Goal: Transaction & Acquisition: Subscribe to service/newsletter

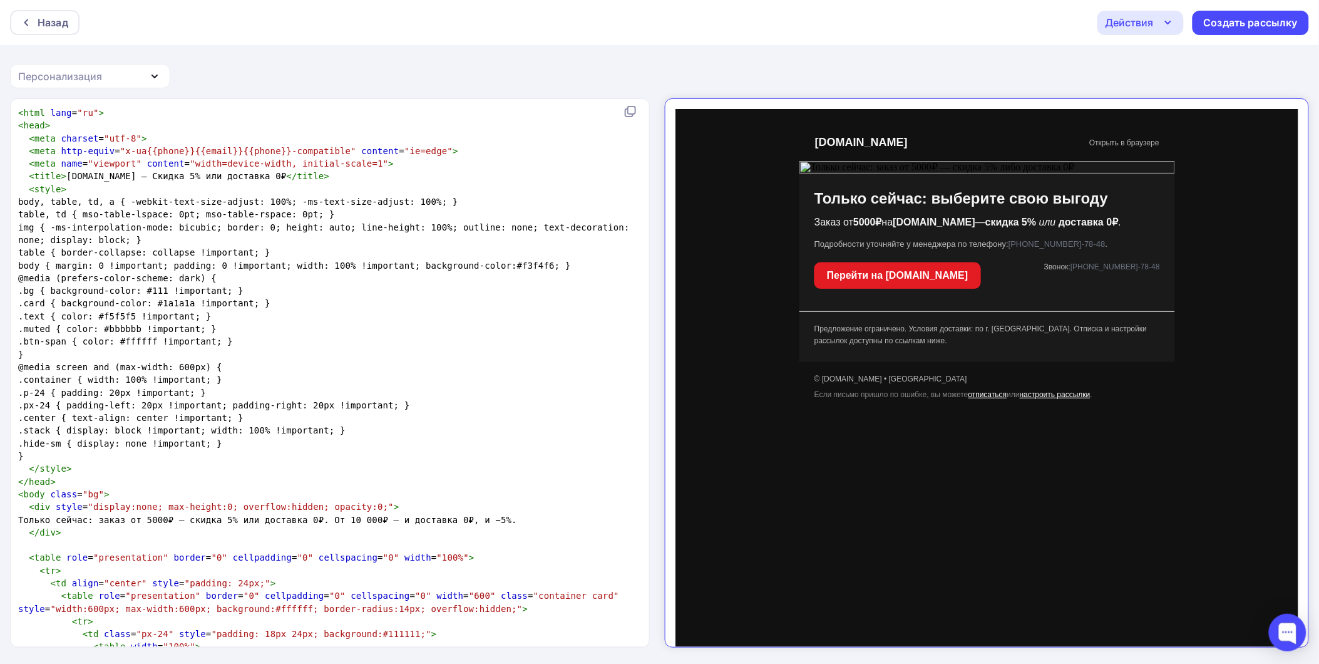
scroll to position [1422, 0]
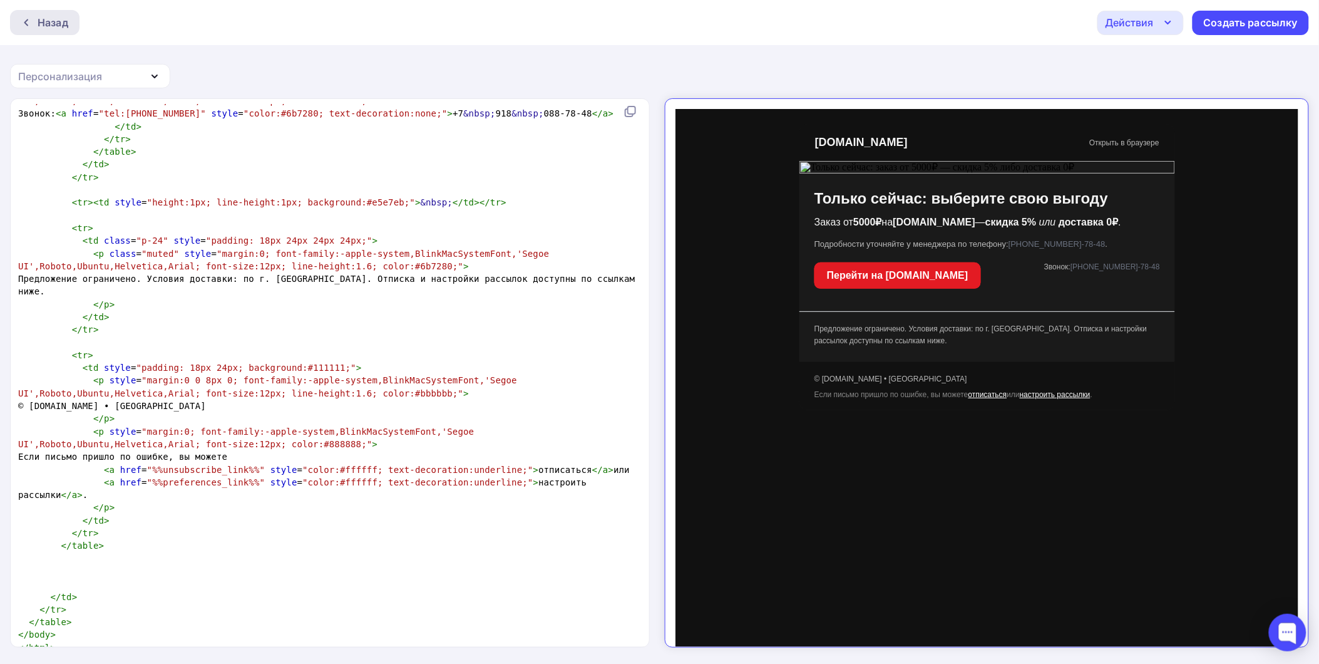
click at [68, 28] on div "Назад" at bounding box center [44, 22] width 69 height 25
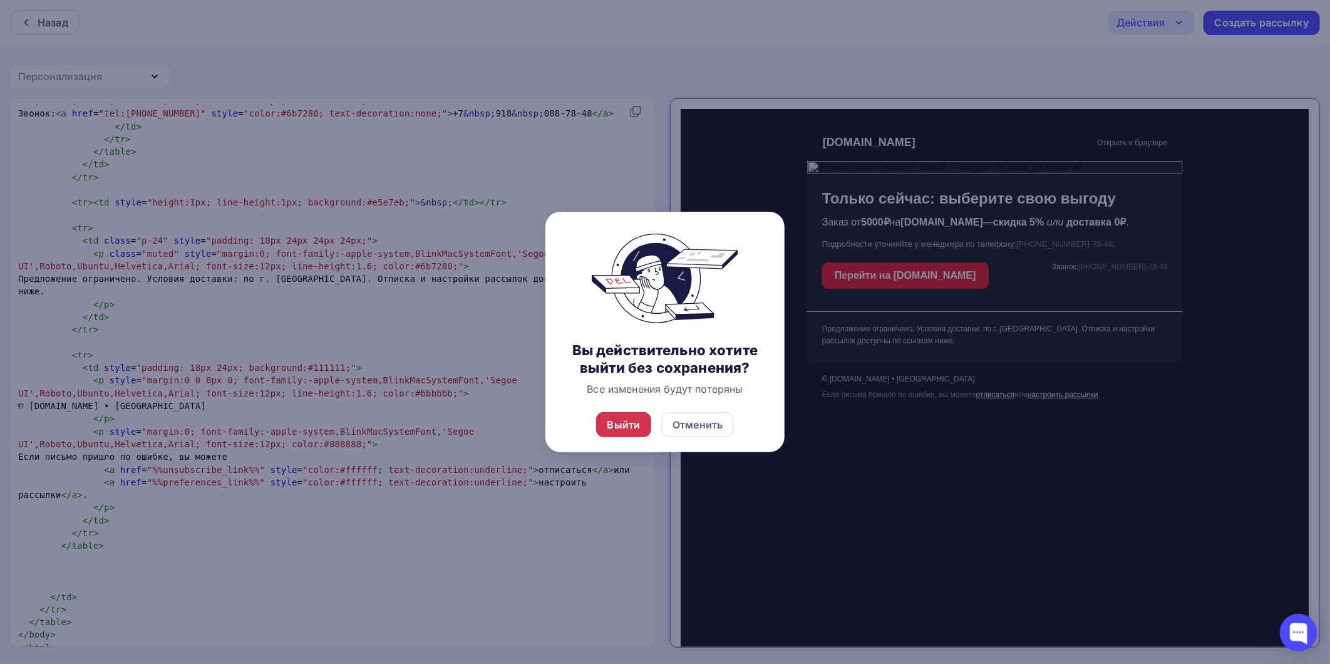
click at [627, 424] on div "Выйти" at bounding box center [623, 424] width 33 height 15
click at [643, 429] on div "Выйти" at bounding box center [624, 424] width 56 height 25
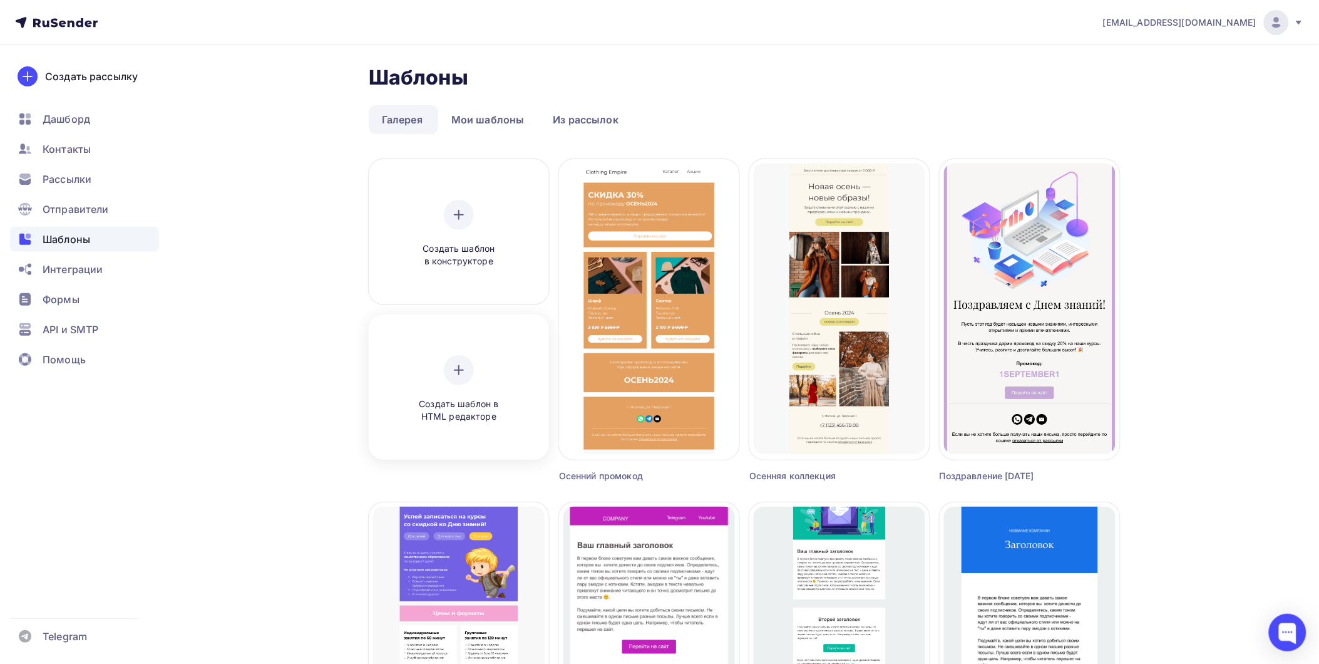
click at [476, 372] on div "Создать шаблон в HTML редакторе" at bounding box center [458, 389] width 119 height 68
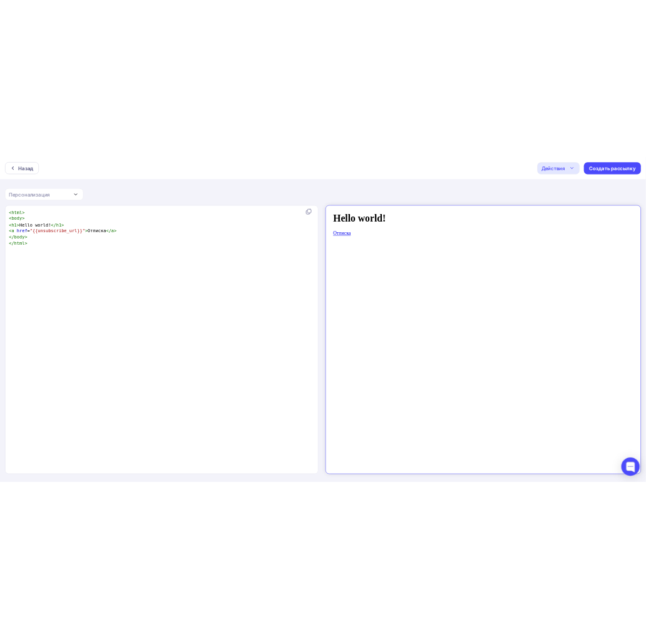
scroll to position [4, 0]
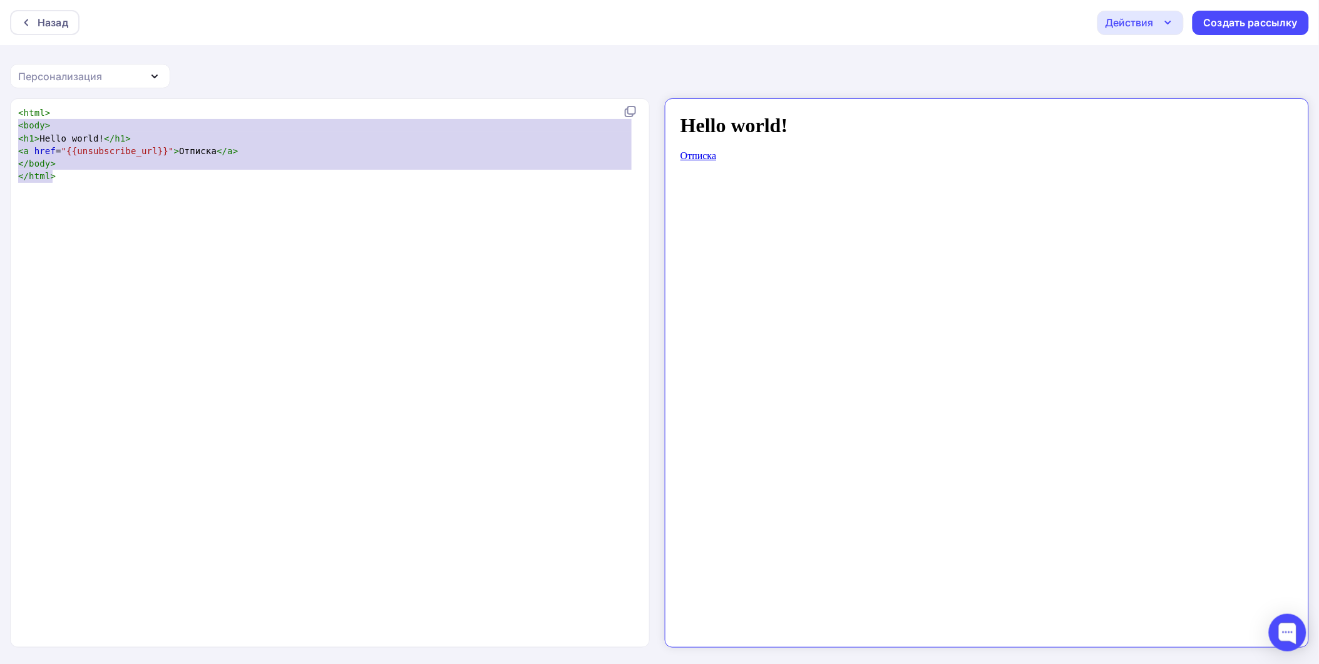
type textarea "<html> <body> <h1>Hello world!</h1> <a href="{{unsubscribe_url}}">Отписка</a> <…"
drag, startPoint x: 127, startPoint y: 197, endPoint x: -3, endPoint y: 98, distance: 163.5
click at [0, 98] on html "Назад Действия Отправить тестовое письмо Сохранить в Мои шаблоны Выйти без сохр…" at bounding box center [659, 332] width 1319 height 664
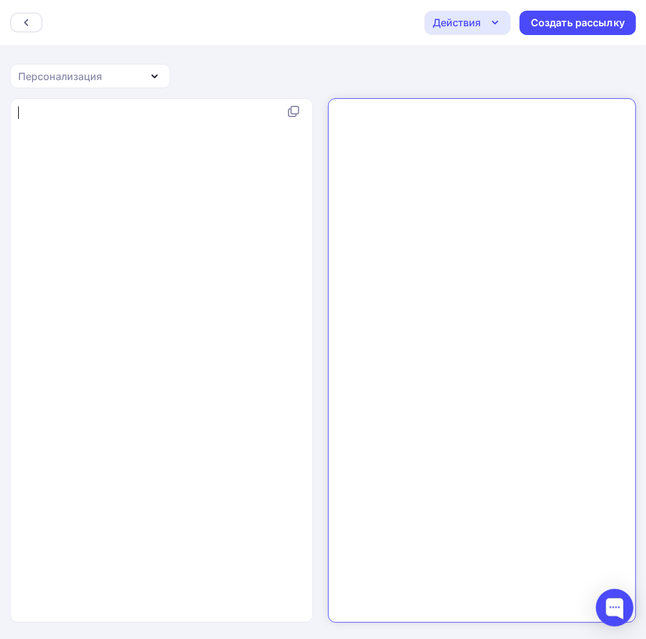
type textarea "<!DOCTYPE html> <html lang="ru"> <head> <meta charset="utf-8"> <meta http-equiv…"
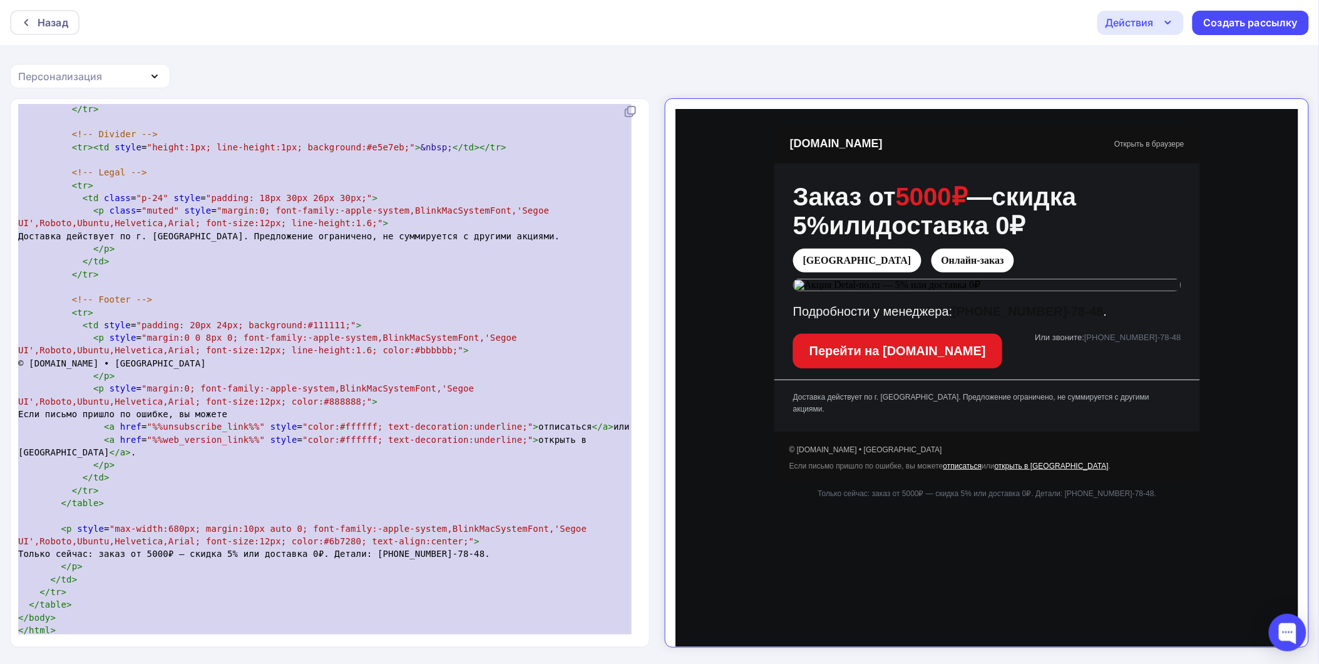
scroll to position [1699, 0]
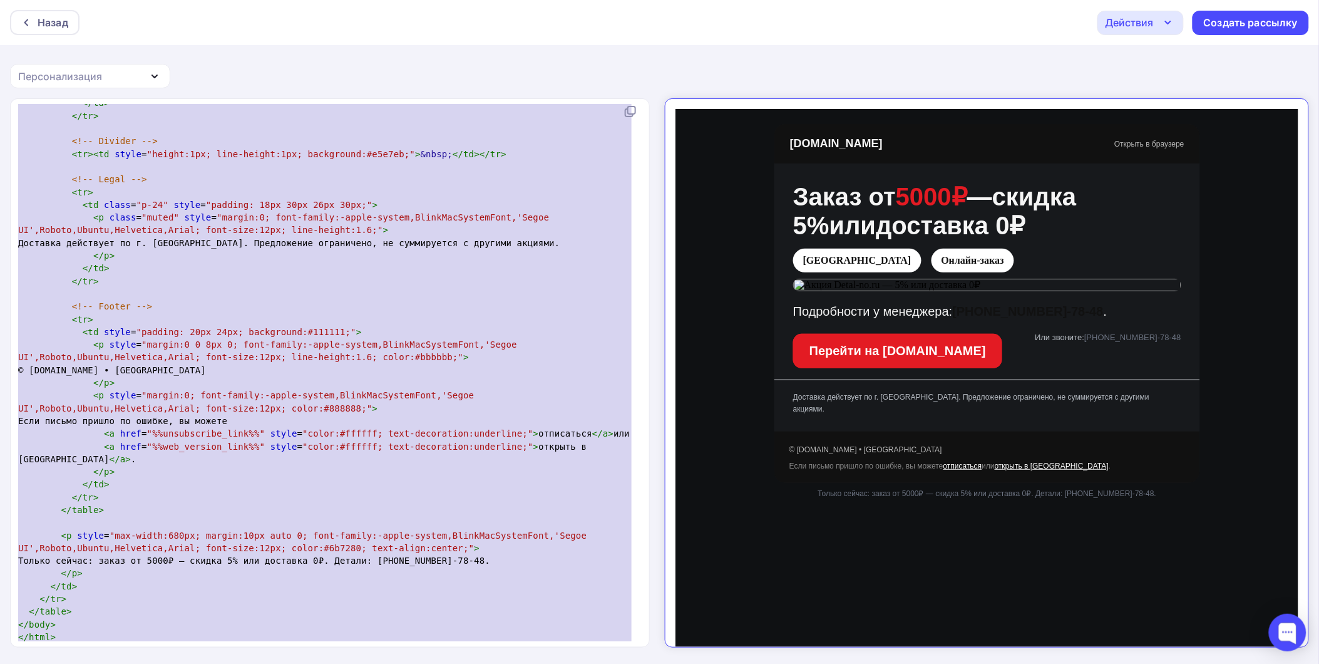
click at [1133, 128] on link "Открыть в браузере" at bounding box center [1138, 132] width 70 height 9
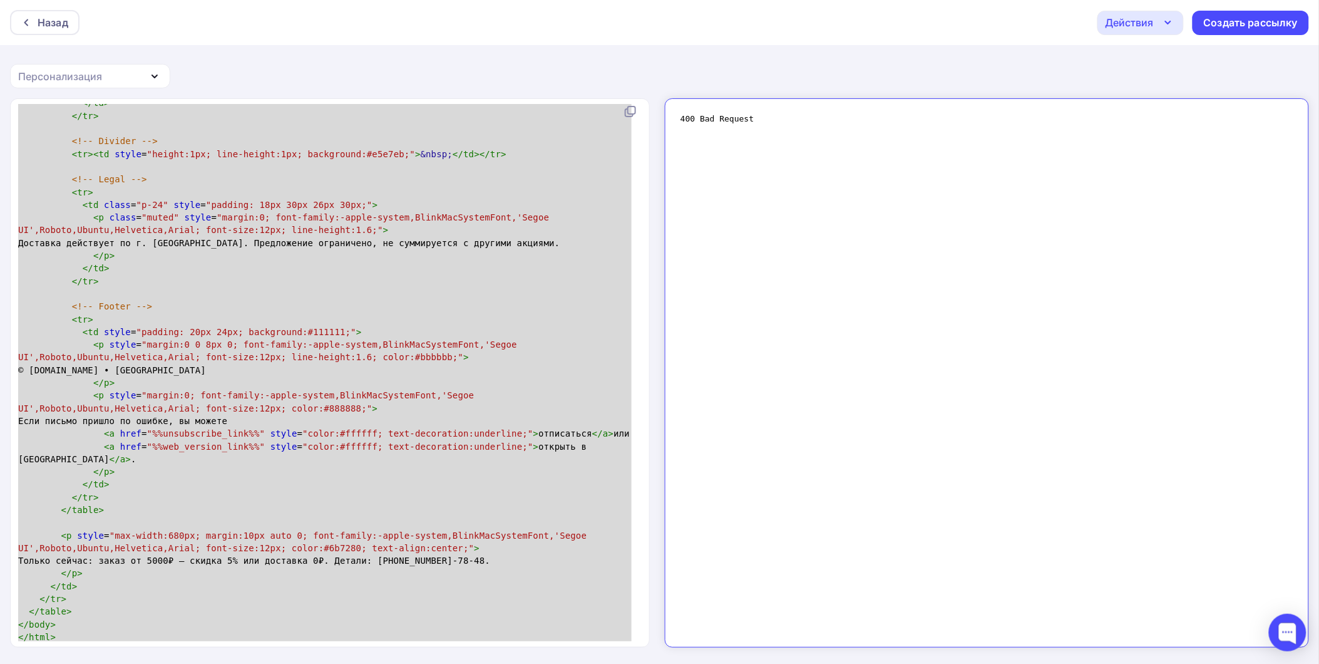
scroll to position [0, 0]
click at [88, 83] on div "Персонализация" at bounding box center [60, 76] width 84 height 15
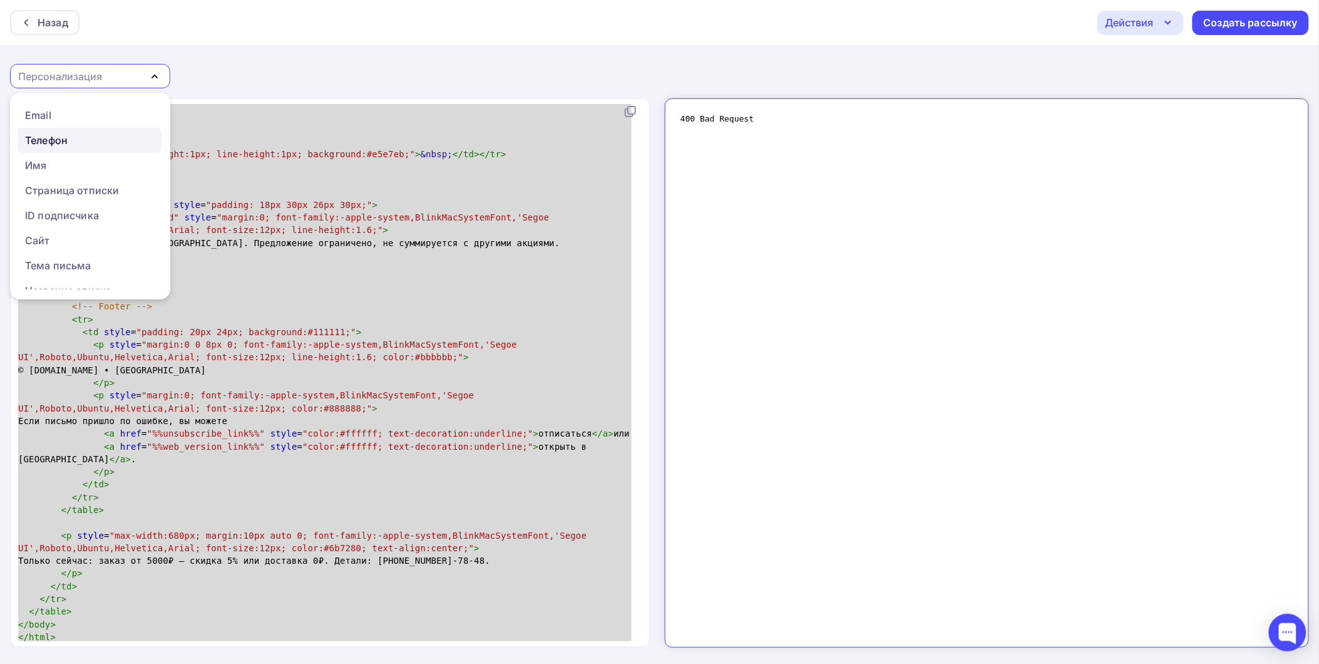
click at [92, 140] on div "Телефон" at bounding box center [89, 140] width 129 height 15
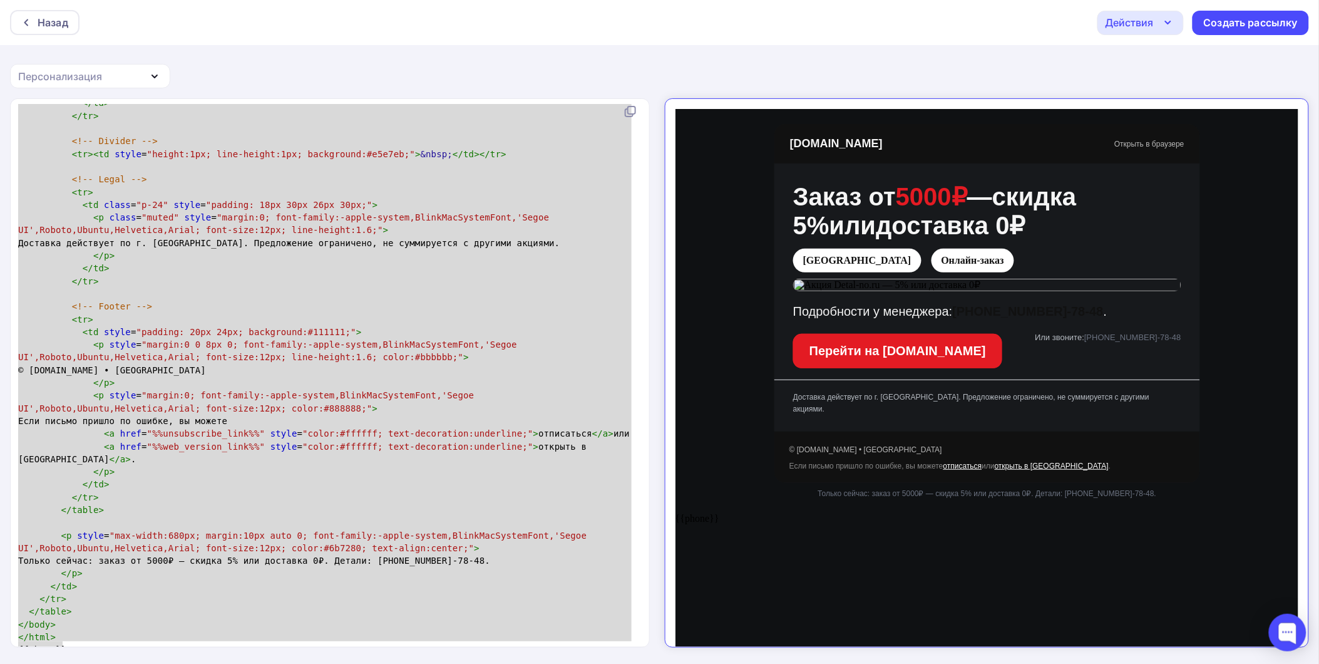
click at [57, 73] on div "Персонализация" at bounding box center [60, 76] width 84 height 15
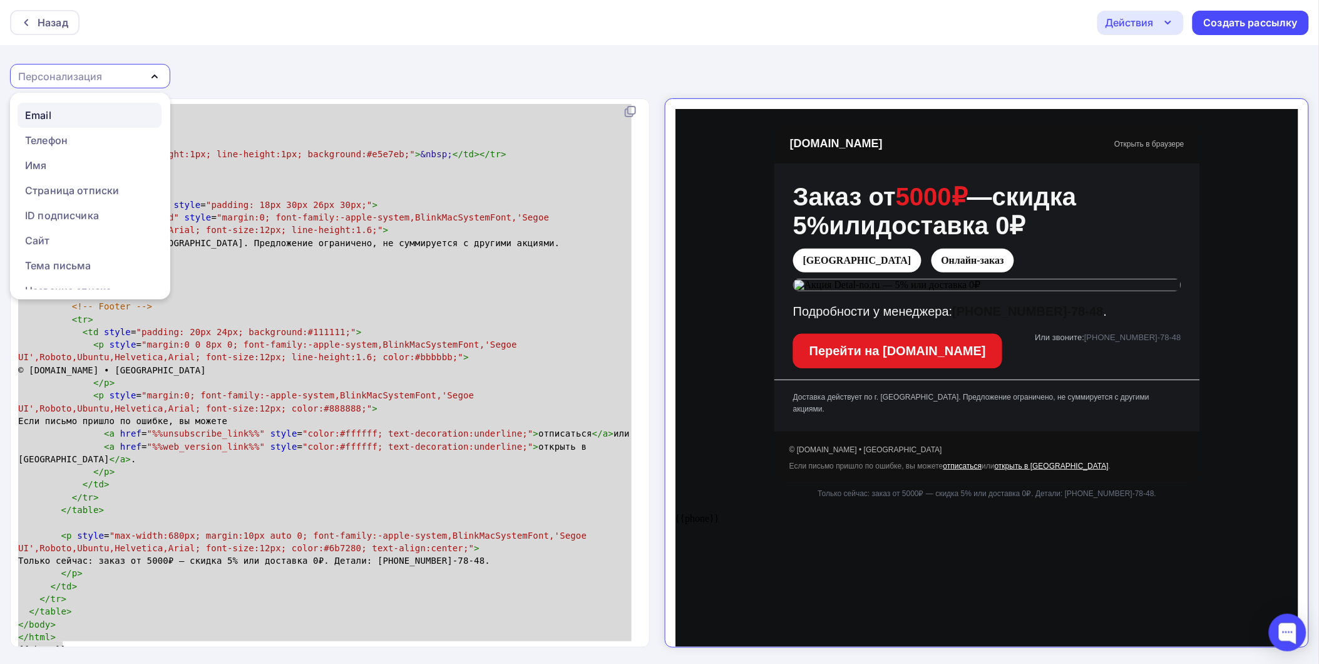
click at [64, 115] on div "Email" at bounding box center [89, 115] width 129 height 15
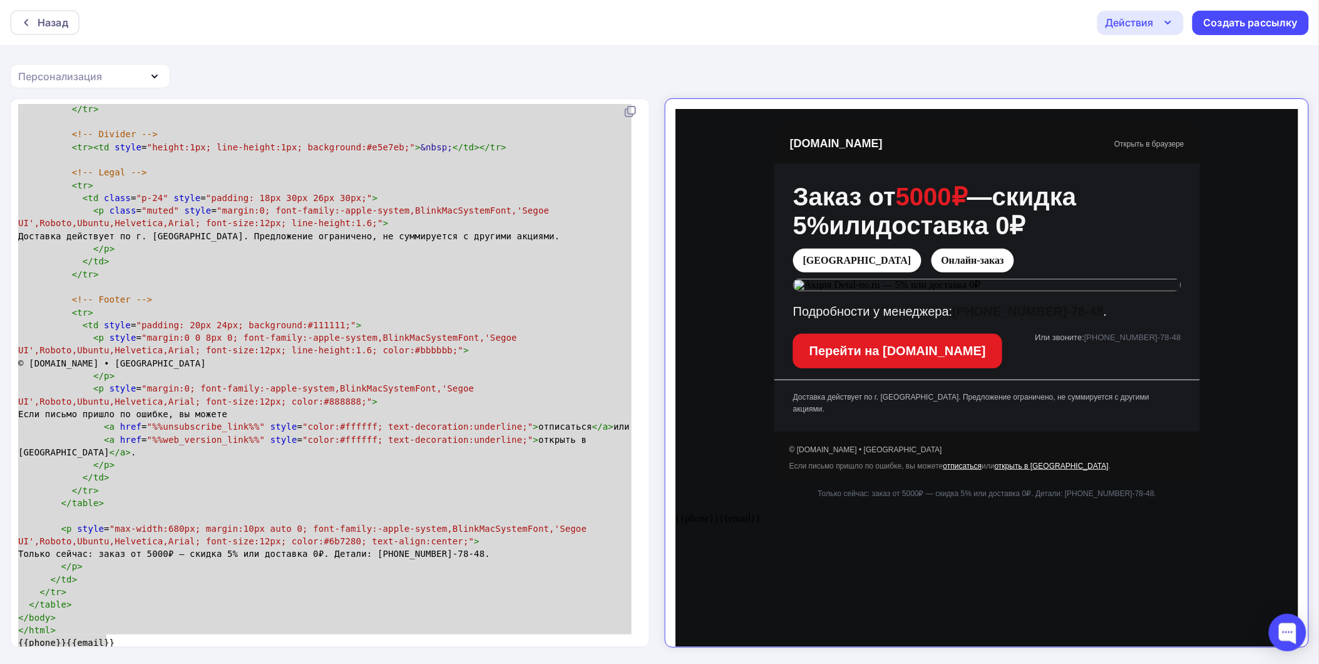
scroll to position [1, 0]
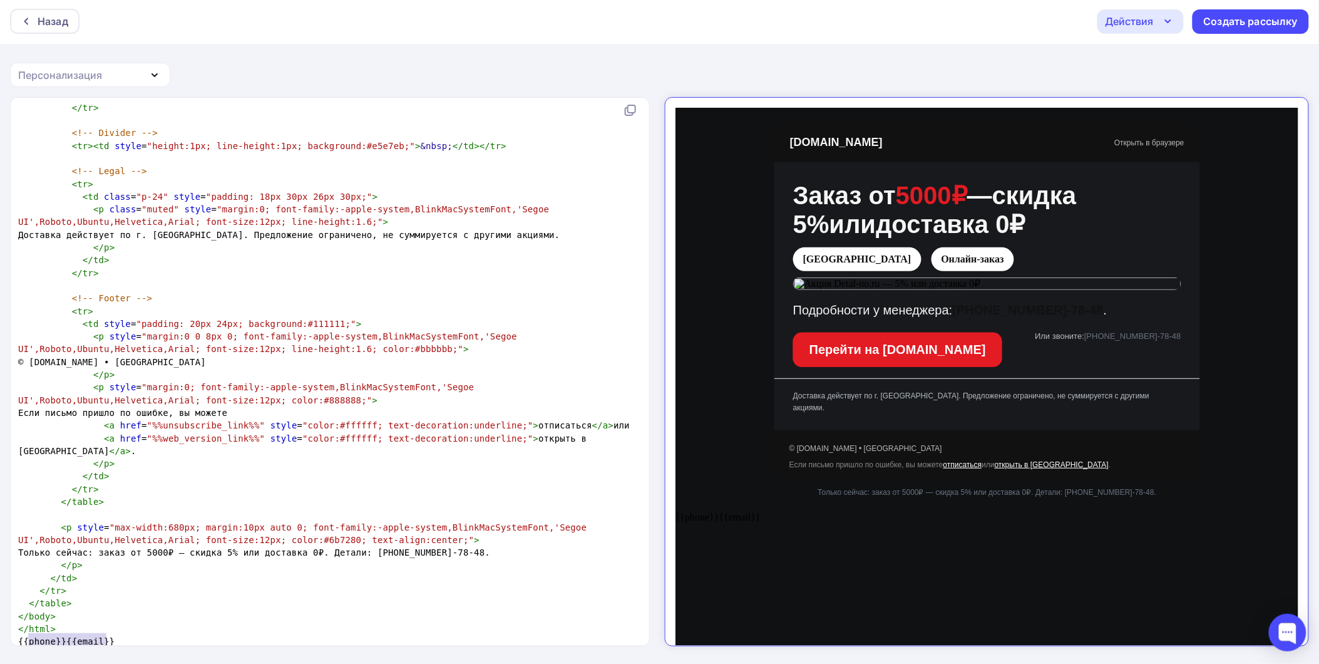
type textarea "{phone}}{{email}}"
type textarea "{{phone}}{{email}}"
drag, startPoint x: 113, startPoint y: 633, endPoint x: 18, endPoint y: 630, distance: 95.8
click at [18, 635] on pre "{{phone}}{{email}}" at bounding box center [327, 641] width 623 height 13
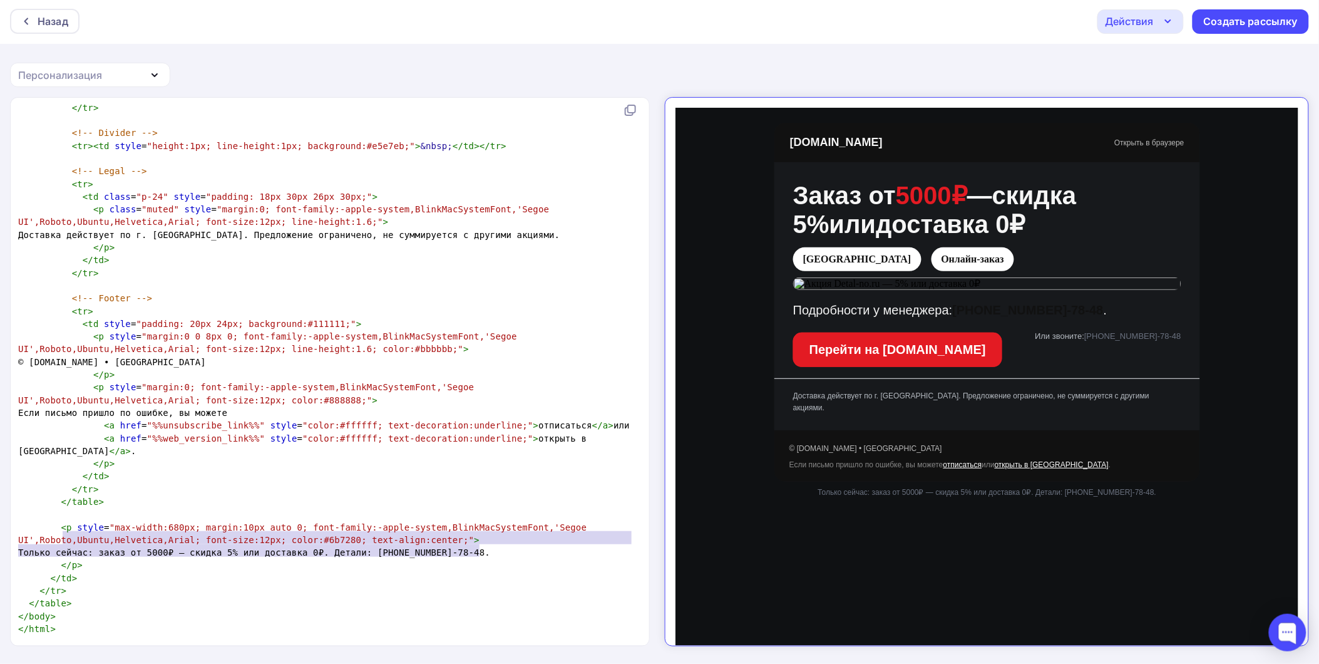
type textarea "Только сейчас: заказ от 5000₽ — скидка 5% или доставка 0₽. Детали: +7 918 088‑7…"
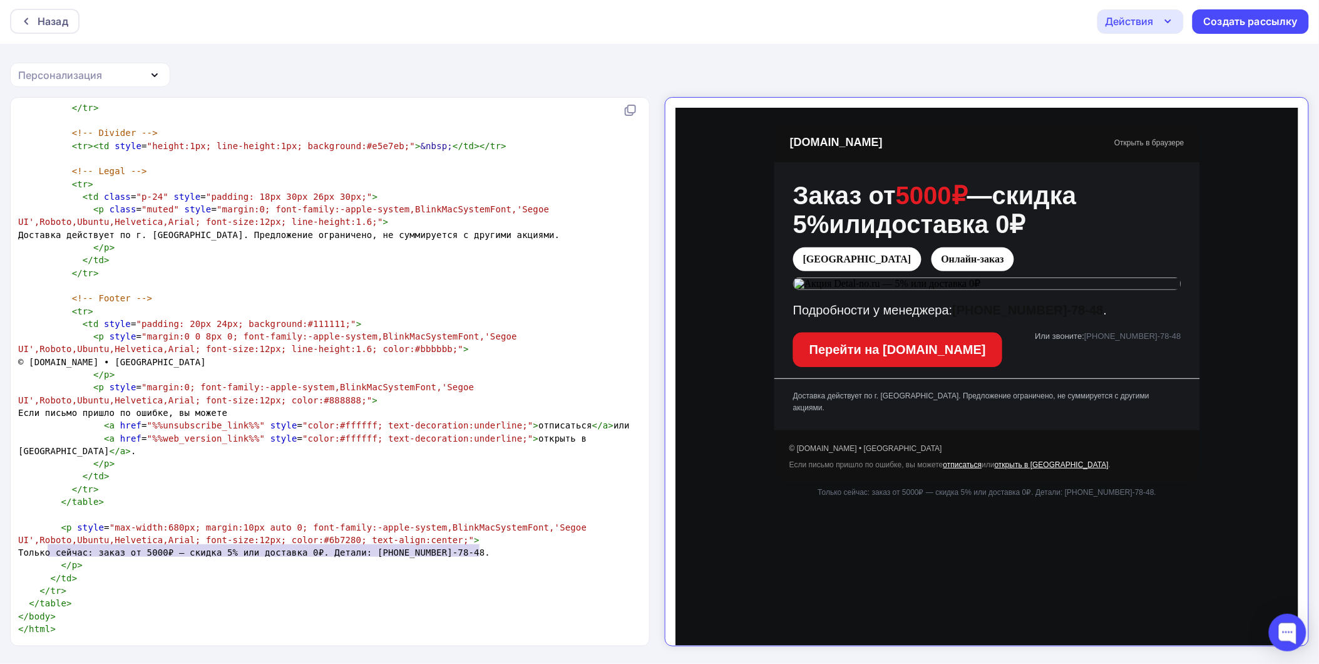
drag, startPoint x: 481, startPoint y: 541, endPoint x: 50, endPoint y: 545, distance: 430.7
click at [50, 546] on pre "Только сейчас: заказ от 5000₽ — скидка 5% или доставка 0₽. Детали: +7 918 088‑7…" at bounding box center [327, 552] width 623 height 13
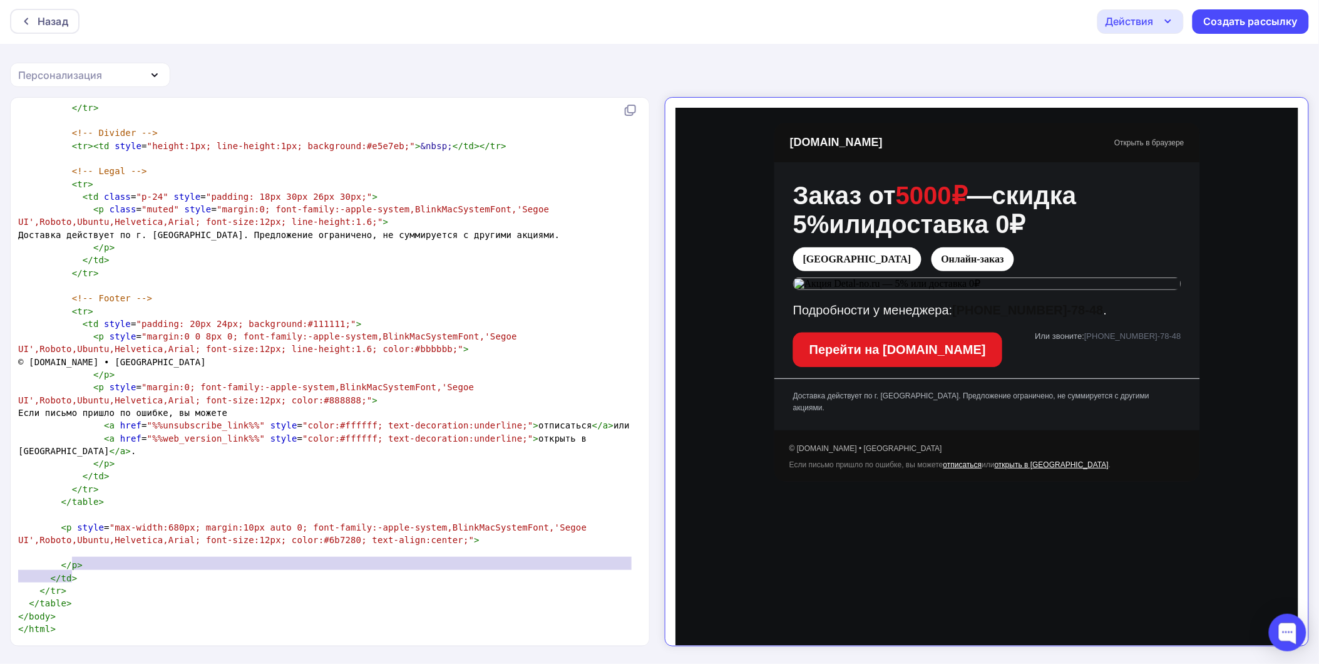
type textarea "oboto,Ubuntu,Helvetica,Arial; font-size:12px; color:#6b7280; text-align:center;…"
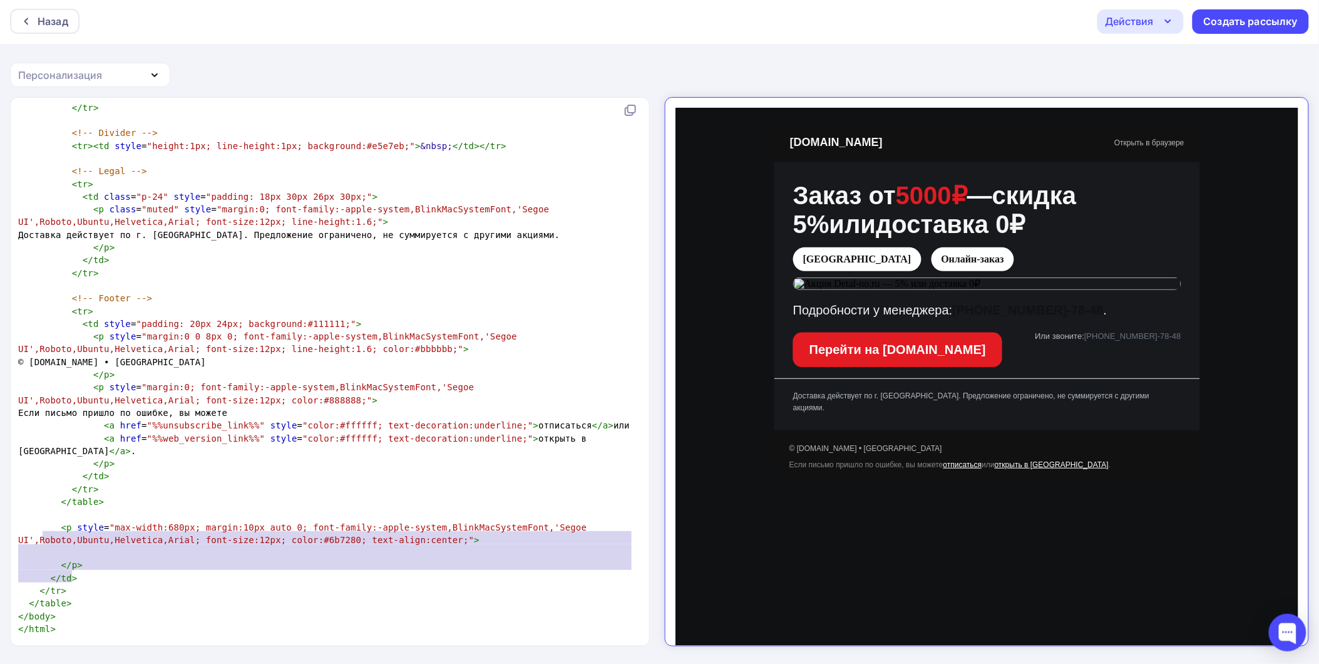
drag, startPoint x: 70, startPoint y: 555, endPoint x: 42, endPoint y: 523, distance: 42.1
click at [110, 558] on pre "</ p >" at bounding box center [327, 564] width 623 height 13
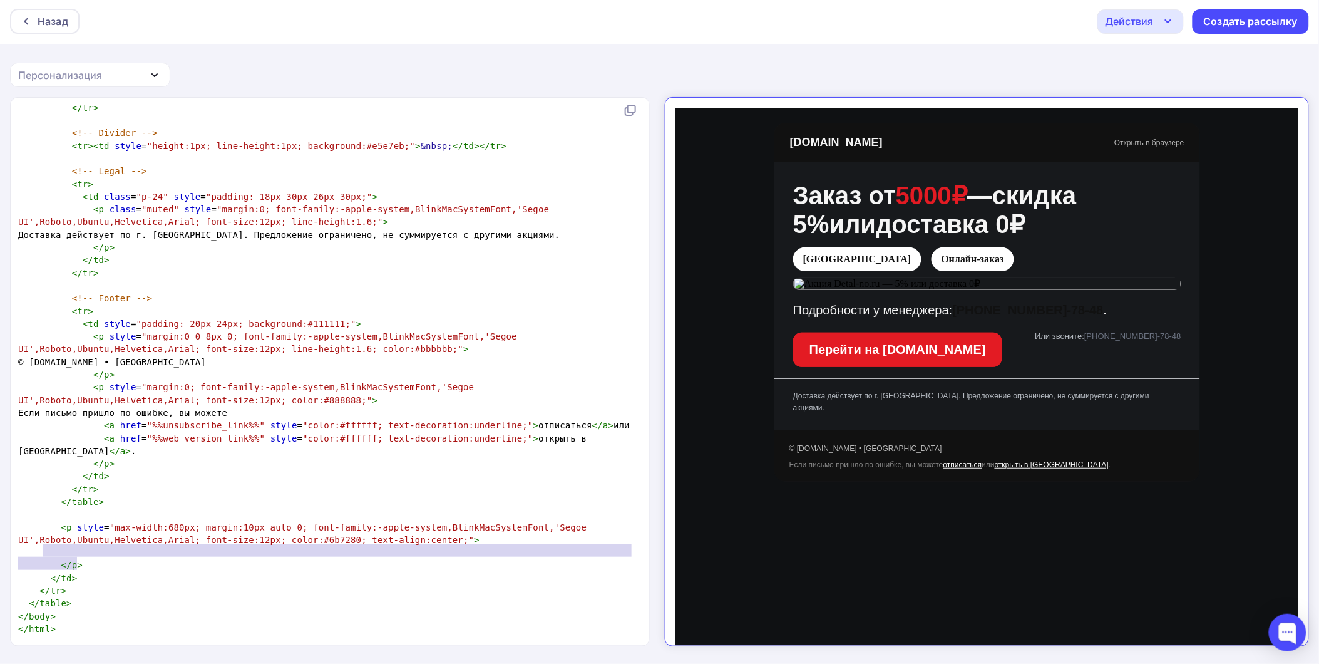
type textarea "<p style="max-width:680px; margin:10px auto 0; font-family:-apple-system,BlinkM…"
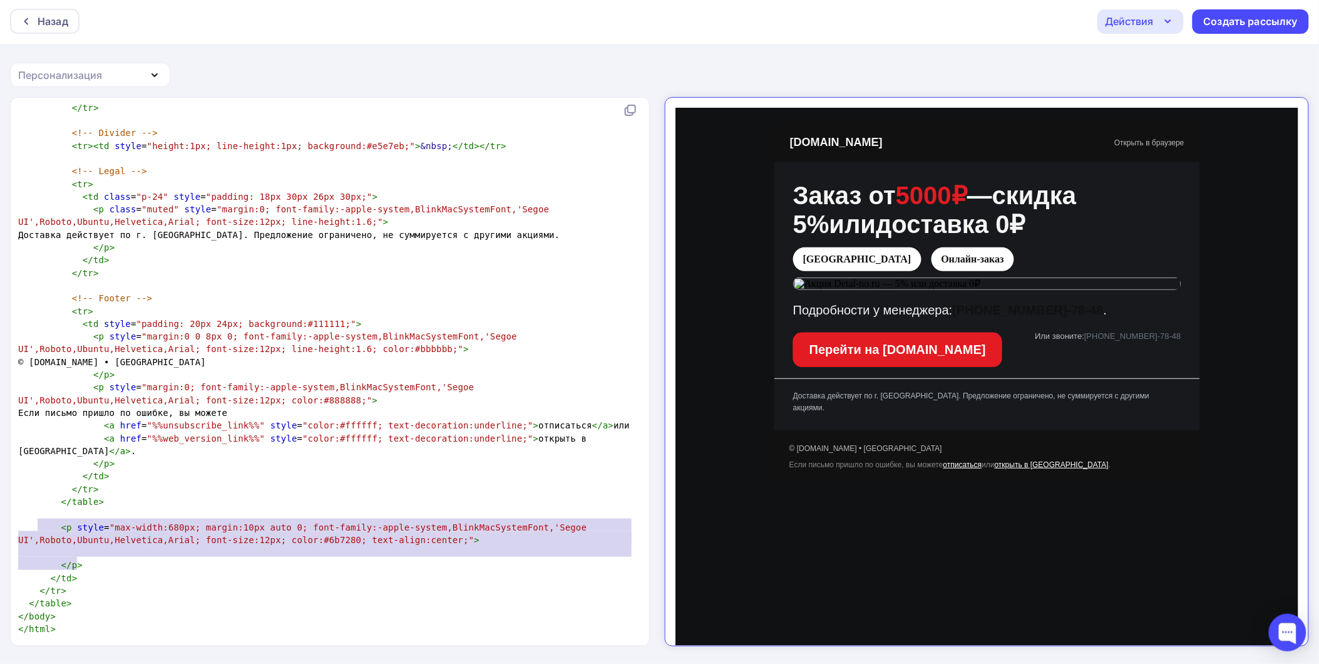
drag, startPoint x: 88, startPoint y: 555, endPoint x: 39, endPoint y: 521, distance: 58.5
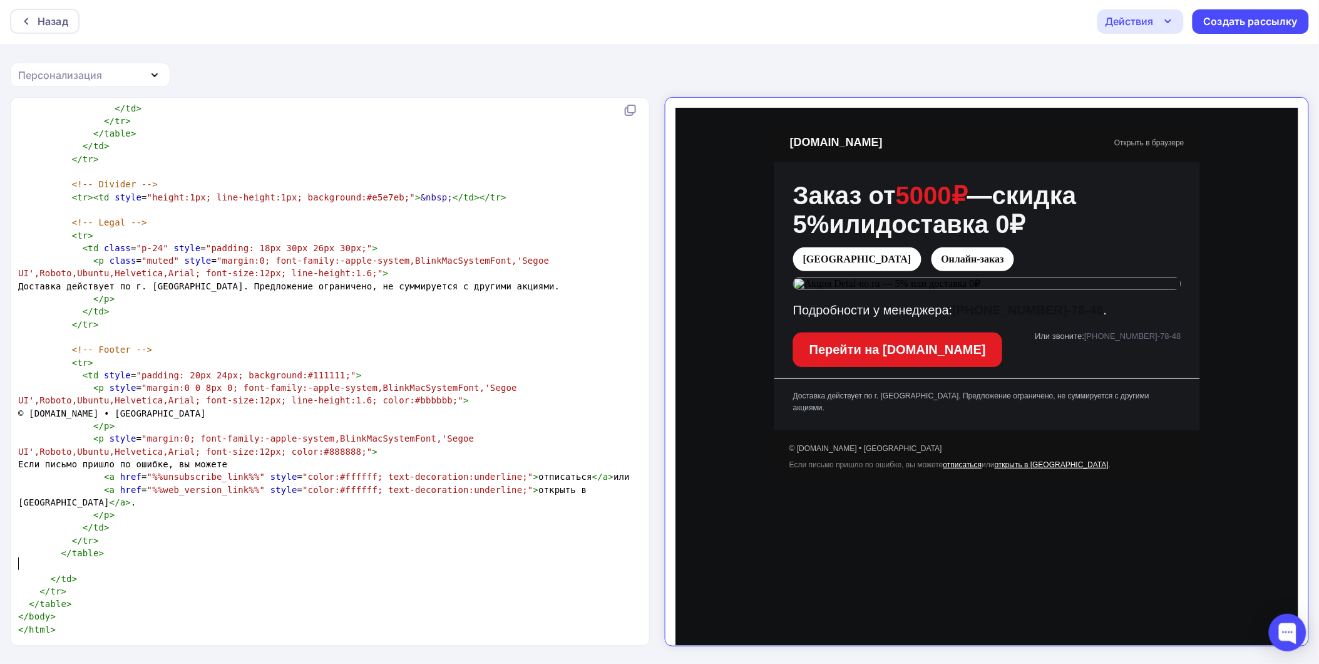
scroll to position [1651, 0]
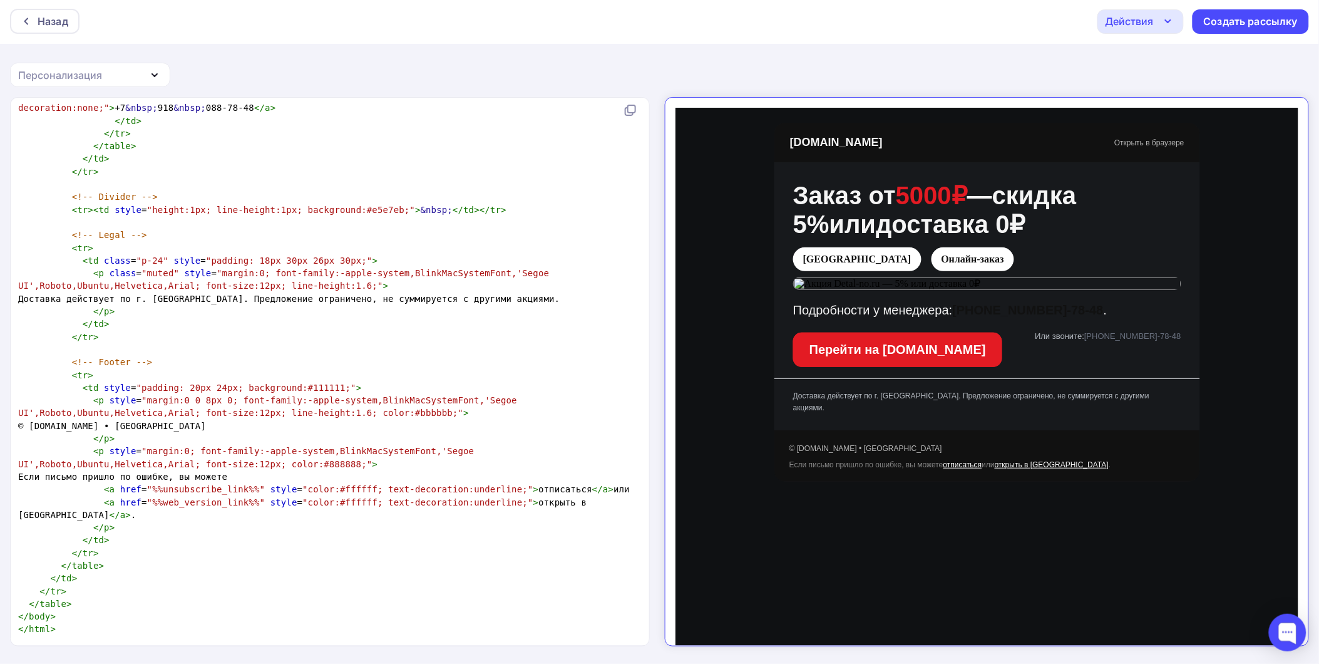
click at [1022, 295] on link "+7 918 088‑78‑48" at bounding box center [1016, 299] width 151 height 14
click at [188, 152] on pre "</ table >" at bounding box center [327, 146] width 623 height 13
type textarea "<!DOCTYPE html> <html lang="ru"> <head> <meta charset="utf-8"> <meta http-equiv…"
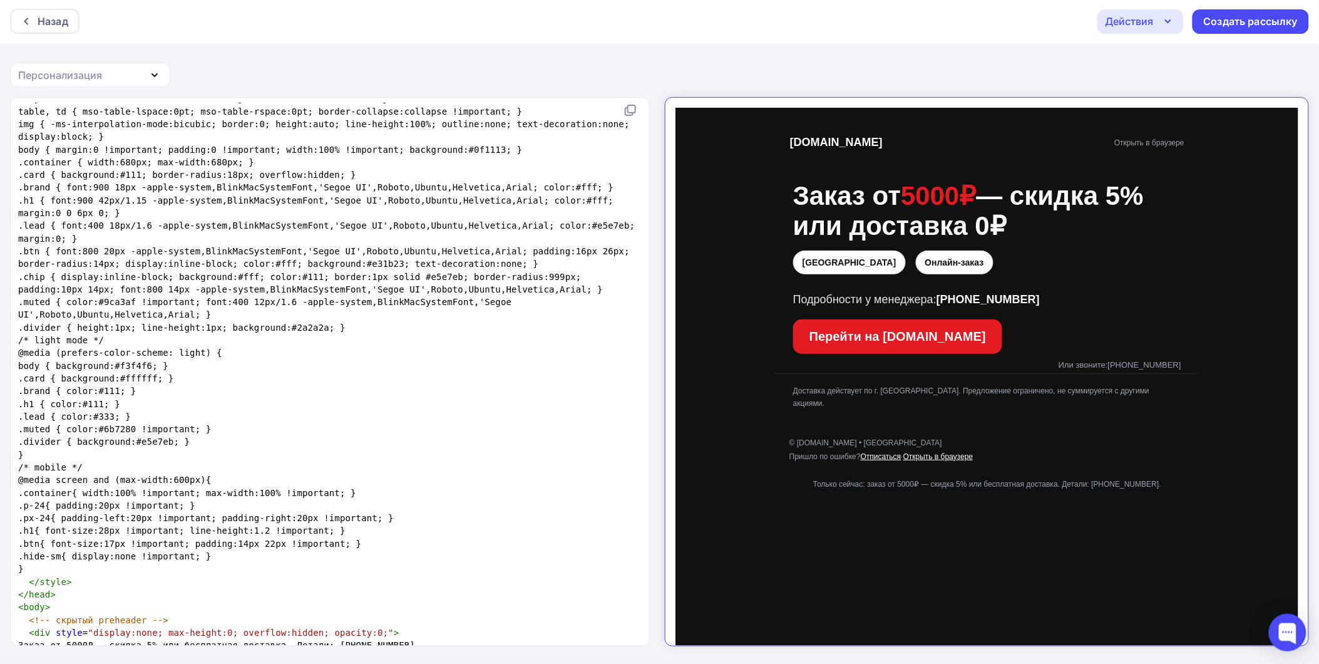
scroll to position [1, 0]
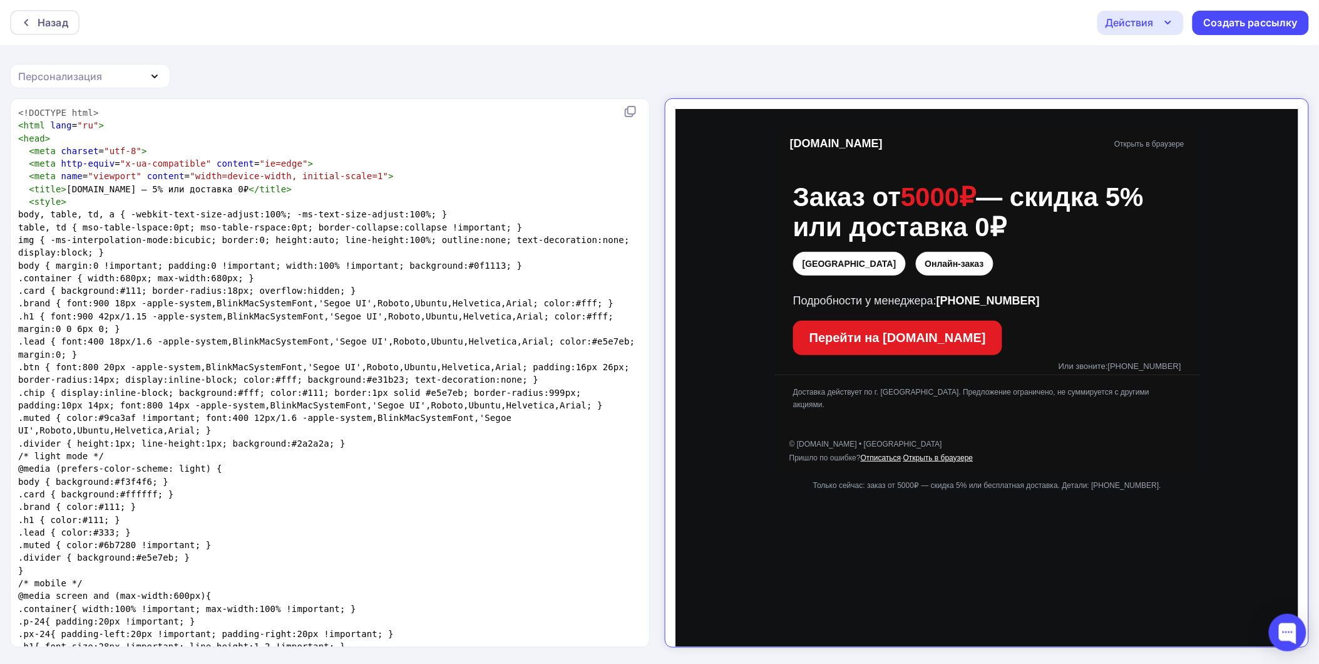
click at [1182, 24] on div "Действия" at bounding box center [1140, 23] width 86 height 24
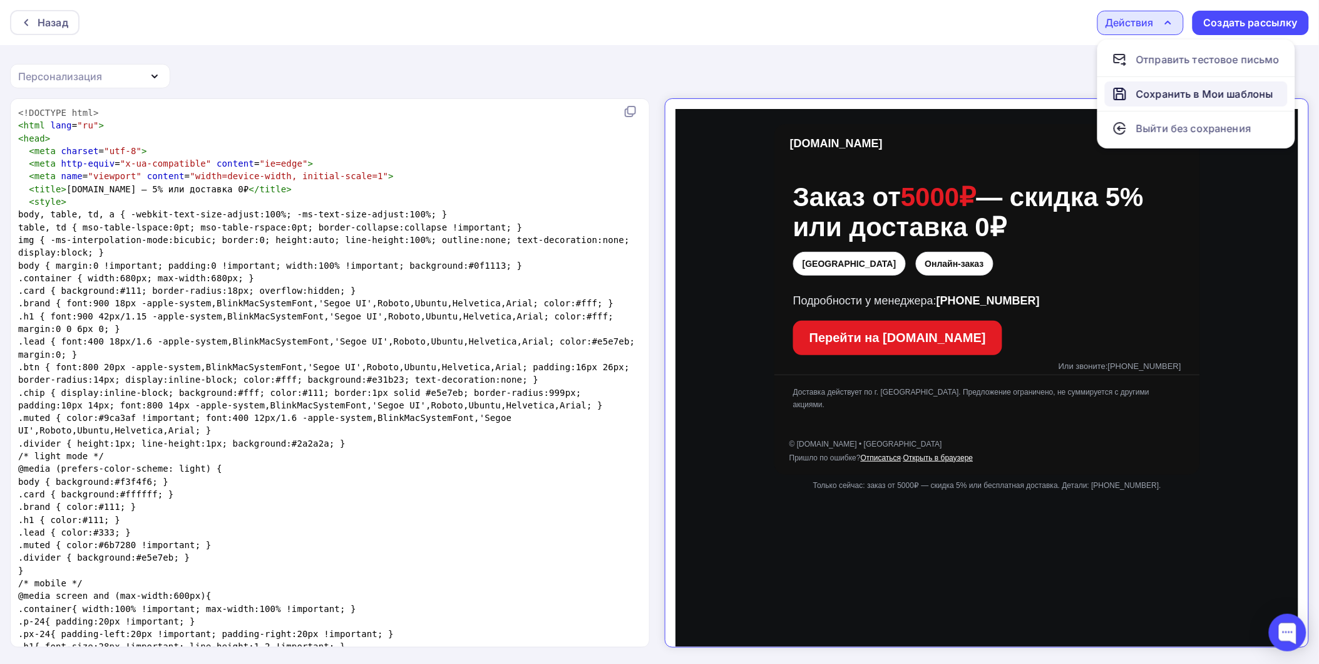
click at [1181, 96] on div "Сохранить в Мои шаблоны" at bounding box center [1204, 93] width 137 height 15
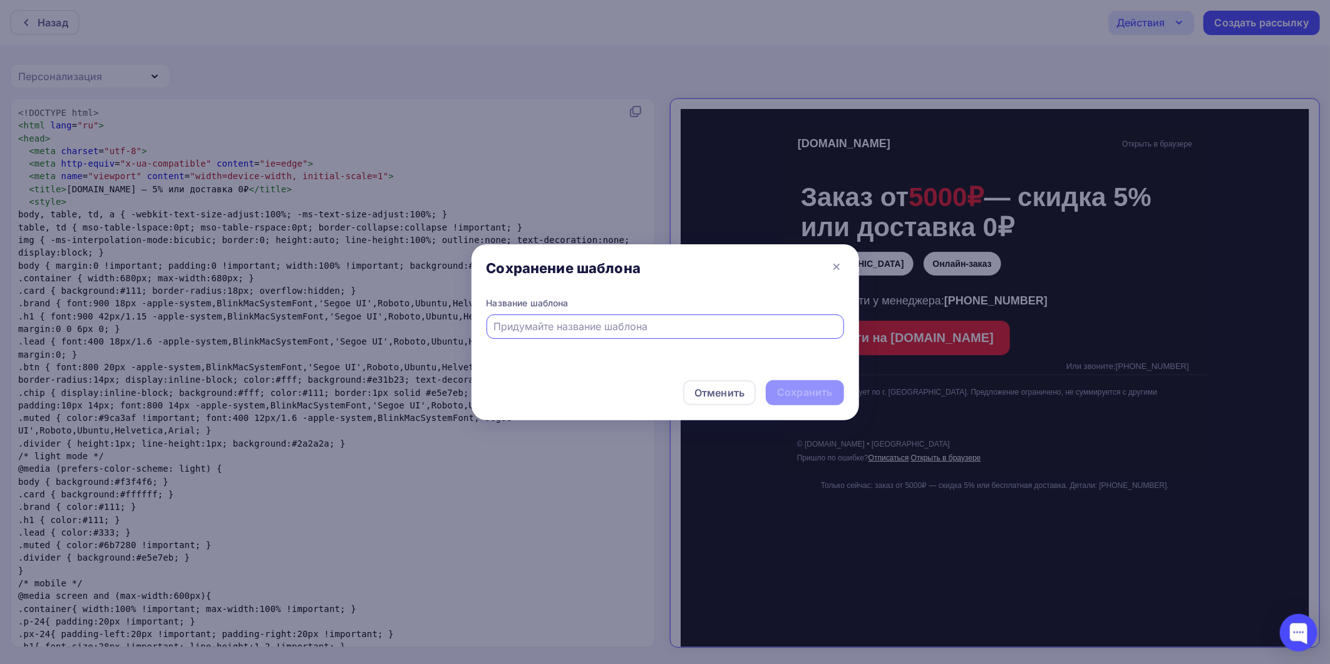
click at [660, 322] on input "text" at bounding box center [664, 326] width 343 height 15
type input "Шаблон Детально"
click at [796, 384] on div "Сохранить" at bounding box center [805, 392] width 78 height 25
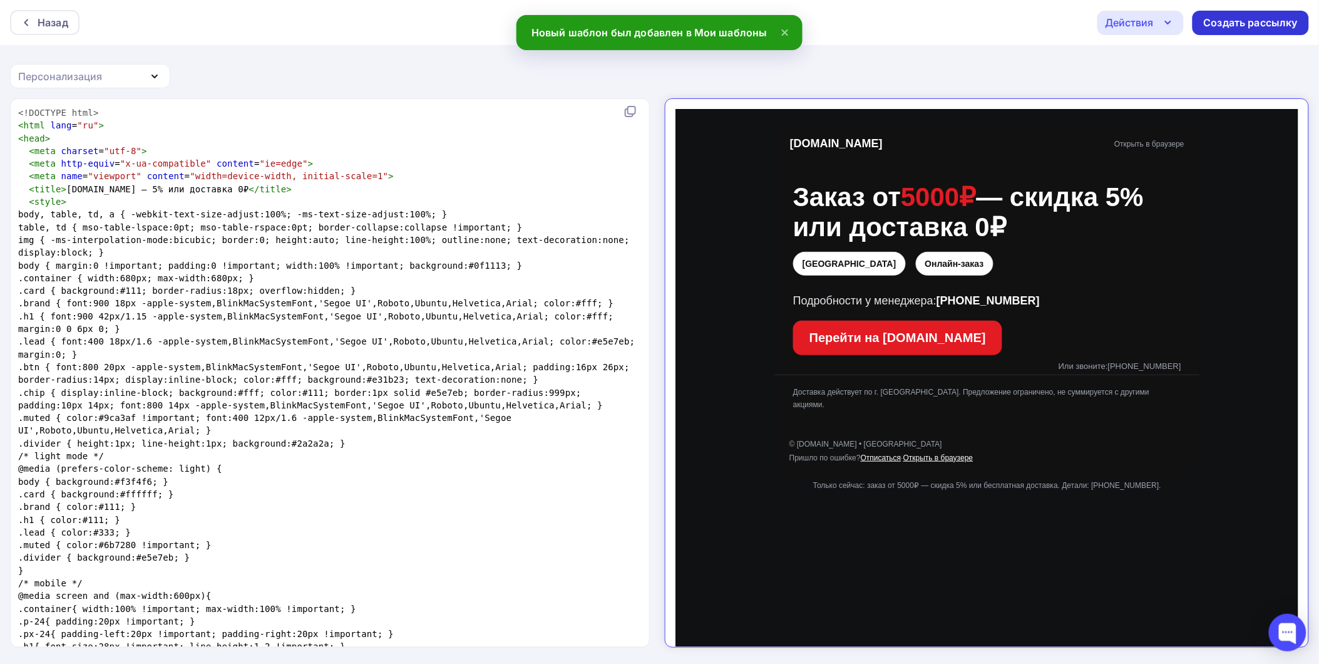
click at [1227, 29] on div "Создать рассылку" at bounding box center [1250, 23] width 116 height 24
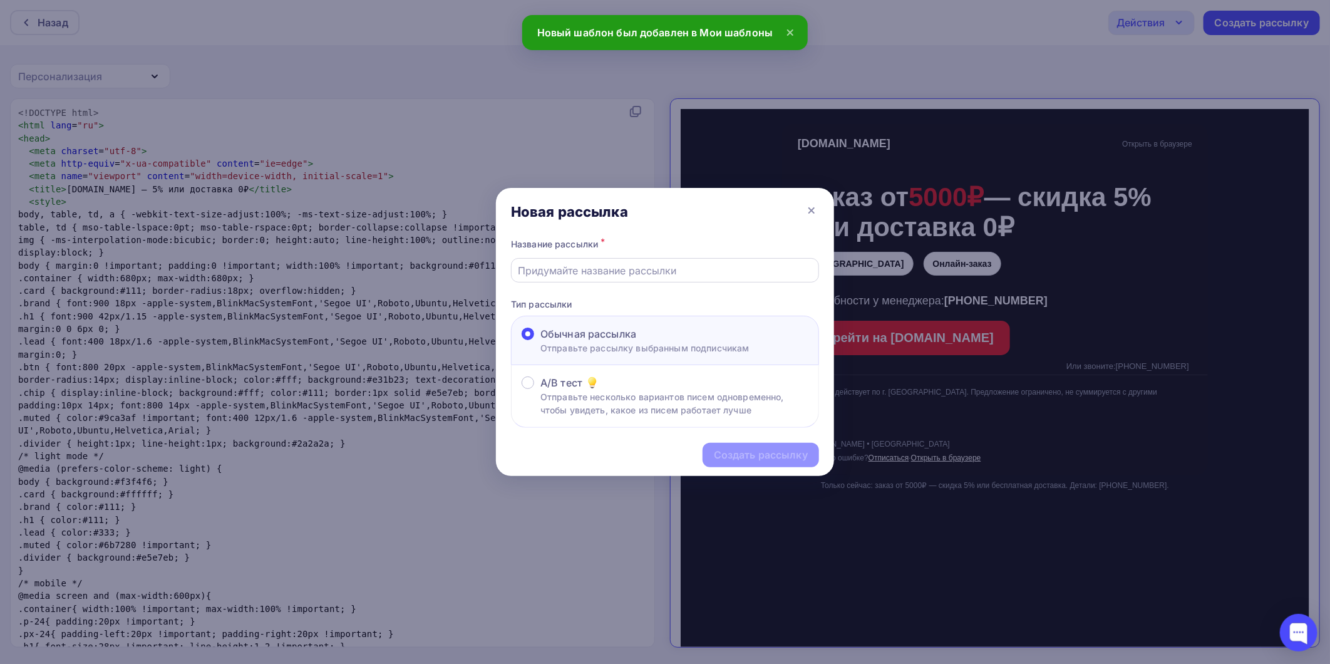
click at [648, 268] on input "text" at bounding box center [665, 270] width 294 height 15
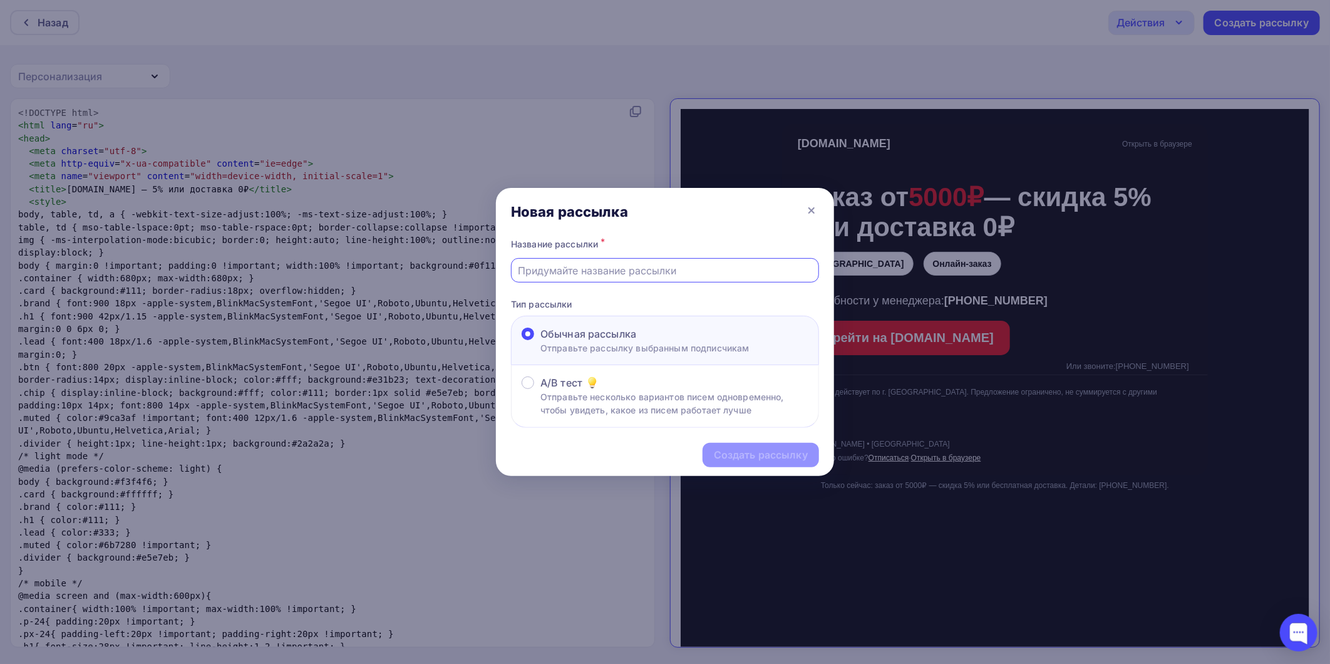
type input "Детально"
click at [740, 449] on div "Создать рассылку" at bounding box center [761, 455] width 94 height 14
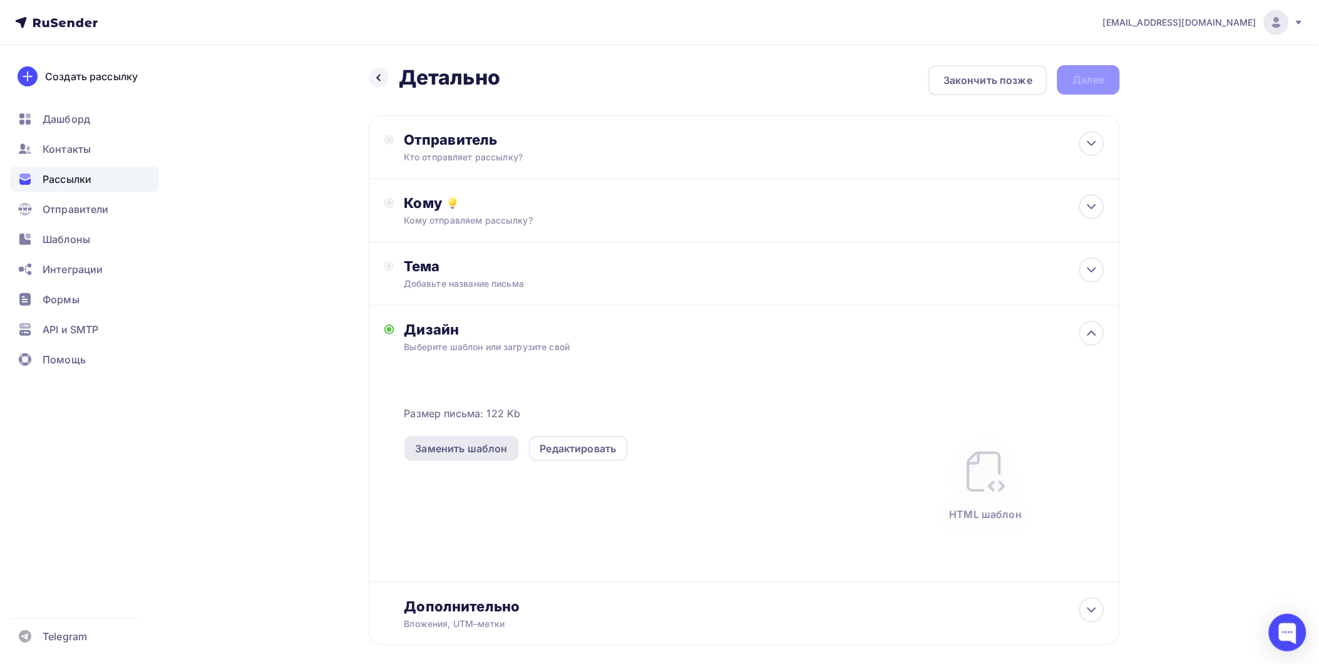
click at [484, 456] on div "Заменить шаблон" at bounding box center [461, 448] width 115 height 25
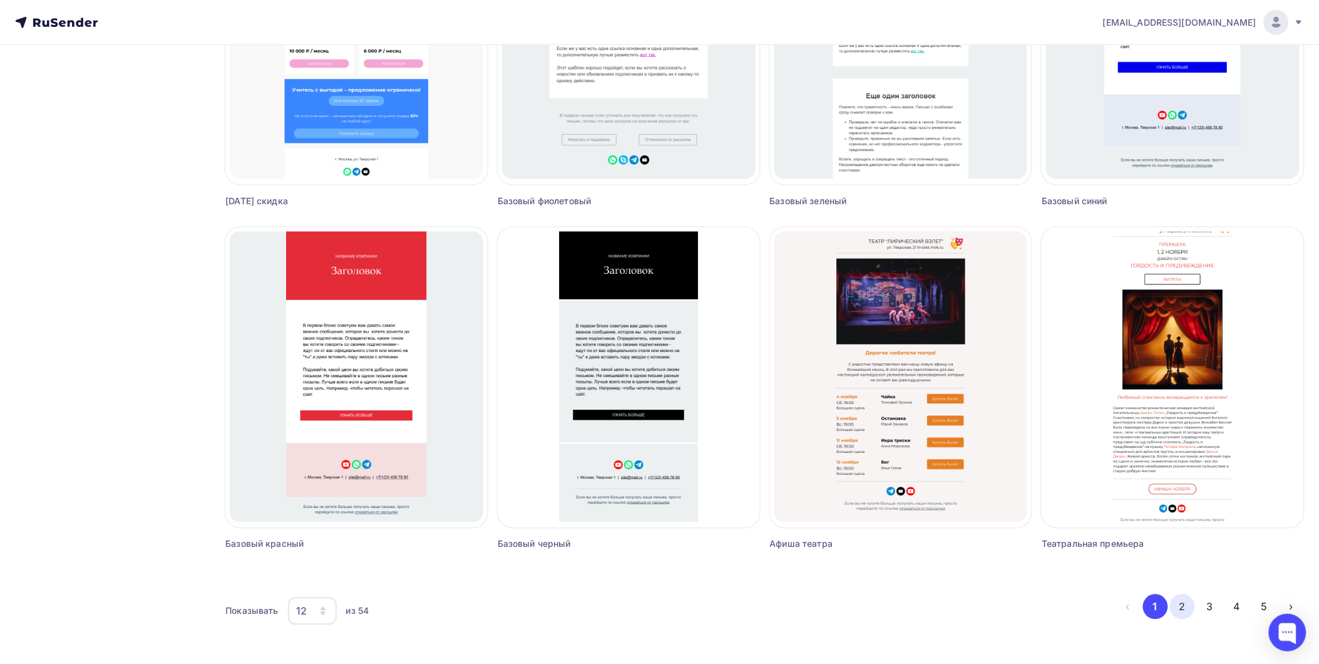
click at [1177, 607] on button "2" at bounding box center [1182, 606] width 25 height 25
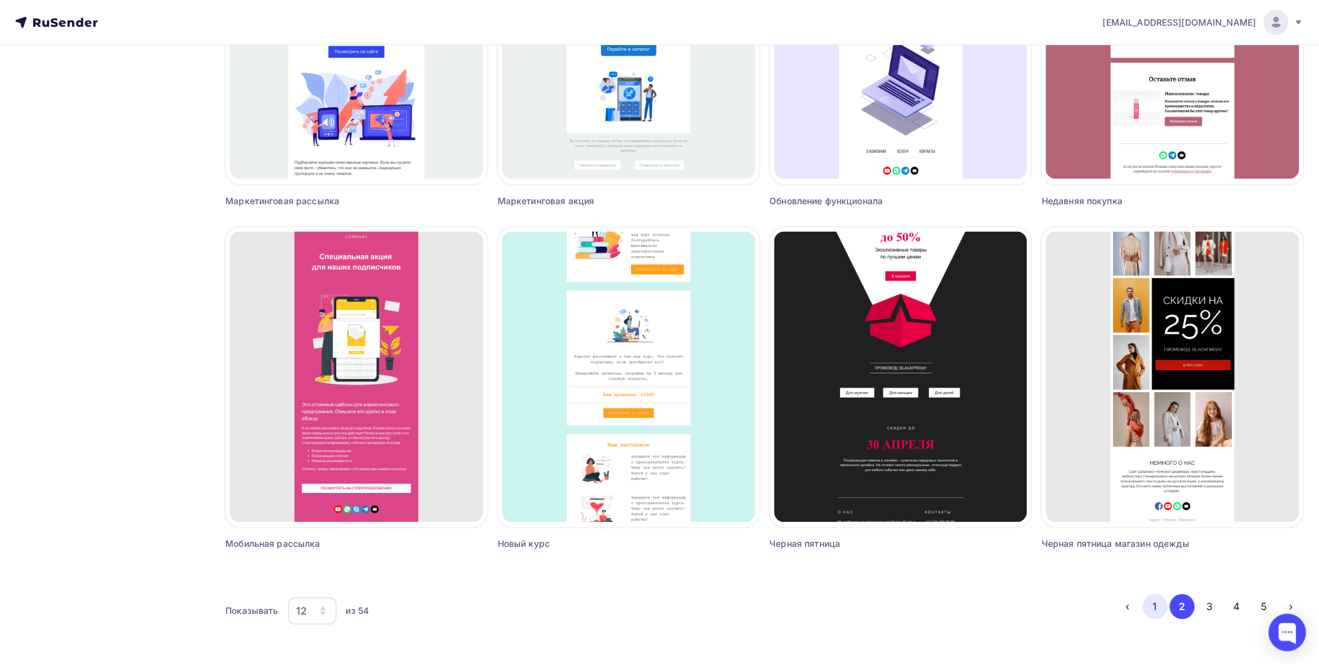
click at [1155, 603] on button "1" at bounding box center [1155, 606] width 25 height 25
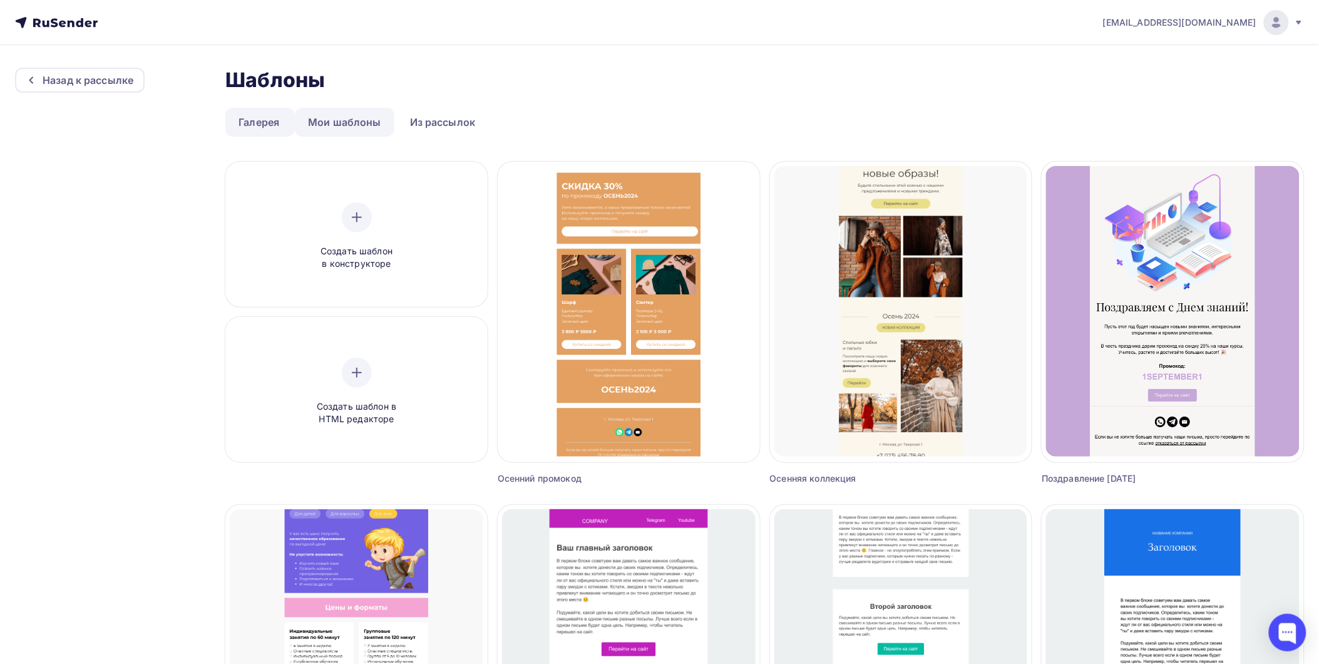
click at [362, 127] on link "Мои шаблоны" at bounding box center [345, 122] width 100 height 29
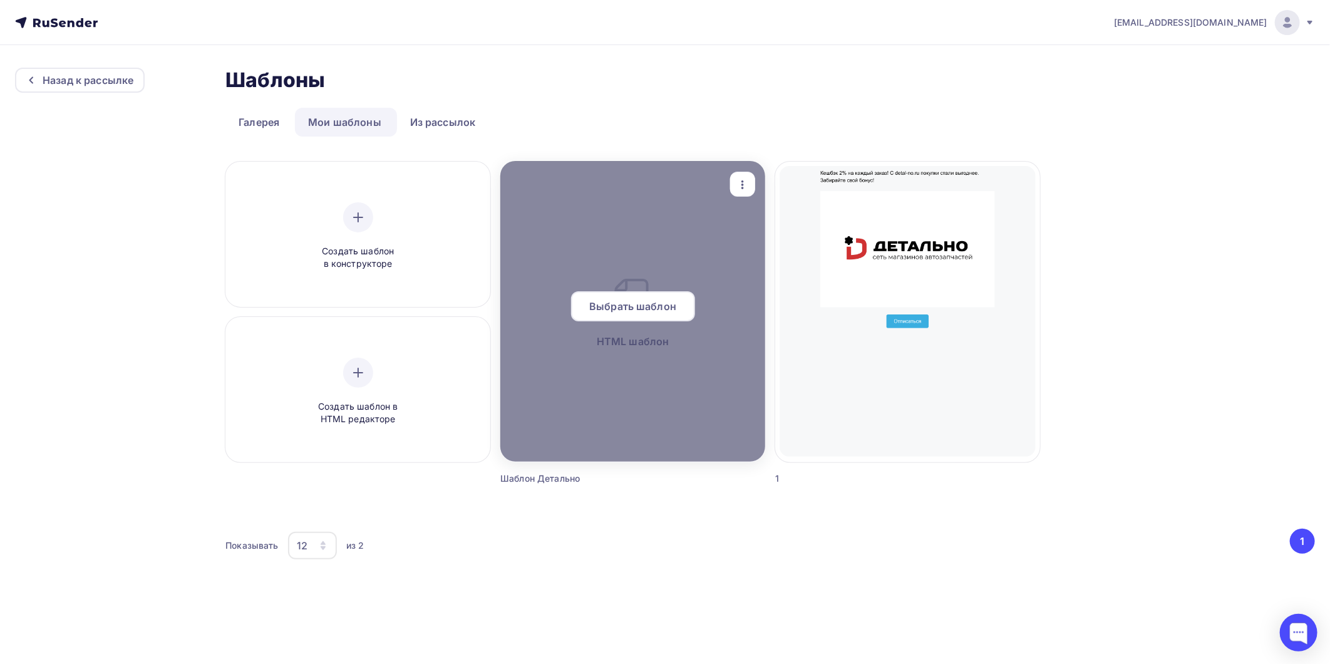
click at [620, 313] on span "Выбрать шаблон" at bounding box center [632, 306] width 87 height 15
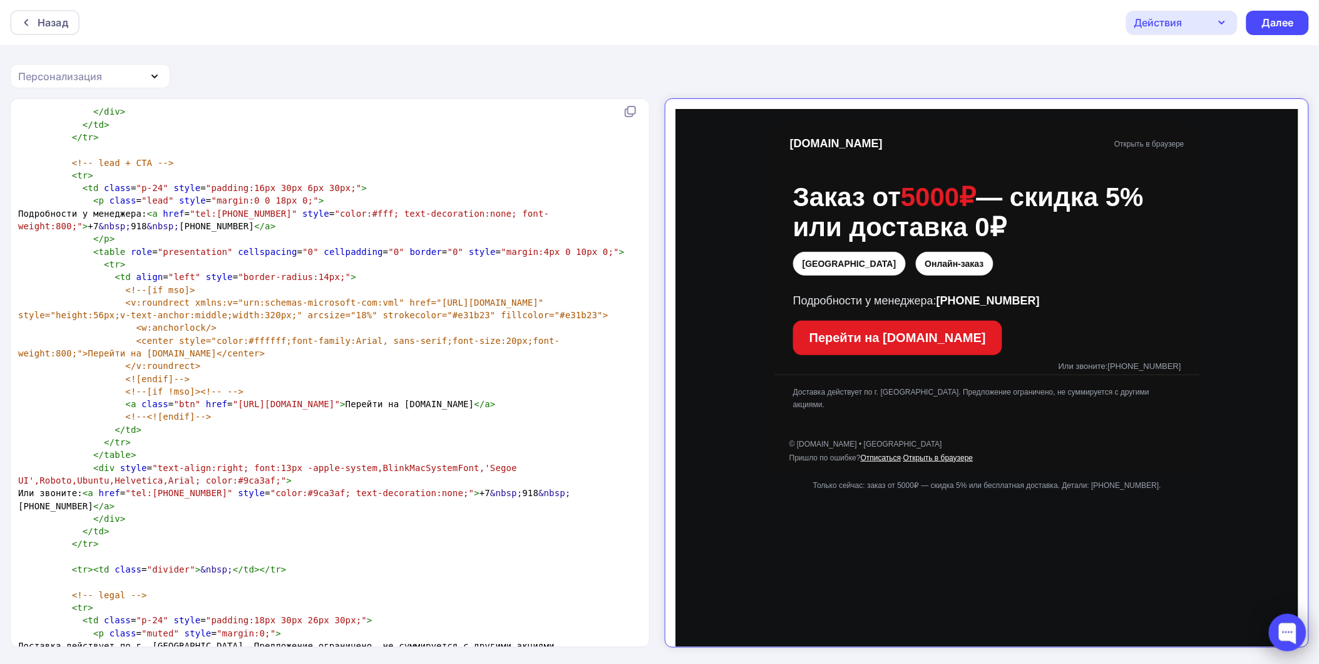
click at [1284, 627] on div at bounding box center [1288, 632] width 38 height 38
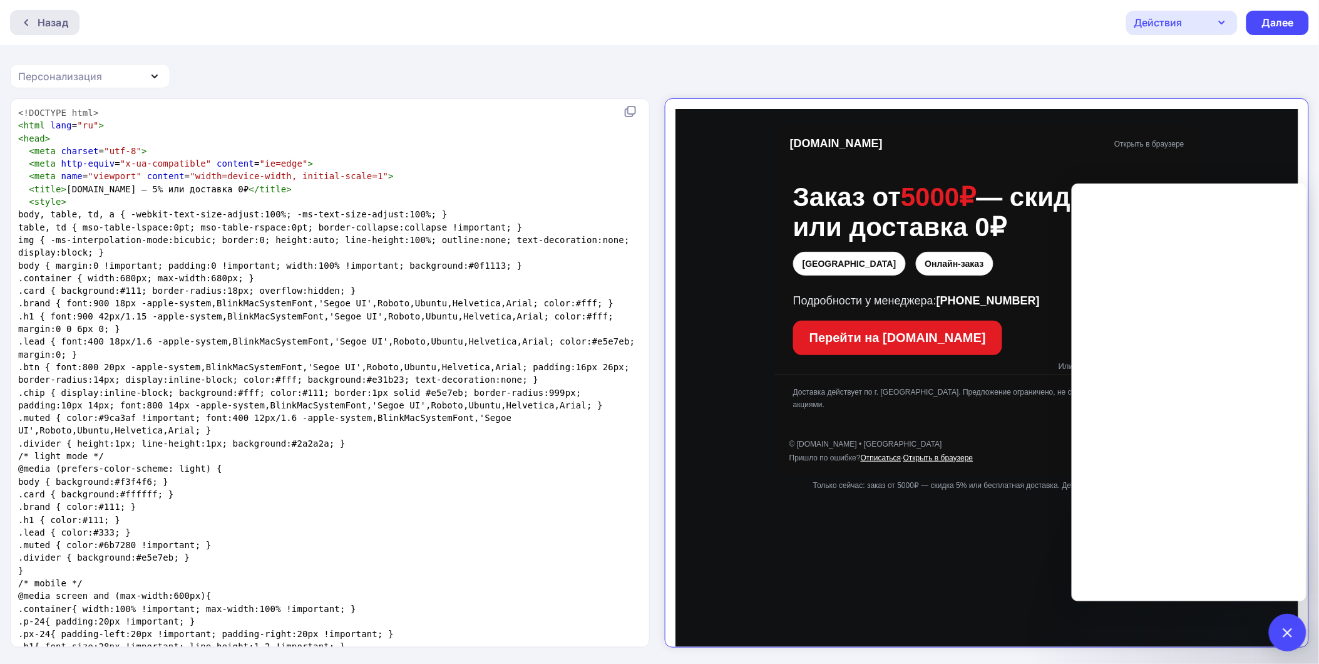
click at [29, 24] on icon at bounding box center [26, 23] width 10 height 10
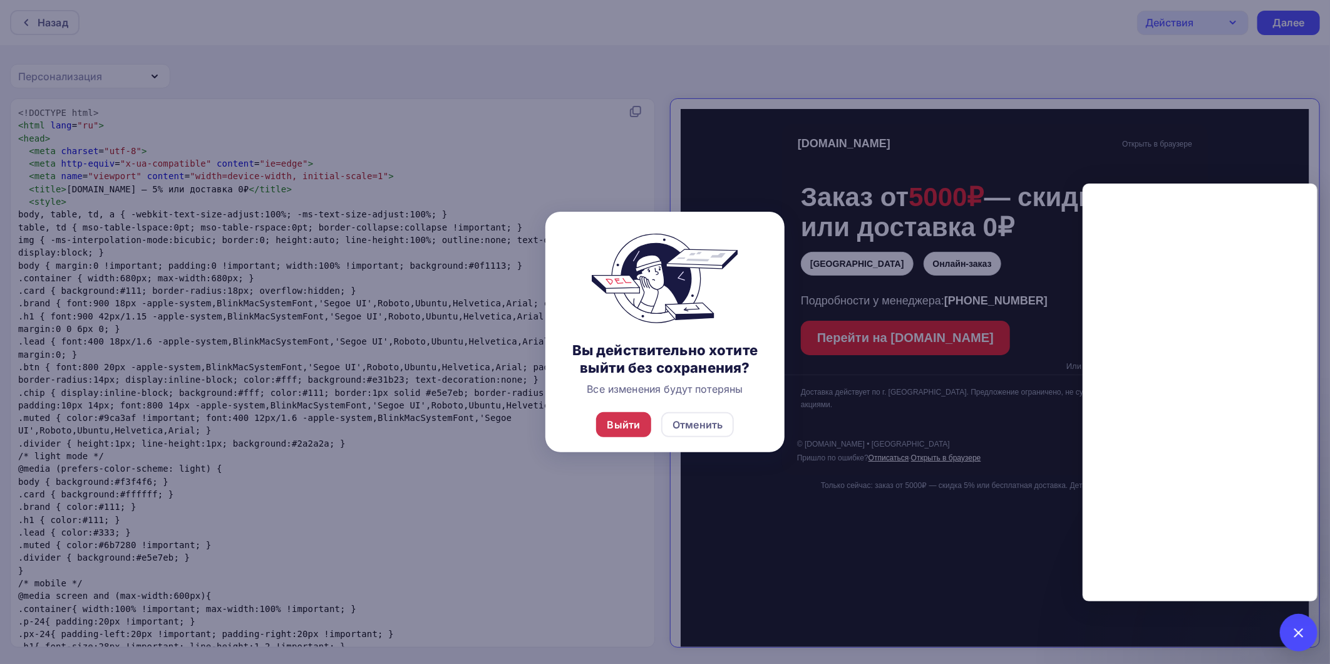
click at [643, 415] on div "Выйти" at bounding box center [624, 424] width 56 height 25
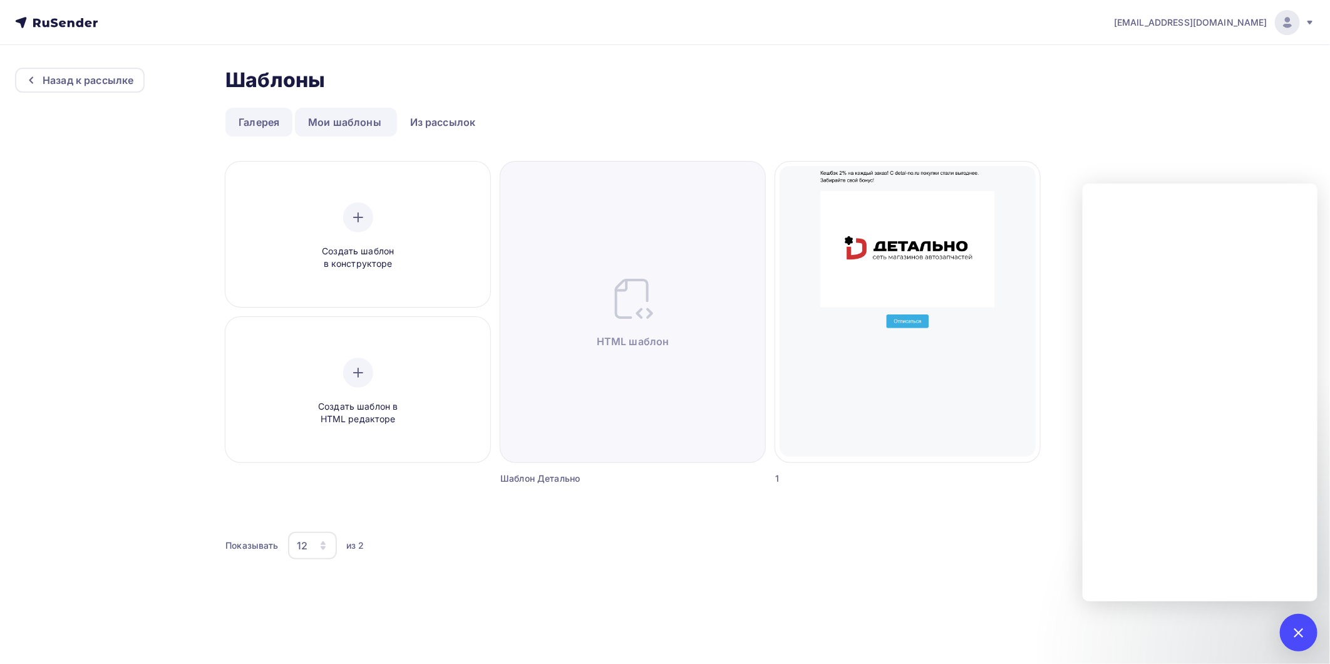
click at [239, 126] on link "Галерея" at bounding box center [258, 122] width 67 height 29
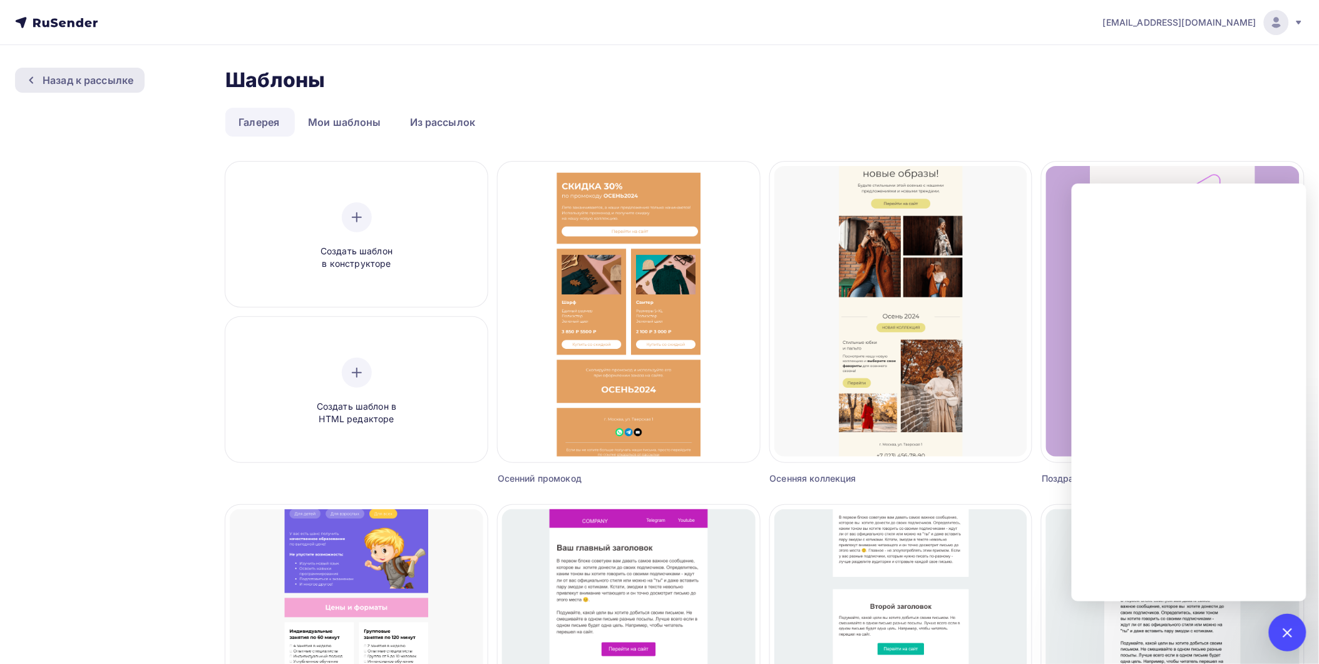
click at [113, 81] on div "Назад к рассылке" at bounding box center [88, 80] width 91 height 15
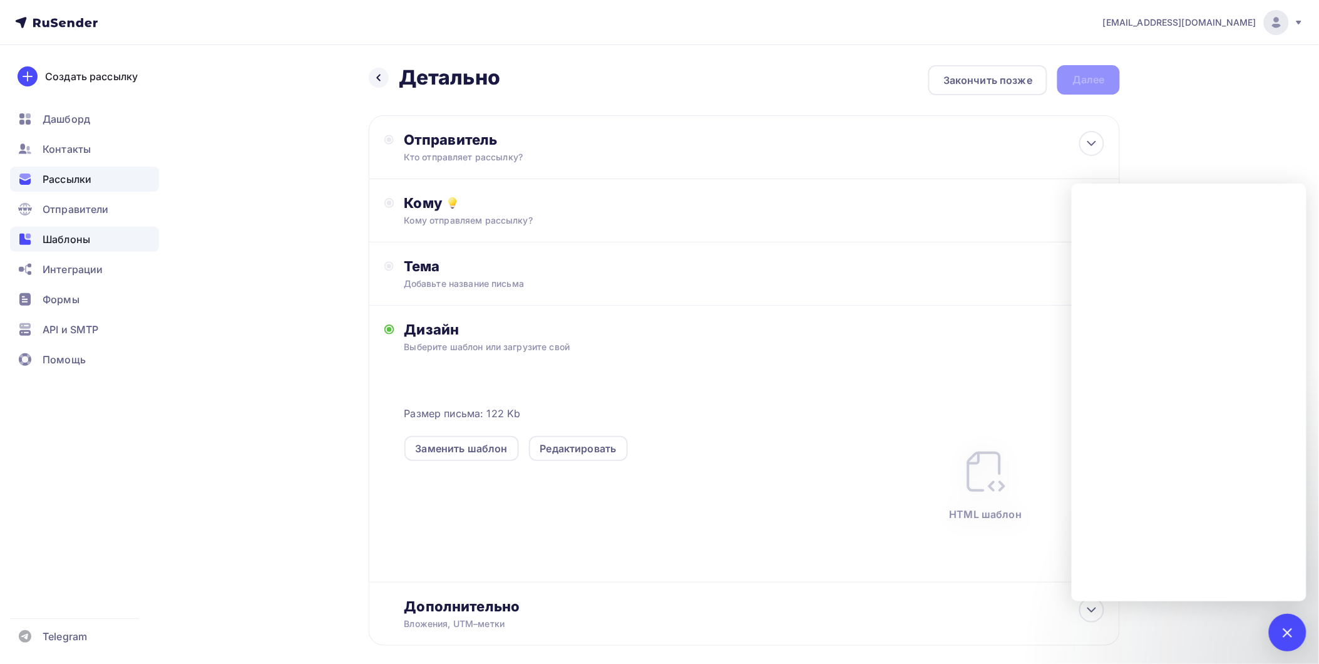
click at [80, 240] on span "Шаблоны" at bounding box center [67, 239] width 48 height 15
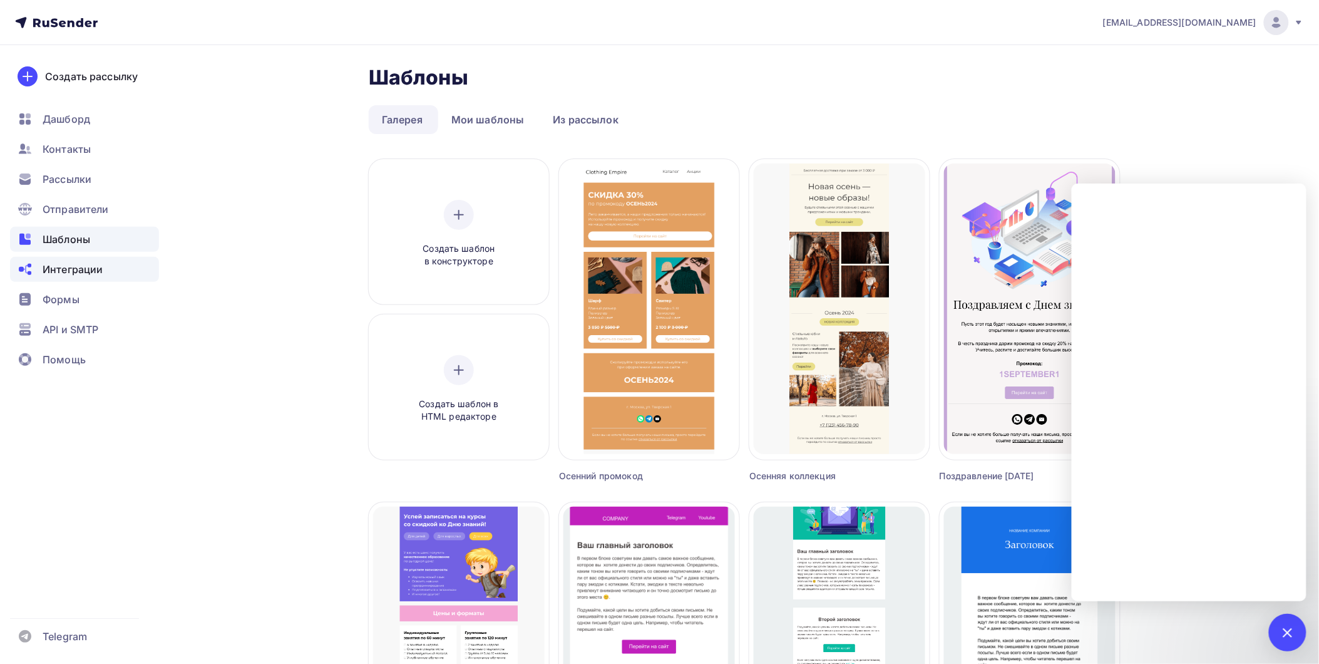
click at [91, 267] on span "Интеграции" at bounding box center [73, 269] width 60 height 15
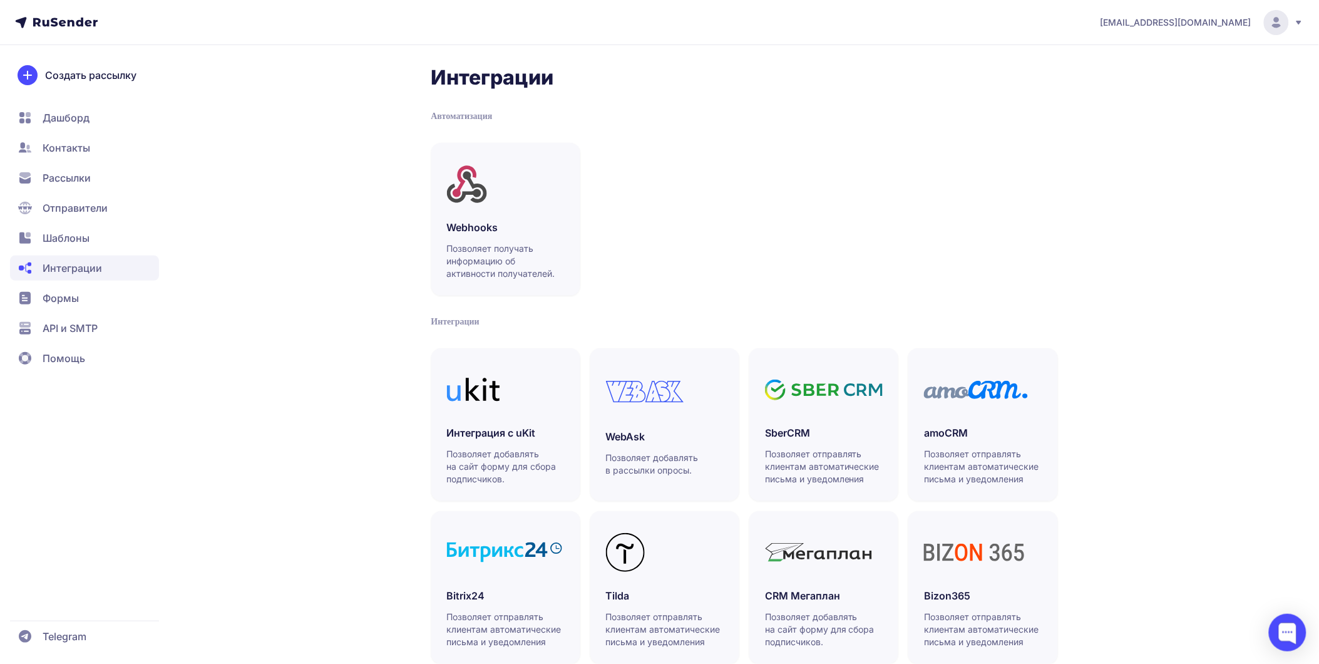
click at [73, 315] on span "Формы" at bounding box center [84, 327] width 149 height 25
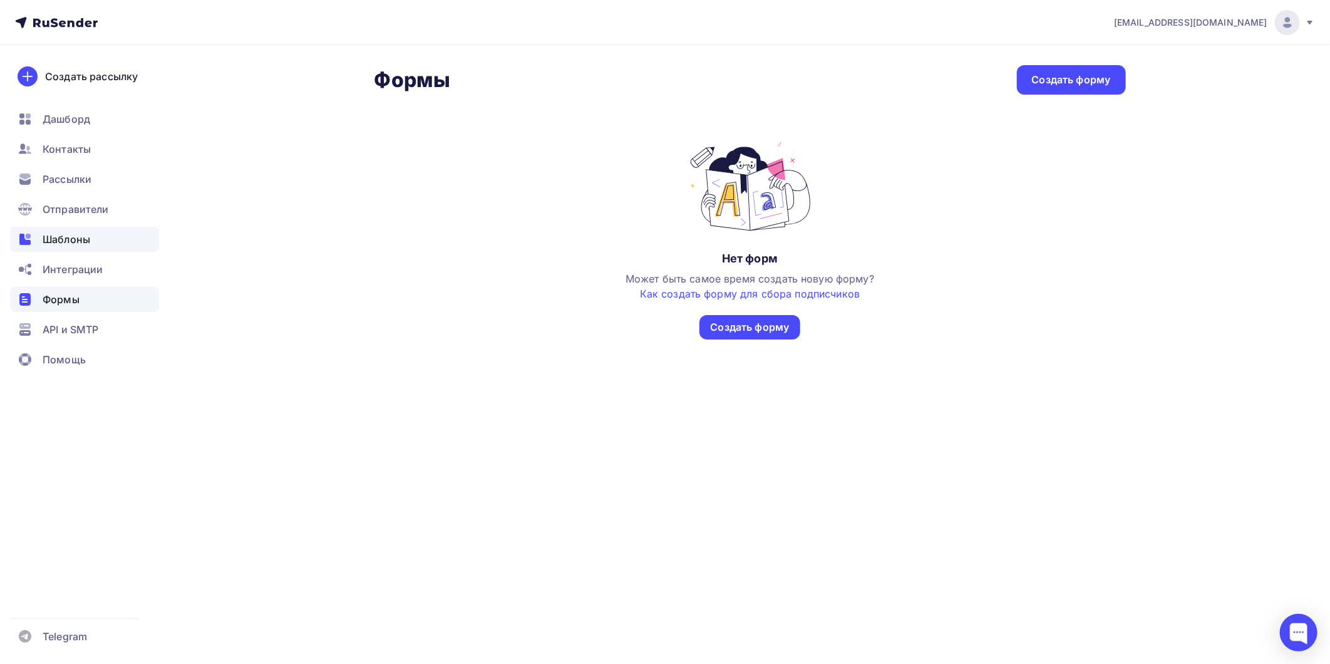
click at [85, 240] on span "Шаблоны" at bounding box center [67, 239] width 48 height 15
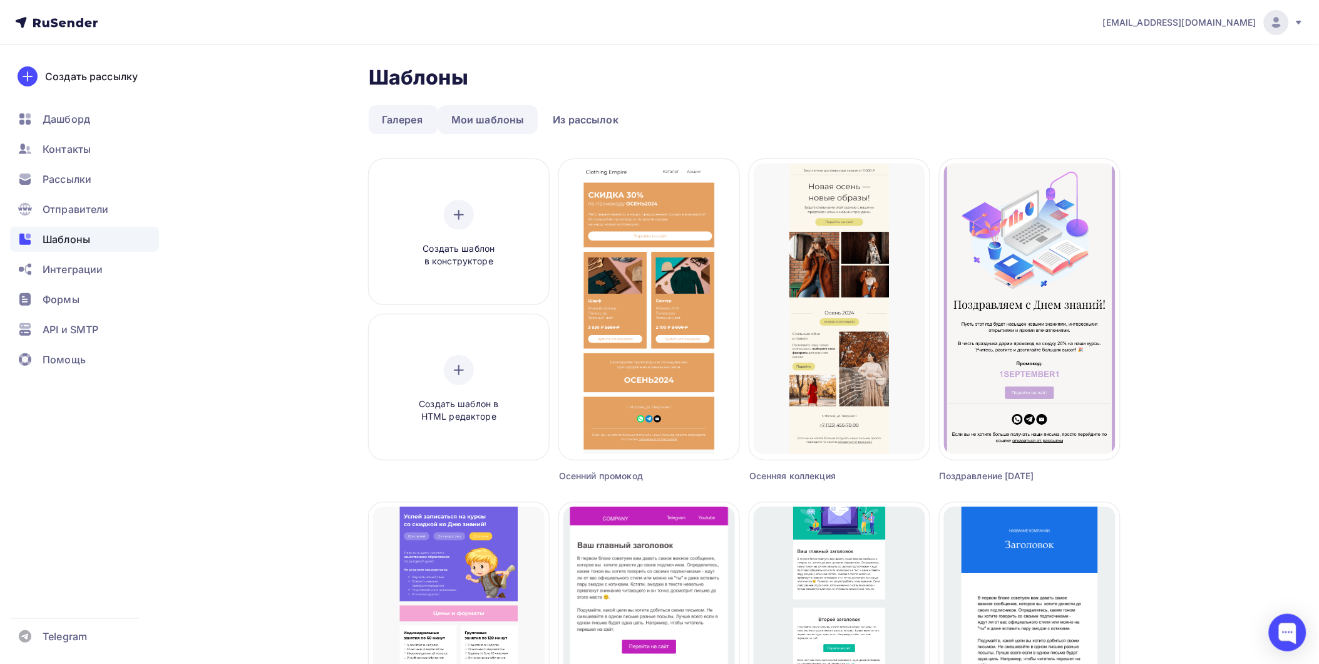
click at [487, 116] on link "Мои шаблоны" at bounding box center [488, 119] width 100 height 29
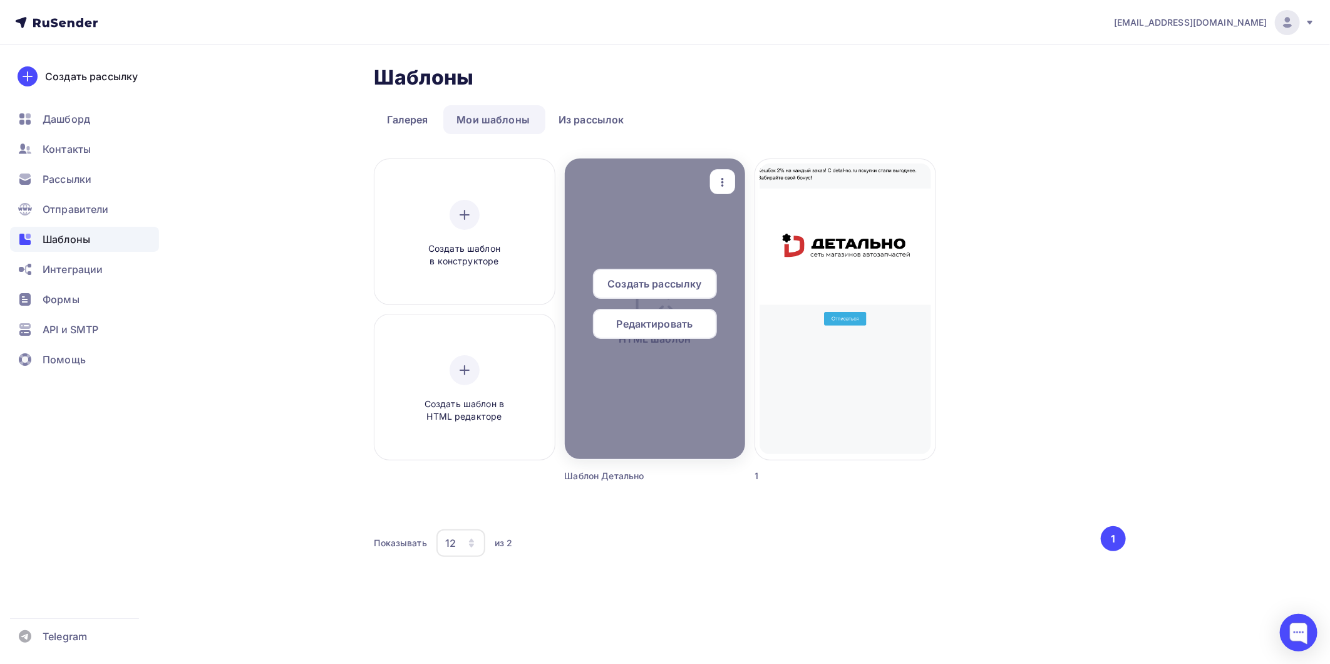
click at [678, 325] on span "Редактировать" at bounding box center [655, 323] width 76 height 15
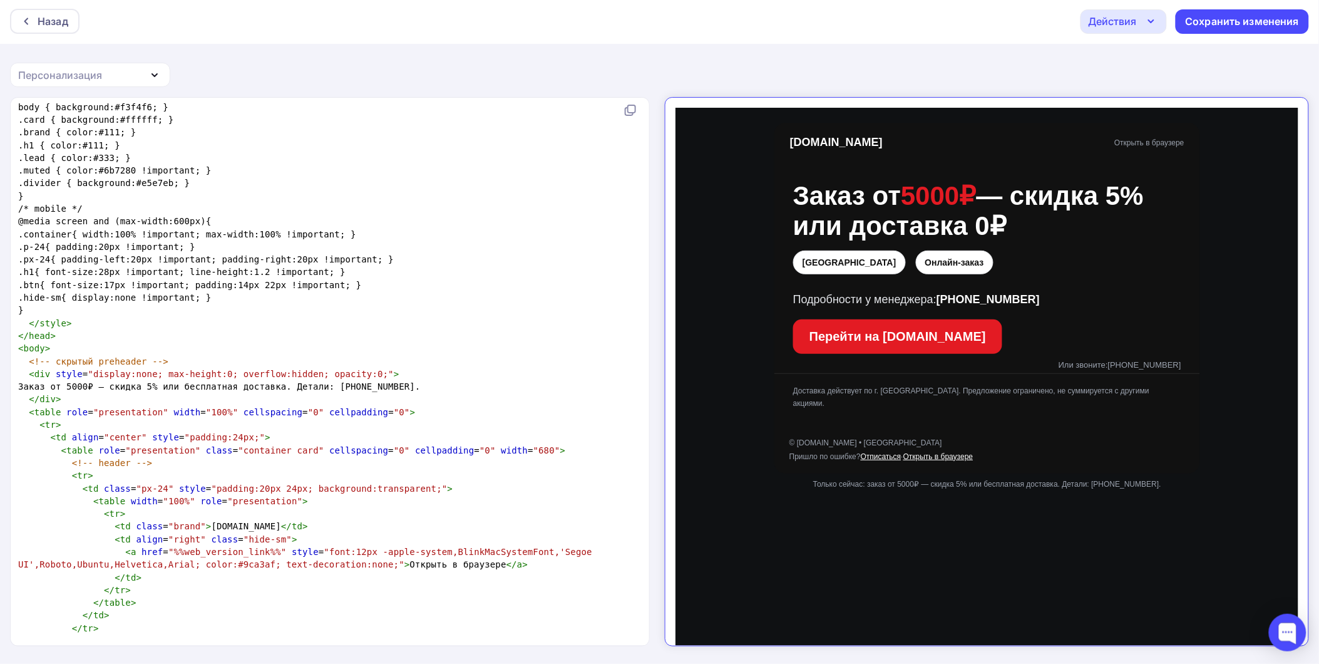
scroll to position [246, 0]
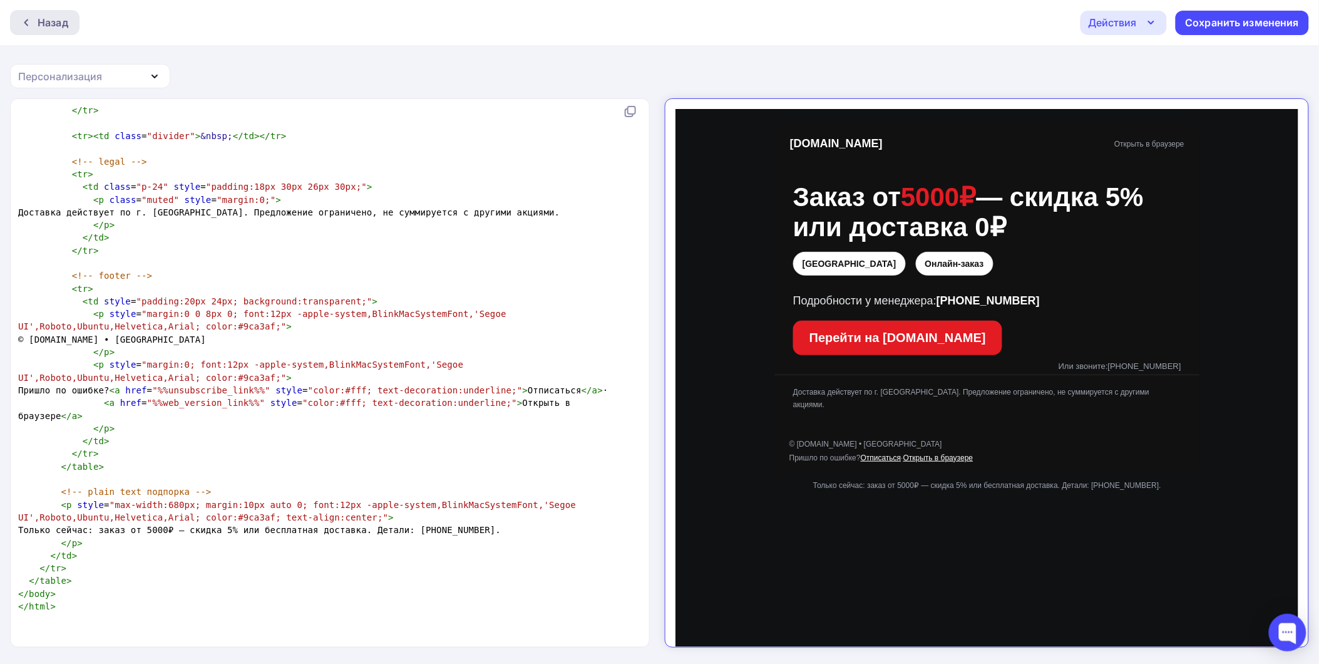
click at [38, 23] on div "Назад" at bounding box center [53, 22] width 31 height 15
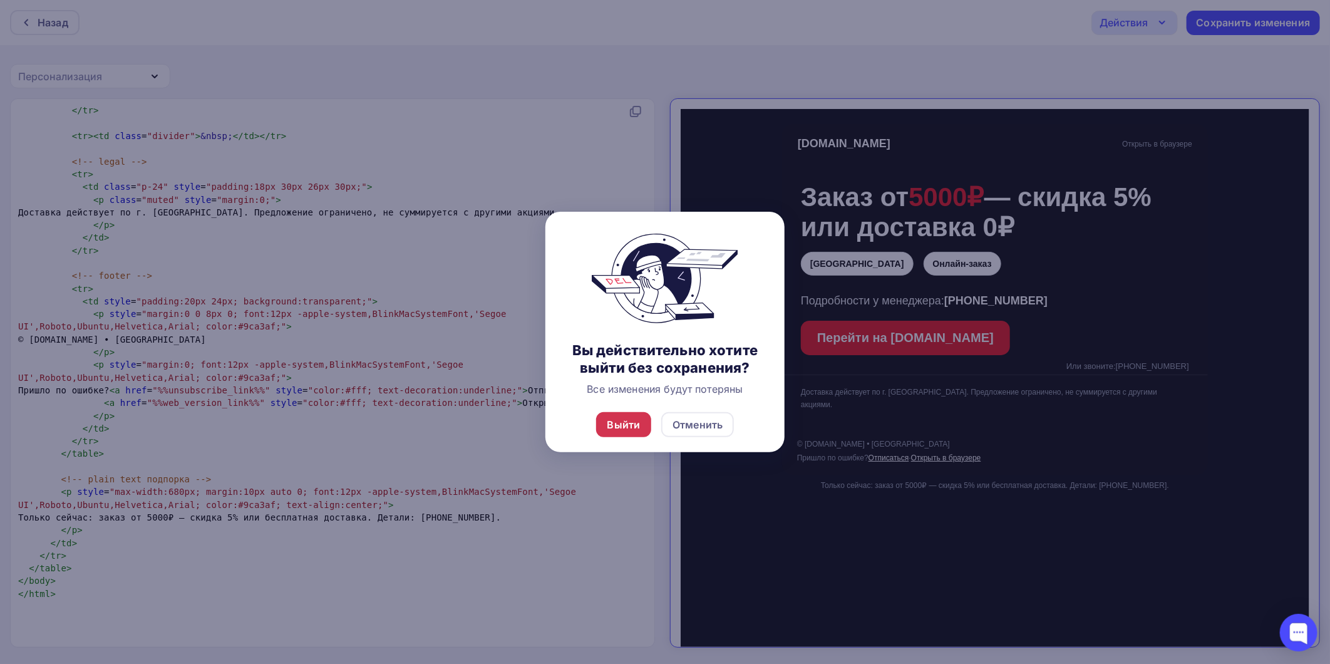
click at [635, 427] on div "Выйти" at bounding box center [623, 424] width 33 height 15
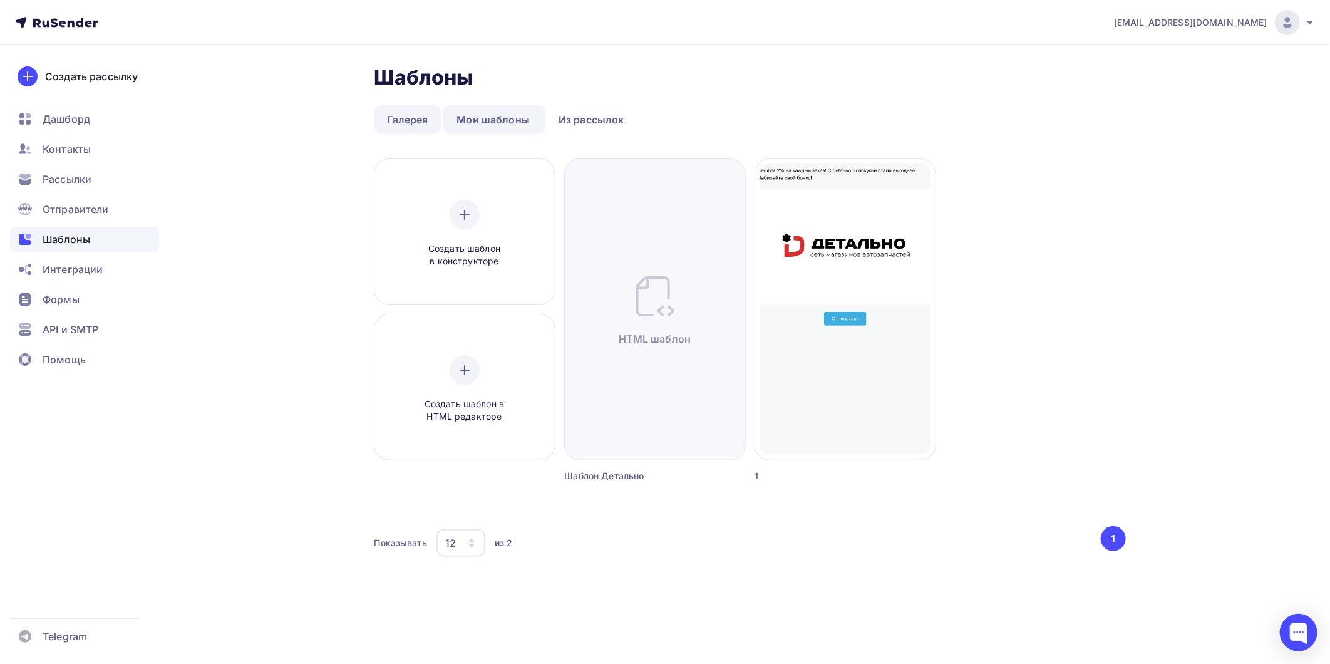
click at [422, 120] on link "Галерея" at bounding box center [407, 119] width 67 height 29
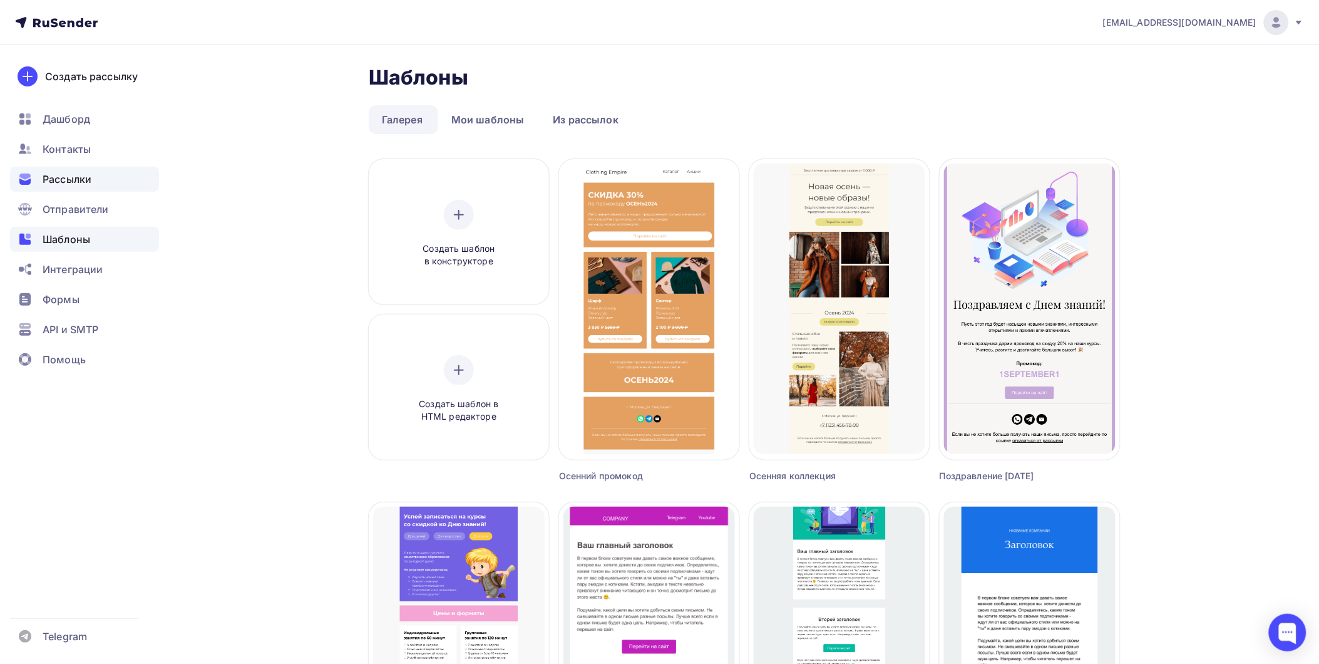
click at [68, 178] on span "Рассылки" at bounding box center [67, 179] width 49 height 15
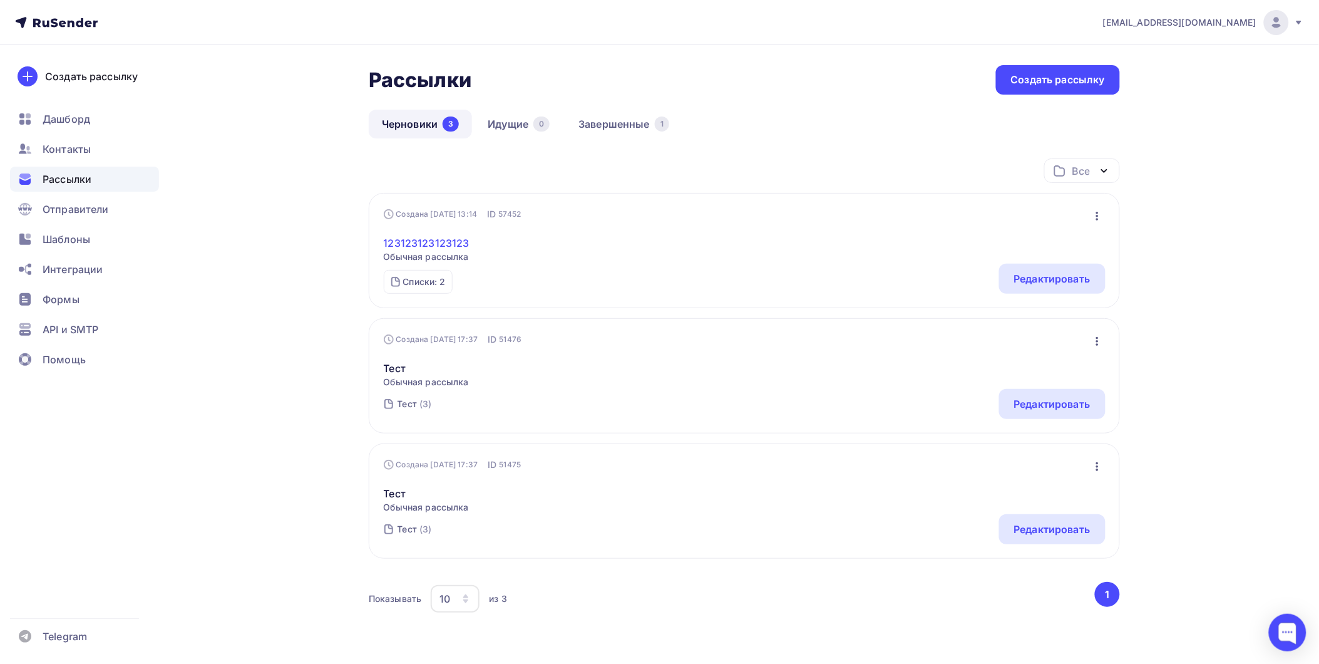
click at [443, 243] on link "123123123123123" at bounding box center [427, 242] width 86 height 15
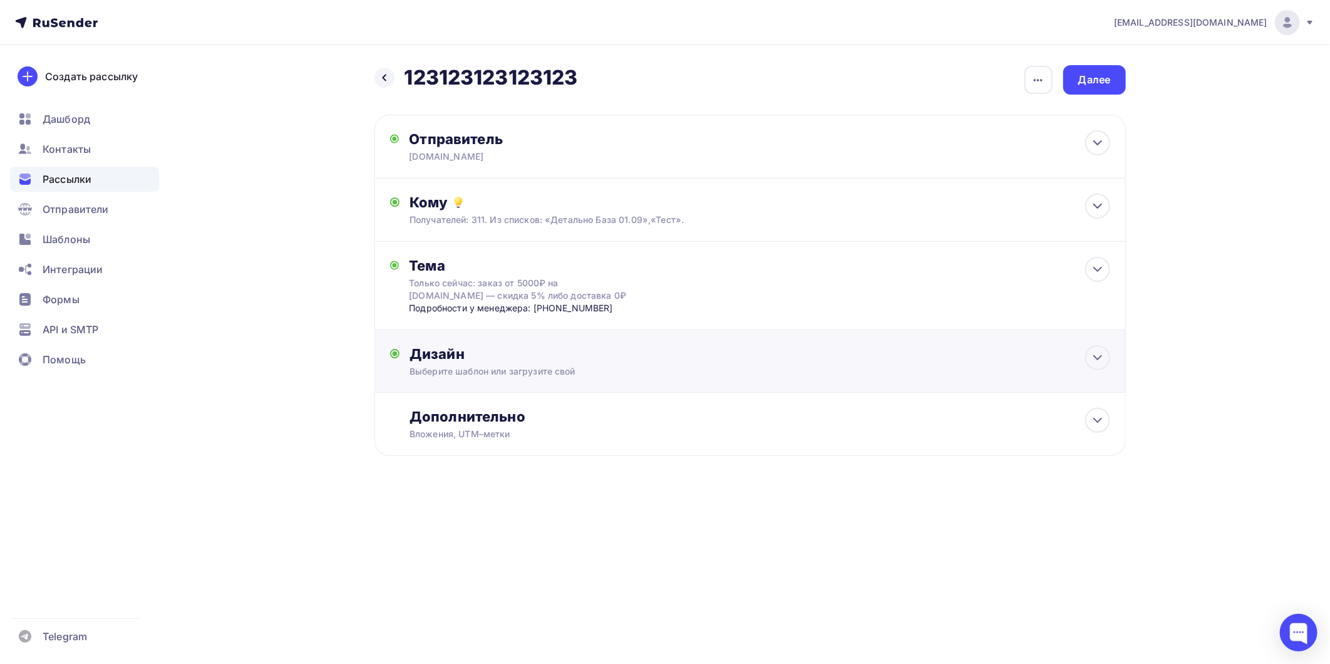
click at [536, 352] on div "Дизайн" at bounding box center [759, 354] width 700 height 18
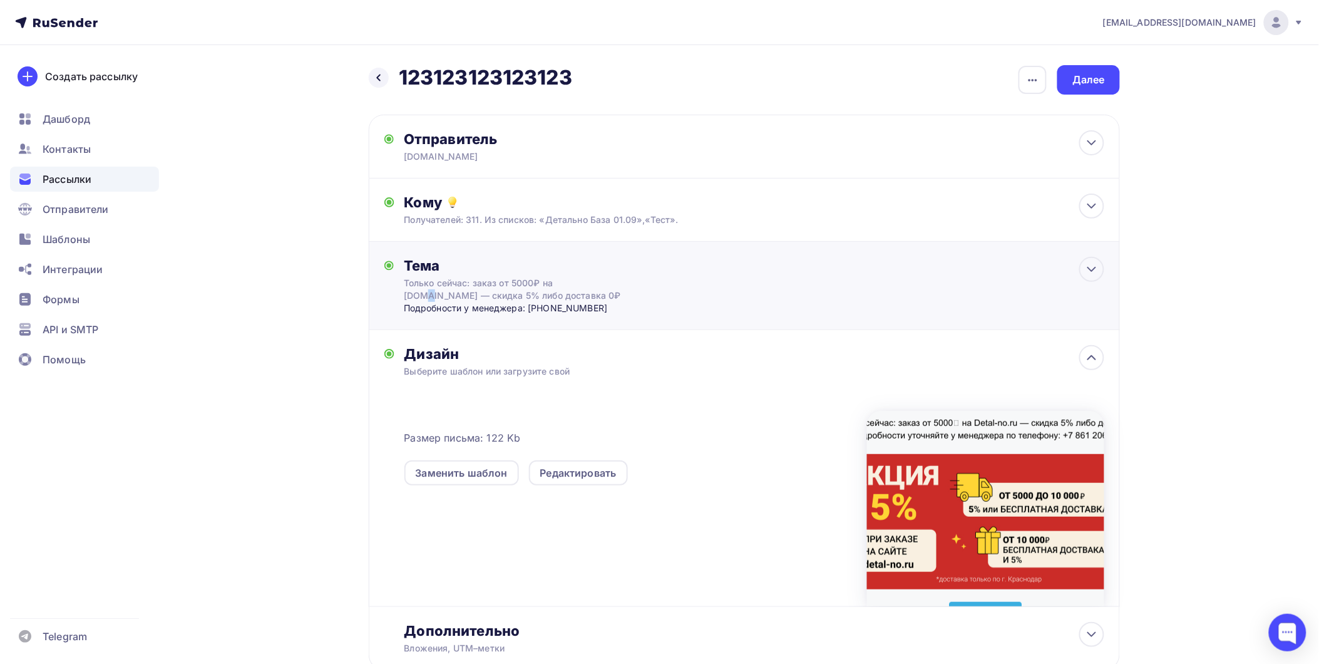
click at [515, 284] on div "Только сейчас: заказ от 5000₽ на Detal-no.ru — скидка 5% либо доставка 0₽" at bounding box center [515, 289] width 223 height 25
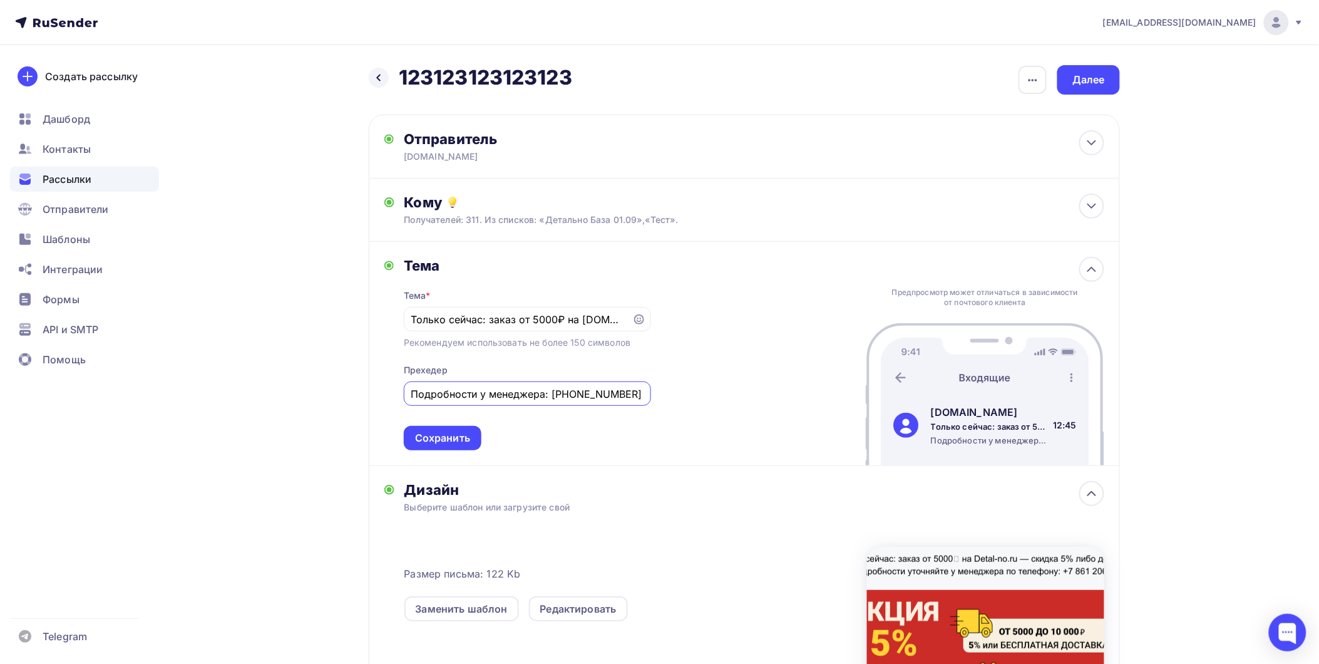
drag, startPoint x: 553, startPoint y: 395, endPoint x: 643, endPoint y: 395, distance: 90.1
click at [643, 395] on input "Подробности у менеджера: +7 861 206 48 38" at bounding box center [527, 393] width 233 height 15
click at [91, 220] on div "Отправители" at bounding box center [84, 209] width 149 height 25
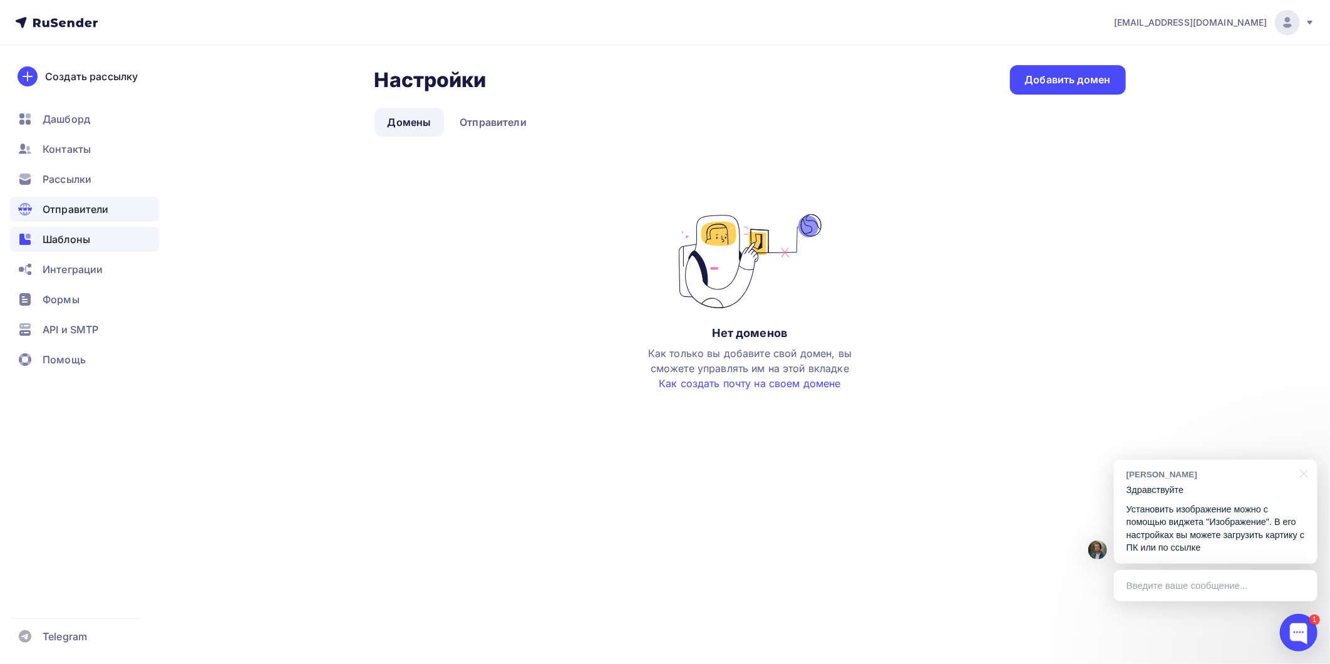
click at [91, 241] on div "Шаблоны" at bounding box center [84, 239] width 149 height 25
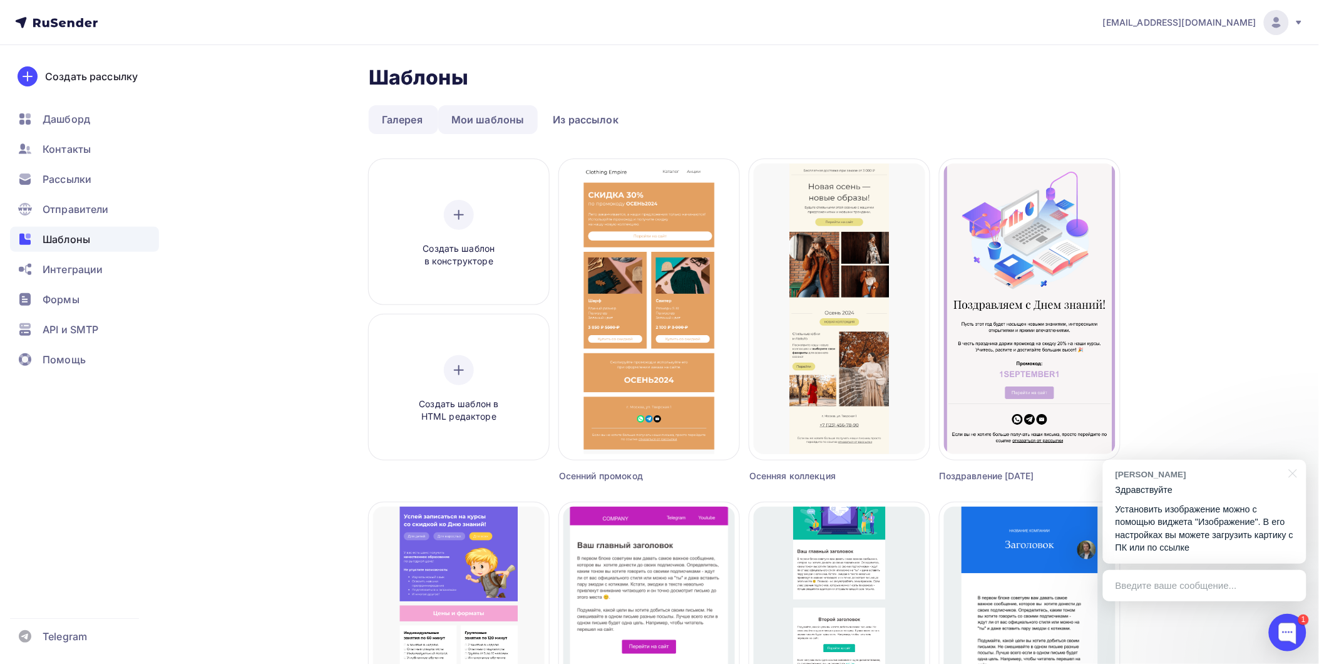
click at [496, 110] on link "Мои шаблоны" at bounding box center [488, 119] width 100 height 29
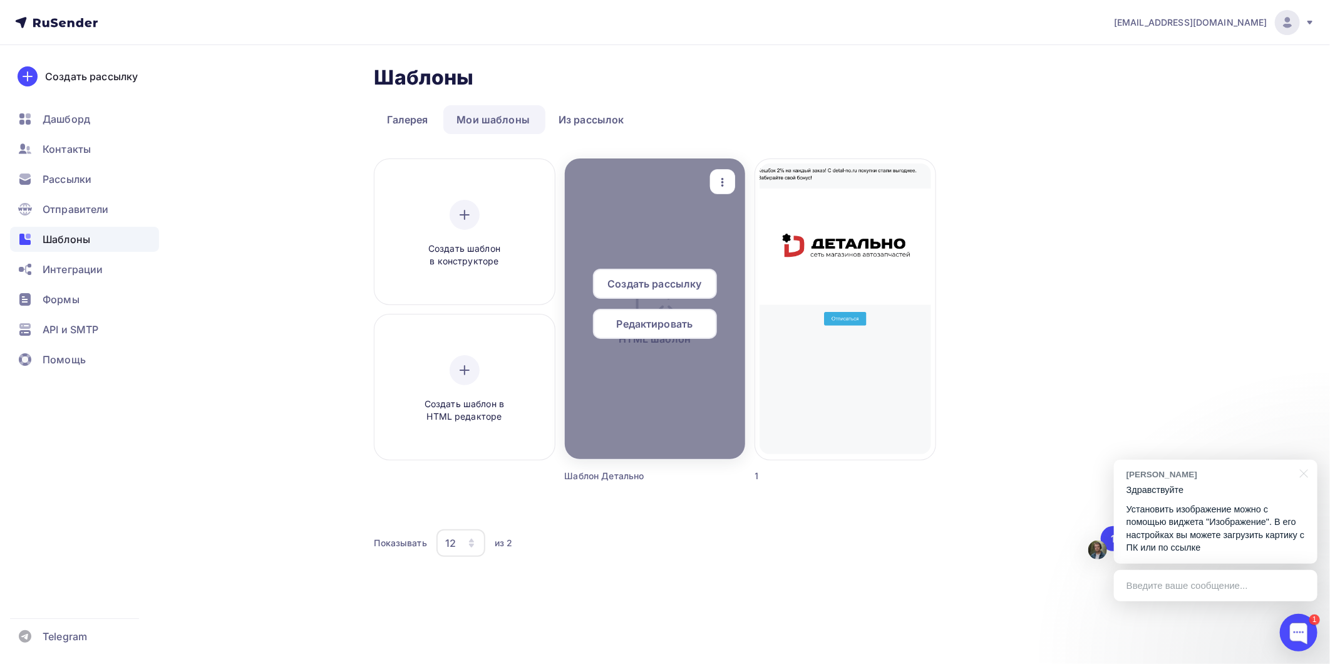
click at [634, 323] on span "Редактировать" at bounding box center [655, 323] width 76 height 15
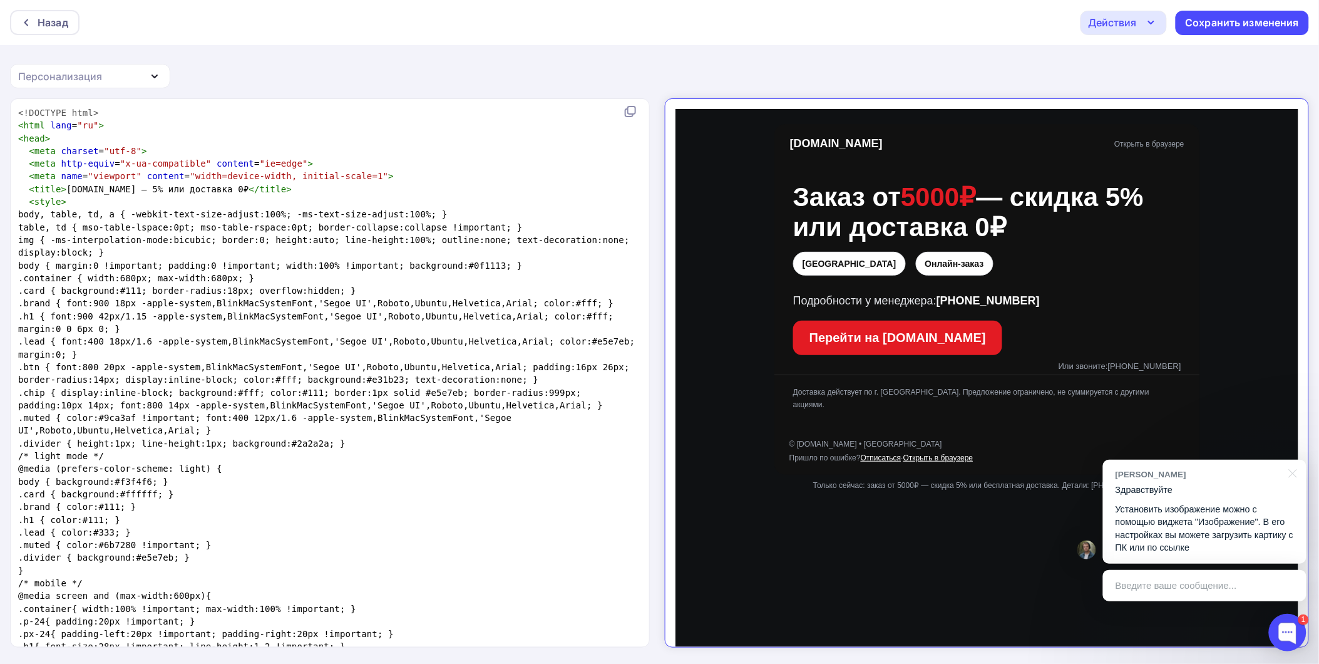
click at [1165, 525] on p "Установить изображение можно с помощью виджета "Изображение". В его настройках …" at bounding box center [1204, 528] width 178 height 51
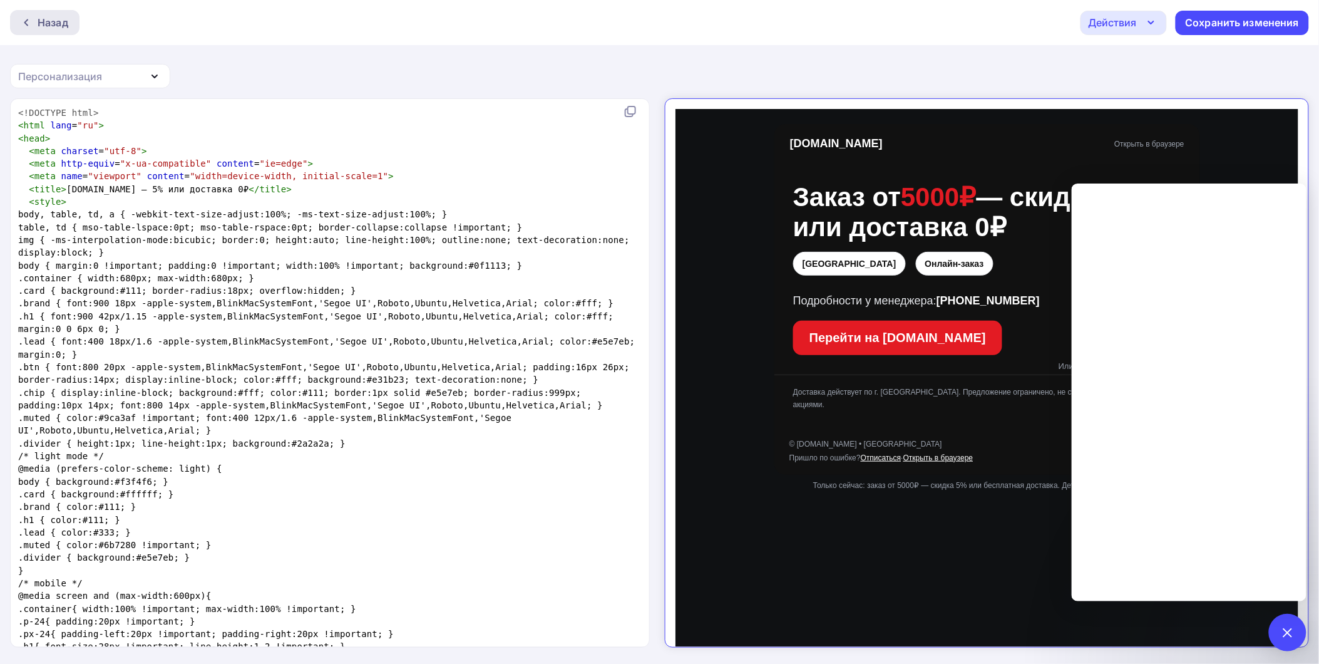
click at [46, 18] on div "Назад" at bounding box center [53, 22] width 31 height 15
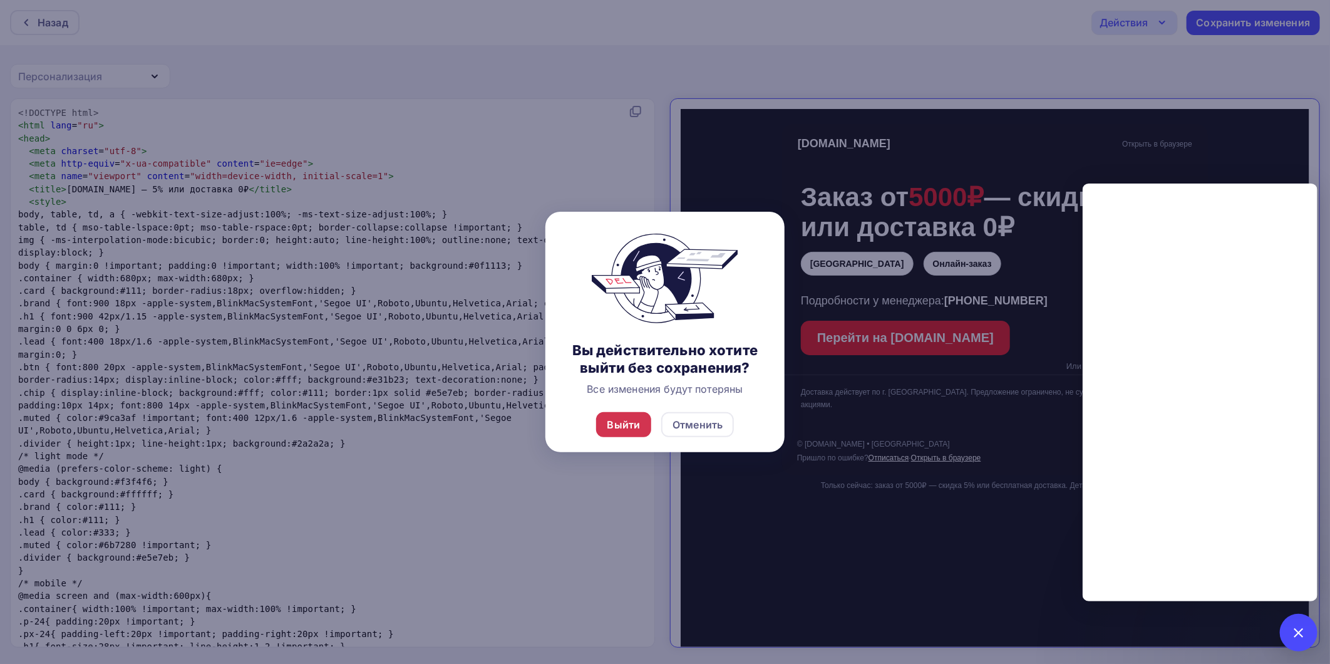
click at [627, 426] on div "Выйти" at bounding box center [623, 424] width 33 height 15
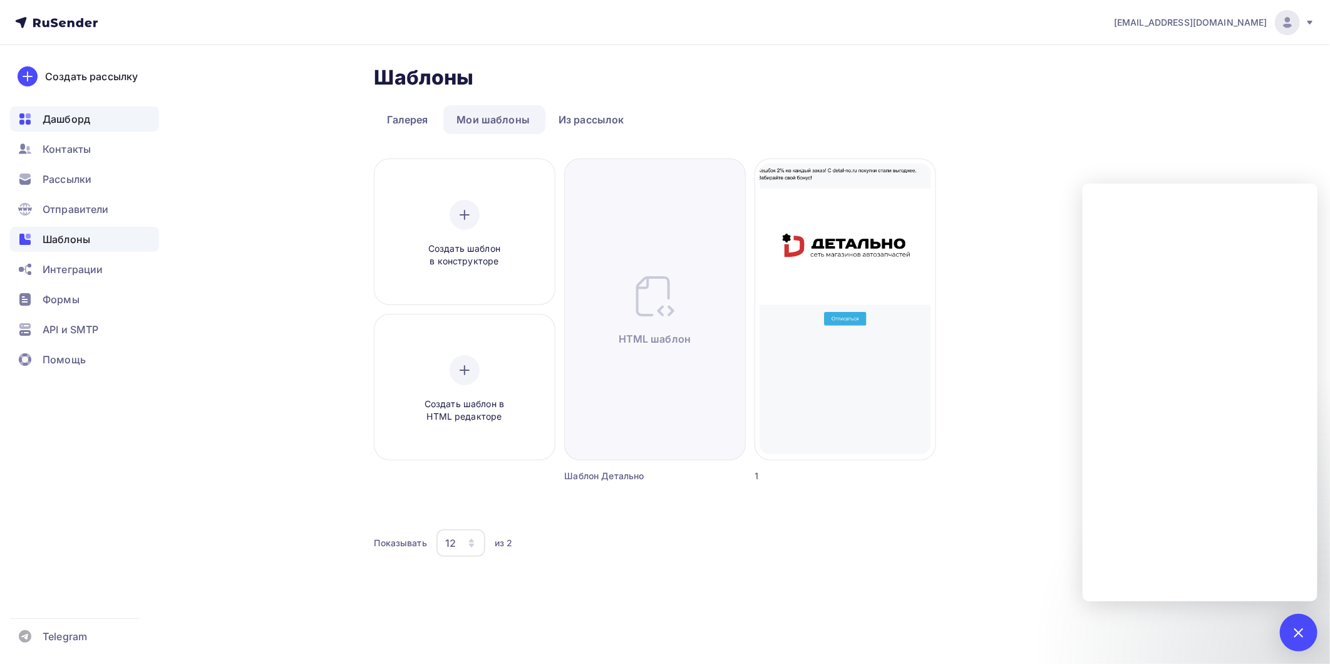
click at [85, 121] on span "Дашборд" at bounding box center [67, 118] width 48 height 15
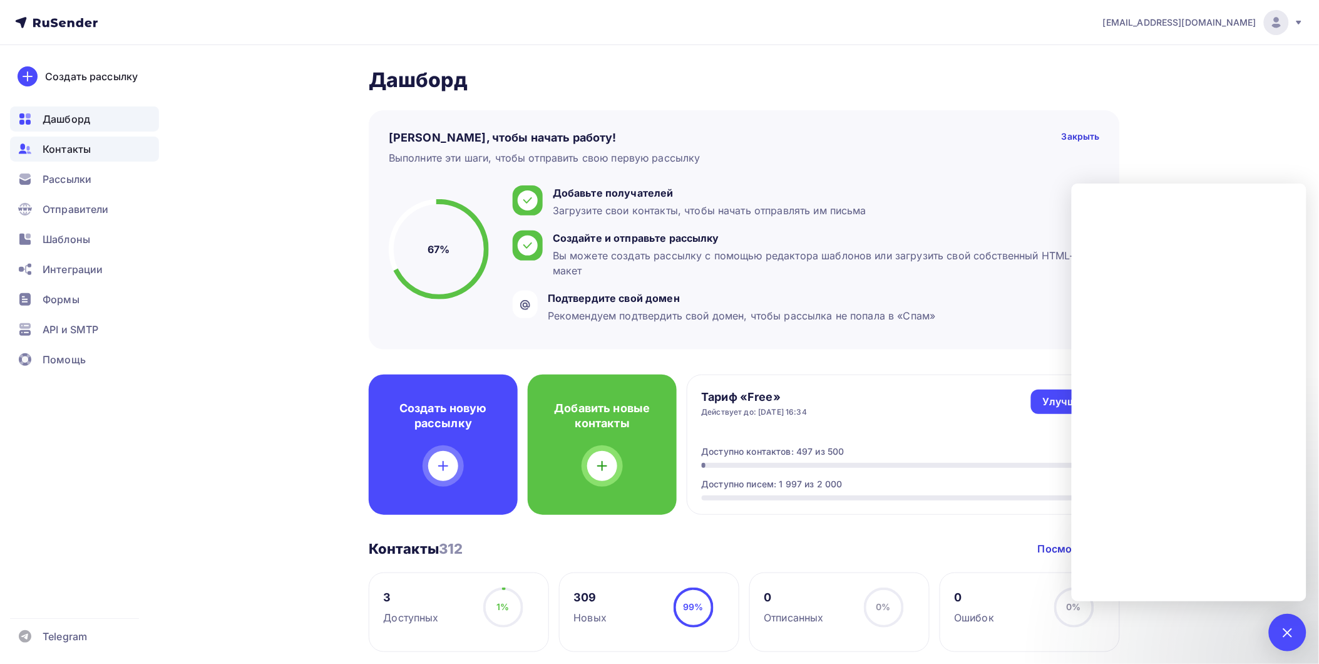
click at [74, 151] on span "Контакты" at bounding box center [67, 148] width 48 height 15
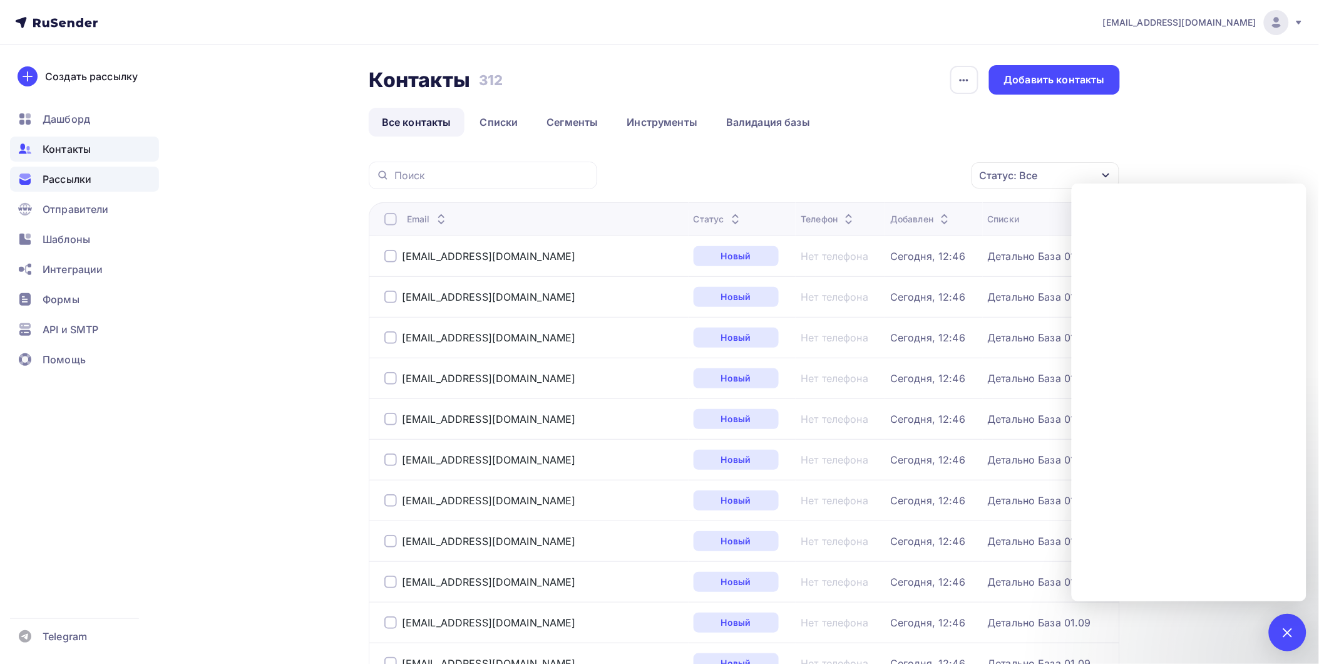
click at [78, 182] on span "Рассылки" at bounding box center [67, 179] width 49 height 15
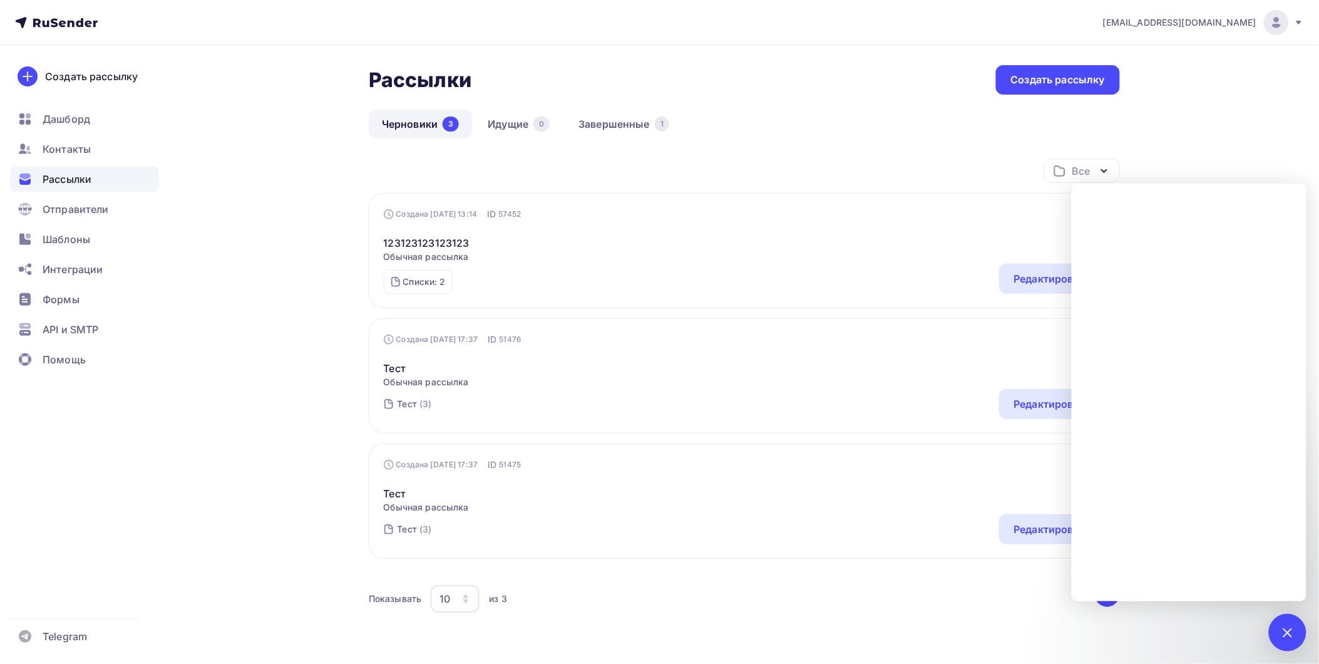
click at [77, 225] on ul "Дашборд Контакты Рассылки Отправители Шаблоны Интеграции Формы API и SMTP Помощь" at bounding box center [84, 242] width 149 height 272
click at [85, 213] on span "Отправители" at bounding box center [76, 209] width 66 height 15
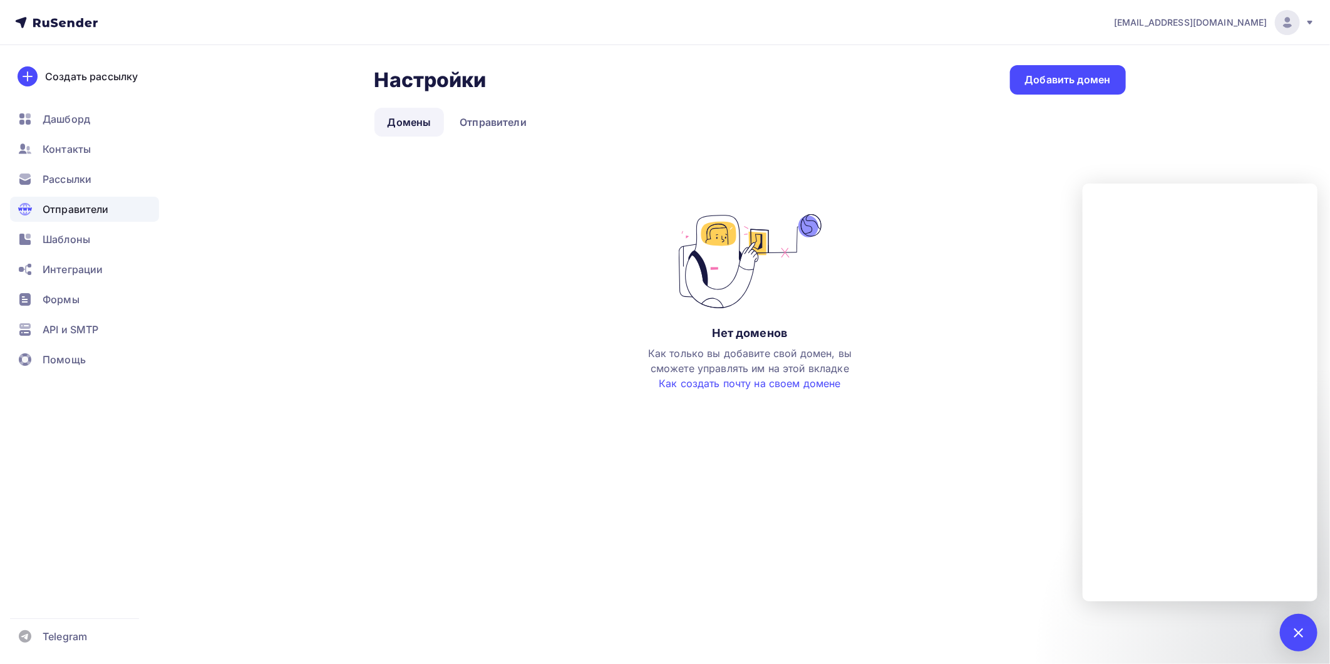
click at [73, 255] on ul "Дашборд Контакты Рассылки Отправители Шаблоны Интеграции Формы API и SMTP Помощь" at bounding box center [84, 242] width 149 height 272
click at [78, 242] on span "Шаблоны" at bounding box center [67, 239] width 48 height 15
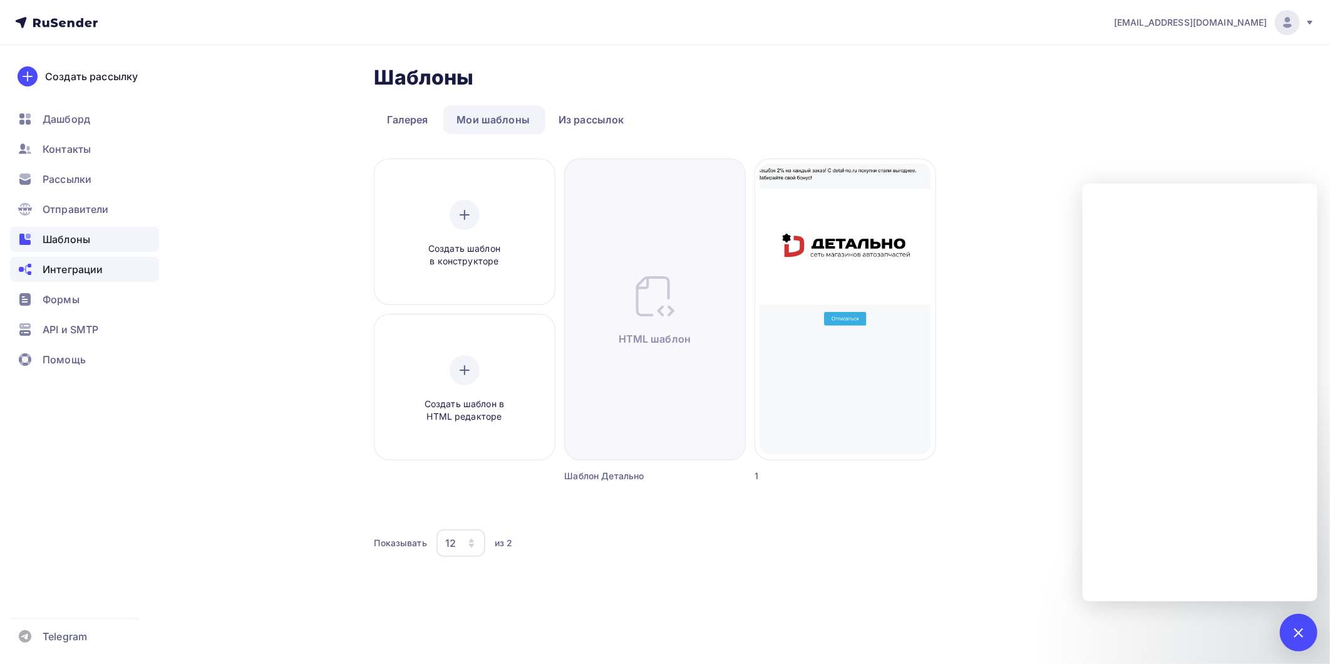
click at [116, 270] on div "Интеграции" at bounding box center [84, 269] width 149 height 25
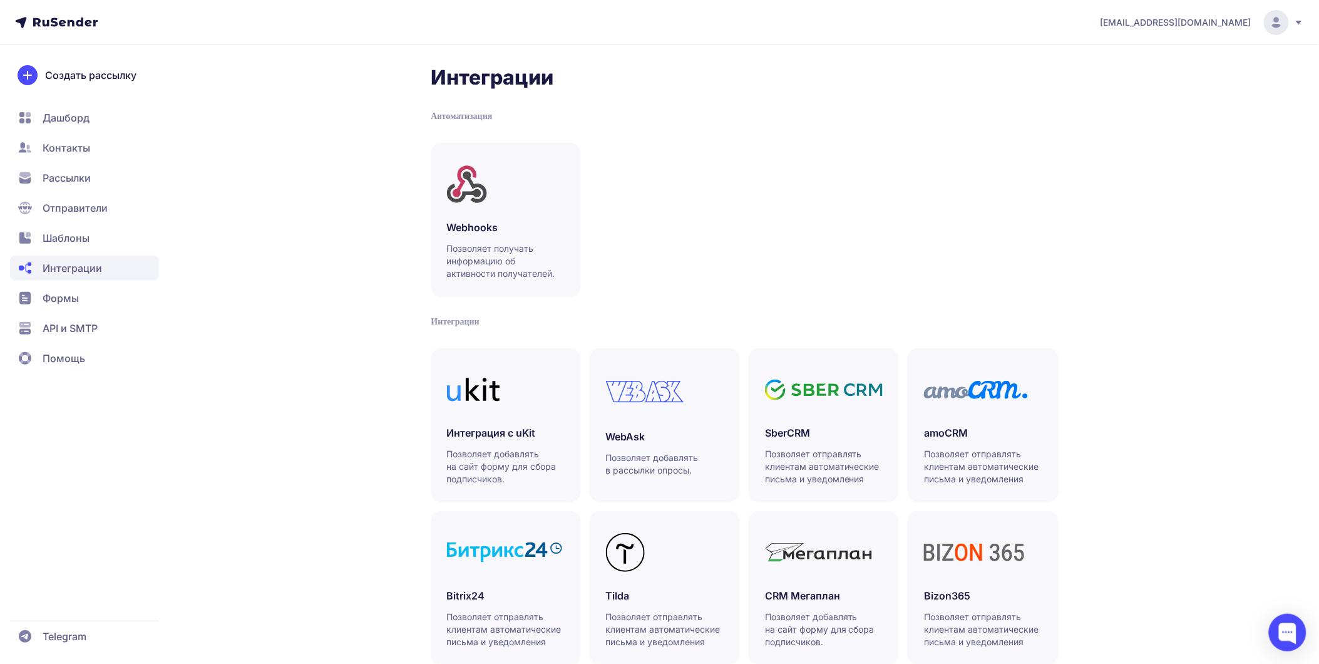
click at [89, 315] on span "Формы" at bounding box center [84, 327] width 149 height 25
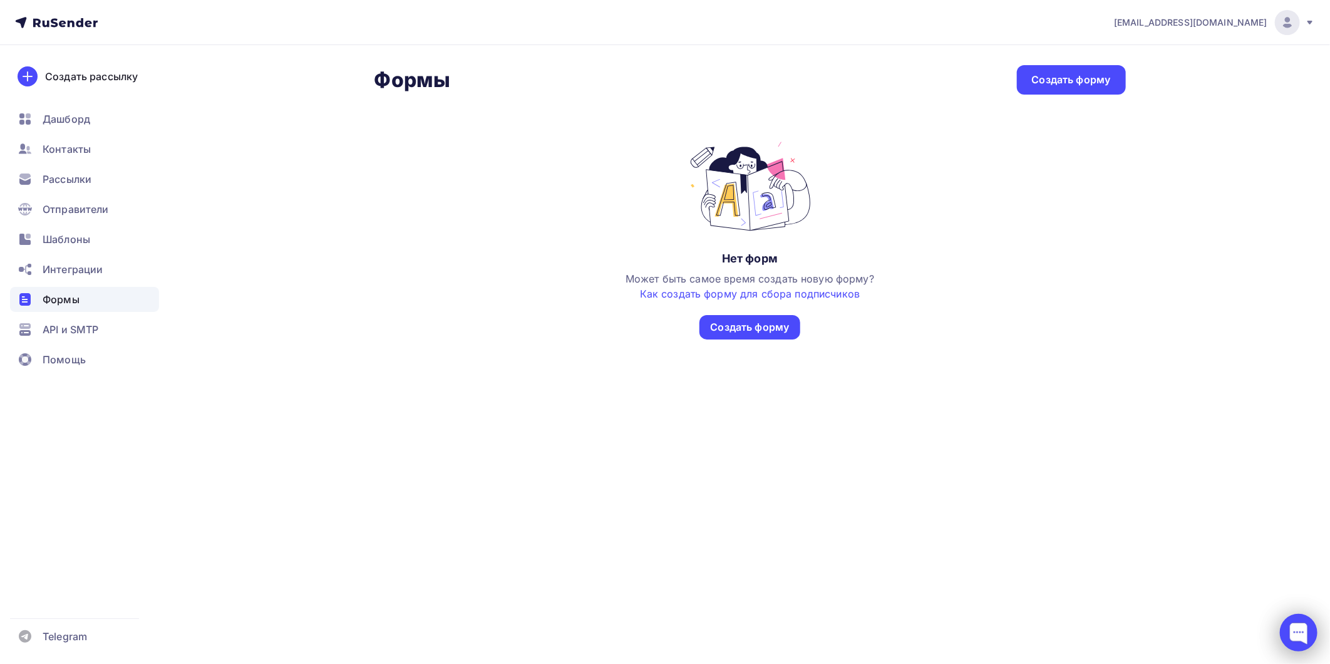
click at [1280, 633] on div at bounding box center [1298, 632] width 38 height 38
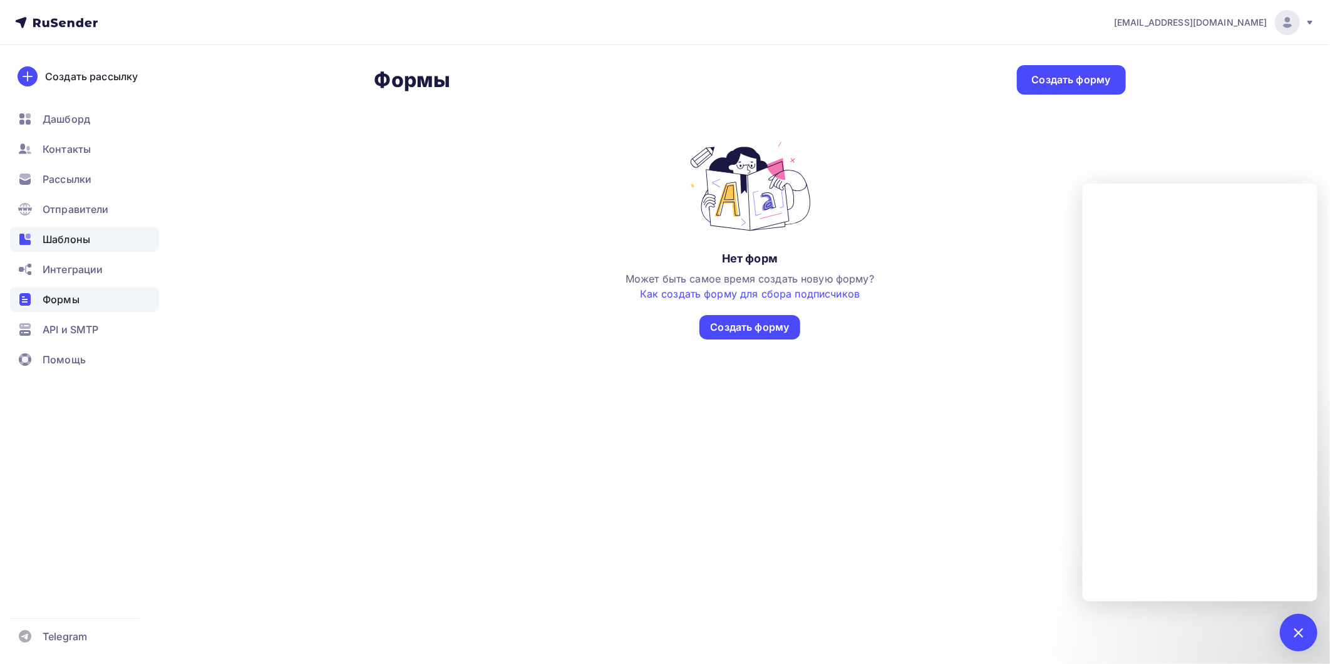
click at [91, 248] on div "Шаблоны" at bounding box center [84, 239] width 149 height 25
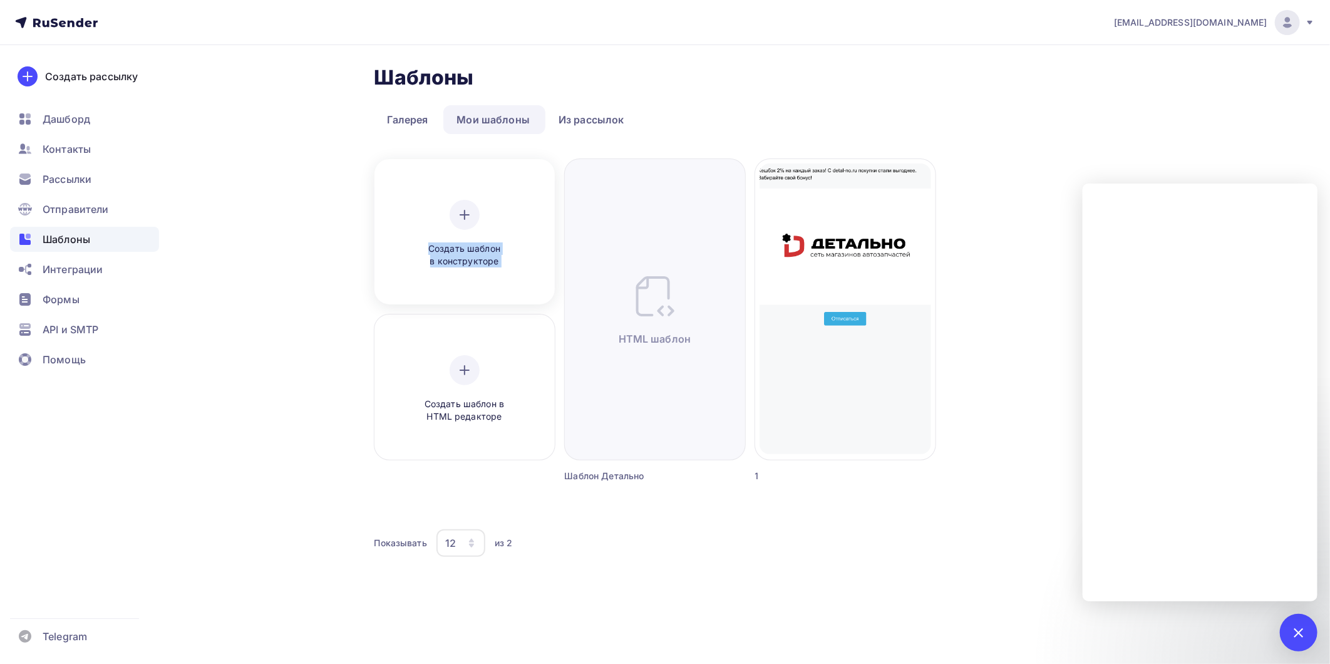
drag, startPoint x: 463, startPoint y: 377, endPoint x: 464, endPoint y: 234, distance: 143.3
click at [464, 234] on div "Создать шаблон в конструкторе Создать шаблон в HTML редакторе" at bounding box center [464, 320] width 180 height 323
click at [464, 234] on div "Создать шаблон в конструкторе" at bounding box center [464, 234] width 119 height 68
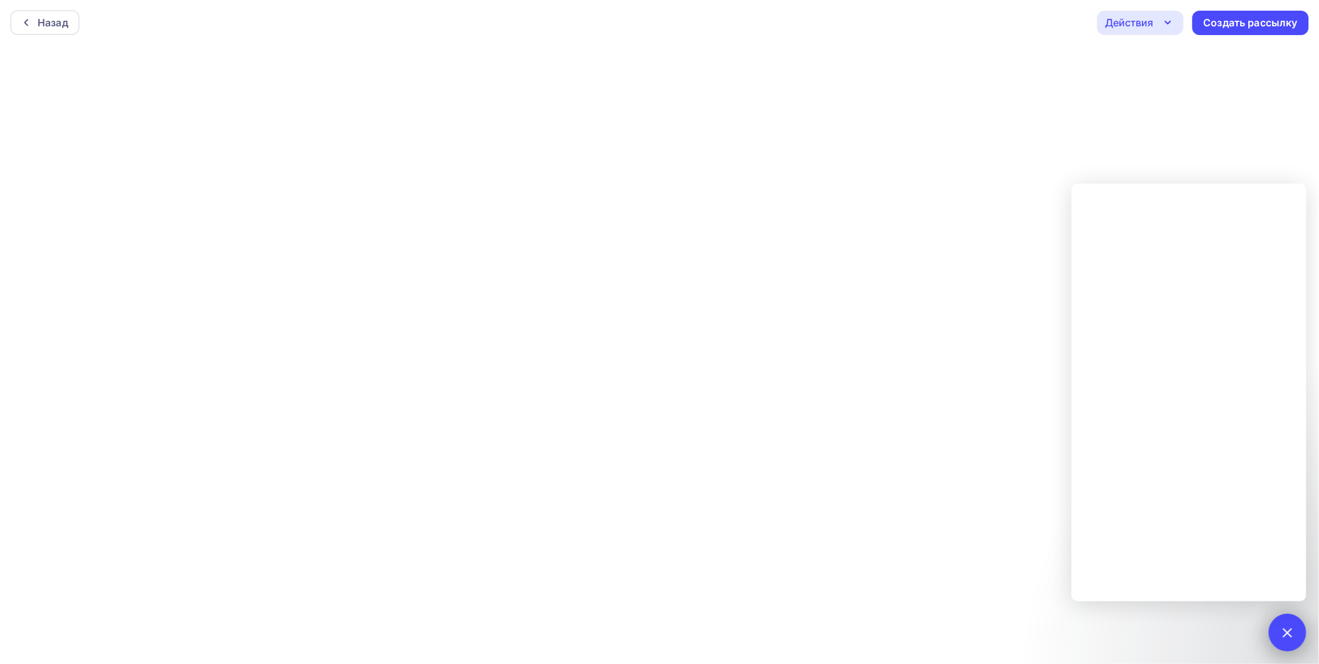
click at [1286, 628] on div at bounding box center [1287, 631] width 17 height 17
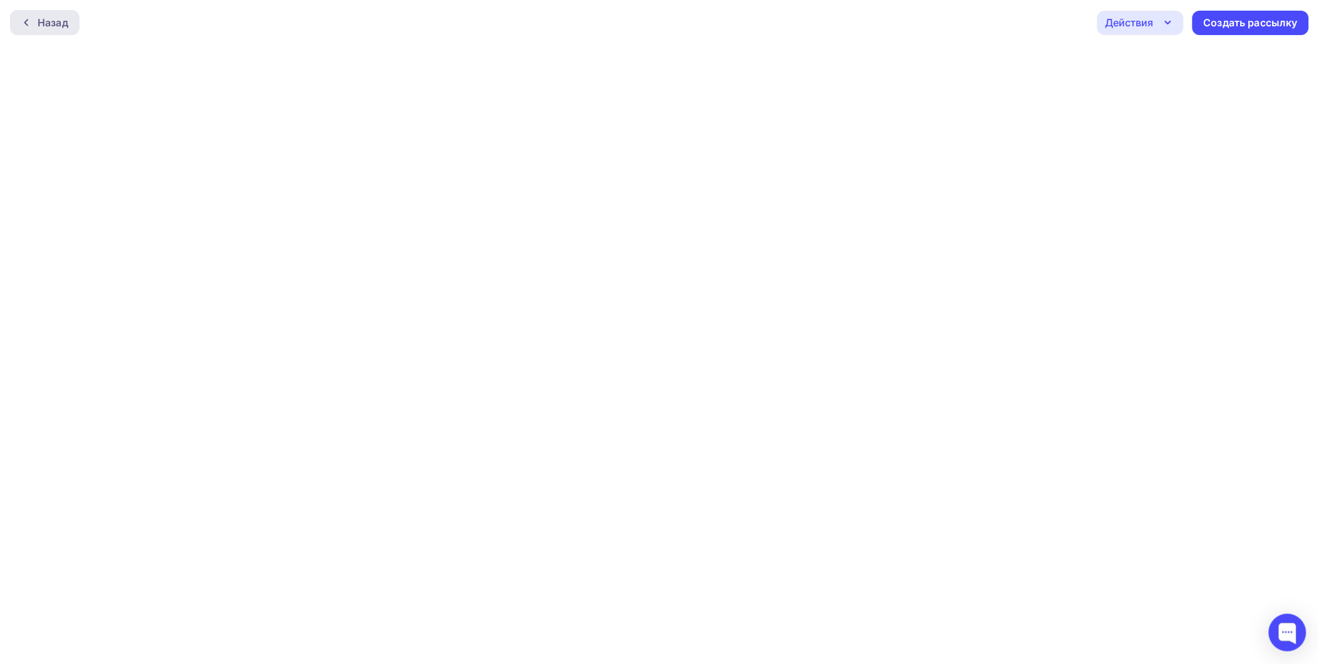
click at [30, 22] on icon at bounding box center [26, 23] width 10 height 10
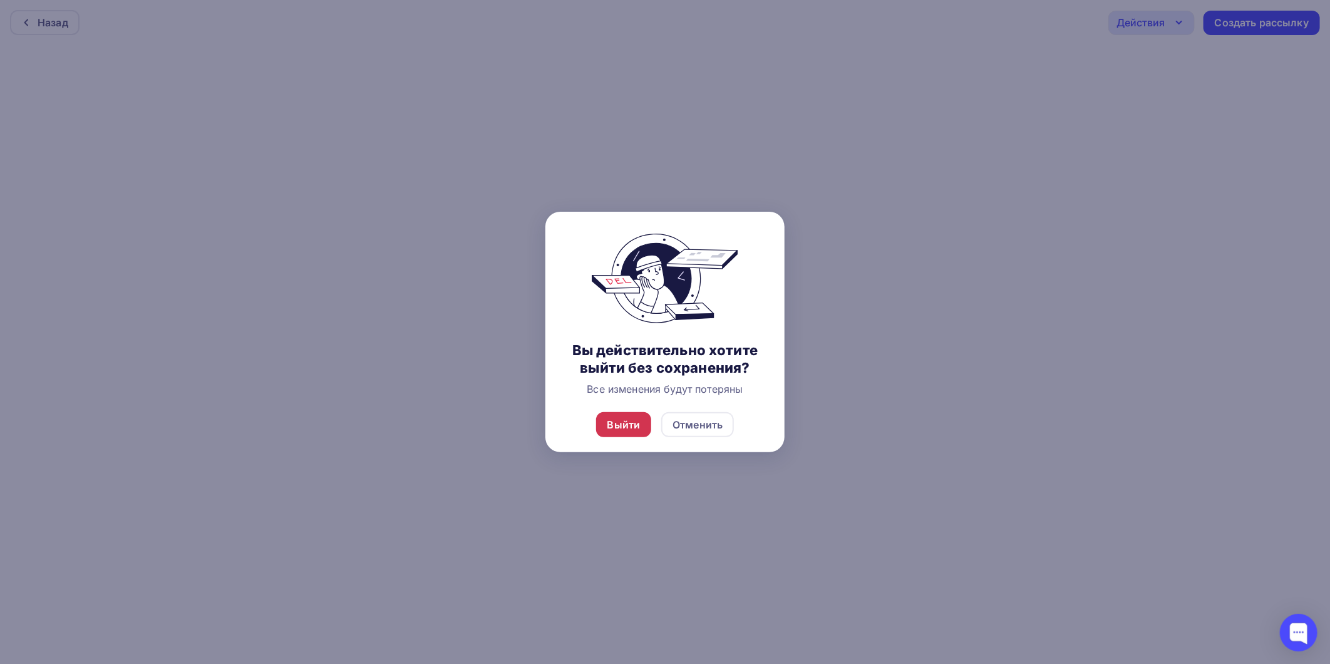
click at [613, 429] on div "Выйти" at bounding box center [623, 424] width 33 height 15
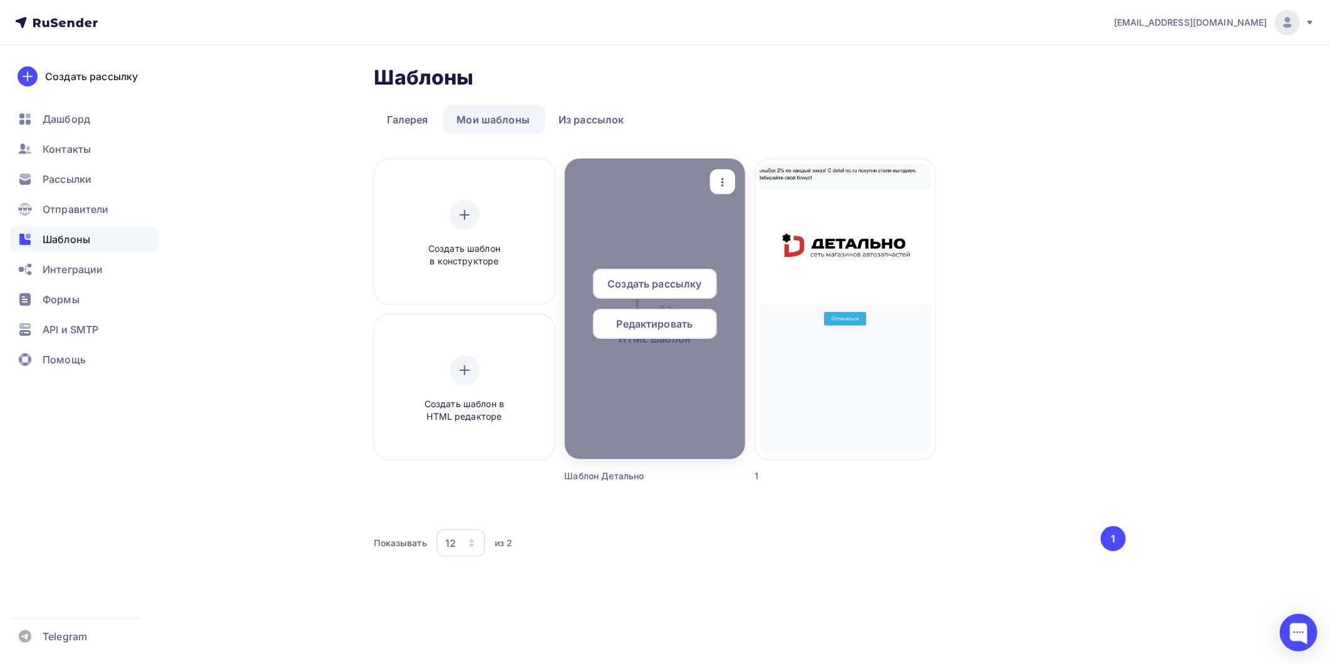
click at [676, 316] on span "Редактировать" at bounding box center [655, 323] width 76 height 15
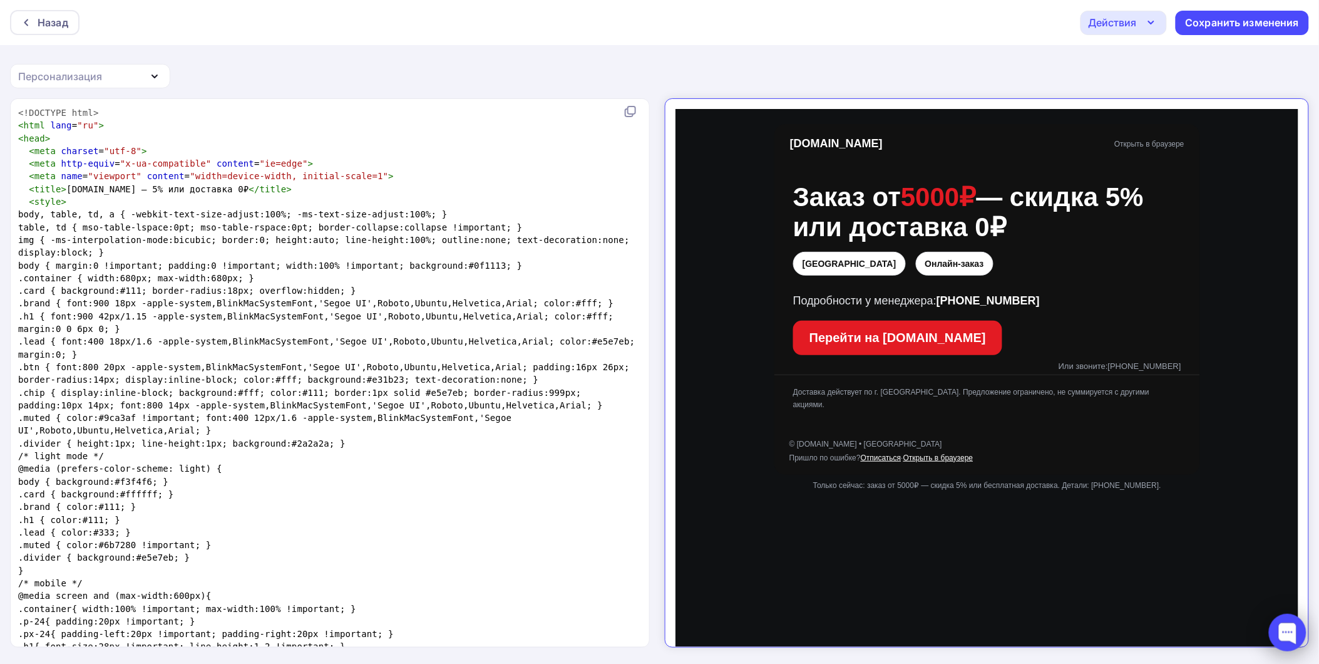
click at [1290, 628] on div at bounding box center [1288, 632] width 38 height 38
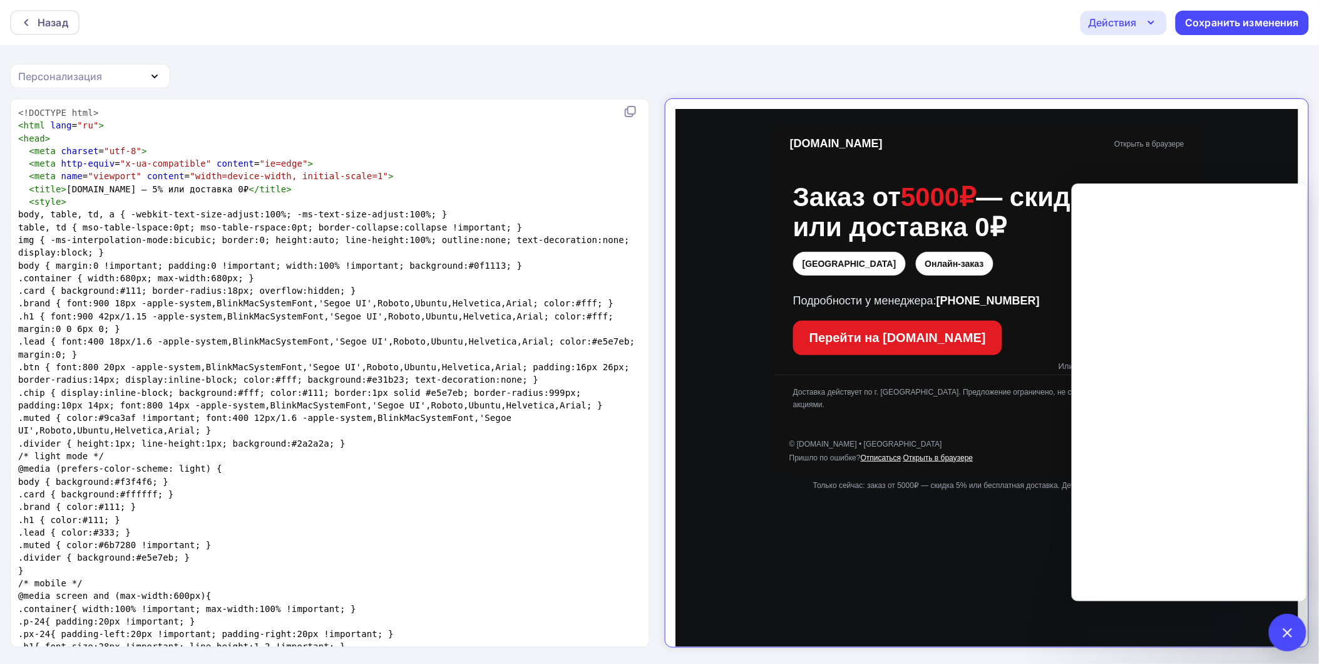
drag, startPoint x: 49, startPoint y: 74, endPoint x: 59, endPoint y: 85, distance: 15.0
click at [49, 73] on div "Персонализация" at bounding box center [60, 76] width 84 height 15
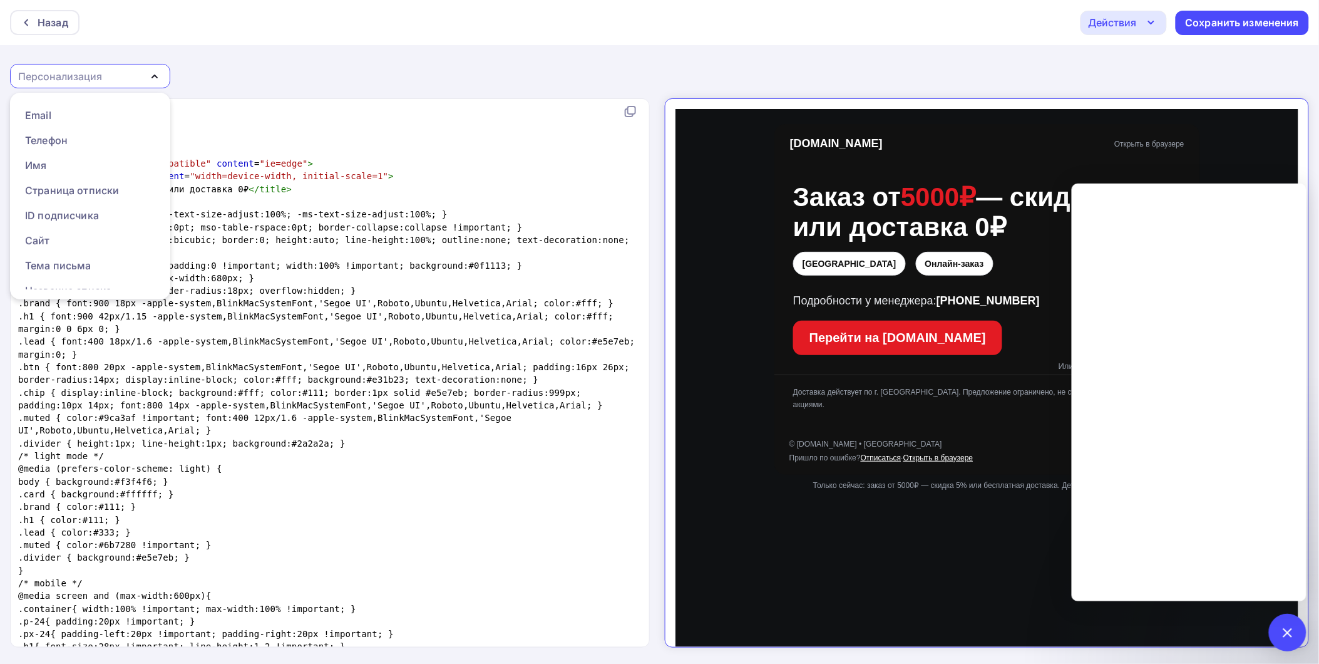
click at [610, 502] on pre ".brand { color:#111; }" at bounding box center [327, 506] width 623 height 13
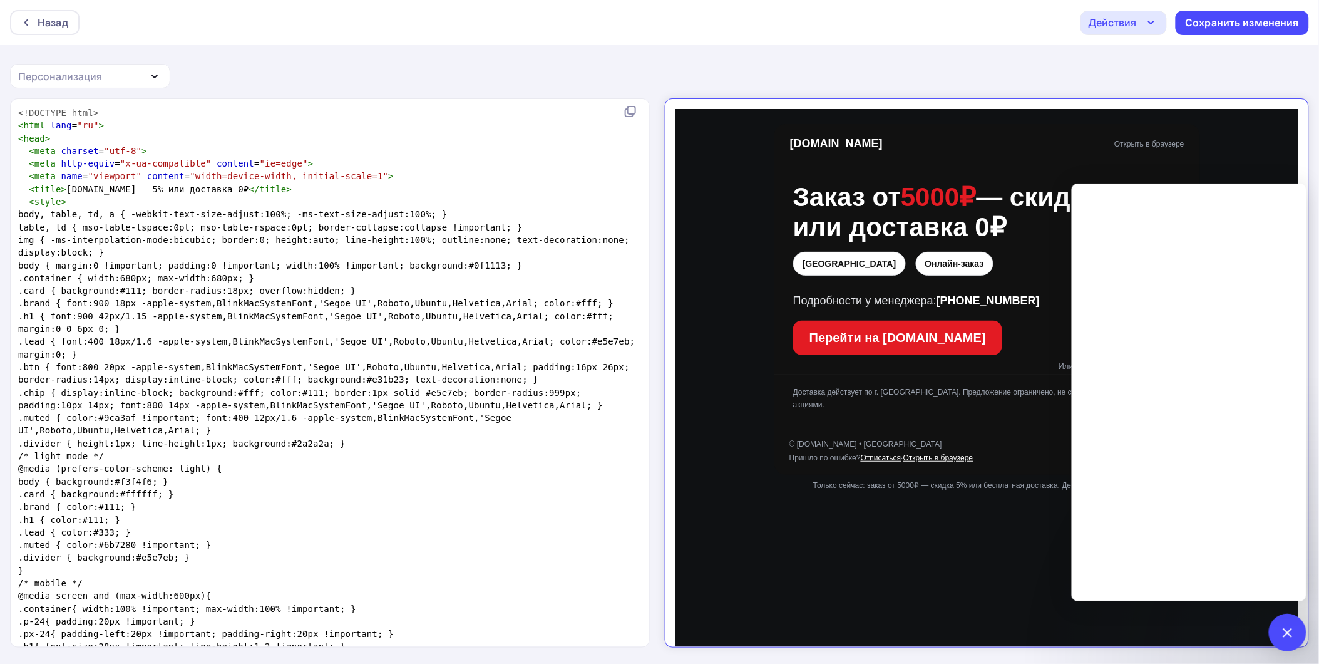
click at [155, 77] on icon "button" at bounding box center [154, 76] width 15 height 15
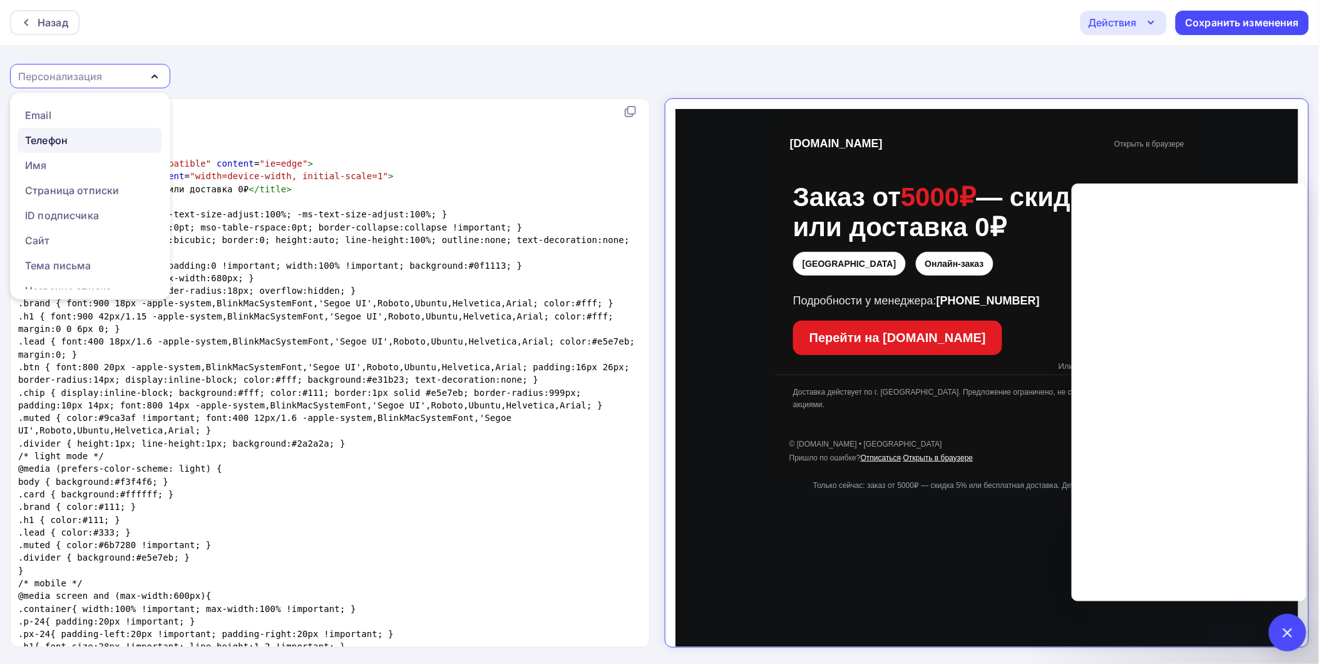
click at [105, 148] on link "Телефон" at bounding box center [90, 140] width 144 height 25
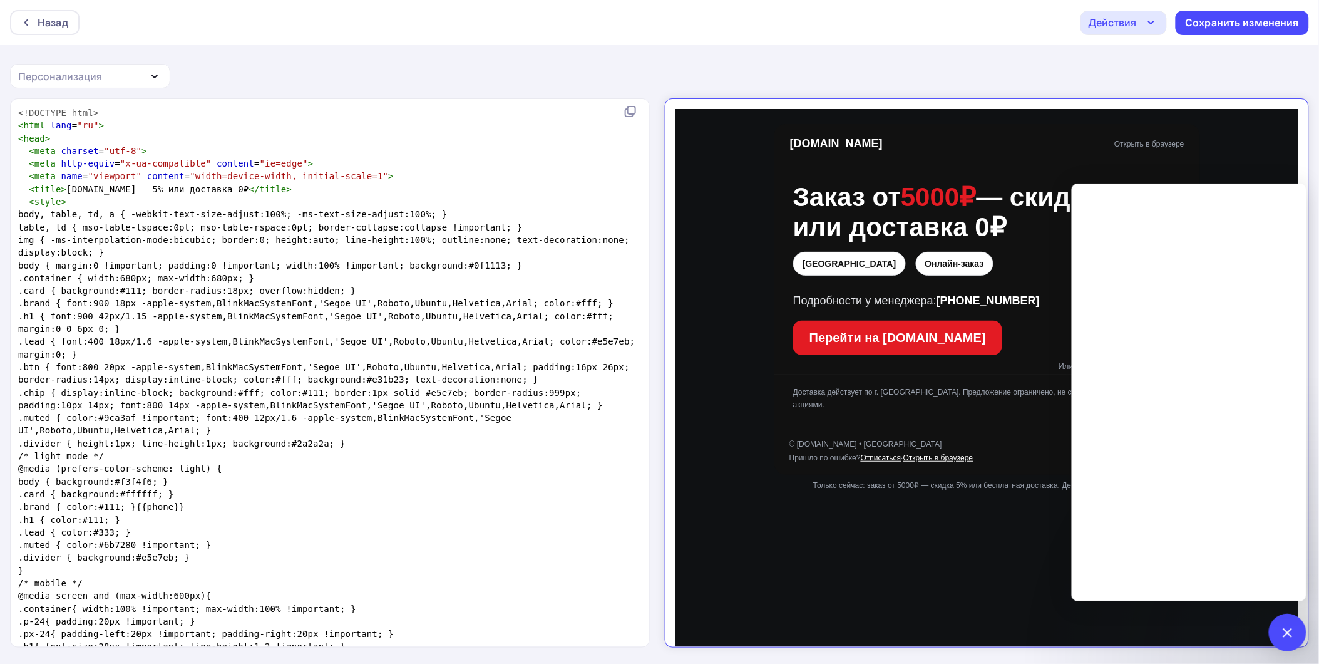
click at [101, 73] on div "Персонализация" at bounding box center [60, 76] width 84 height 15
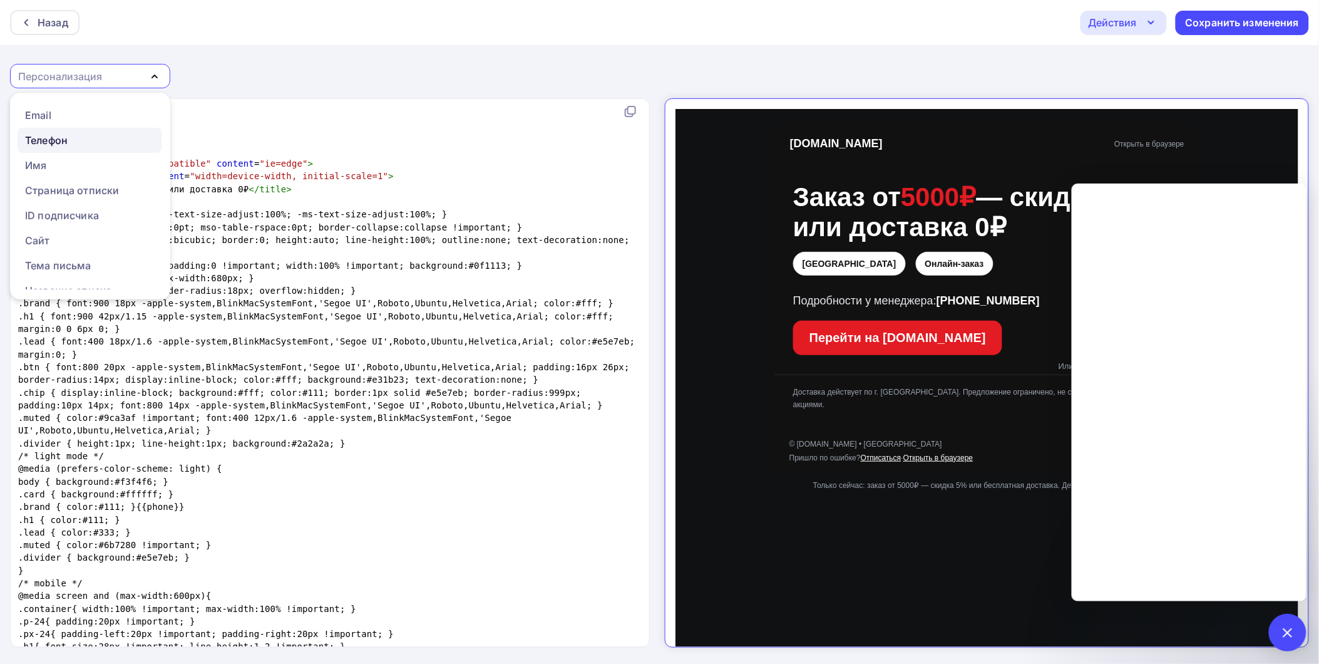
click at [50, 141] on div "Телефон" at bounding box center [46, 140] width 43 height 15
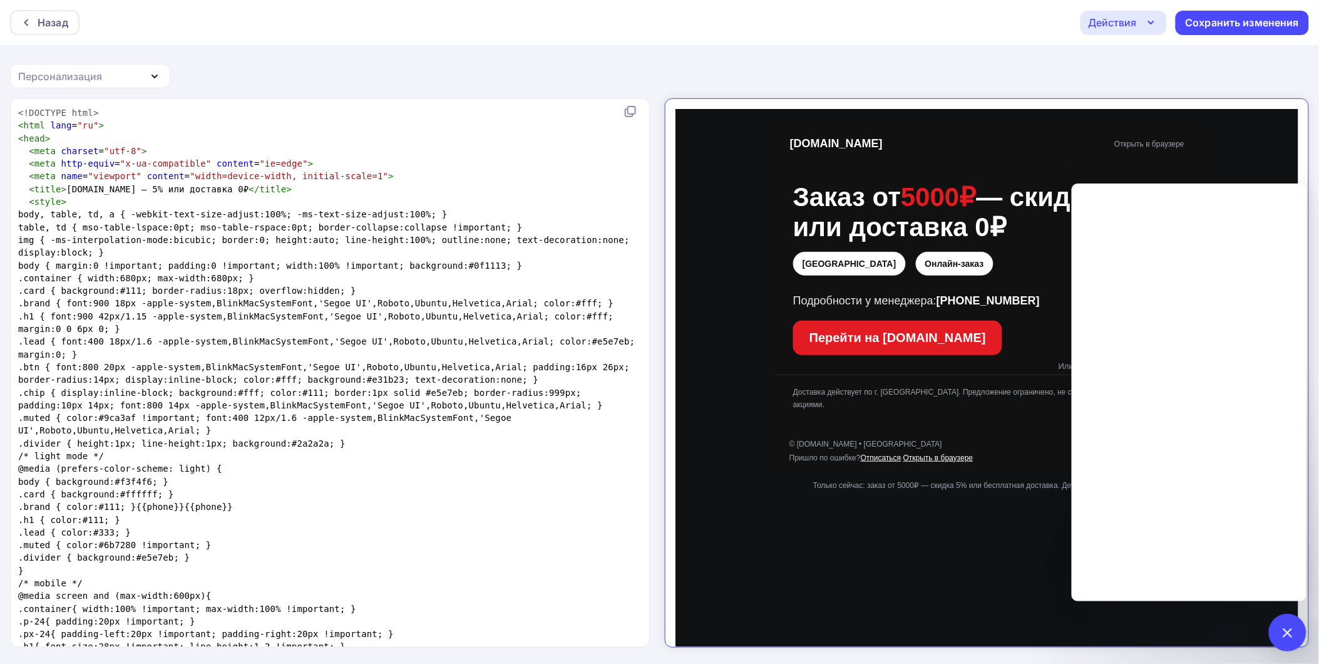
click at [115, 80] on div "Персонализация" at bounding box center [90, 76] width 160 height 24
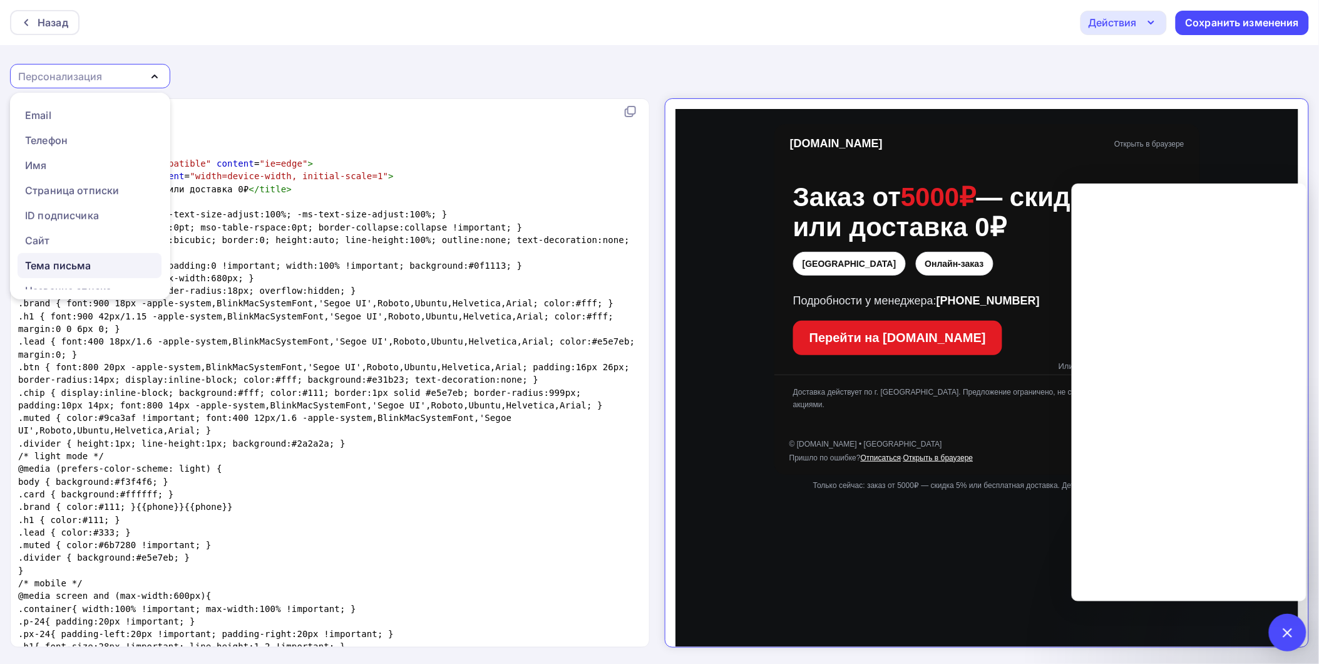
click at [83, 261] on div "Тема письма" at bounding box center [58, 265] width 66 height 15
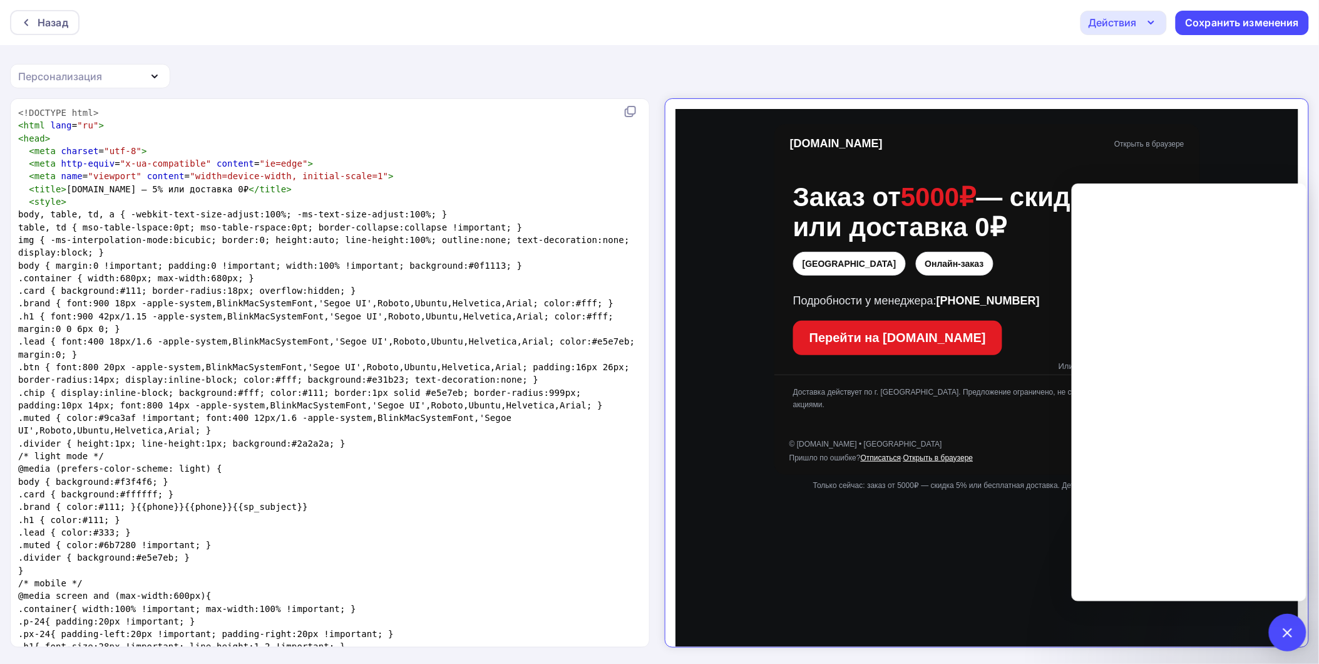
drag, startPoint x: 114, startPoint y: 83, endPoint x: 106, endPoint y: 105, distance: 23.2
click at [114, 83] on div "Персонализация" at bounding box center [90, 76] width 160 height 24
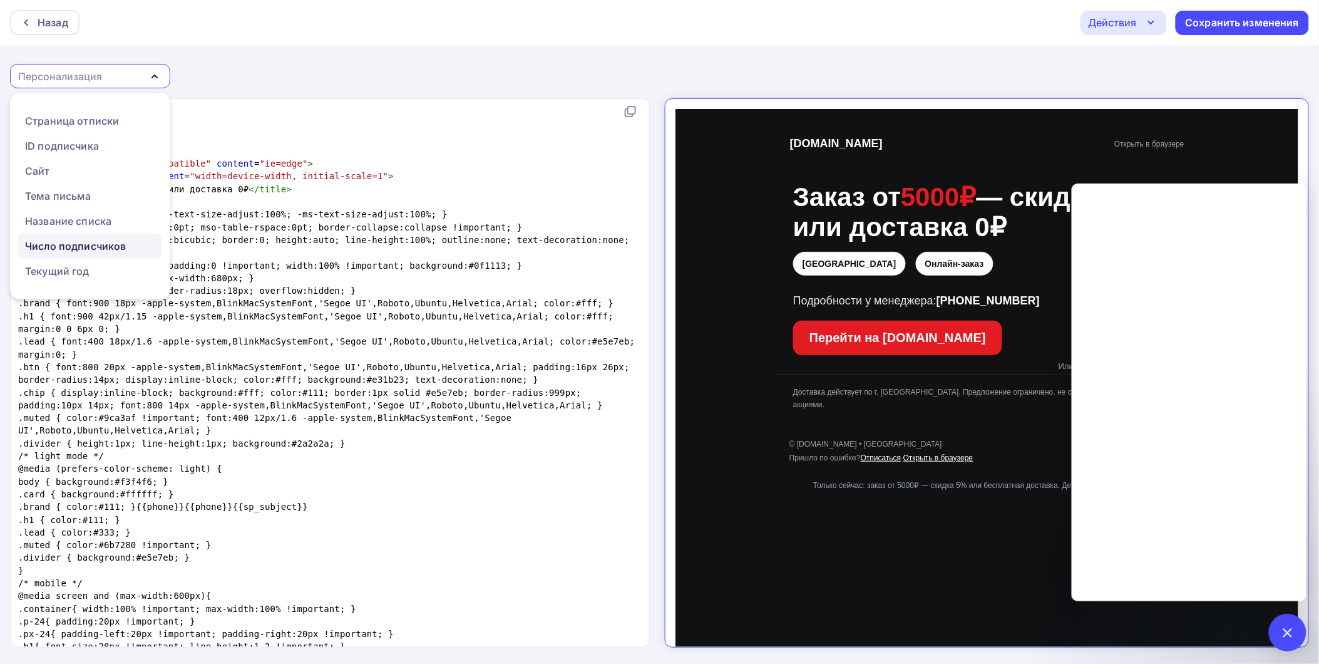
scroll to position [69, 0]
click at [86, 126] on div "Страница отписки" at bounding box center [72, 121] width 94 height 15
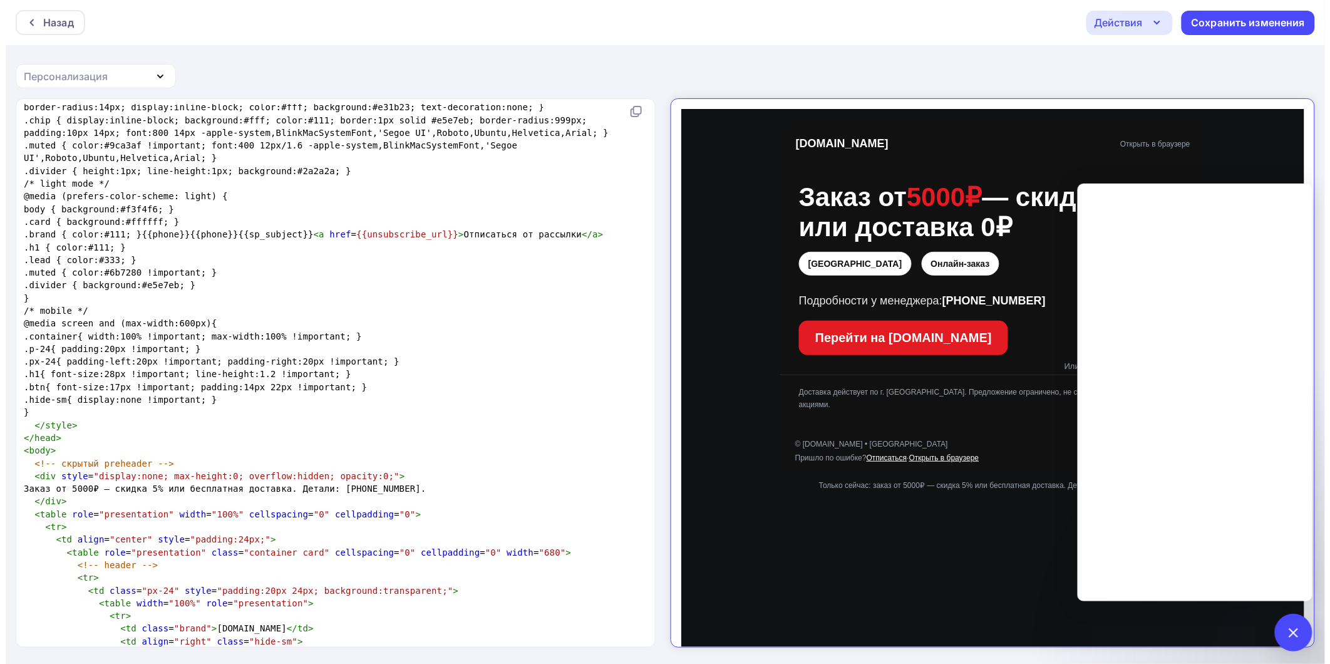
scroll to position [140, 0]
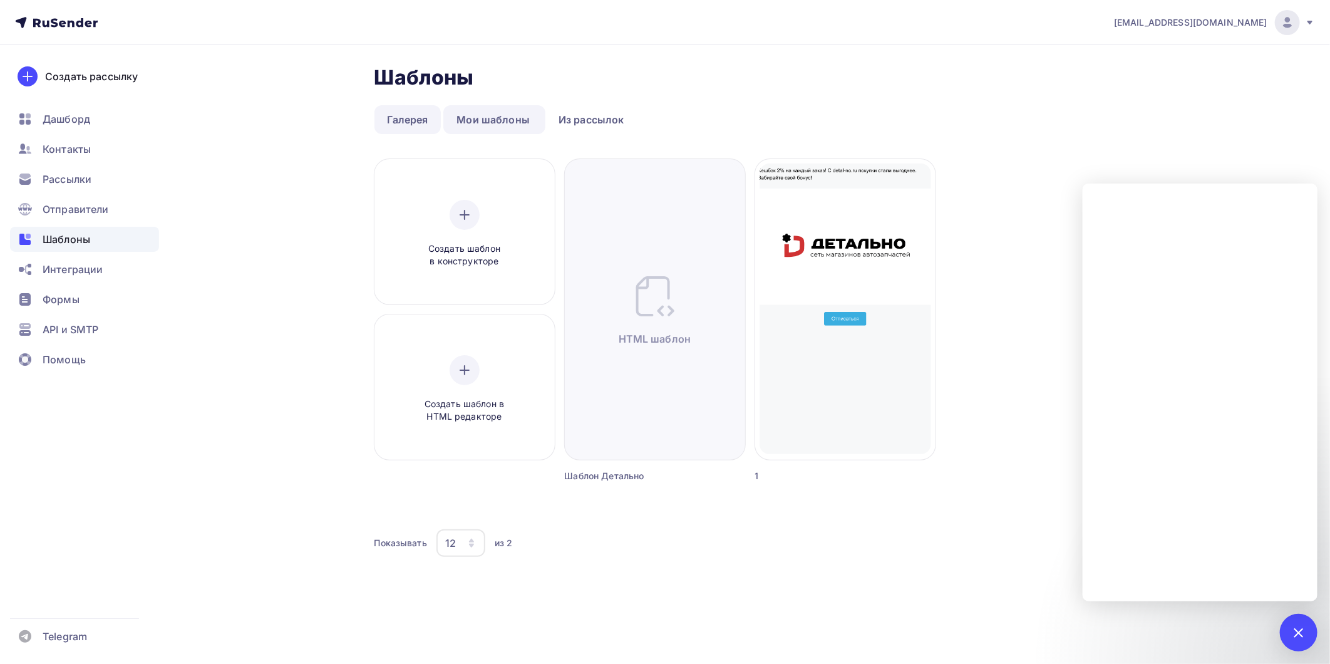
click at [405, 118] on link "Галерея" at bounding box center [407, 119] width 67 height 29
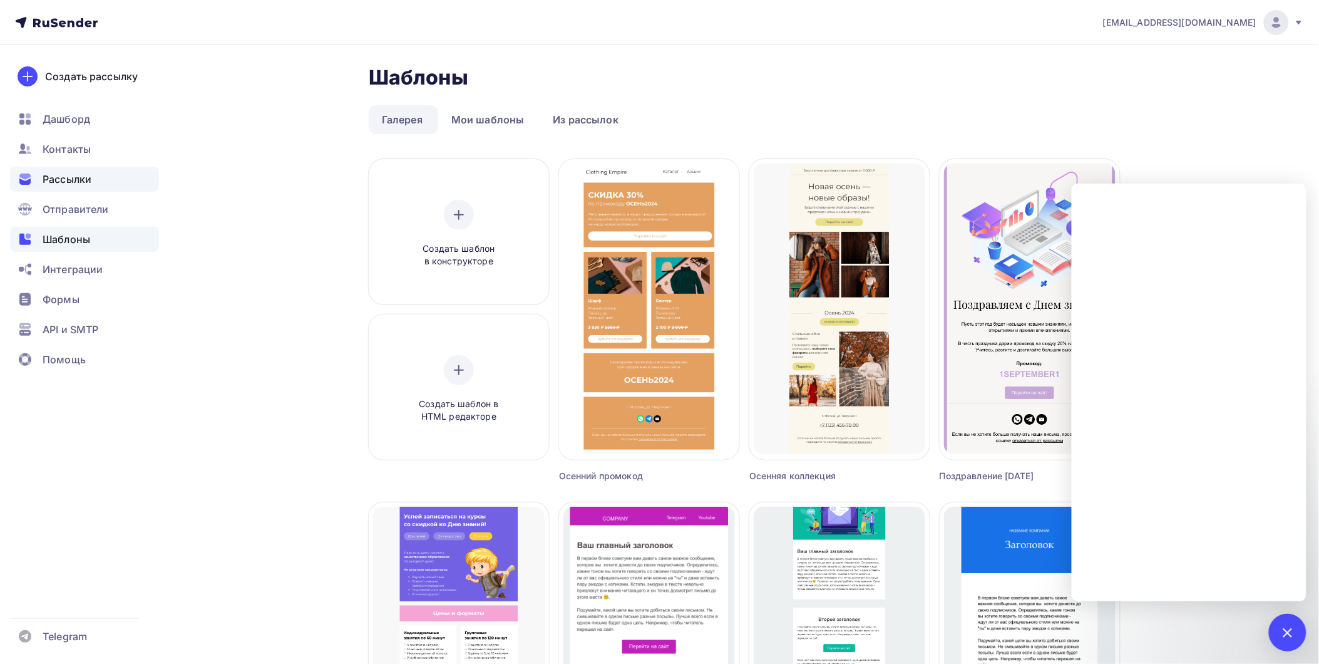
click at [49, 187] on div "Рассылки" at bounding box center [84, 179] width 149 height 25
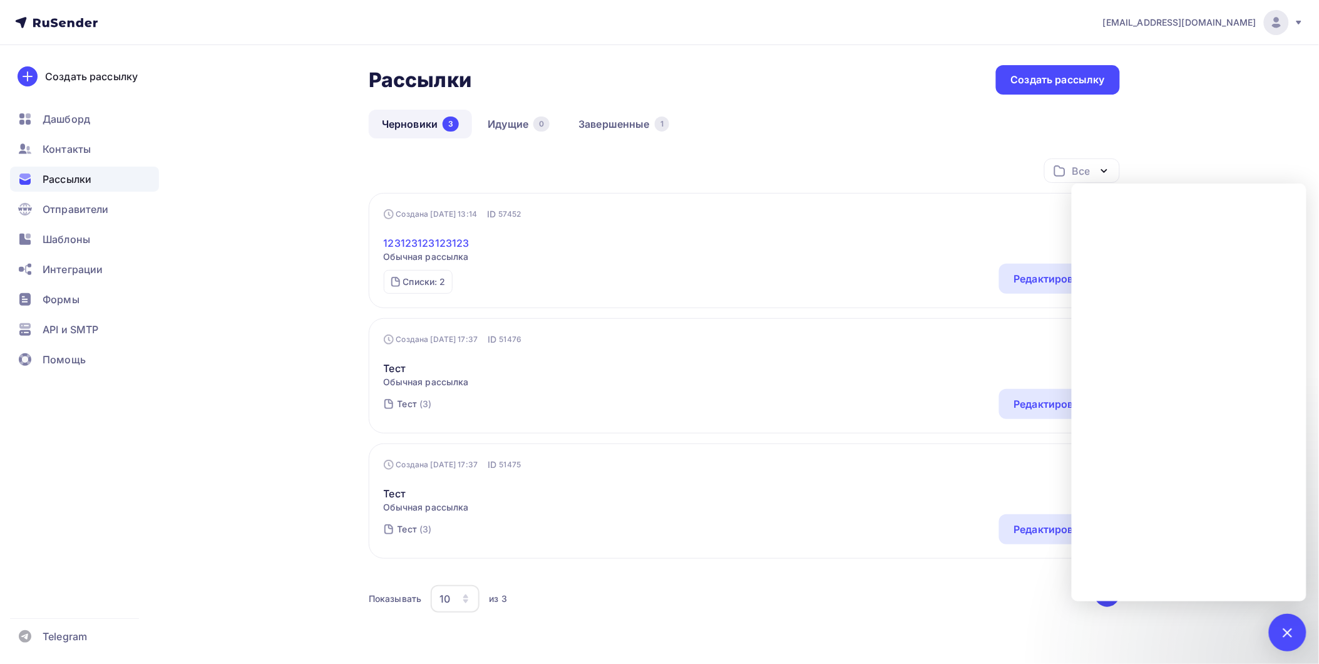
click at [426, 244] on link "123123123123123" at bounding box center [427, 242] width 86 height 15
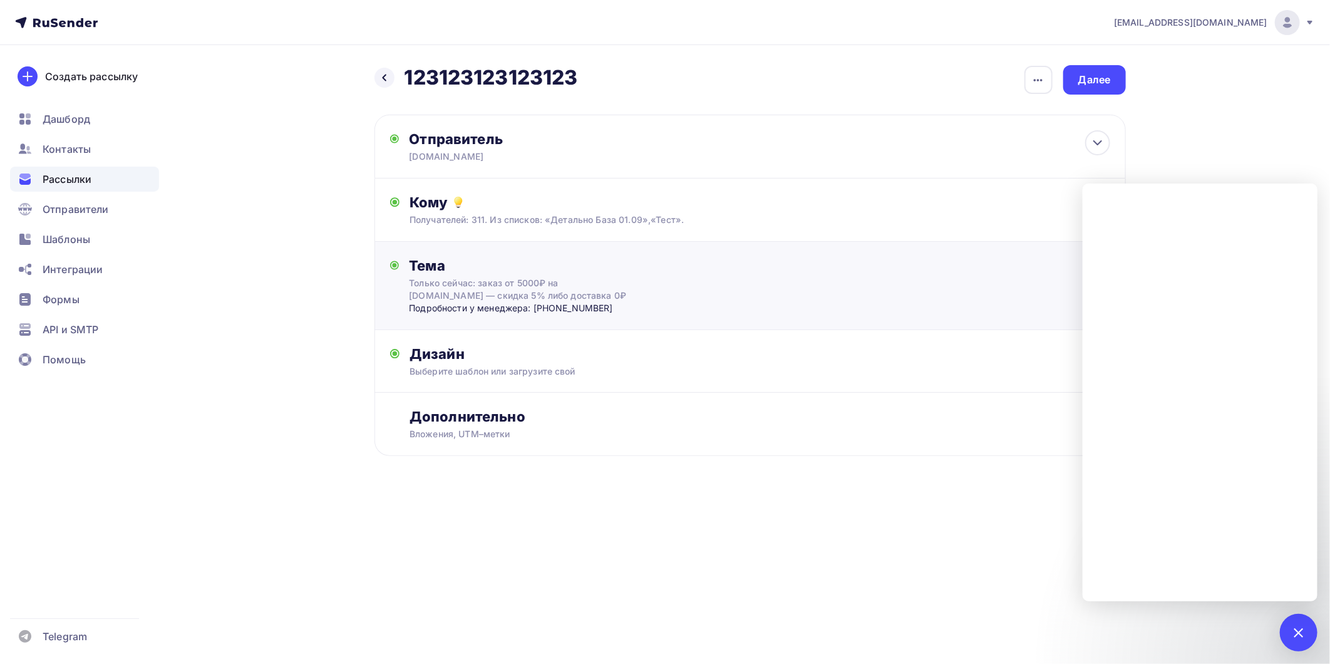
click at [434, 259] on div "Тема" at bounding box center [532, 266] width 247 height 18
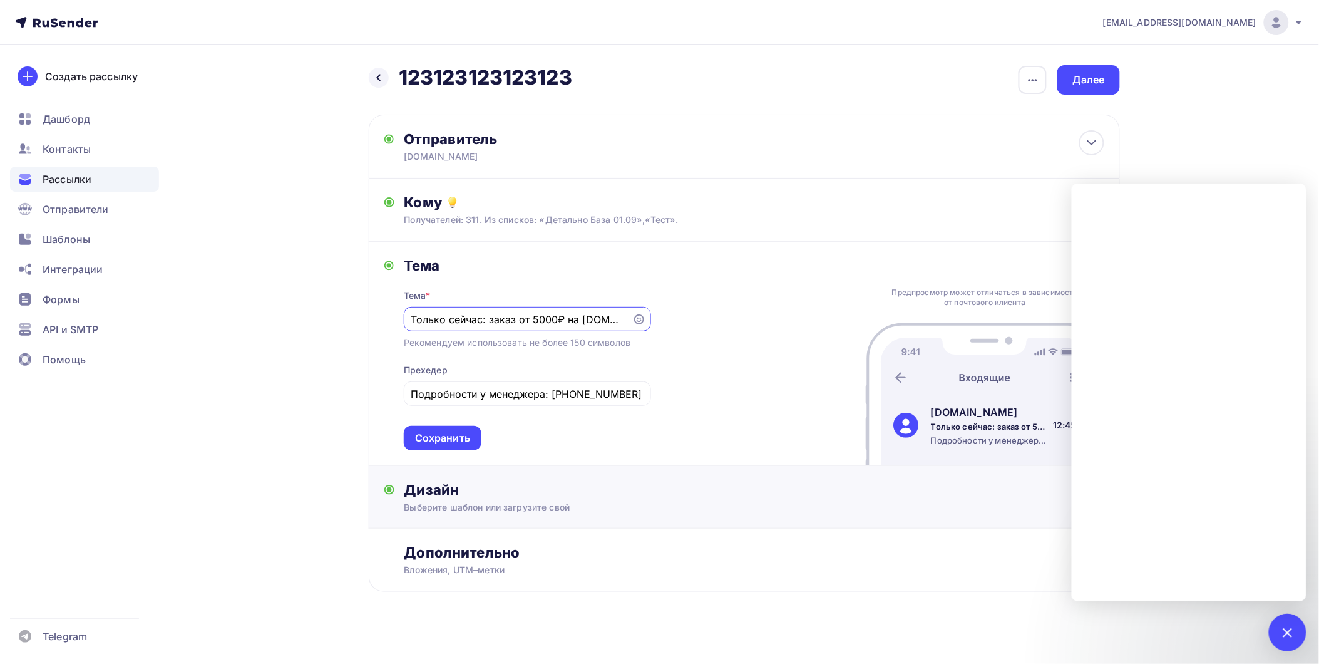
click at [446, 496] on div "Дизайн" at bounding box center [754, 490] width 700 height 18
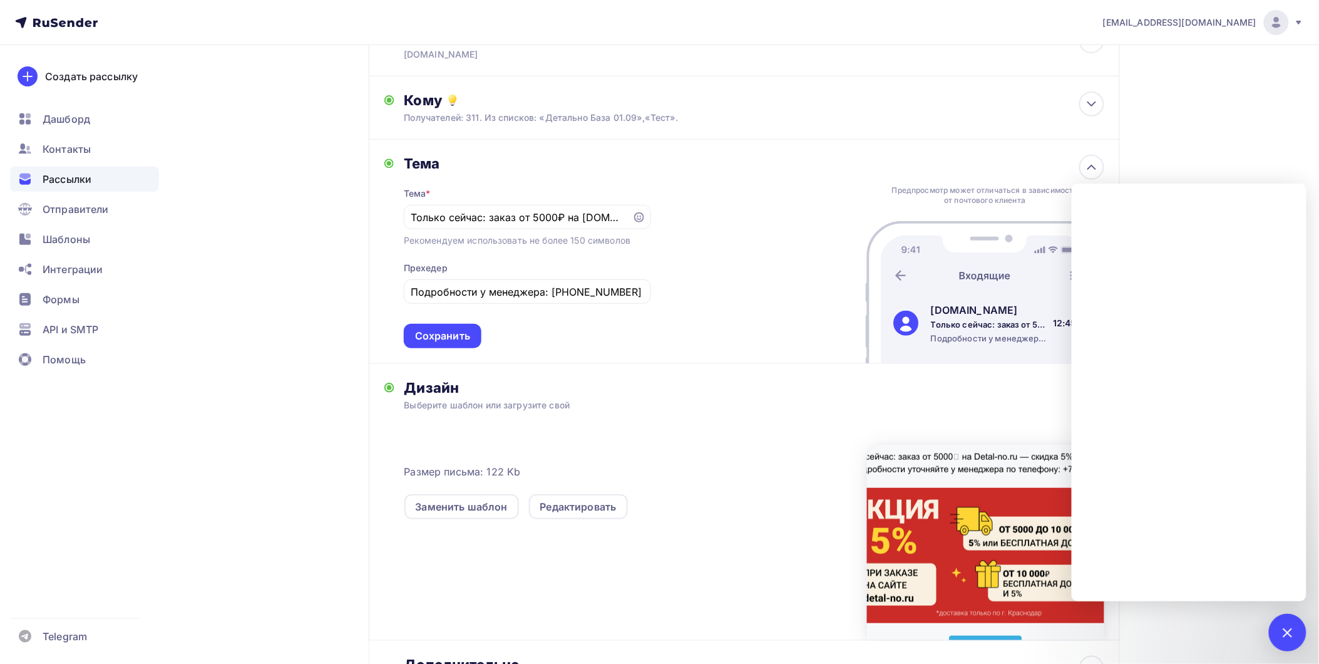
scroll to position [208, 0]
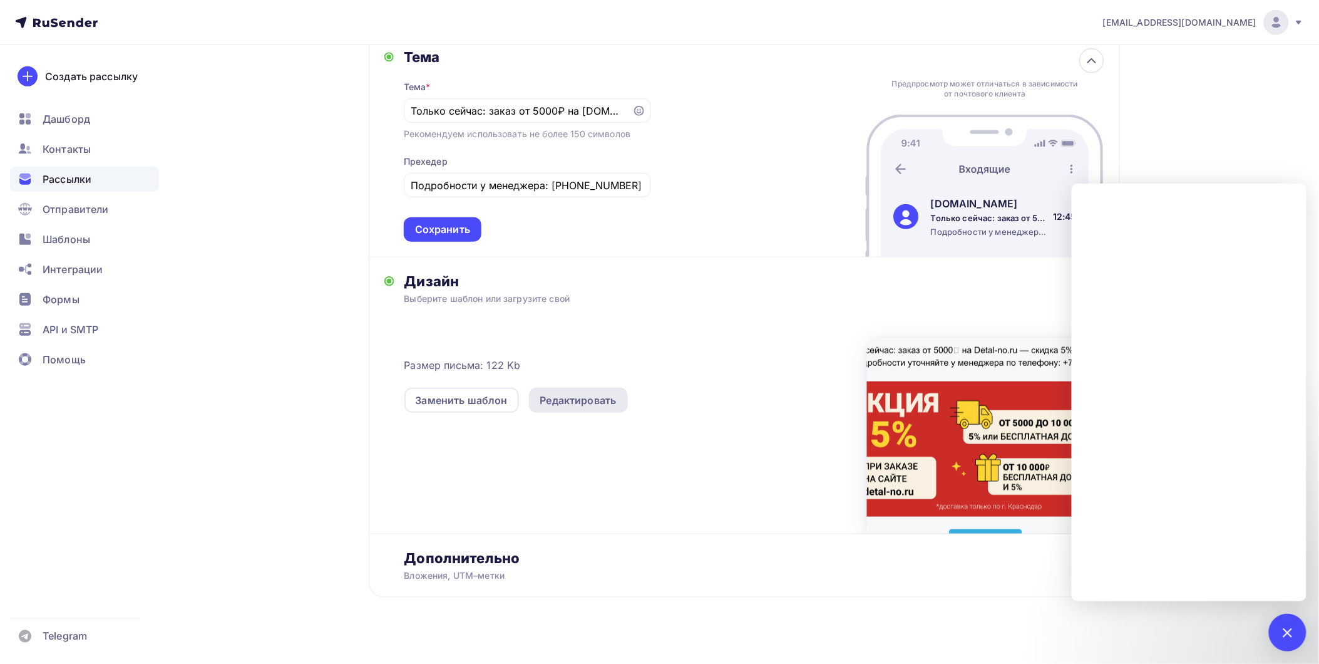
click at [561, 394] on div "Редактировать" at bounding box center [578, 399] width 76 height 15
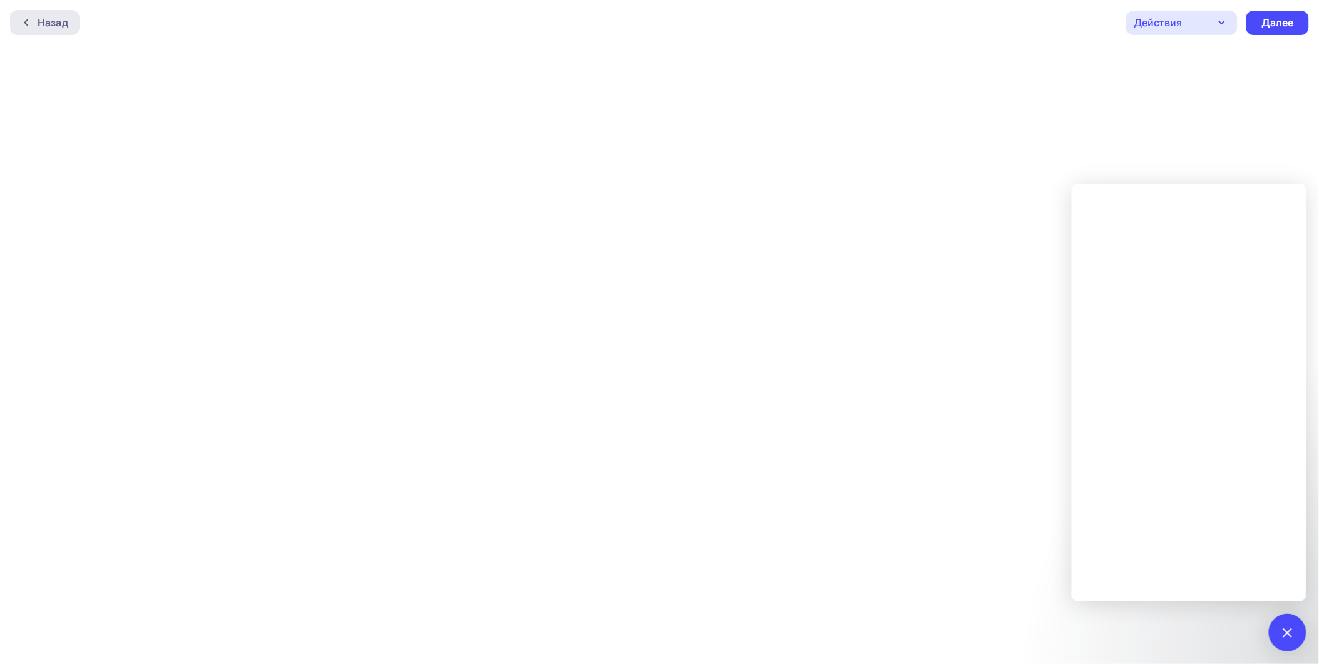
click at [41, 29] on div "Назад" at bounding box center [44, 22] width 69 height 25
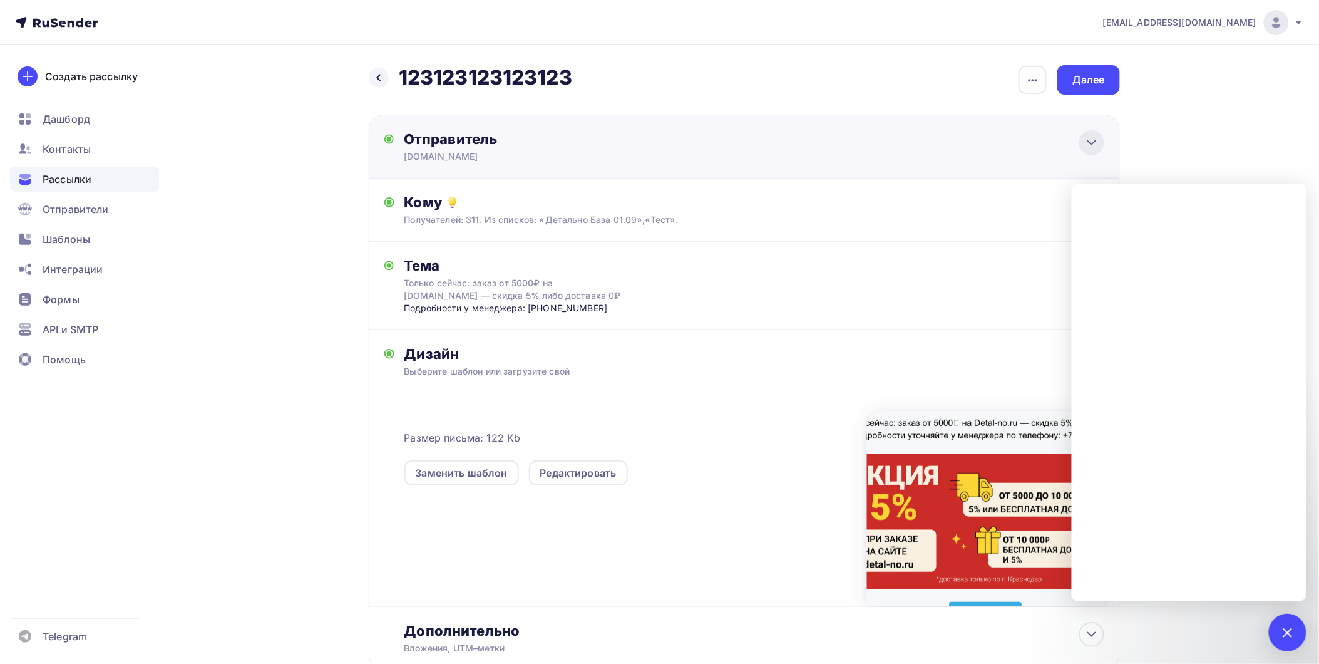
click at [1088, 146] on icon at bounding box center [1091, 142] width 15 height 15
type input "detal-no.ru"
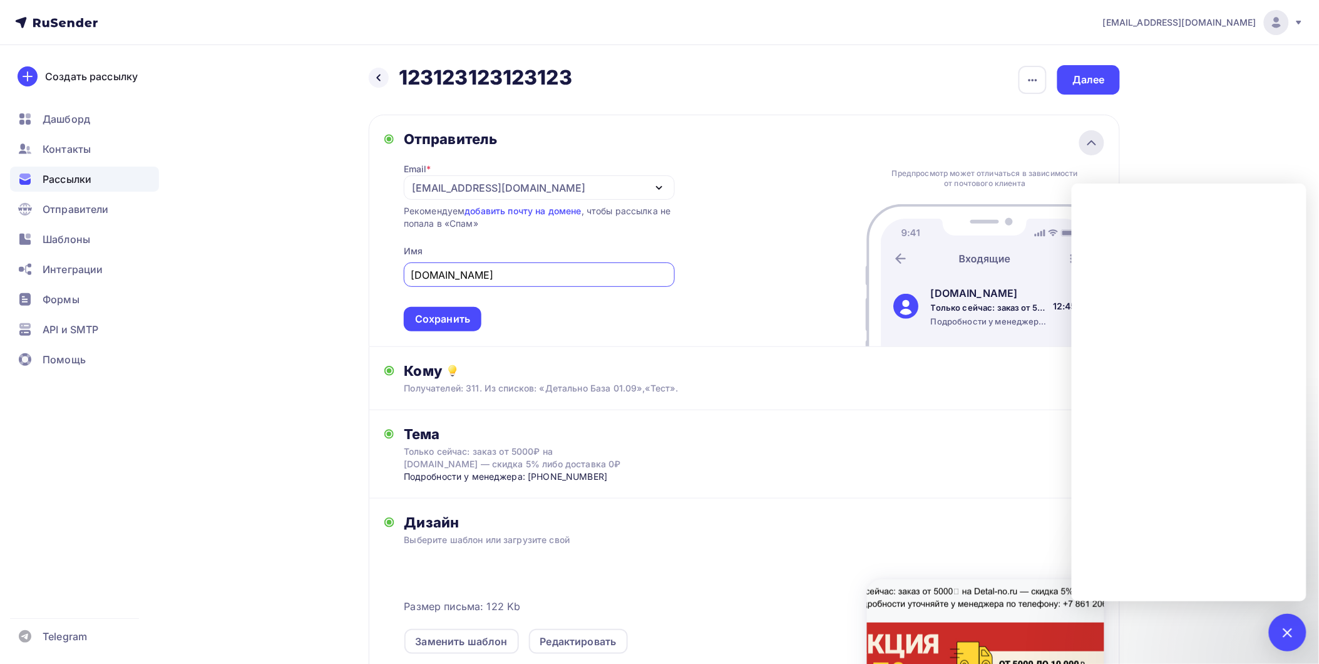
click at [1085, 138] on icon at bounding box center [1091, 142] width 15 height 15
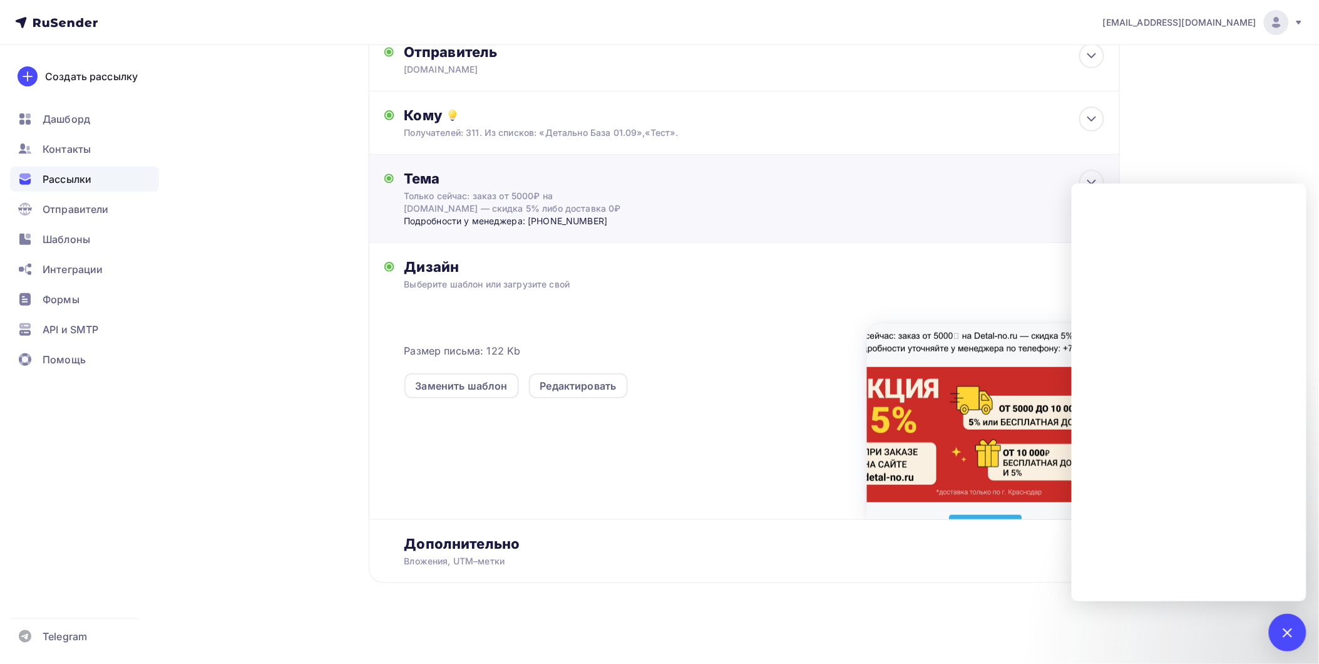
click at [496, 183] on div "Тема" at bounding box center [527, 179] width 247 height 18
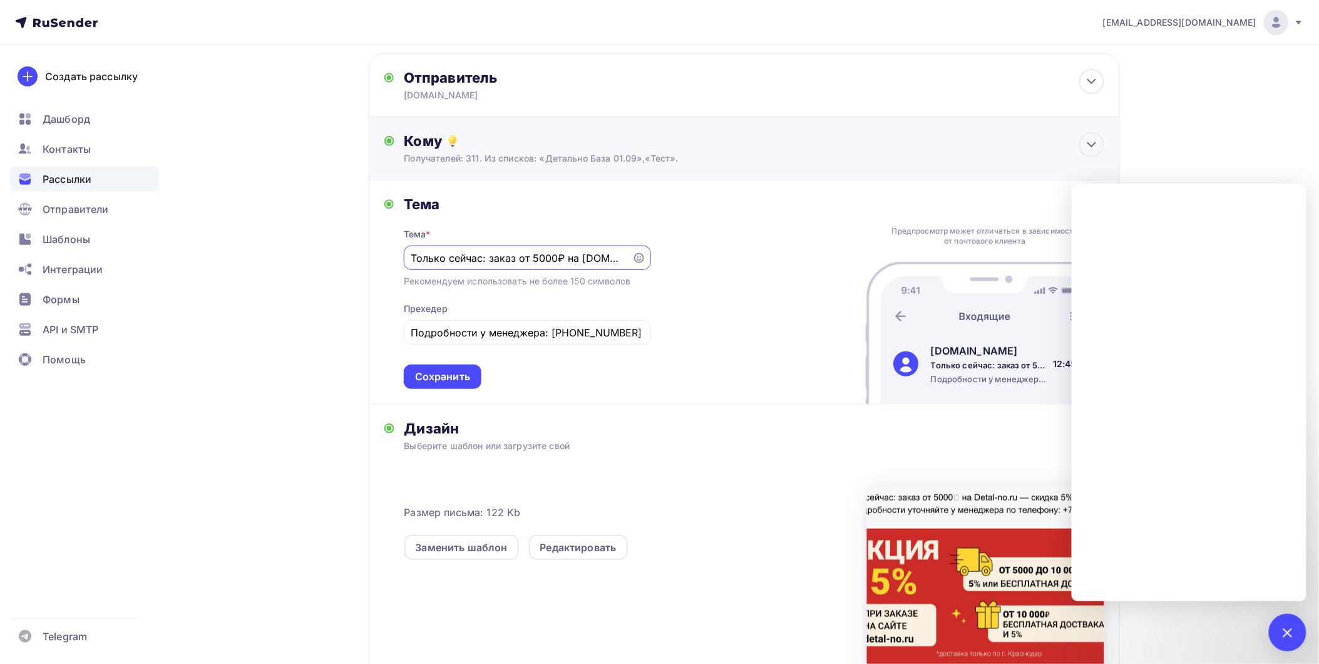
click at [612, 141] on div "Кому" at bounding box center [754, 141] width 700 height 18
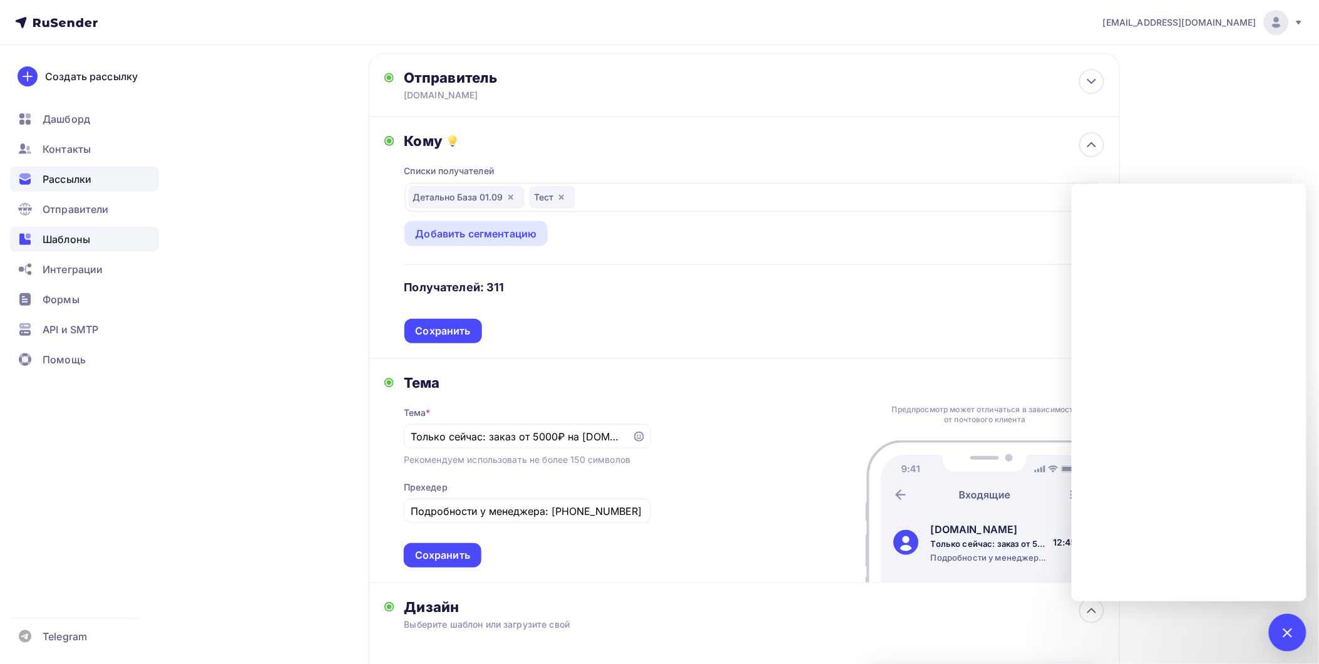
click at [59, 236] on span "Шаблоны" at bounding box center [67, 239] width 48 height 15
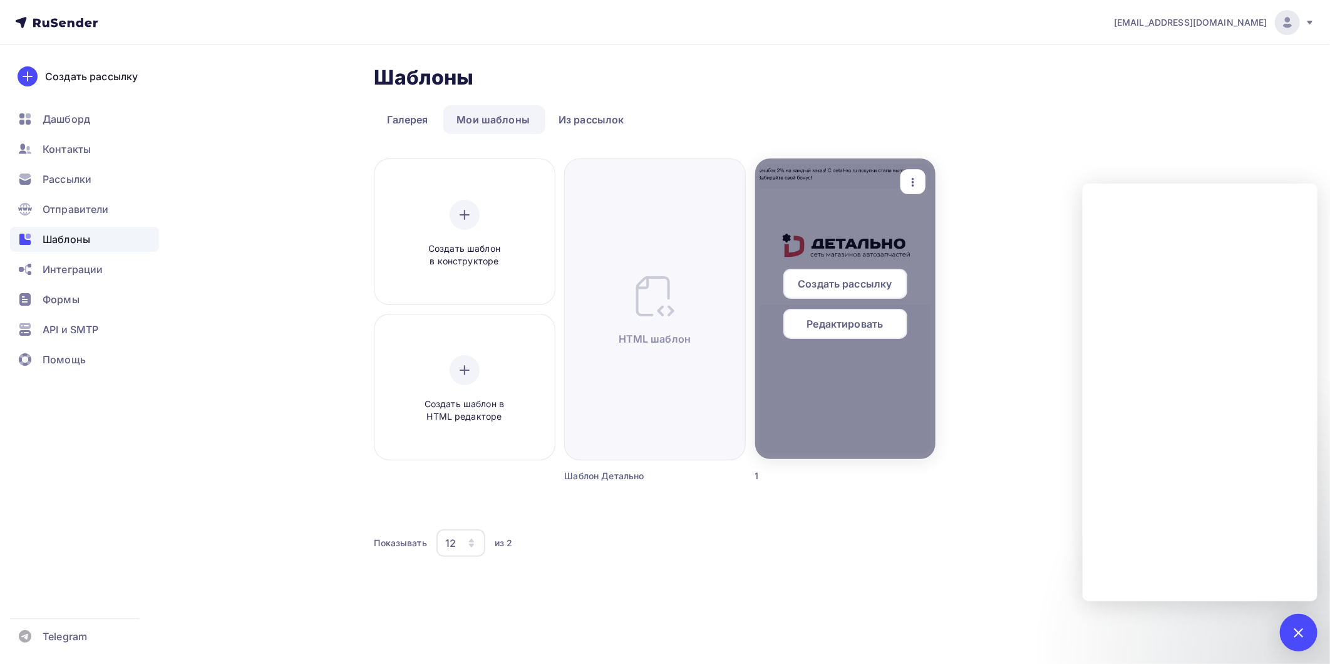
click at [891, 277] on span "Создать рассылку" at bounding box center [844, 283] width 94 height 15
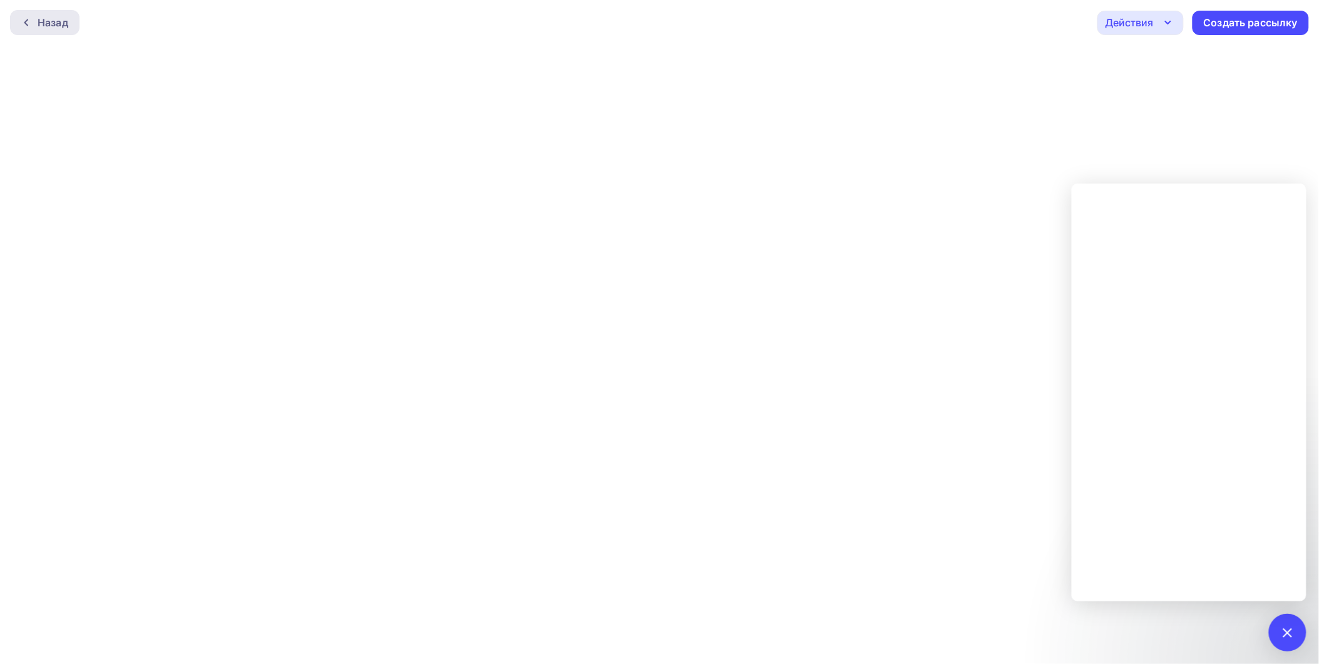
click at [54, 22] on div "Назад" at bounding box center [53, 22] width 31 height 15
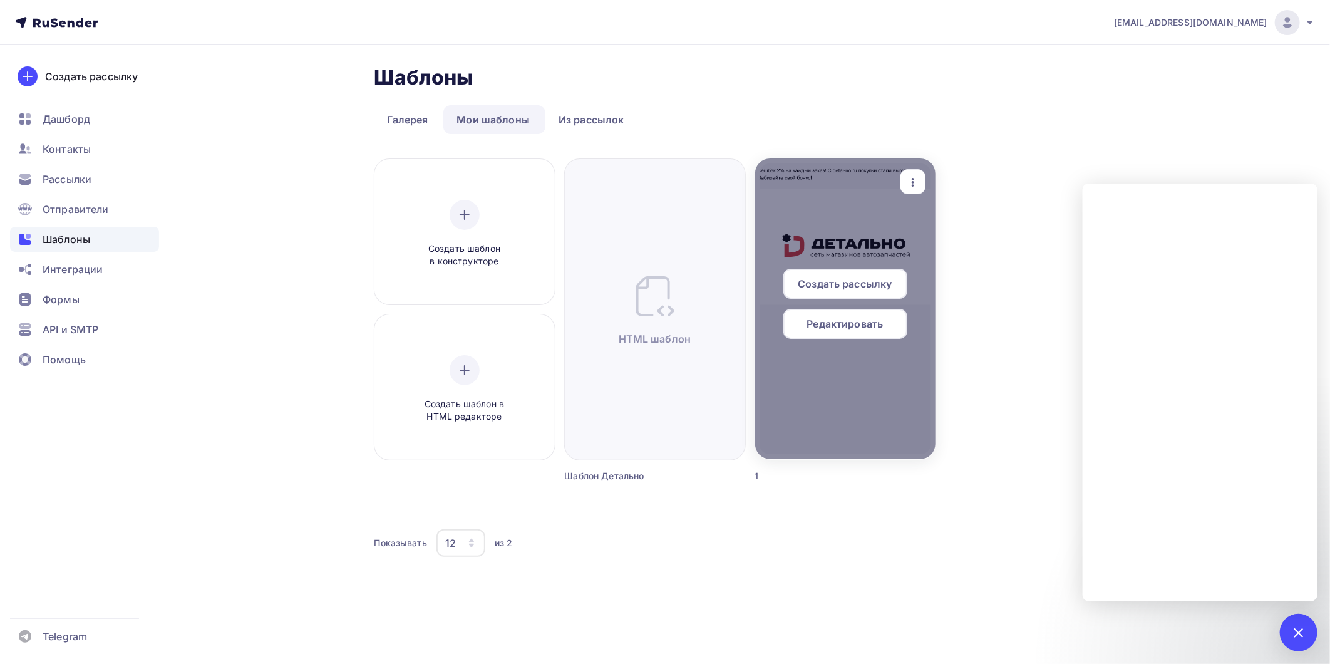
click at [838, 323] on span "Редактировать" at bounding box center [845, 323] width 76 height 15
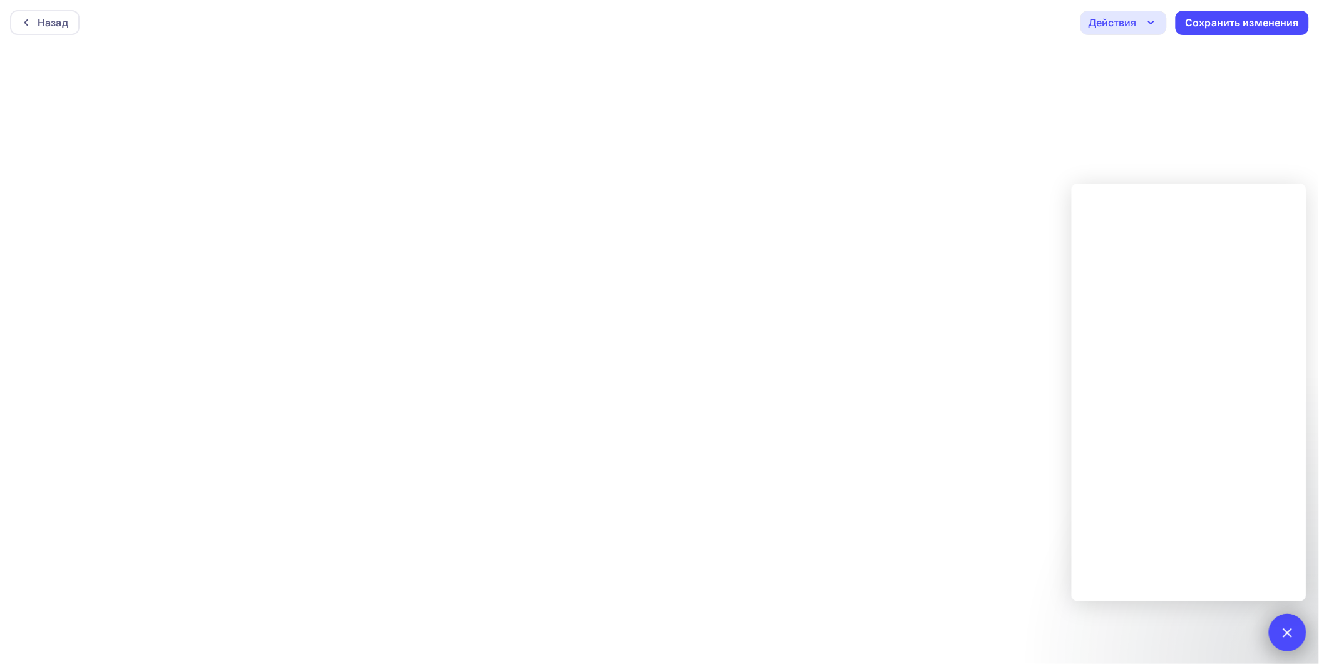
click at [1286, 631] on div at bounding box center [1287, 631] width 17 height 17
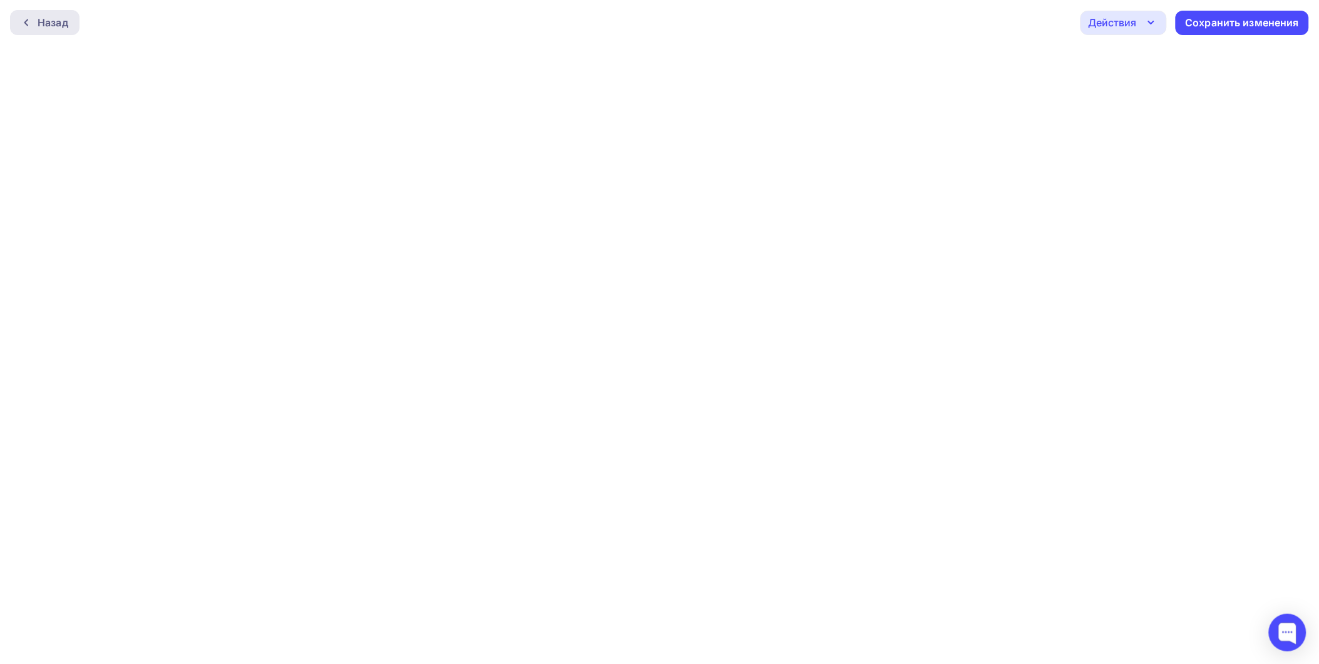
click at [70, 26] on div "Назад" at bounding box center [44, 22] width 69 height 25
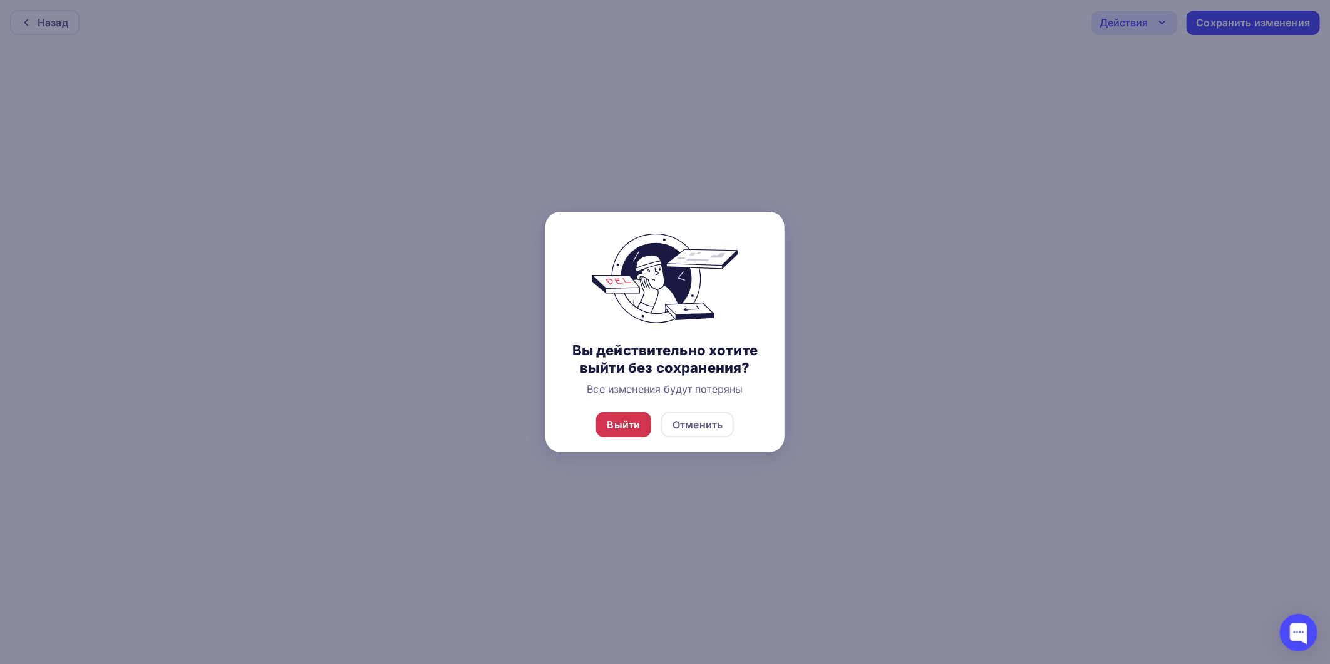
click at [630, 428] on div "Выйти" at bounding box center [623, 424] width 33 height 15
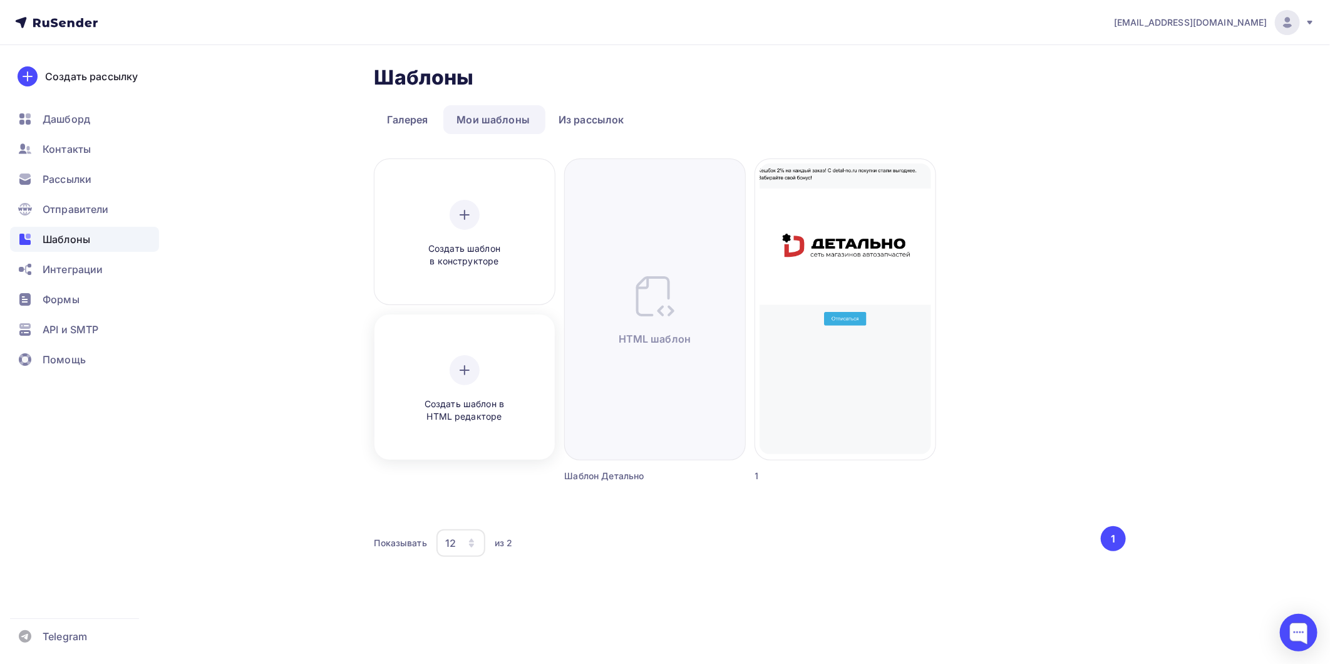
click at [458, 399] on span "Создать шаблон в HTML редакторе" at bounding box center [464, 410] width 119 height 26
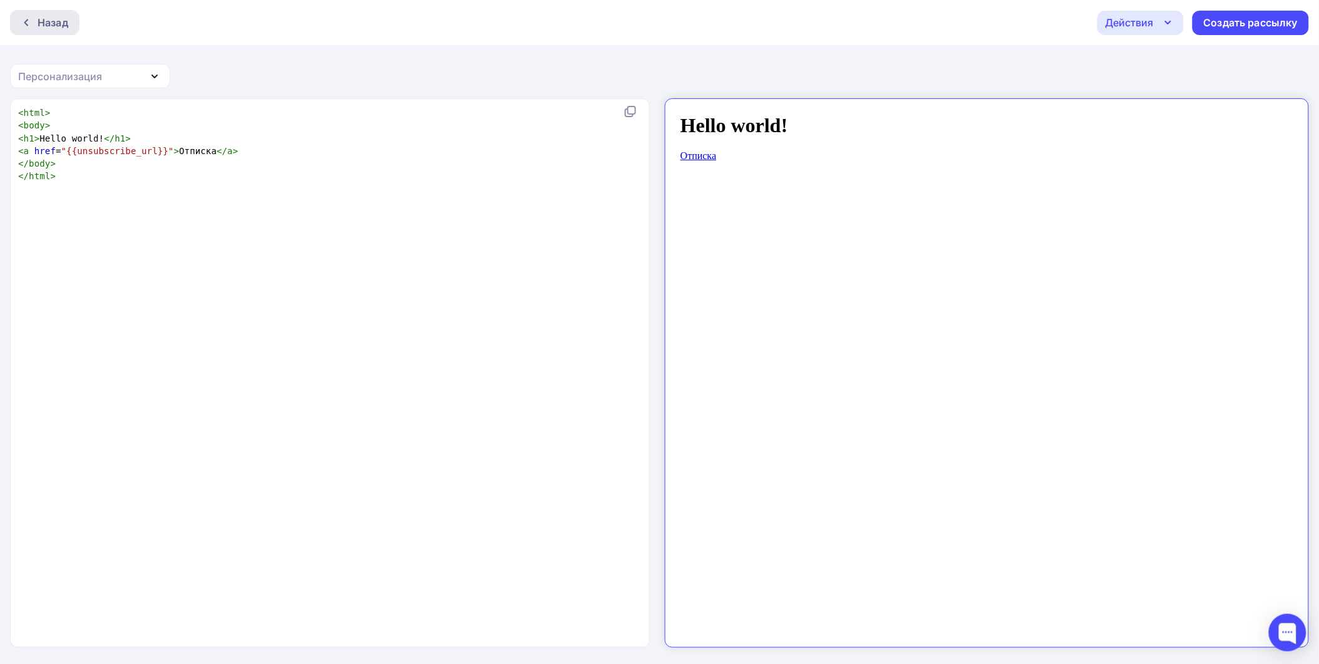
click at [41, 28] on div "Назад" at bounding box center [53, 22] width 31 height 15
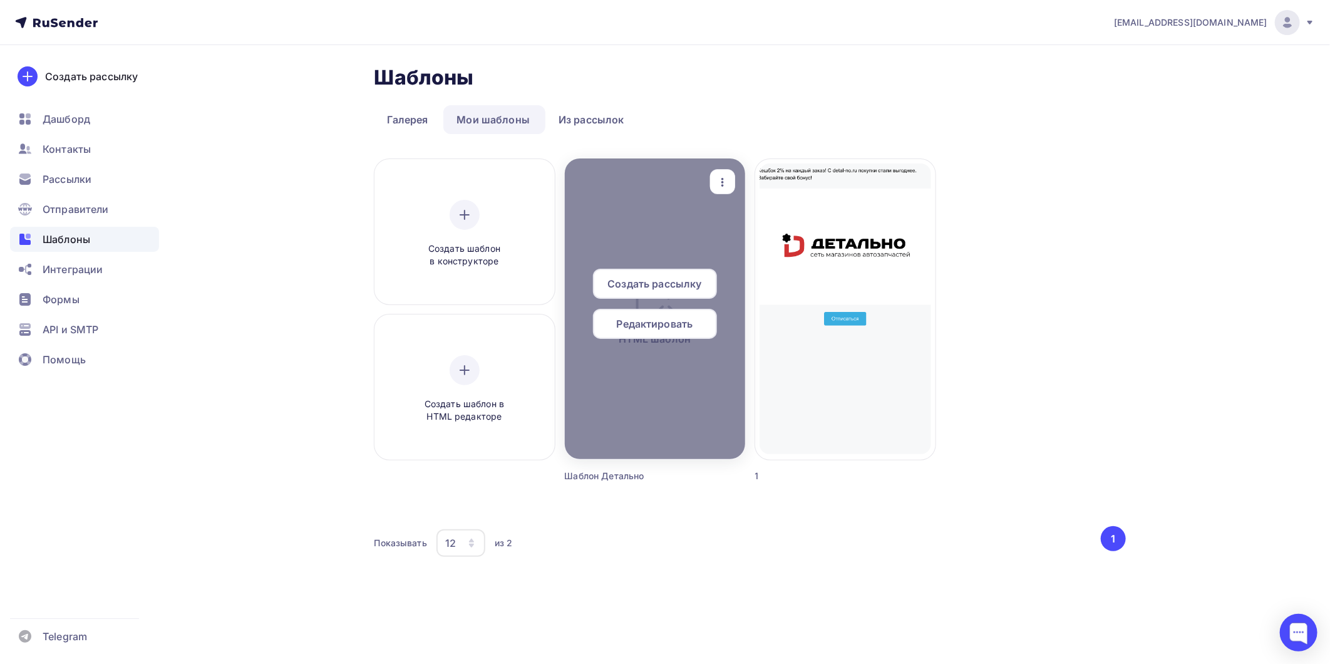
click at [641, 320] on span "Редактировать" at bounding box center [655, 323] width 76 height 15
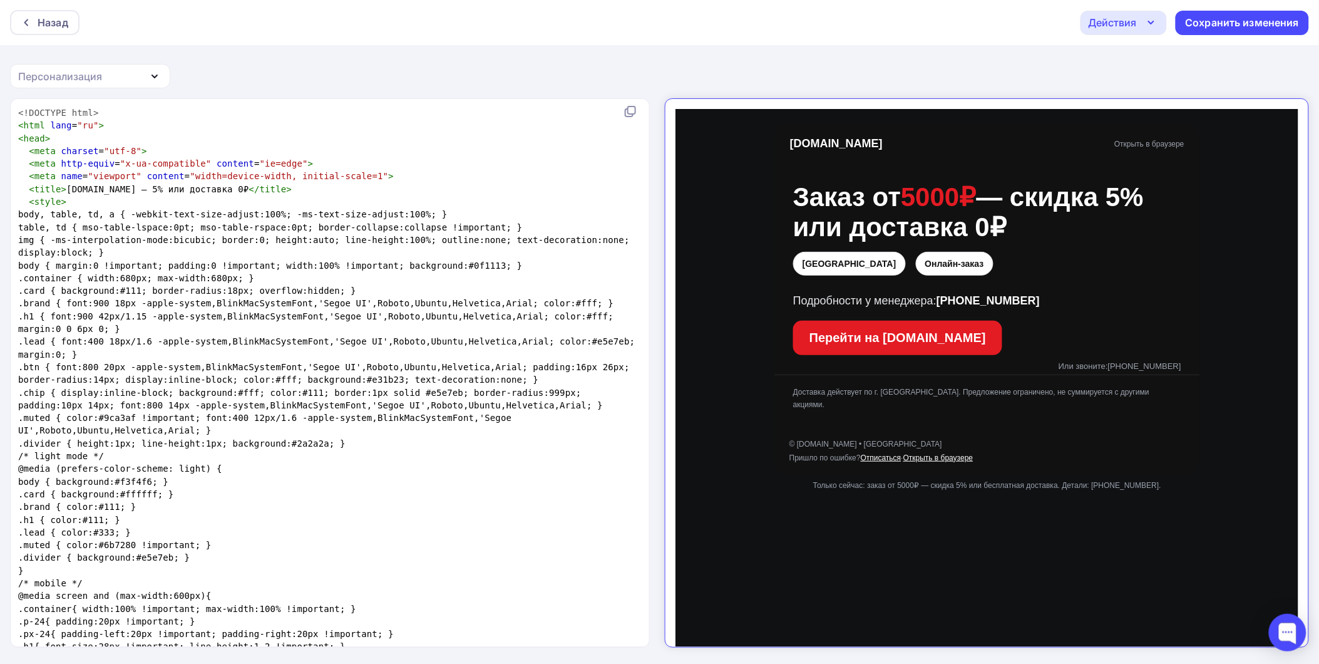
click at [869, 449] on link "Отписаться" at bounding box center [869, 446] width 41 height 9
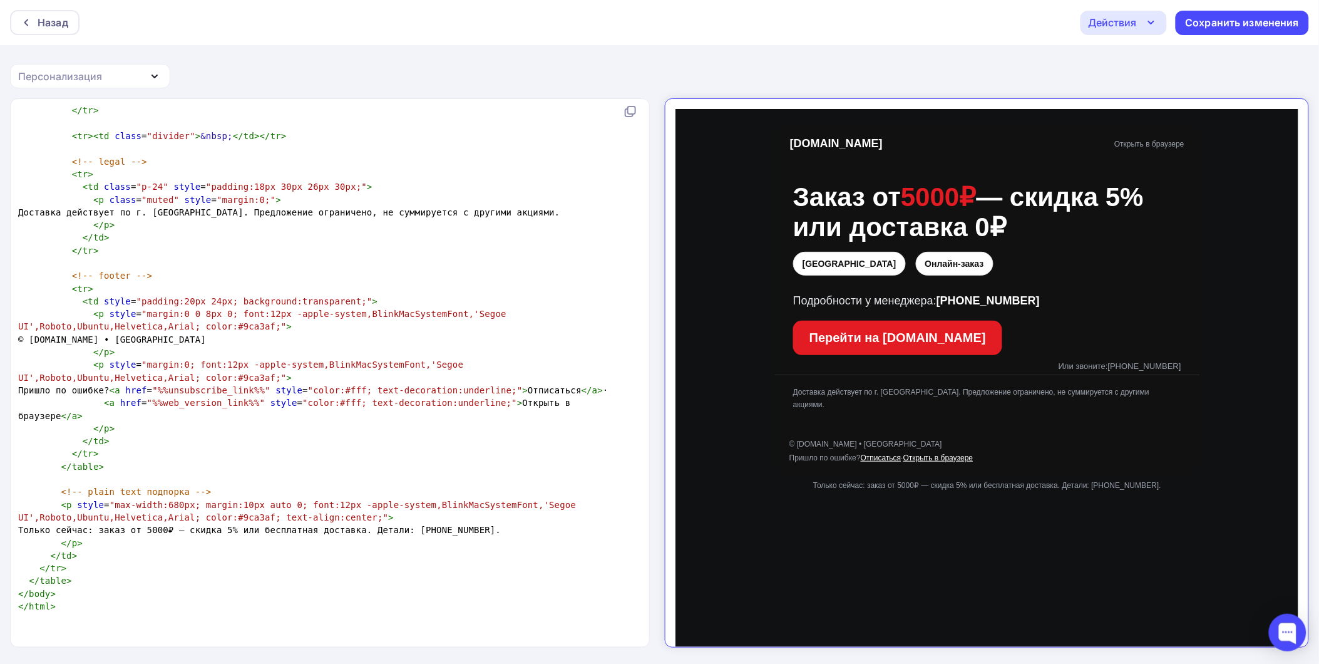
scroll to position [4, 0]
type textarea "%%unsubscribe_link%%"
drag, startPoint x: 327, startPoint y: 401, endPoint x: 230, endPoint y: 401, distance: 97.6
click at [230, 395] on span ""%%unsubscribe_link%%"" at bounding box center [211, 390] width 118 height 10
click at [257, 447] on pre "</ td >" at bounding box center [327, 440] width 623 height 13
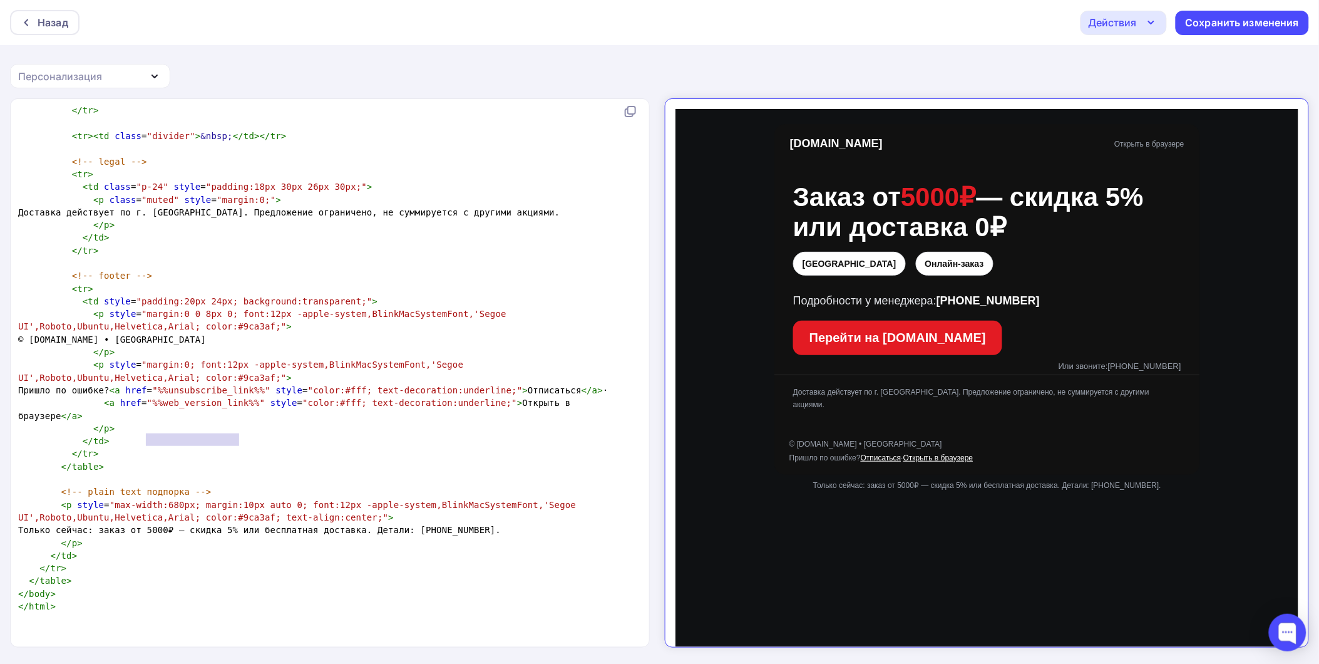
type textarea "%%web_version_link%%"
drag, startPoint x: 240, startPoint y: 429, endPoint x: 141, endPoint y: 430, distance: 98.9
click at [147, 407] on span ""%%web_version_link%%"" at bounding box center [206, 402] width 118 height 10
paste textarea
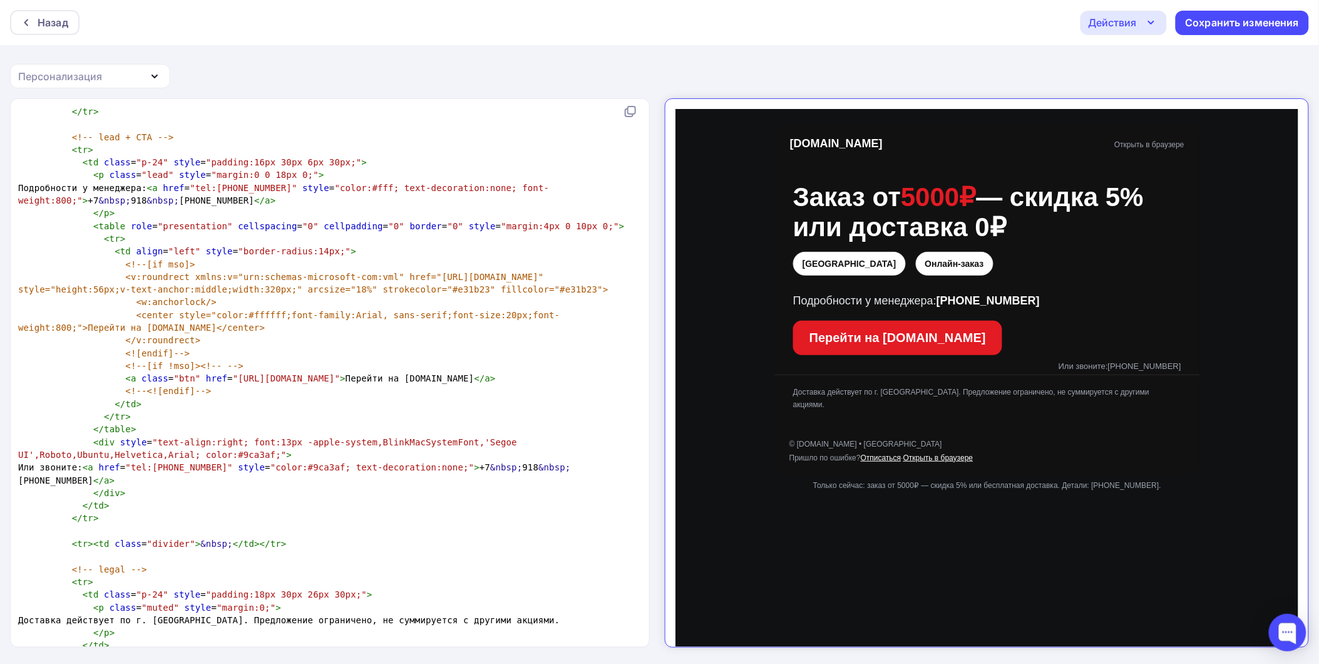
scroll to position [1069, 0]
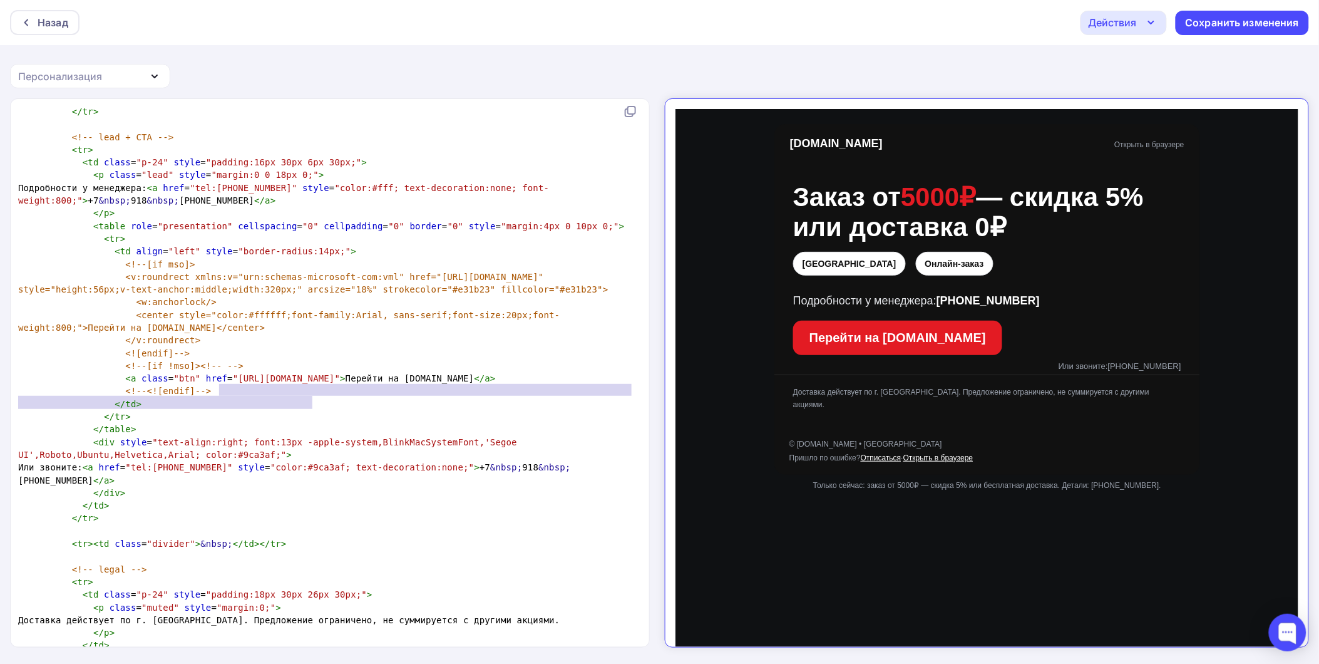
type textarea "https://detal-no.ru/?utm_source=email&utm_medium=rulsender&utm_campaign=promo_b…"
drag, startPoint x: 220, startPoint y: 385, endPoint x: 316, endPoint y: 403, distance: 98.1
click at [316, 383] on span ""https://detal-no.ru/?utm_source=email&utm_medium=rulsender&utm_campaign=promo_…" at bounding box center [286, 378] width 107 height 10
click at [284, 383] on span ""https://detal-no.ru/?utm_source=email&utm_medium=rulsender&utm_campaign=promo_…" at bounding box center [286, 378] width 107 height 10
type textarea "https://detal-no.ru/?utm_source=email&utm_medium=rulsender&utm_campaign=promo_b…"
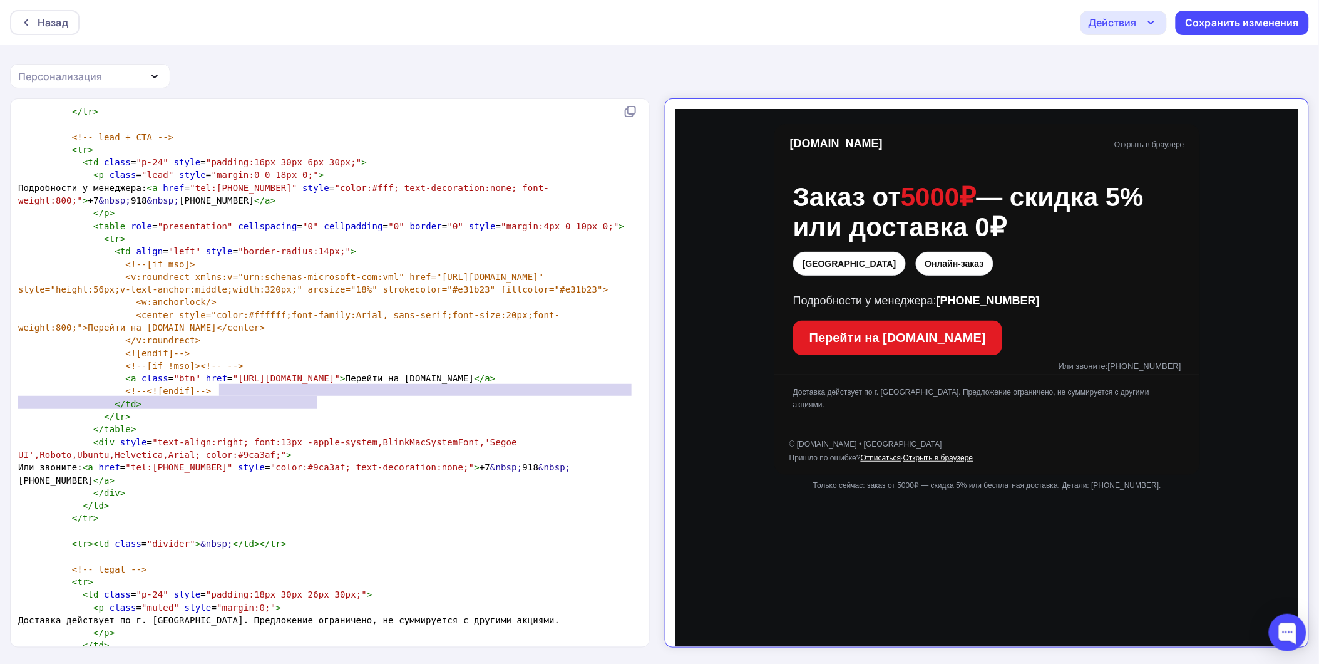
drag, startPoint x: 219, startPoint y: 389, endPoint x: 317, endPoint y: 402, distance: 98.6
click at [317, 383] on span ""https://detal-no.ru/?utm_source=email&utm_medium=rulsender&utm_campaign=promo_…" at bounding box center [286, 378] width 107 height 10
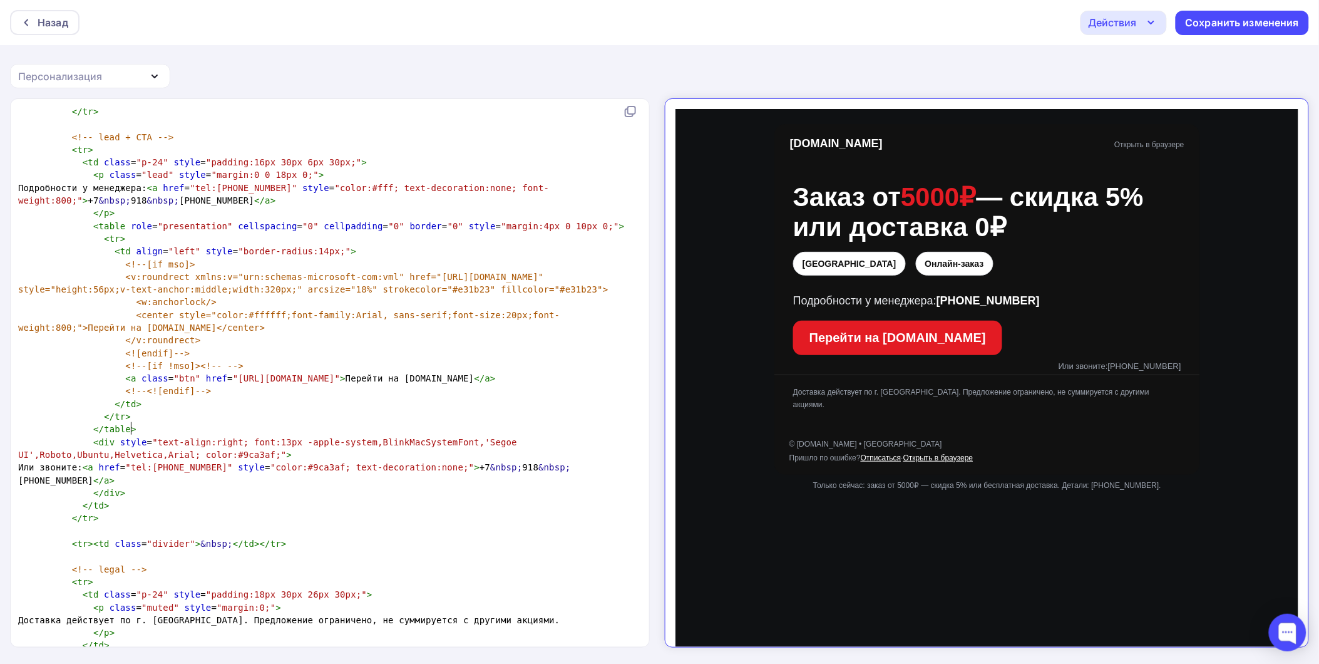
click at [288, 423] on pre "</ tr >" at bounding box center [327, 416] width 623 height 13
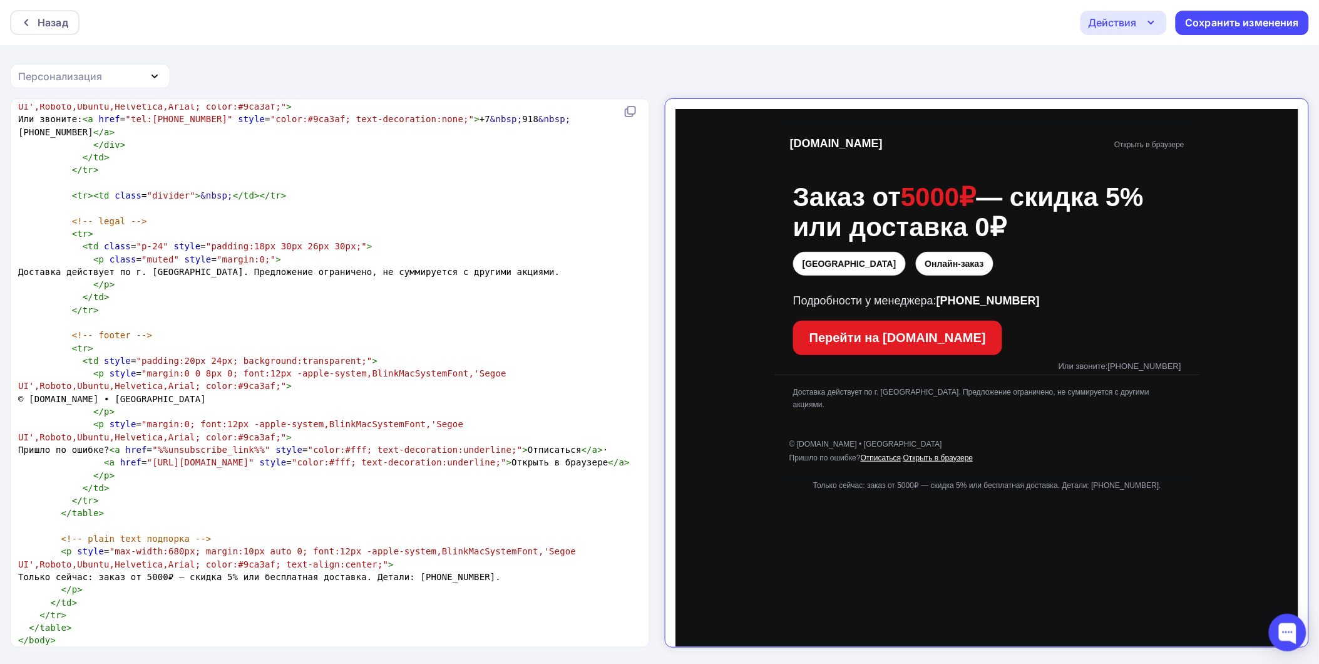
scroll to position [1461, 0]
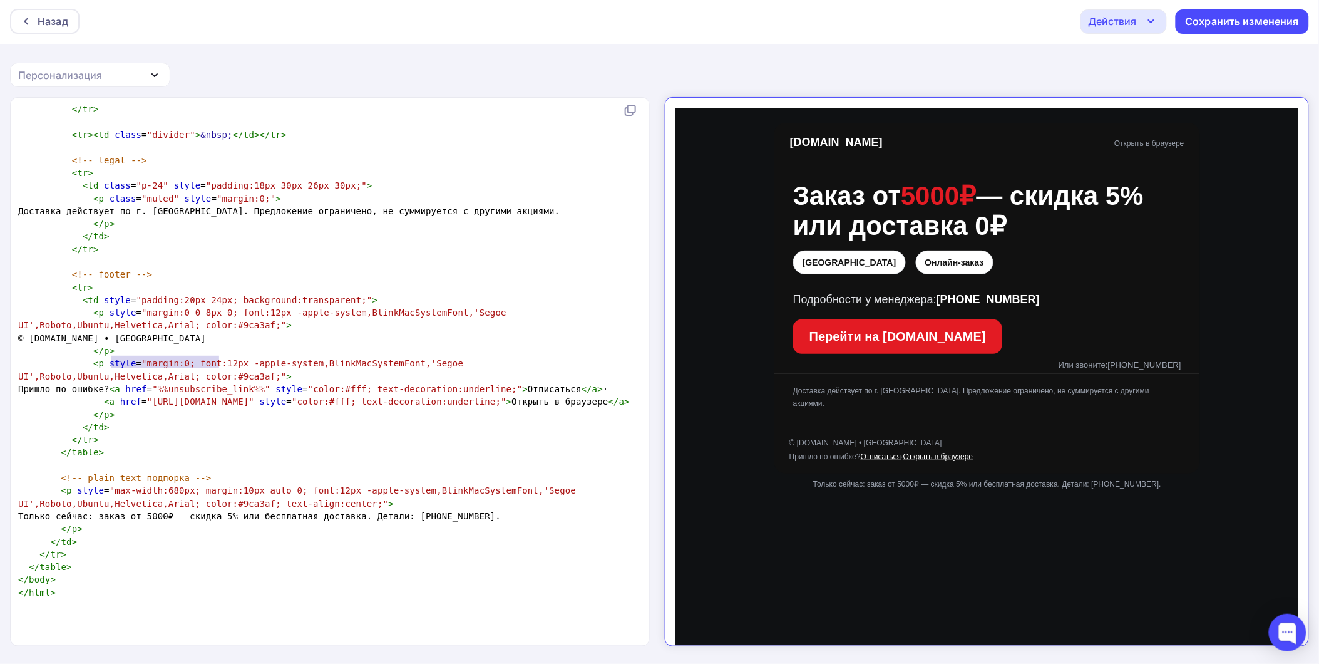
type textarea "© Detal-no.ru • Краснодар"
drag, startPoint x: 224, startPoint y: 352, endPoint x: 94, endPoint y: 352, distance: 130.2
click at [94, 344] on pre "© Detal-no.ru • Краснодар" at bounding box center [327, 338] width 623 height 13
click at [123, 343] on span "© Detal-no.ru • Краснодар" at bounding box center [112, 338] width 188 height 10
type textarea "© Detal-no.ru"
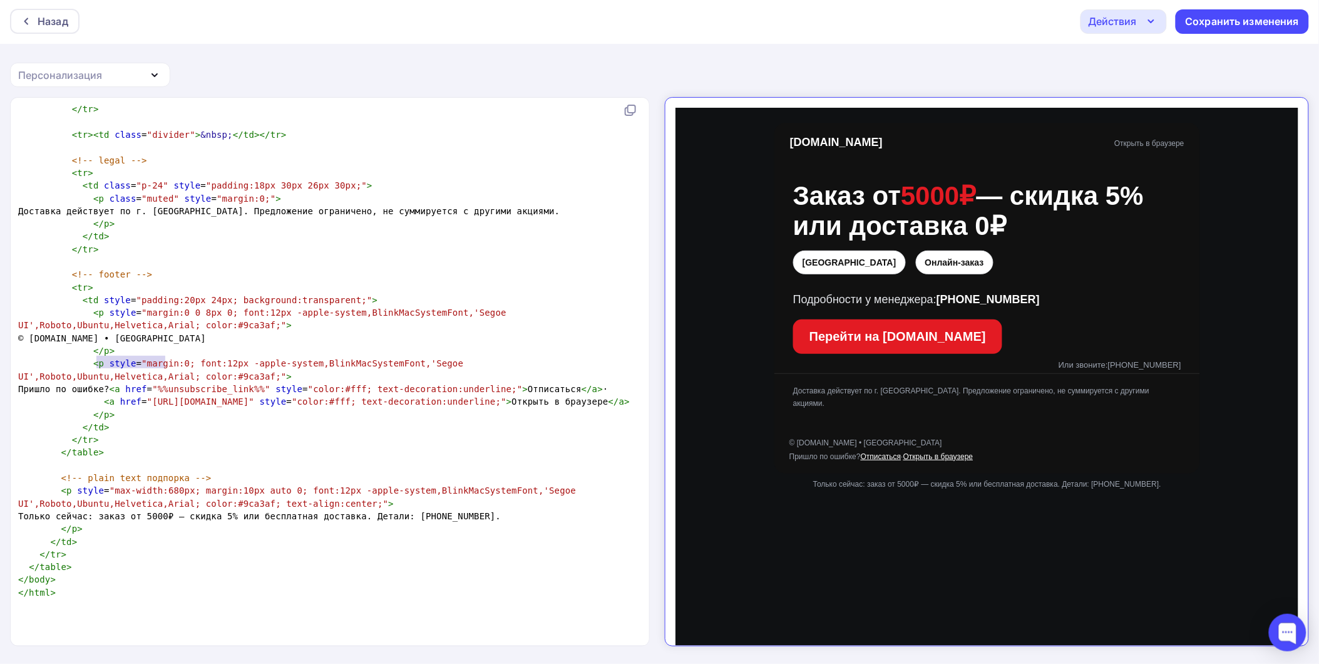
drag, startPoint x: 165, startPoint y: 351, endPoint x: 95, endPoint y: 352, distance: 70.1
click at [95, 343] on span "© Detal-no.ru • Краснодар" at bounding box center [112, 338] width 188 height 10
click at [103, 344] on pre "• Краснодар" at bounding box center [327, 338] width 623 height 13
type textarea "Ул."
type textarea "ул"
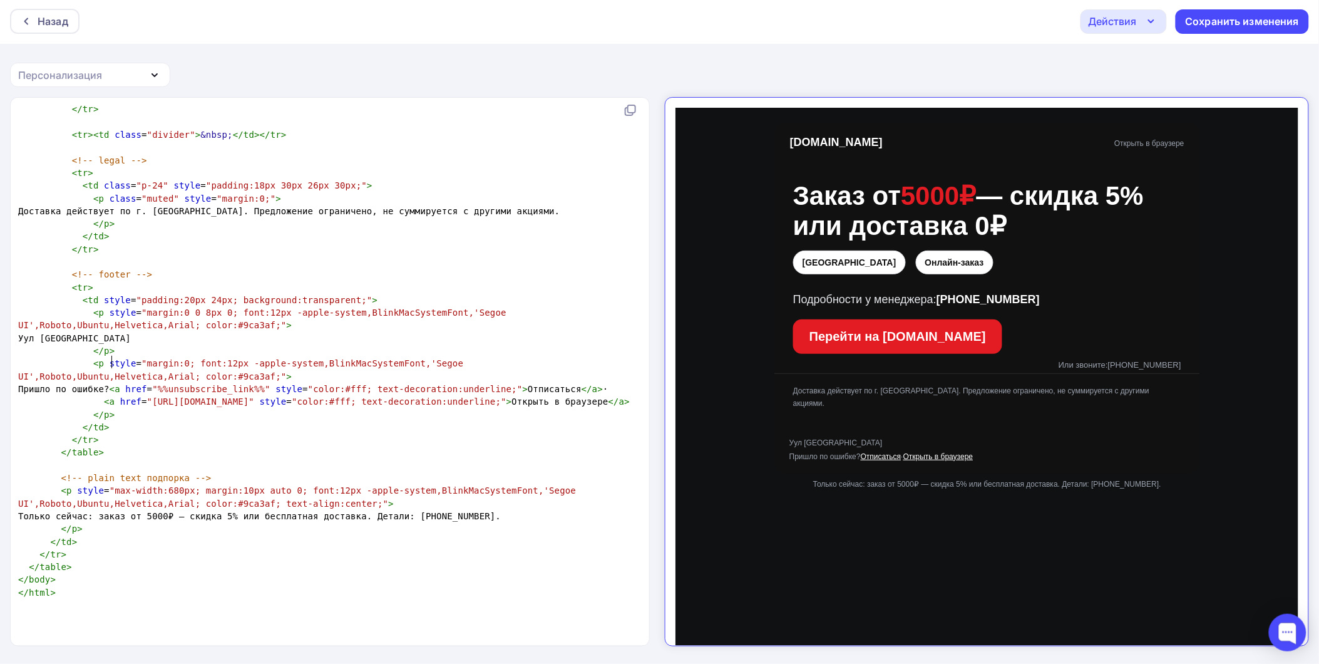
scroll to position [4, 9]
type textarea "Г."
type textarea ", ул.Россисй"
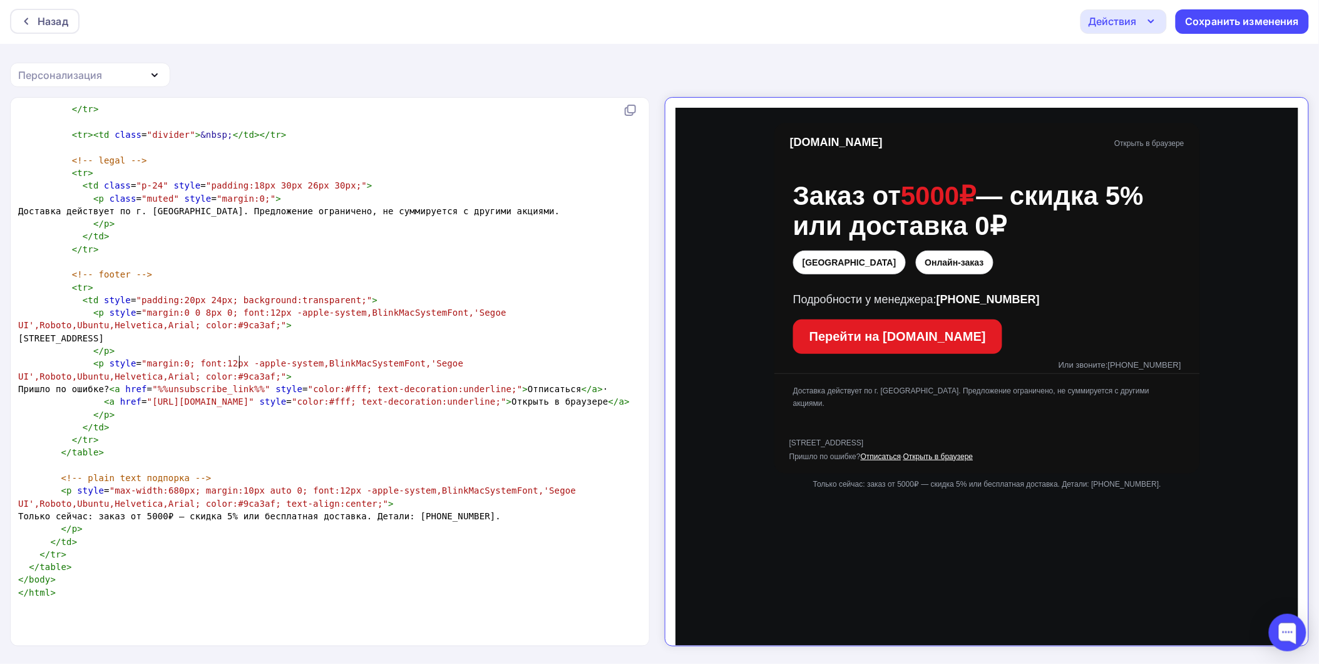
type textarea "йская 263"
click at [115, 343] on span "Г.Краснодар, ул.Российская 263" at bounding box center [66, 338] width 96 height 10
type textarea """
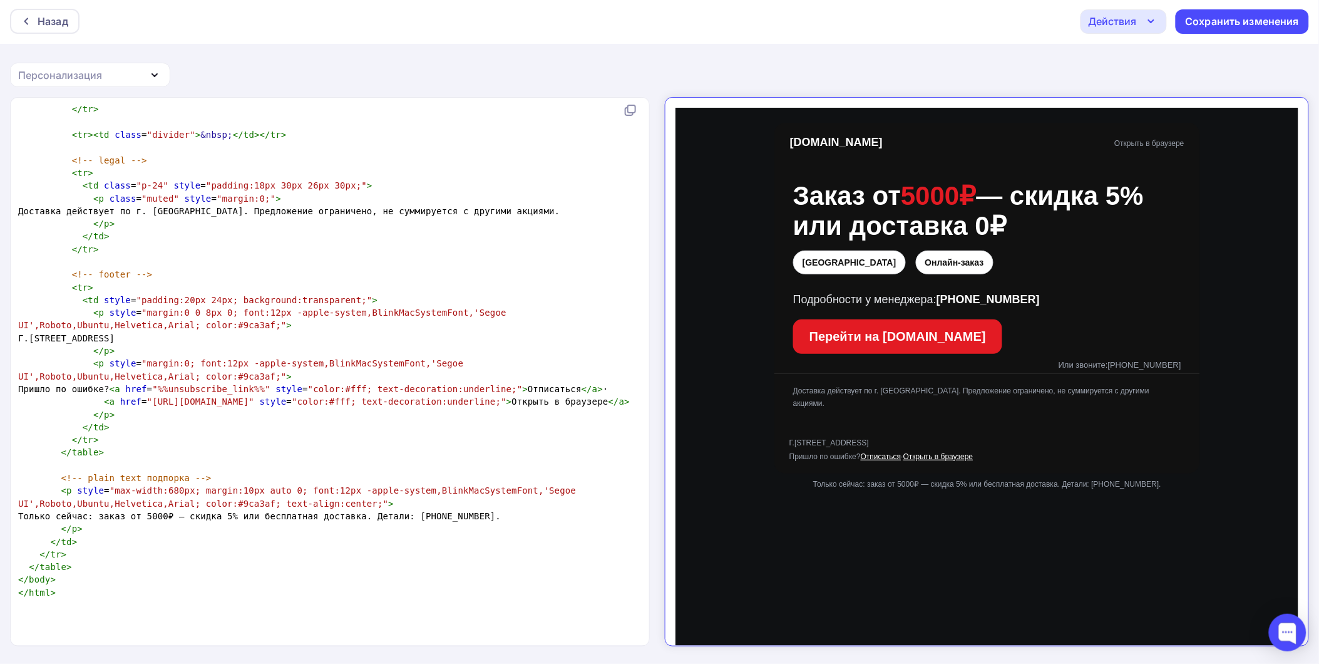
scroll to position [4, 4]
type textarea "№"
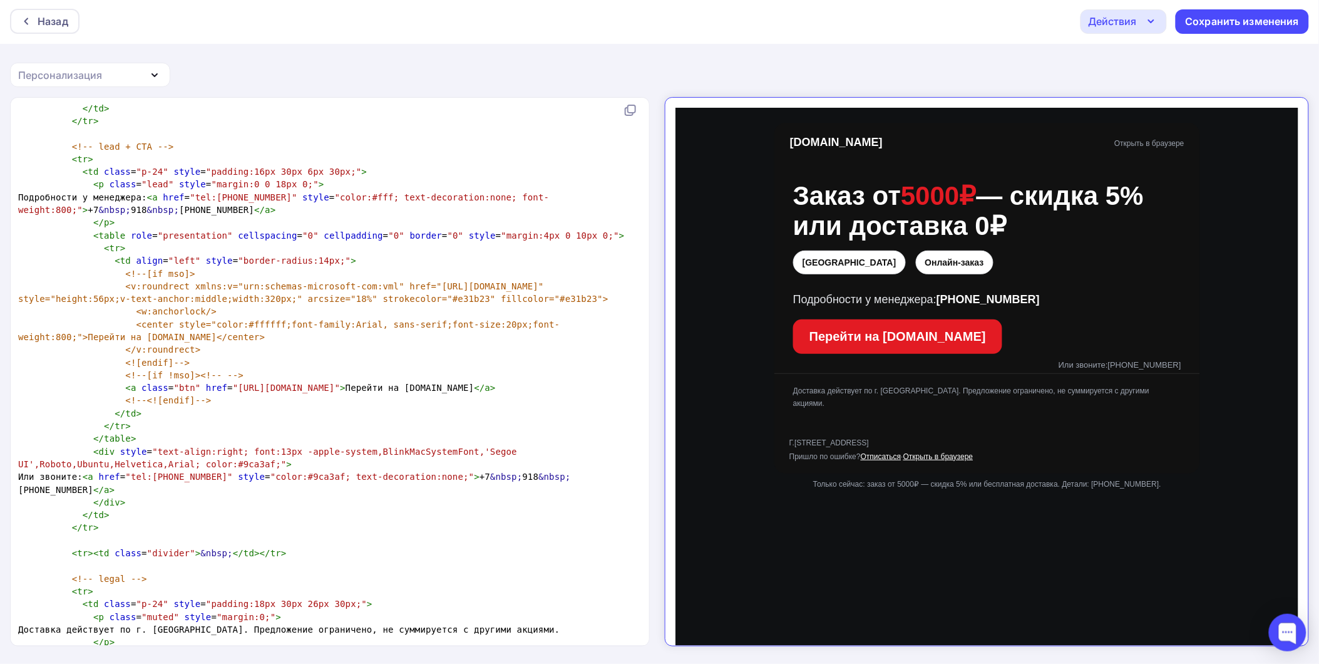
scroll to position [1002, 0]
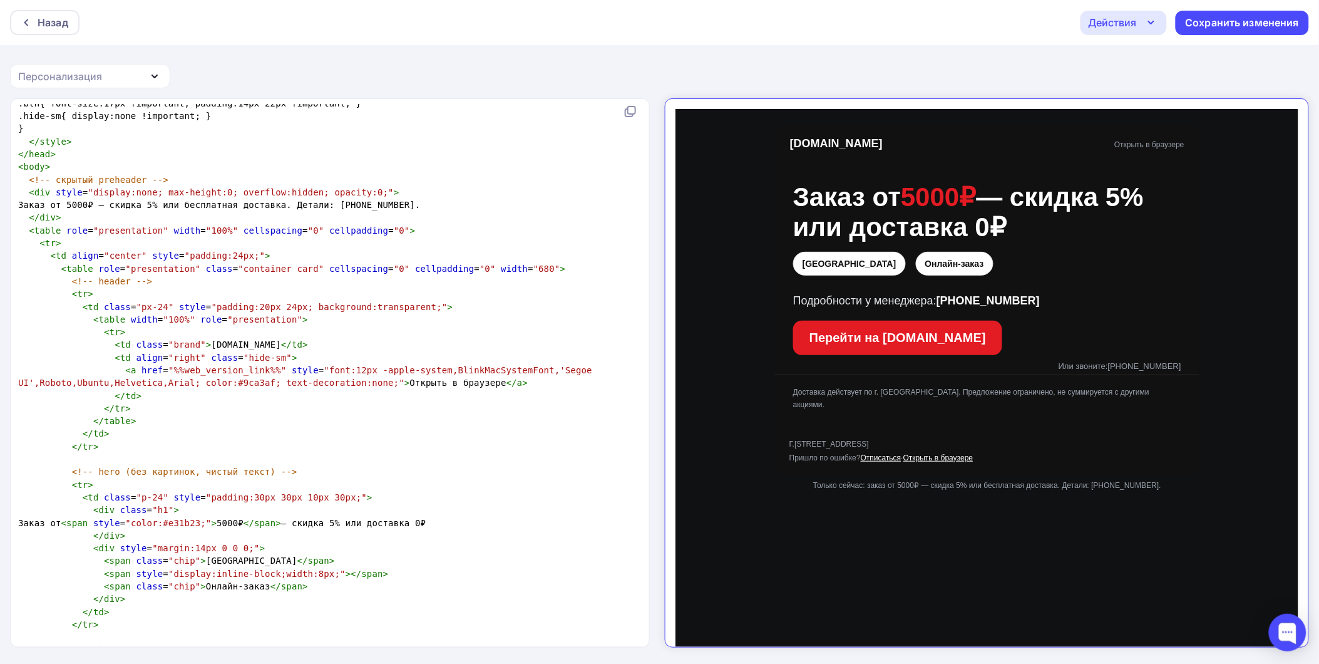
type textarea "№"
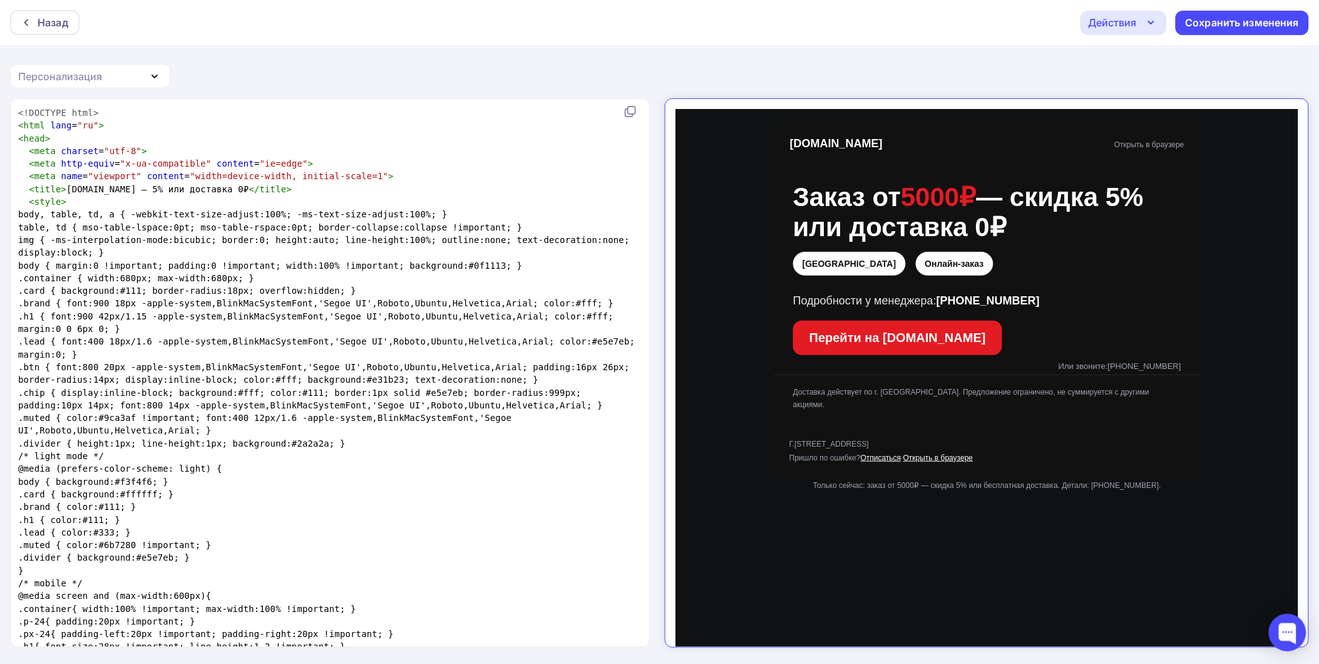
click at [1098, 30] on div "Действия" at bounding box center [1123, 23] width 86 height 24
click at [852, 47] on div "Назад Действия Отправить тестовое письмо Выйти без сохранения Сохранить изменен…" at bounding box center [659, 332] width 1319 height 665
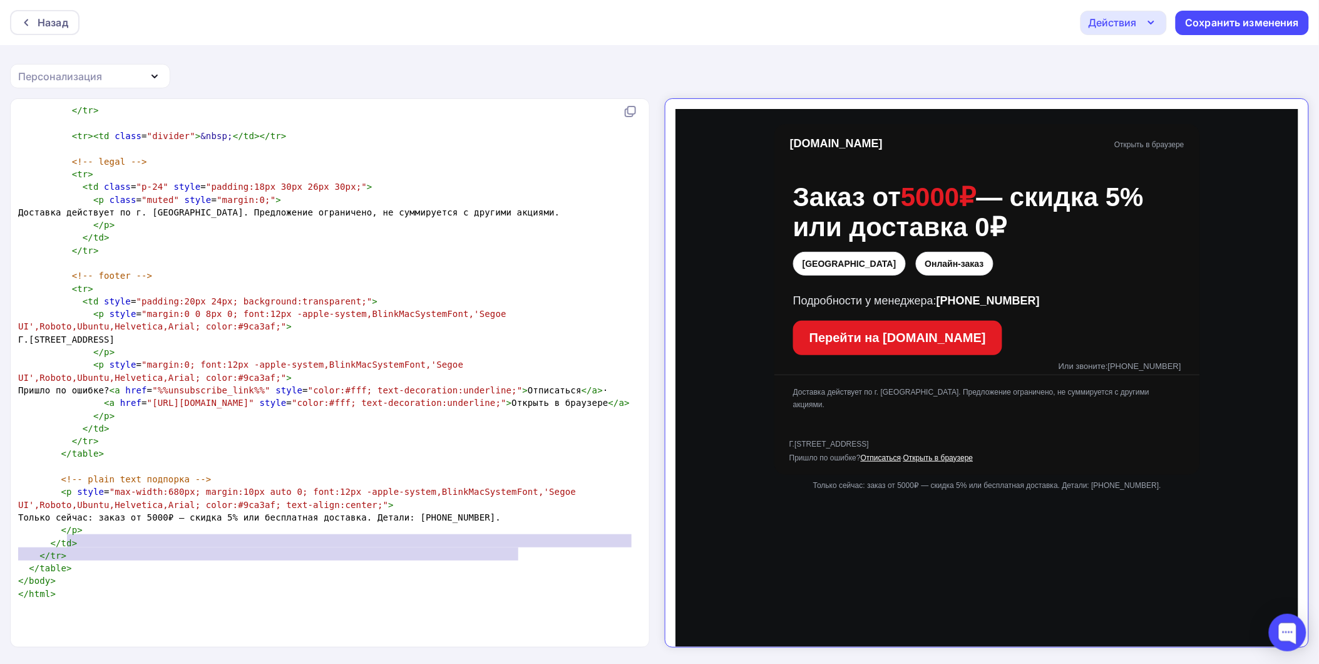
type textarea "oto,Ubuntu,Helvetica,Arial; color:#9ca3af; text-align:center;"> Только сейчас: …"
drag, startPoint x: 518, startPoint y: 541, endPoint x: 54, endPoint y: 533, distance: 463.9
type textarea "<p style="max-width:680px; margin:10px auto 0; font:12px -apple-system,BlinkMac…"
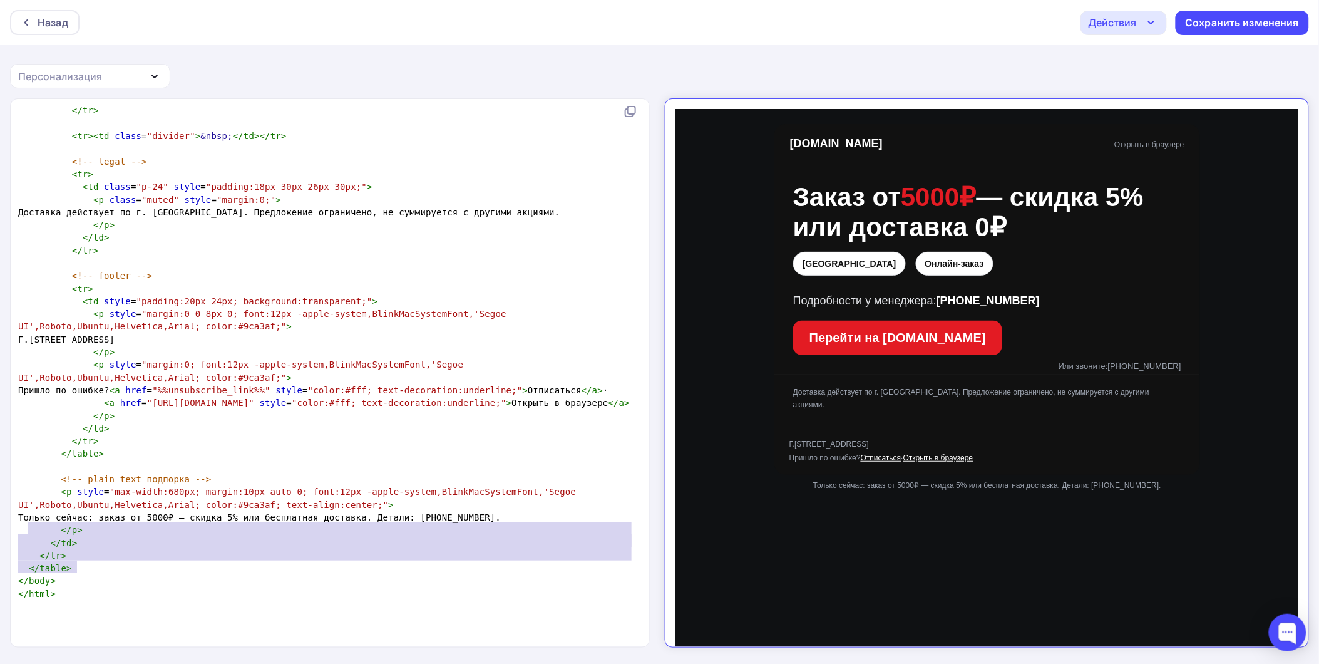
drag, startPoint x: 85, startPoint y: 553, endPoint x: 26, endPoint y: 520, distance: 66.7
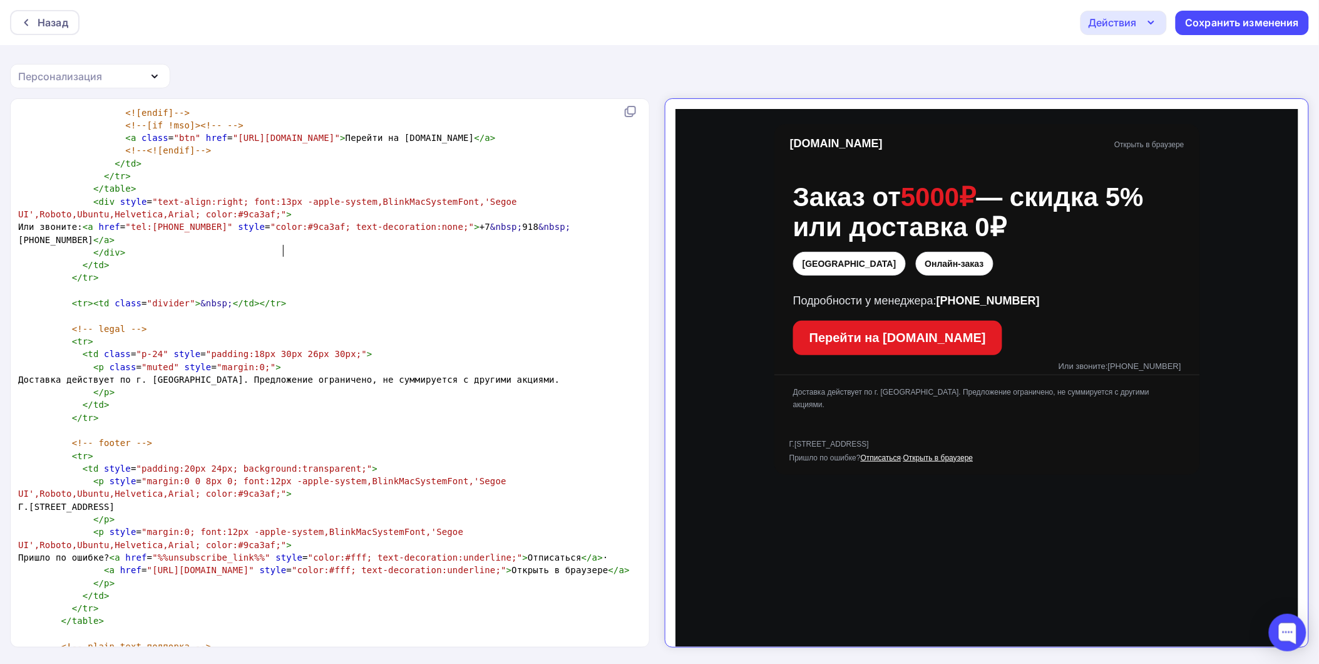
click at [232, 232] on span ""tel:+79180887848"" at bounding box center [178, 227] width 107 height 10
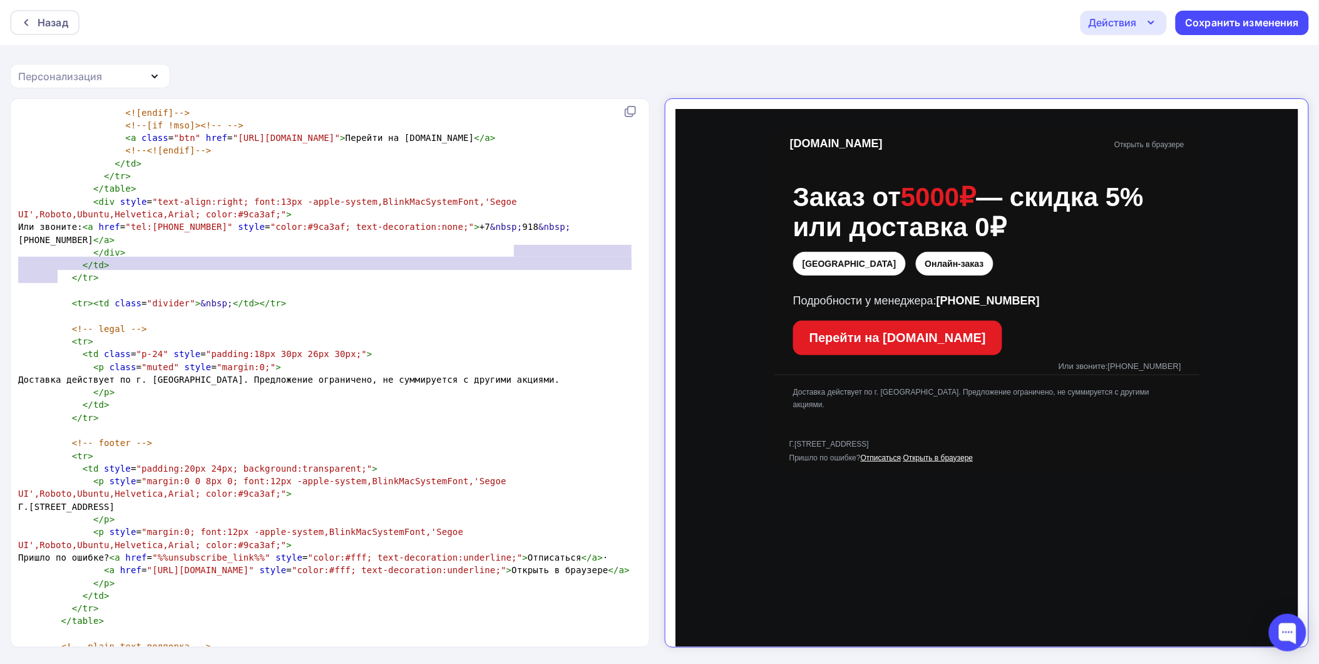
type textarea "+7&nbsp;918&nbsp;088-78-48"
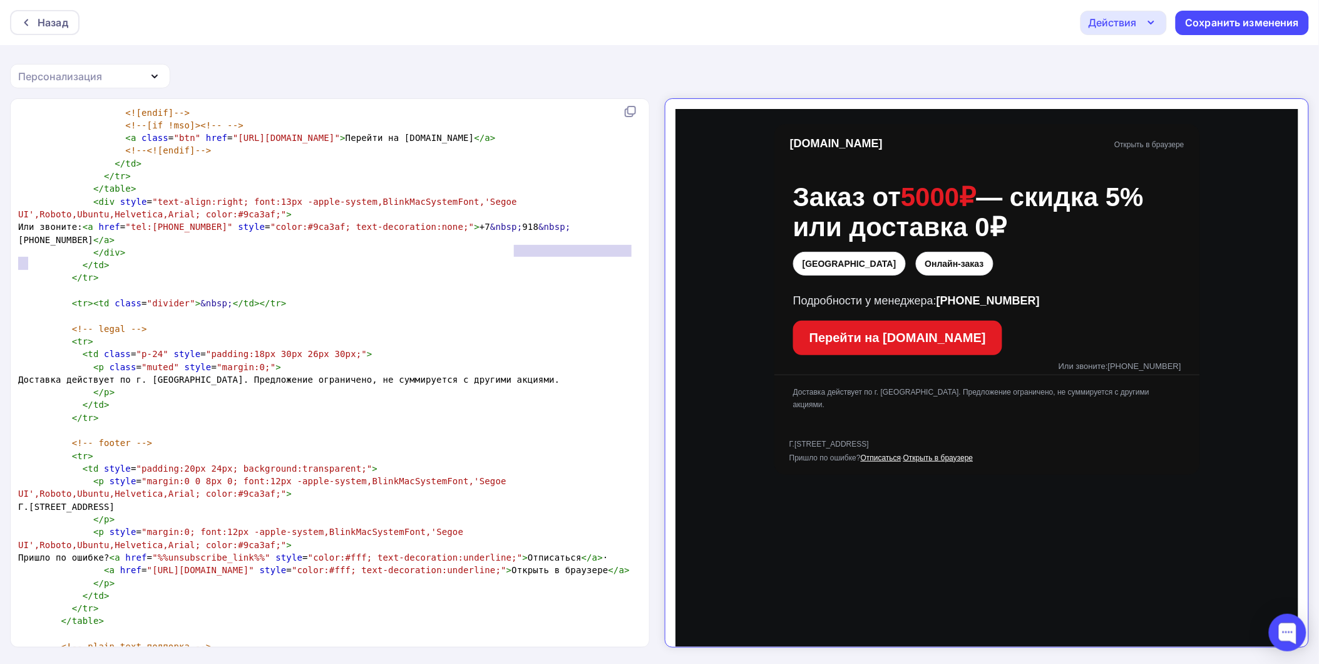
drag, startPoint x: 512, startPoint y: 247, endPoint x: 28, endPoint y: 266, distance: 484.8
click at [28, 244] on span "Или звоните: < a href = "tel:+79180887848" style = "color:#9ca3af; text-decorat…" at bounding box center [294, 233] width 553 height 23
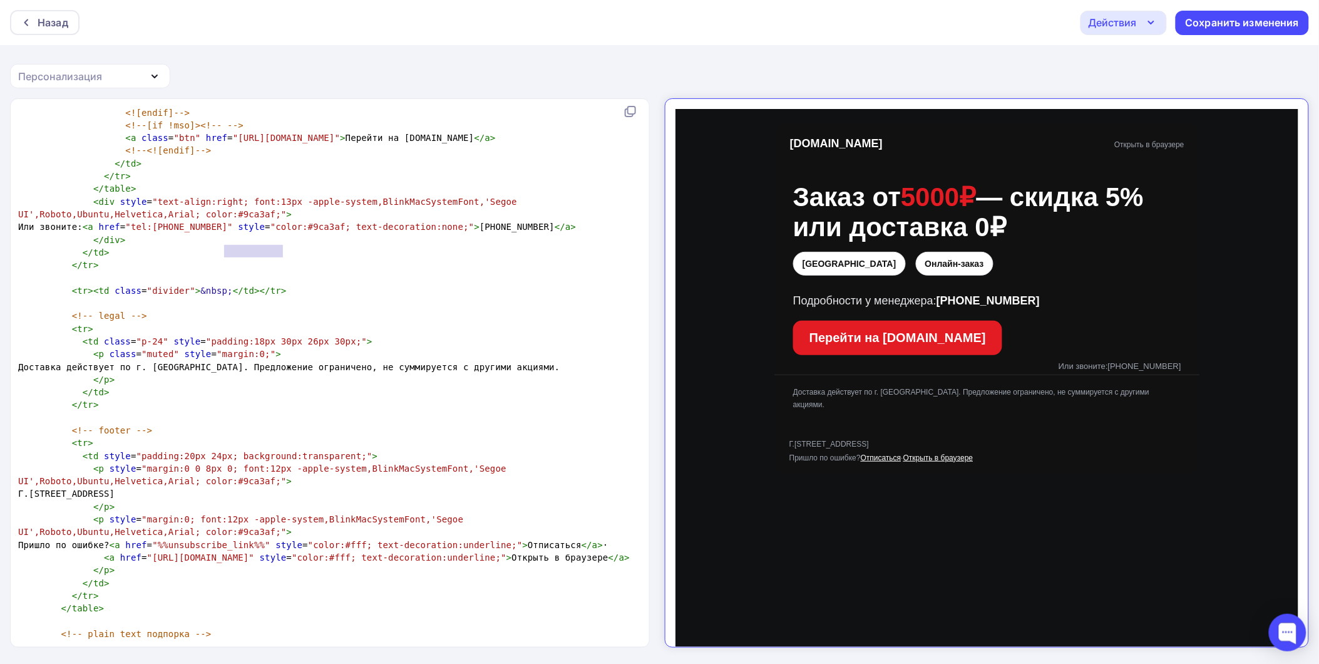
drag, startPoint x: 282, startPoint y: 252, endPoint x: 227, endPoint y: 254, distance: 55.1
click at [227, 232] on span ""tel:+79180887848"" at bounding box center [178, 227] width 107 height 10
type textarea "м"
paste textarea
drag, startPoint x: 224, startPoint y: 252, endPoint x: 224, endPoint y: 266, distance: 14.4
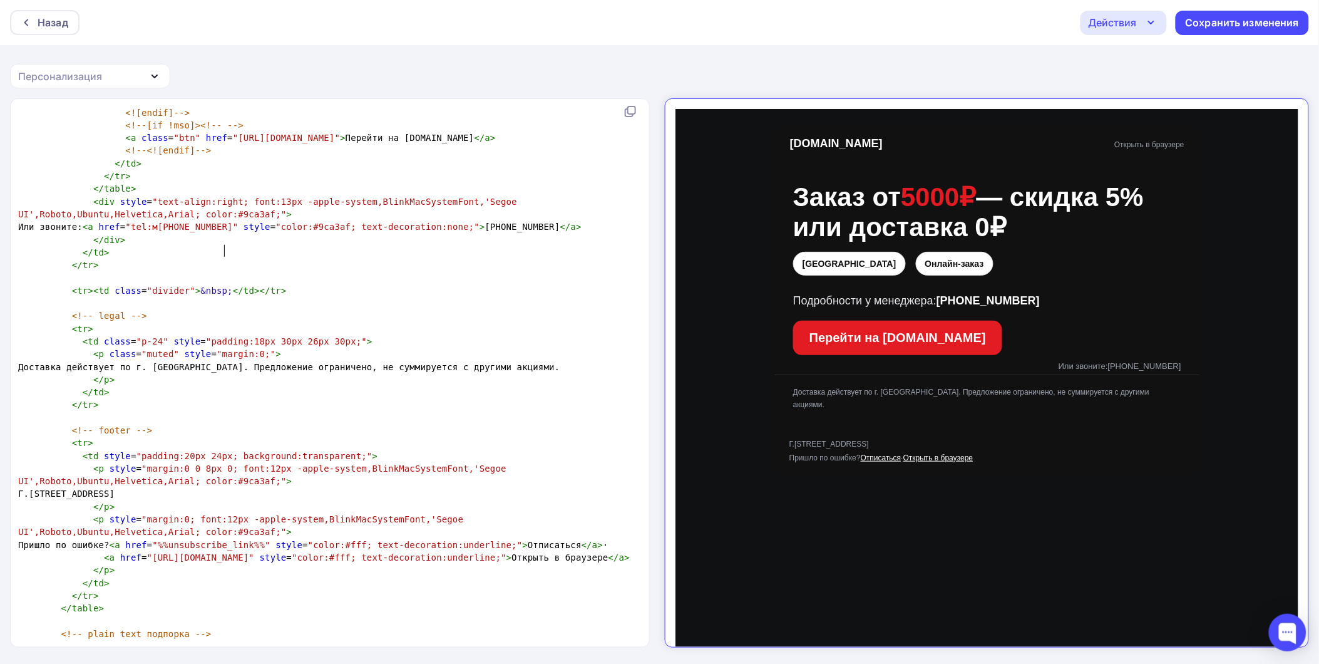
click at [224, 232] on span ""tel:м+7 861 206 48 38"" at bounding box center [181, 227] width 113 height 10
click at [259, 284] on pre "​" at bounding box center [327, 277] width 623 height 13
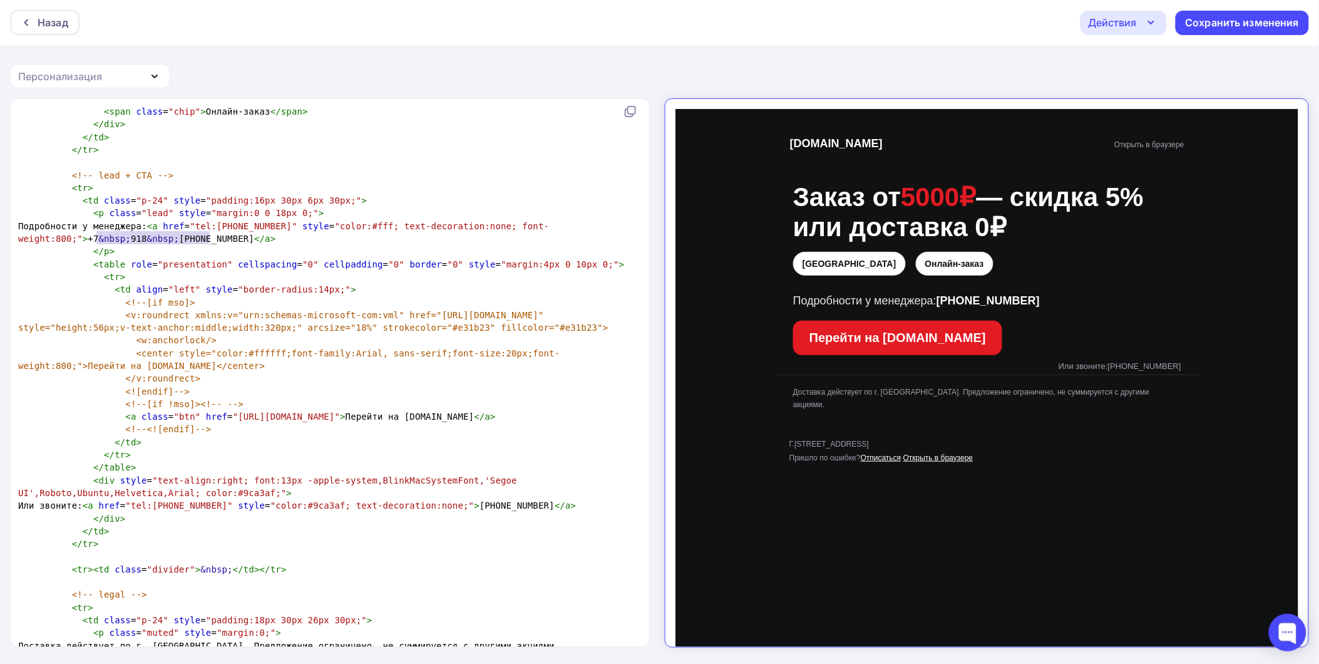
type textarea "7&nbsp;918&nbsp;088-78-48"
drag, startPoint x: 209, startPoint y: 238, endPoint x: 85, endPoint y: 238, distance: 124.6
click at [85, 238] on span "Подробности у менеджера: < a href = "tel:+79180887848" style = "color:#fff; tex…" at bounding box center [283, 232] width 531 height 23
paste textarea
click at [86, 240] on span "Подробности у менеджера: < a href = "tel:+79180887848" style = "color:#fff; tex…" at bounding box center [318, 232] width 601 height 23
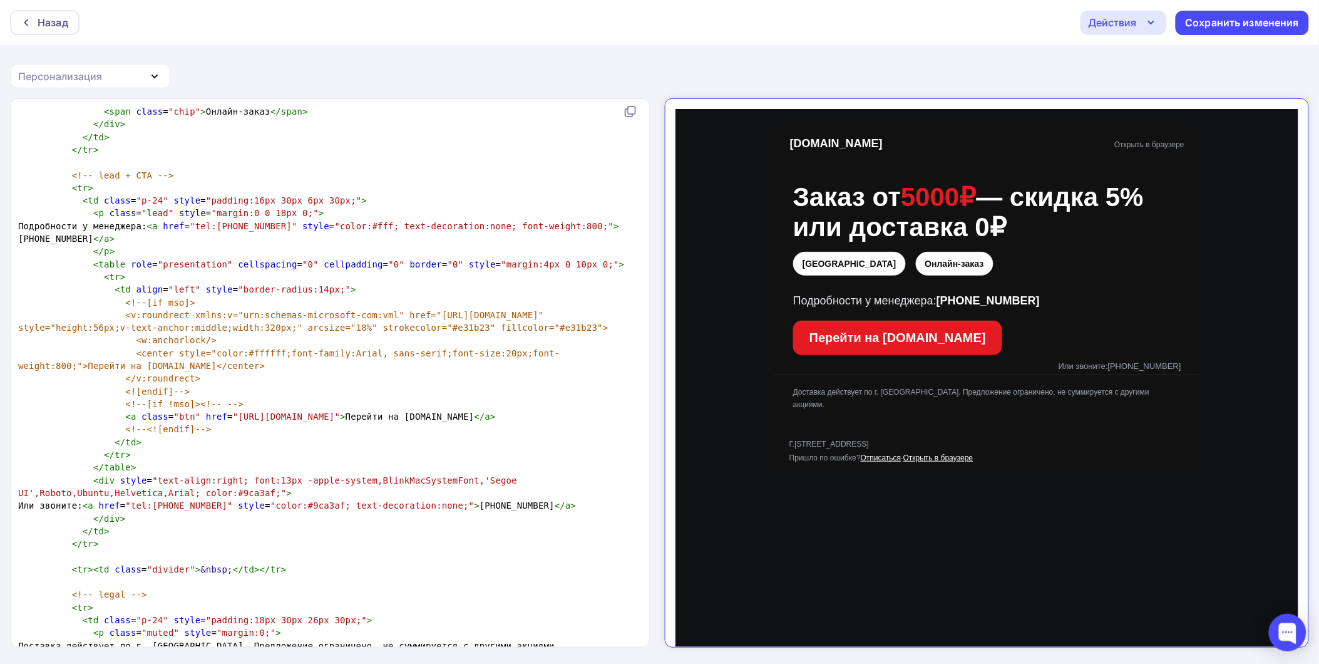
click at [284, 254] on pre "</ p >" at bounding box center [327, 251] width 623 height 13
type textarea "+78612064838"
drag, startPoint x: 283, startPoint y: 532, endPoint x: 227, endPoint y: 530, distance: 56.4
click at [227, 510] on span ""tel:+78612064838"" at bounding box center [178, 505] width 107 height 10
type textarea "+79180887848"
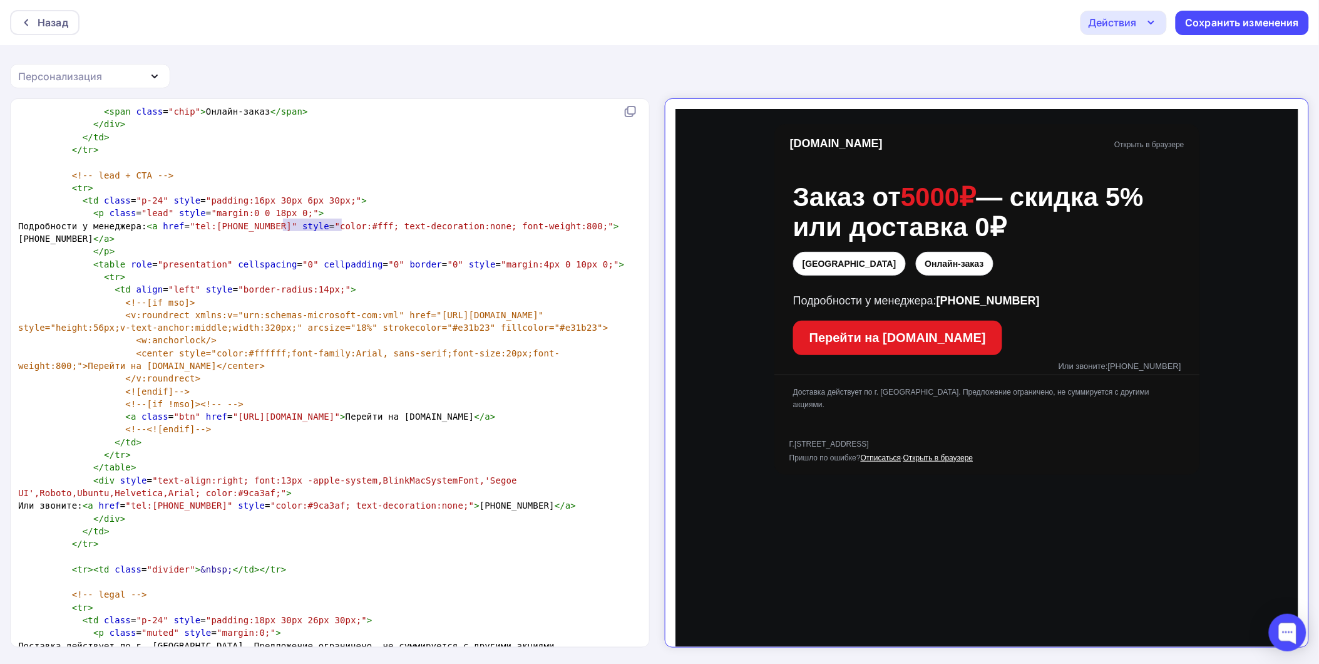
drag, startPoint x: 340, startPoint y: 227, endPoint x: 285, endPoint y: 229, distance: 55.1
click at [285, 229] on pre "Подробности у менеджера: < a href = "tel:+79180887848" style = "color:#fff; tex…" at bounding box center [327, 233] width 623 height 26
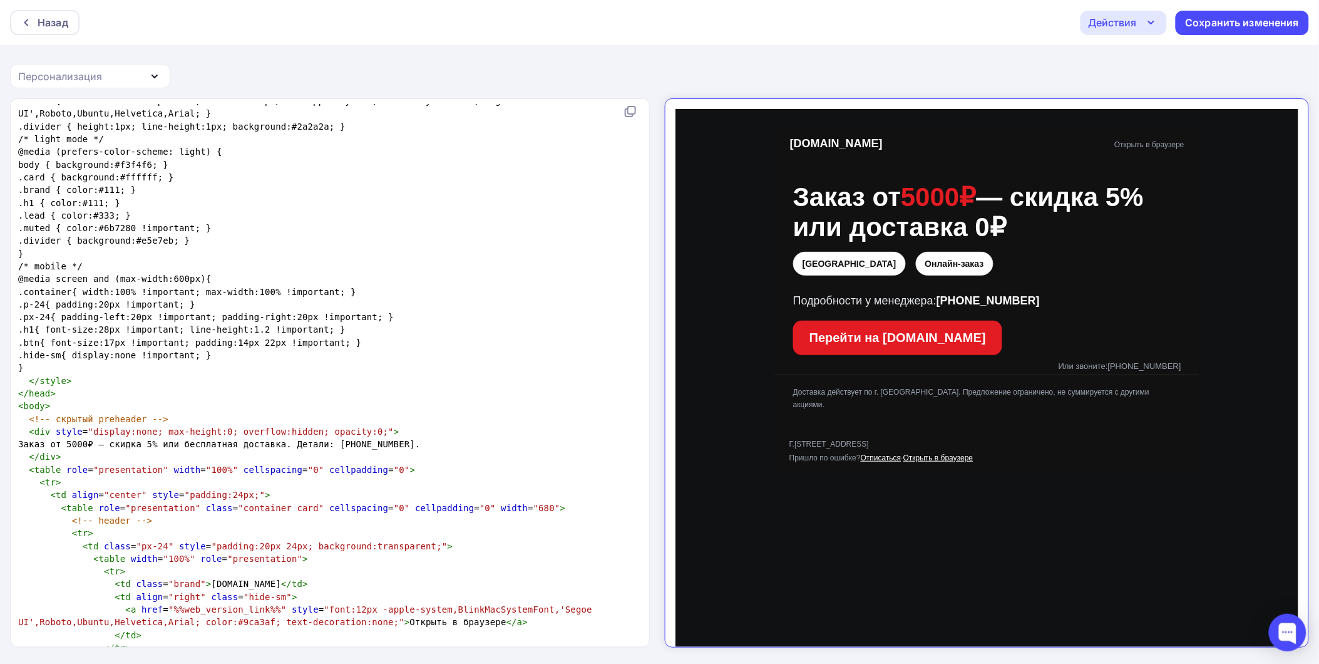
scroll to position [59, 0]
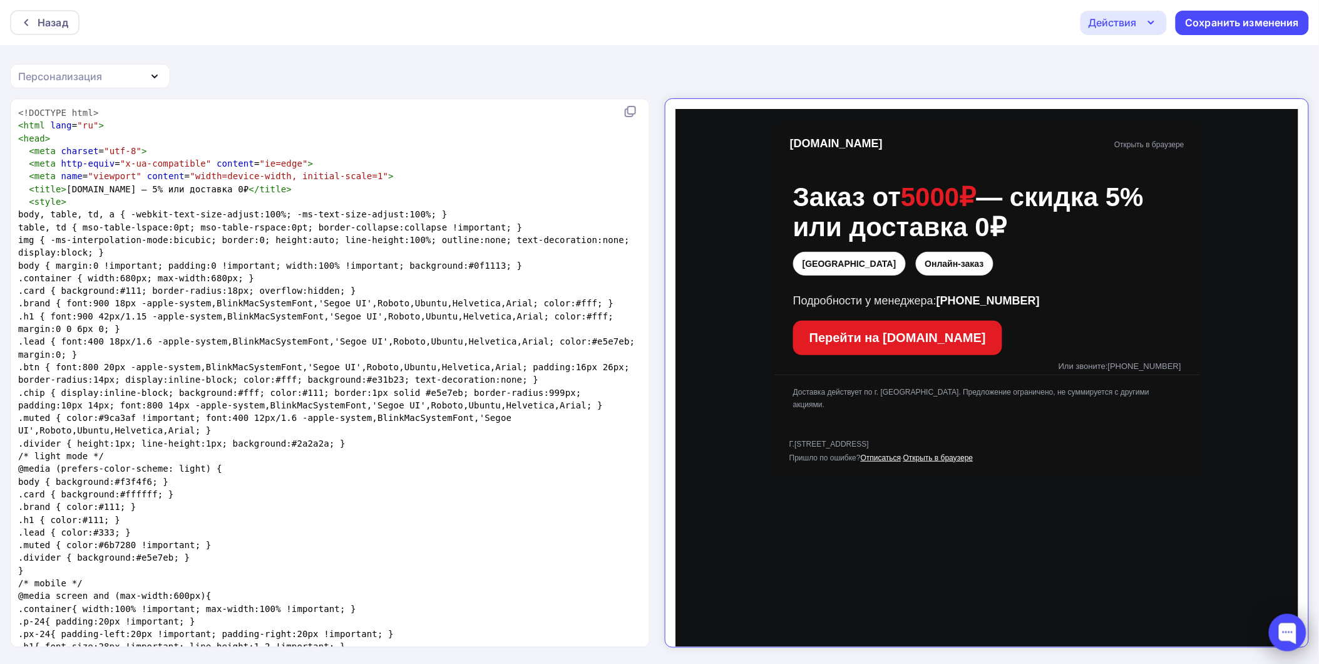
click at [1291, 630] on div at bounding box center [1288, 632] width 38 height 38
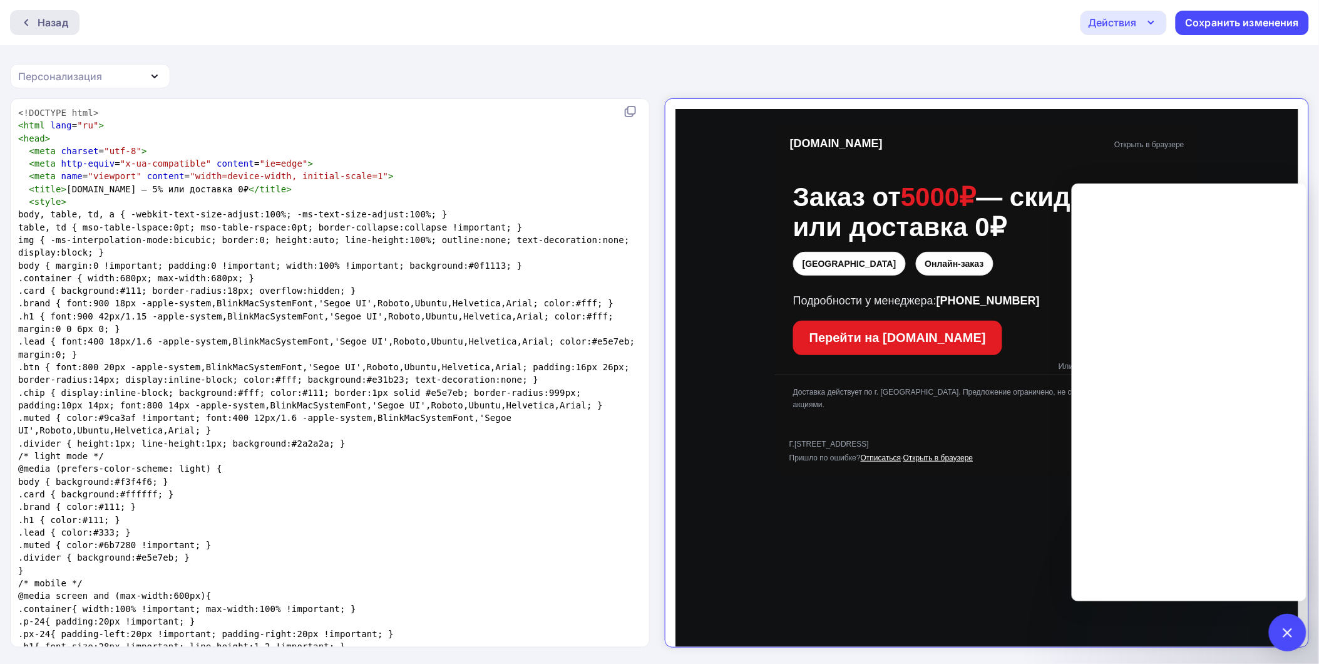
click at [48, 28] on div "Назад" at bounding box center [53, 22] width 31 height 15
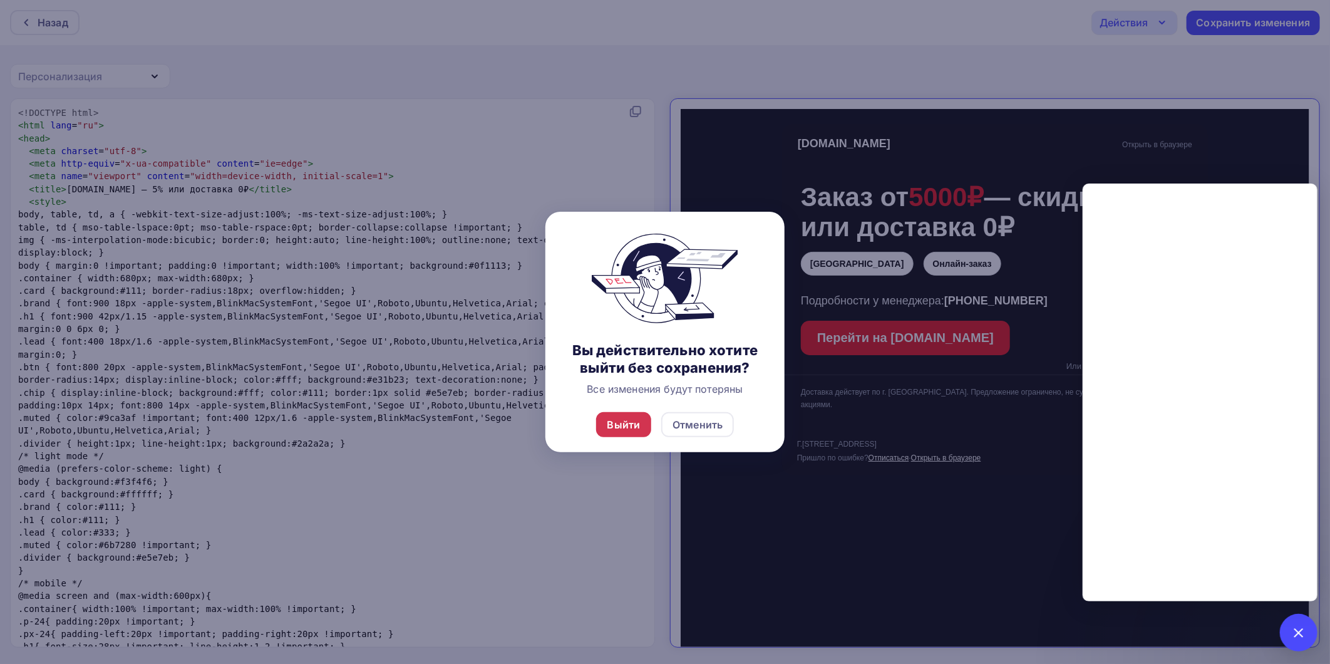
click at [630, 426] on div "Выйти" at bounding box center [623, 424] width 33 height 15
click at [626, 433] on div "Выйти" at bounding box center [624, 424] width 56 height 25
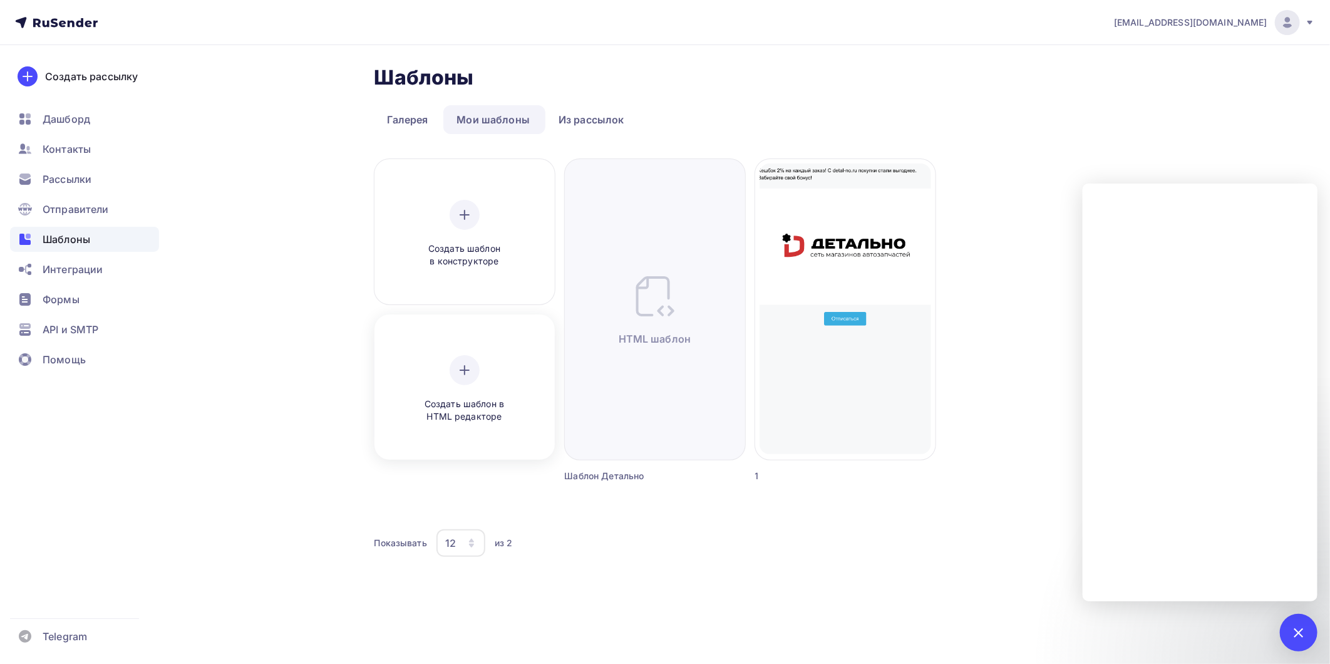
click at [471, 367] on icon at bounding box center [464, 369] width 15 height 15
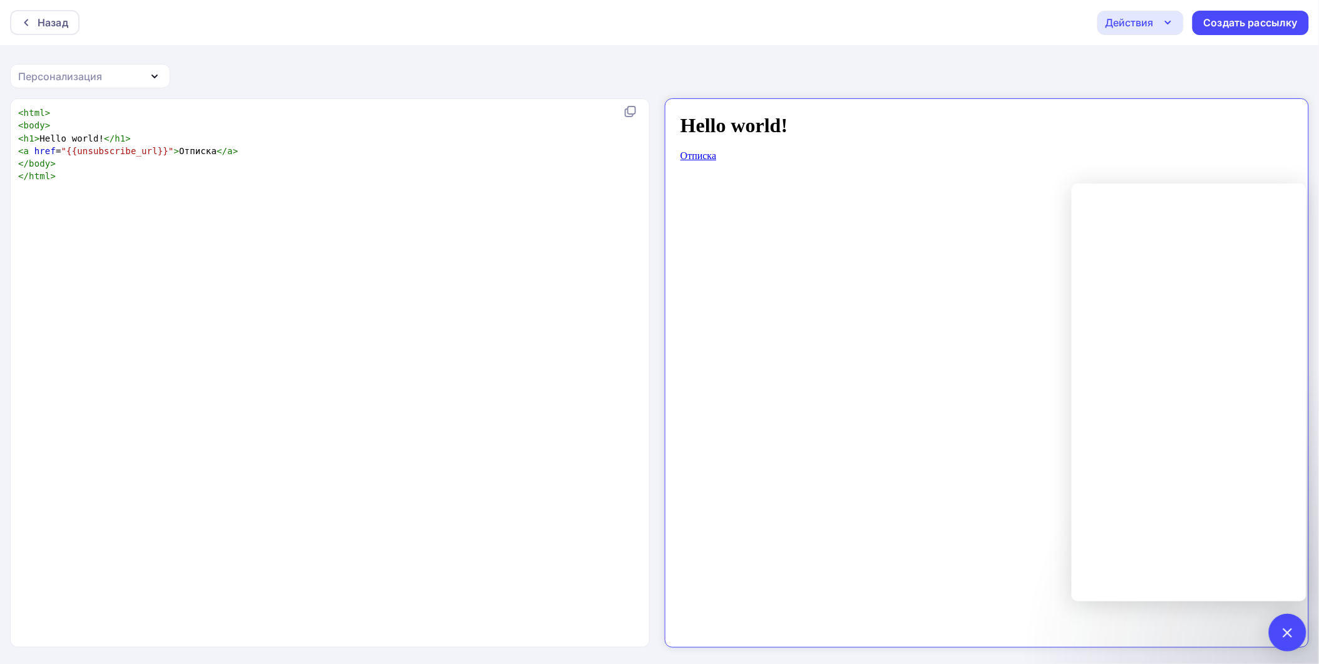
scroll to position [4, 0]
type textarea "<html> <body> <h1>Hello world!</h1> <a href="{{unsubscribe_url}}">Отписка</a> <…"
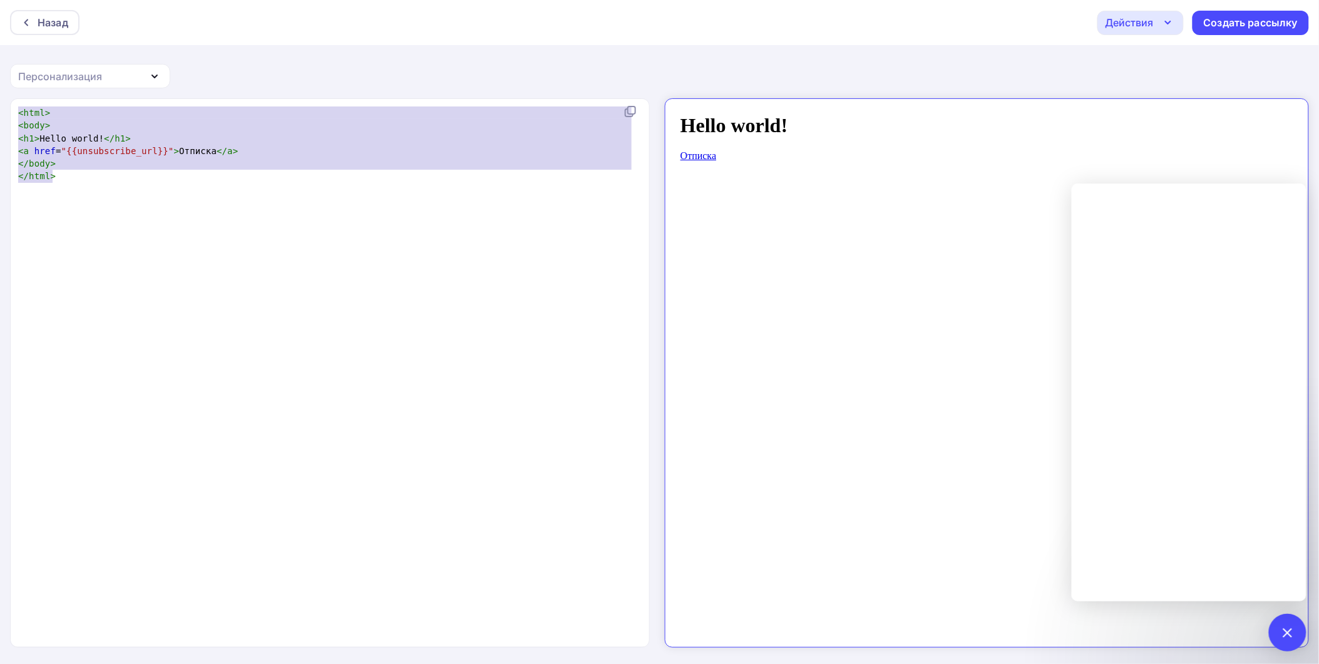
drag, startPoint x: 22, startPoint y: 168, endPoint x: 1, endPoint y: 54, distance: 115.9
click at [1, 52] on div "Назад Действия Отправить тестовое письмо Сохранить в Мои шаблоны Выйти без сохр…" at bounding box center [659, 332] width 1319 height 665
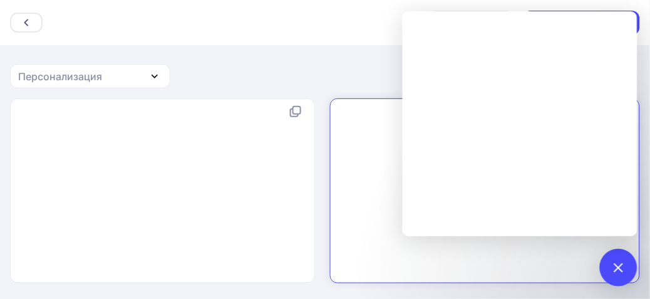
click at [356, 124] on body at bounding box center [473, 184] width 279 height 163
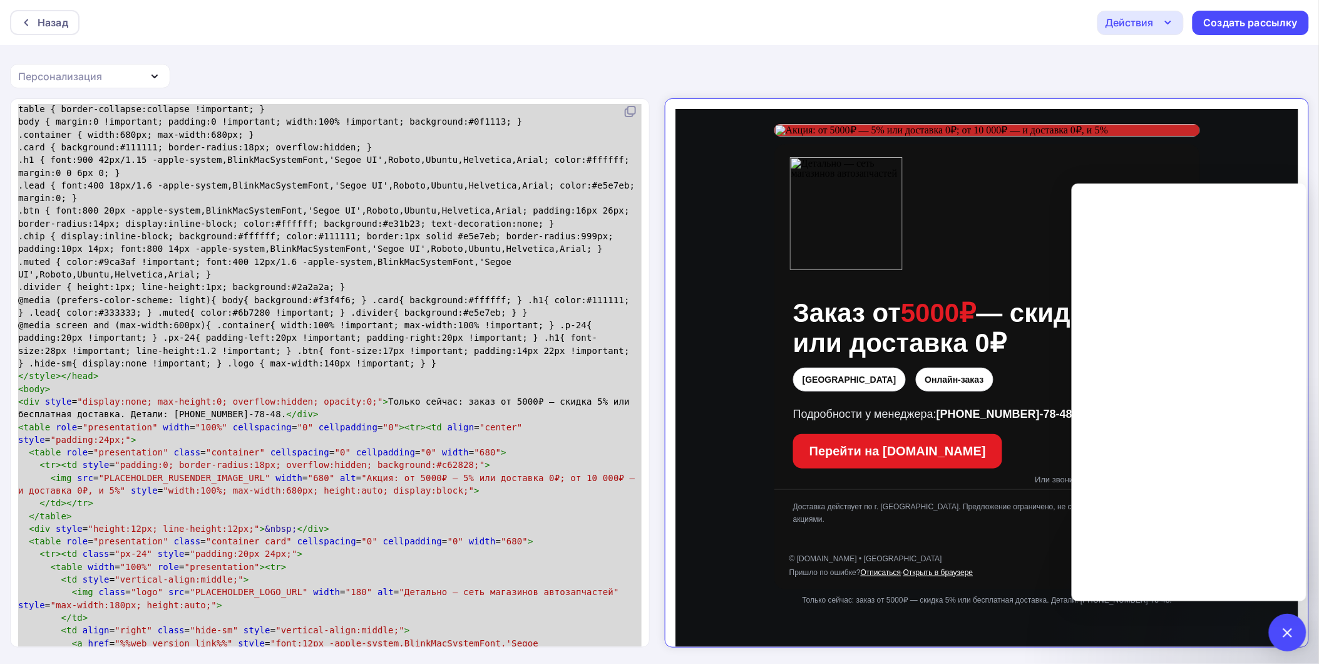
scroll to position [1, 0]
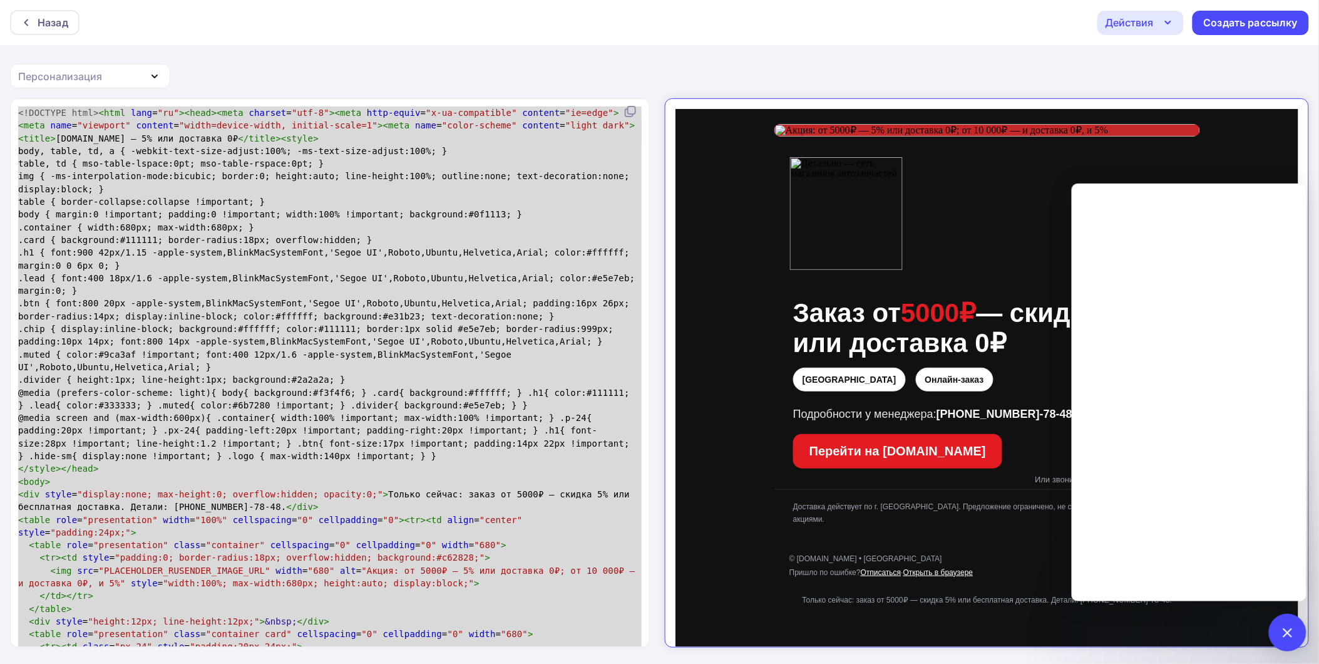
type textarea "<!DOCTYPE html><html lang="ru"><head><meta charset="utf-8"><meta http-equiv="x-…"
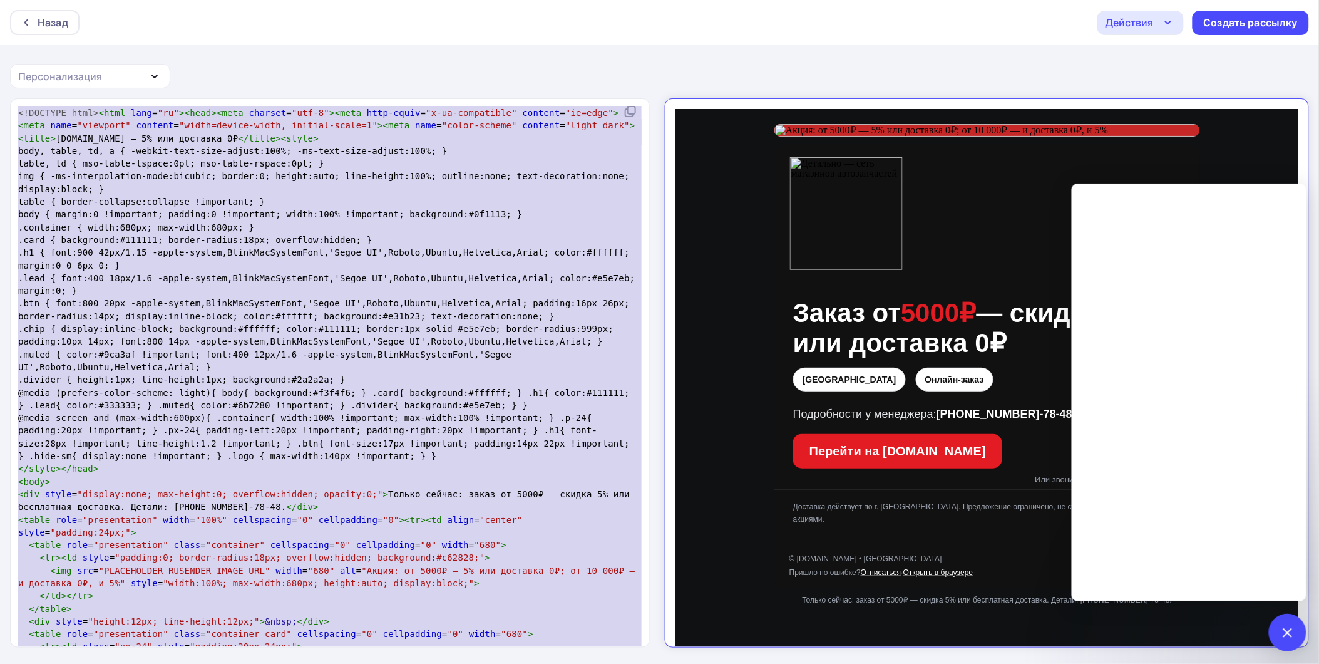
click at [442, 190] on pre "img { -ms-interpolation-mode:bicubic; border:0; height:auto; line-height:100%; …" at bounding box center [327, 183] width 623 height 26
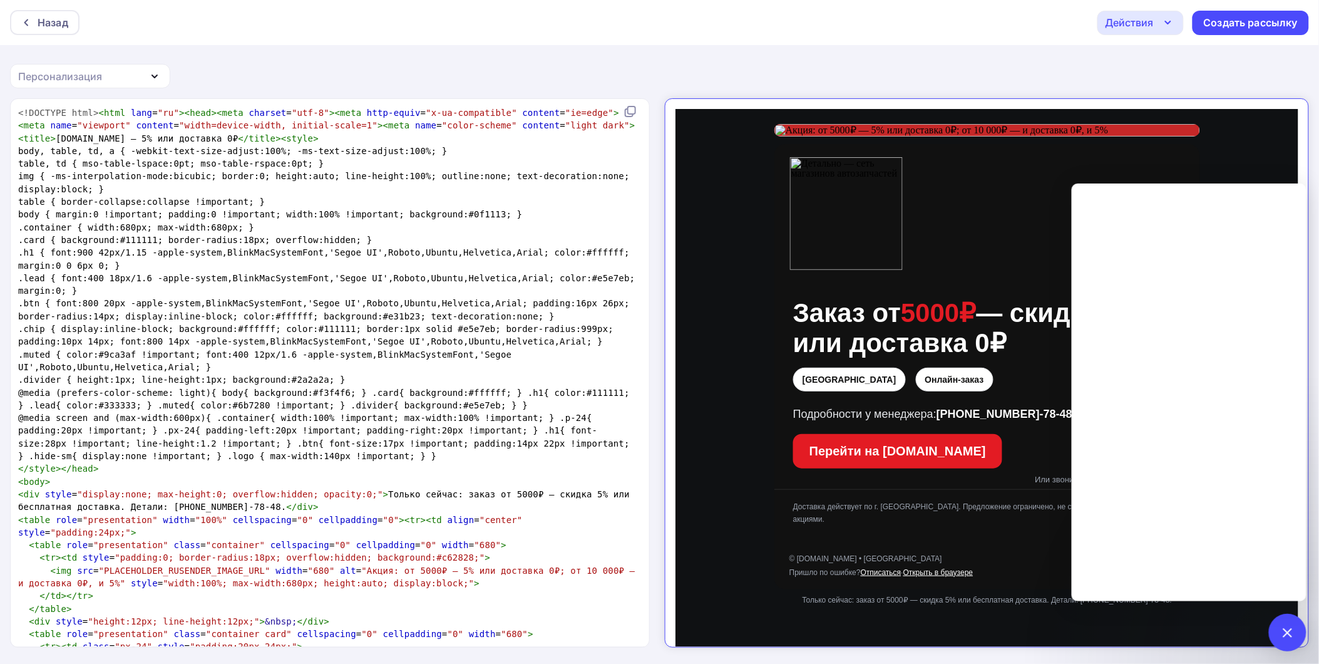
click at [210, 223] on span ".container { width:680px; max-width:680px; }" at bounding box center [136, 227] width 236 height 10
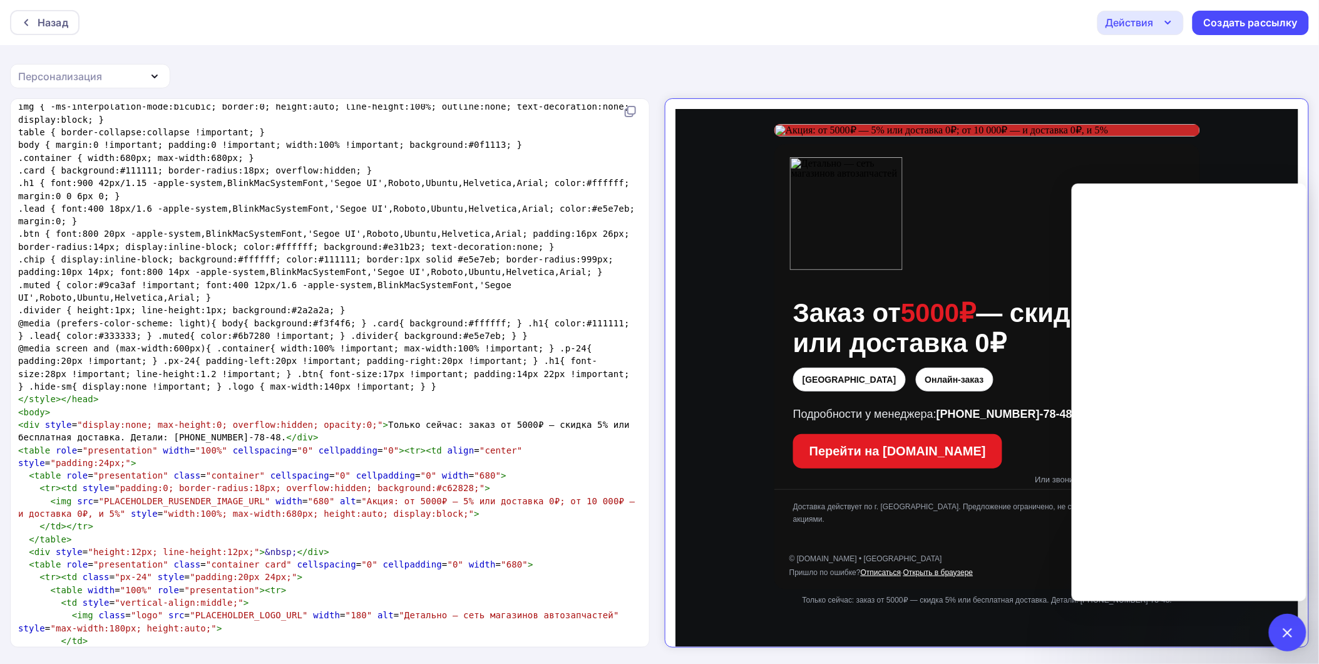
scroll to position [69, 0]
click at [164, 533] on pre "</ table >" at bounding box center [327, 539] width 623 height 13
type textarea "PLACEHOLDER_RUSENDER_IMAGE_URL"
drag, startPoint x: 245, startPoint y: 489, endPoint x: 96, endPoint y: 487, distance: 148.4
click at [99, 496] on span ""PLACEHOLDER_RUSENDER_IMAGE_URL"" at bounding box center [185, 501] width 172 height 10
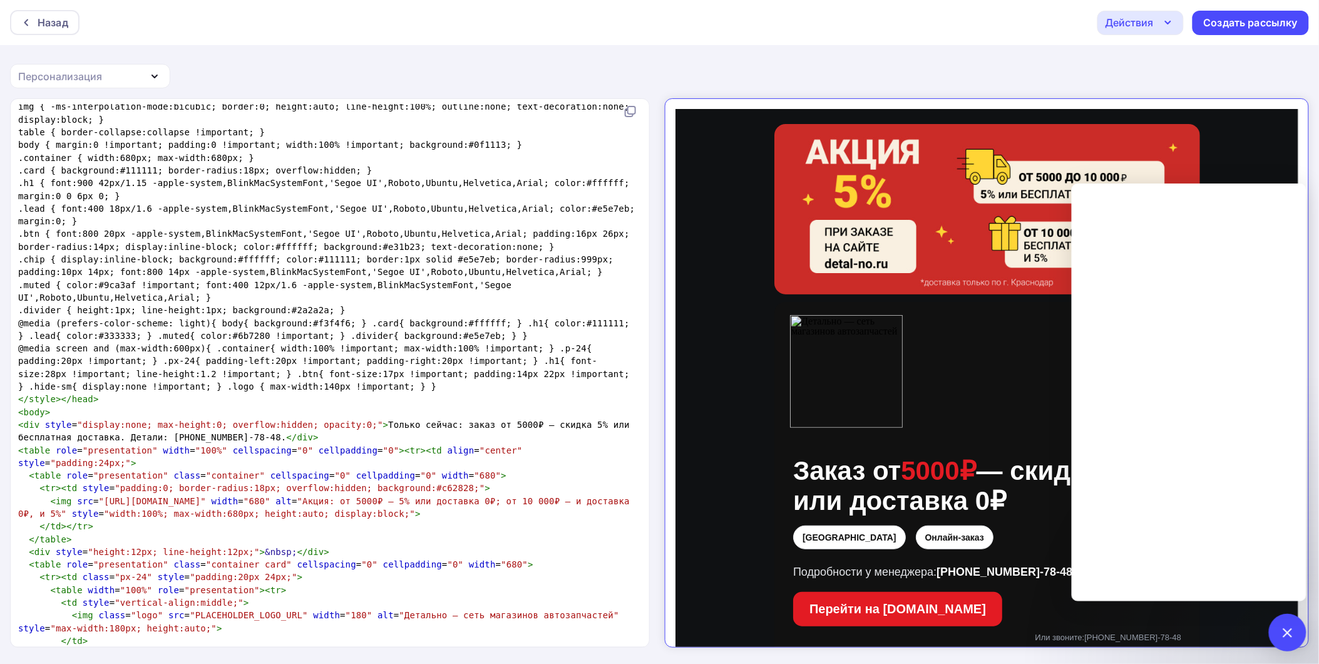
click at [421, 378] on pre "@media screen and (max-width:600px){ .container{ width:100% !important; max-wid…" at bounding box center [327, 367] width 623 height 51
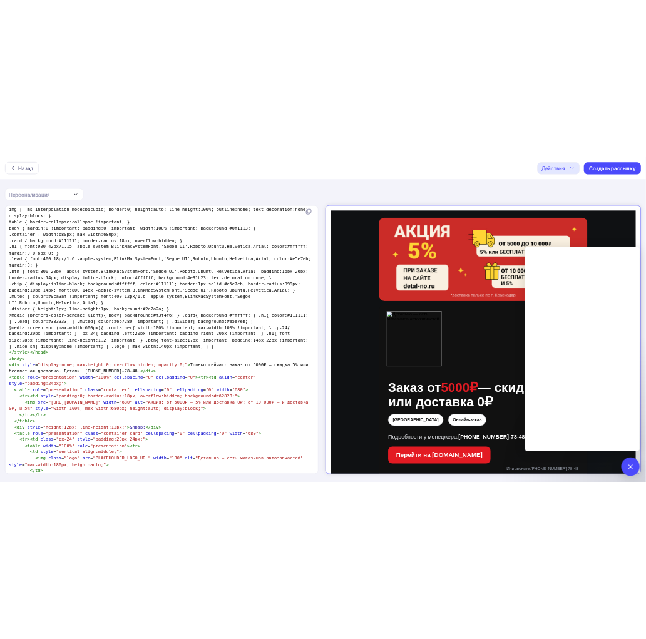
scroll to position [1, 0]
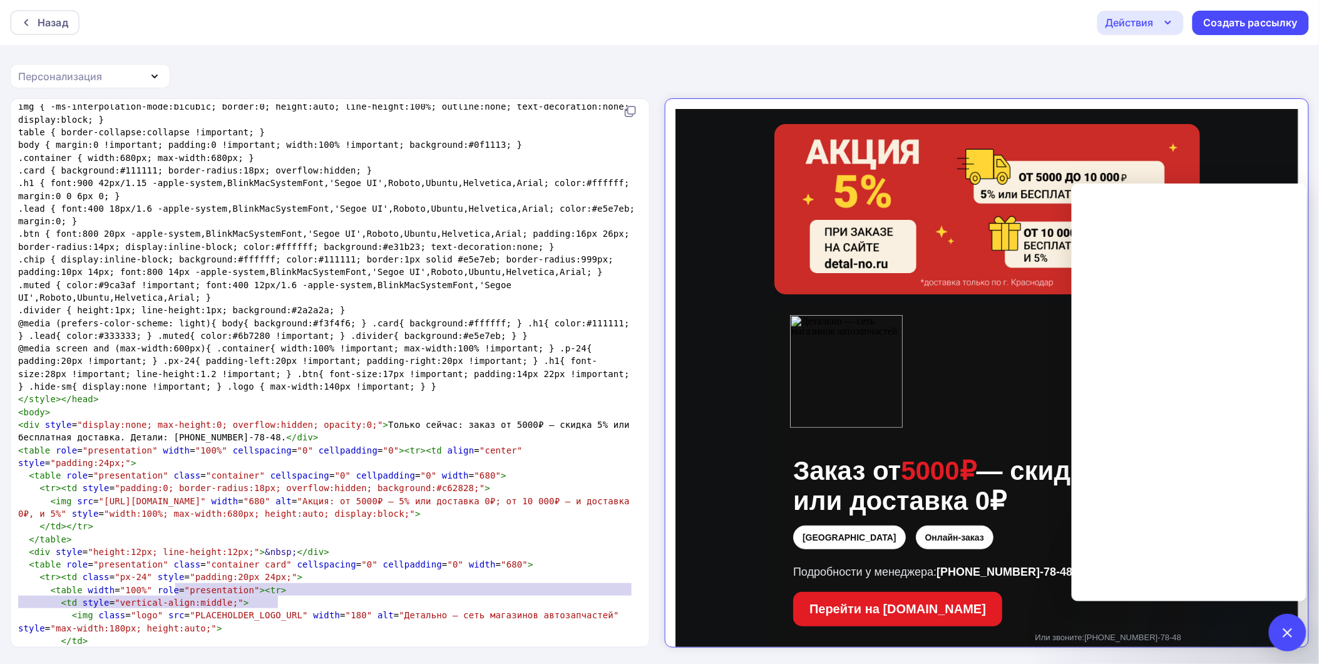
type textarea "PLACEHOLDER_LOGO_URL"
drag, startPoint x: 278, startPoint y: 603, endPoint x: 180, endPoint y: 598, distance: 98.4
click at [190, 610] on span ""PLACEHOLDER_LOGO_URL"" at bounding box center [249, 615] width 118 height 10
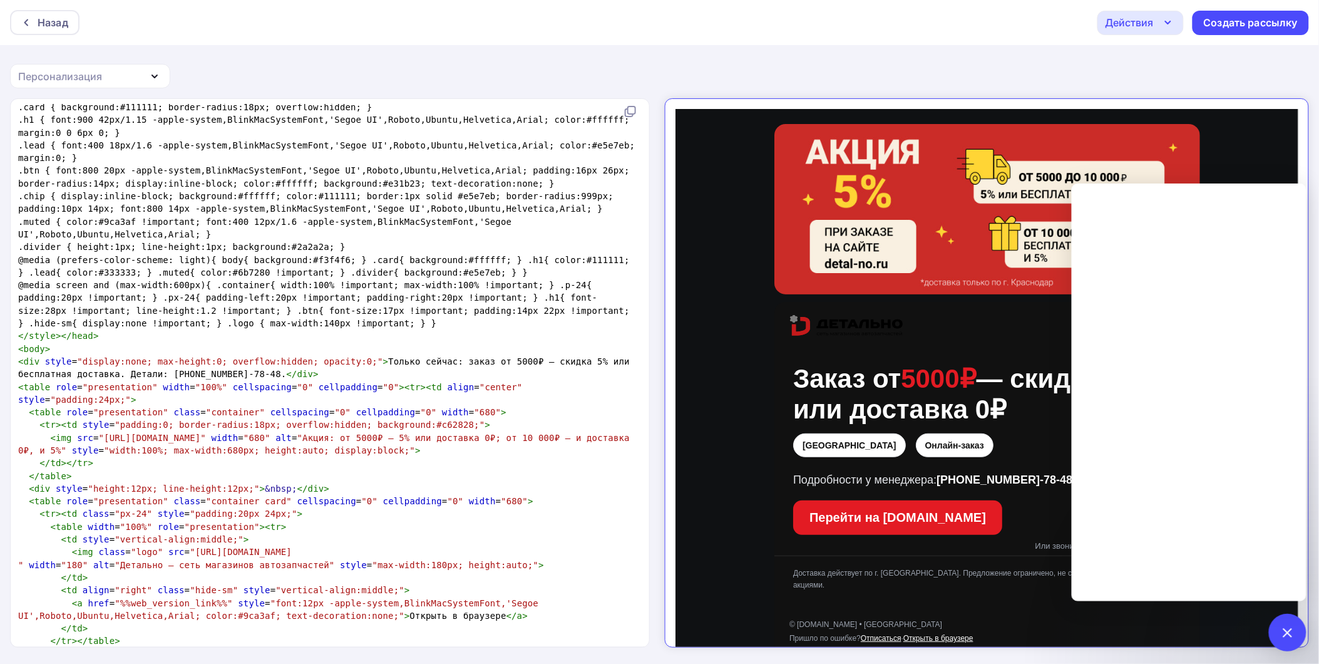
scroll to position [69, 0]
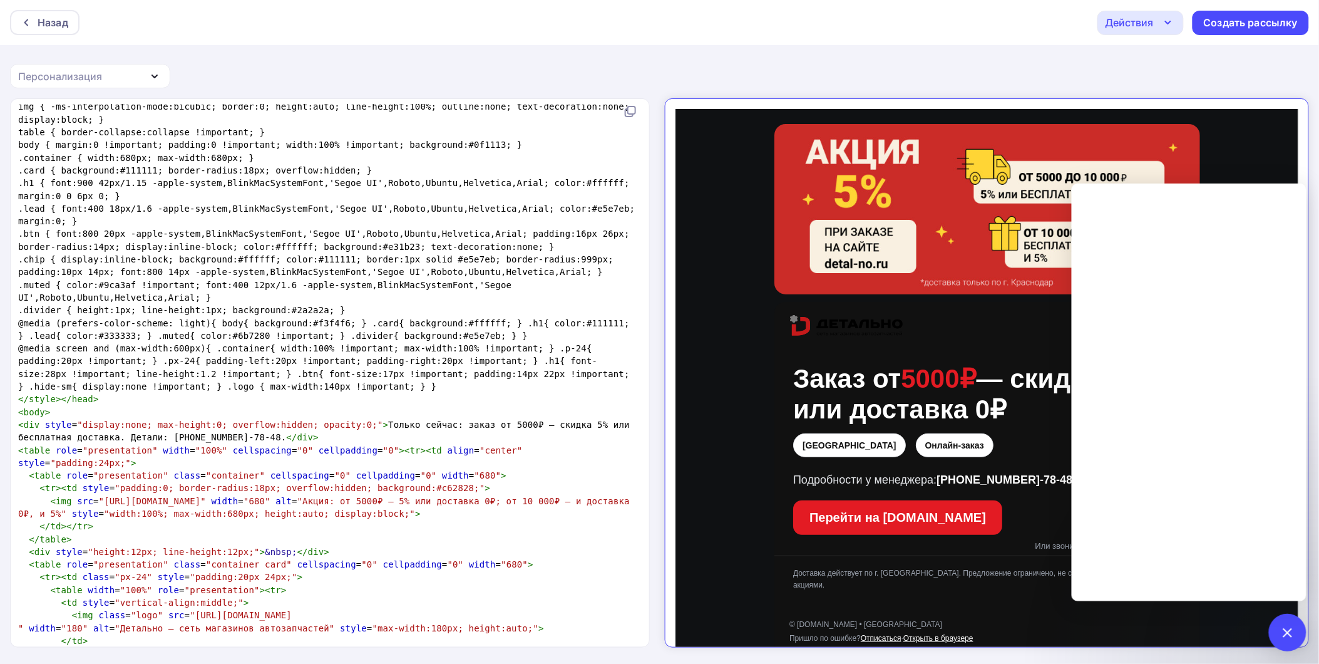
click at [349, 414] on pre "< body >" at bounding box center [327, 412] width 623 height 13
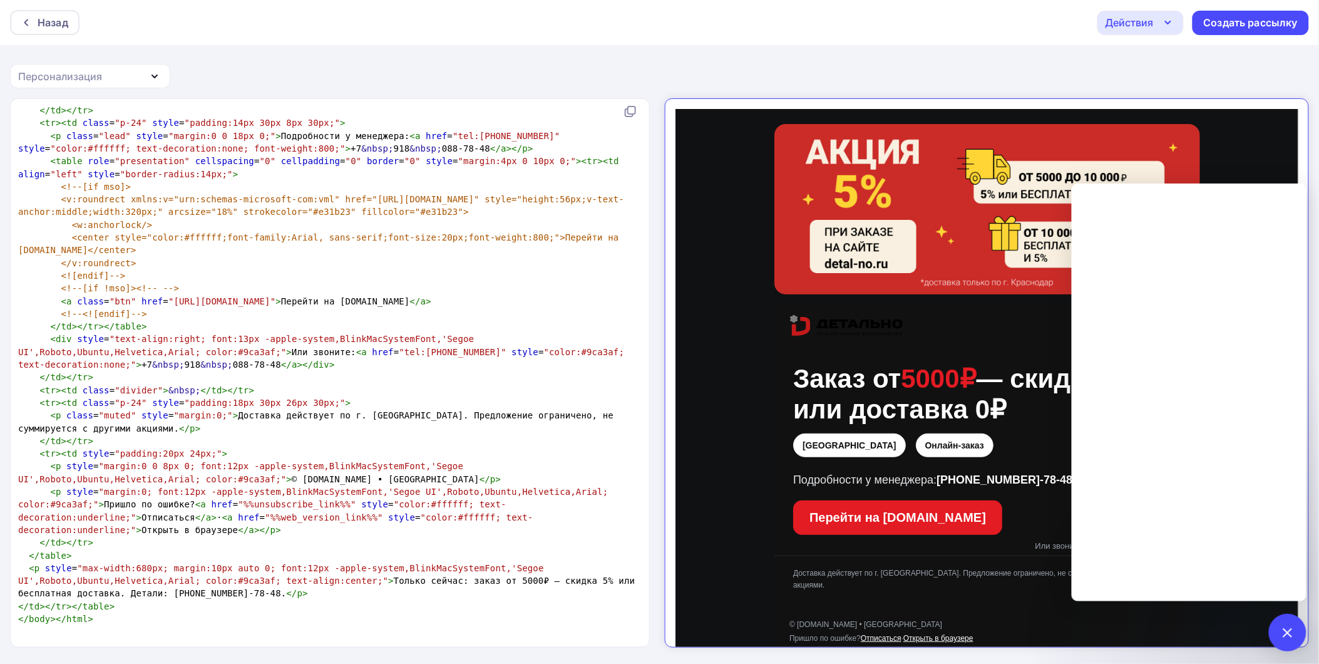
scroll to position [288, 0]
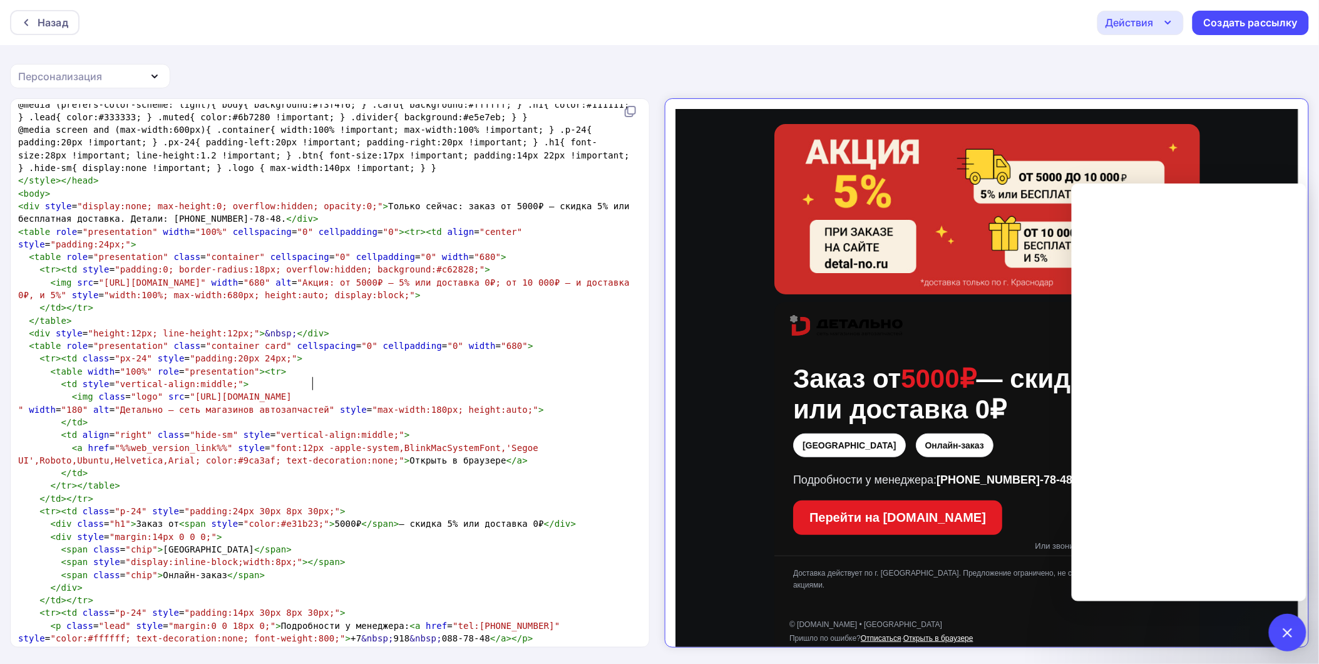
click at [292, 391] on span ""https://f.nodacdn.net/627722" at bounding box center [241, 396] width 102 height 10
drag, startPoint x: 266, startPoint y: 386, endPoint x: 178, endPoint y: 382, distance: 87.7
click at [178, 390] on pre "< img class = "logo" src = "https://f.nodacdn.net/627722" at bounding box center [327, 396] width 623 height 13
type textarea "м"
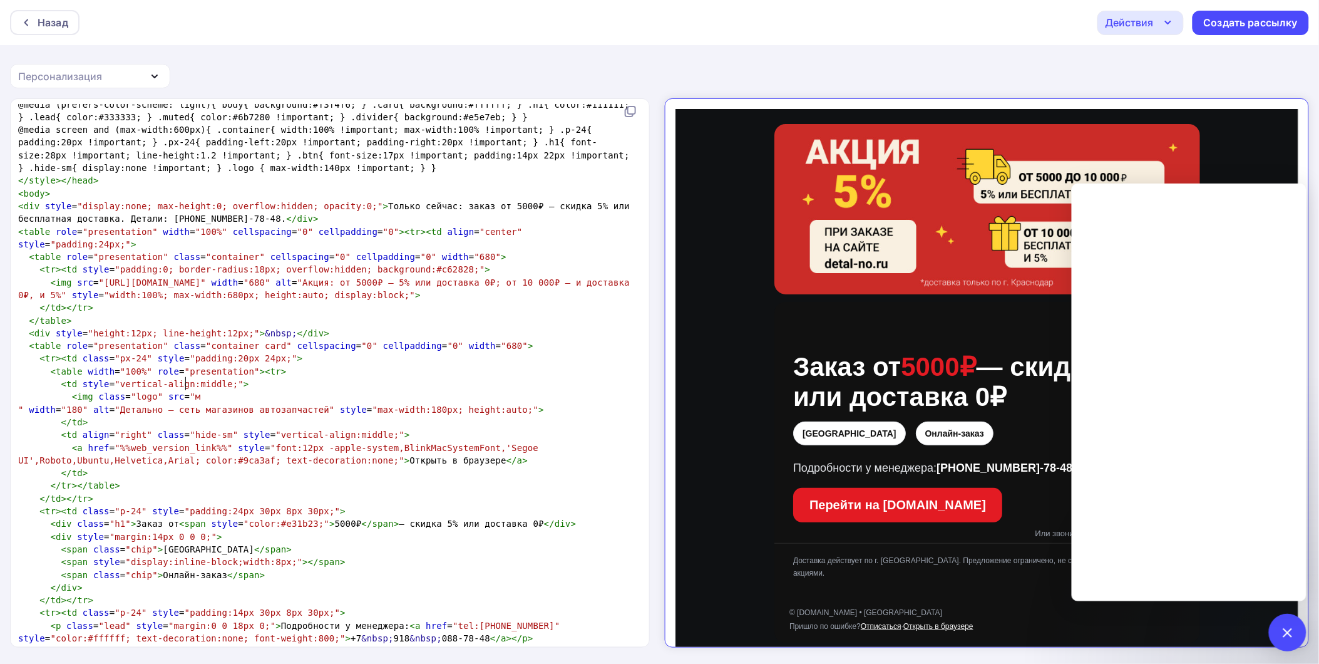
scroll to position [4, 4]
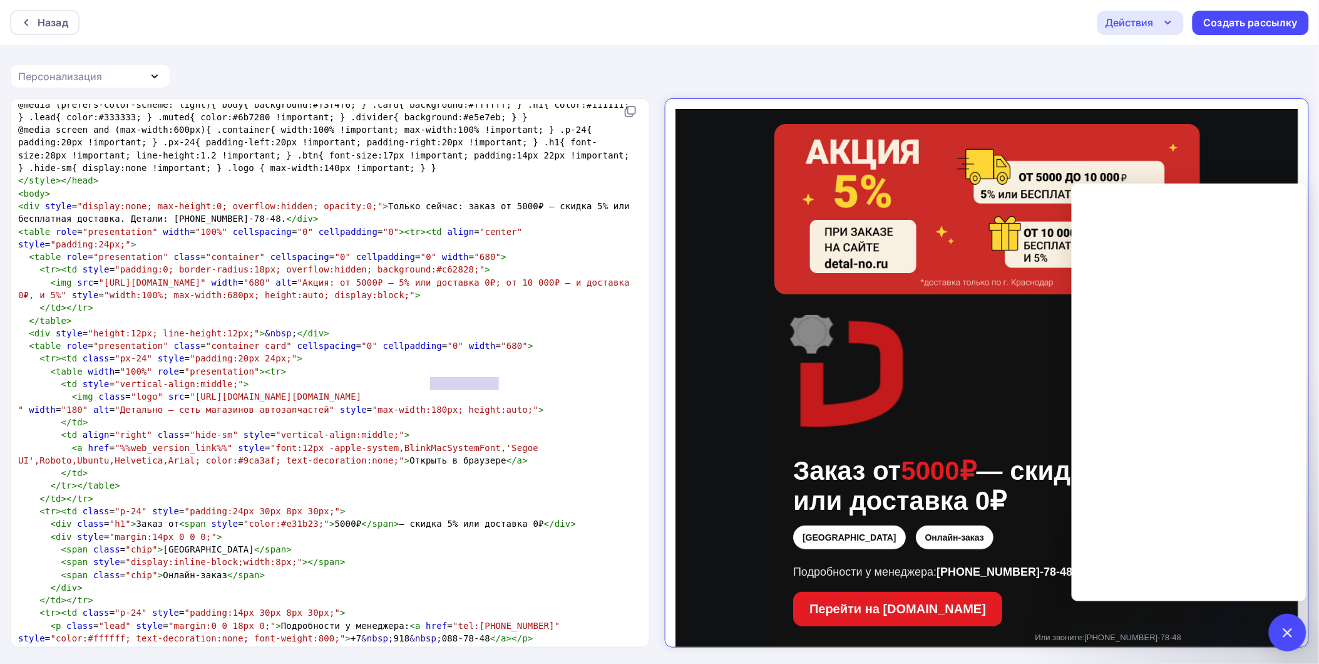
type textarea "size=120&stub=1"
drag, startPoint x: 505, startPoint y: 382, endPoint x: 423, endPoint y: 389, distance: 82.2
click at [423, 390] on pre "< img class = "logo" src = "https://favicon.yandex.net/favicon/v2/detal-no.ru?s…" at bounding box center [327, 396] width 623 height 13
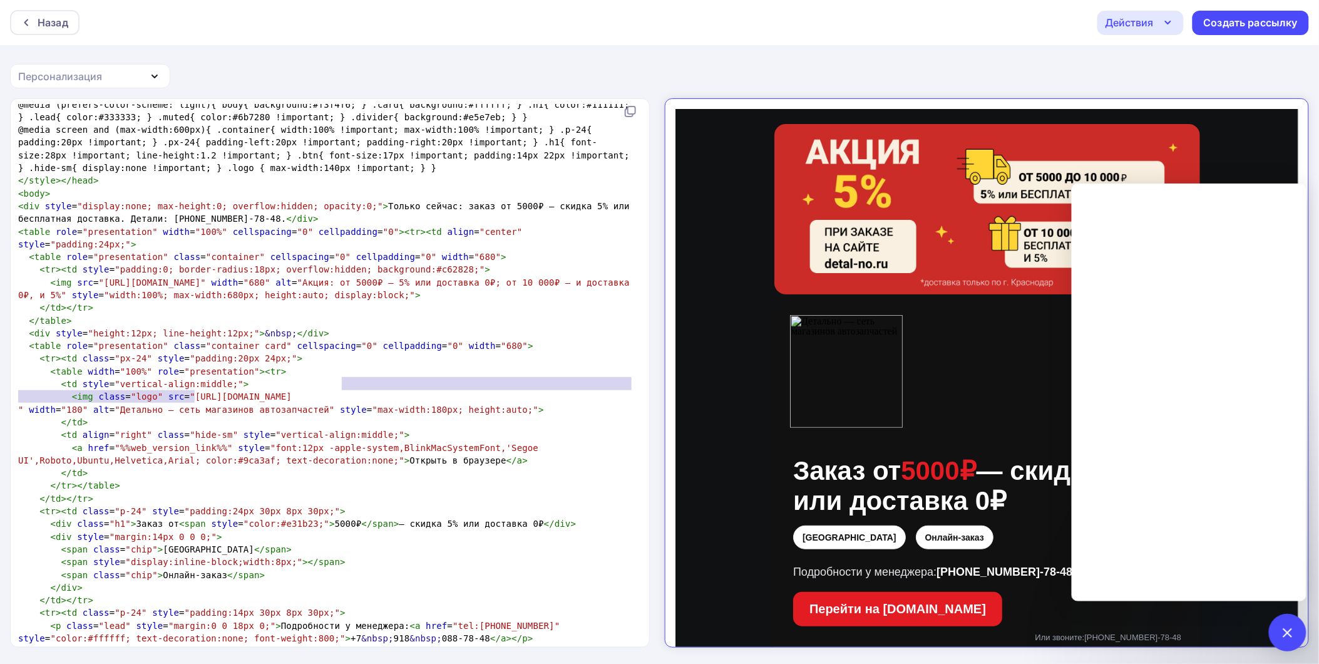
type textarea "https://favicon.yandex.net/favico"
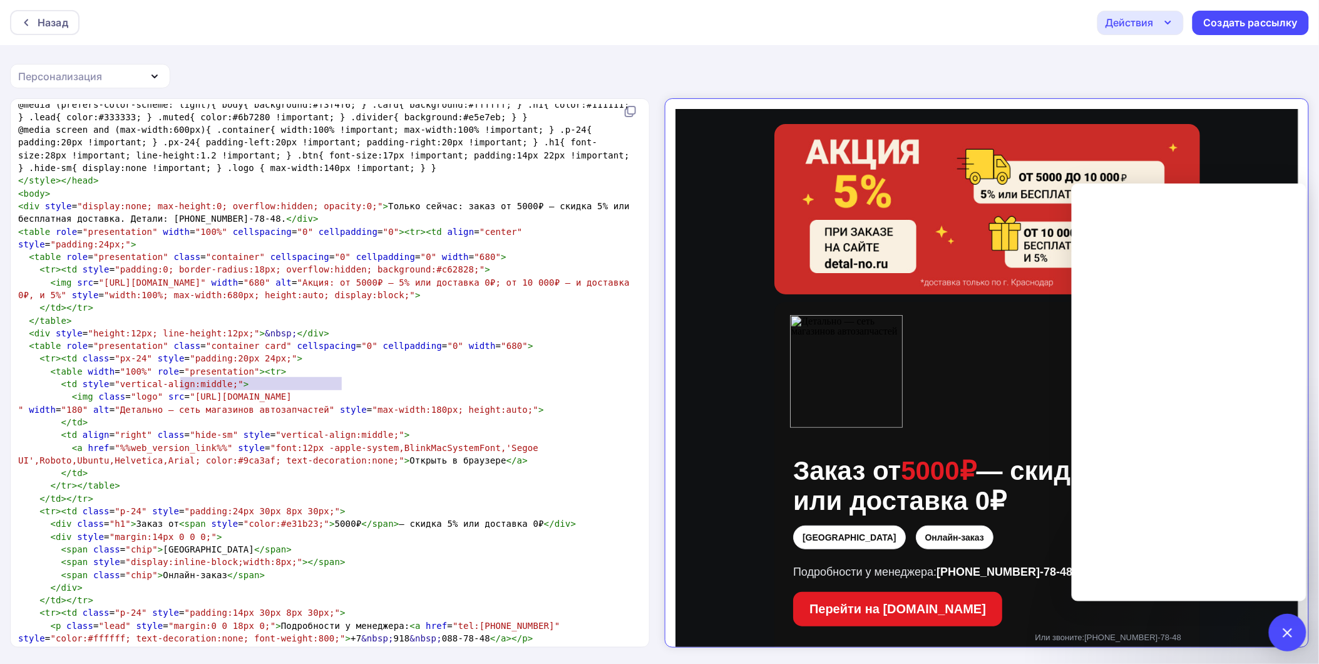
drag, startPoint x: 355, startPoint y: 378, endPoint x: 178, endPoint y: 388, distance: 176.8
click at [178, 390] on pre "< img class = "logo" src = "https://favicon.yandex.net/favico" at bounding box center [327, 396] width 623 height 13
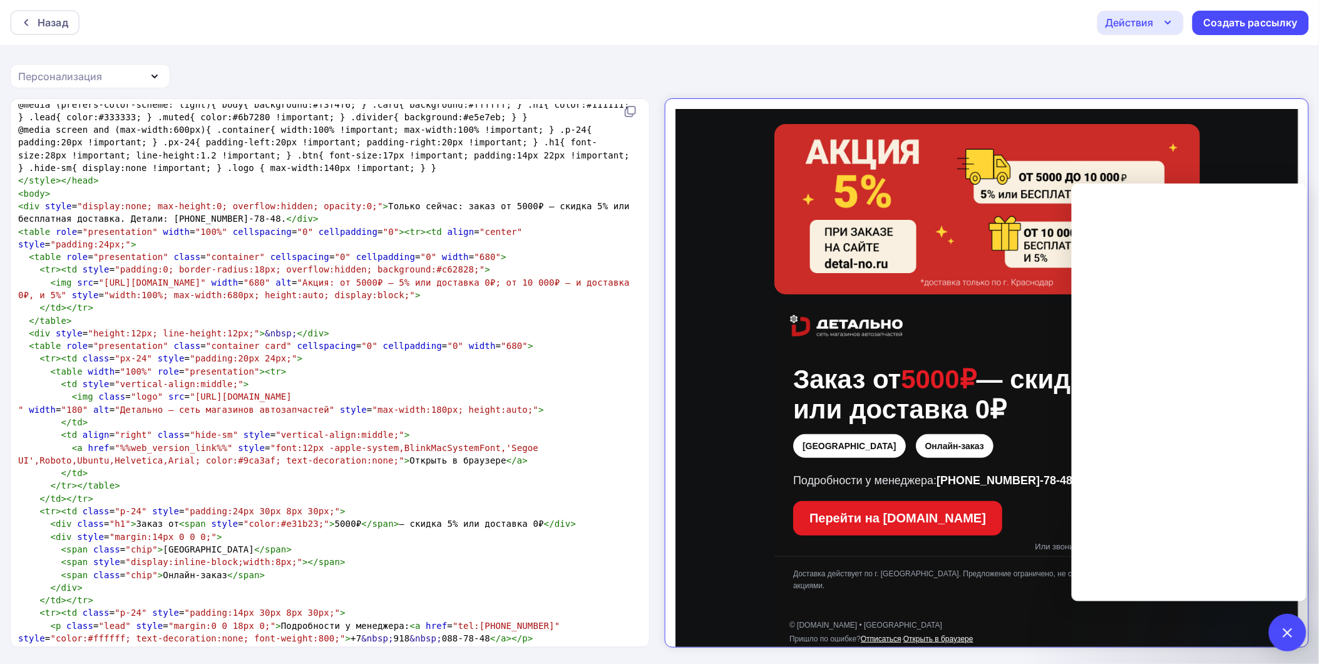
click at [950, 588] on td "Доставка действует по г. [GEOGRAPHIC_DATA]. Предложение ограничено, не суммируе…" at bounding box center [976, 570] width 426 height 51
click at [1279, 625] on div at bounding box center [1288, 632] width 38 height 38
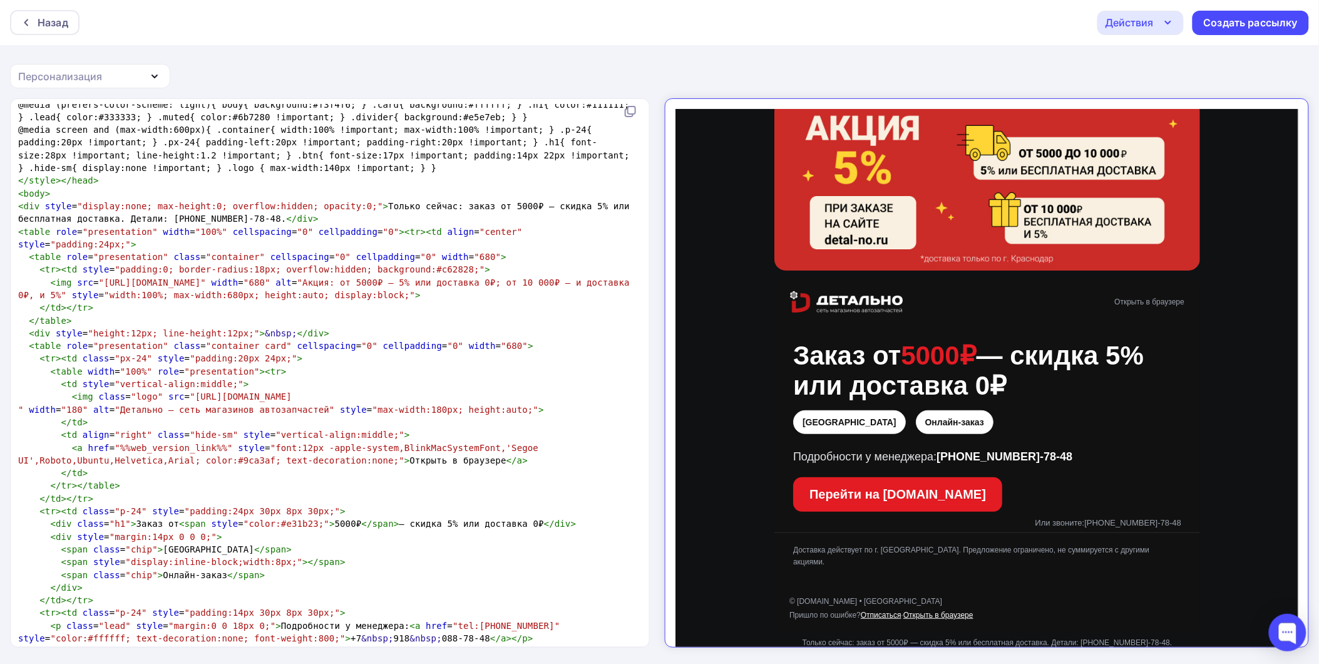
scroll to position [38, 0]
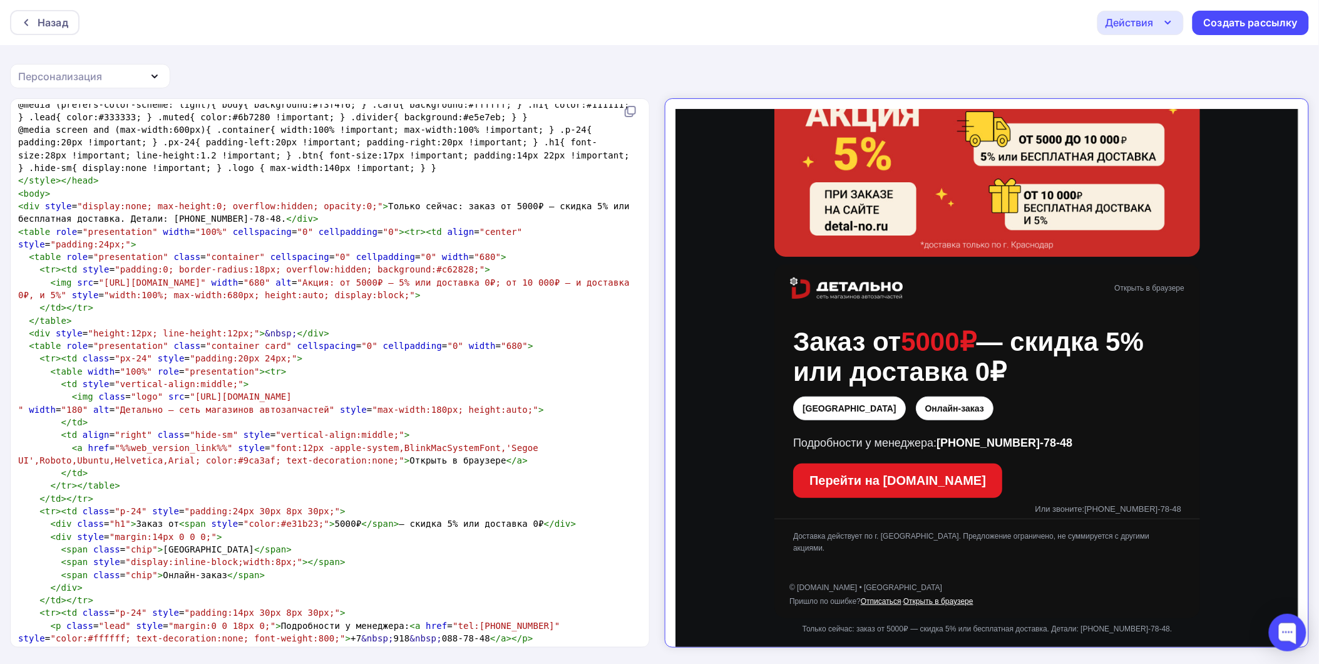
click at [879, 587] on link "Отписаться" at bounding box center [869, 589] width 41 height 9
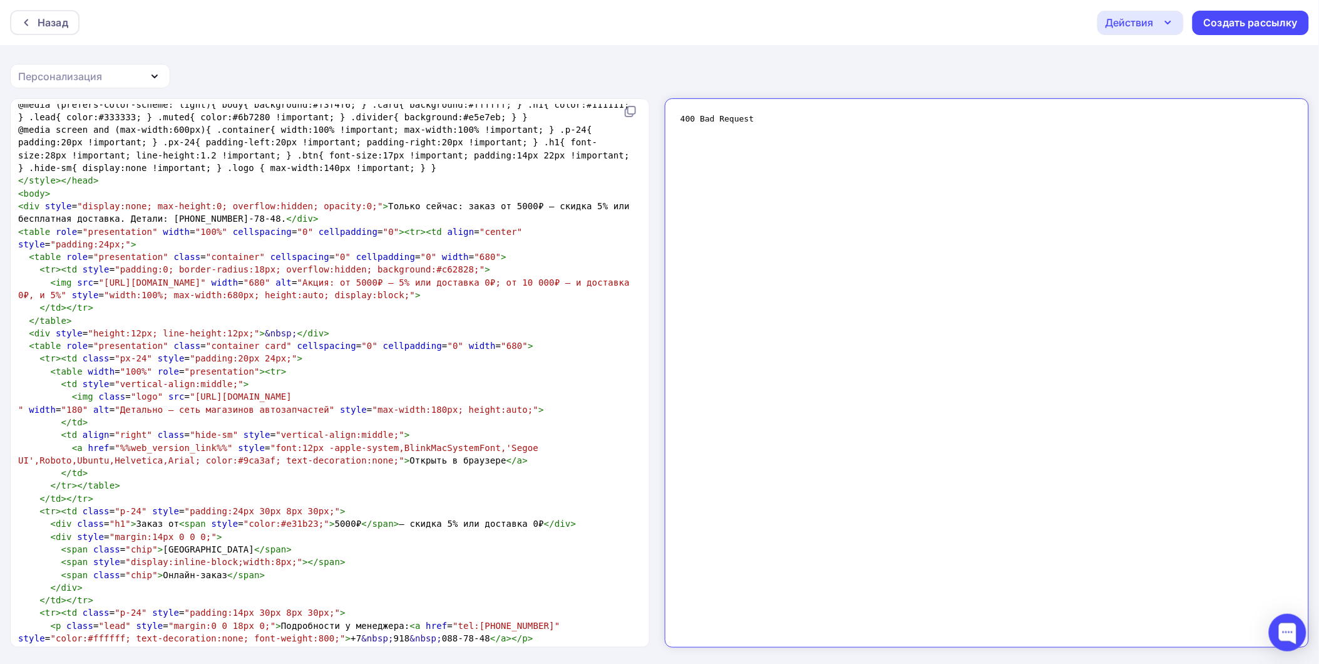
scroll to position [0, 0]
click at [89, 74] on div "Персонализация" at bounding box center [60, 76] width 84 height 15
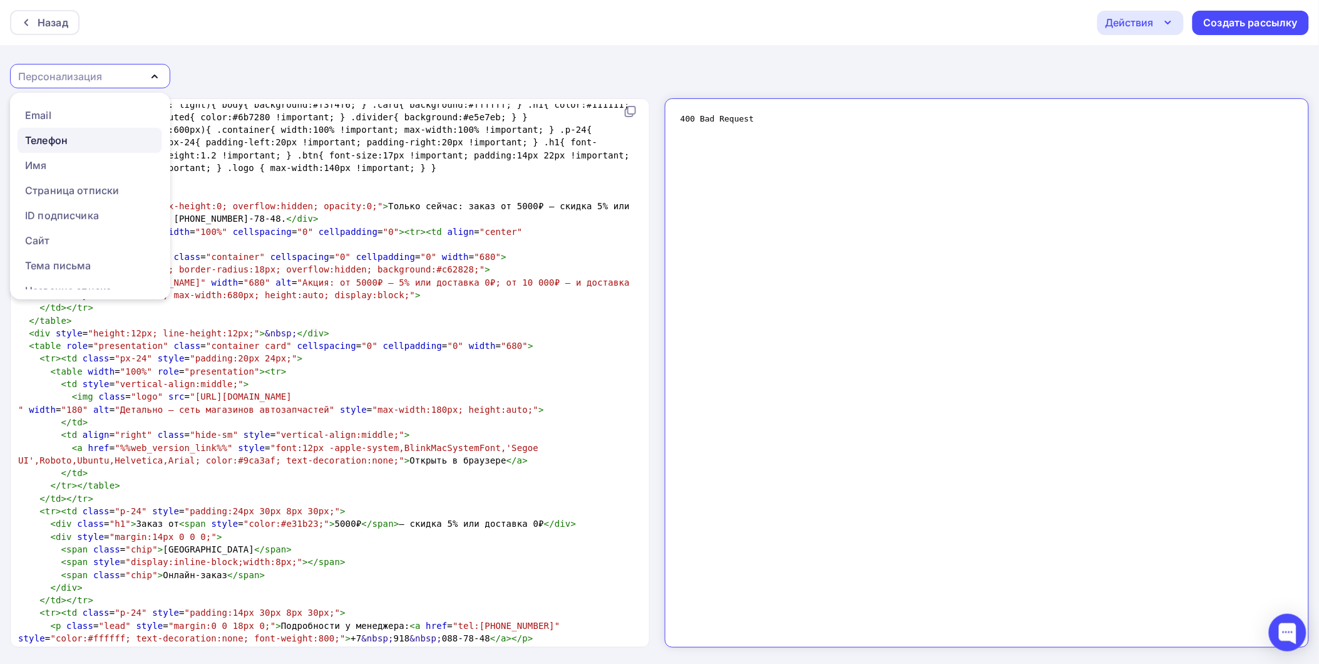
click at [96, 142] on div "Телефон" at bounding box center [89, 140] width 129 height 15
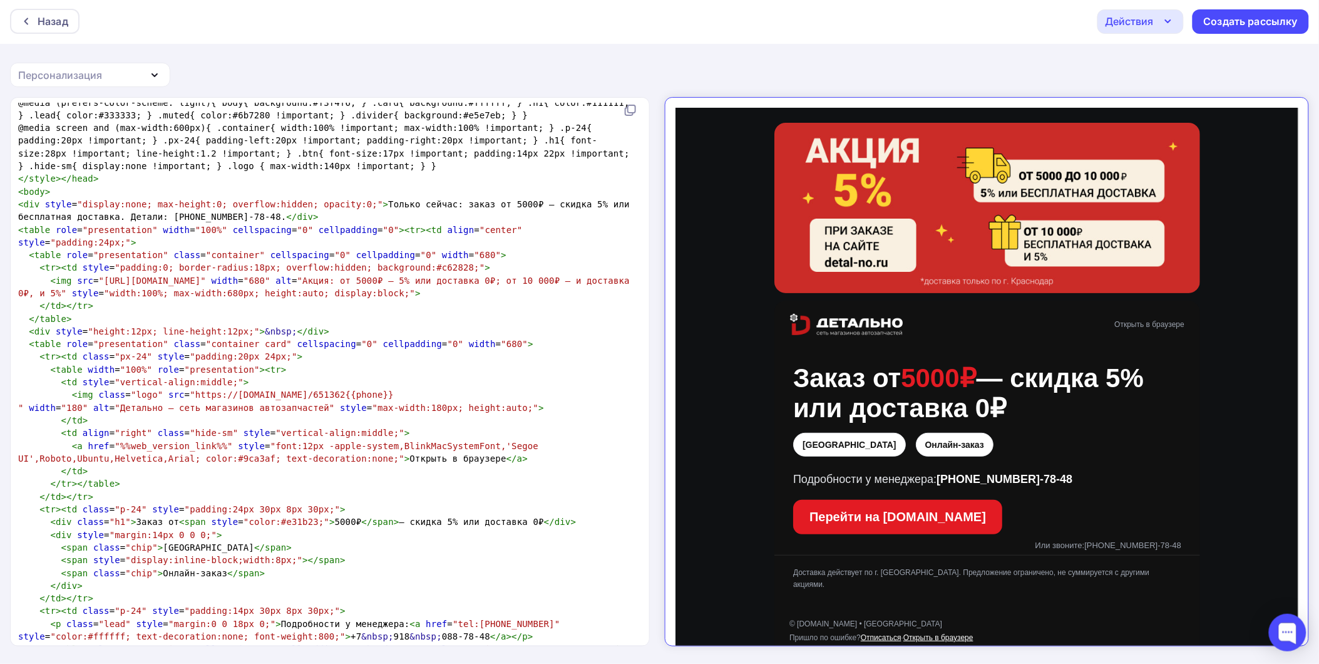
scroll to position [88, 0]
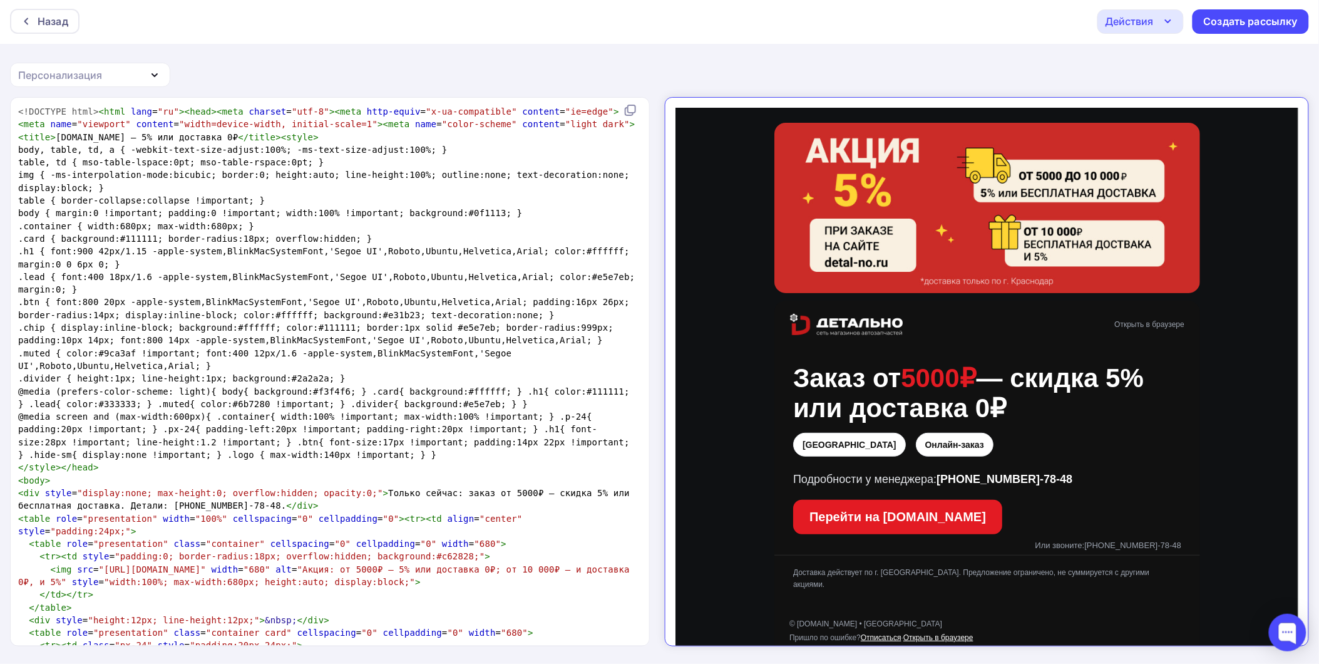
click at [201, 373] on span ".divider { height:1px; line-height:1px; background:#2a2a2a; }" at bounding box center [181, 378] width 327 height 10
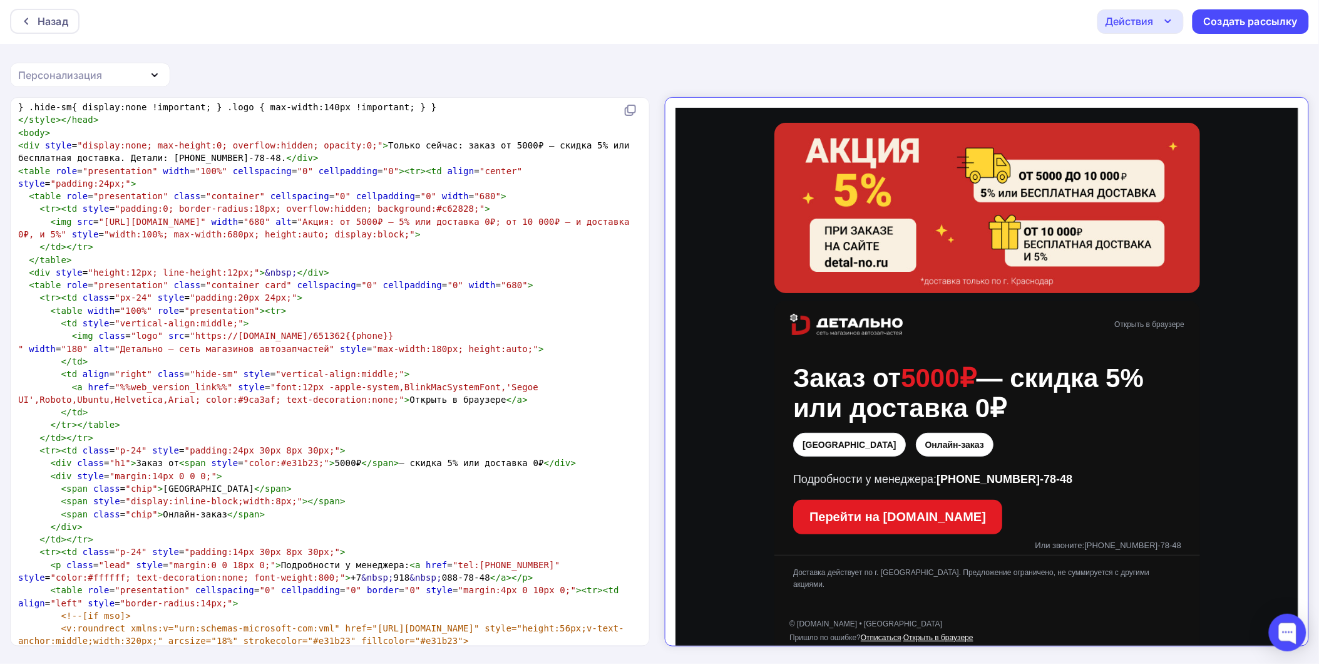
scroll to position [110, 0]
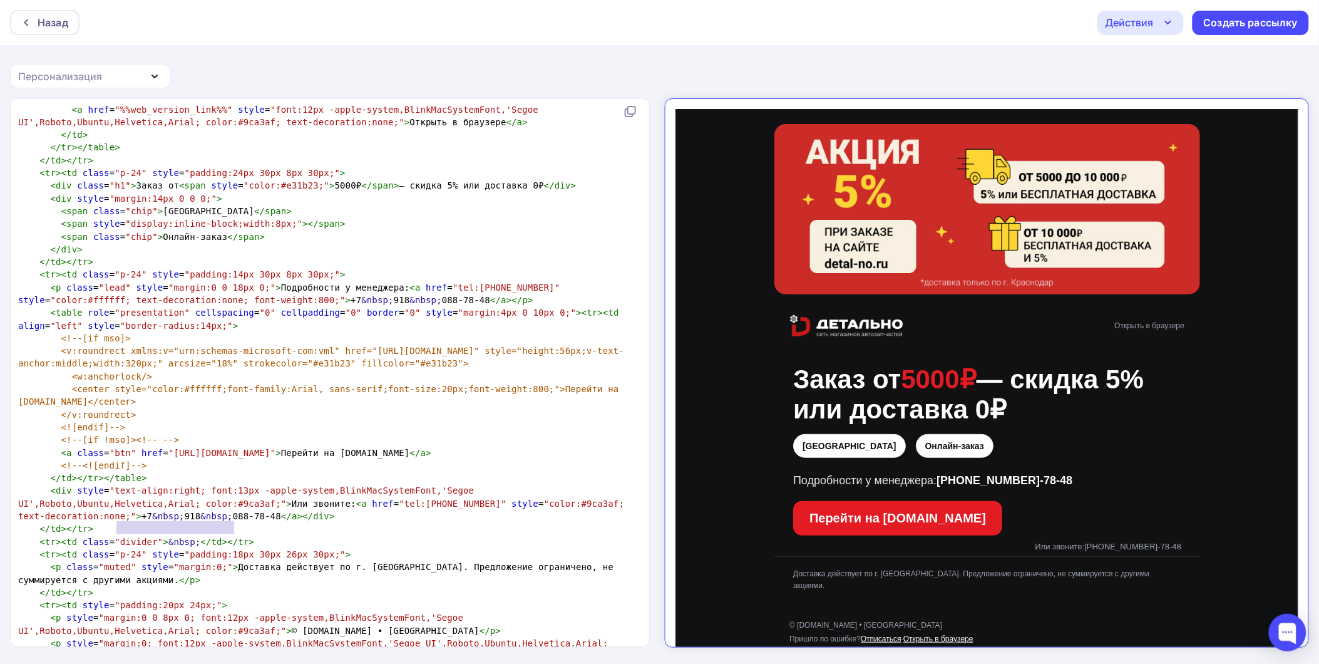
type textarea "+7&nbsp;918&nbsp;088‑78‑48"
drag, startPoint x: 234, startPoint y: 527, endPoint x: 108, endPoint y: 528, distance: 125.8
click at [108, 521] on span "< div style = "text-align:right; font:13px -apple-system,BlinkMacSystemFont,'Se…" at bounding box center [324, 503] width 612 height 36
type textarea "+79180887848"
drag, startPoint x: 282, startPoint y: 516, endPoint x: 225, endPoint y: 520, distance: 56.5
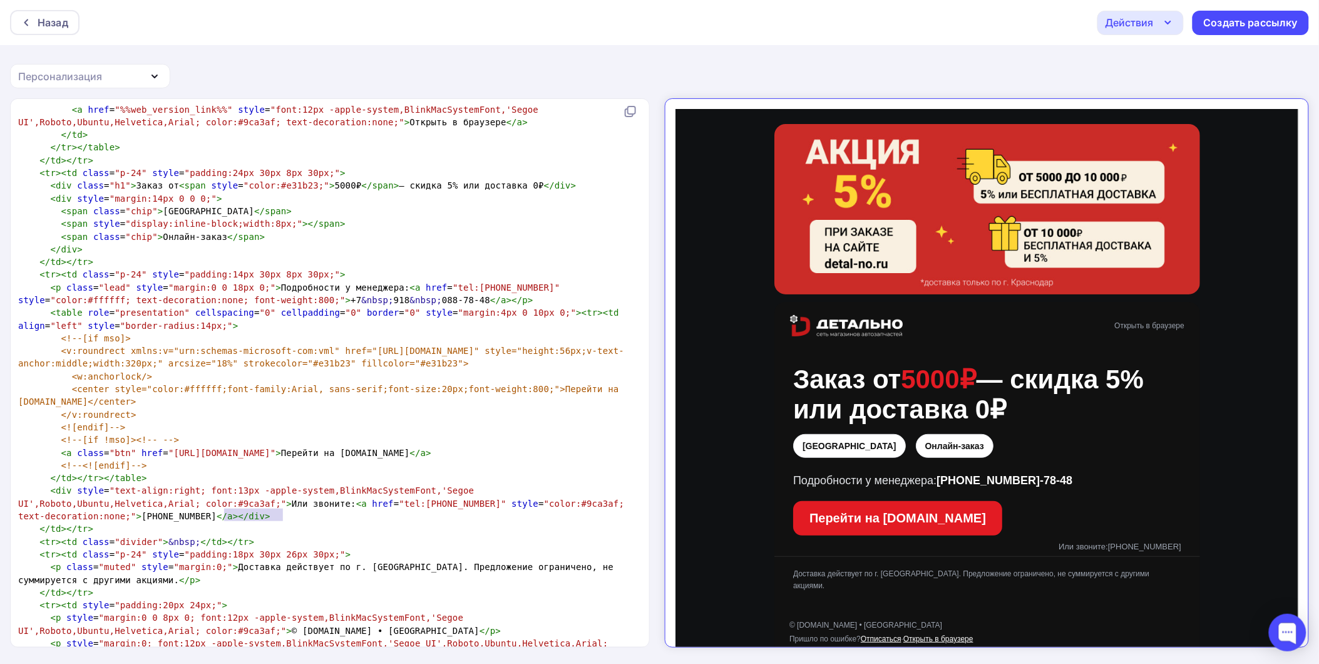
click at [225, 520] on pre "< div style = "text-align:right; font:13px -apple-system,BlinkMacSystemFont,'Se…" at bounding box center [327, 503] width 623 height 38
paste textarea
click at [399, 508] on span ""tel:+7 861 206 48 38"" at bounding box center [452, 503] width 107 height 10
click at [288, 522] on pre "< div style = "text-align:right; font:13px -apple-system,BlinkMacSystemFont,'Se…" at bounding box center [327, 503] width 623 height 38
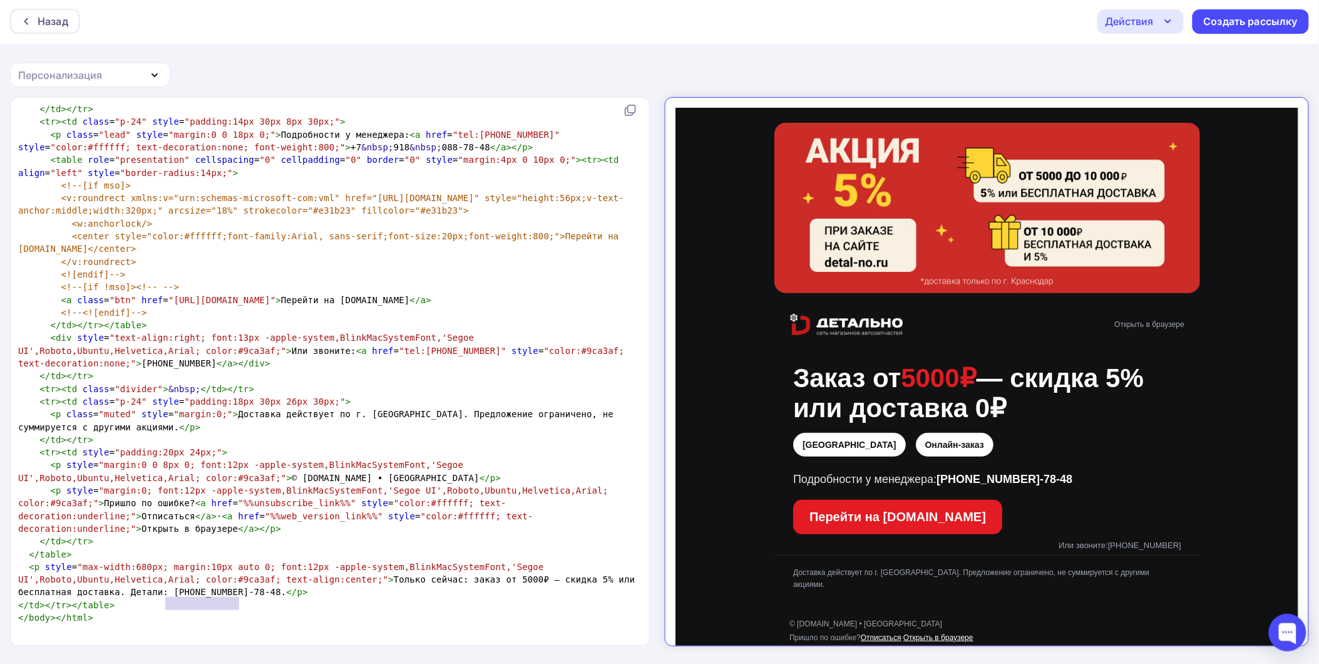
type textarea "+7 918 088‑78‑48"
drag, startPoint x: 239, startPoint y: 595, endPoint x: 161, endPoint y: 595, distance: 77.6
click at [161, 595] on span "< p style = "max-width:680px; margin:10px auto 0; font:12px -apple-system,Blink…" at bounding box center [329, 579] width 622 height 36
type textarea "Детали: +7 861 206 48 38"
drag, startPoint x: 120, startPoint y: 593, endPoint x: 238, endPoint y: 592, distance: 118.3
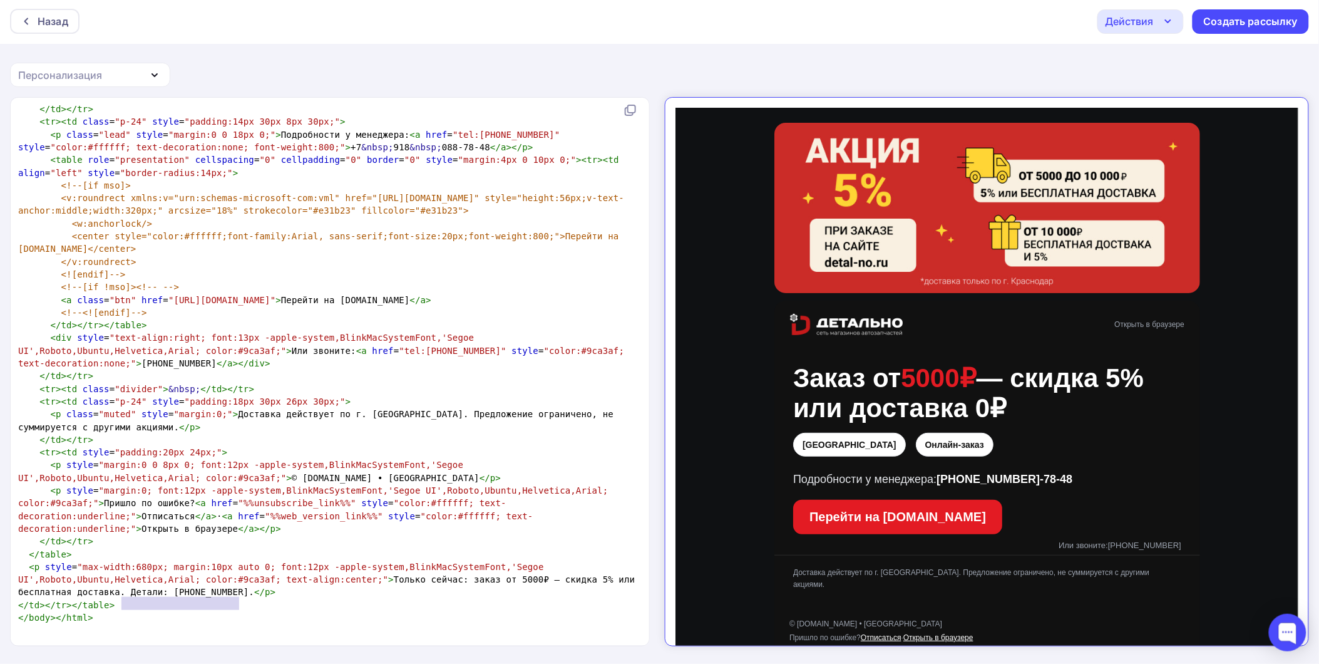
click at [238, 592] on span "< p style = "max-width:680px; margin:10px auto 0; font:12px -apple-system,Blink…" at bounding box center [329, 579] width 622 height 36
click at [1159, 536] on link "[PHONE_NUMBER]" at bounding box center [1133, 533] width 73 height 9
click at [351, 357] on pre "< div style = "text-align:right; font:13px -apple-system,BlinkMacSystemFont,'Se…" at bounding box center [327, 350] width 623 height 38
type textarea "Или звоните: <a href="tel:+78612064838" style="color:#9ca3af; text-decoration:n…"
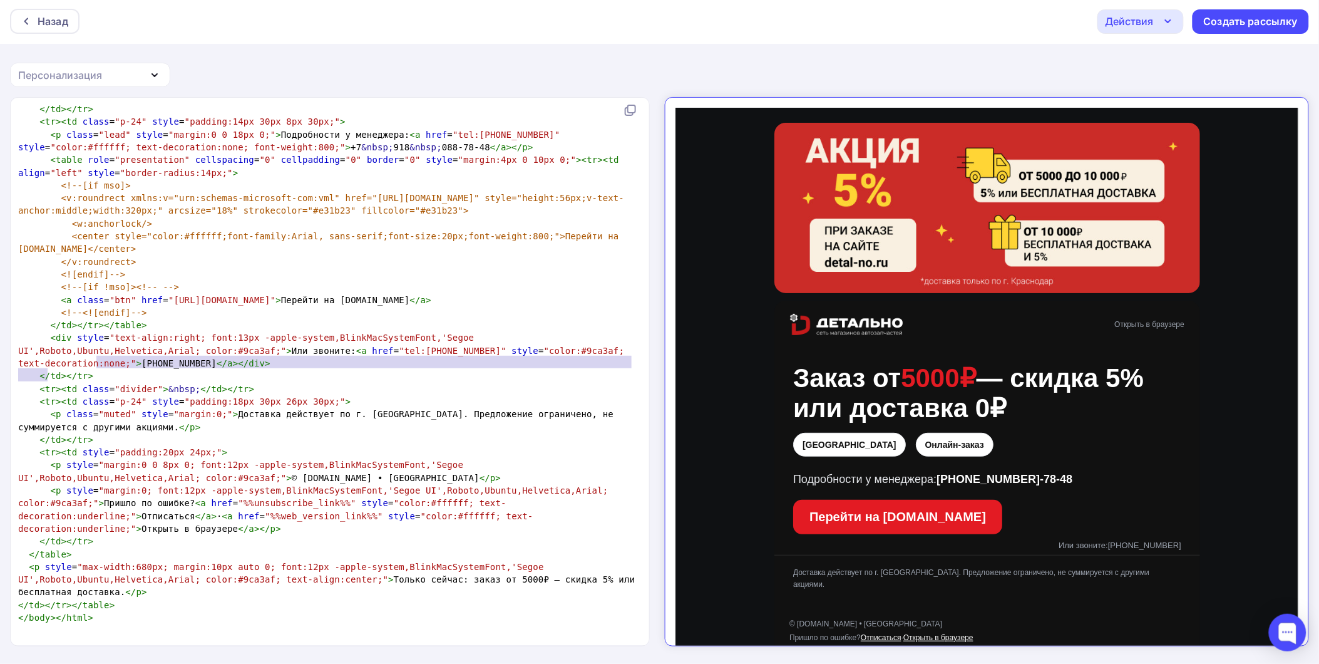
drag, startPoint x: 96, startPoint y: 349, endPoint x: 277, endPoint y: 361, distance: 181.2
click at [277, 361] on pre "< div style = "text-align:right; font:13px -apple-system,BlinkMacSystemFont,'Se…" at bounding box center [327, 350] width 623 height 38
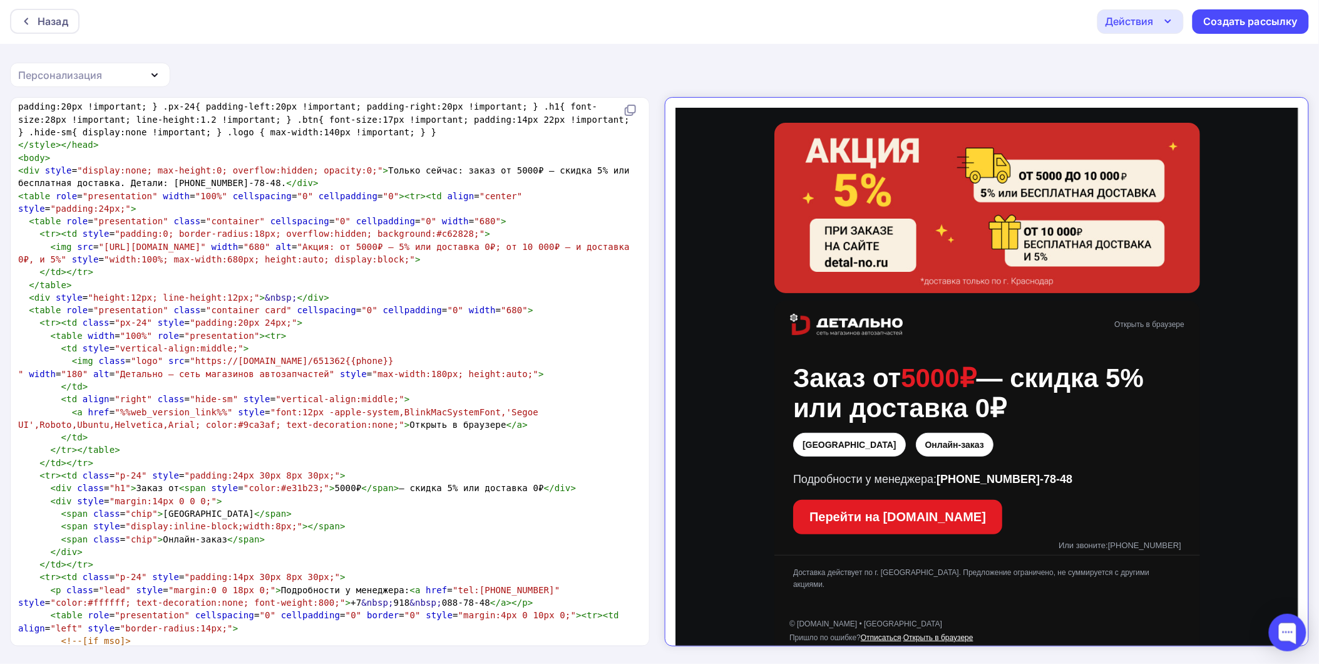
scroll to position [301, 0]
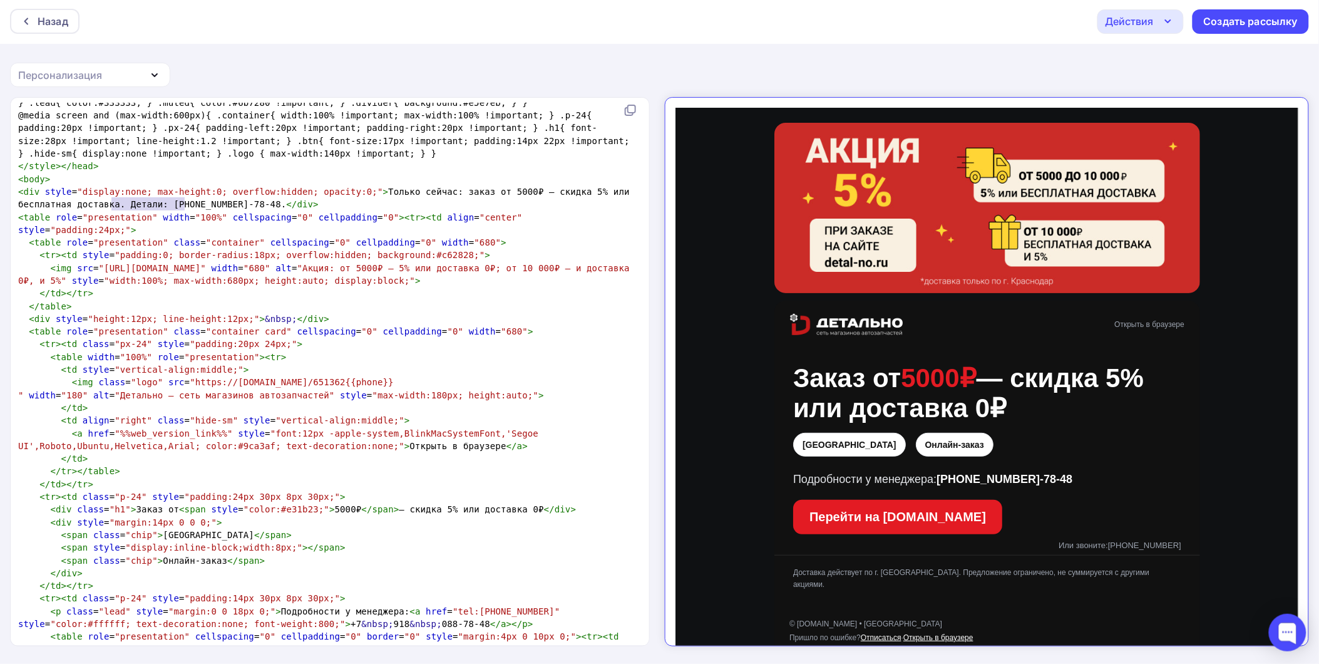
type textarea "+7 918 088‑78‑48"
drag, startPoint x: 184, startPoint y: 202, endPoint x: 108, endPoint y: 205, distance: 76.4
click at [108, 205] on span "< div style = "display:none; max-height:0; overflow:hidden; opacity:0;" > Тольк…" at bounding box center [326, 198] width 617 height 23
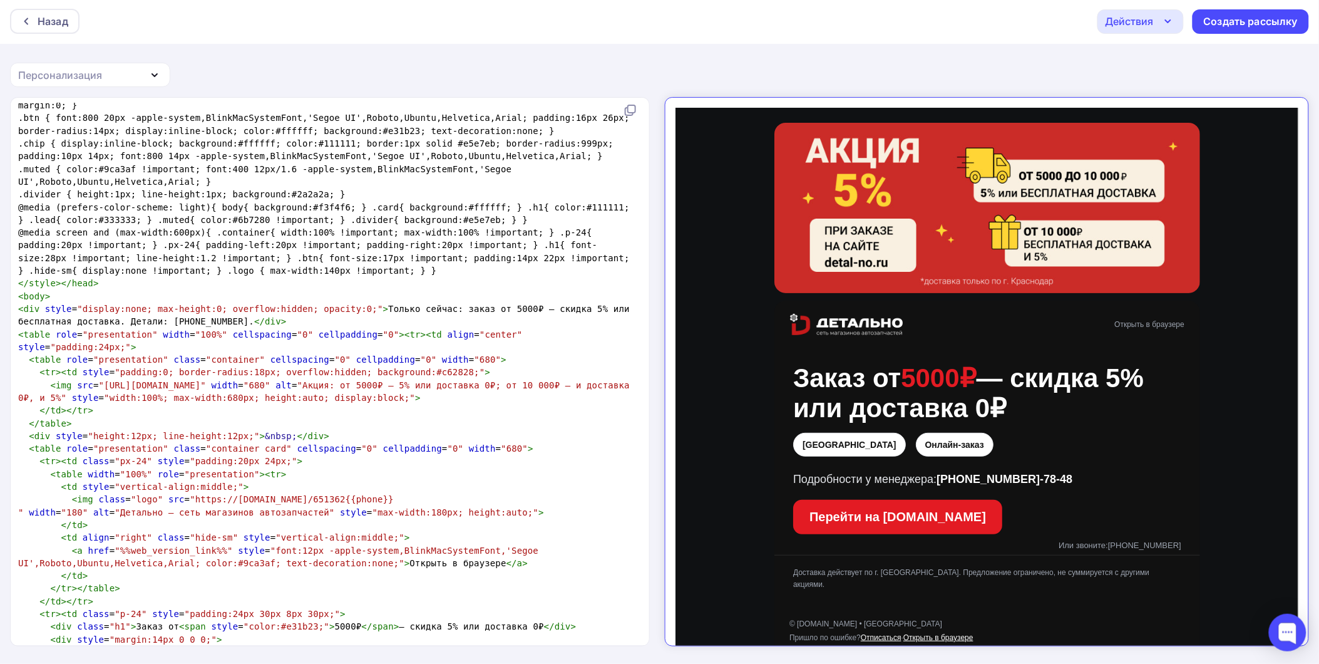
scroll to position [161, 0]
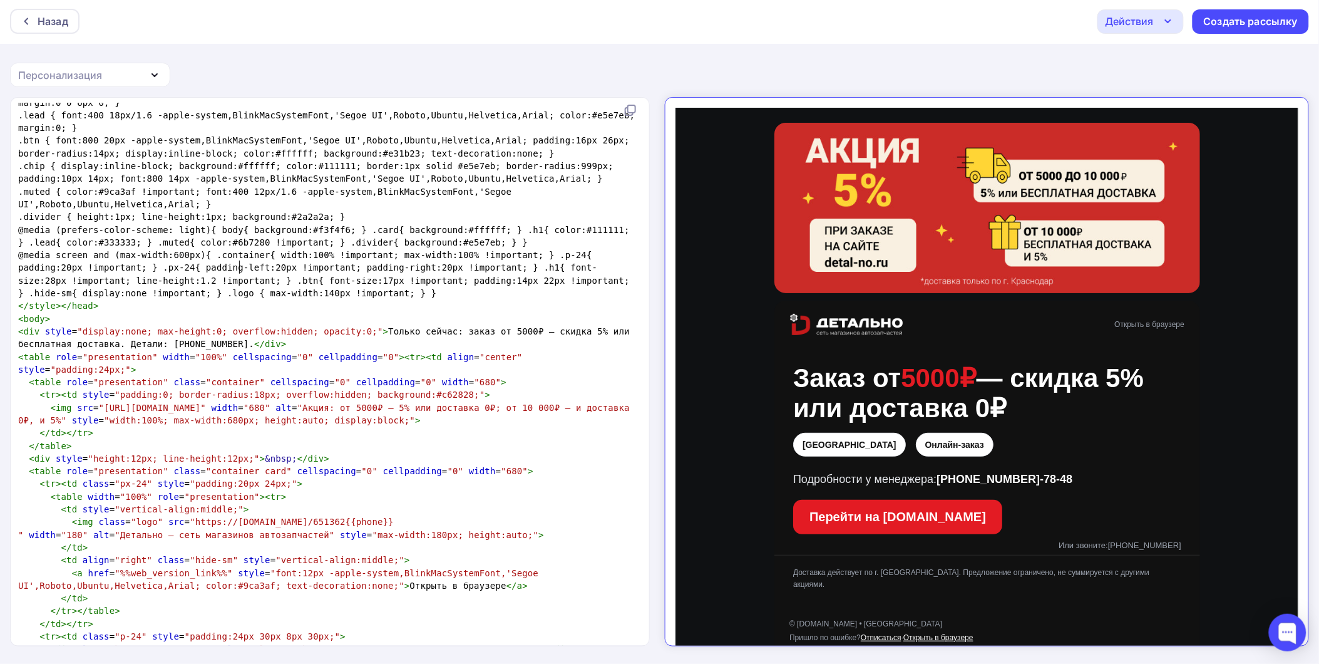
click at [238, 264] on span "@media screen and (max-width:600px){ .container{ width:100% !important; max-wid…" at bounding box center [326, 274] width 617 height 48
drag, startPoint x: 88, startPoint y: 76, endPoint x: 80, endPoint y: 123, distance: 47.5
click at [88, 76] on div "Персонализация" at bounding box center [60, 75] width 84 height 15
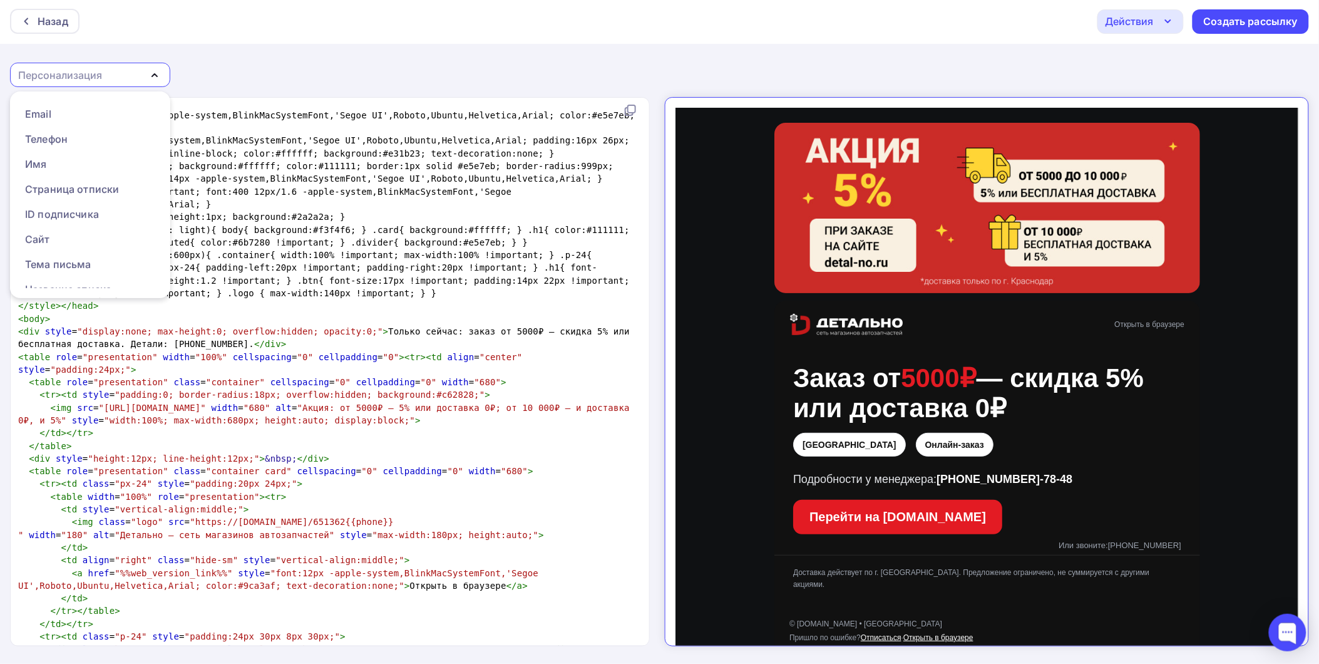
click at [367, 264] on span "@media screen and (max-width:600px){ .container{ width:100% !important; max-wid…" at bounding box center [326, 274] width 617 height 48
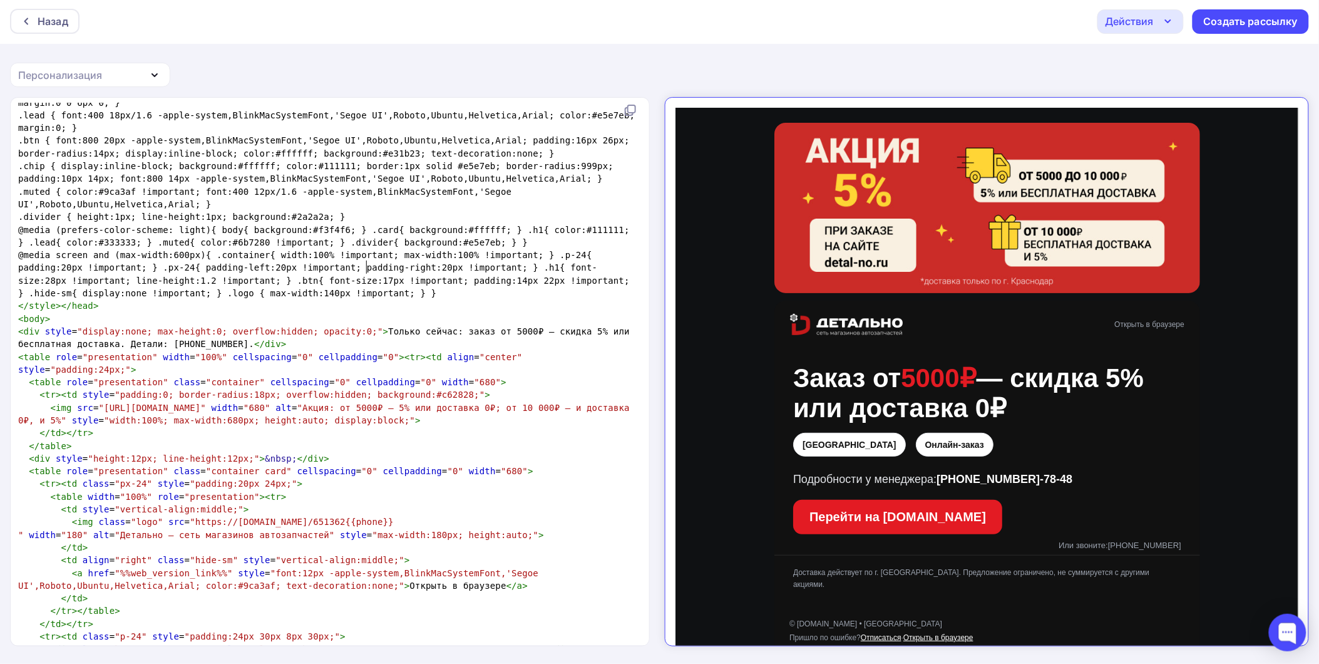
scroll to position [0, 0]
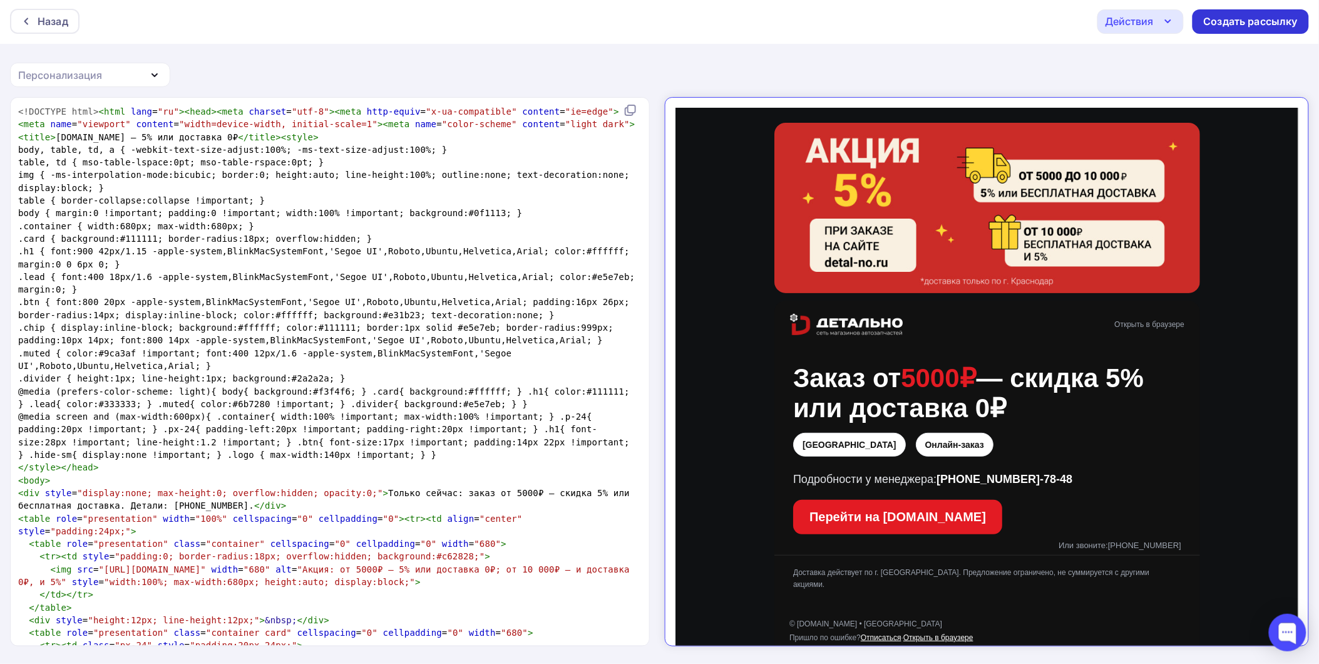
click at [1242, 26] on div "Создать рассылку" at bounding box center [1251, 21] width 94 height 14
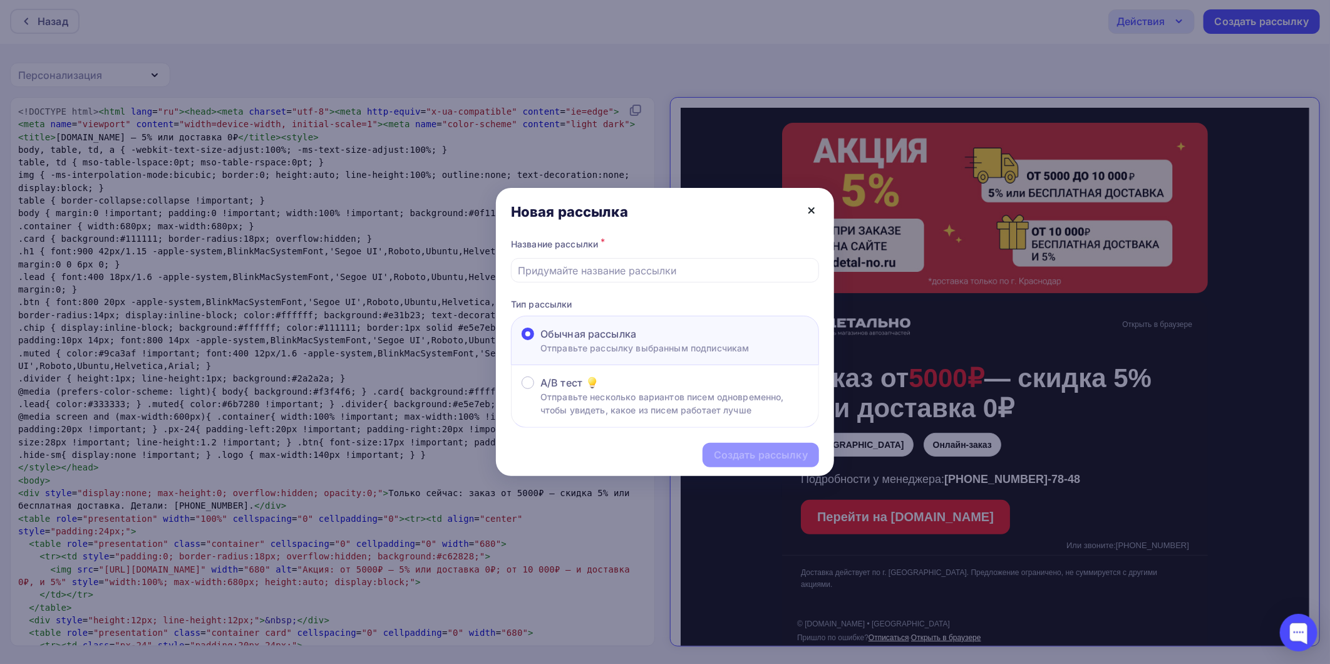
click at [816, 208] on icon at bounding box center [811, 210] width 15 height 15
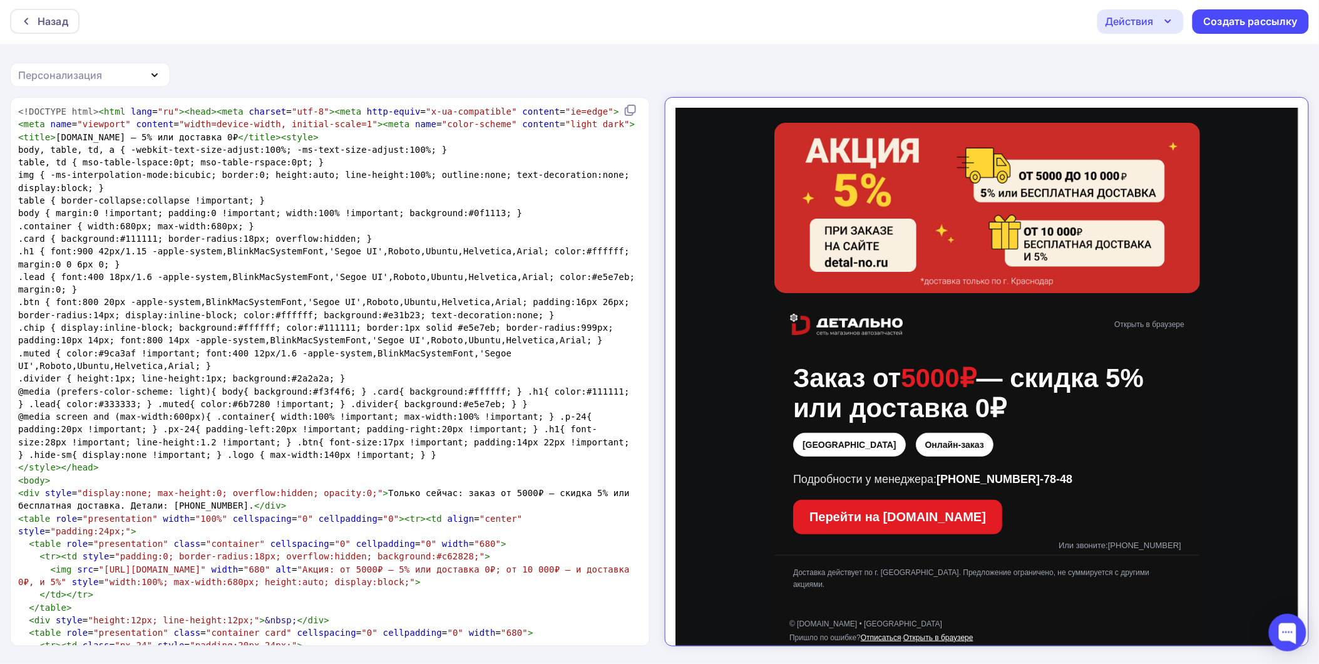
click at [1152, 26] on div "Действия" at bounding box center [1129, 21] width 48 height 15
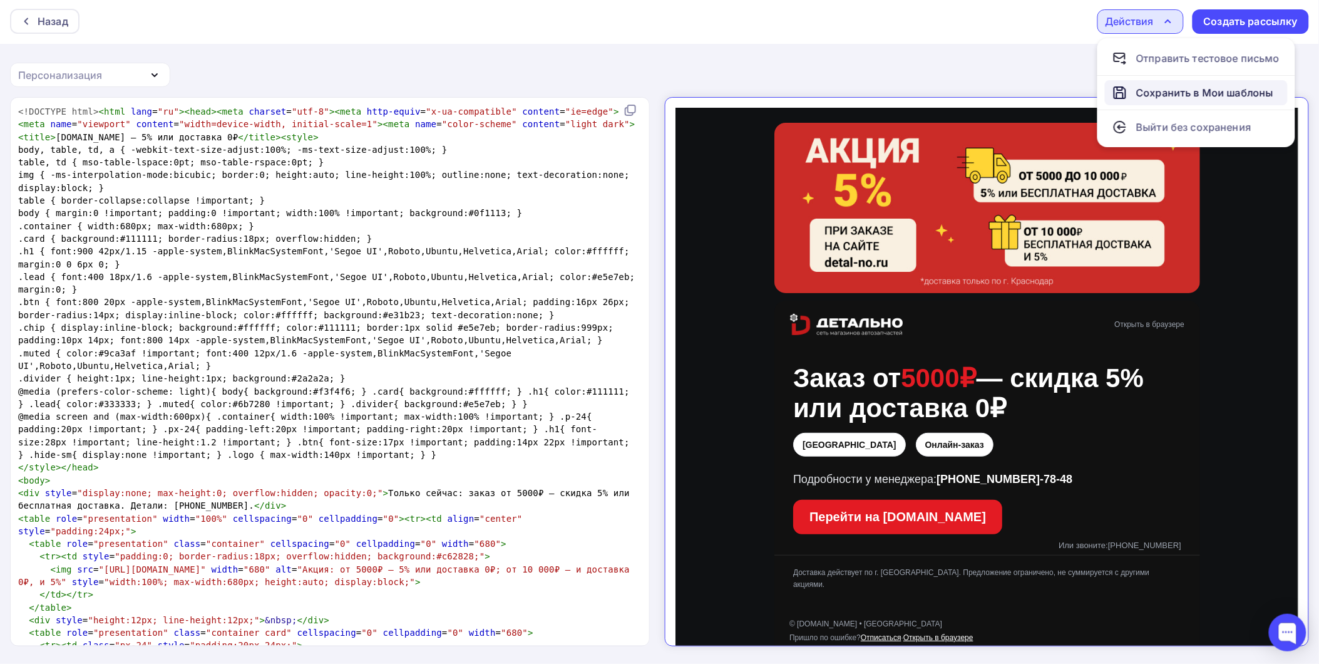
click at [1156, 90] on div "Сохранить в Мои шаблоны" at bounding box center [1204, 92] width 137 height 15
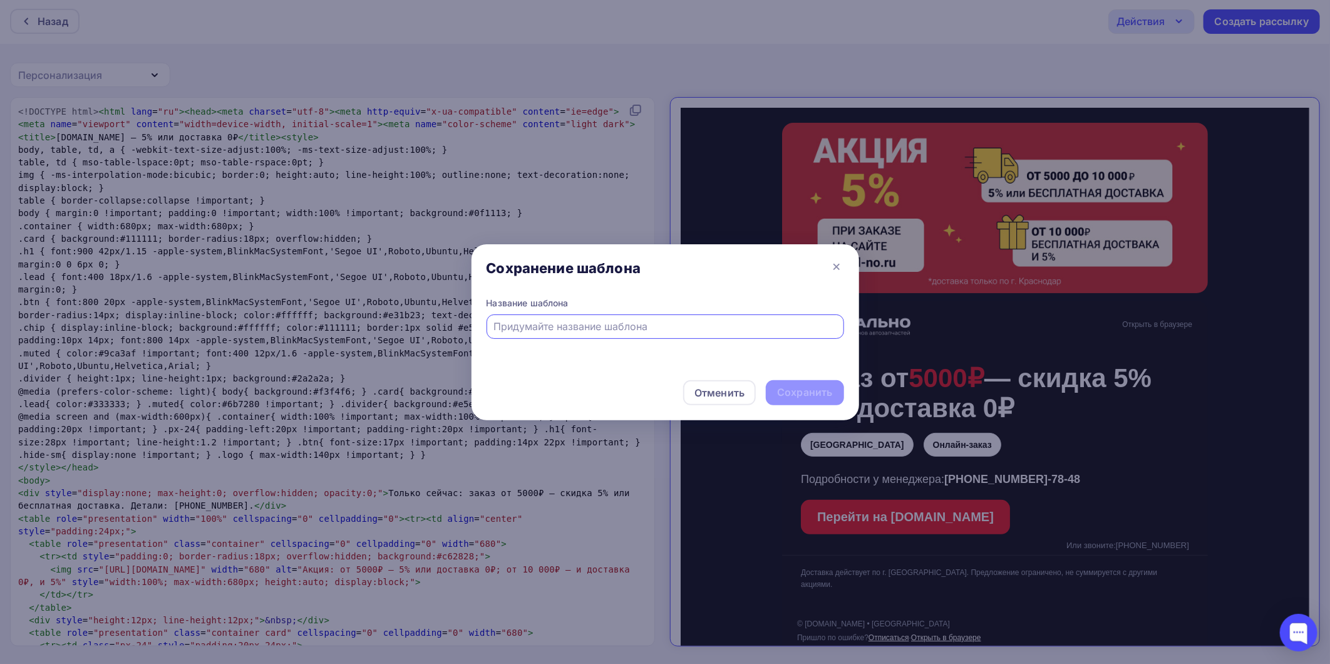
click at [746, 328] on input "text" at bounding box center [664, 326] width 343 height 15
type input "Детально изборажение"
click at [820, 390] on div "Сохранить" at bounding box center [804, 392] width 55 height 14
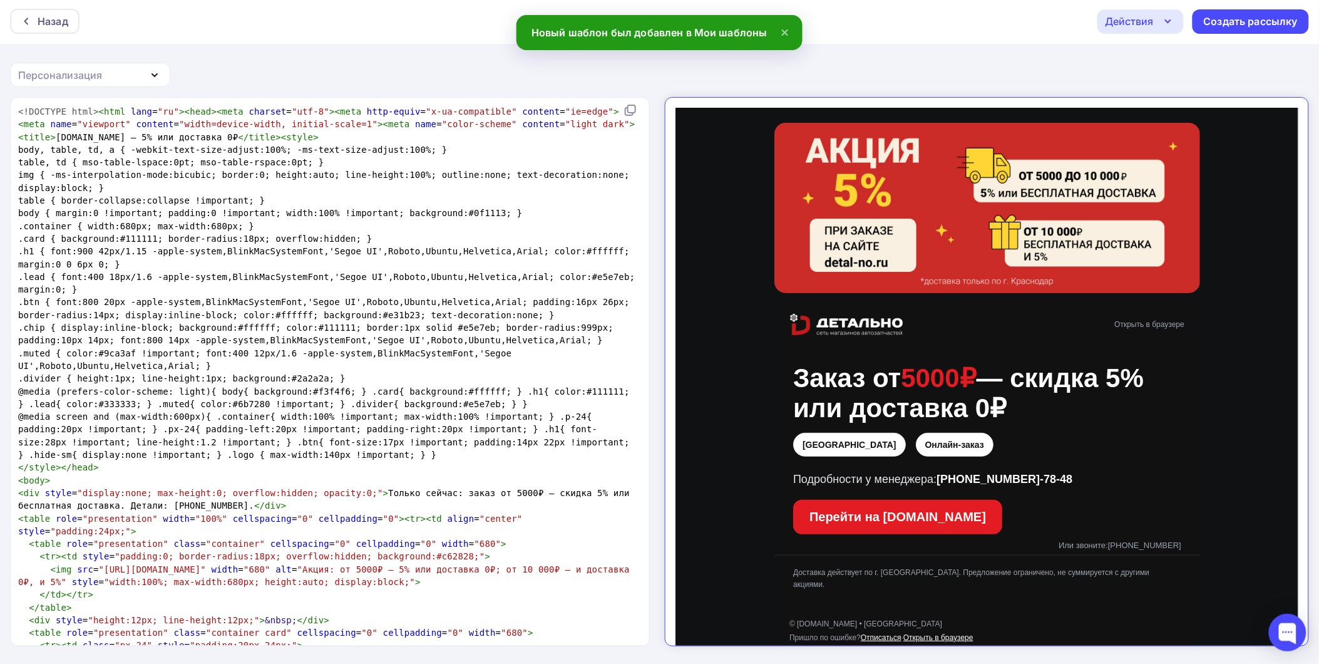
click at [347, 397] on pre "@media (prefers-color-scheme: light){ body{ background:#f3f4f6; } .card{ backgr…" at bounding box center [327, 398] width 623 height 26
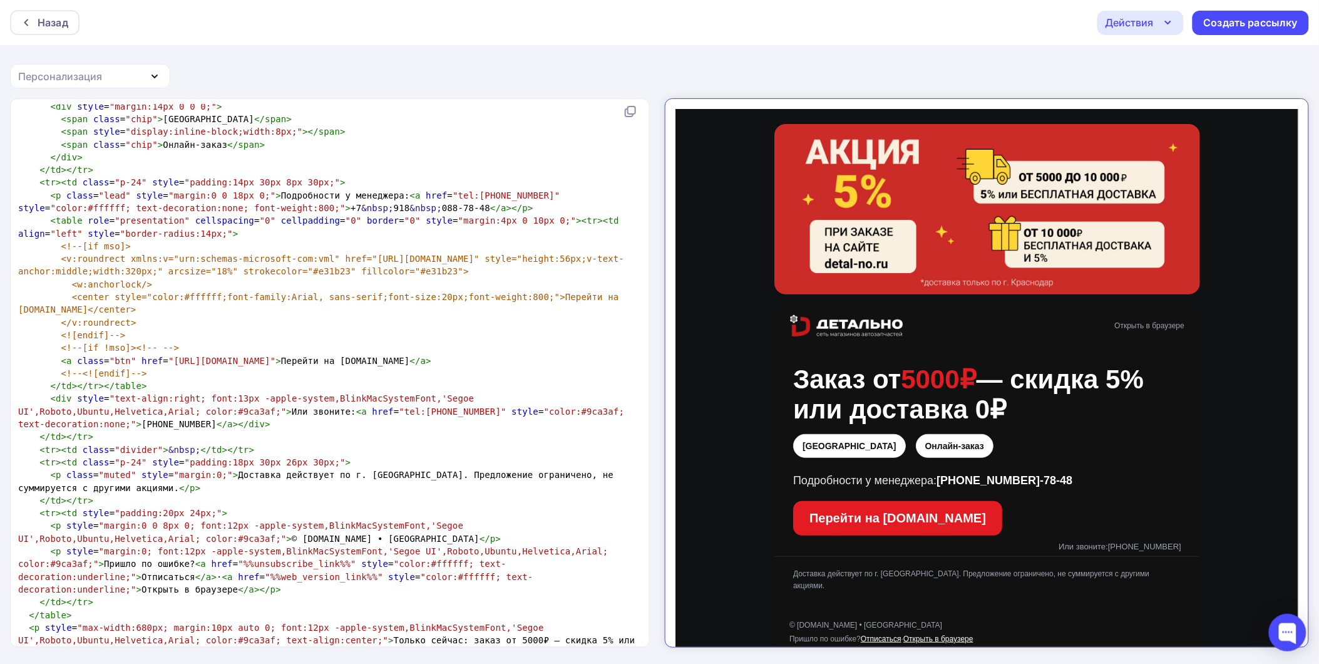
scroll to position [787, 0]
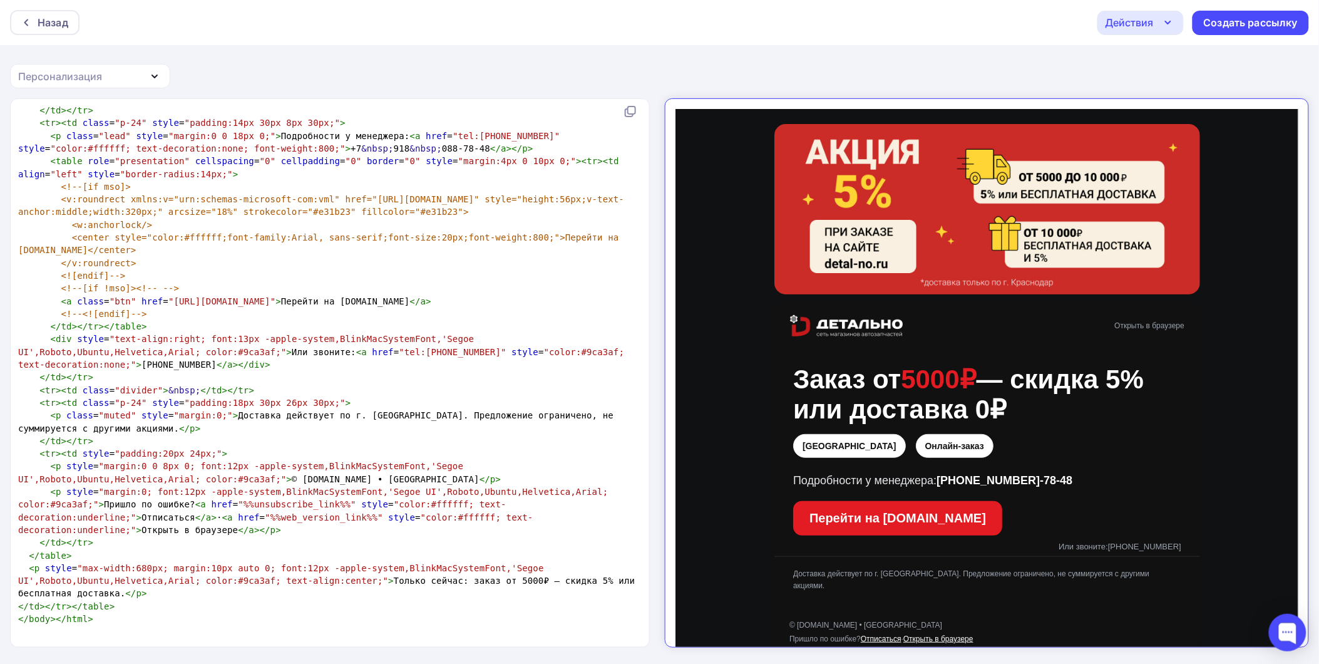
click at [452, 437] on pre "</ td ></ tr >" at bounding box center [327, 440] width 623 height 13
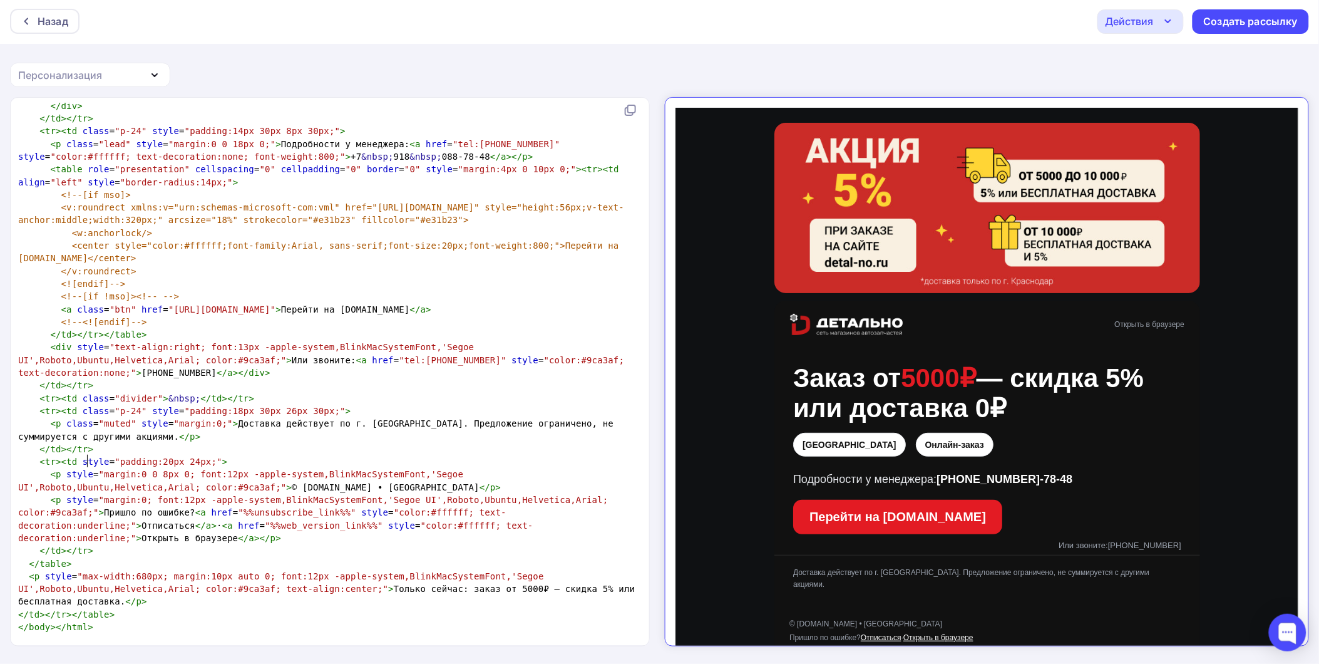
scroll to position [766, 0]
click at [493, 141] on span ""tel:+79180887848"" at bounding box center [506, 146] width 107 height 10
type textarea "+79180887848"
drag, startPoint x: 505, startPoint y: 134, endPoint x: 447, endPoint y: 133, distance: 57.6
click at [453, 141] on span ""tel:+79180887848"" at bounding box center [506, 146] width 107 height 10
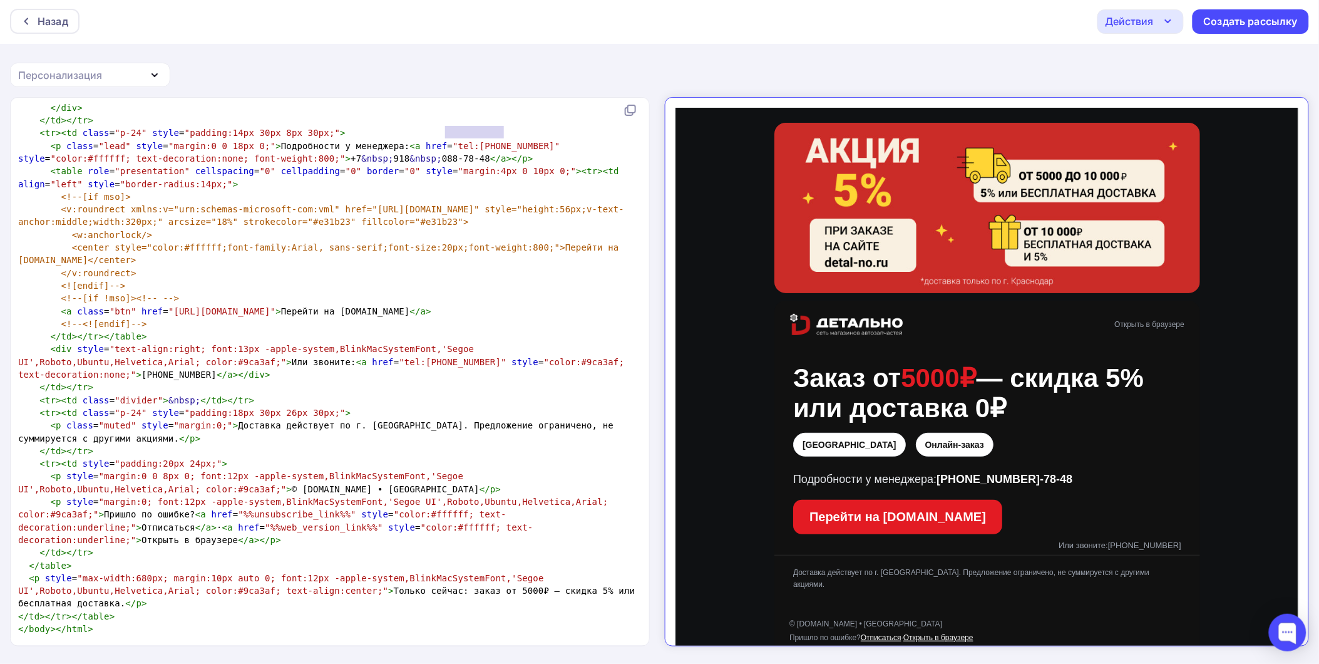
paste textarea
click at [459, 141] on span ""tel:+7 861 206 48 38"" at bounding box center [506, 146] width 107 height 10
click at [473, 141] on span ""tel:+7861 206 48 38"" at bounding box center [506, 146] width 107 height 10
click at [489, 141] on span ""tel:+7861206 48 38"" at bounding box center [506, 146] width 107 height 10
click at [500, 141] on span ""tel:+786120648 38"" at bounding box center [506, 146] width 107 height 10
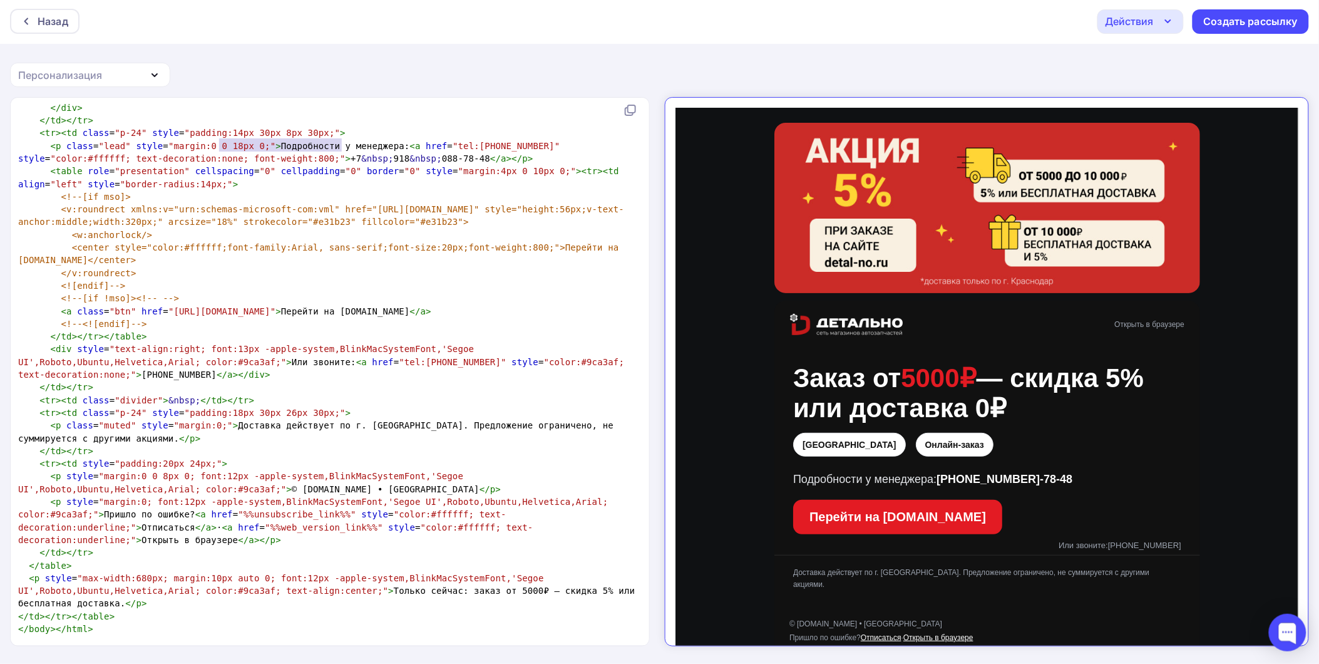
type textarea "+7&nbsp;918&nbsp;088‑78‑48"
drag, startPoint x: 342, startPoint y: 145, endPoint x: 217, endPoint y: 140, distance: 125.9
click at [217, 141] on span "< p class = "lead" style = "margin:0 0 18px 0;" > Подробности у менеджера: < a …" at bounding box center [291, 152] width 547 height 23
paste textarea
click at [393, 284] on pre "<![endif]-->" at bounding box center [327, 285] width 623 height 13
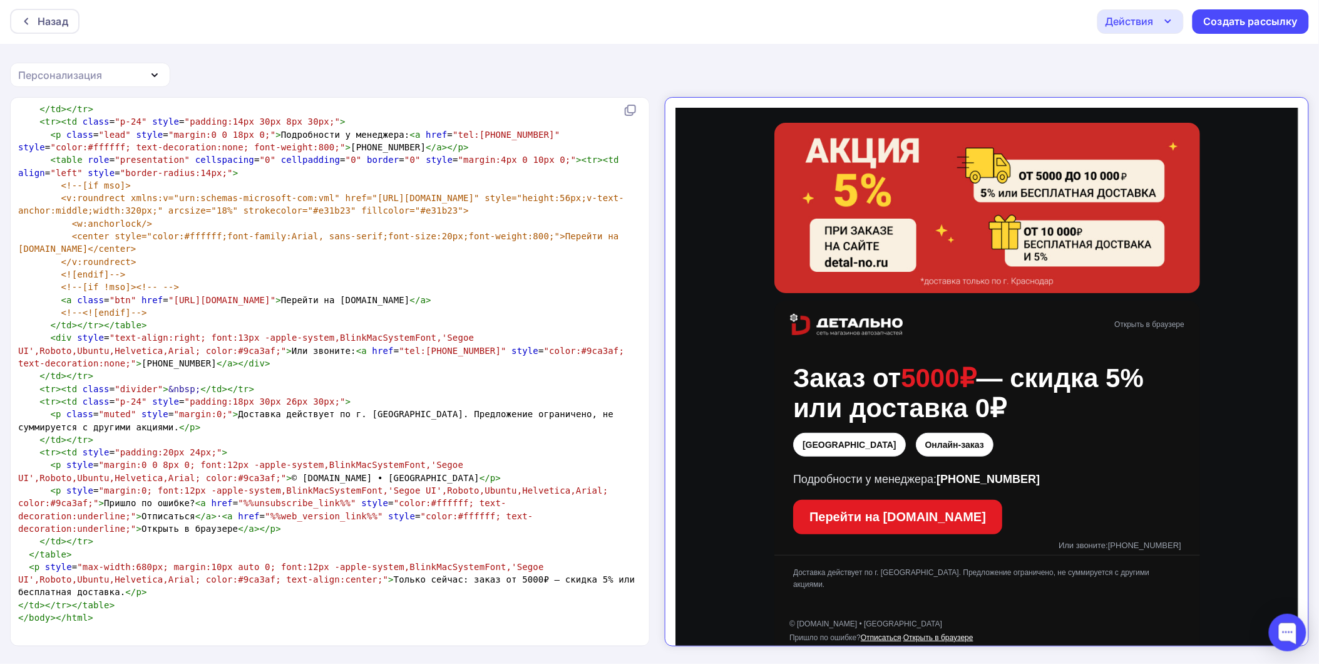
scroll to position [787, 0]
click at [1212, 21] on div "Создать рассылку" at bounding box center [1251, 21] width 94 height 14
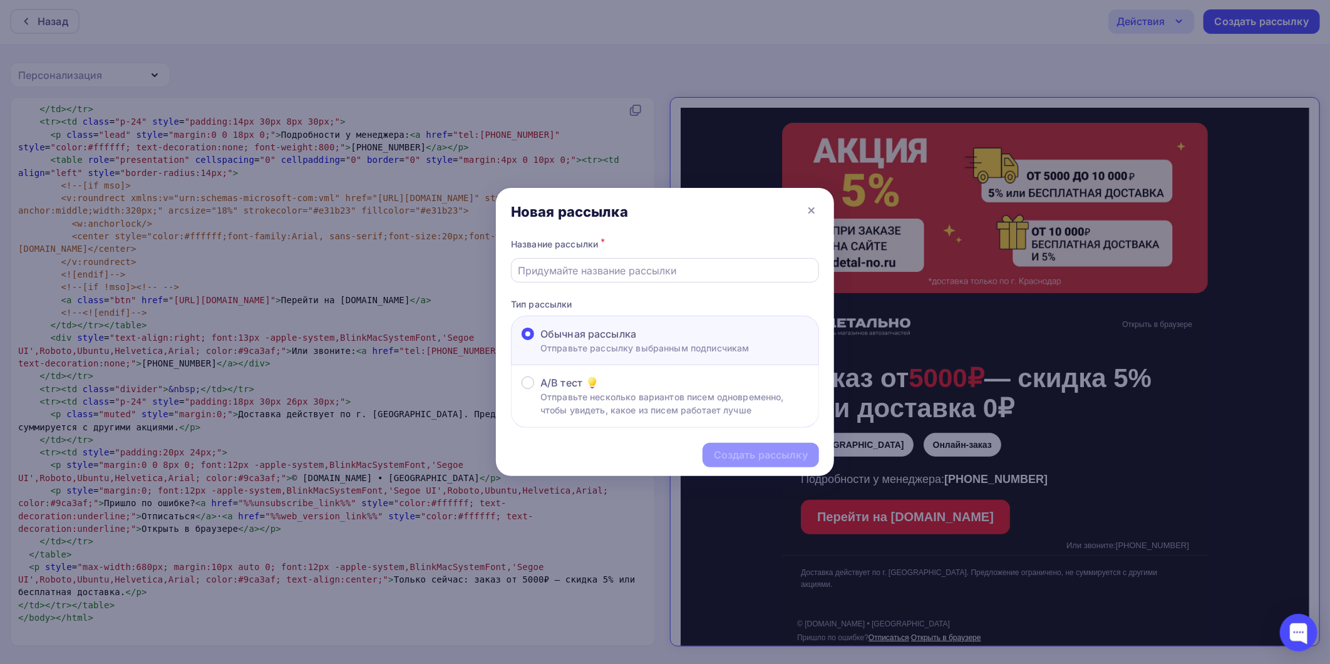
click at [616, 277] on input "text" at bounding box center [665, 270] width 294 height 15
type input "Детально"
click at [712, 455] on div "Создать рассылку" at bounding box center [760, 455] width 116 height 24
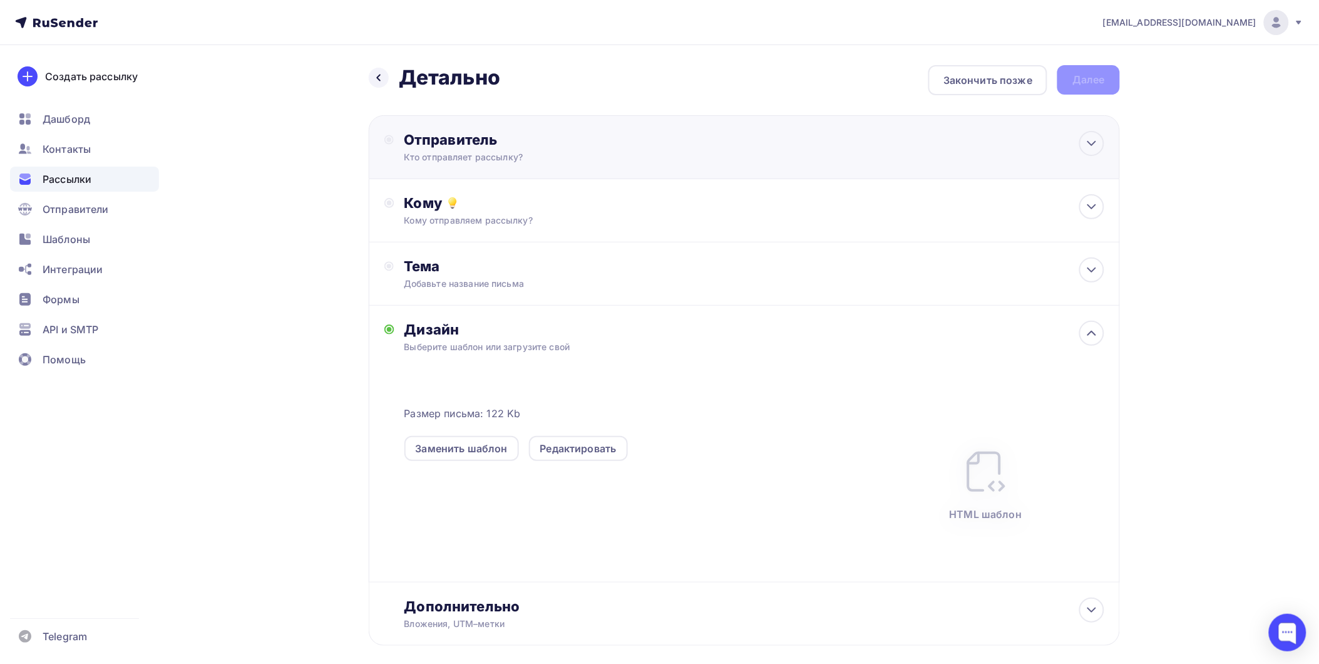
click at [448, 140] on div "Отправитель" at bounding box center [539, 140] width 271 height 18
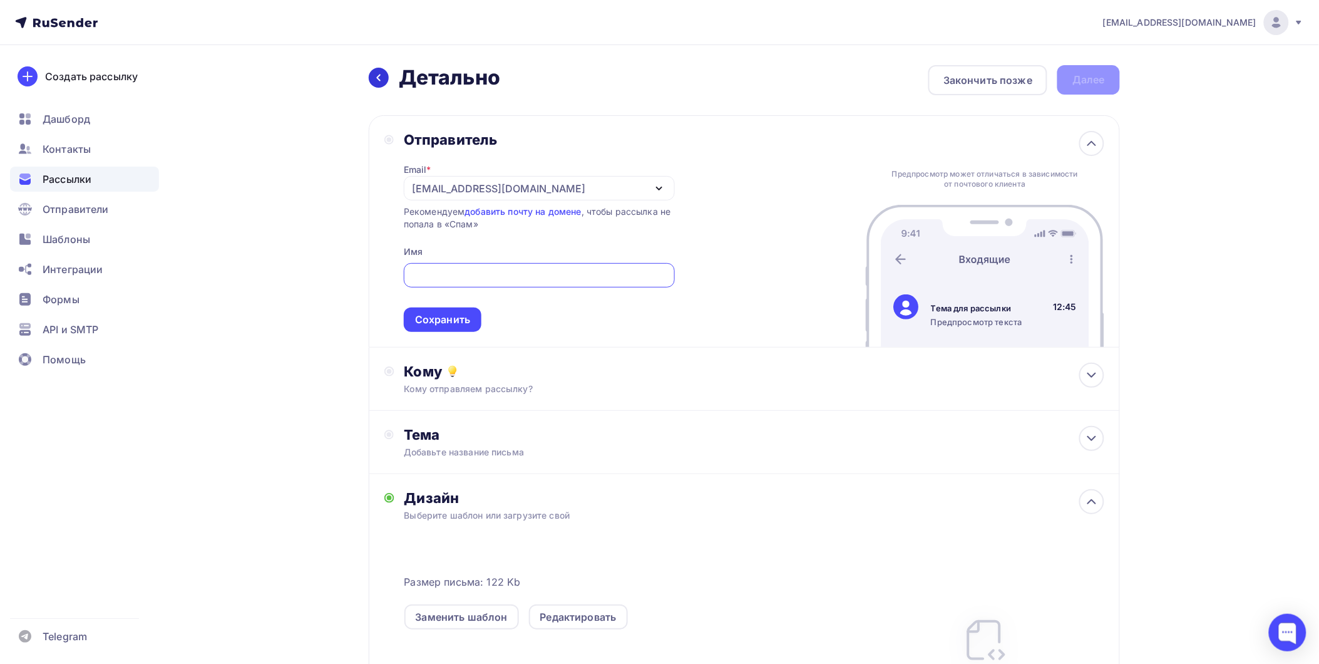
click at [377, 83] on div at bounding box center [379, 78] width 20 height 20
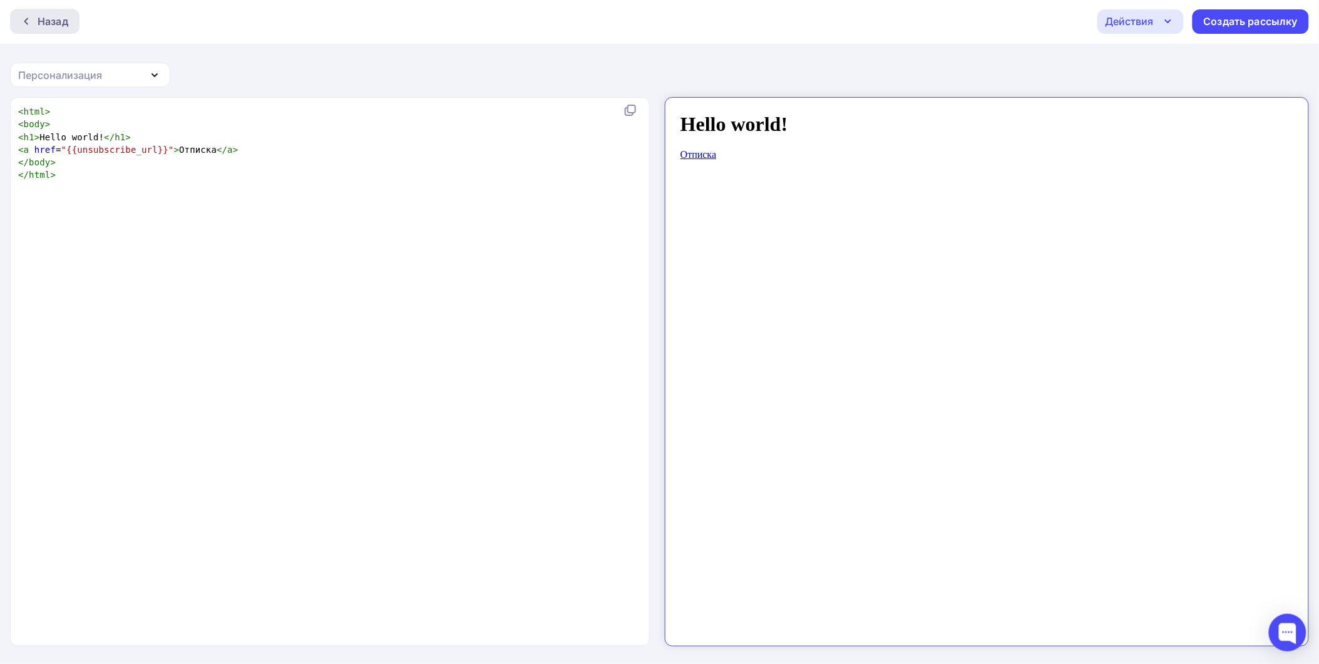
click at [41, 23] on div "Назад" at bounding box center [53, 21] width 31 height 15
click at [43, 24] on div "Назад" at bounding box center [53, 21] width 31 height 15
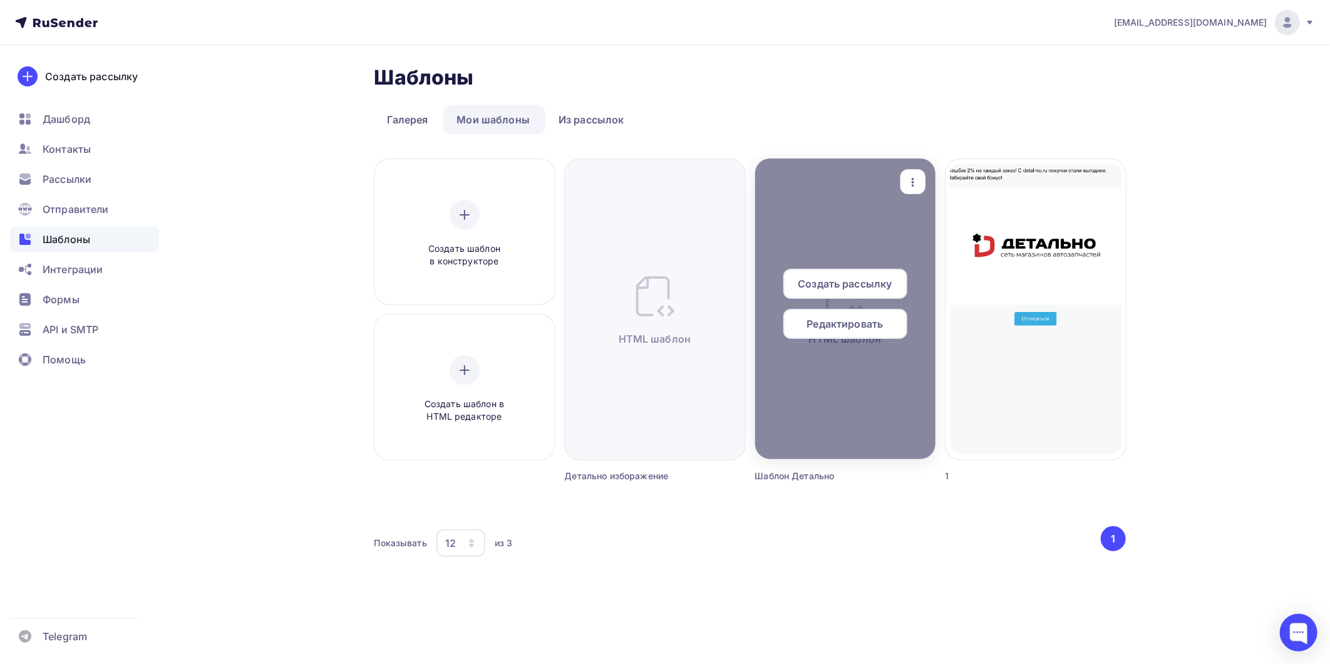
click at [819, 325] on span "Редактировать" at bounding box center [845, 323] width 76 height 15
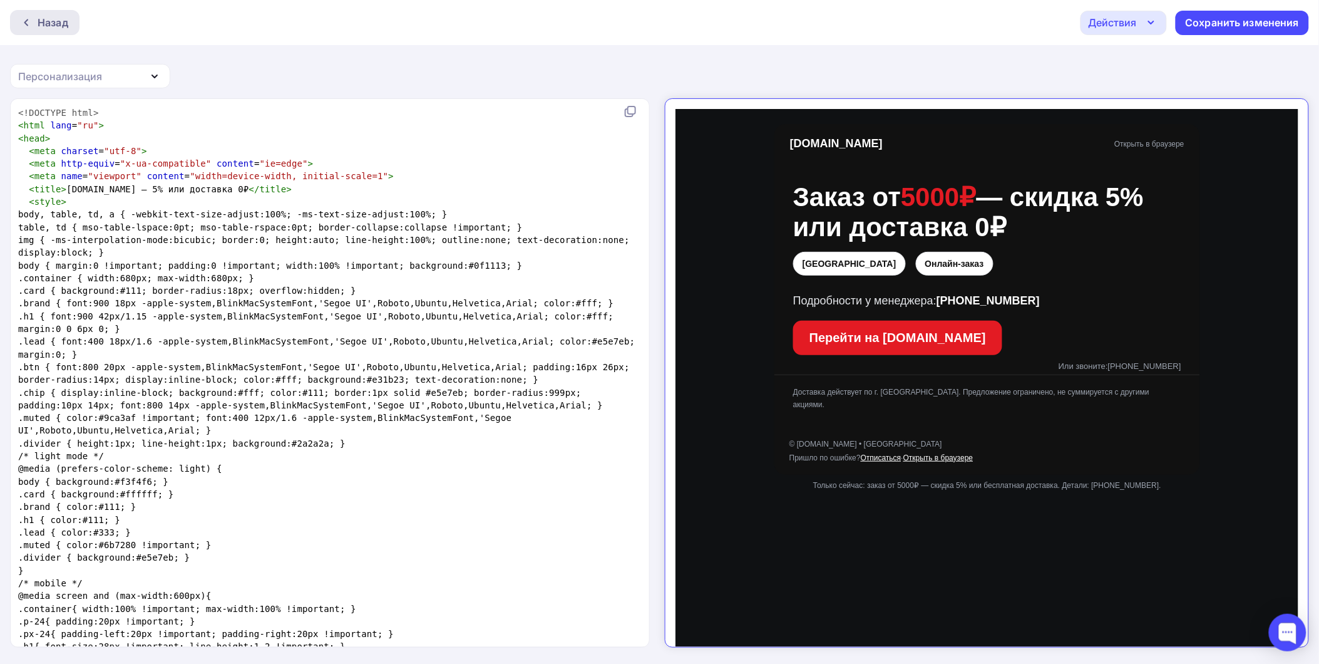
click at [66, 20] on div "Назад" at bounding box center [53, 22] width 31 height 15
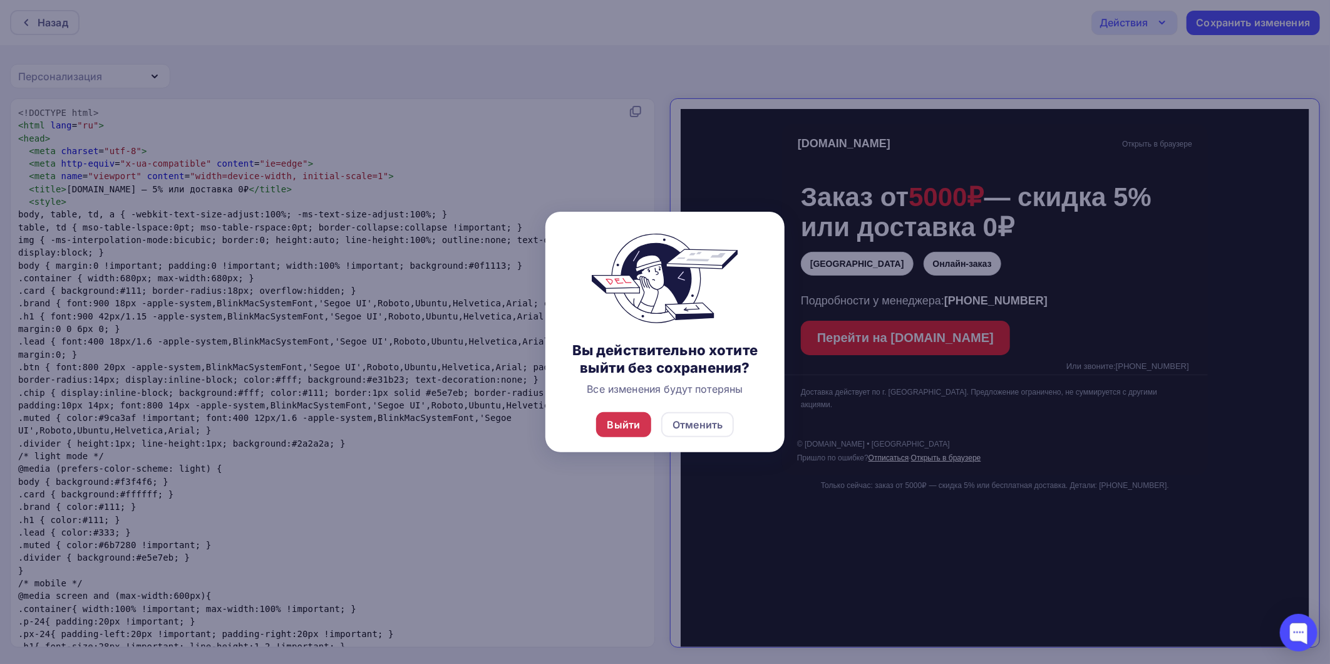
click at [626, 418] on div "Выйти" at bounding box center [623, 424] width 33 height 15
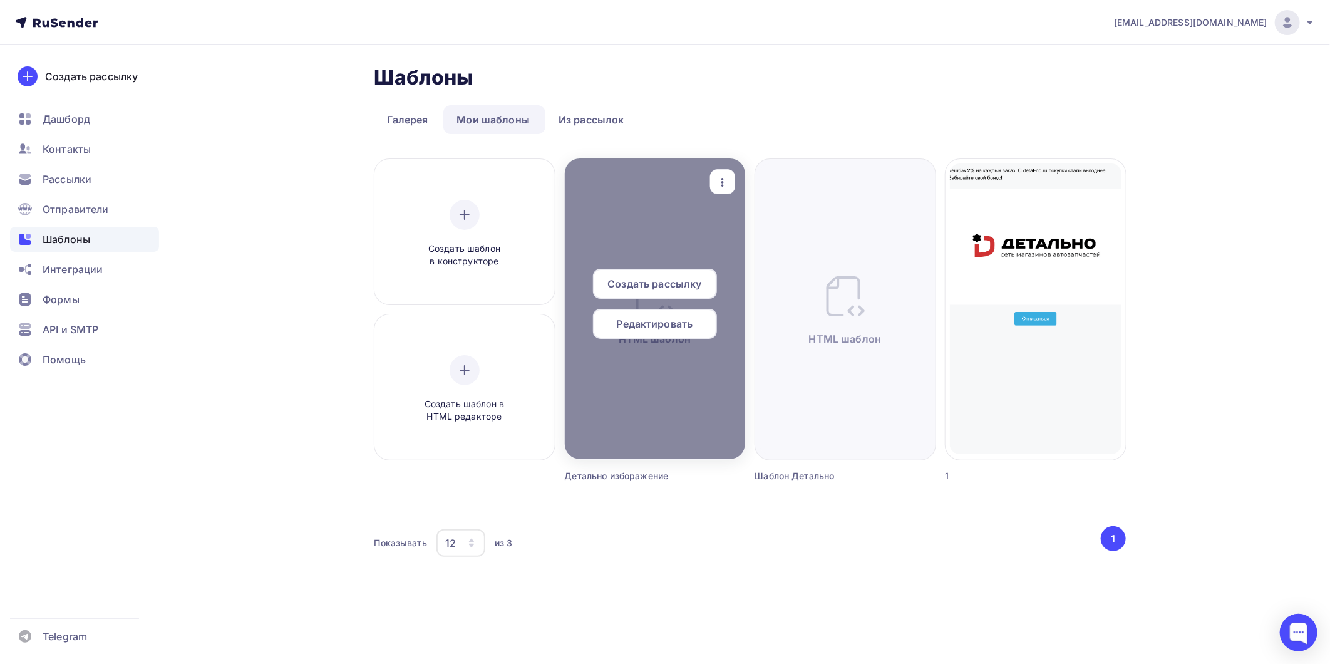
click at [679, 322] on span "Редактировать" at bounding box center [655, 323] width 76 height 15
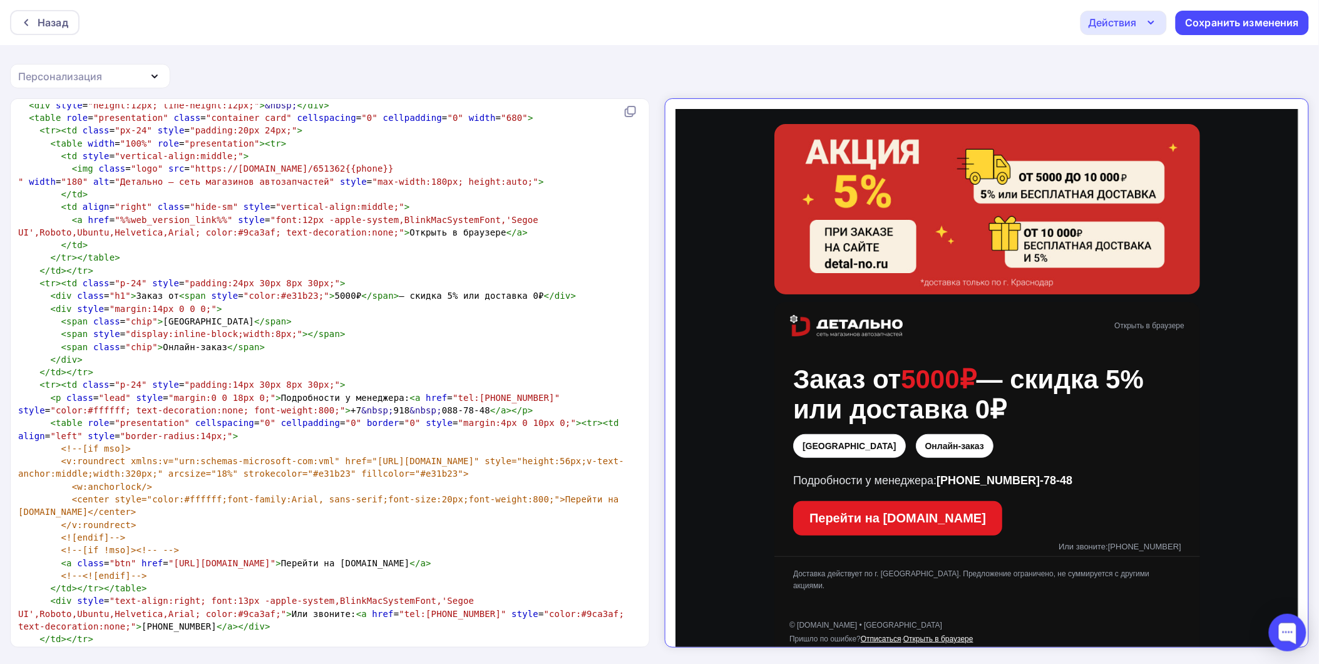
scroll to position [4, 0]
type textarea "+79180887848"
drag, startPoint x: 446, startPoint y: 383, endPoint x: 503, endPoint y: 383, distance: 57.0
click at [503, 392] on span ""tel:+79180887848"" at bounding box center [506, 397] width 107 height 10
paste textarea
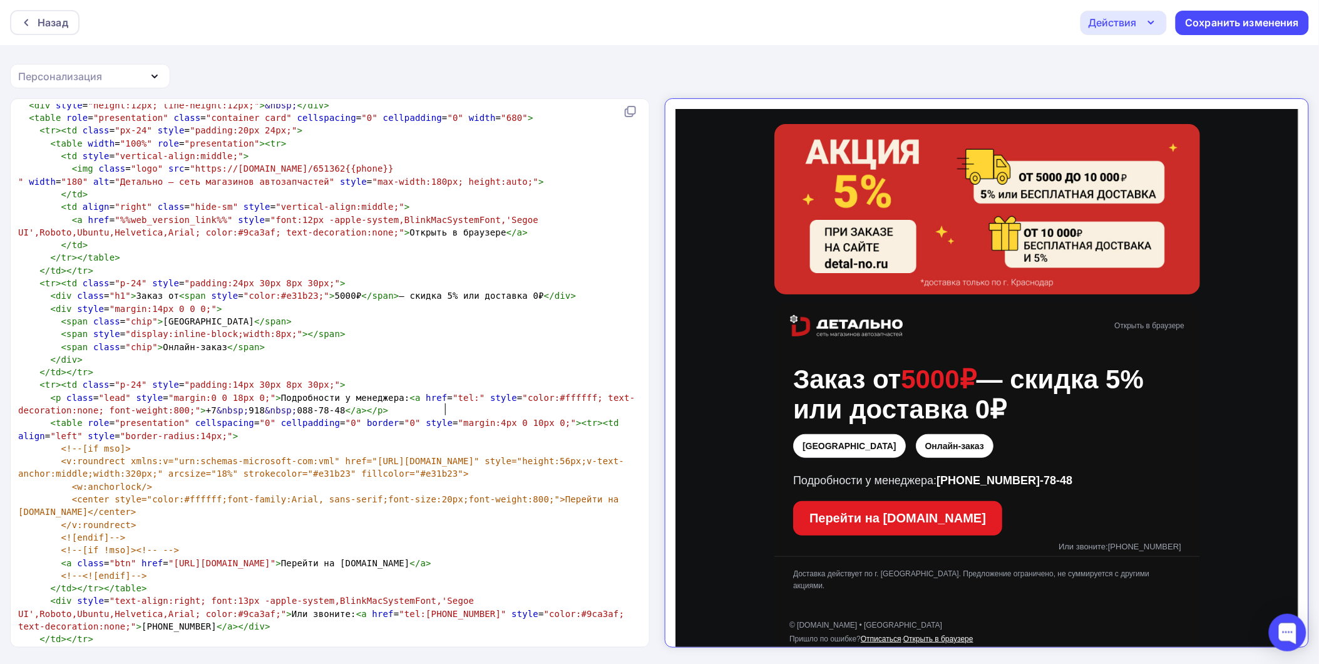
click at [458, 418] on span ""margin:4px 0 10px 0;"" at bounding box center [517, 423] width 118 height 10
click at [453, 392] on span ""tel:"" at bounding box center [469, 397] width 32 height 10
click at [460, 392] on span ""tel:+7 861 206 48 38"" at bounding box center [506, 397] width 107 height 10
click at [477, 392] on span ""tel:+7861 206 48 38"" at bounding box center [506, 397] width 107 height 10
click at [490, 392] on span ""tel:+7861206 48 38"" at bounding box center [506, 397] width 107 height 10
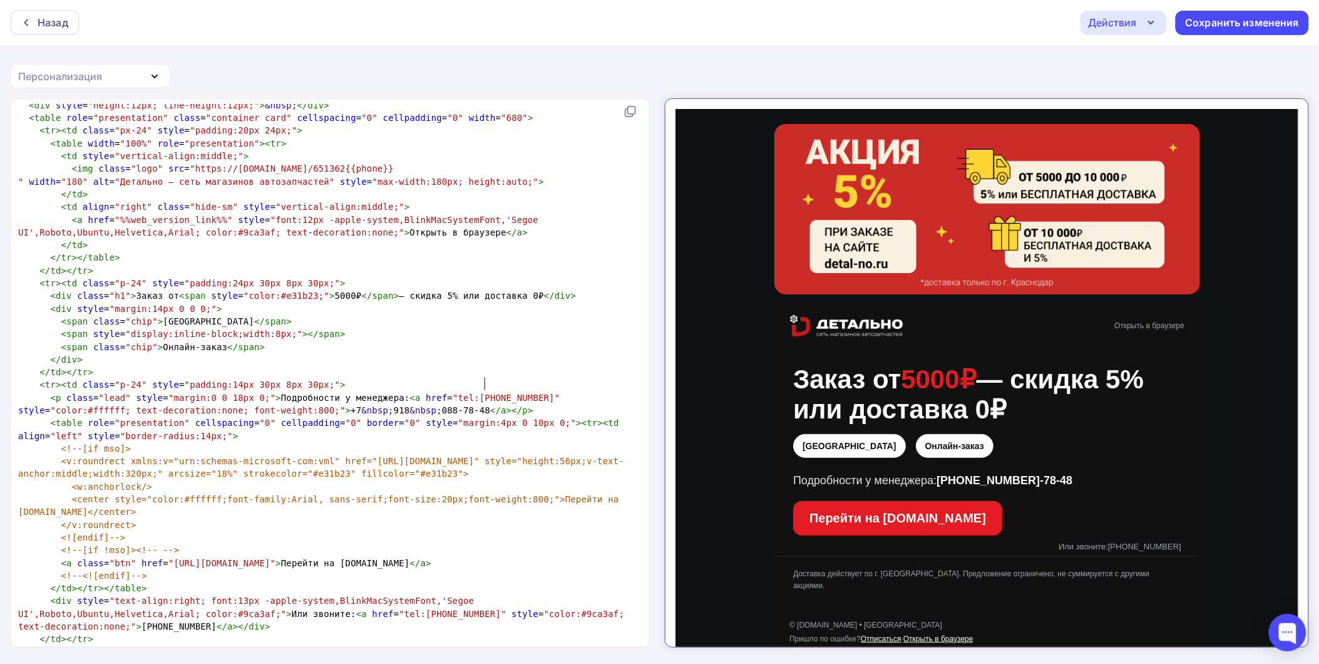
drag, startPoint x: 500, startPoint y: 383, endPoint x: 505, endPoint y: 392, distance: 10.6
click at [500, 392] on span ""tel:+786120648 38"" at bounding box center [506, 397] width 107 height 10
type textarea "+7&nbsp;918&nbsp;088‑78‑48"
drag, startPoint x: 342, startPoint y: 395, endPoint x: 215, endPoint y: 398, distance: 126.5
click at [215, 398] on span "< p class = "lead" style = "margin:0 0 18px 0;" > Подробности у менеджера: < a …" at bounding box center [291, 403] width 547 height 23
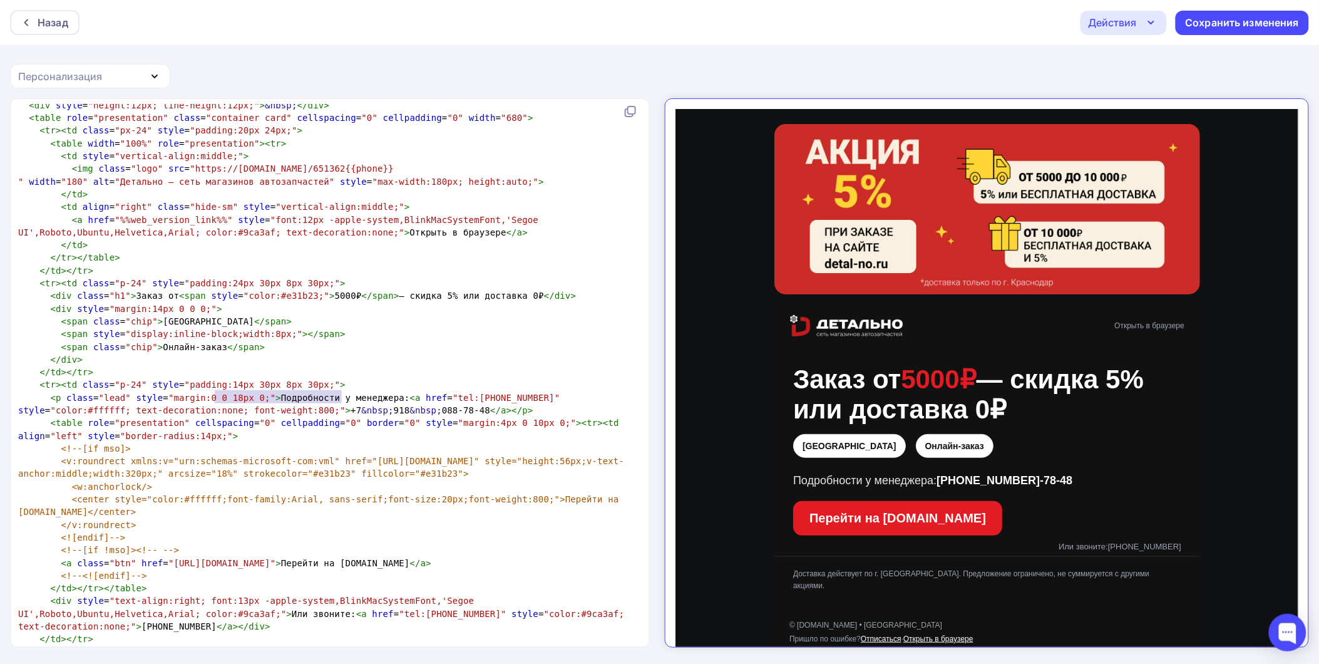
paste textarea
click at [45, 405] on span "style" at bounding box center [31, 410] width 27 height 10
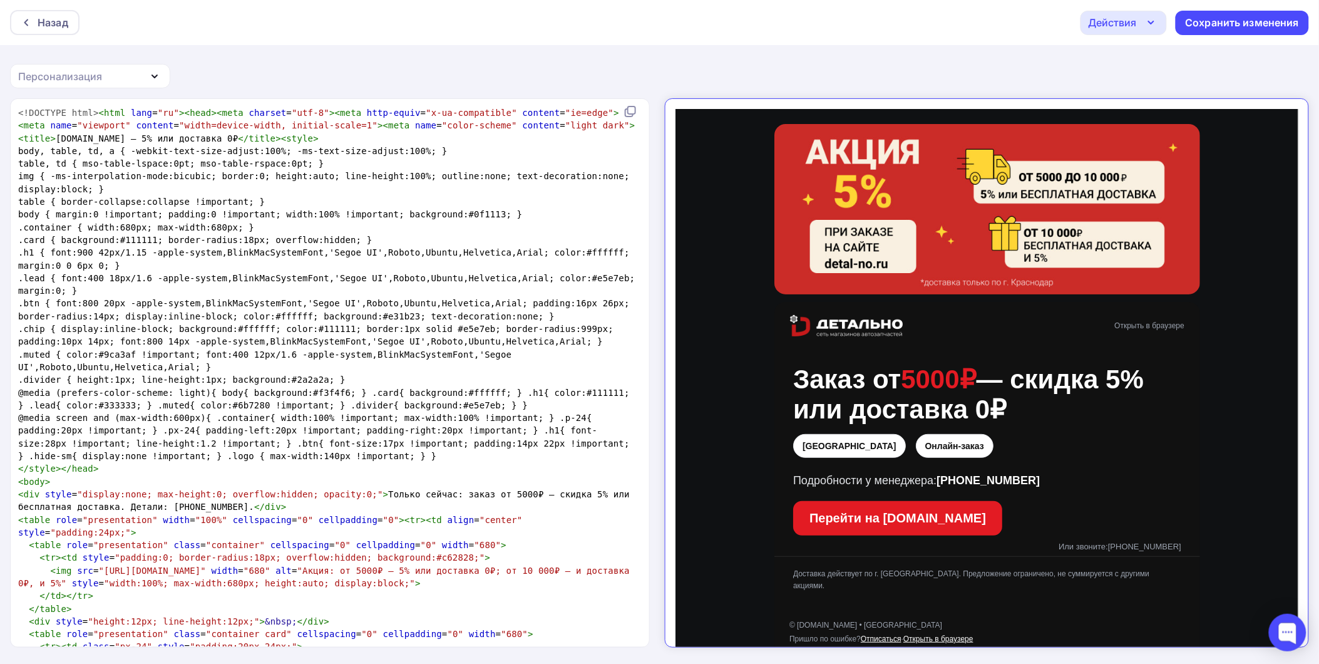
click at [1140, 27] on div "Действия" at bounding box center [1123, 23] width 86 height 24
click at [1150, 63] on div "Отправить тестовое письмо" at bounding box center [1191, 59] width 144 height 15
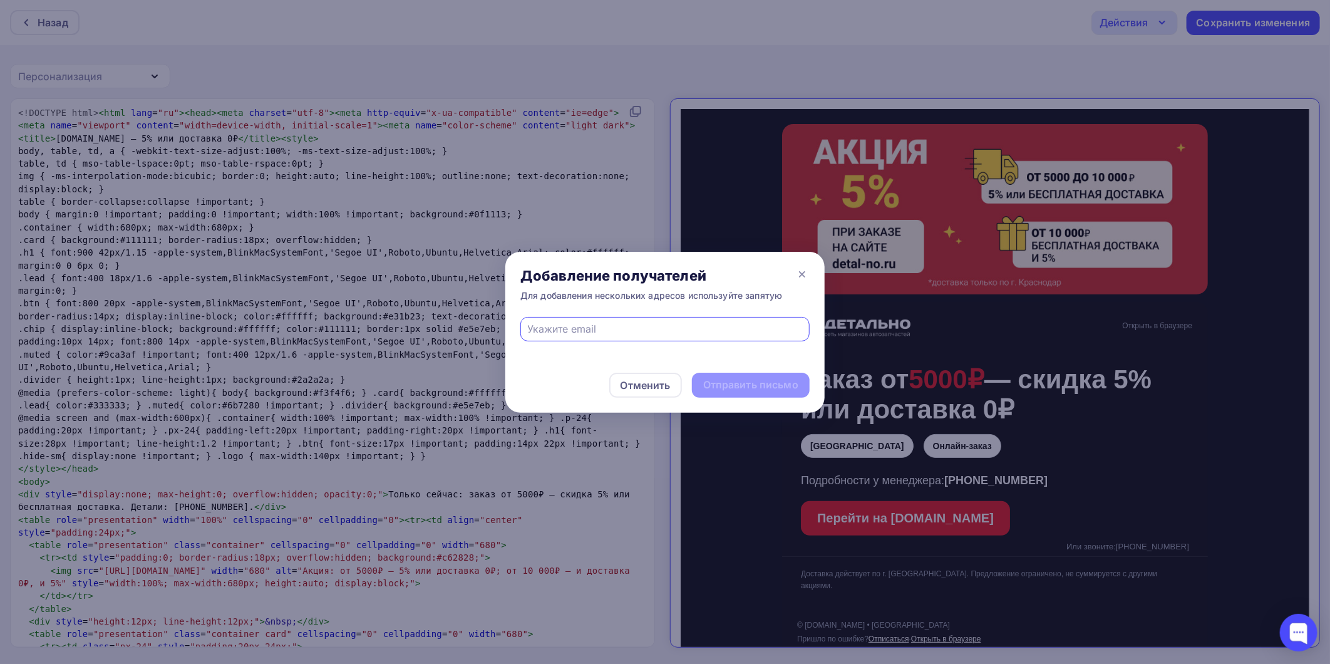
click at [552, 330] on input "text" at bounding box center [665, 328] width 275 height 15
type input "kalininfedor77@gmail.com"
click at [737, 378] on div "Отправить письмо" at bounding box center [750, 384] width 95 height 14
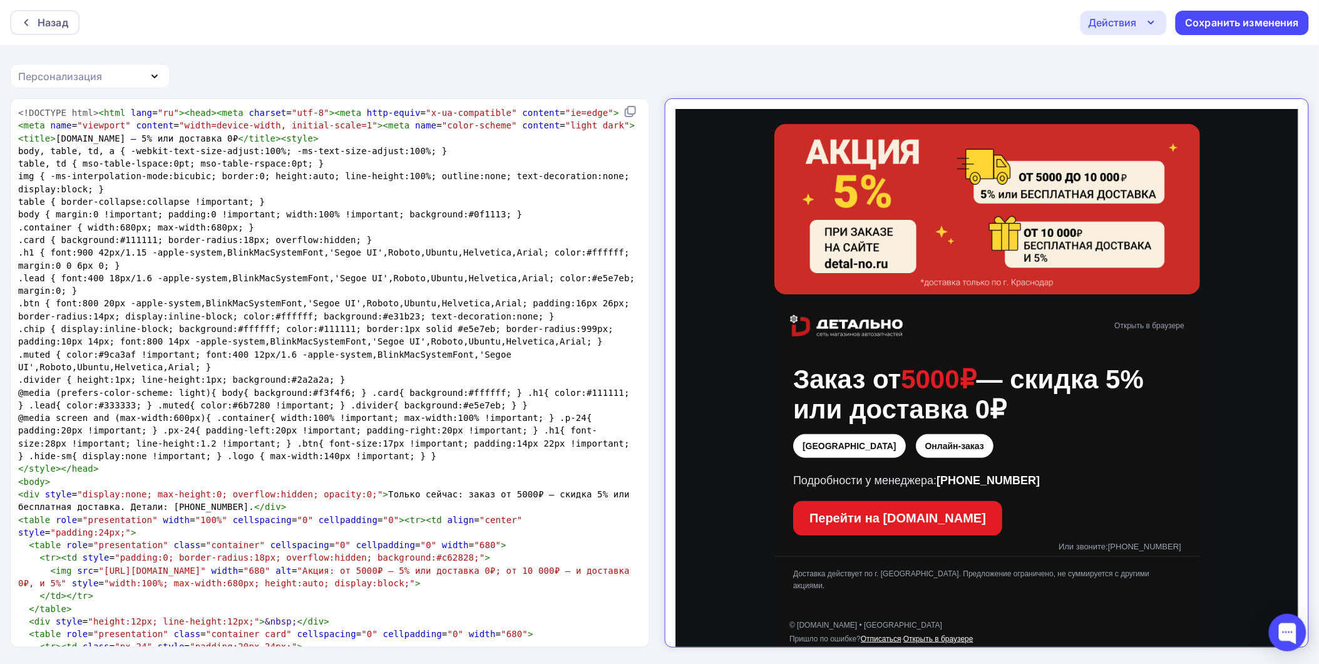
click at [1136, 34] on div "Действия" at bounding box center [1123, 23] width 86 height 24
click at [1122, 69] on link "Отправить тестовое письмо" at bounding box center [1179, 59] width 183 height 25
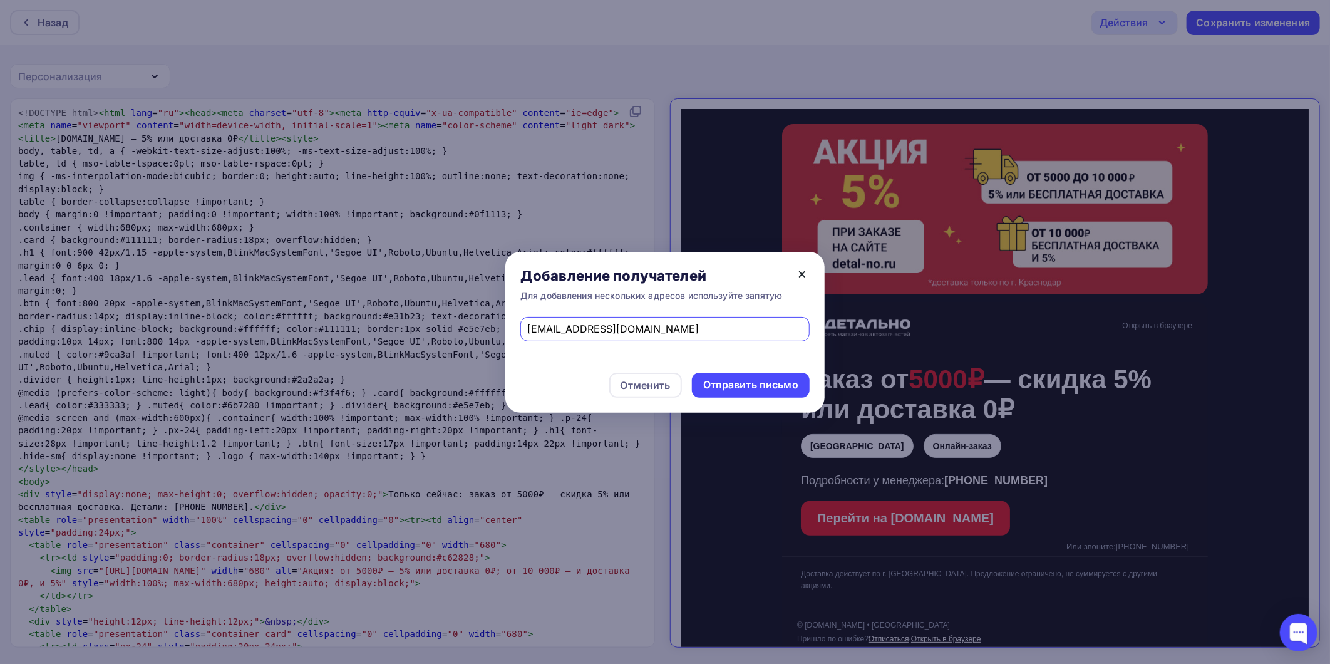
click at [806, 280] on icon at bounding box center [801, 274] width 15 height 15
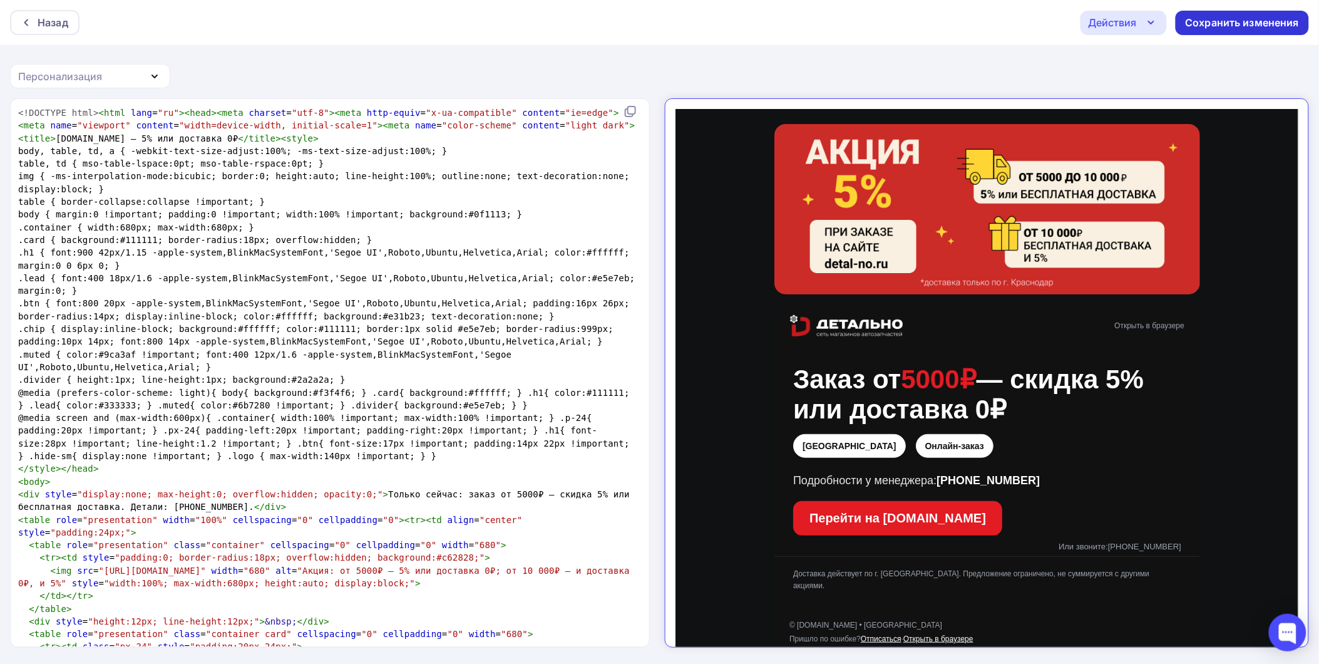
click at [1236, 24] on div "Сохранить изменения" at bounding box center [1243, 23] width 114 height 14
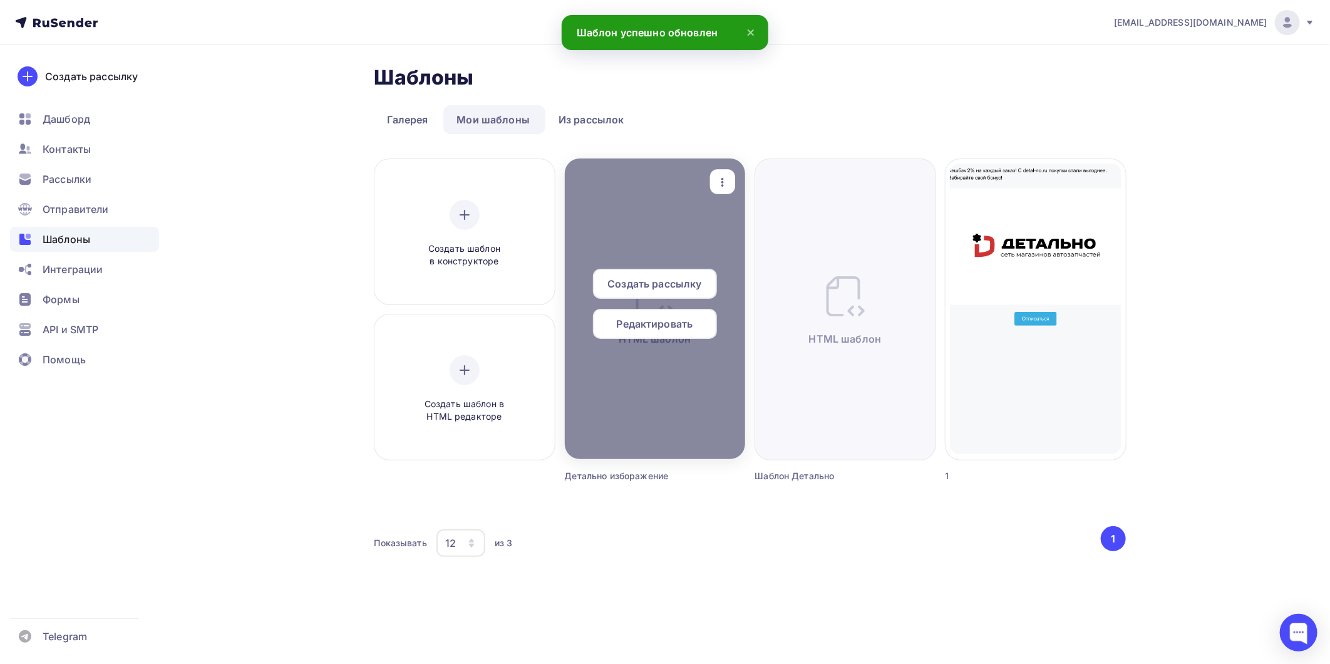
click at [666, 286] on span "Создать рассылку" at bounding box center [654, 283] width 94 height 15
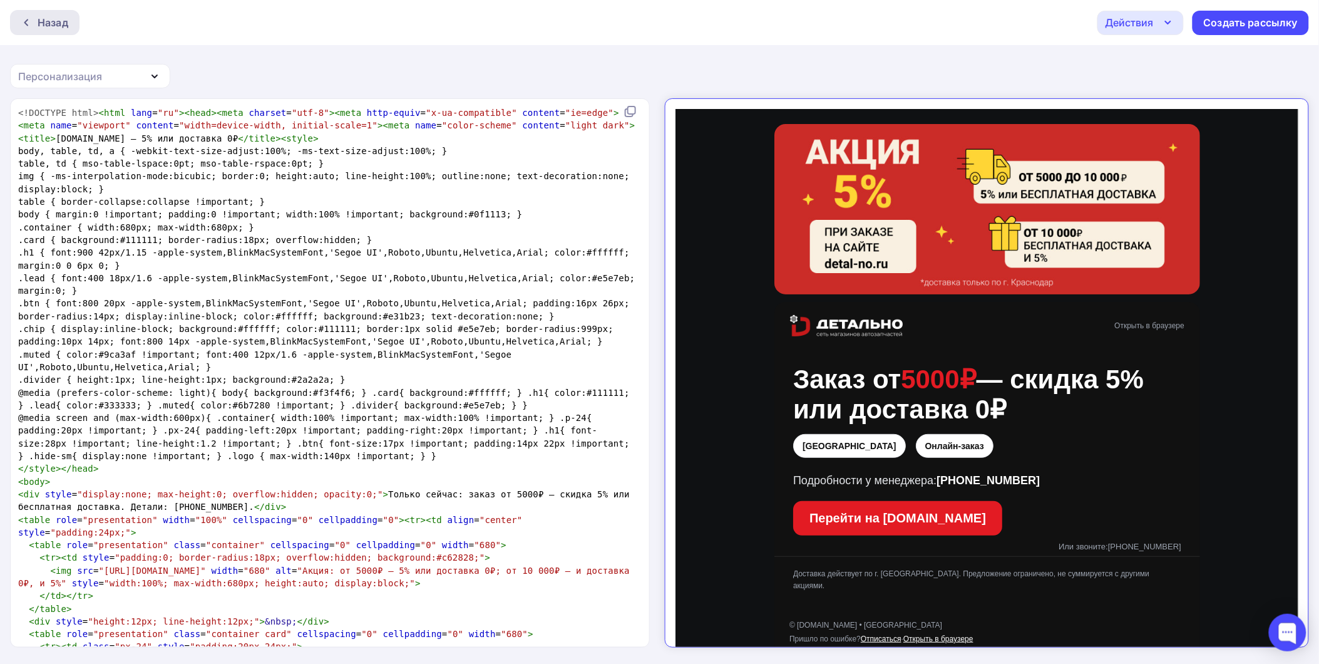
click at [48, 23] on div "Назад" at bounding box center [53, 22] width 31 height 15
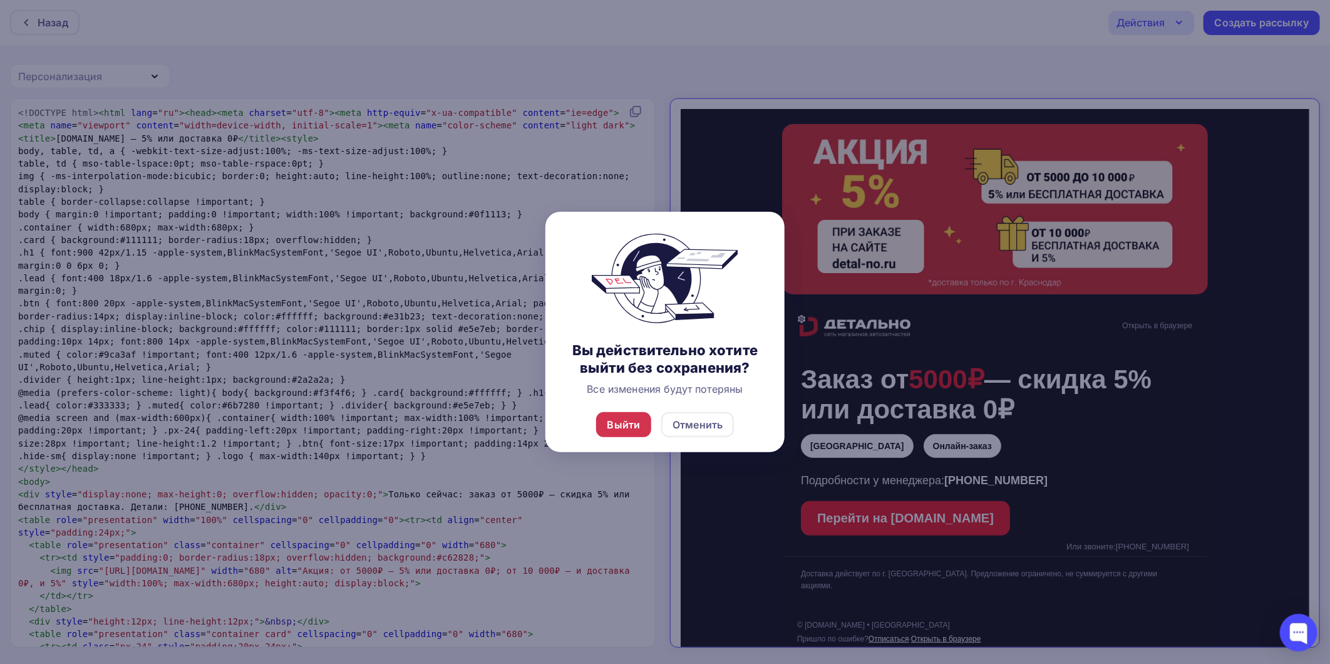
click at [618, 429] on div "Выйти" at bounding box center [623, 424] width 33 height 15
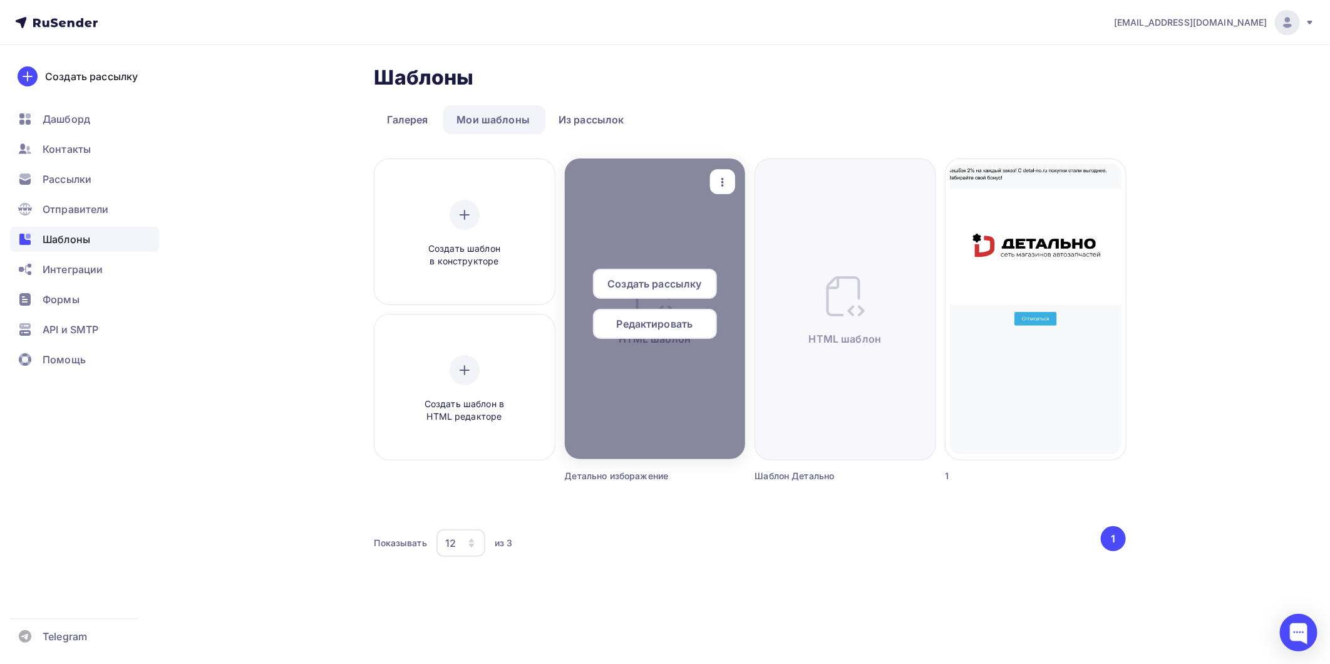
click at [662, 285] on span "Создать рассылку" at bounding box center [654, 283] width 94 height 15
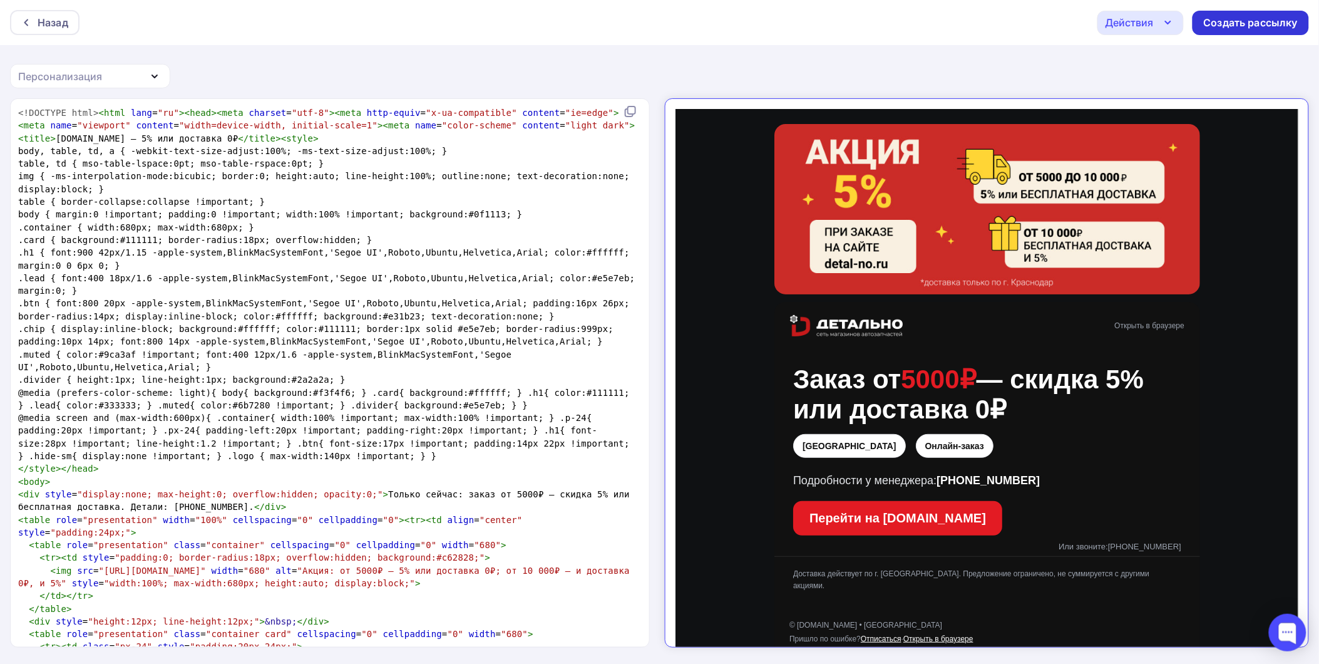
click at [1233, 23] on div "Создать рассылку" at bounding box center [1251, 23] width 94 height 14
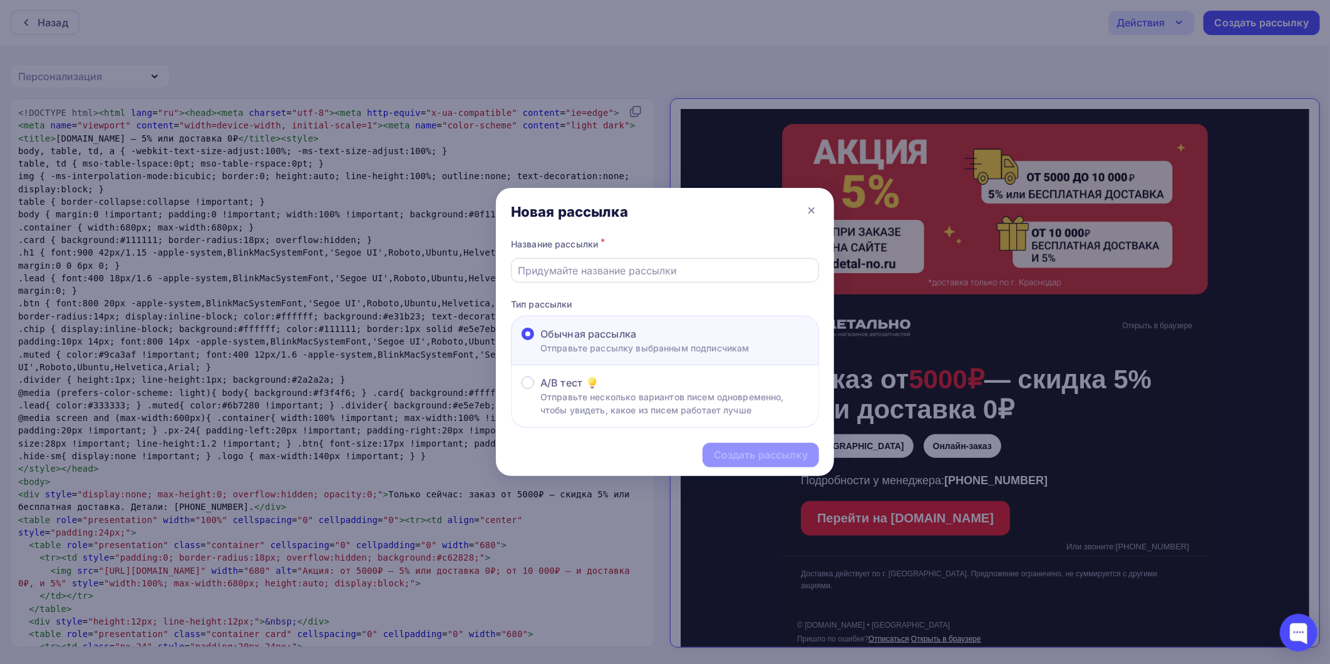
click at [612, 266] on input "text" at bounding box center [665, 270] width 294 height 15
type input "Детально"
click at [729, 458] on div "Создать рассылку" at bounding box center [761, 455] width 94 height 14
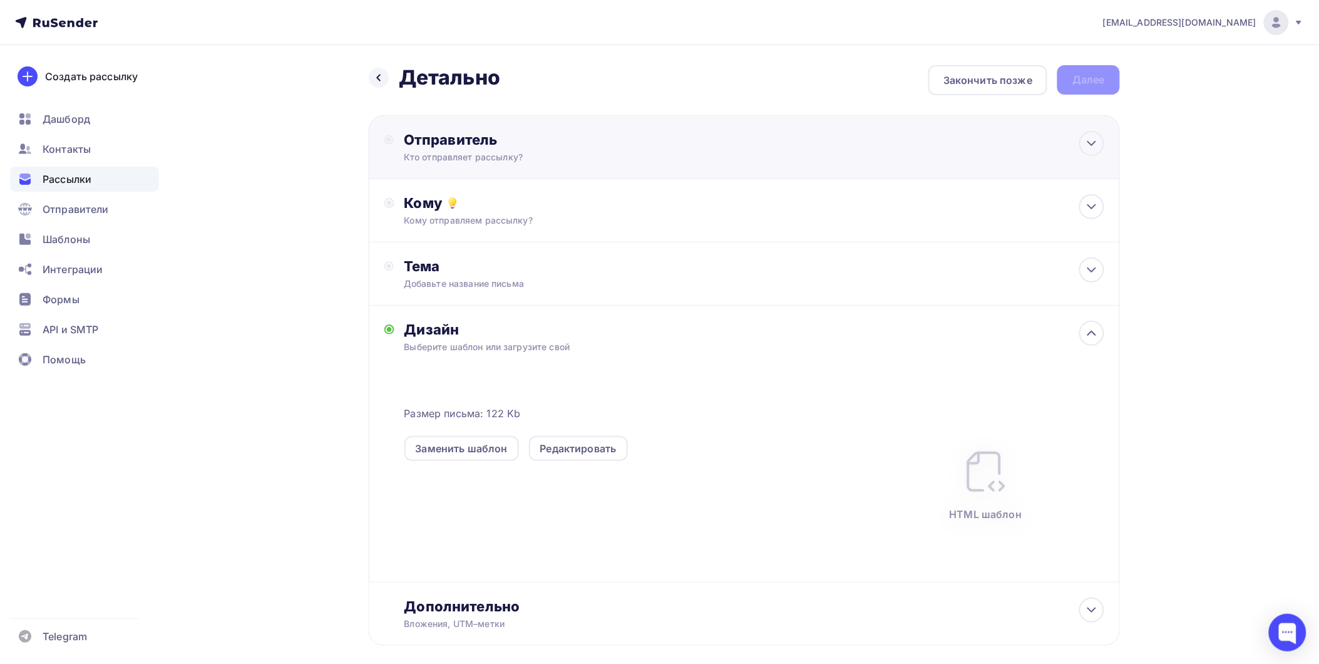
click at [504, 144] on div "Отправитель" at bounding box center [539, 140] width 271 height 18
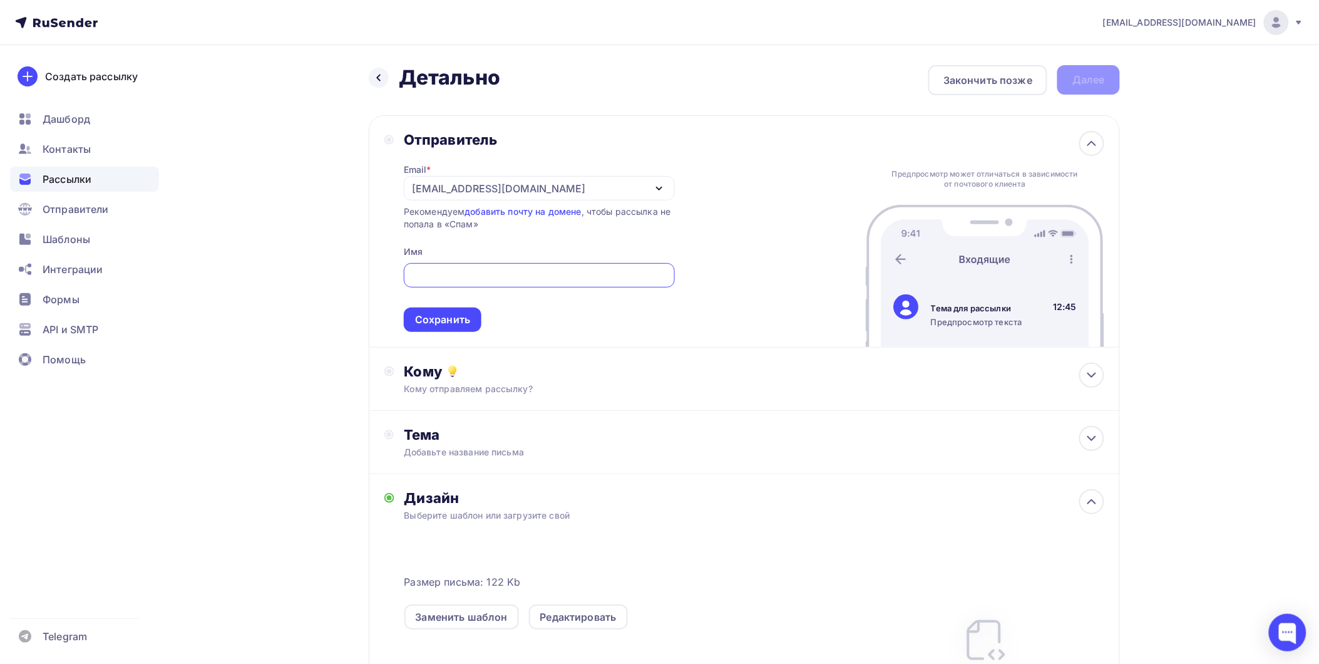
click at [453, 271] on input "text" at bounding box center [539, 275] width 257 height 15
type input "L"
type input "Детально"
click at [447, 314] on div "Сохранить" at bounding box center [442, 319] width 55 height 14
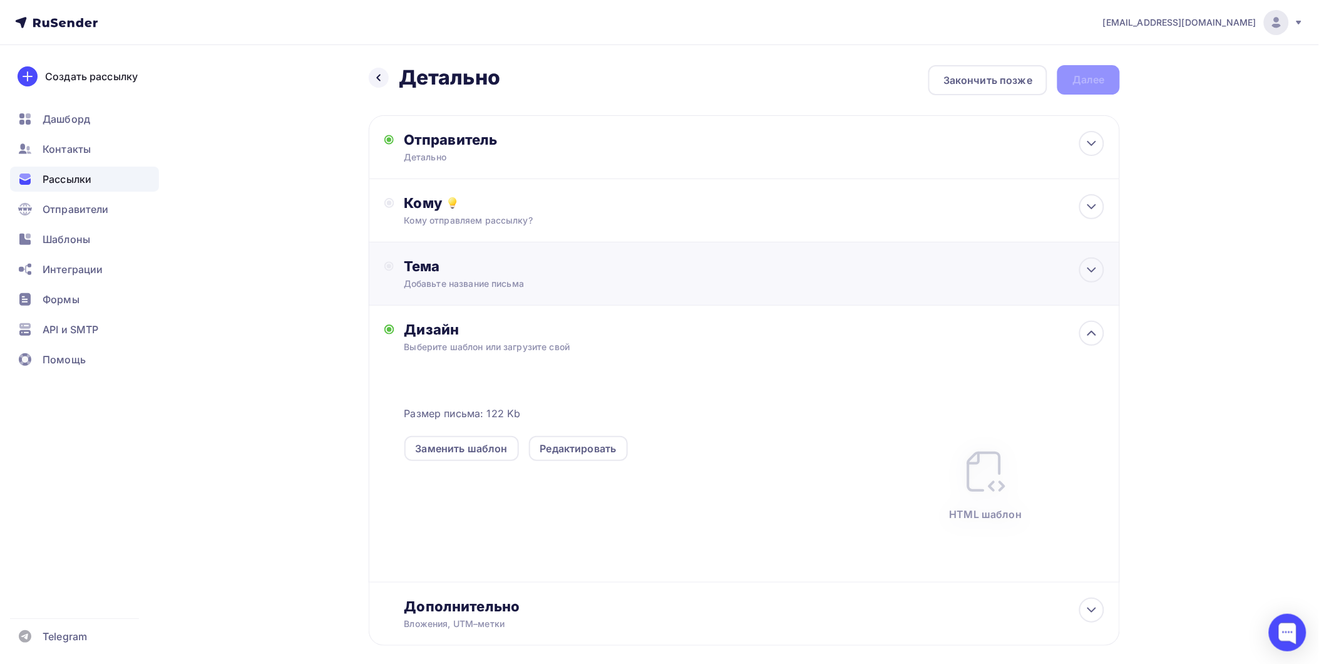
click at [457, 242] on div "Тема Добавьте название письма Тема * Рекомендуем использовать не более 150 симв…" at bounding box center [744, 273] width 751 height 63
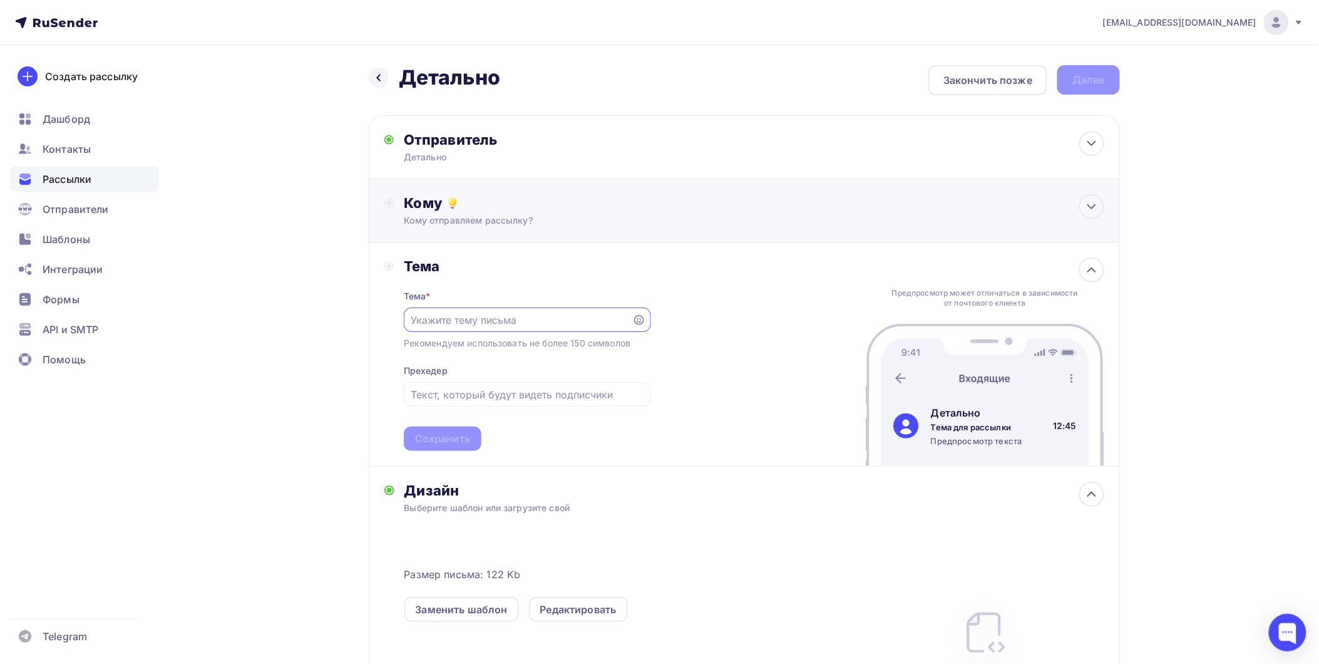
click at [491, 223] on div "Кому отправляем рассылку?" at bounding box center [719, 220] width 630 height 13
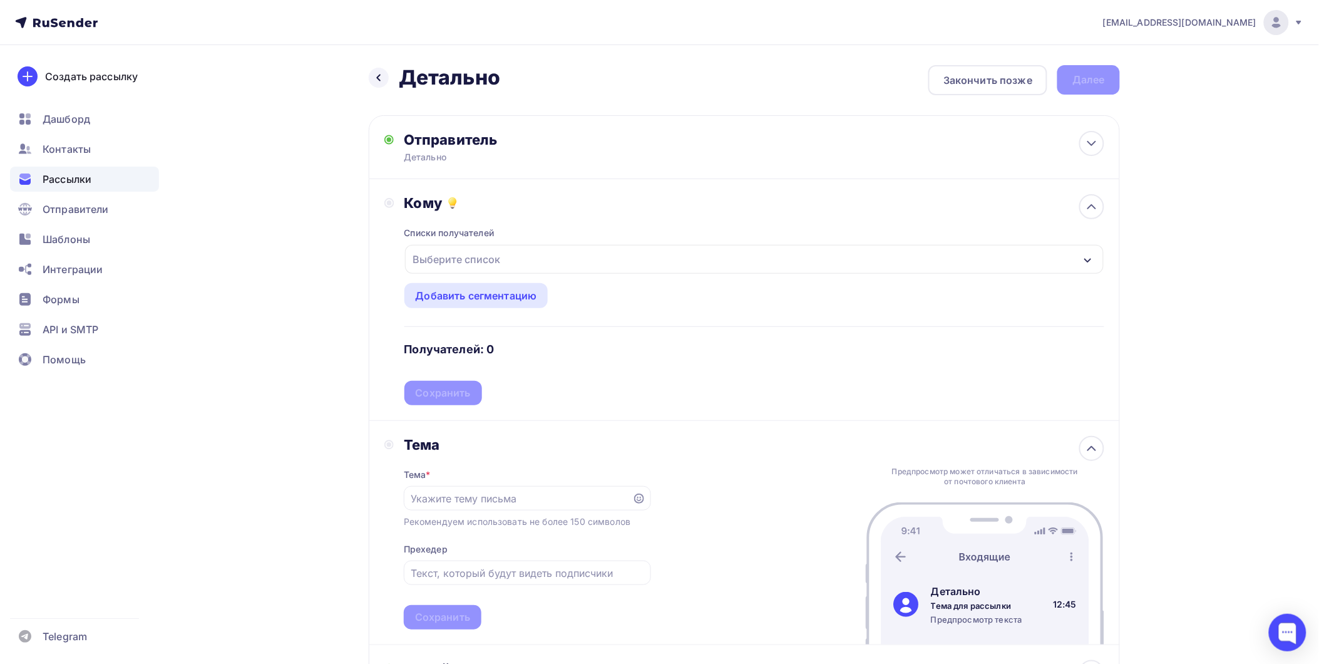
click at [501, 260] on div "Выберите список" at bounding box center [457, 259] width 98 height 23
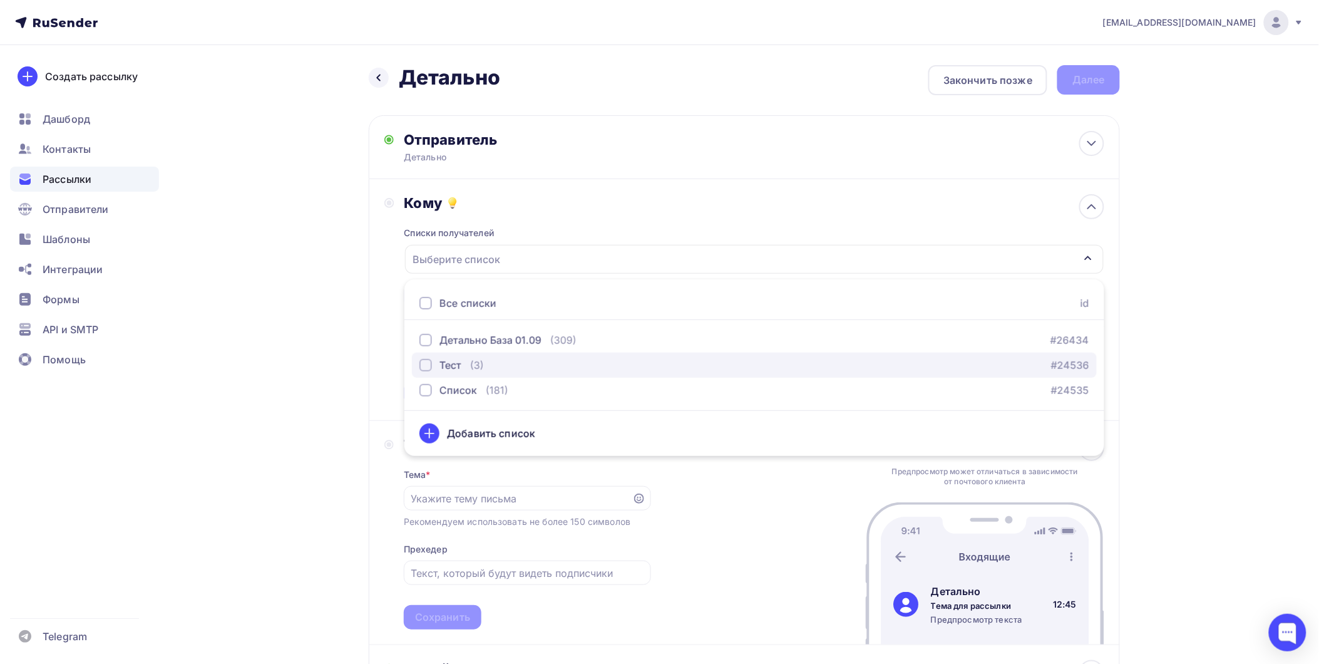
click at [418, 367] on button "Тест (3) #24536" at bounding box center [754, 364] width 685 height 25
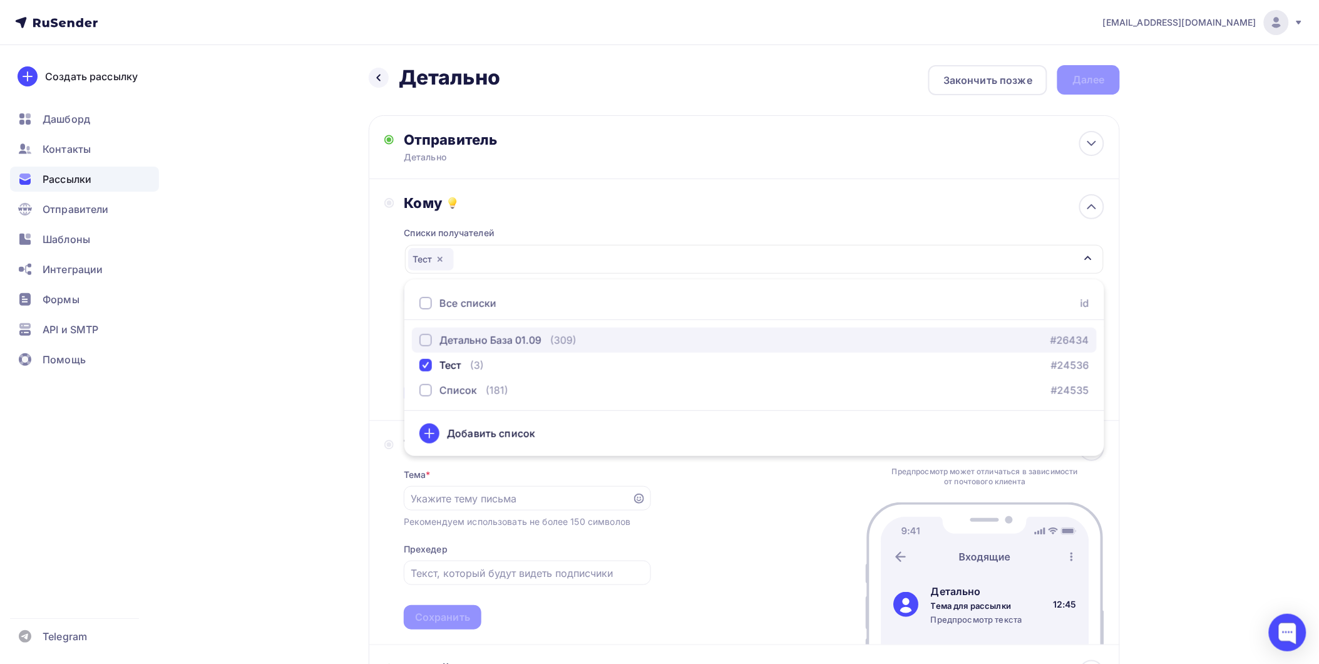
click at [426, 342] on div "button" at bounding box center [425, 340] width 13 height 13
click at [1105, 272] on div "Кому Списки получателей Детально База 01.09 Тест Все списки id Детально База 01…" at bounding box center [744, 300] width 751 height 242
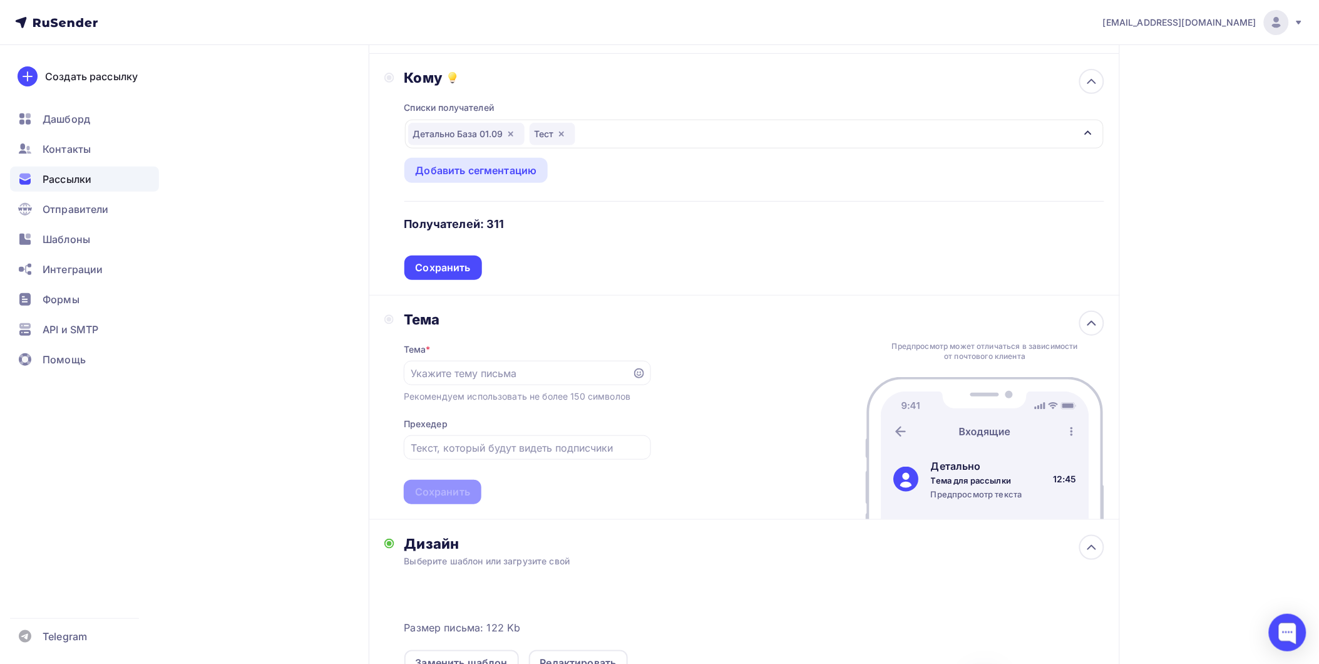
scroll to position [139, 0]
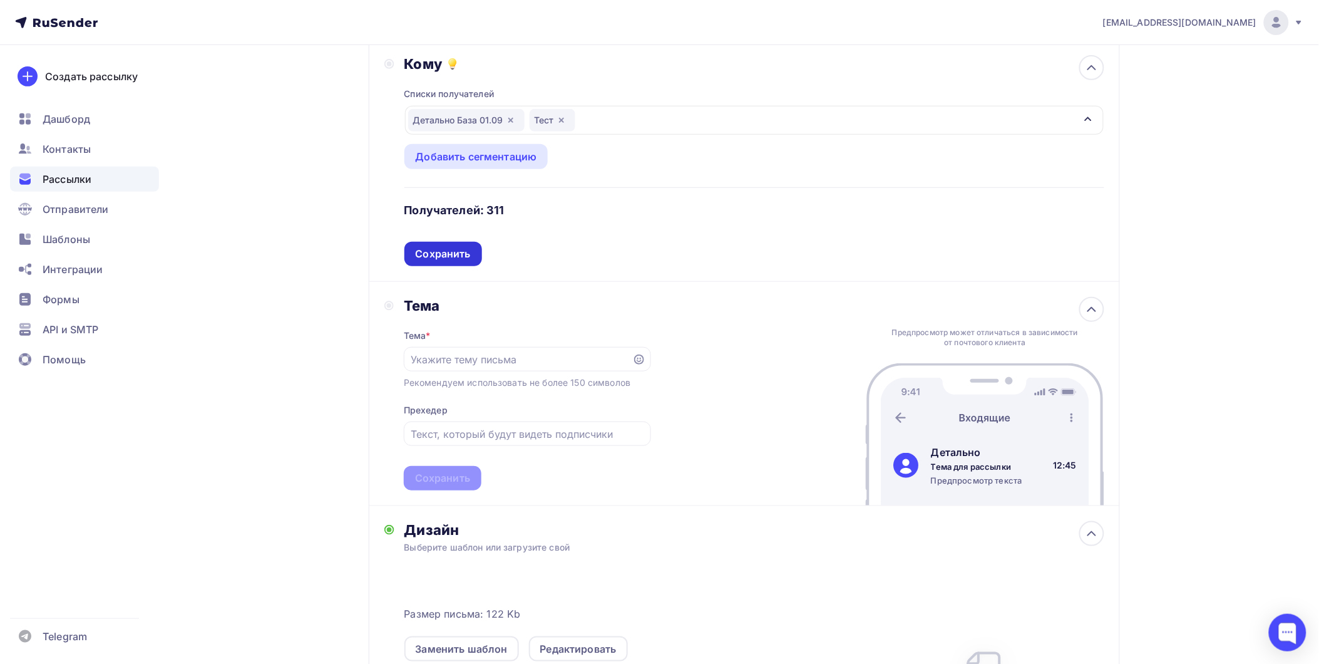
click at [434, 254] on div "Сохранить" at bounding box center [443, 254] width 55 height 14
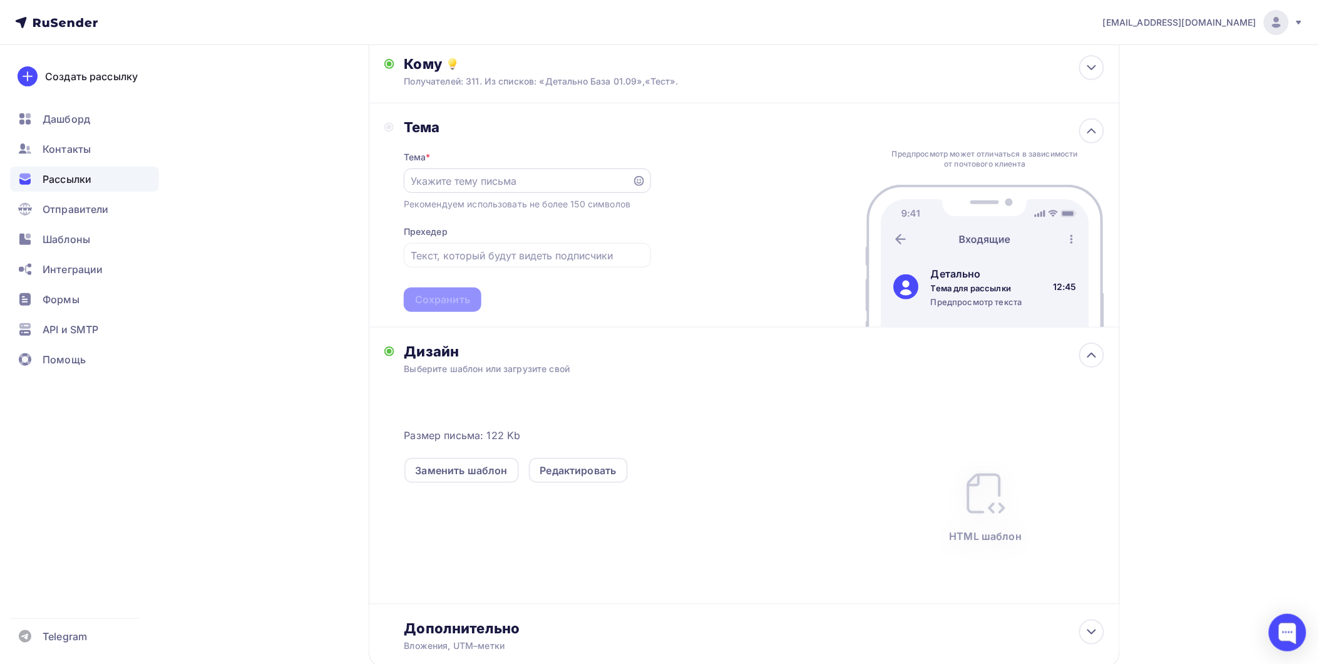
click at [502, 182] on input "text" at bounding box center [518, 180] width 214 height 15
type input "А"
type input "Бесплатная доставка запчастей"
click at [556, 261] on input "text" at bounding box center [527, 255] width 233 height 15
click at [557, 261] on input "text" at bounding box center [527, 255] width 233 height 15
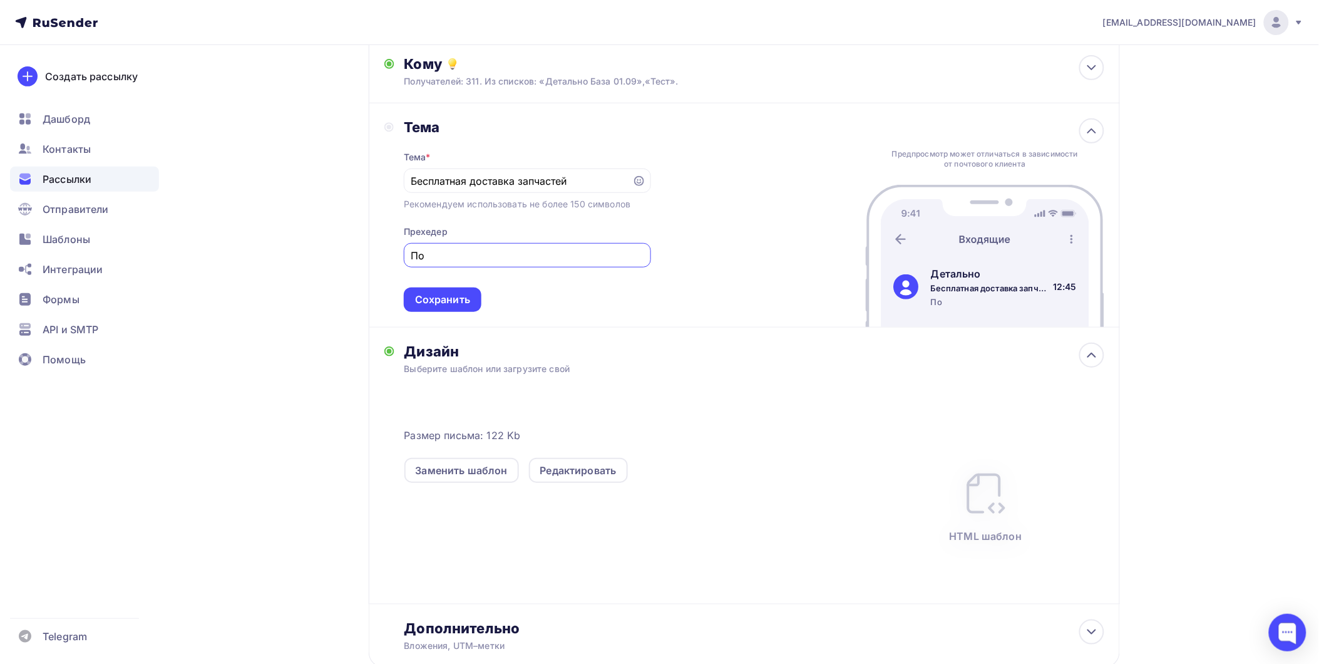
type input "П"
type input "При покупке от 5000р бесплатная доставка"
click at [464, 294] on div "Сохранить" at bounding box center [442, 299] width 55 height 14
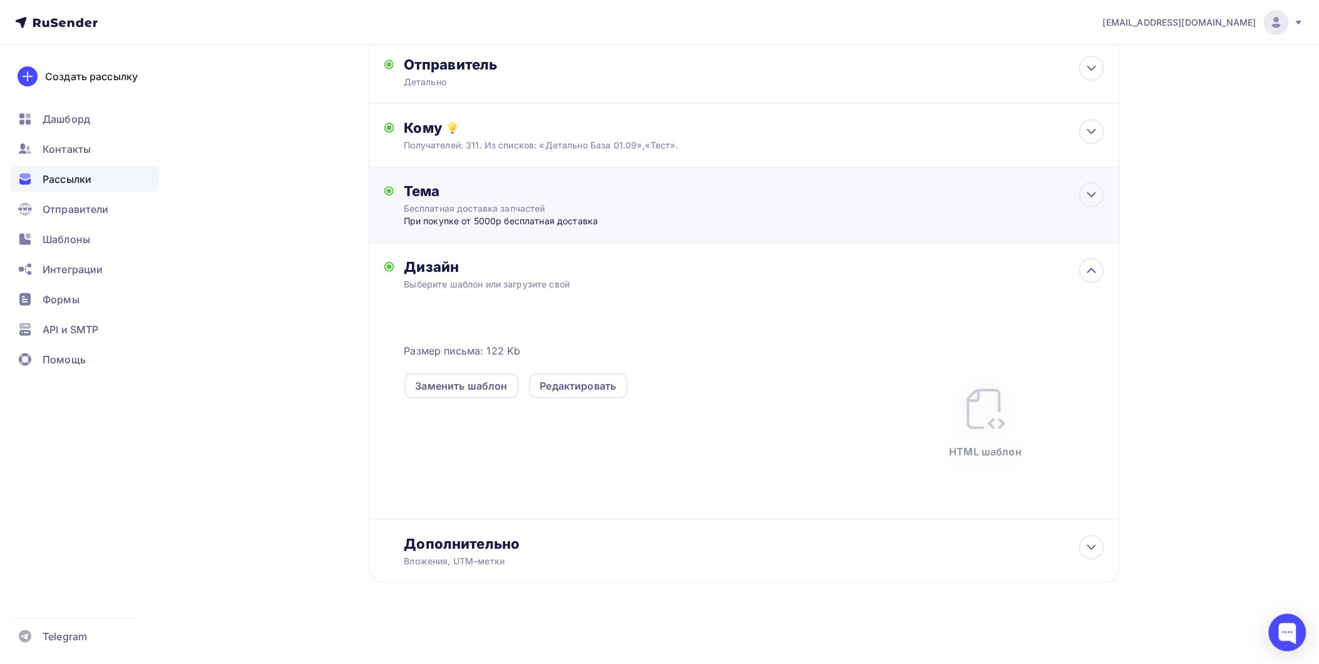
scroll to position [75, 0]
click at [570, 386] on div "Редактировать" at bounding box center [578, 385] width 76 height 15
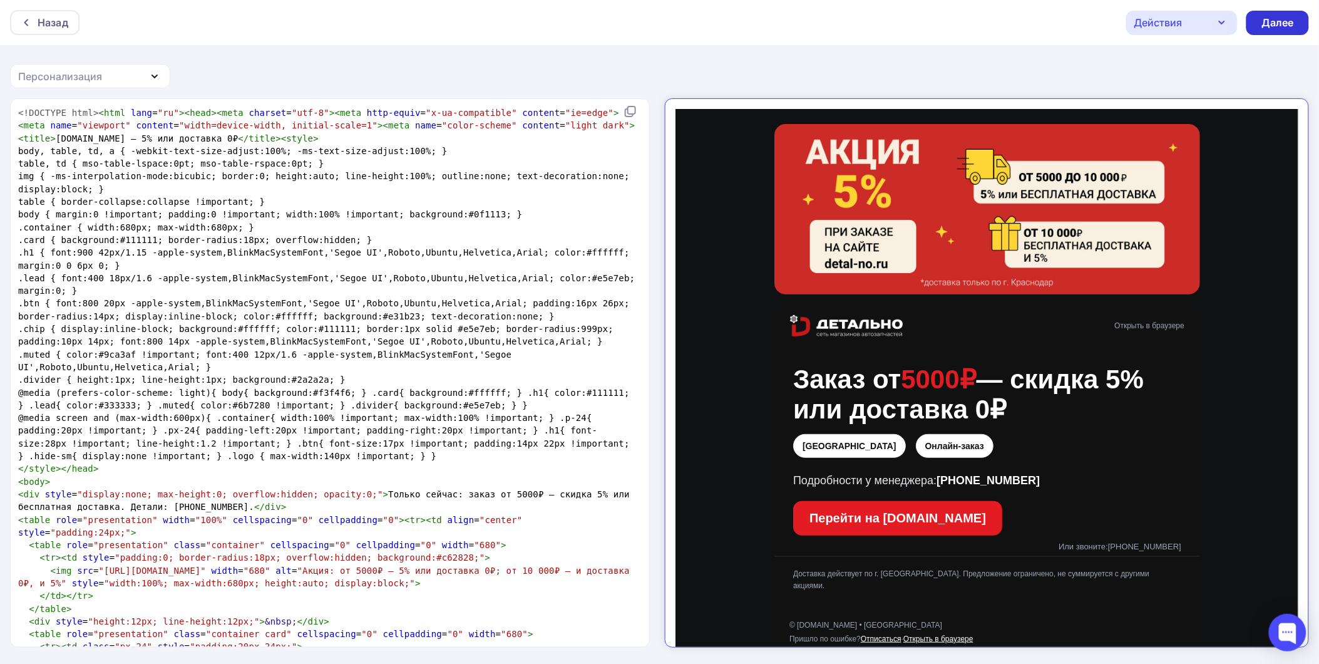
click at [1261, 19] on div "Далее" at bounding box center [1277, 23] width 33 height 14
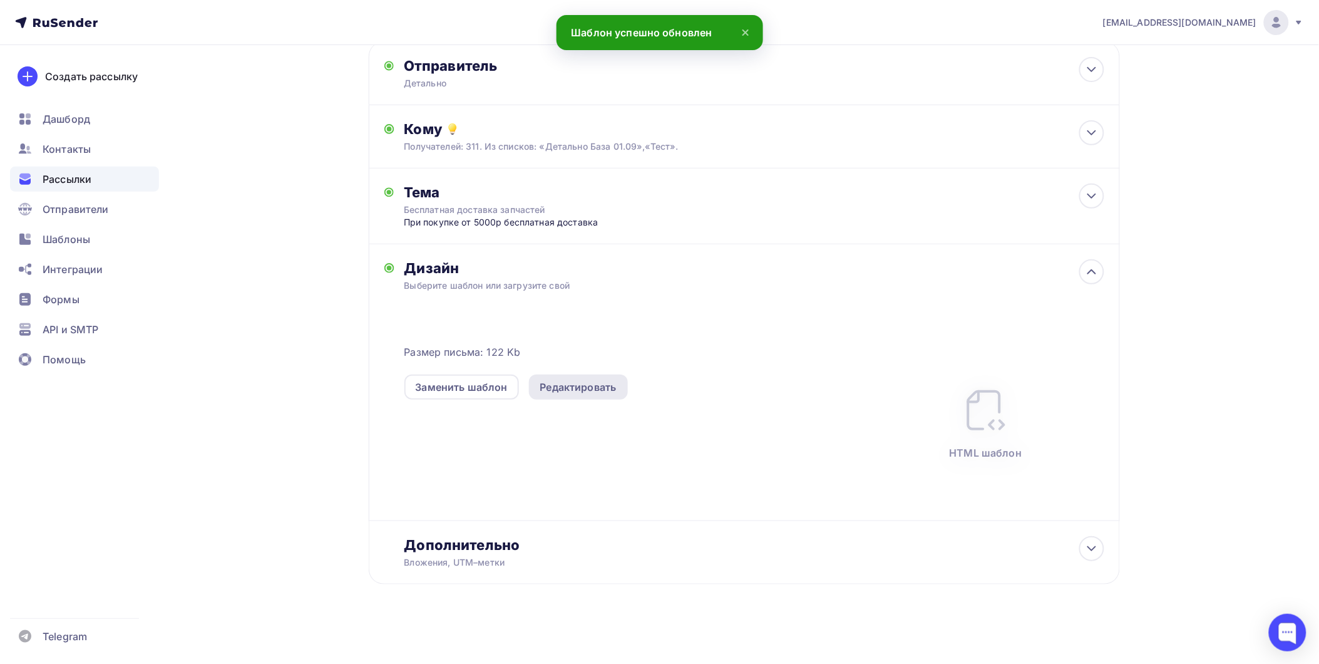
scroll to position [75, 0]
click at [782, 558] on div "Вложения, UTM–метки" at bounding box center [719, 561] width 630 height 13
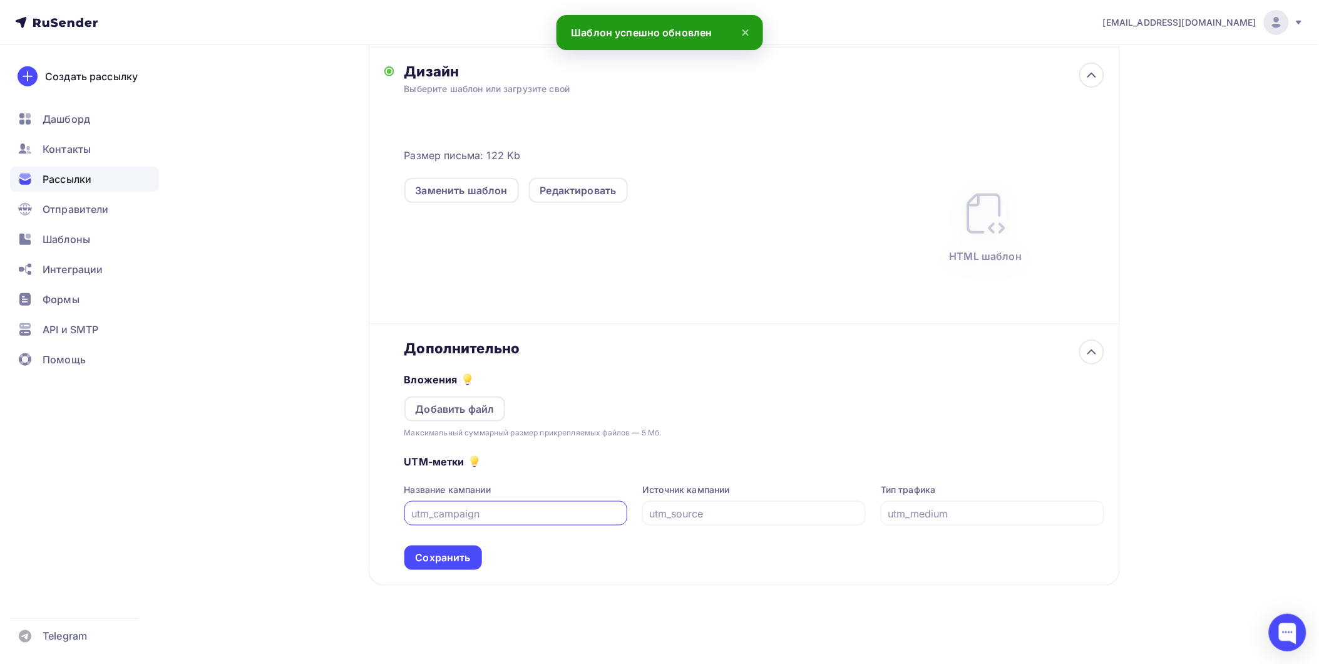
scroll to position [272, 0]
click at [684, 516] on input "text" at bounding box center [754, 512] width 209 height 15
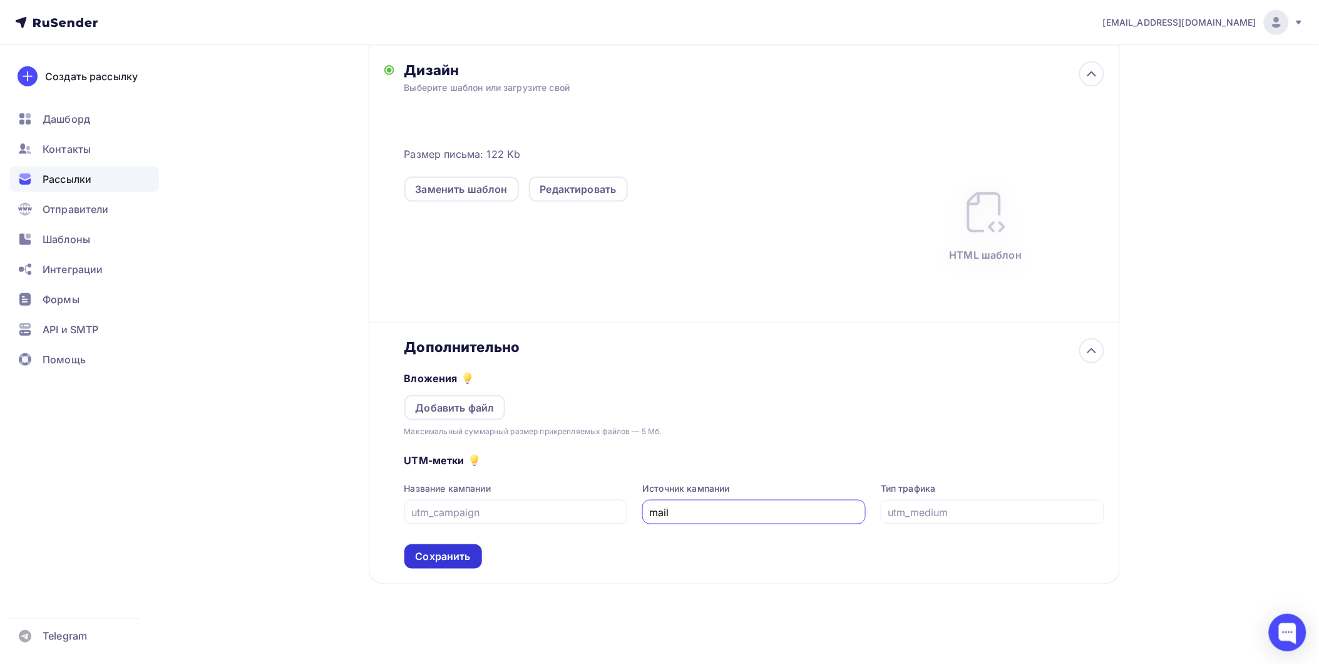
type input "mail"
click at [467, 554] on div "Сохранить" at bounding box center [443, 556] width 55 height 14
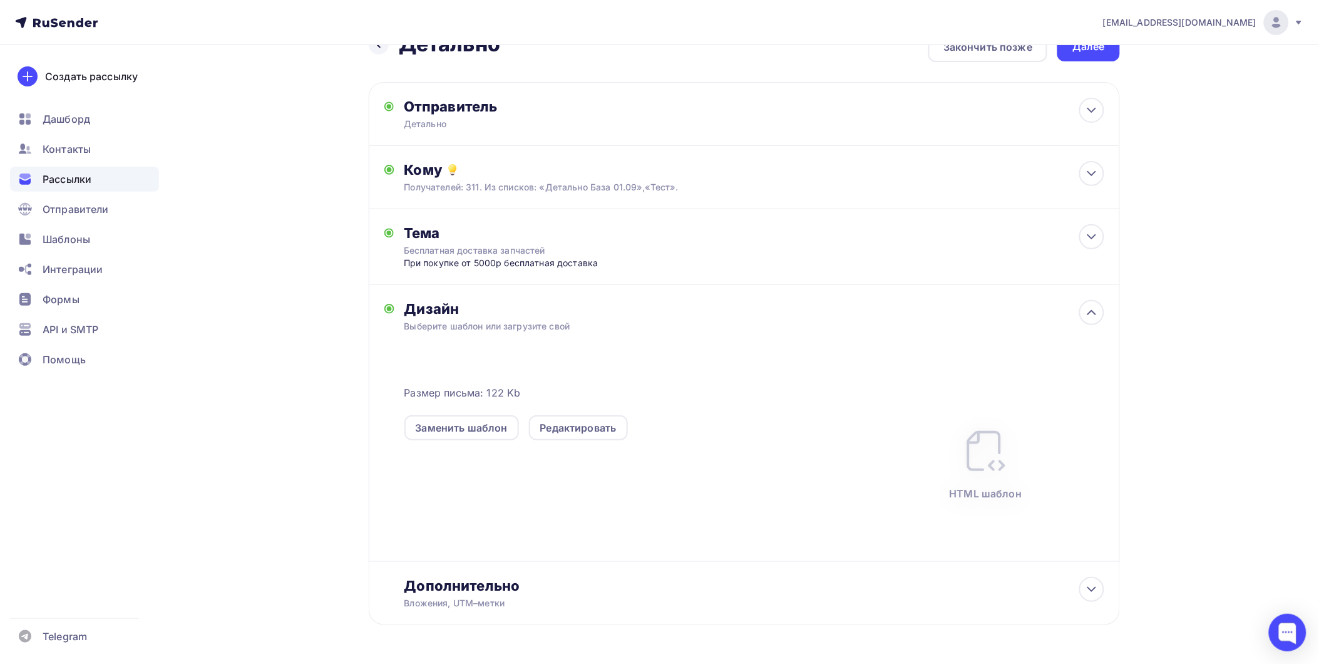
scroll to position [0, 0]
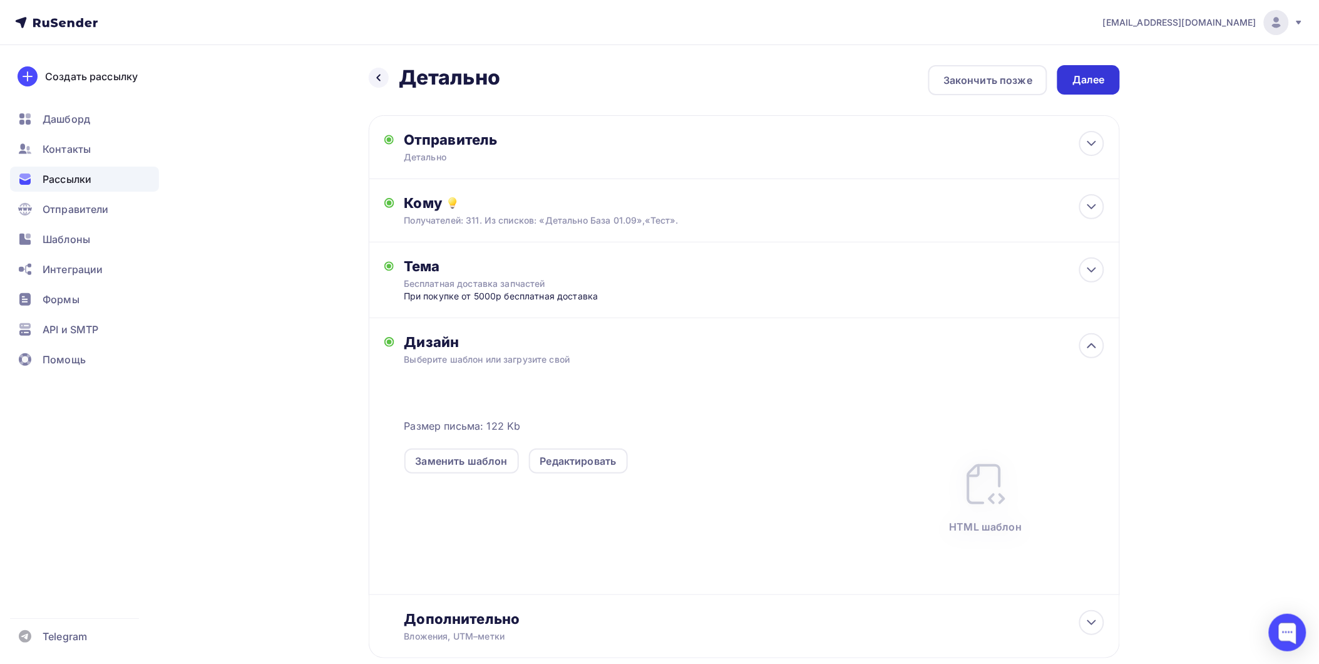
click at [1103, 79] on div "Далее" at bounding box center [1088, 80] width 33 height 14
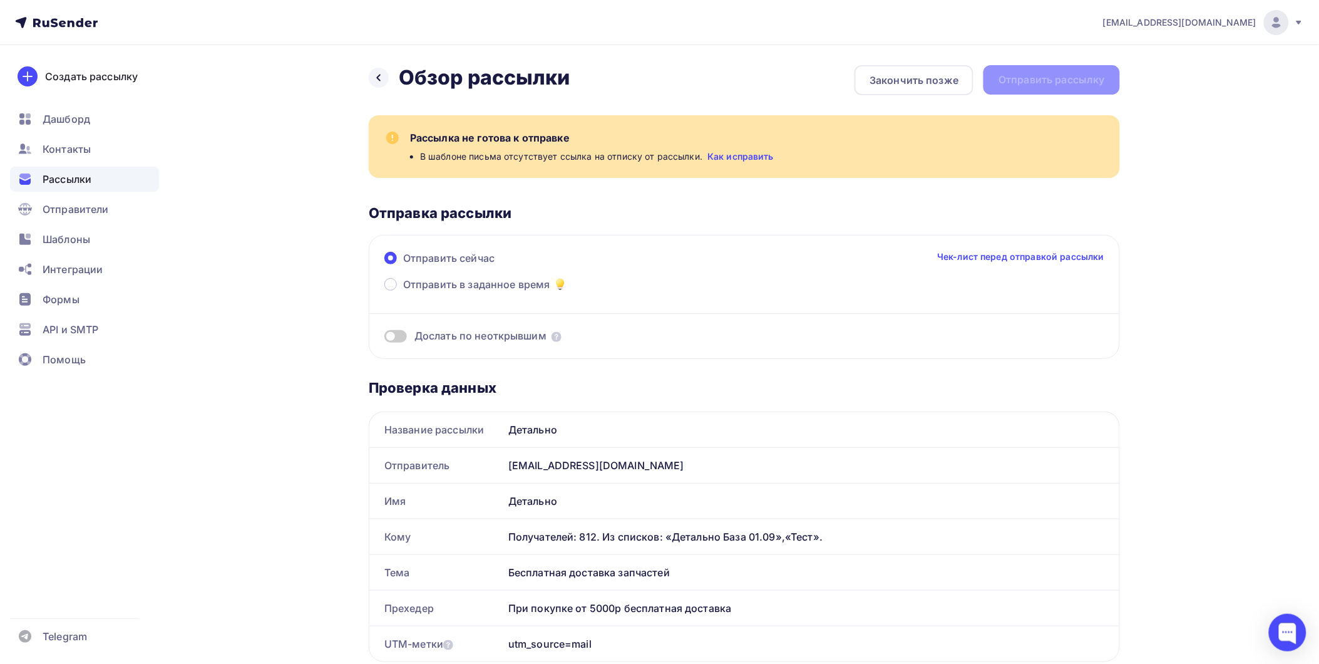
click at [746, 158] on link "Как исправить" at bounding box center [740, 156] width 66 height 13
click at [377, 79] on icon at bounding box center [379, 78] width 10 height 10
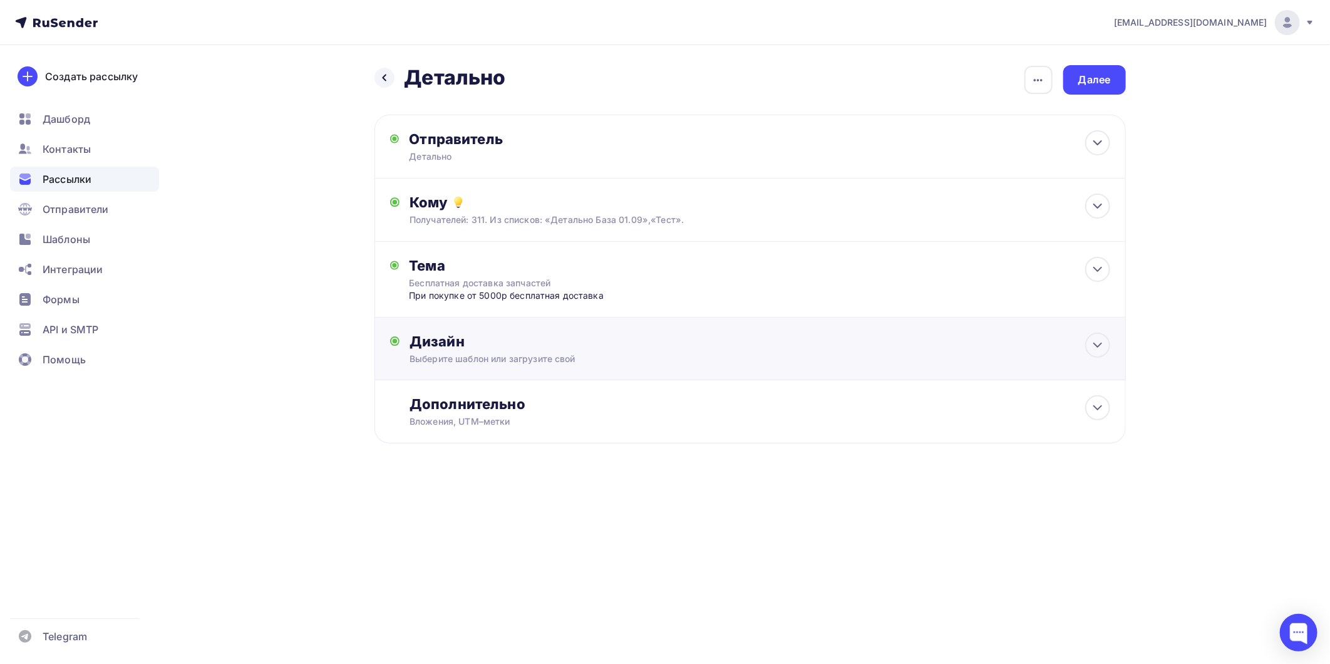
click at [490, 342] on div "Дизайн" at bounding box center [759, 341] width 700 height 18
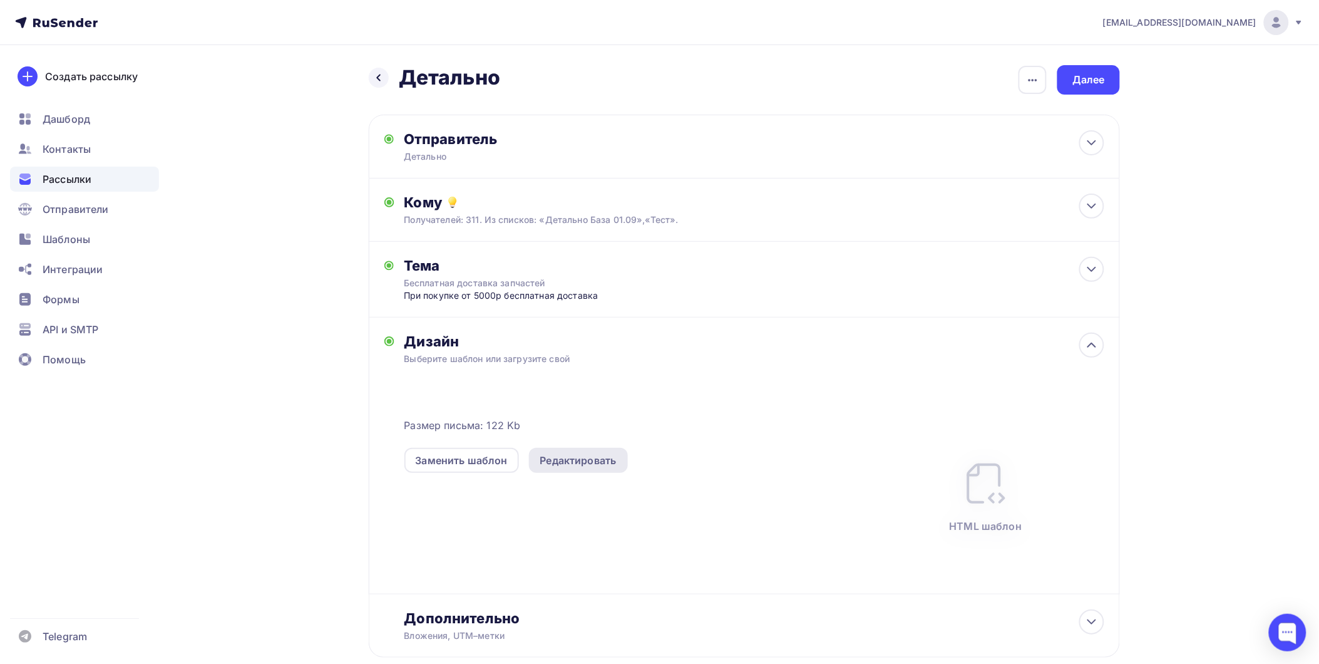
click at [558, 463] on div "Редактировать" at bounding box center [578, 460] width 76 height 15
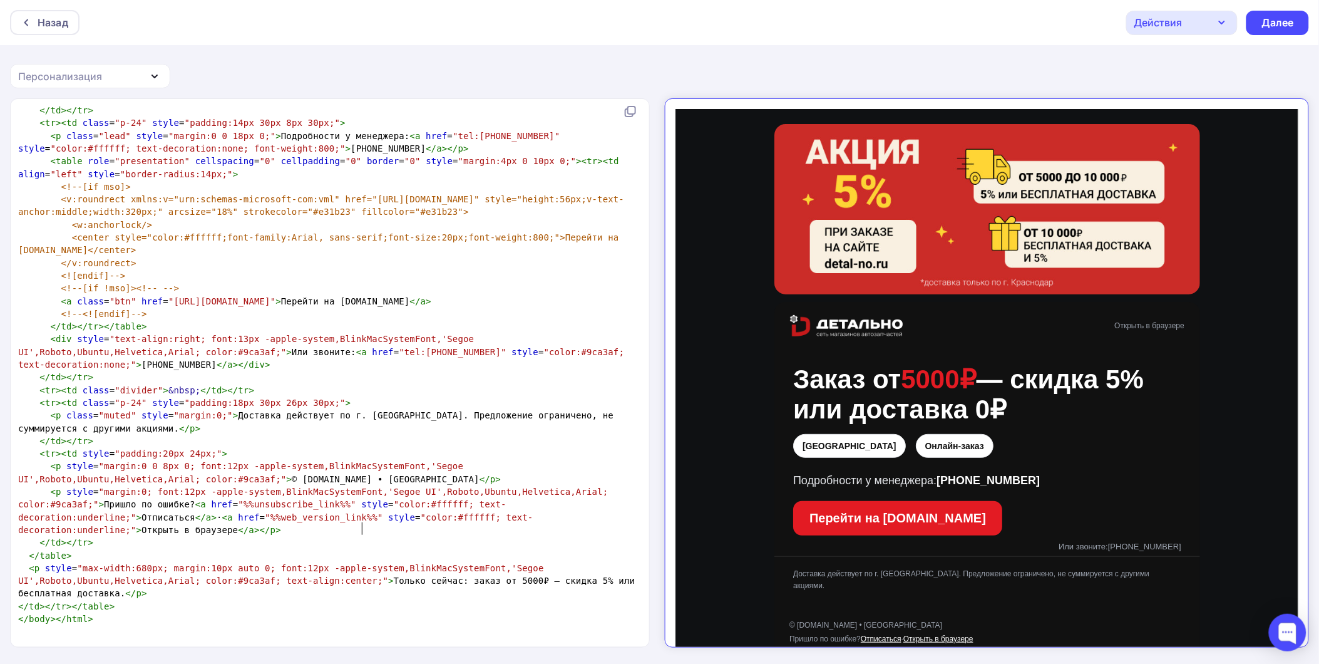
scroll to position [4, 0]
type textarea "ink%%""
drag, startPoint x: 362, startPoint y: 518, endPoint x: 331, endPoint y: 520, distance: 31.4
click at [331, 520] on span "< p style = "margin:0; font:12px -apple-system,BlinkMacSystemFont,'Segoe UI',Ro…" at bounding box center [315, 510] width 595 height 48
click at [326, 534] on pre "< p style = "margin:0; font:12px -apple-system,BlinkMacSystemFont,'Segoe UI',Ro…" at bounding box center [327, 510] width 623 height 51
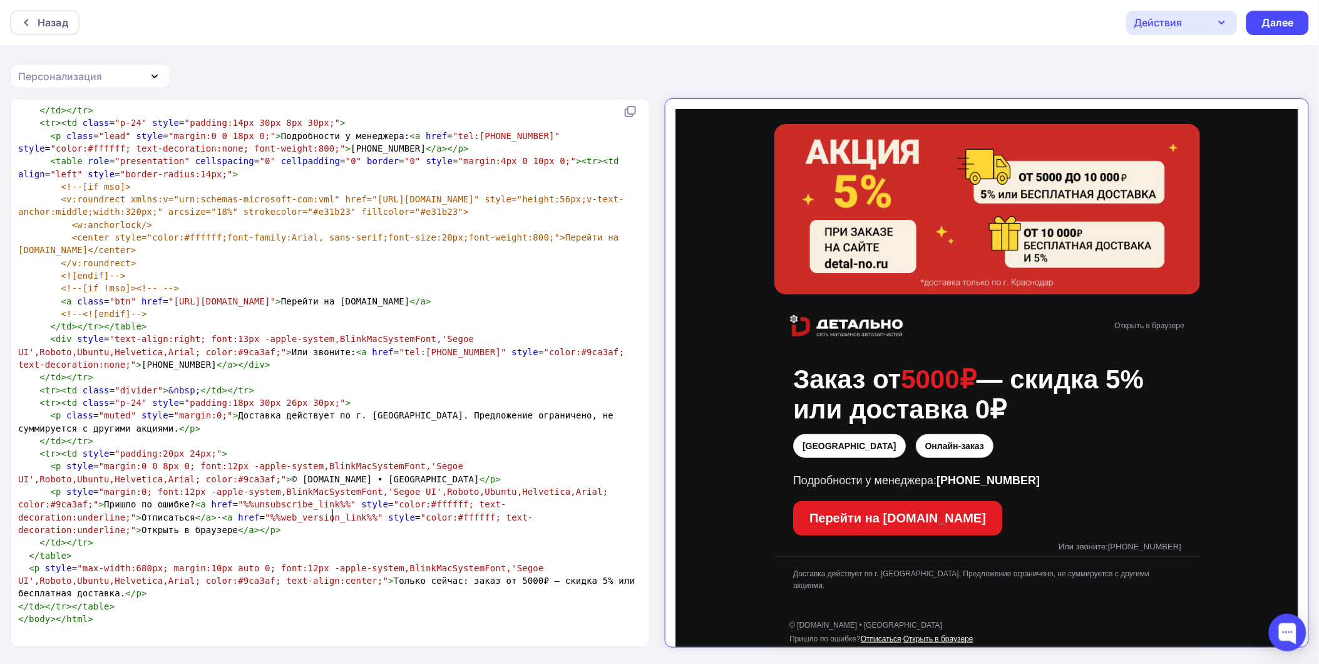
click at [332, 505] on span "< p style = "margin:0; font:12px -apple-system,BlinkMacSystemFont,'Segoe UI',Ro…" at bounding box center [315, 510] width 595 height 48
type textarea "%%unsubscribe_link%%"
drag, startPoint x: 327, startPoint y: 504, endPoint x: 230, endPoint y: 504, distance: 96.4
click at [238, 504] on span ""%%unsubscribe_link%%"" at bounding box center [297, 504] width 118 height 10
paste textarea
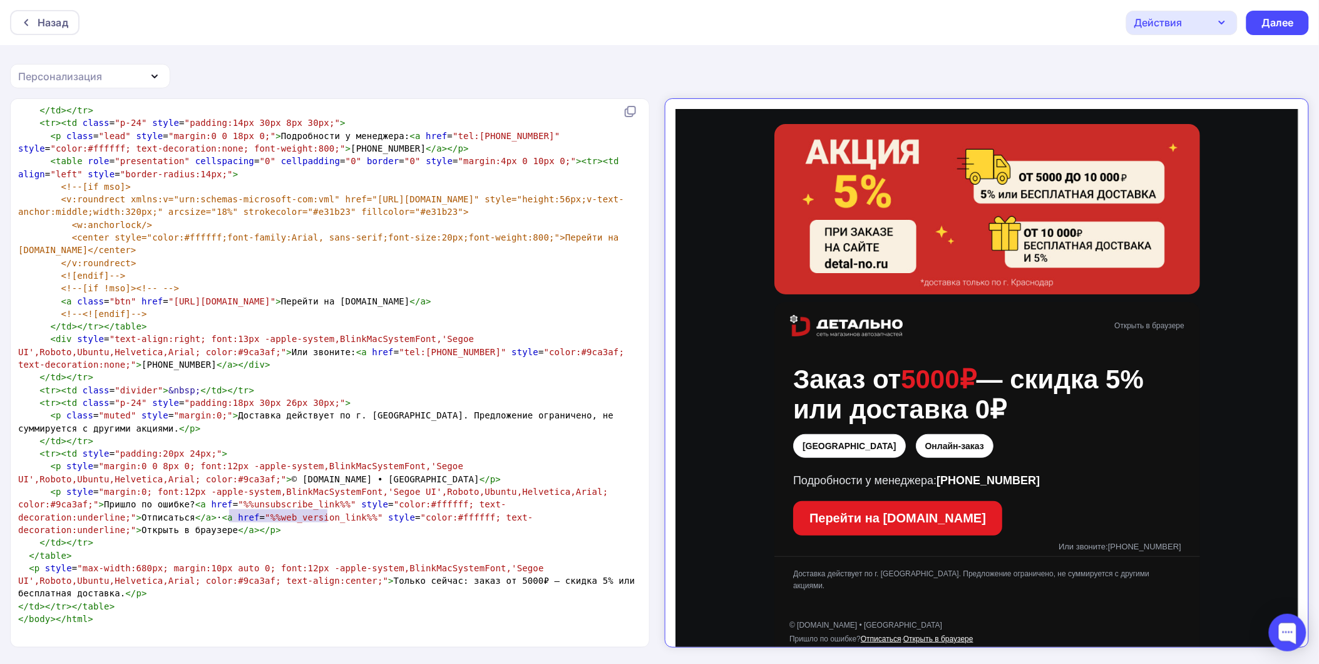
click at [322, 514] on span ""%%web_version_link%%"" at bounding box center [324, 517] width 118 height 10
type textarea "%%unsubscribe_link%%"
drag, startPoint x: 327, startPoint y: 503, endPoint x: 230, endPoint y: 505, distance: 97.7
click at [238, 505] on span ""%%unsubscribe_link%%"" at bounding box center [297, 504] width 118 height 10
paste textarea
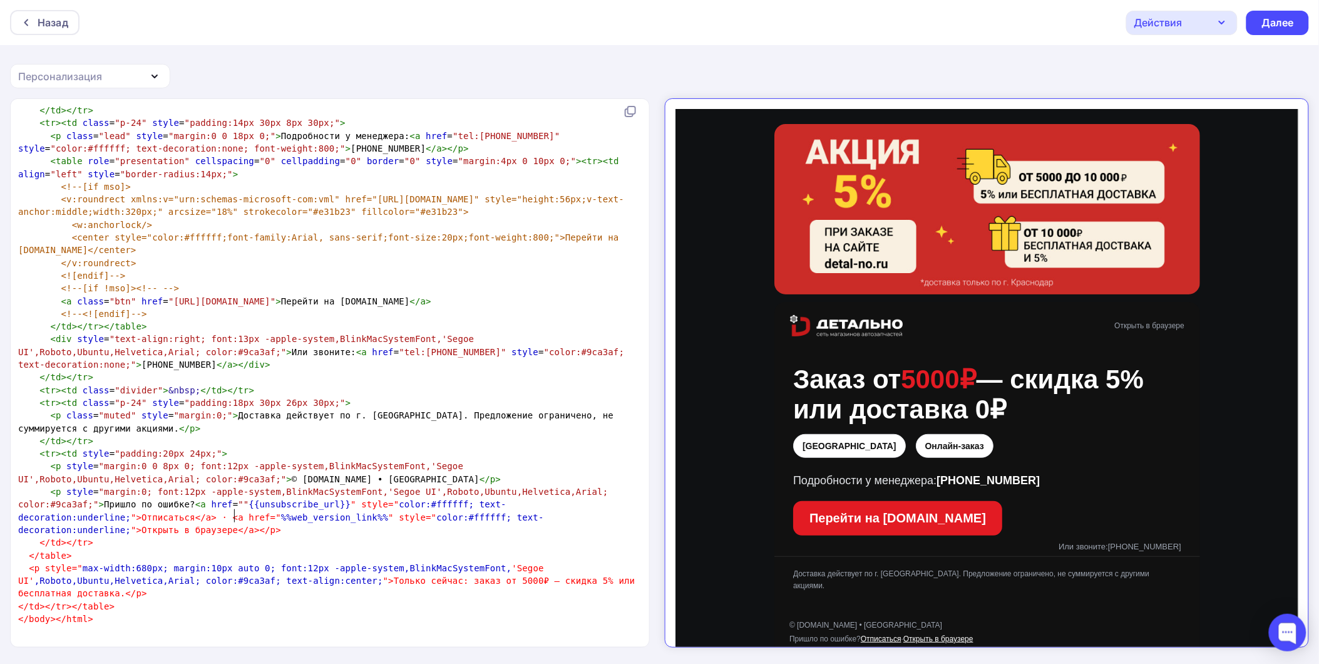
click at [238, 505] on span """" at bounding box center [243, 504] width 11 height 10
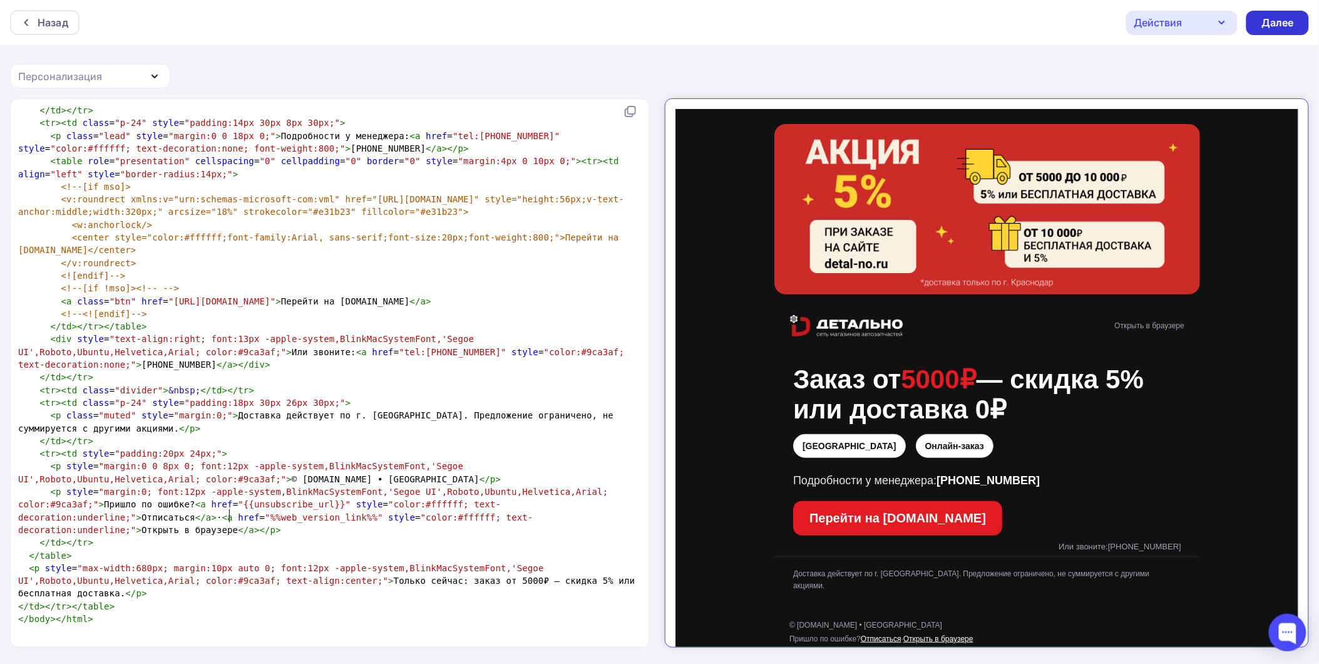
click at [1287, 31] on div "Далее" at bounding box center [1277, 23] width 63 height 24
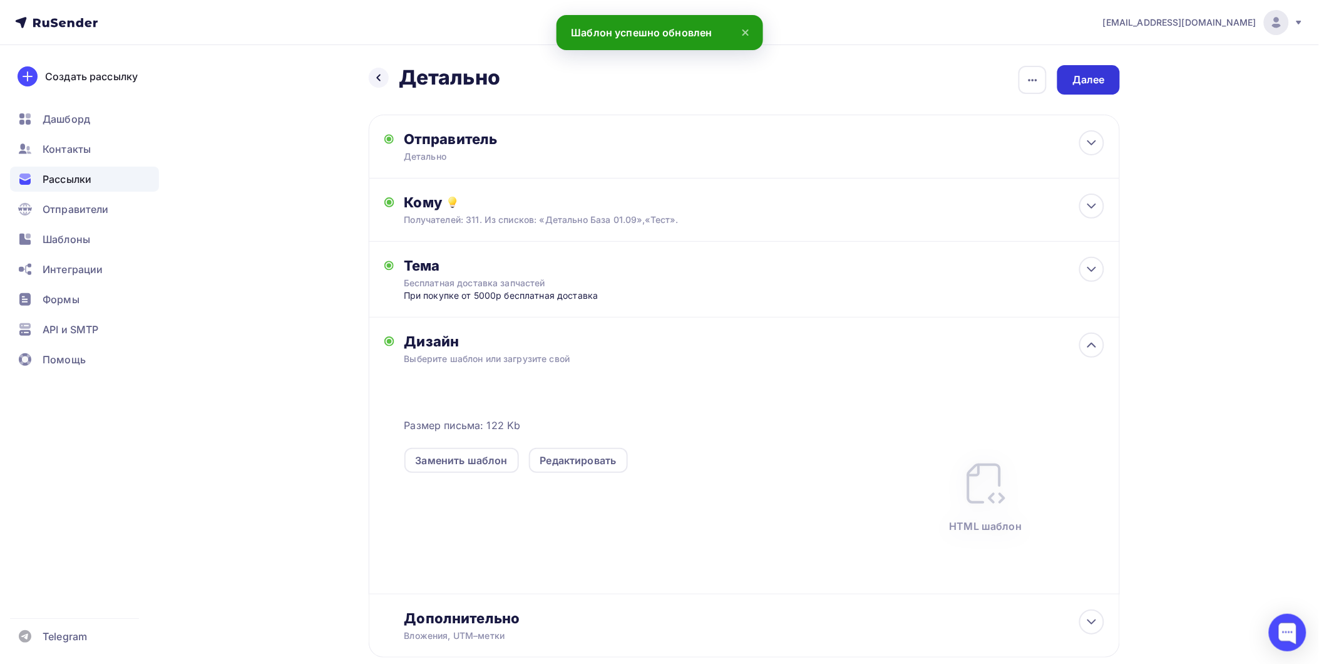
click at [1065, 84] on div "Далее" at bounding box center [1088, 79] width 63 height 29
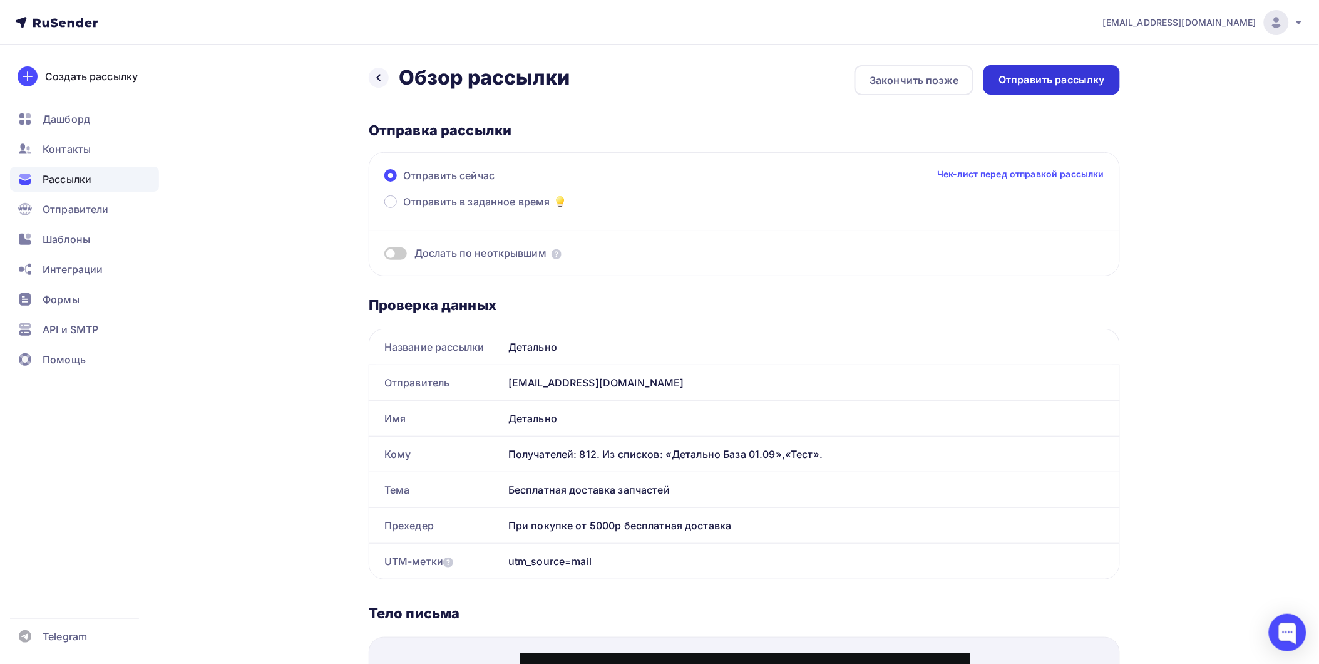
click at [1079, 81] on div "Отправить рассылку" at bounding box center [1051, 80] width 106 height 14
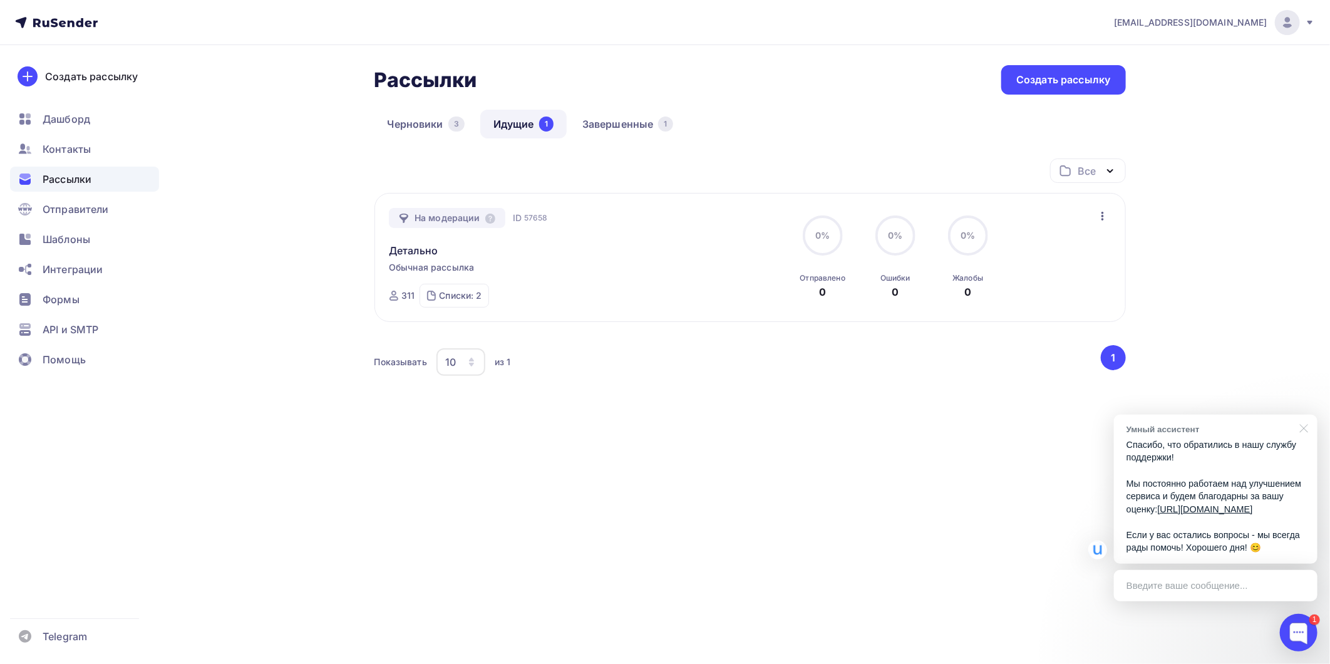
click at [1299, 418] on div at bounding box center [1301, 427] width 31 height 26
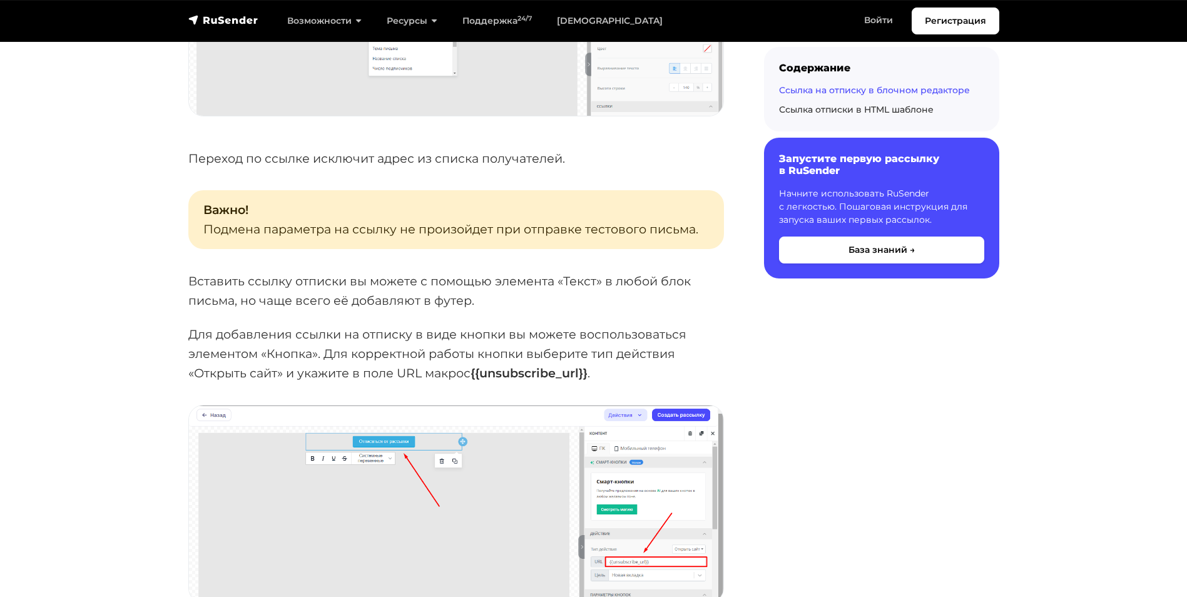
scroll to position [1377, 0]
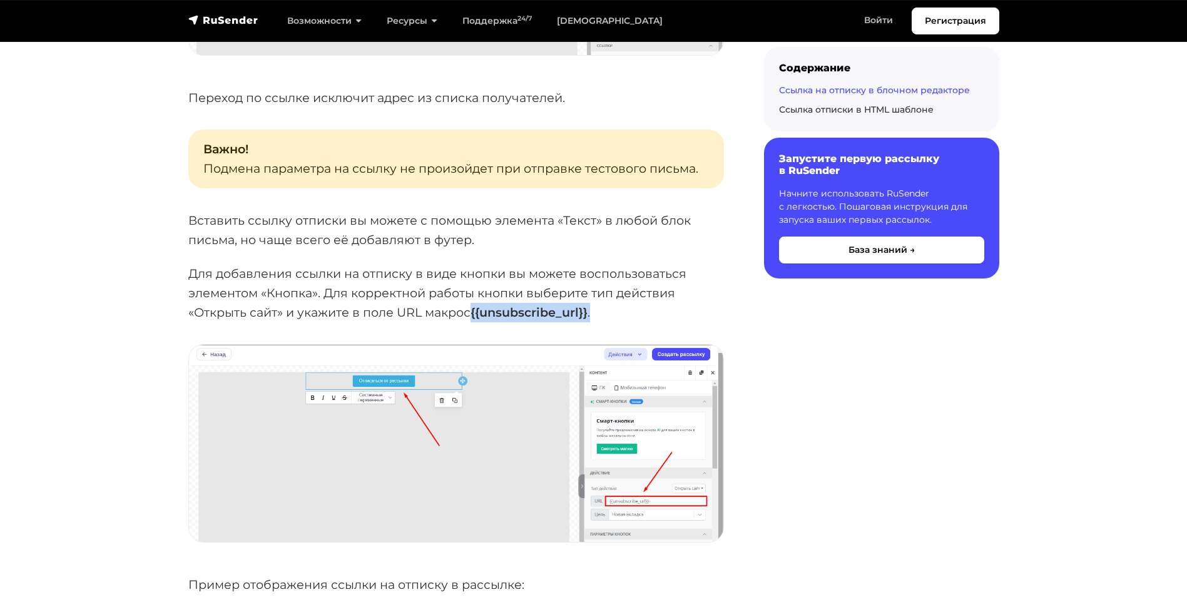
drag, startPoint x: 476, startPoint y: 312, endPoint x: 596, endPoint y: 321, distance: 120.5
click at [596, 321] on p "Для добавления ссылки на отписку в виде кнопки вы можете воспользоваться элемен…" at bounding box center [456, 293] width 536 height 58
copy p "{{unsubscribe_url}} ."
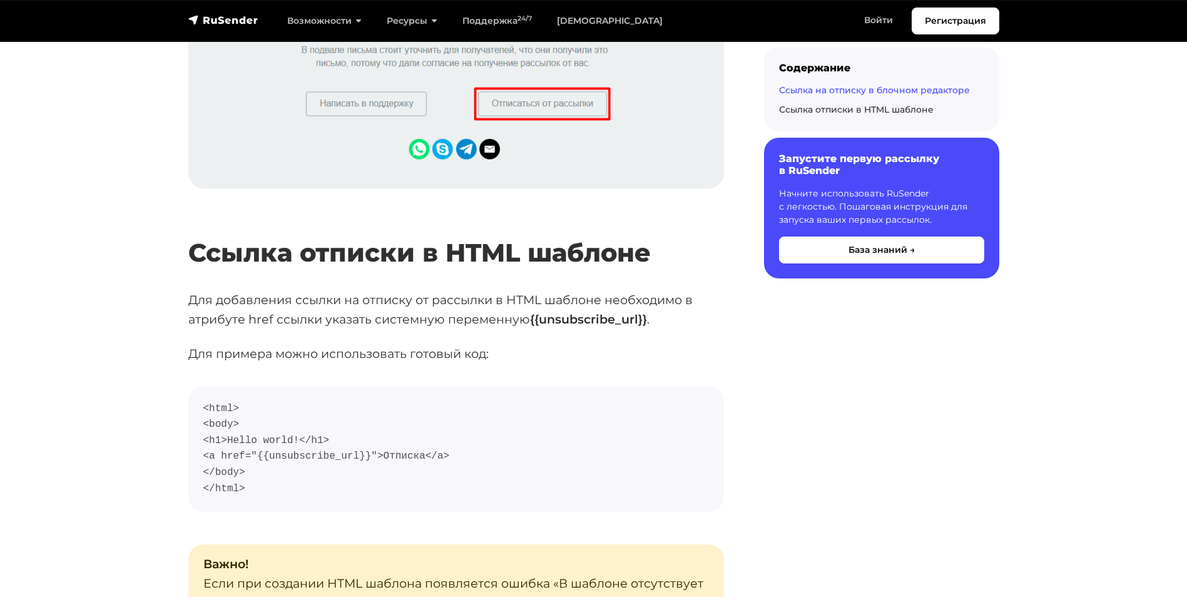
scroll to position [2066, 0]
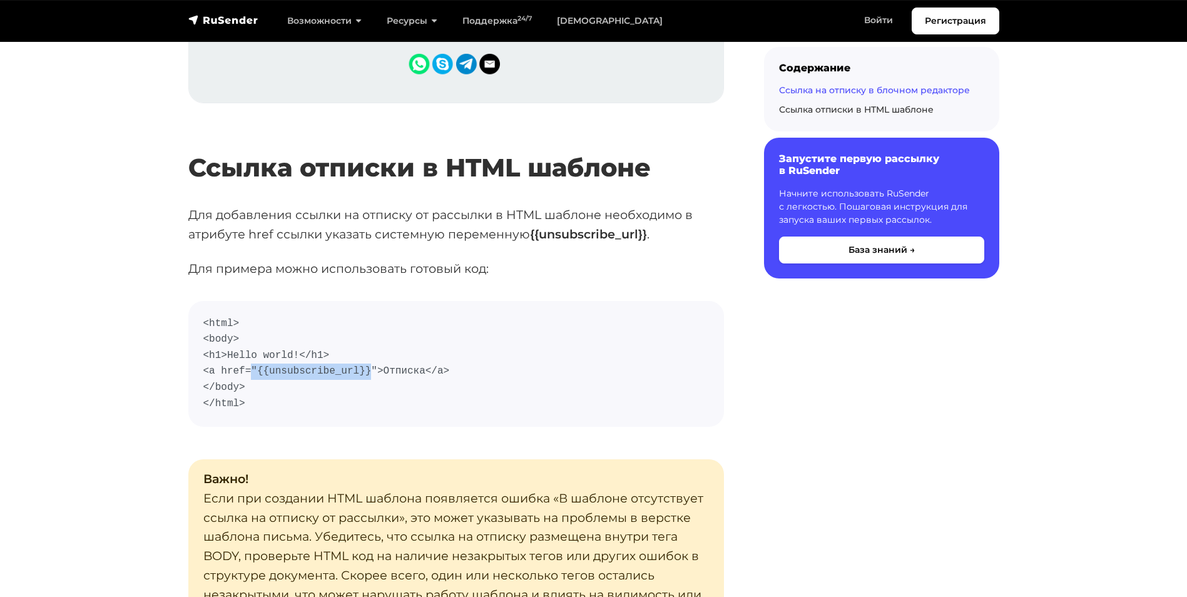
drag, startPoint x: 356, startPoint y: 370, endPoint x: 249, endPoint y: 374, distance: 106.5
click at [249, 374] on code "<html> <body> <h1>Hello world!</h1> <a href="{{unsubscribe_url}}">Отписка</a> <…" at bounding box center [456, 364] width 506 height 96
drag, startPoint x: 249, startPoint y: 374, endPoint x: 364, endPoint y: 366, distance: 114.8
click at [364, 365] on code "<html> <body> <h1>Hello world!</h1> <a href="{{unsubscribe_url}}">Отписка</a> <…" at bounding box center [456, 364] width 506 height 96
drag, startPoint x: 363, startPoint y: 366, endPoint x: 250, endPoint y: 375, distance: 113.6
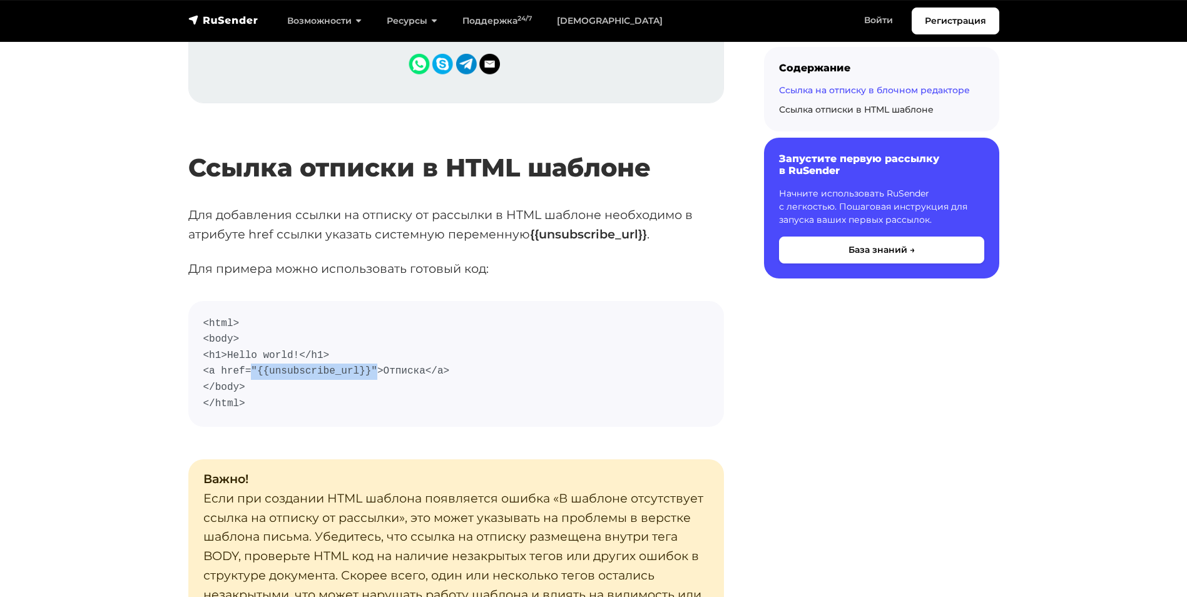
click at [250, 375] on code "<html> <body> <h1>Hello world!</h1> <a href="{{unsubscribe_url}}">Отписка</a> <…" at bounding box center [456, 364] width 506 height 96
copy code ""{{unsubscribe_url}}""
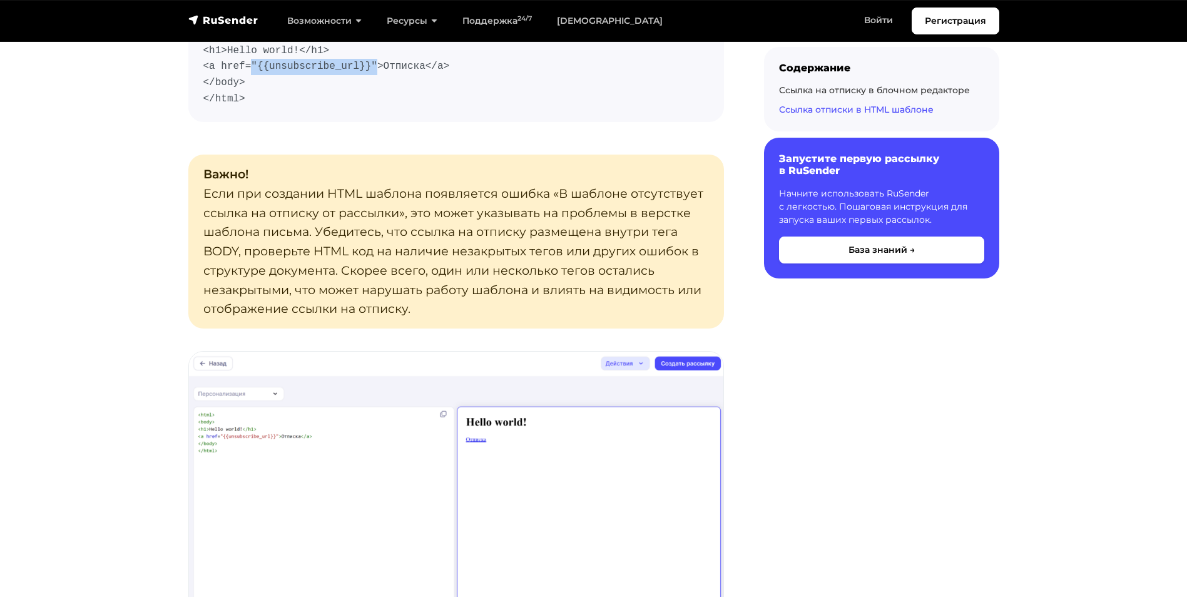
scroll to position [2379, 0]
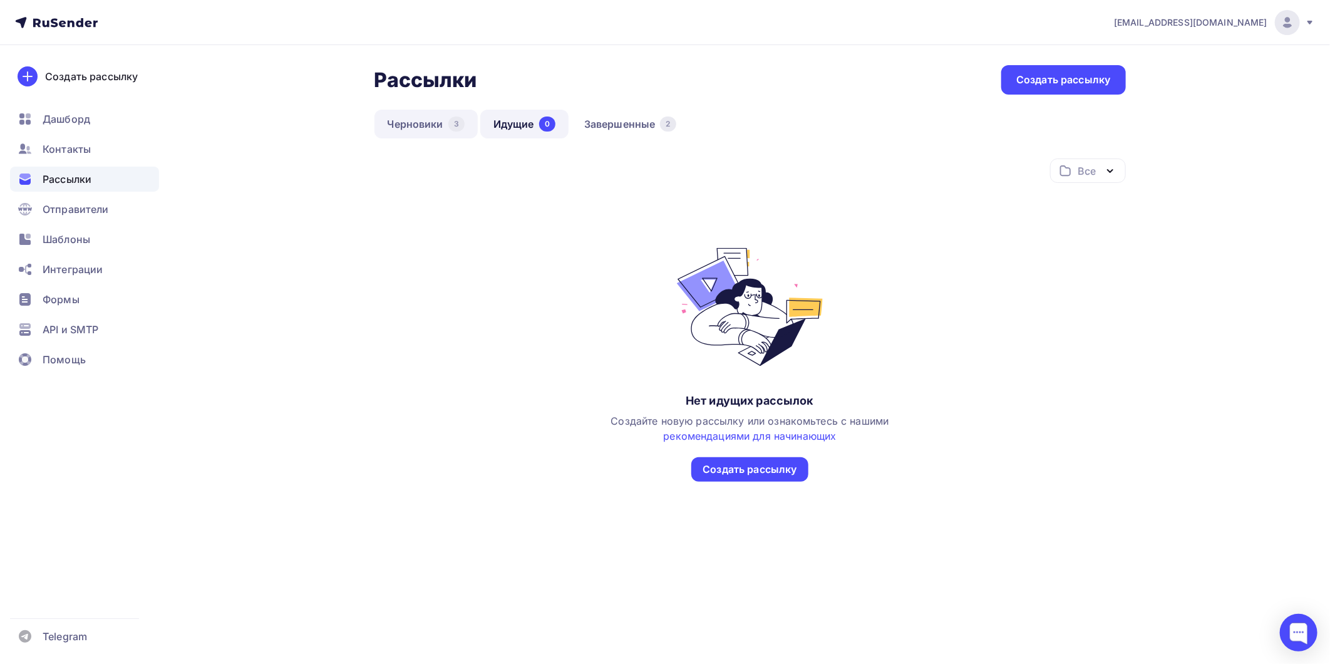
click at [421, 135] on link "Черновики 3" at bounding box center [425, 124] width 103 height 29
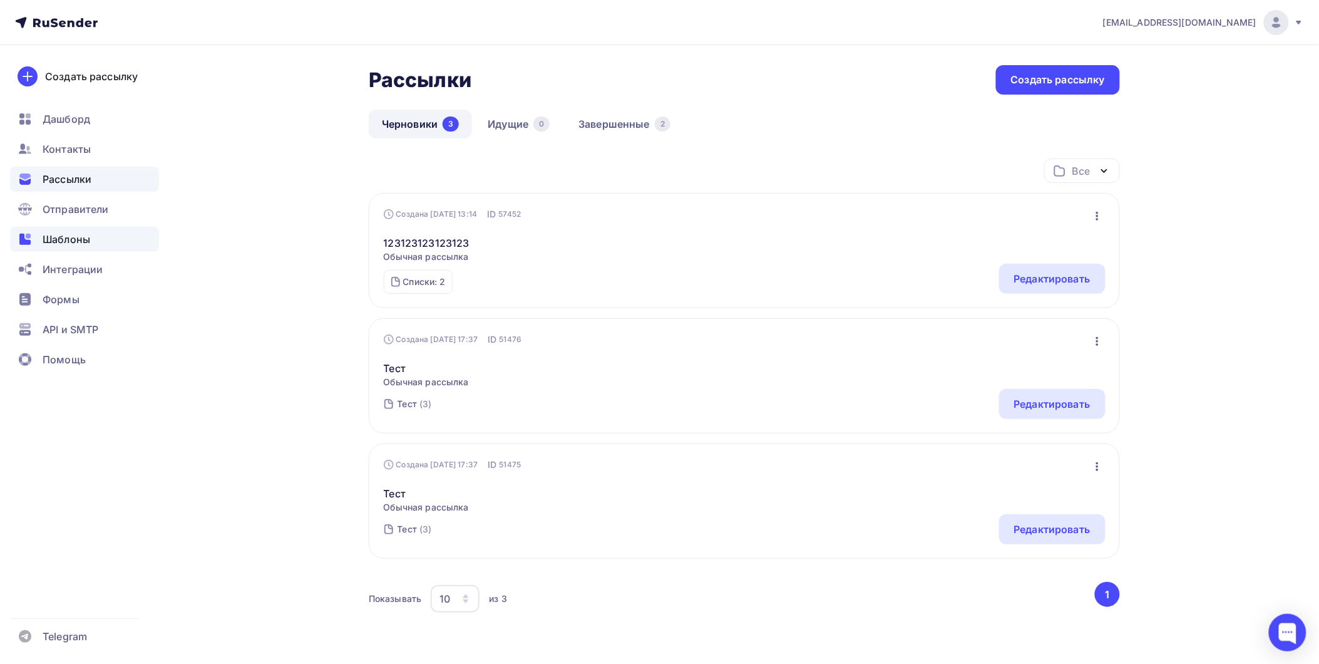
click at [79, 234] on span "Шаблоны" at bounding box center [67, 239] width 48 height 15
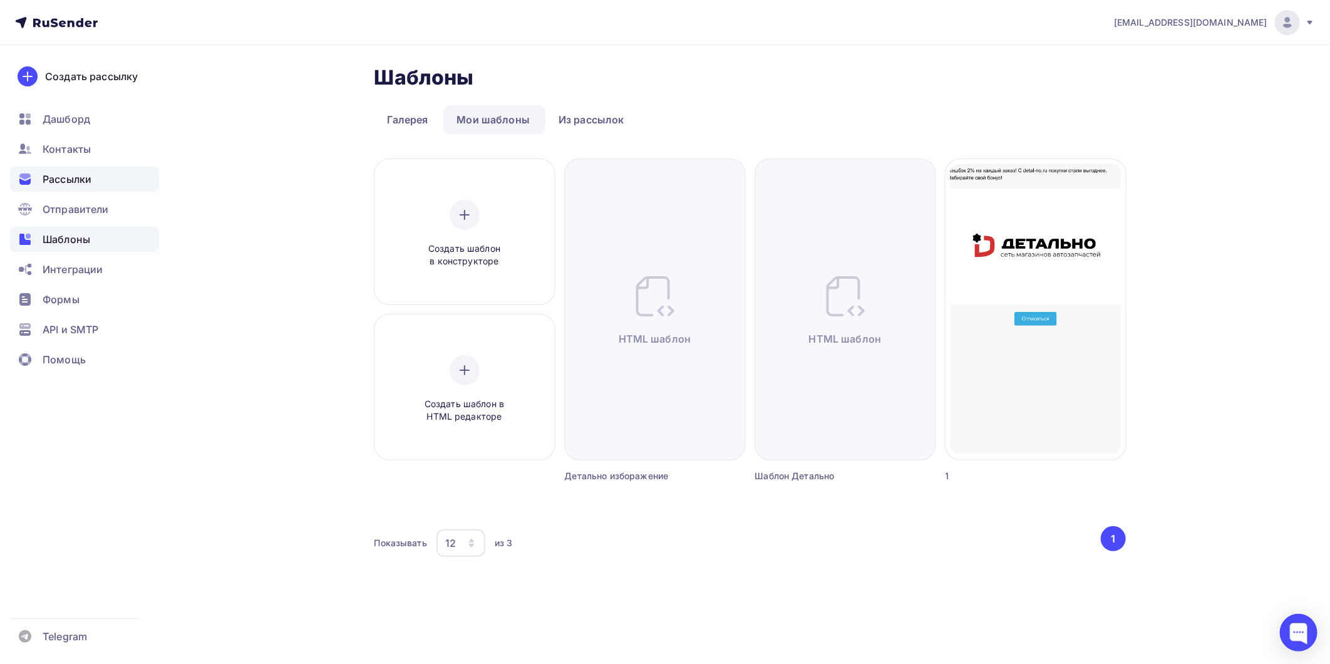
click at [72, 176] on span "Рассылки" at bounding box center [67, 179] width 49 height 15
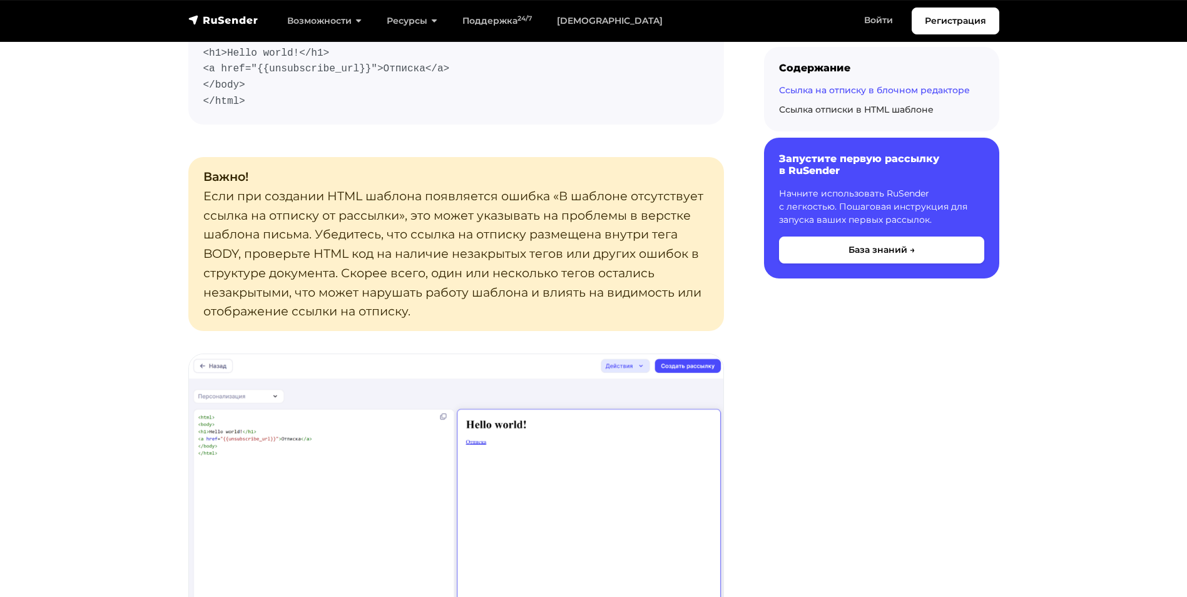
scroll to position [2379, 0]
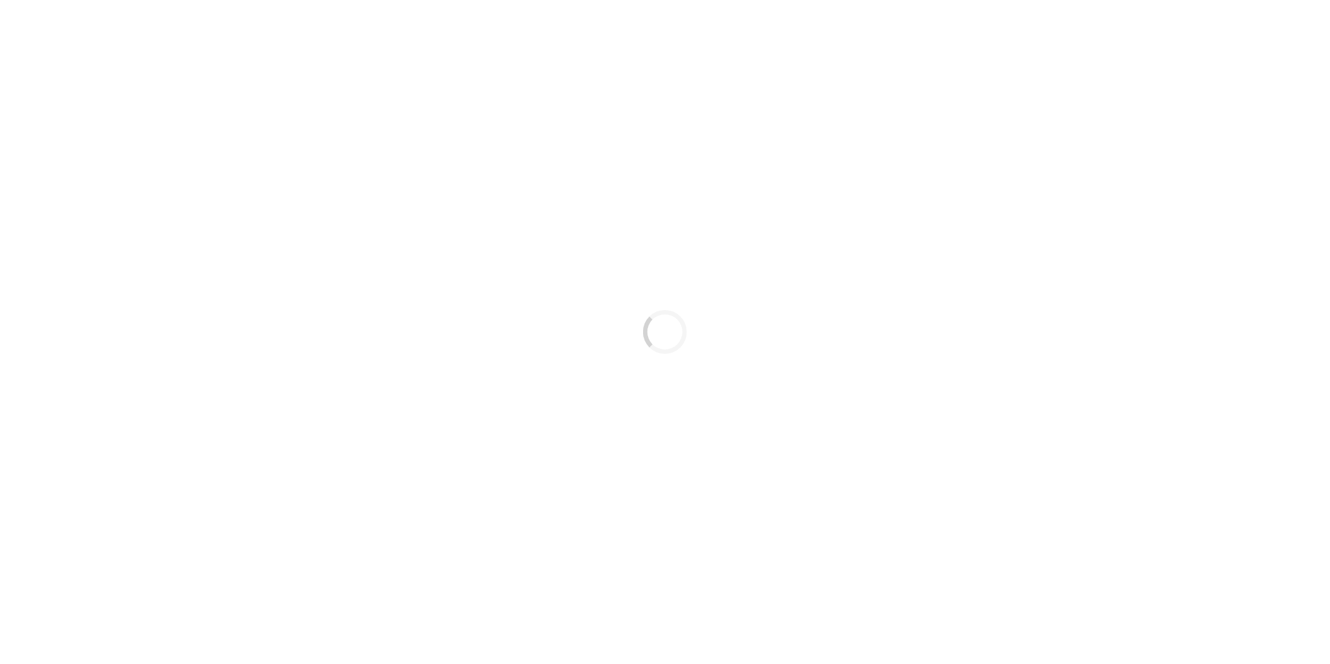
click at [1207, 28] on div "Loading..." at bounding box center [665, 332] width 1330 height 664
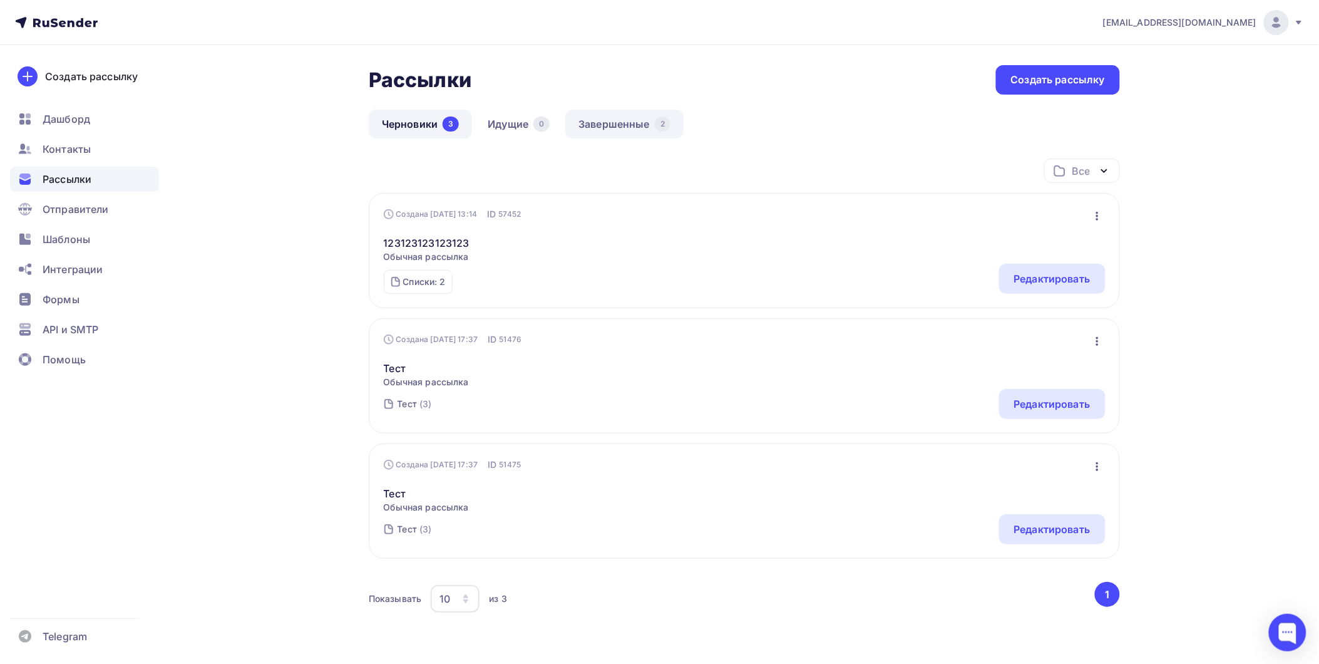
click at [602, 133] on link "Завершенные 2" at bounding box center [624, 124] width 118 height 29
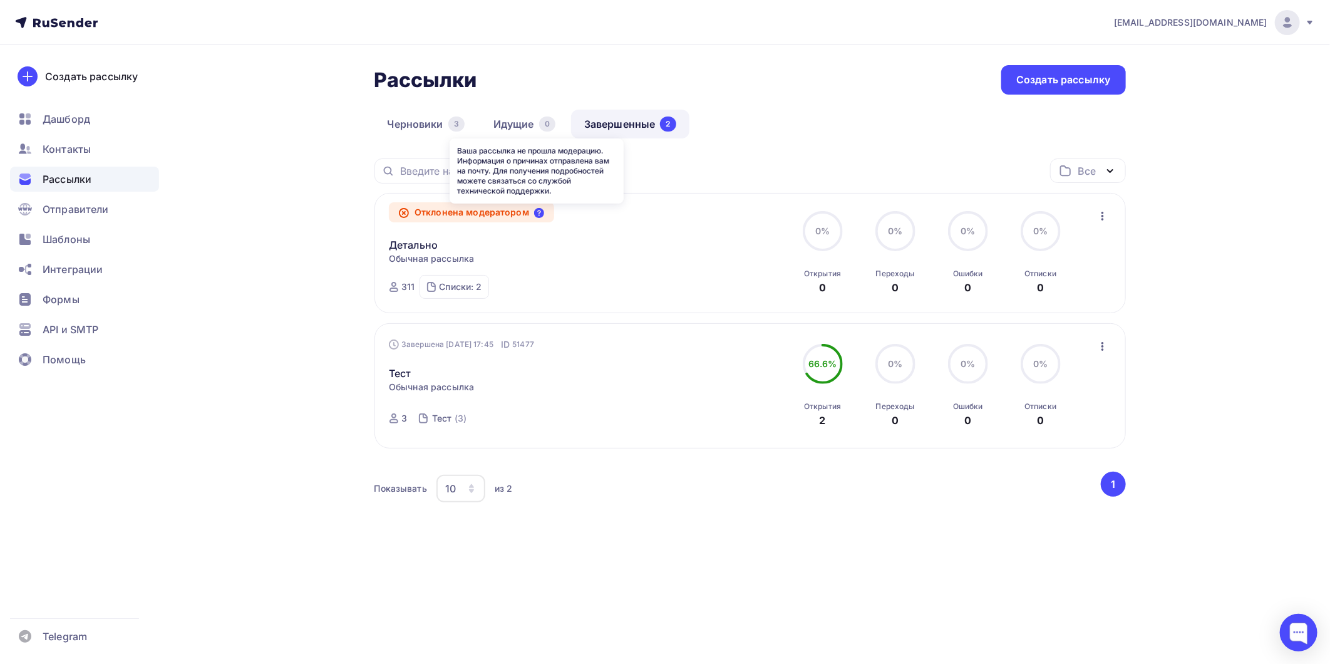
click at [543, 215] on icon at bounding box center [539, 213] width 10 height 10
click at [1296, 637] on div at bounding box center [1298, 632] width 38 height 38
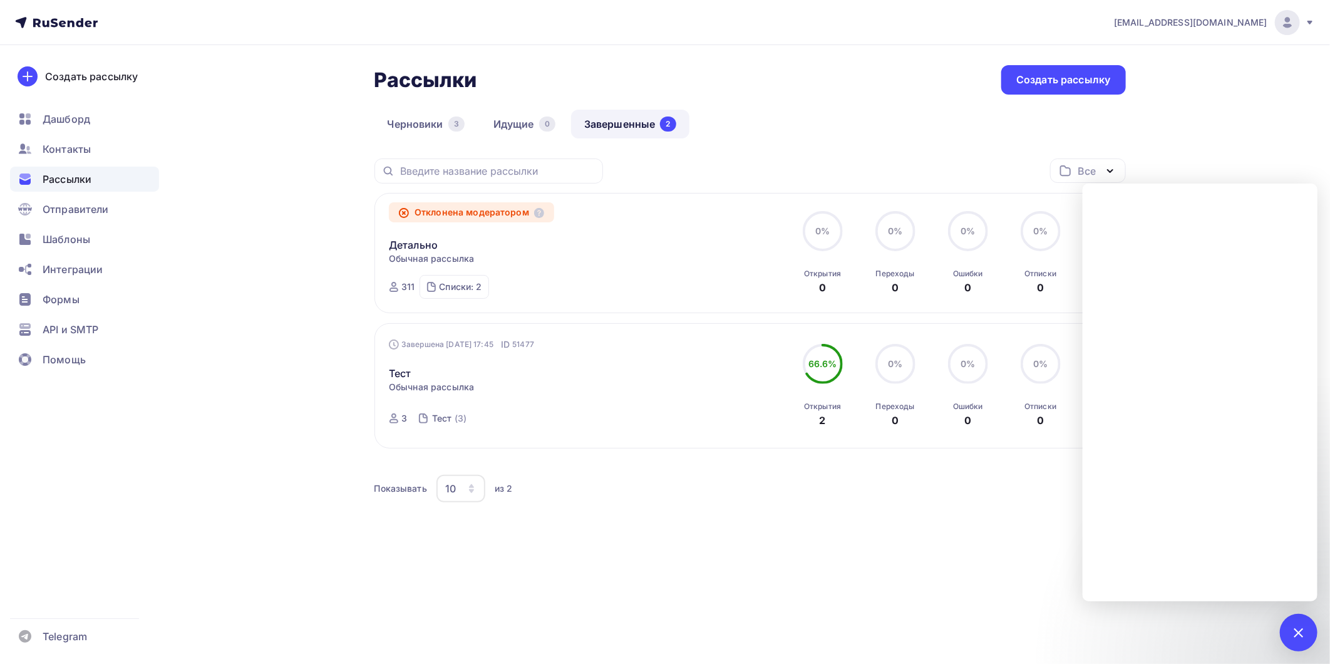
click at [964, 604] on div "[EMAIL_ADDRESS][DOMAIN_NAME] Аккаунт Тарифы Выйти Создать рассылку [GEOGRAPHIC_…" at bounding box center [665, 332] width 1330 height 664
click at [945, 494] on div "Показывать 10 10 20 50 100 из 2" at bounding box center [736, 488] width 724 height 29
click at [543, 213] on icon at bounding box center [539, 213] width 10 height 10
click at [540, 213] on icon at bounding box center [539, 213] width 10 height 10
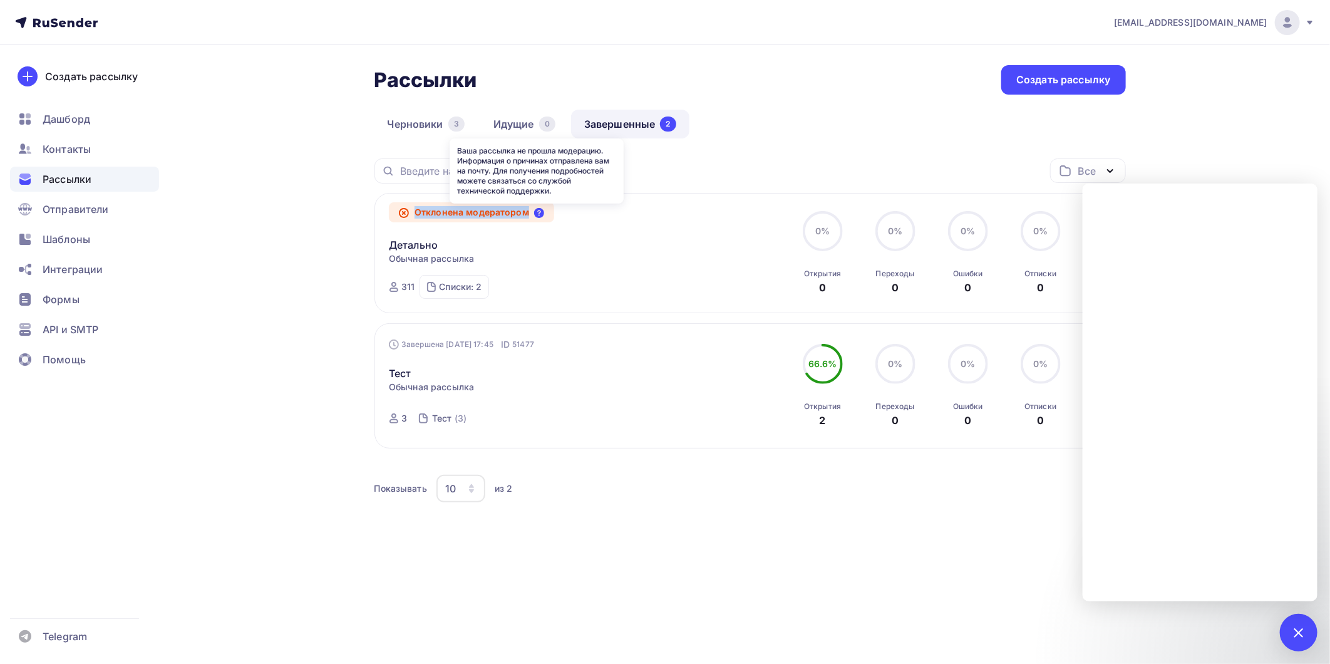
click at [540, 213] on icon at bounding box center [539, 213] width 10 height 10
click at [784, 287] on div "Отклонена модератором Детально Статистика Обзор рассылки Копировать в новую Доб…" at bounding box center [750, 253] width 722 height 91
click at [1300, 637] on div at bounding box center [1297, 631] width 17 height 17
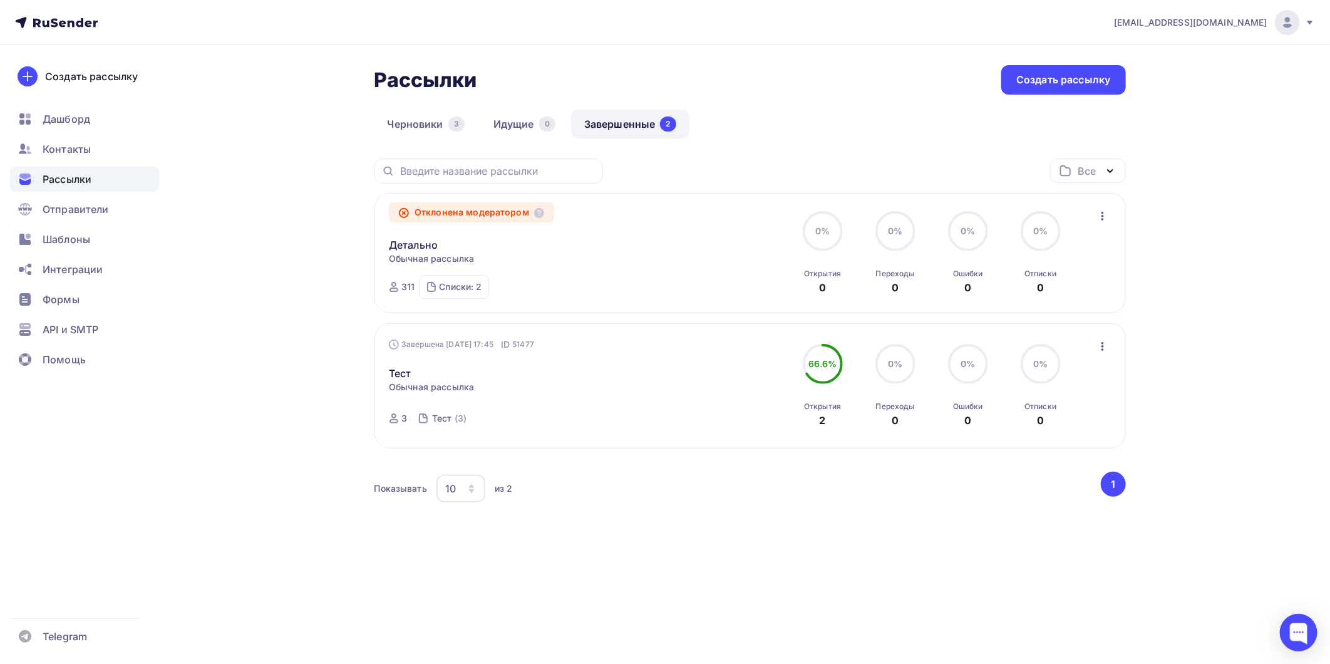
click at [1099, 217] on icon "button" at bounding box center [1102, 215] width 15 height 15
click at [1094, 163] on div "Все" at bounding box center [1086, 170] width 18 height 15
click at [1183, 169] on div "[EMAIL_ADDRESS][DOMAIN_NAME] Аккаунт Тарифы Выйти Создать рассылку [GEOGRAPHIC_…" at bounding box center [665, 299] width 1330 height 599
click at [540, 210] on icon at bounding box center [539, 213] width 10 height 10
click at [543, 210] on icon at bounding box center [539, 213] width 10 height 10
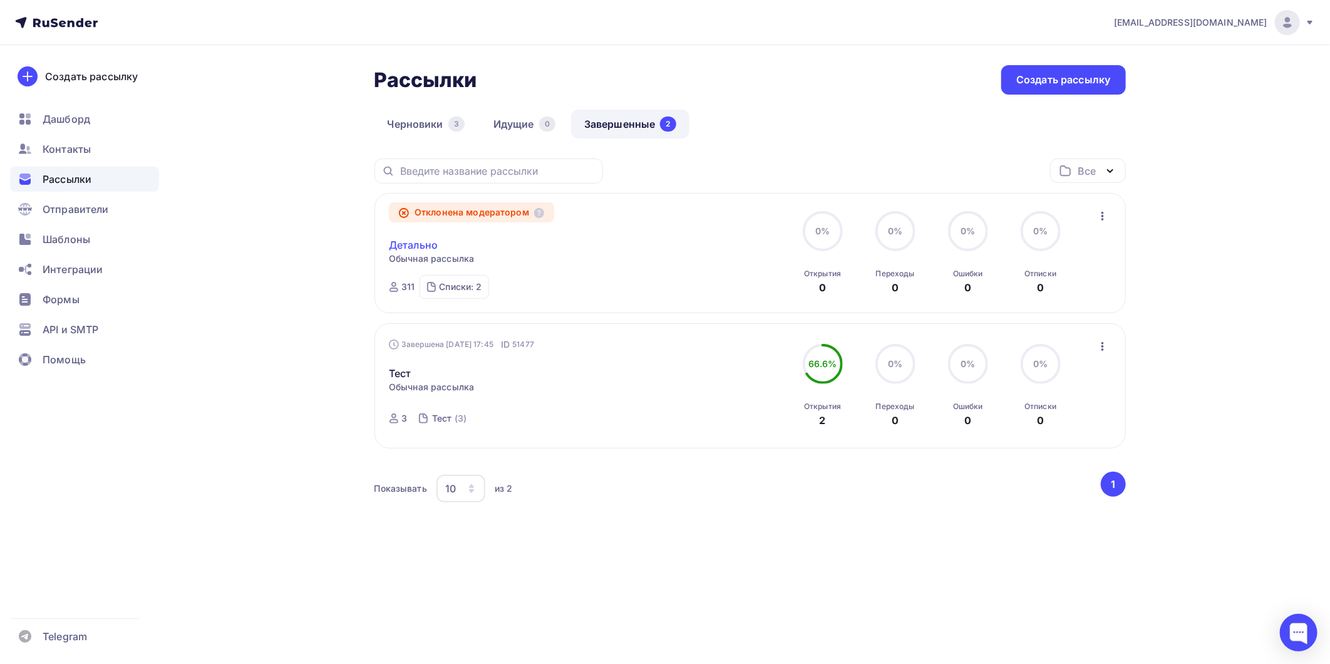
click at [423, 243] on link "Детально" at bounding box center [413, 244] width 49 height 15
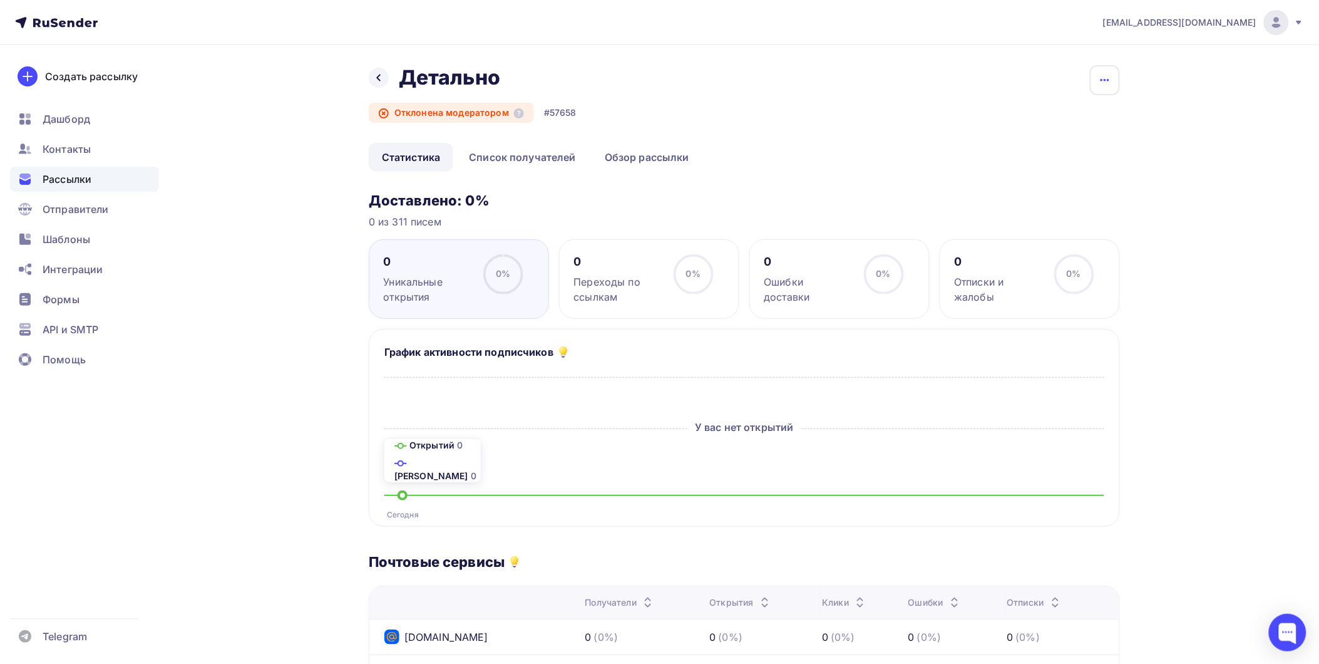
click at [1104, 84] on icon "button" at bounding box center [1104, 80] width 15 height 15
click at [714, 113] on div "Назад Детально Детально Отклонена модератором #57658 Копировать Добавить в папку" at bounding box center [744, 104] width 751 height 78
click at [1284, 641] on div at bounding box center [1288, 632] width 38 height 38
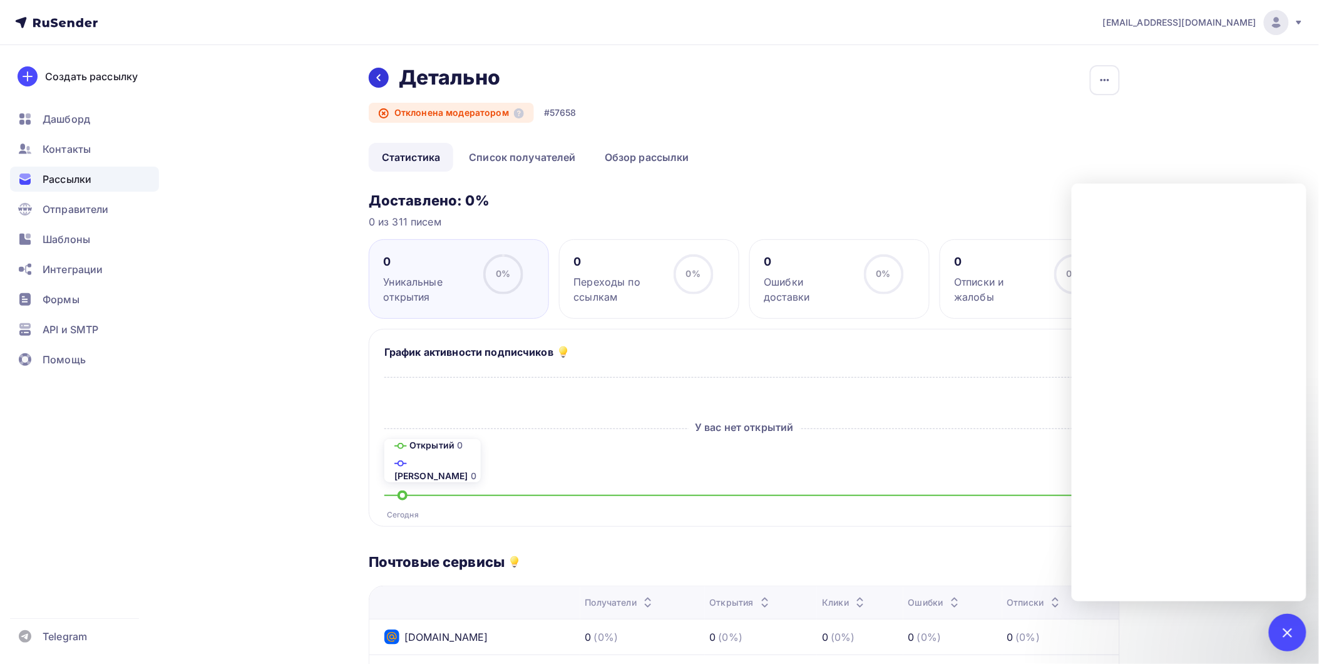
click at [371, 78] on div at bounding box center [379, 78] width 20 height 20
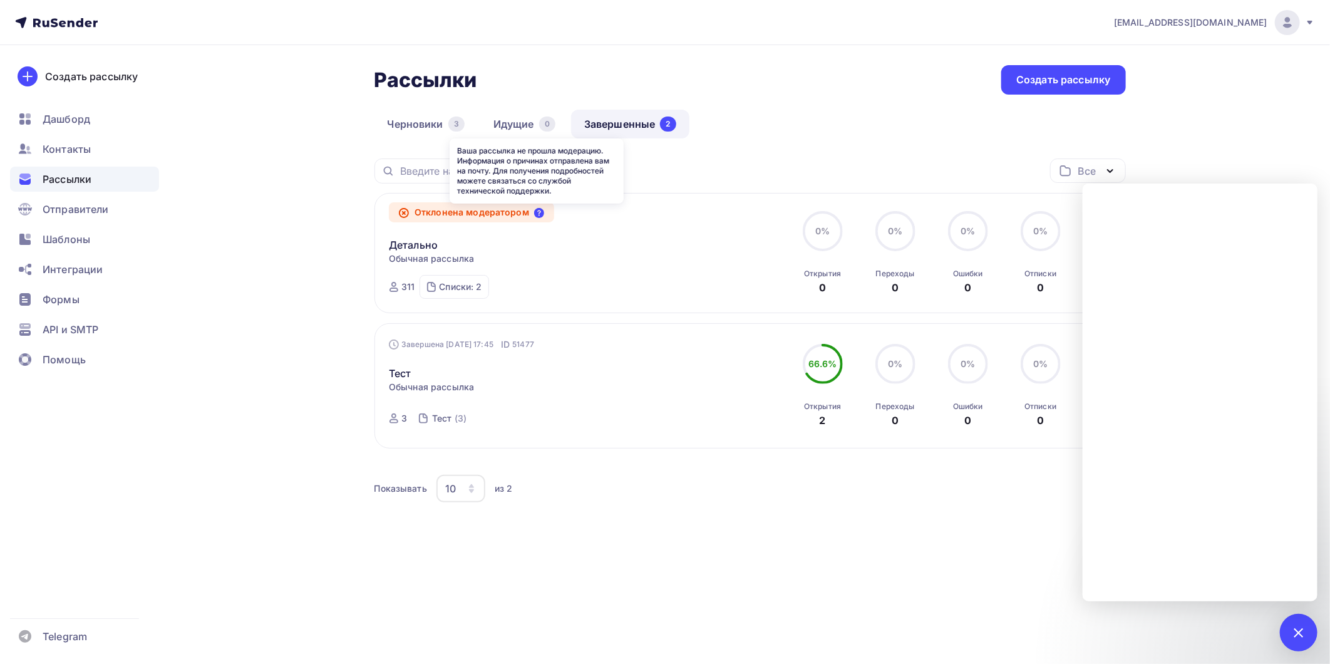
click at [537, 210] on icon at bounding box center [539, 213] width 10 height 10
click at [1221, 28] on span "info@1detalno.ru" at bounding box center [1190, 22] width 153 height 13
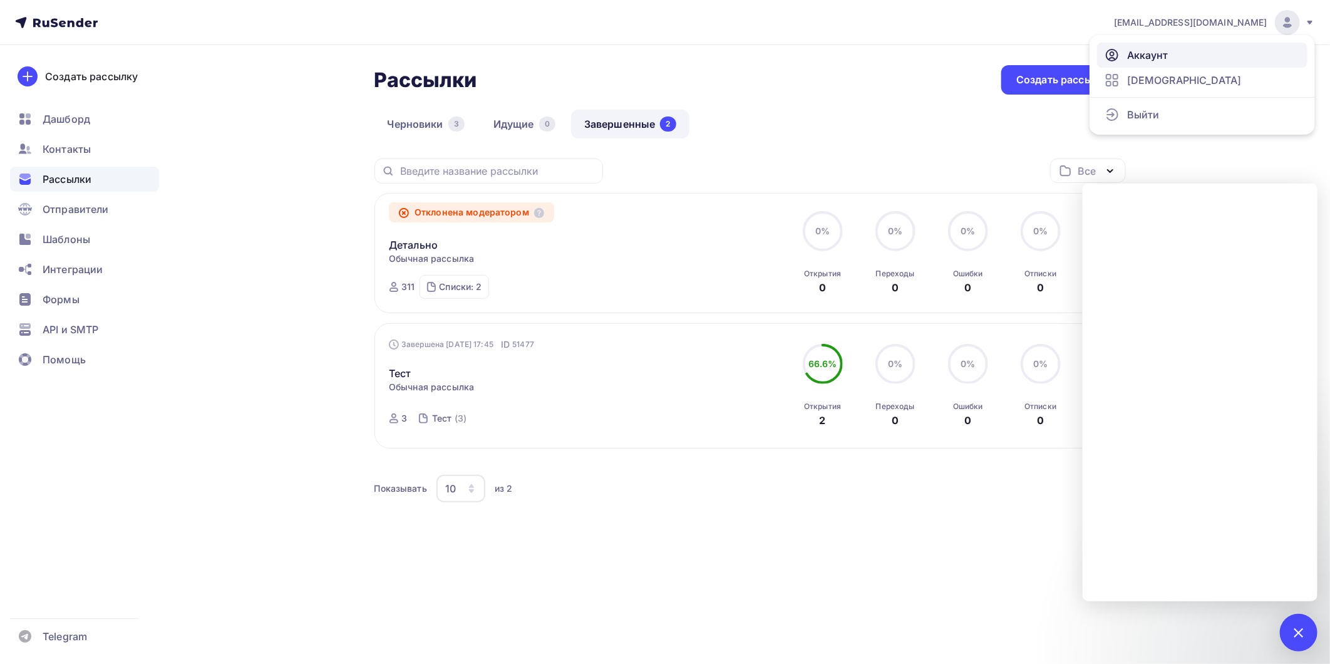
click at [1172, 48] on link "Аккаунт" at bounding box center [1202, 55] width 210 height 25
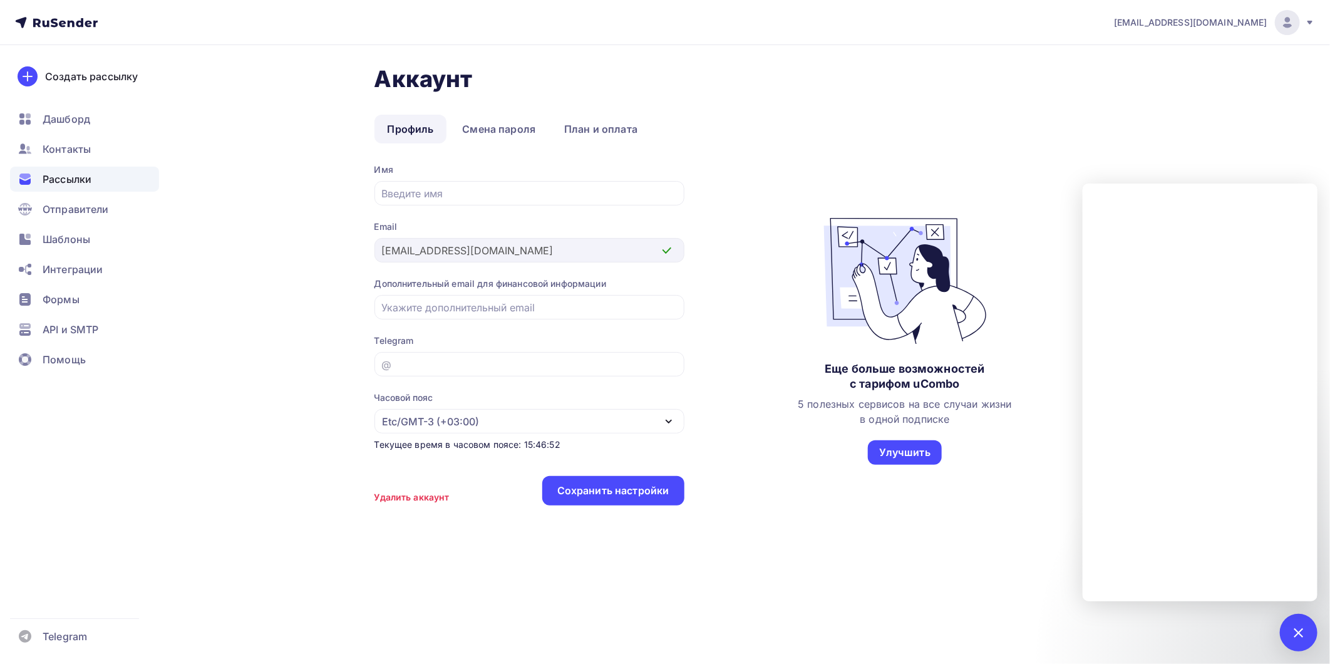
click at [91, 188] on div "Рассылки" at bounding box center [84, 179] width 149 height 25
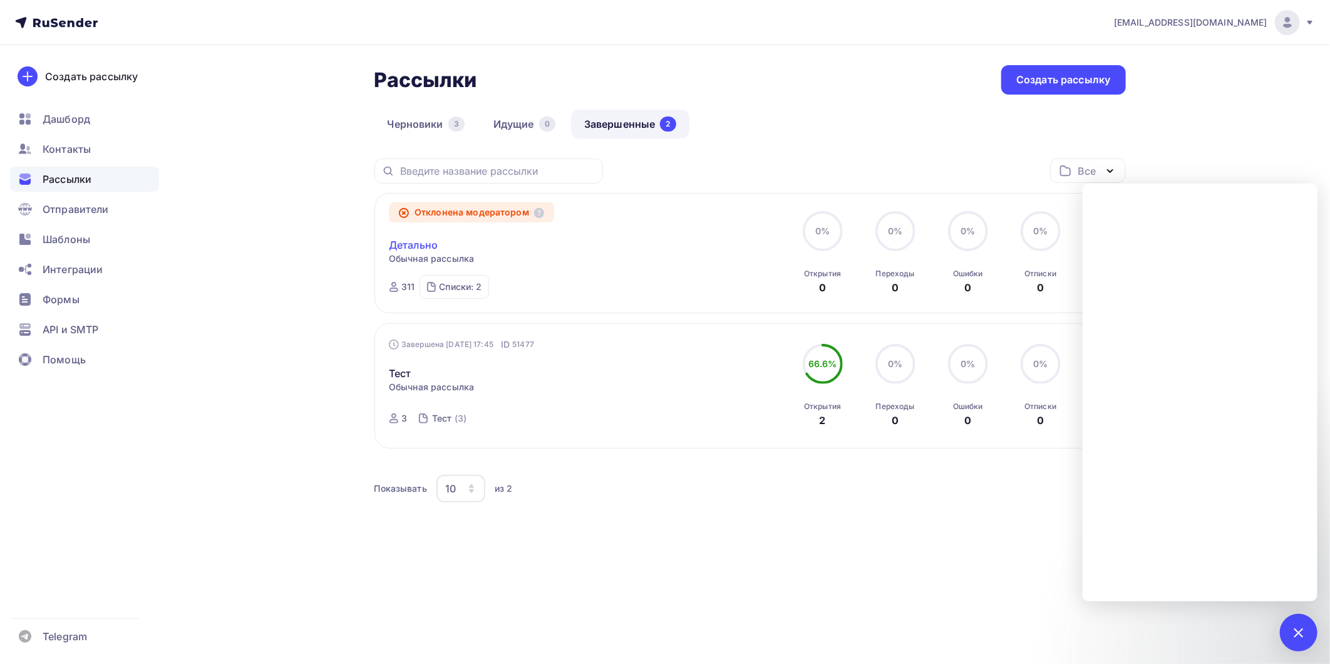
click at [417, 247] on link "Детально" at bounding box center [413, 244] width 49 height 15
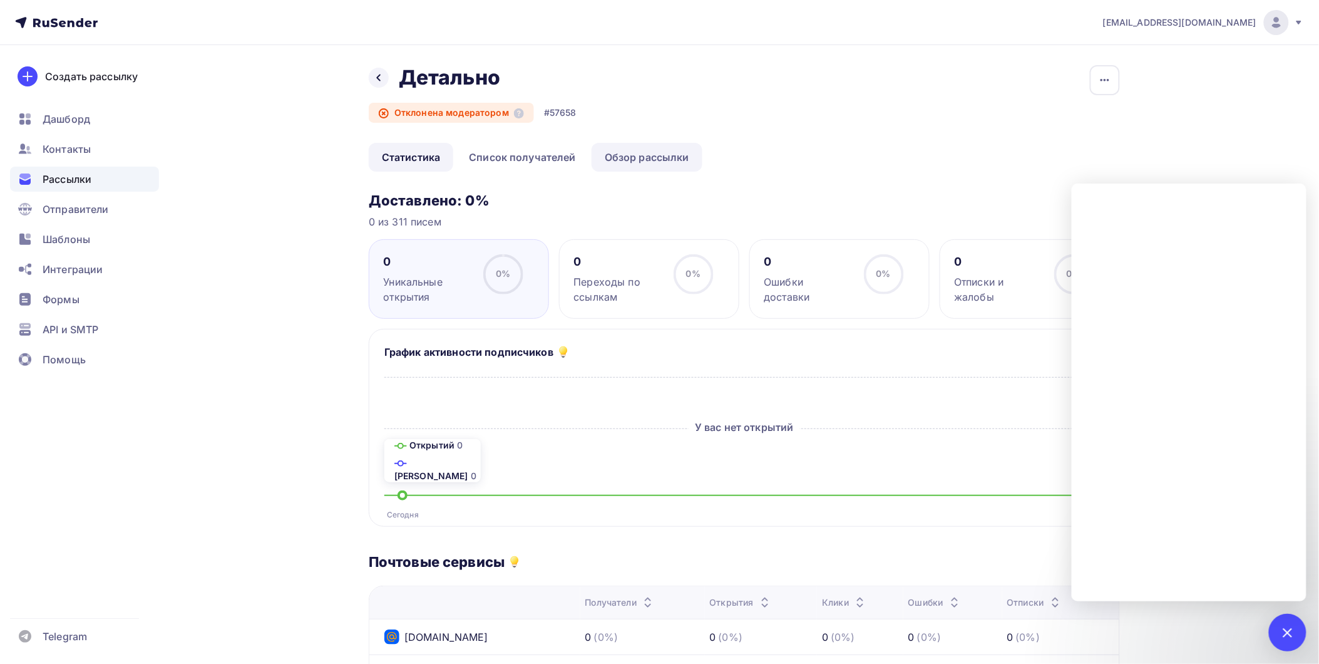
click at [645, 143] on link "Обзор рассылки" at bounding box center [647, 157] width 111 height 29
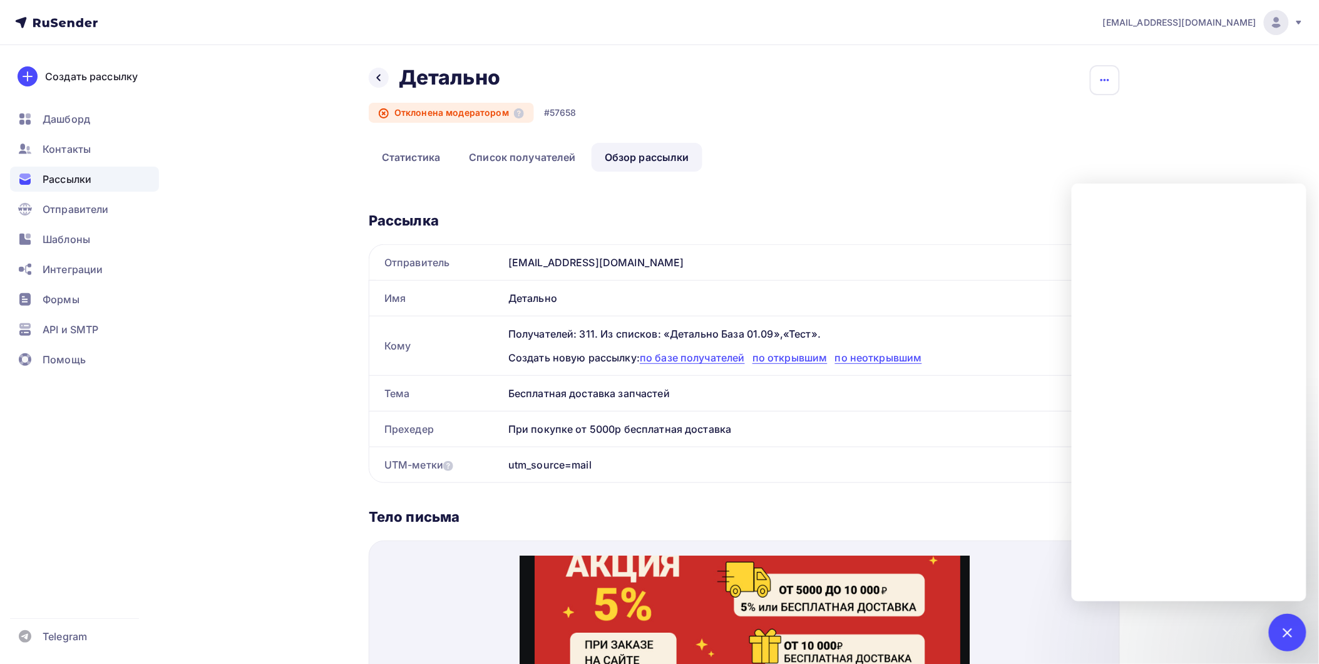
click at [1118, 72] on button "button" at bounding box center [1105, 80] width 30 height 30
click at [794, 178] on div "Назад Детально Детально Отклонена модератором #57658 Копировать Добавить в папк…" at bounding box center [744, 589] width 751 height 1048
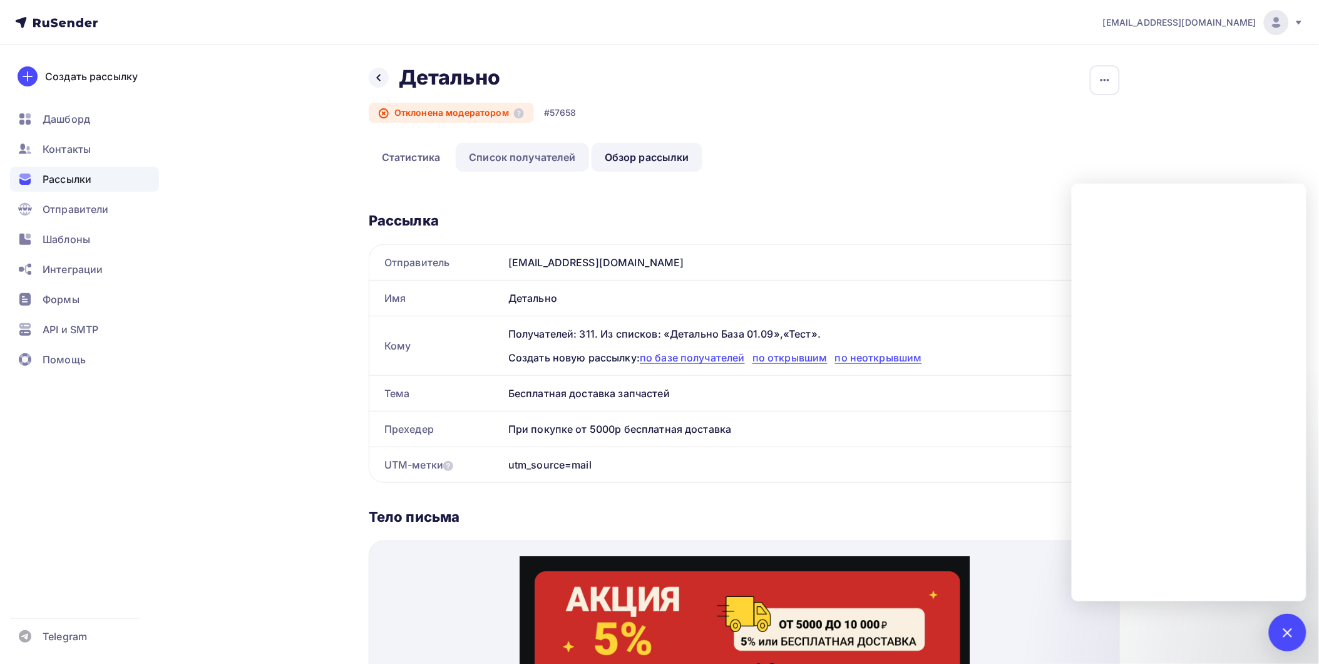
click at [536, 155] on link "Список получателей" at bounding box center [522, 157] width 133 height 29
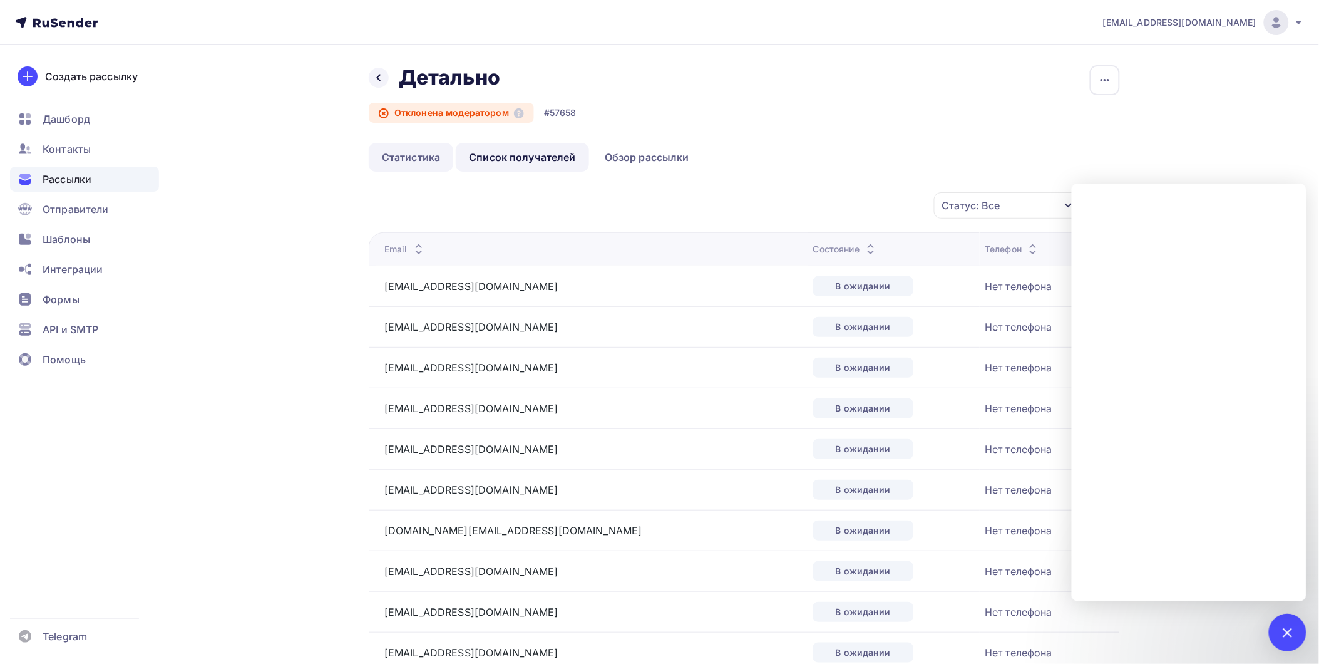
click at [410, 151] on link "Статистика" at bounding box center [411, 157] width 85 height 29
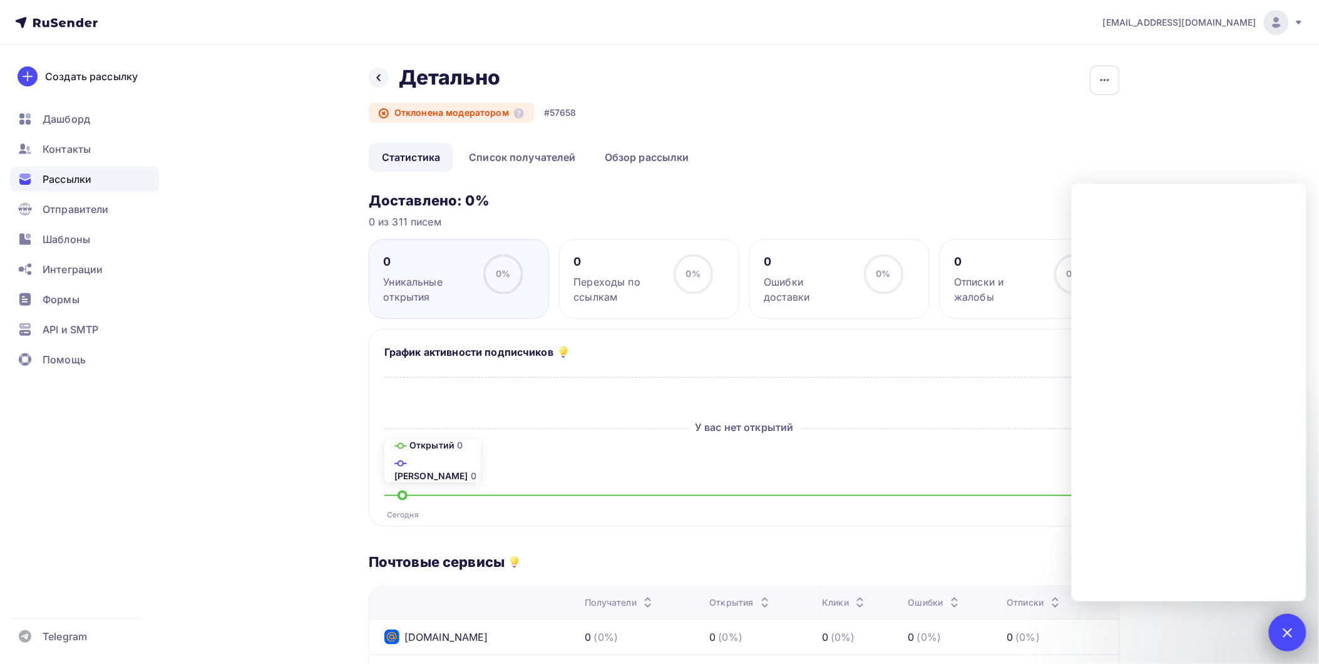
click at [1296, 633] on div at bounding box center [1288, 632] width 38 height 38
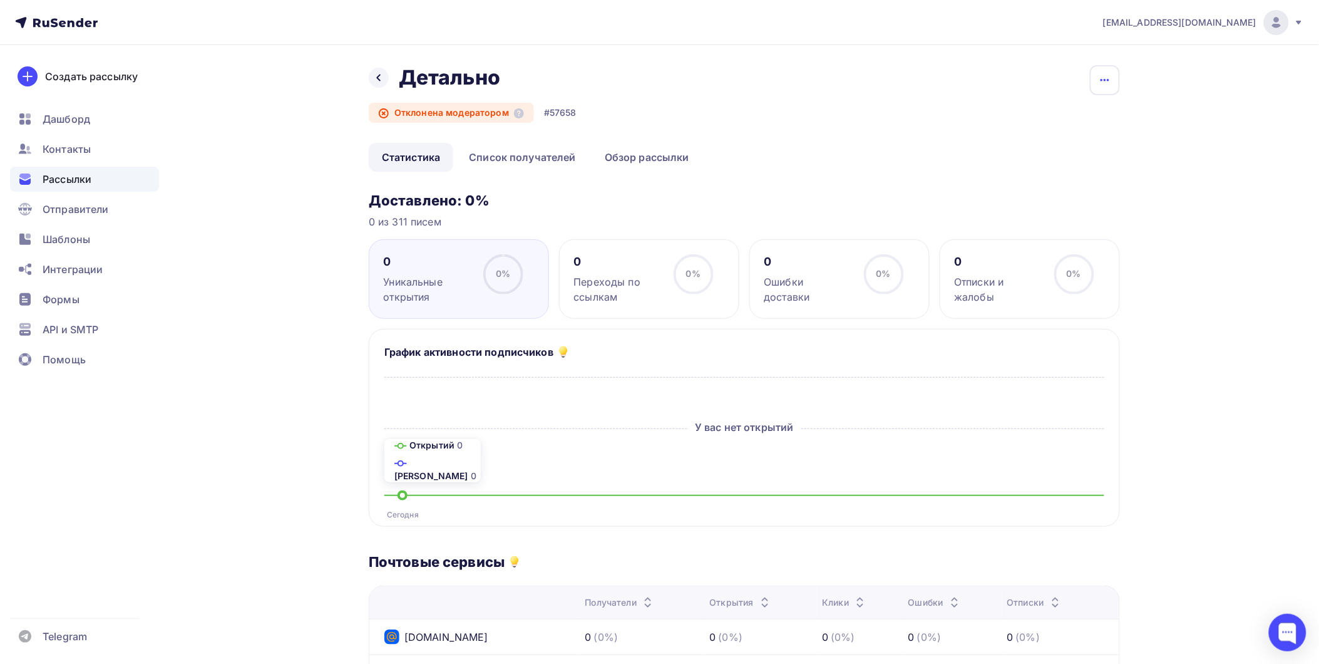
click at [1104, 83] on icon "button" at bounding box center [1104, 80] width 15 height 15
click at [845, 121] on div "Назад Детально Детально Отклонена модератором #57658 Копировать Добавить в папку" at bounding box center [744, 104] width 751 height 78
click at [1098, 78] on icon "button" at bounding box center [1104, 80] width 15 height 15
click at [1066, 128] on link "Копировать" at bounding box center [1057, 119] width 135 height 25
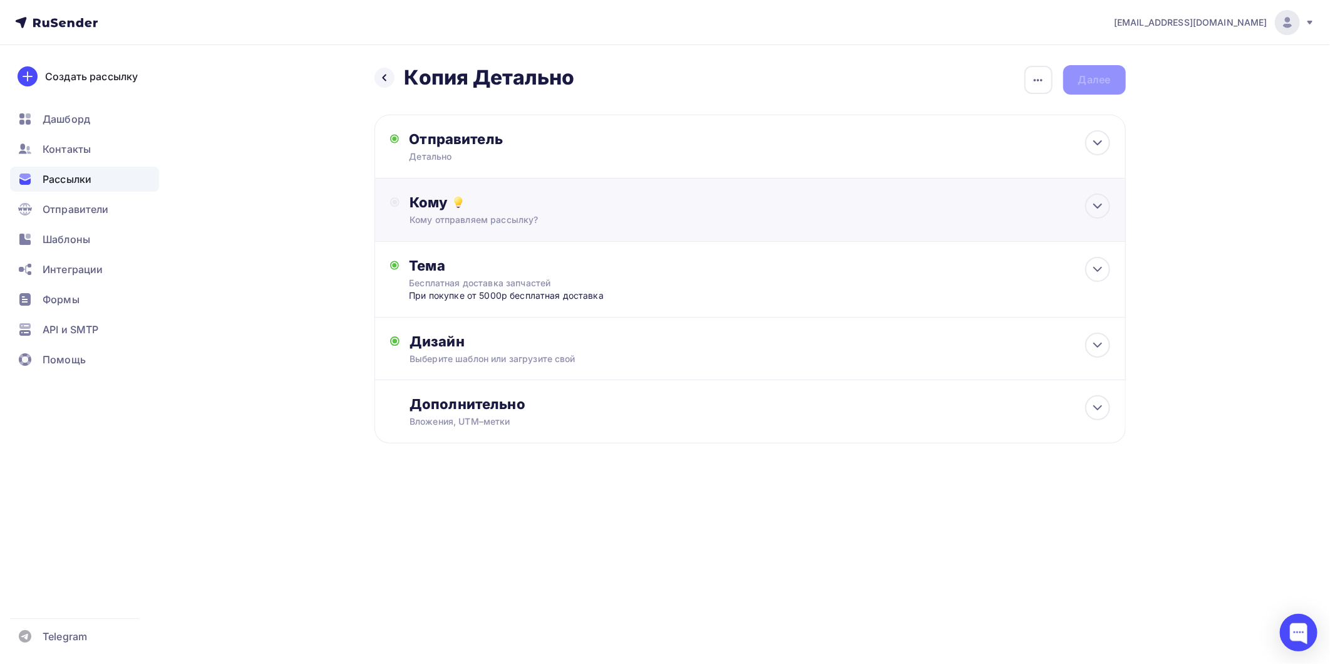
click at [550, 213] on div "Кому отправляем рассылку?" at bounding box center [724, 219] width 630 height 13
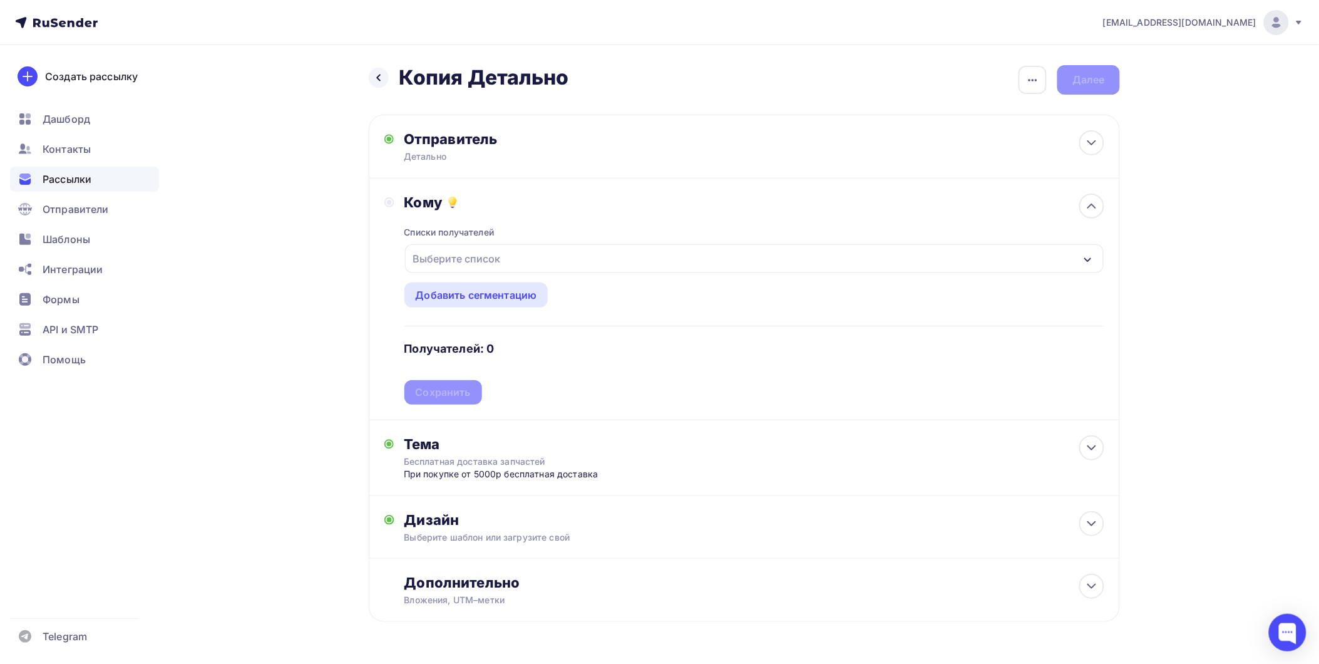
click at [525, 258] on div "Выберите список" at bounding box center [754, 258] width 699 height 29
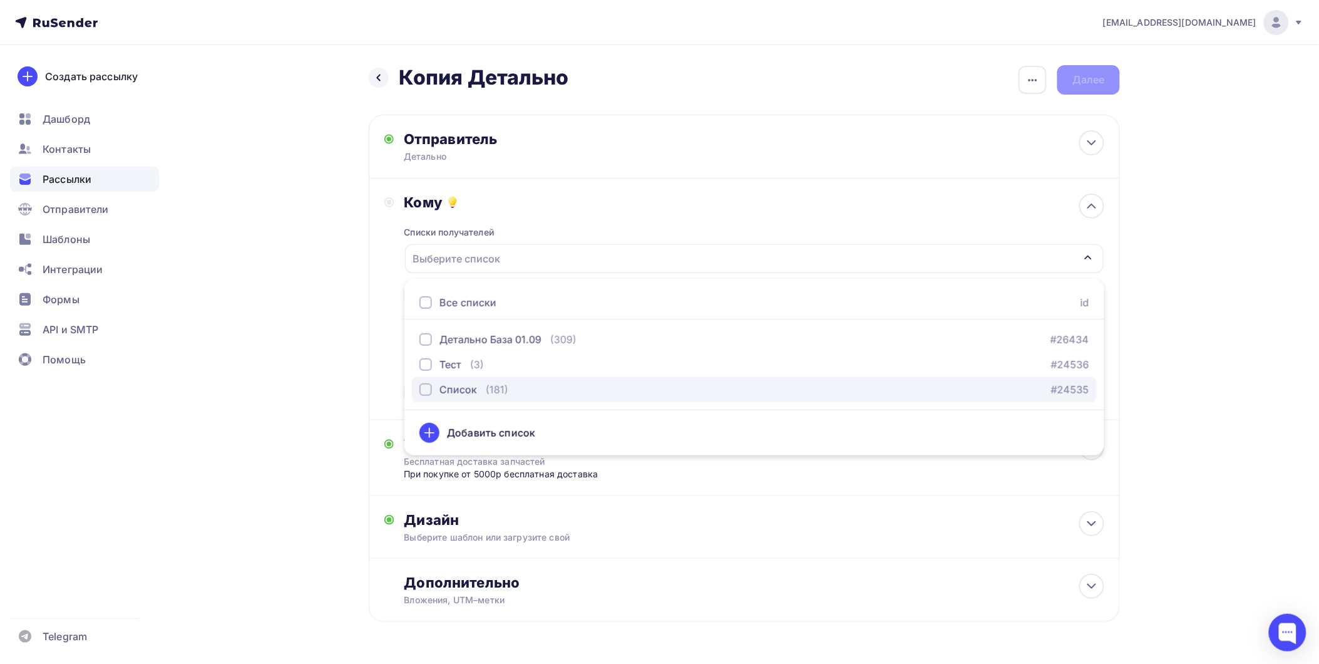
click at [491, 392] on div "(181)" at bounding box center [497, 389] width 23 height 15
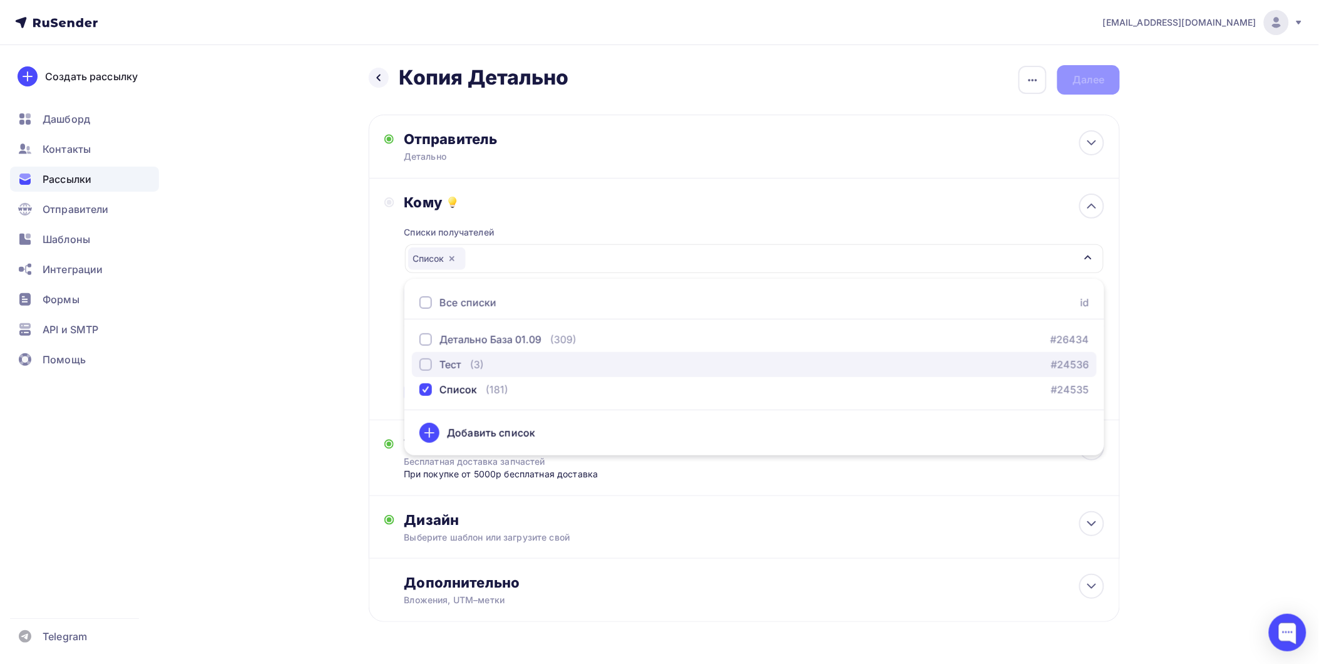
click at [451, 365] on div "Тест" at bounding box center [450, 364] width 22 height 15
click at [1143, 210] on div "Назад Копия Детально Копия Детально Закончить позже Переименовать рассылку Удал…" at bounding box center [659, 373] width 1026 height 657
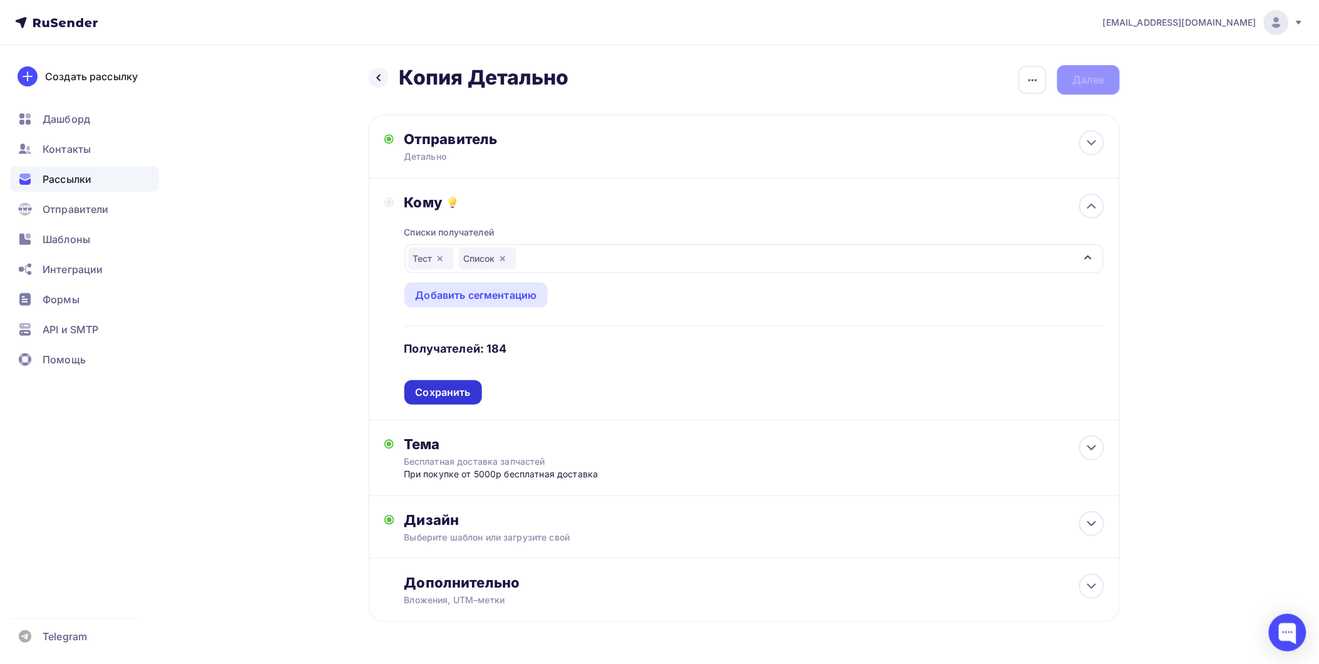
click at [448, 396] on div "Сохранить" at bounding box center [443, 392] width 55 height 14
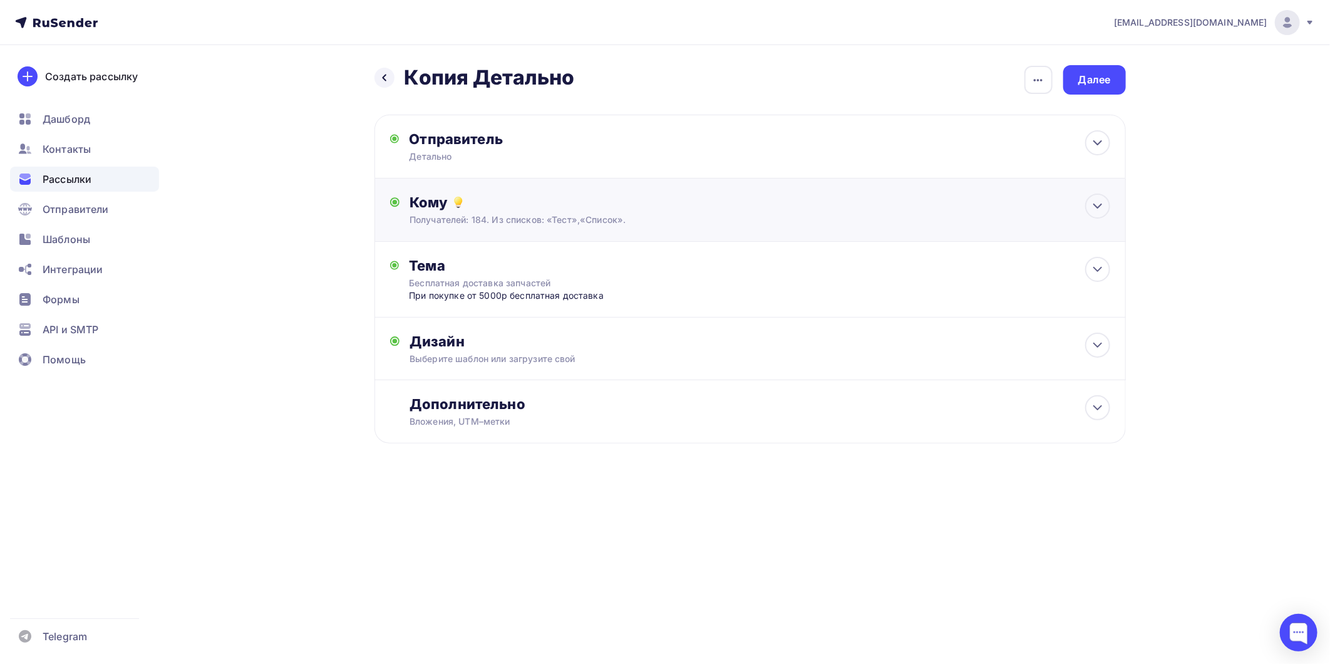
click at [563, 220] on div "Получателей: 184. Из списков: «Тест»,«Список»." at bounding box center [724, 219] width 630 height 13
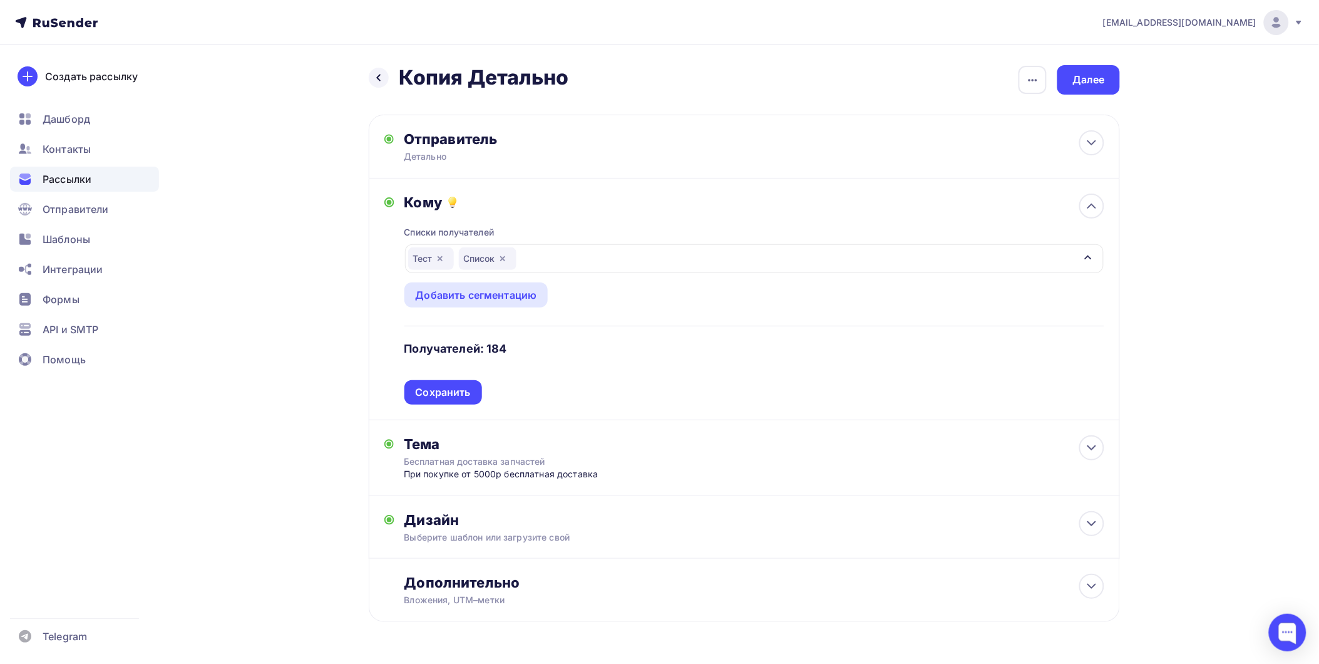
click at [566, 249] on div "Тест Список" at bounding box center [754, 258] width 699 height 29
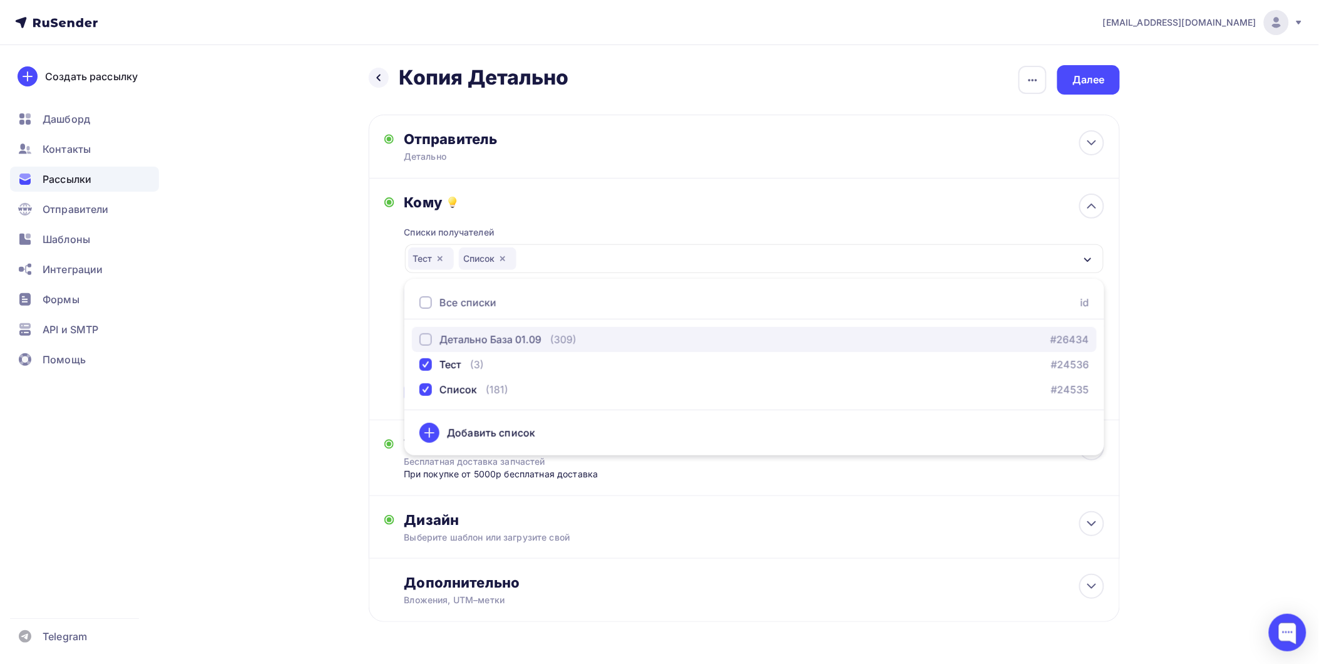
click at [424, 348] on button "Детально База 01.09 (309) #26434" at bounding box center [754, 339] width 685 height 25
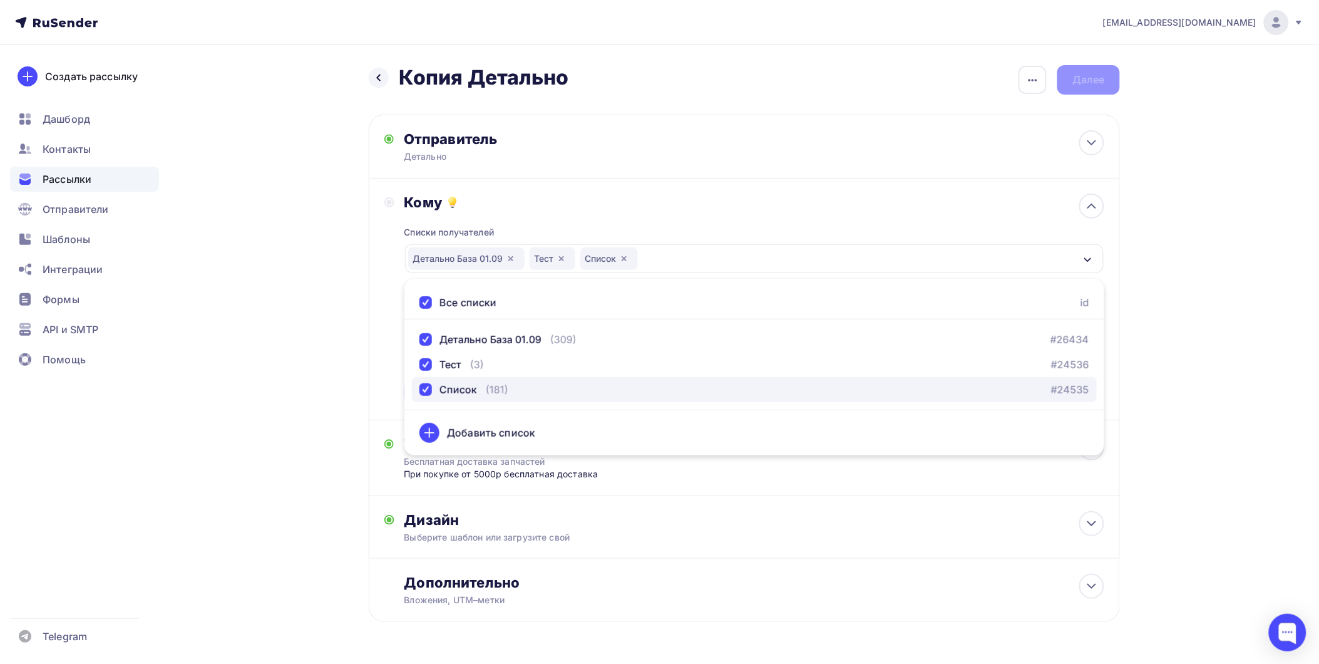
click at [428, 384] on div "button" at bounding box center [425, 389] width 13 height 13
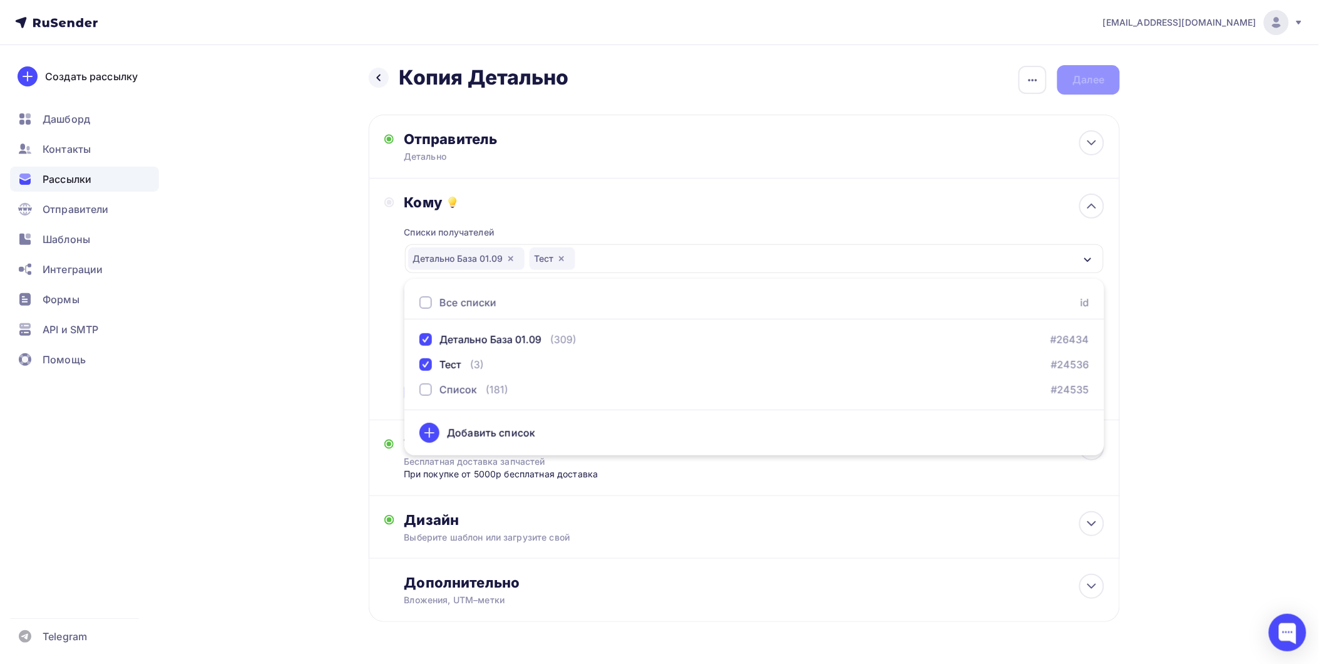
click at [1260, 245] on div "info@1detalno.ru Аккаунт Тарифы Выйти Создать рассылку Дашборд Контакты Рассылк…" at bounding box center [659, 351] width 1319 height 702
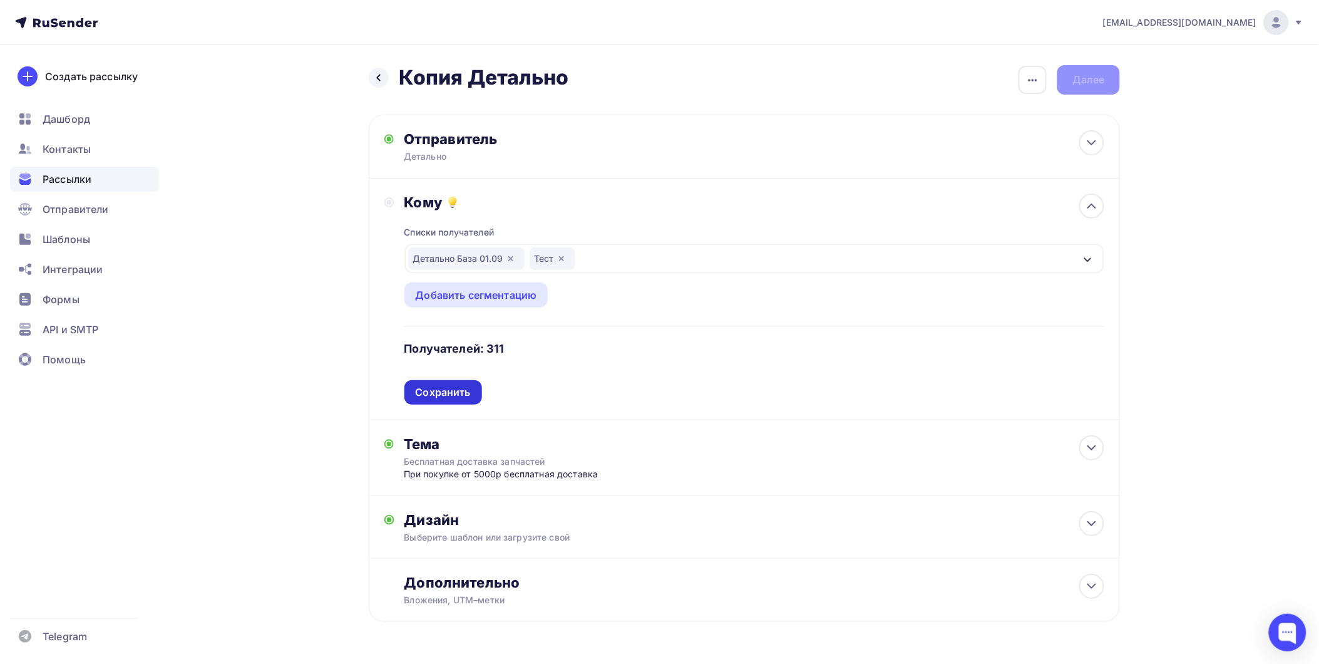
click at [448, 389] on div "Сохранить" at bounding box center [443, 392] width 55 height 14
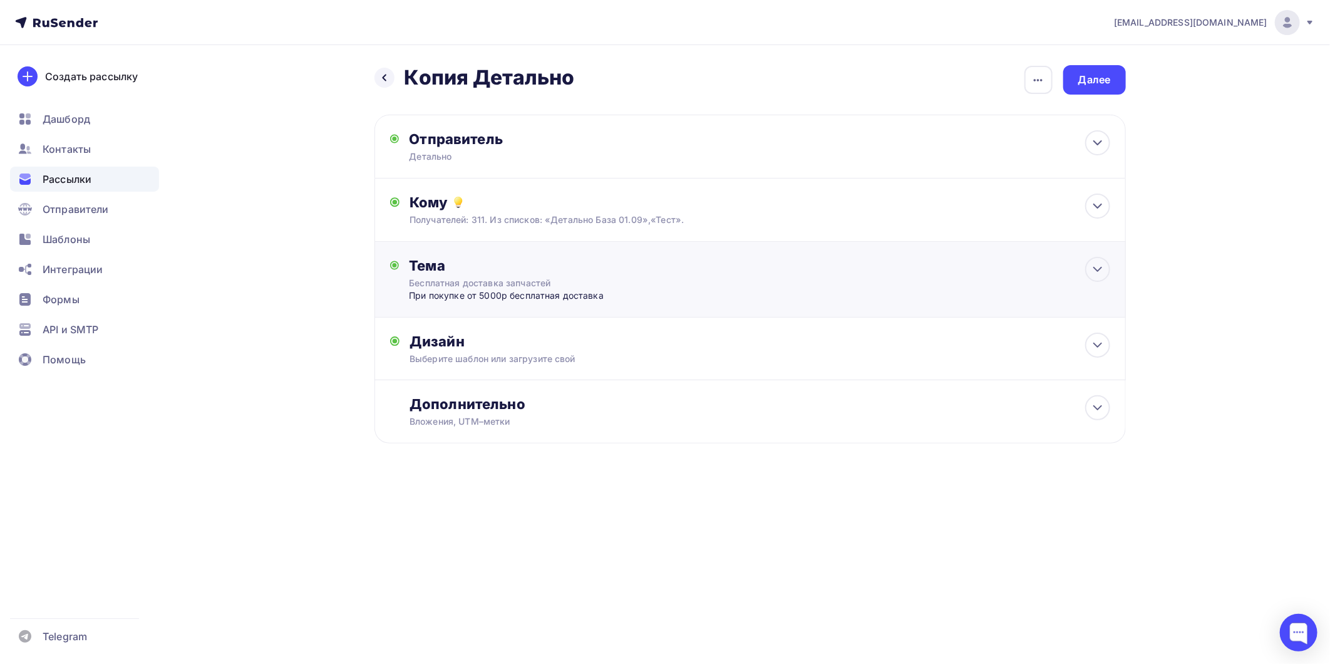
click at [509, 289] on div "Бесплатная доставка запчастей" at bounding box center [520, 283] width 223 height 13
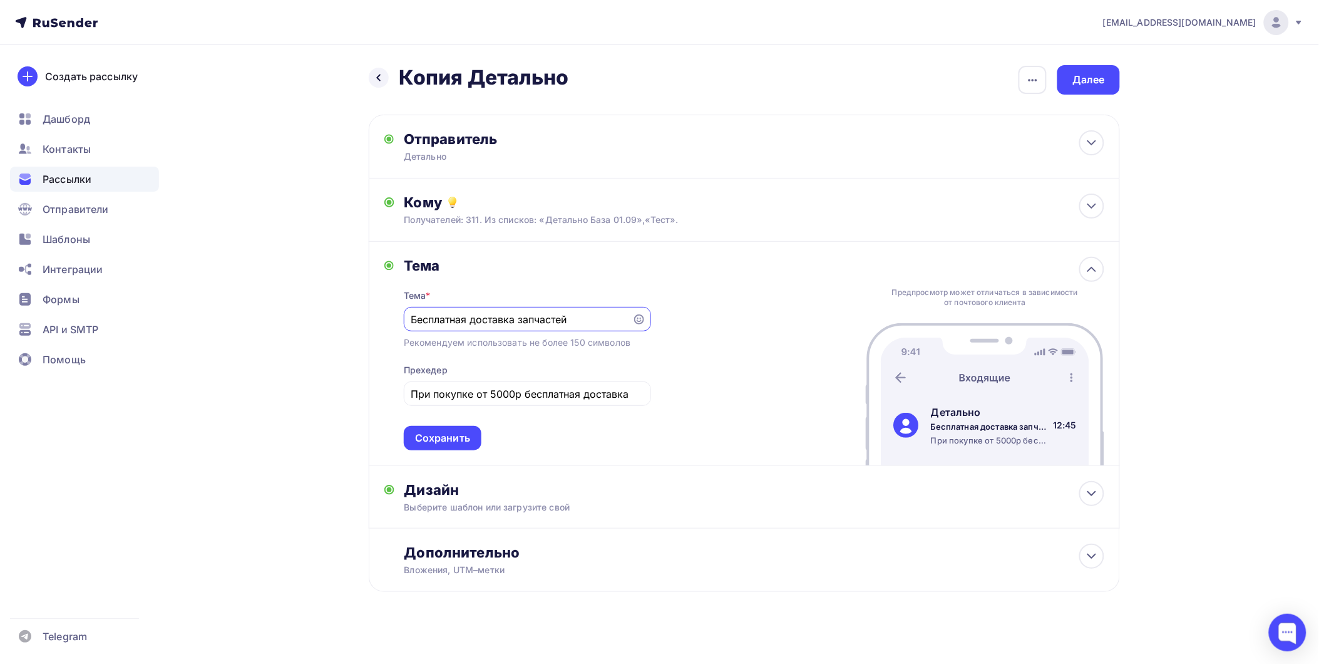
click at [1171, 266] on div "Назад Копия Детально Копия Детально Закончить позже Переименовать рассылку Удал…" at bounding box center [659, 358] width 1026 height 627
click at [511, 502] on div "Выберите шаблон или загрузите свой" at bounding box center [719, 507] width 630 height 13
click at [520, 138] on div "Отправитель" at bounding box center [539, 139] width 271 height 18
type input "Детально"
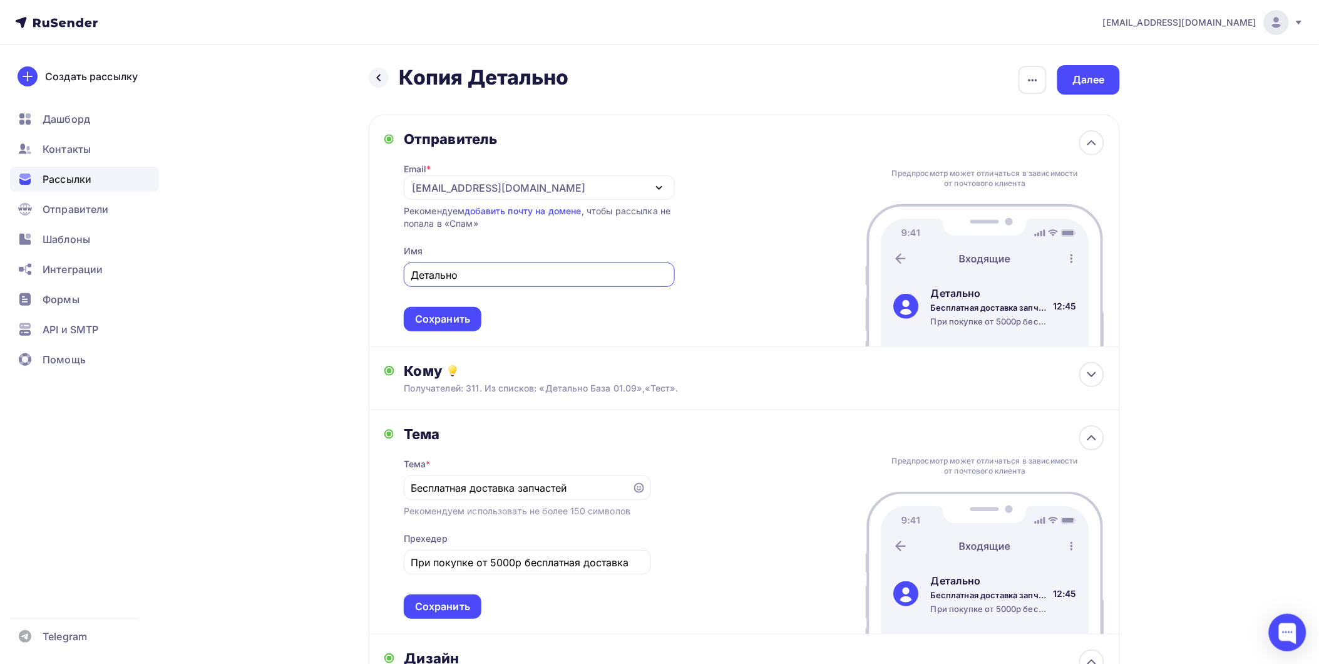
click at [526, 188] on div "[EMAIL_ADDRESS][DOMAIN_NAME]" at bounding box center [539, 187] width 271 height 24
click at [787, 130] on div "Отправитель Email * info@1detalno.ru info@1detalno.ru Добавить отправителя Реко…" at bounding box center [744, 231] width 751 height 232
click at [71, 214] on span "Отправители" at bounding box center [76, 209] width 66 height 15
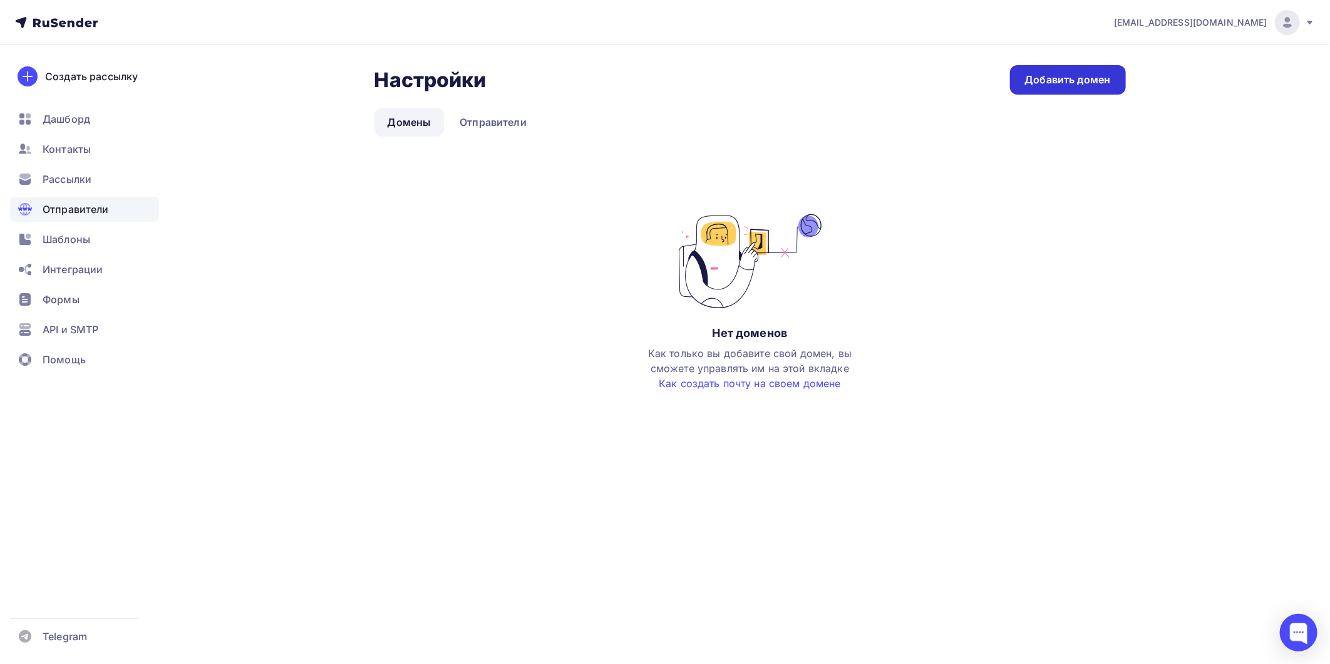
click at [1047, 81] on div "Добавить домен" at bounding box center [1068, 80] width 86 height 14
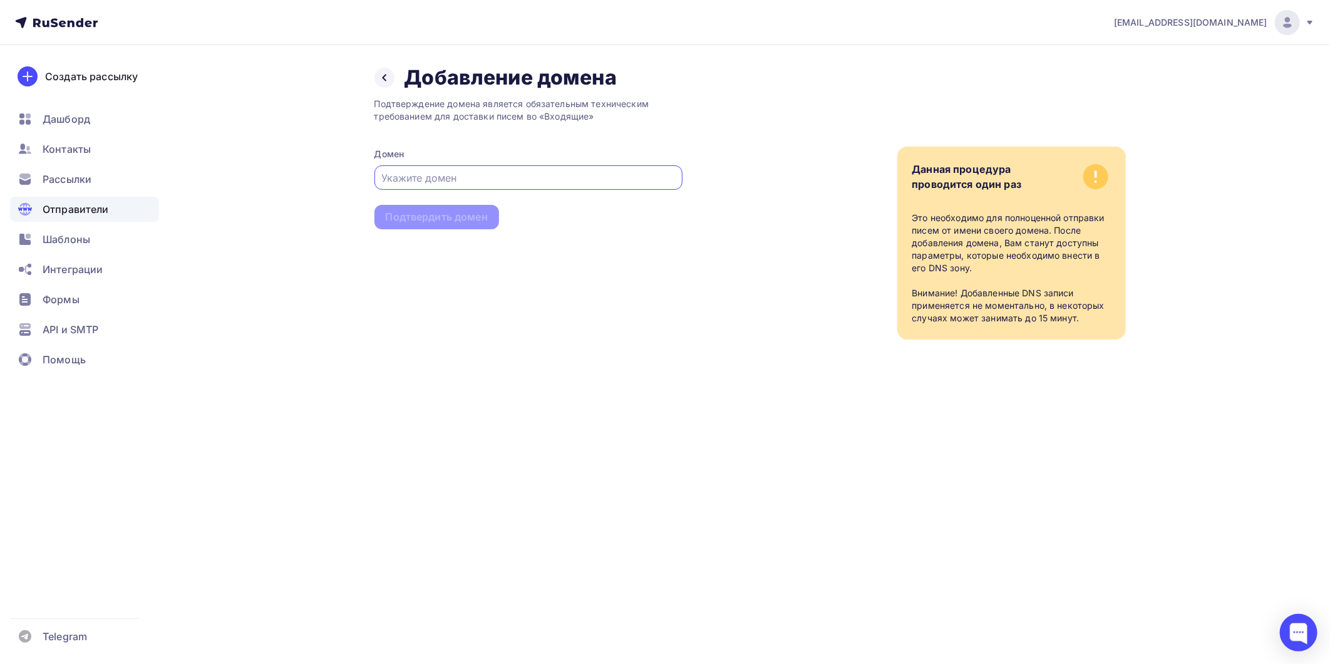
click at [484, 180] on input "text" at bounding box center [528, 177] width 294 height 15
click at [413, 172] on input "text" at bounding box center [528, 177] width 294 height 15
paste input "https://detal-no.ru/"
click at [504, 208] on div "Подтверждение домена является обязательным техническим требованием для доставки…" at bounding box center [528, 214] width 308 height 249
click at [483, 178] on input "https://detal-no.ru/" at bounding box center [528, 177] width 294 height 15
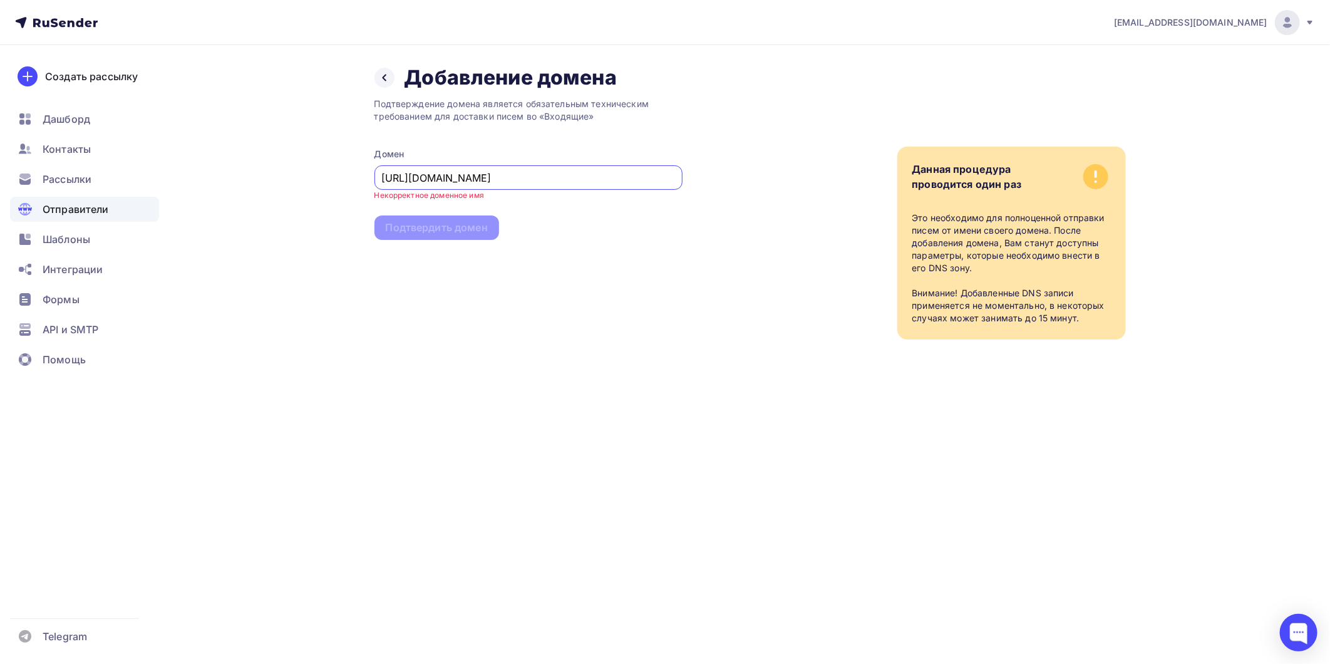
click at [548, 210] on div "Подтверждение домена является обязательным техническим требованием для доставки…" at bounding box center [528, 214] width 308 height 249
drag, startPoint x: 415, startPoint y: 178, endPoint x: 296, endPoint y: 172, distance: 119.1
click at [302, 172] on div "Назад Добавление домена Добавление домена Подтверждение домена является обязате…" at bounding box center [665, 217] width 1026 height 344
type input "[DOMAIN_NAME]"
click at [443, 214] on div "Подтвердить домен" at bounding box center [437, 217] width 102 height 14
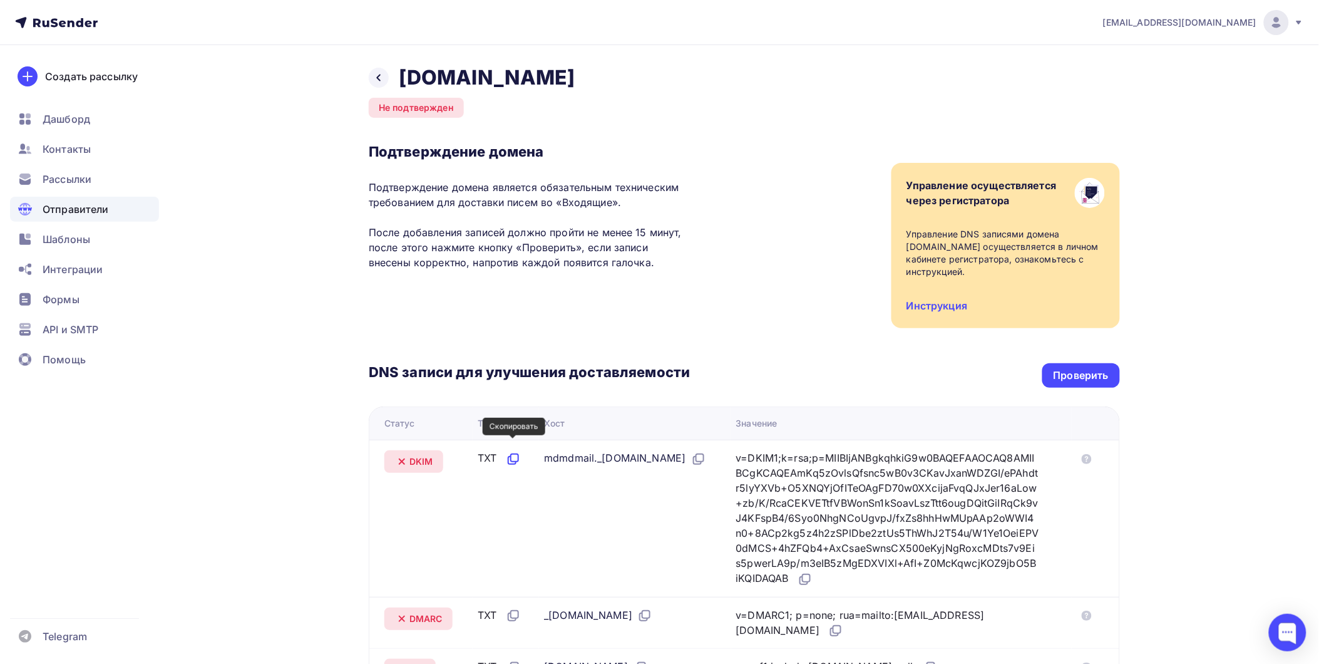
click at [514, 451] on icon at bounding box center [513, 458] width 15 height 15
drag, startPoint x: 723, startPoint y: 445, endPoint x: 782, endPoint y: 447, distance: 59.5
click at [706, 451] on icon at bounding box center [698, 458] width 15 height 15
click at [807, 576] on icon at bounding box center [804, 580] width 8 height 8
click at [812, 571] on icon at bounding box center [804, 578] width 15 height 15
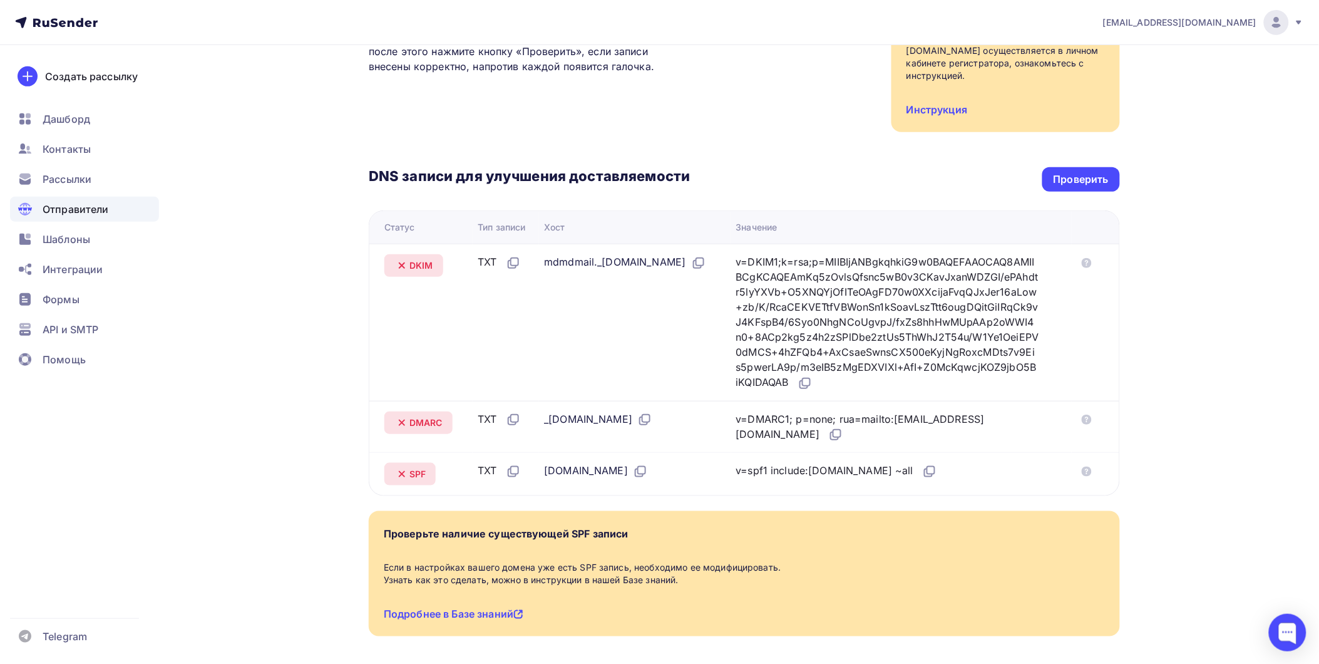
scroll to position [208, 0]
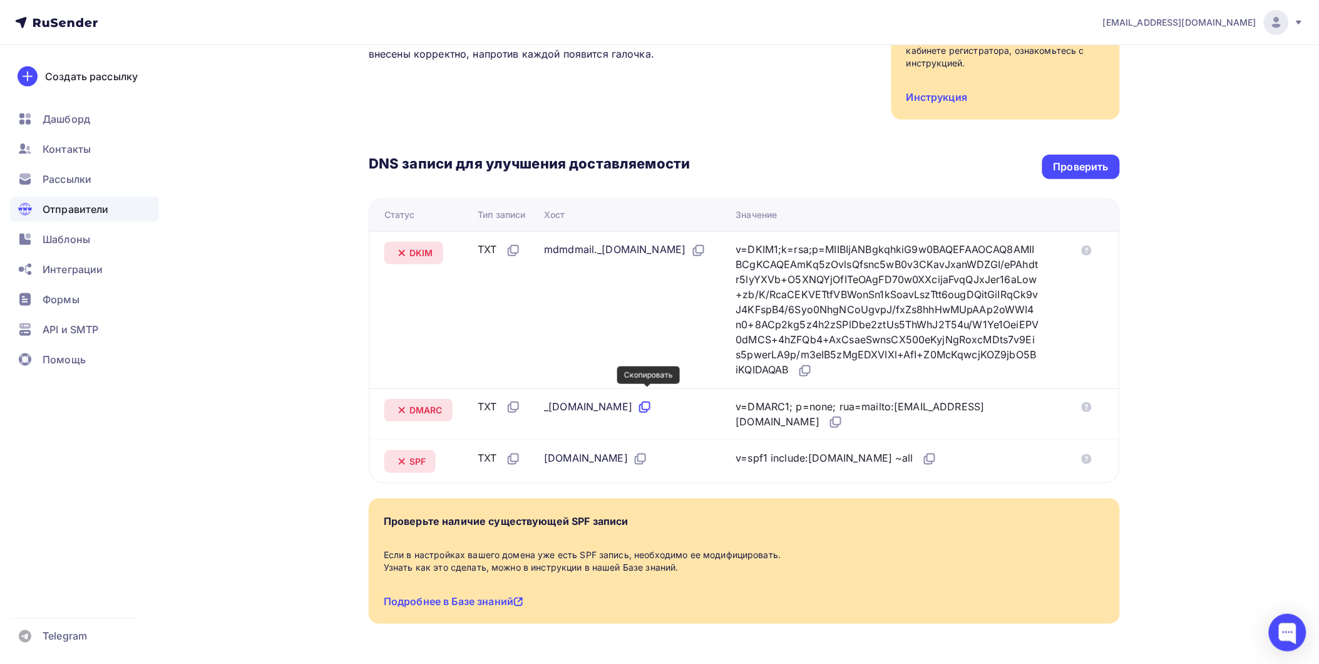
click at [646, 404] on icon at bounding box center [644, 408] width 8 height 8
click at [833, 417] on icon at bounding box center [837, 421] width 8 height 8
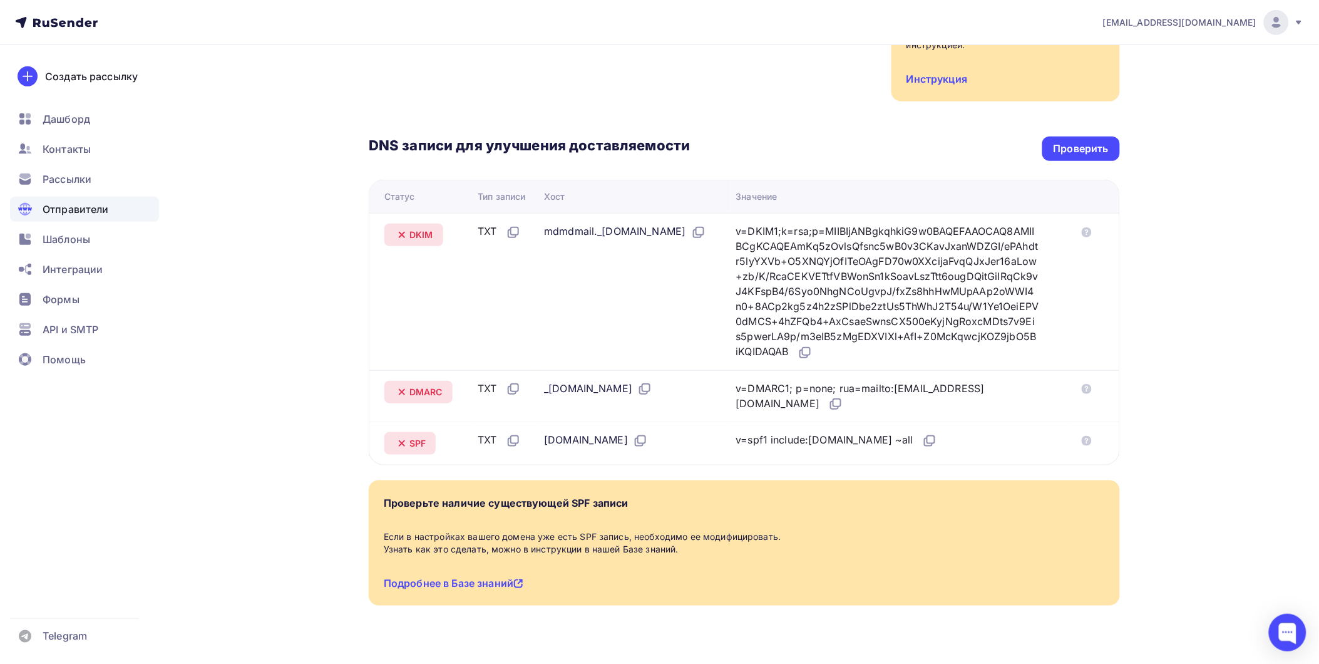
scroll to position [236, 0]
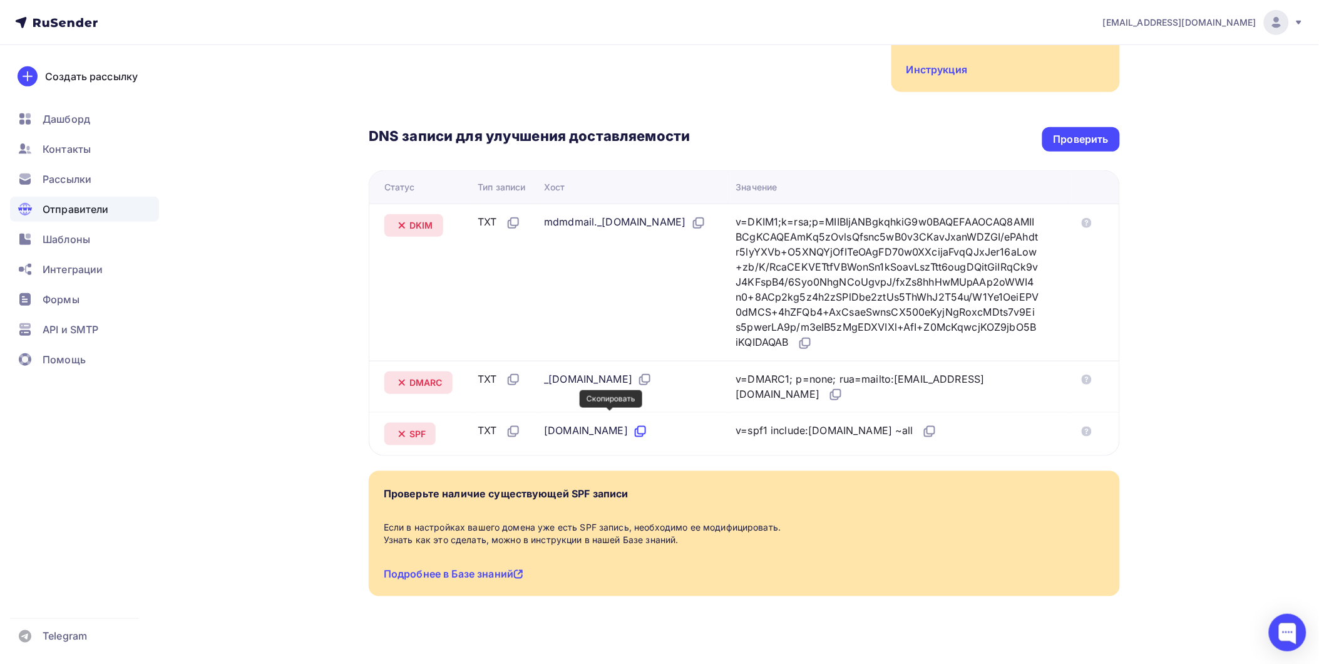
click at [633, 424] on icon at bounding box center [640, 431] width 15 height 15
drag, startPoint x: 903, startPoint y: 419, endPoint x: 1005, endPoint y: 421, distance: 101.4
click at [922, 424] on icon at bounding box center [929, 431] width 15 height 15
click at [1110, 131] on div "Проверить" at bounding box center [1081, 139] width 78 height 24
click at [1096, 136] on div "Проверить" at bounding box center [1081, 139] width 78 height 24
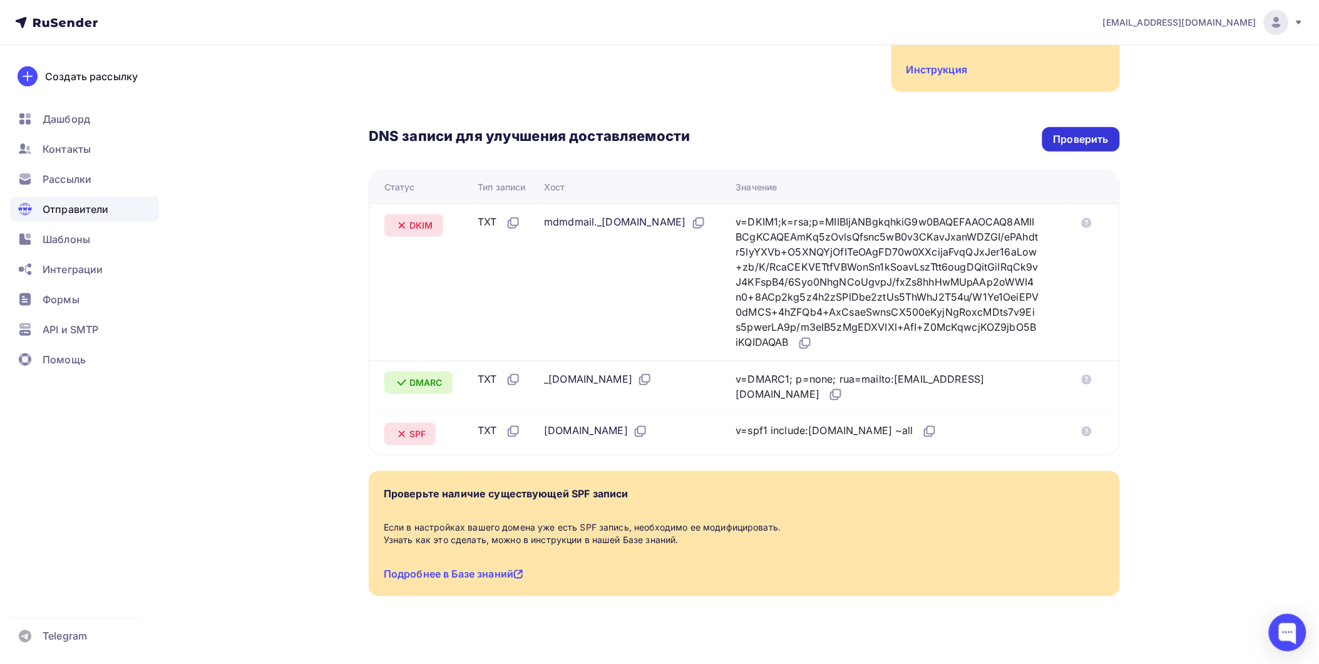
click at [1091, 132] on div "Проверить" at bounding box center [1080, 139] width 55 height 14
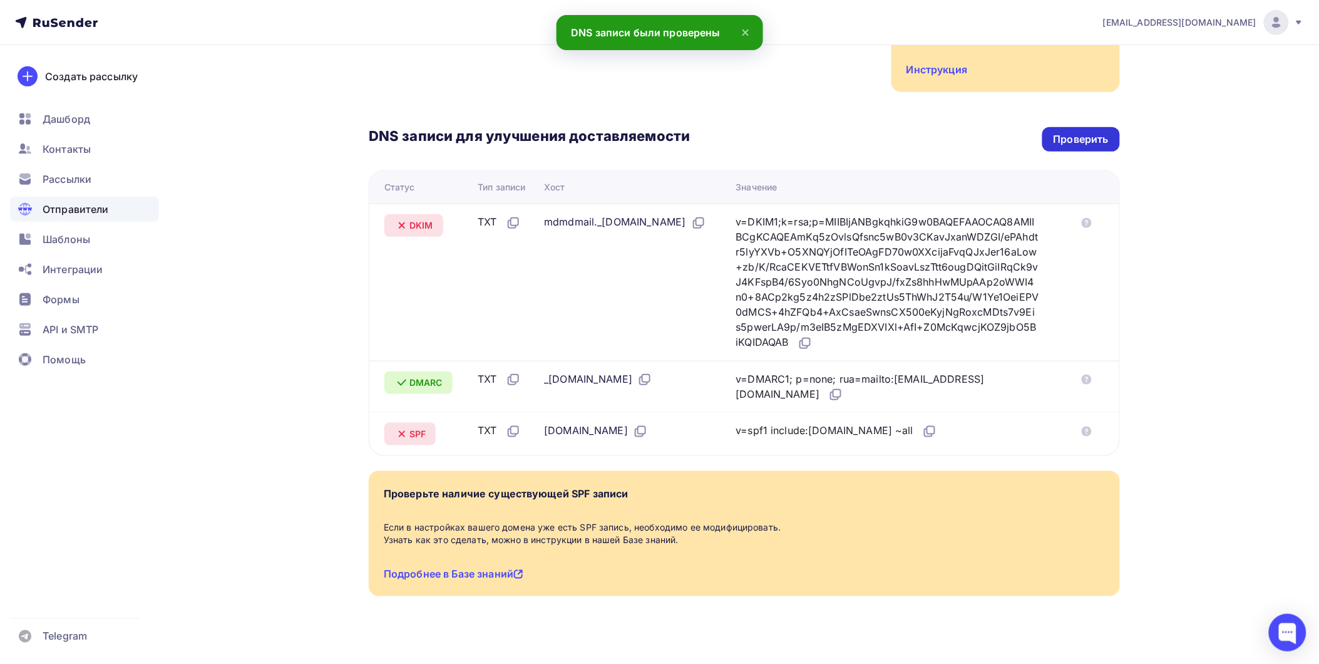
click at [1115, 133] on div "Проверить" at bounding box center [1081, 139] width 78 height 24
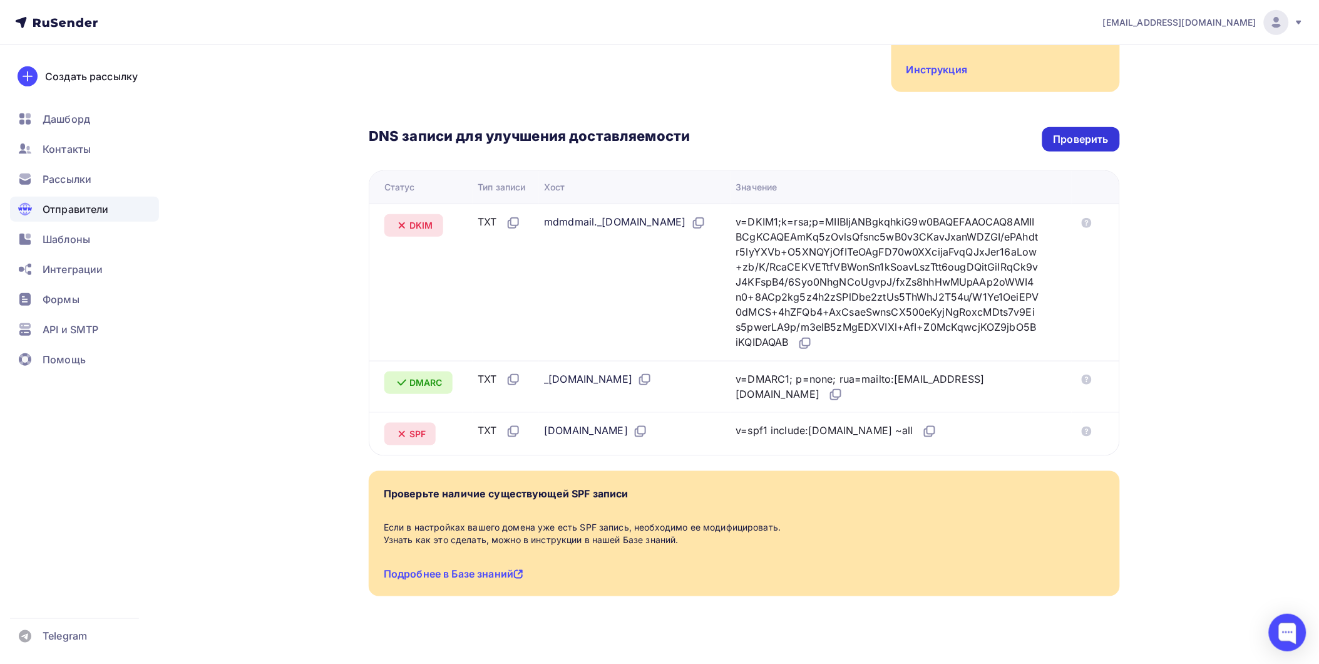
click at [1068, 132] on div "Проверить" at bounding box center [1080, 139] width 55 height 14
click at [1068, 134] on div "Проверить" at bounding box center [1081, 139] width 78 height 24
click at [1085, 132] on div "Проверить" at bounding box center [1080, 139] width 55 height 14
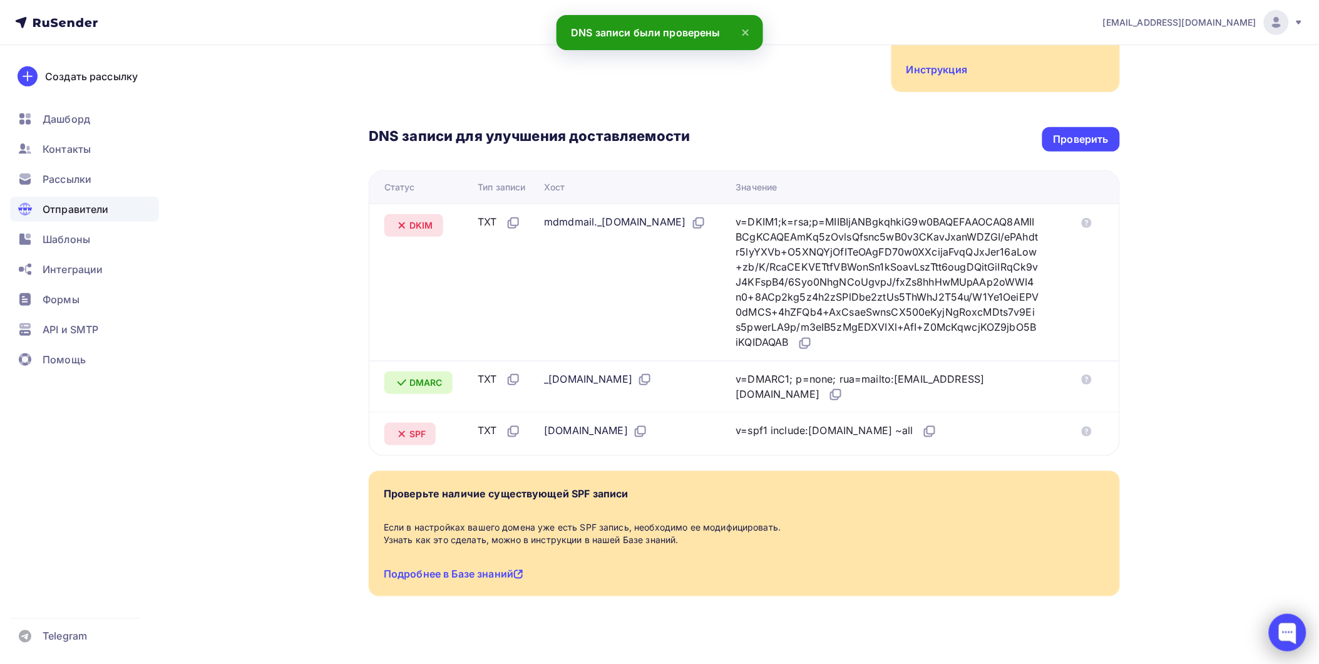
click at [1277, 623] on div at bounding box center [1288, 632] width 38 height 38
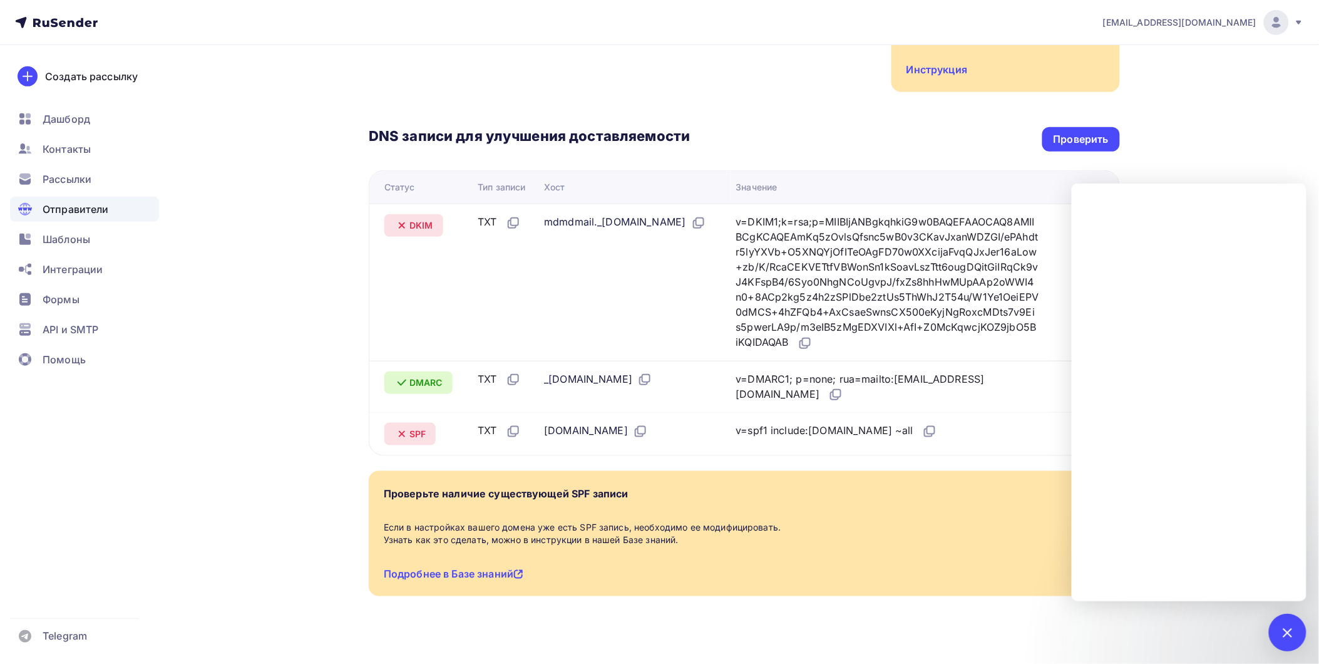
click at [675, 471] on div "Проверьте наличие существующей SPF записи Если в настройках вашего домена уже е…" at bounding box center [744, 533] width 751 height 125
drag, startPoint x: 1290, startPoint y: 637, endPoint x: 1256, endPoint y: 601, distance: 49.6
click at [1286, 636] on div at bounding box center [1287, 631] width 17 height 17
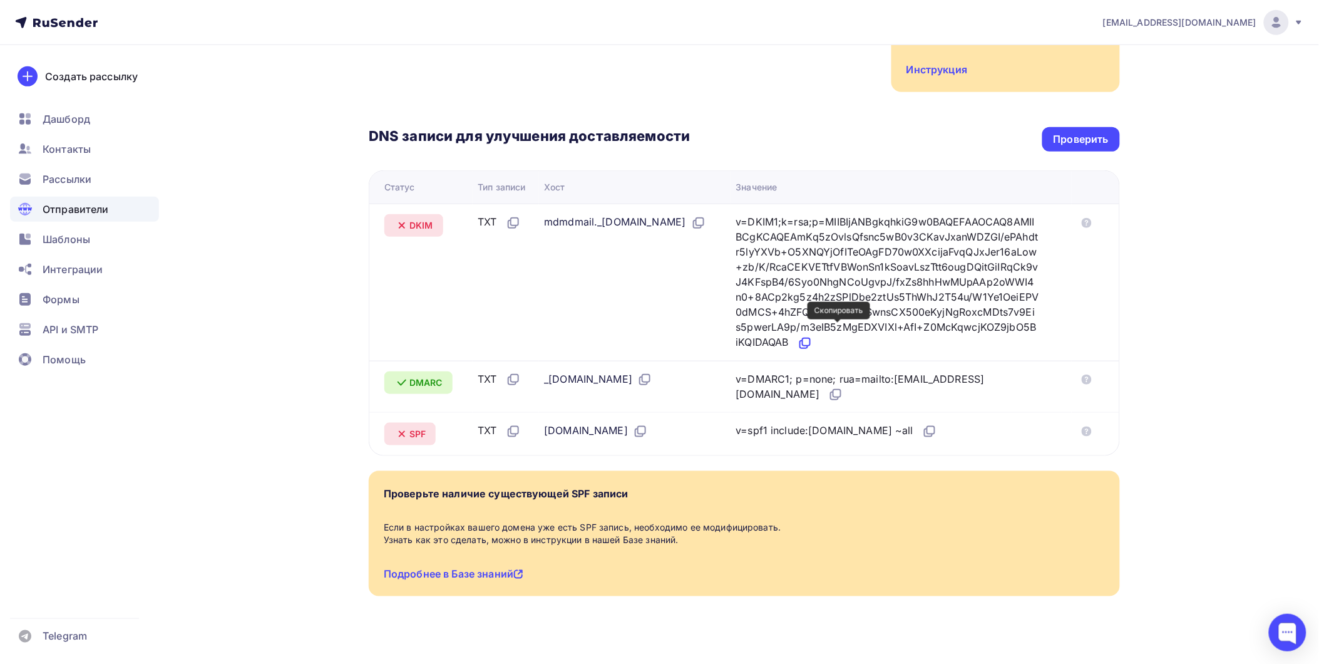
click at [810, 338] on icon at bounding box center [806, 342] width 8 height 8
click at [706, 215] on icon at bounding box center [698, 222] width 15 height 15
click at [810, 338] on icon at bounding box center [806, 342] width 8 height 8
click at [927, 426] on icon at bounding box center [931, 430] width 8 height 8
click at [704, 218] on icon at bounding box center [700, 222] width 8 height 8
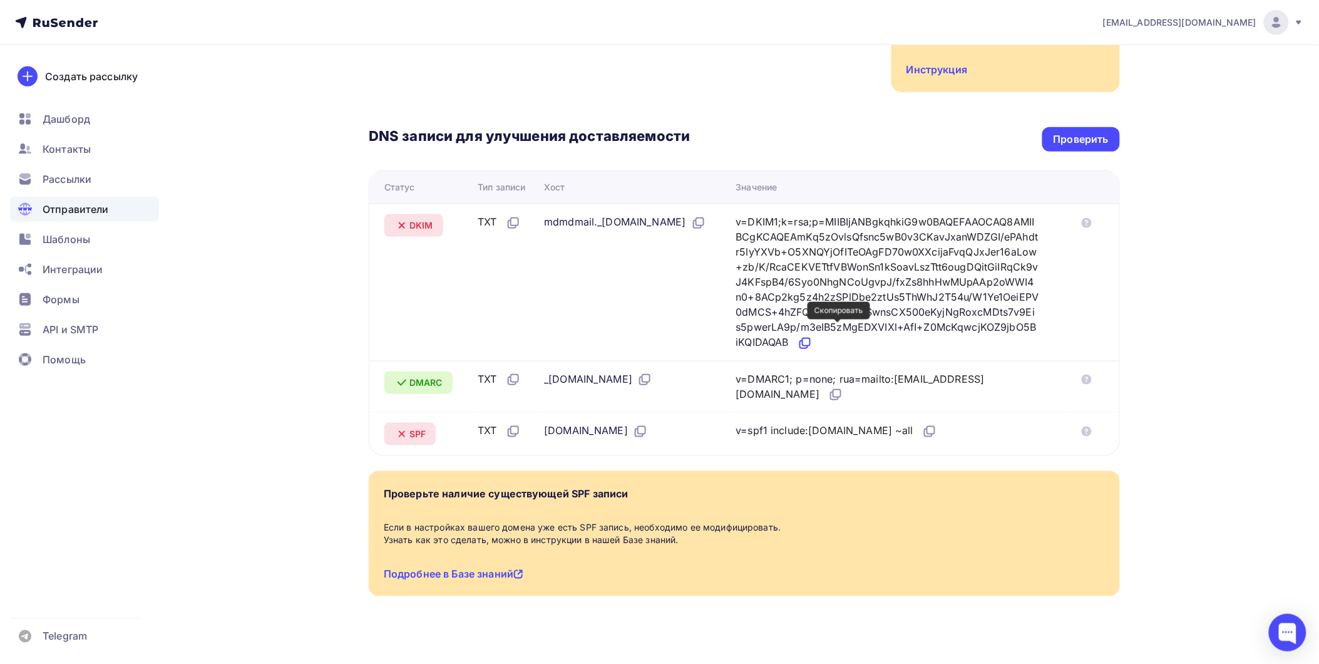
click at [810, 338] on icon at bounding box center [806, 342] width 8 height 8
click at [1103, 132] on div "Проверить" at bounding box center [1080, 139] width 55 height 14
click at [1284, 634] on div at bounding box center [1288, 632] width 38 height 38
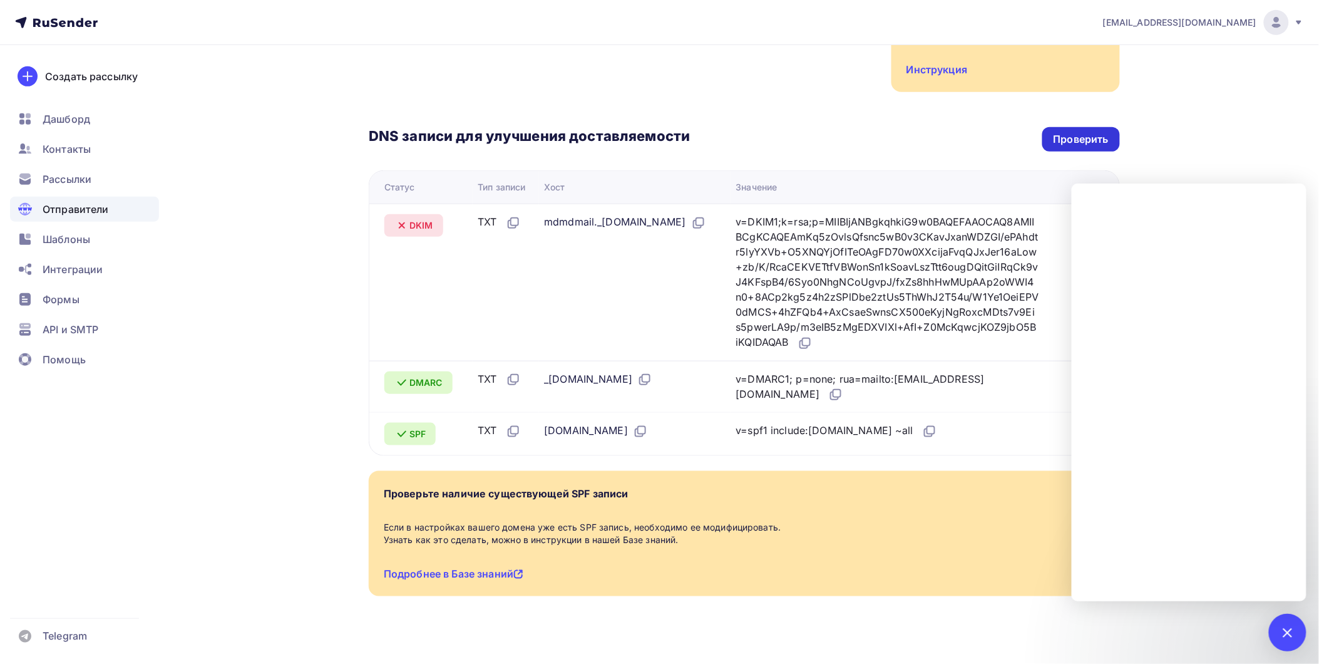
click at [1094, 132] on div "Проверить" at bounding box center [1080, 139] width 55 height 14
click at [1063, 132] on div "Проверить" at bounding box center [1080, 139] width 55 height 14
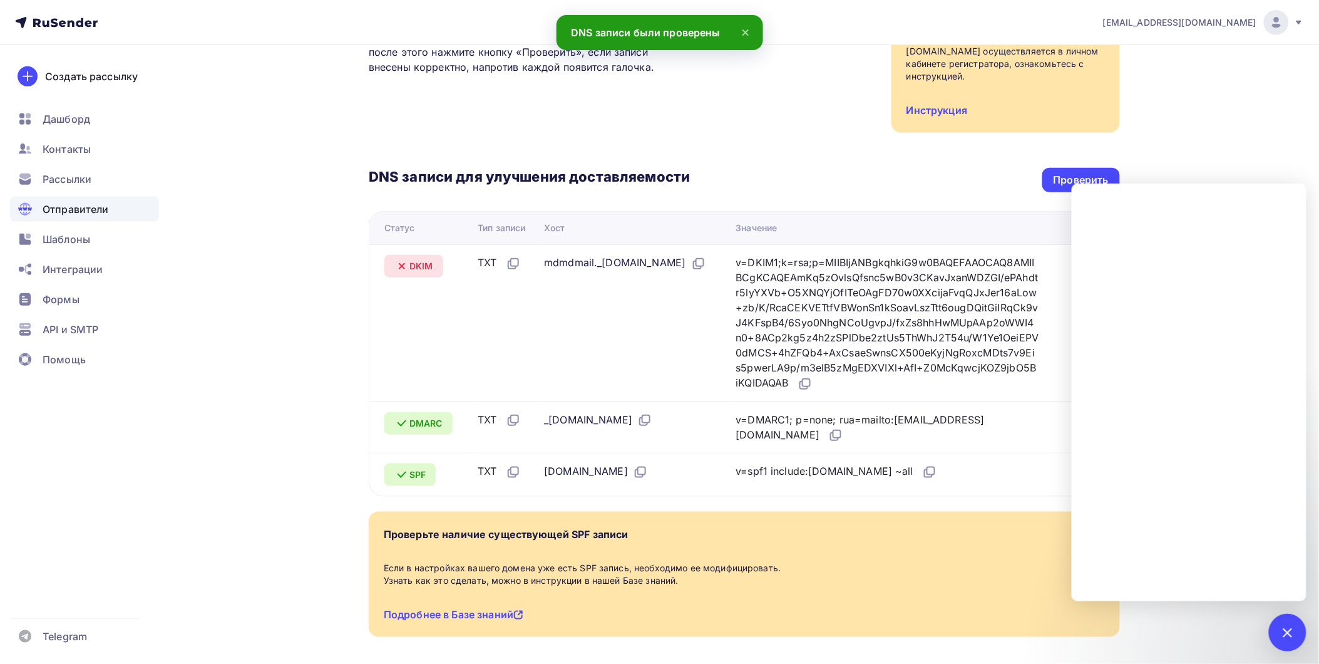
scroll to position [208, 0]
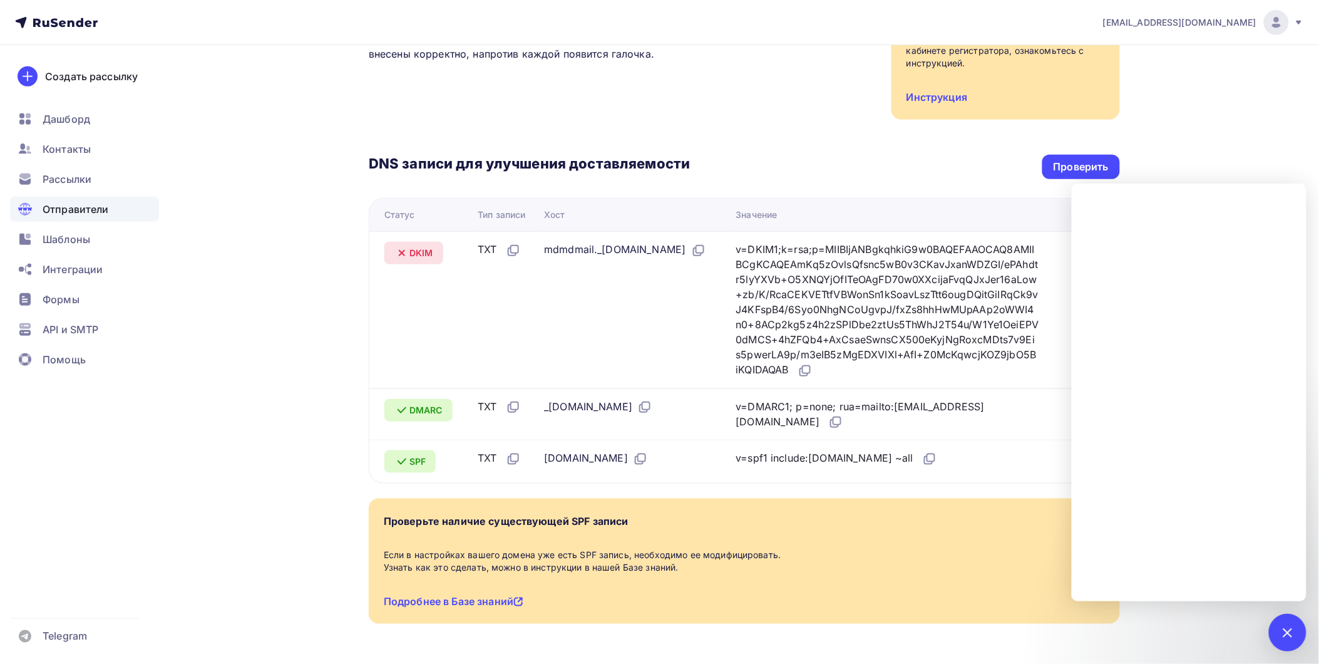
click at [814, 340] on div "v=DKIM1;k=rsa;p=MIIBIjANBgkqhkiG9w0BAQEFAAOCAQ8AMIIBCgKCAQEAmKq5zOvlsQfsnc5wB0v…" at bounding box center [887, 310] width 303 height 136
drag, startPoint x: 466, startPoint y: 343, endPoint x: 448, endPoint y: 341, distance: 18.3
click at [466, 341] on td "DKIM" at bounding box center [420, 309] width 103 height 157
click at [1074, 160] on div "Проверить" at bounding box center [1080, 167] width 55 height 14
click at [1263, 152] on div "info@1detalno.ru Аккаунт Тарифы Выйти Создать рассылку Дашборд Контакты Рассылк…" at bounding box center [659, 248] width 1319 height 913
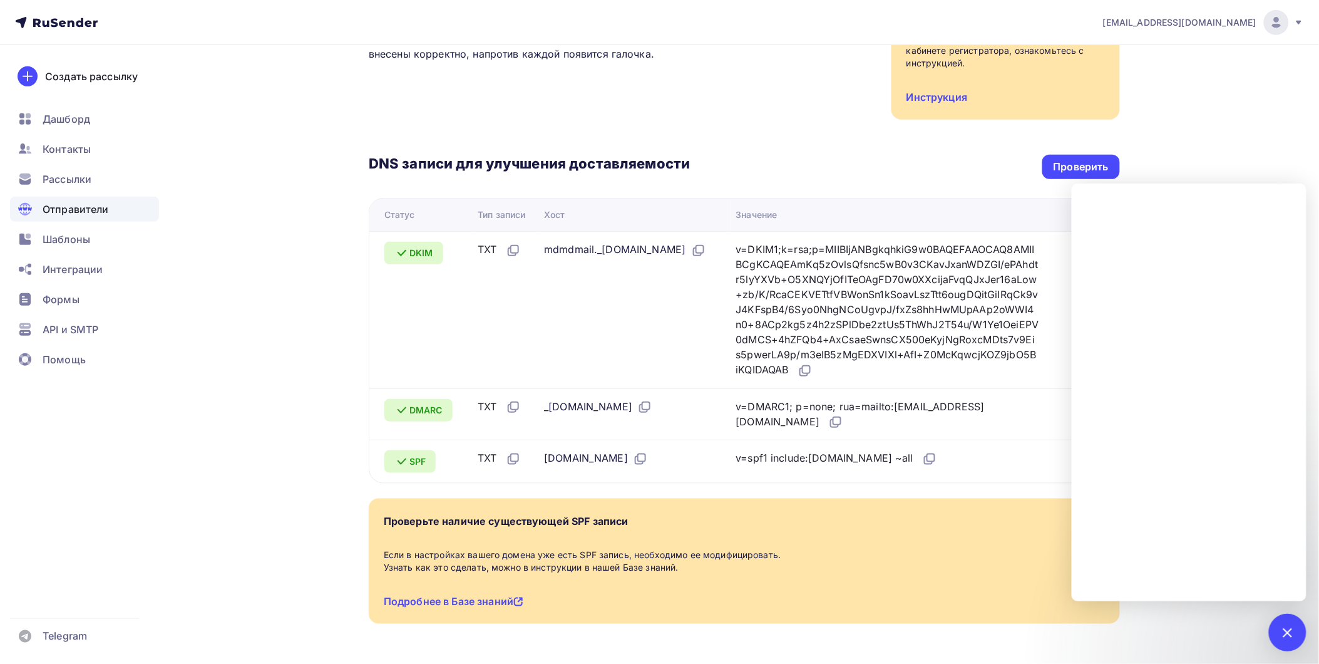
click at [870, 155] on div "DNS записи для улучшения доставляемости Проверить" at bounding box center [744, 167] width 751 height 24
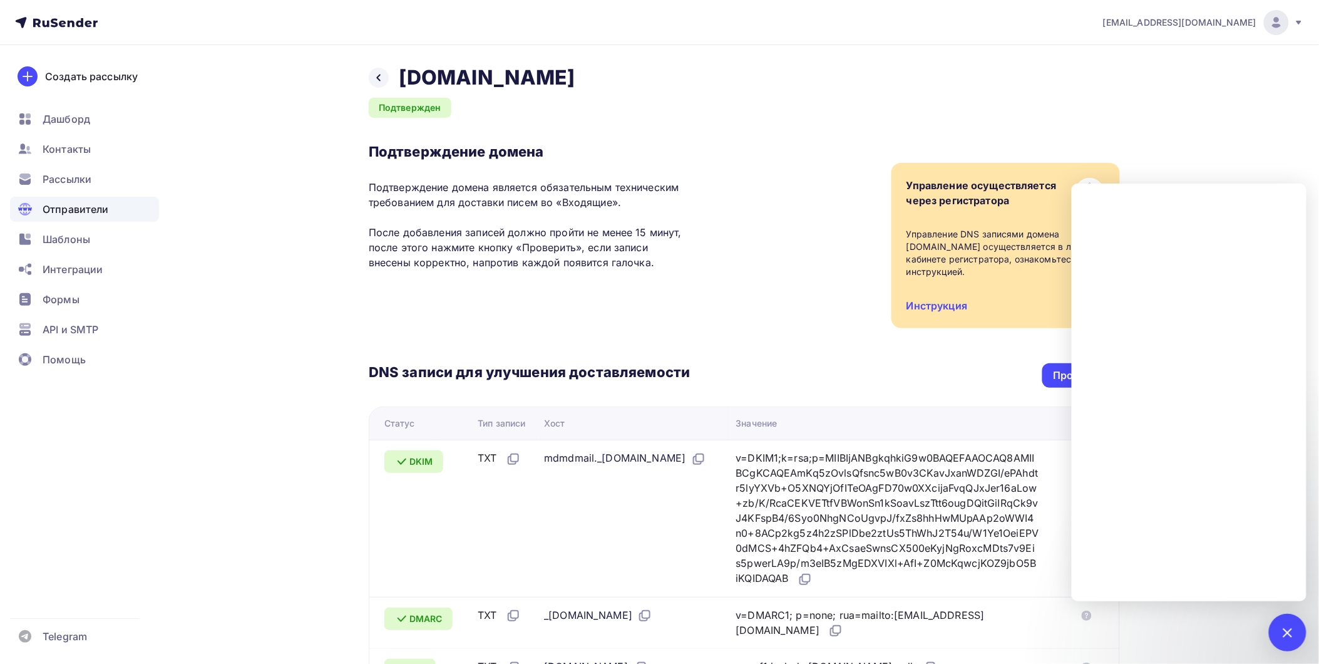
click at [518, 101] on div "Назад detal-no.ru Подтвержден Подтверждение домена Подтверждение домена являетс…" at bounding box center [744, 463] width 751 height 797
click at [384, 79] on div at bounding box center [379, 78] width 20 height 20
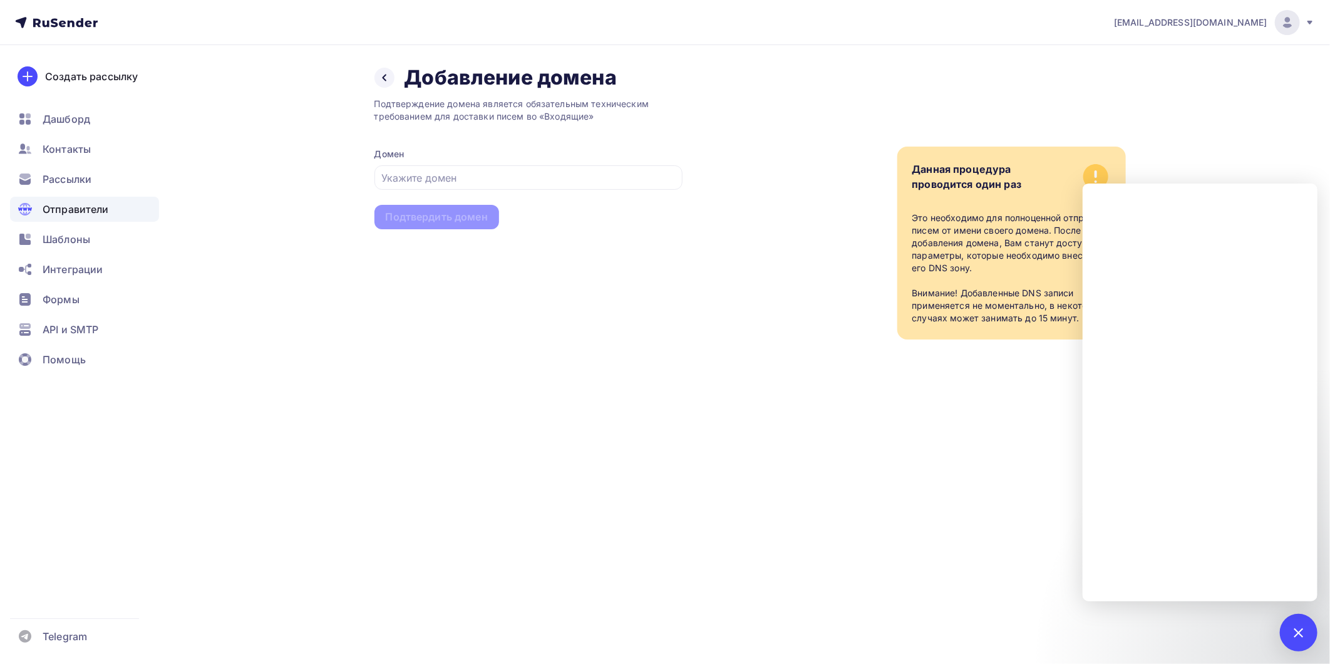
click at [88, 203] on span "Отправители" at bounding box center [76, 209] width 66 height 15
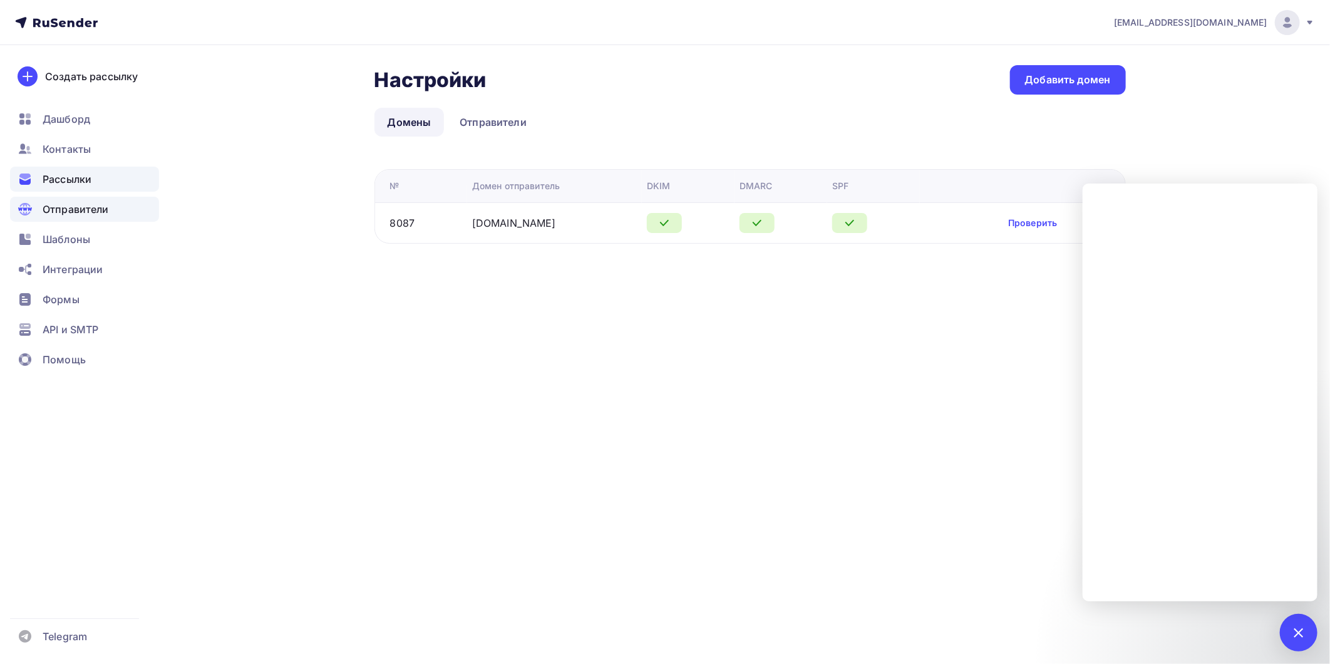
click at [91, 169] on div "Рассылки" at bounding box center [84, 179] width 149 height 25
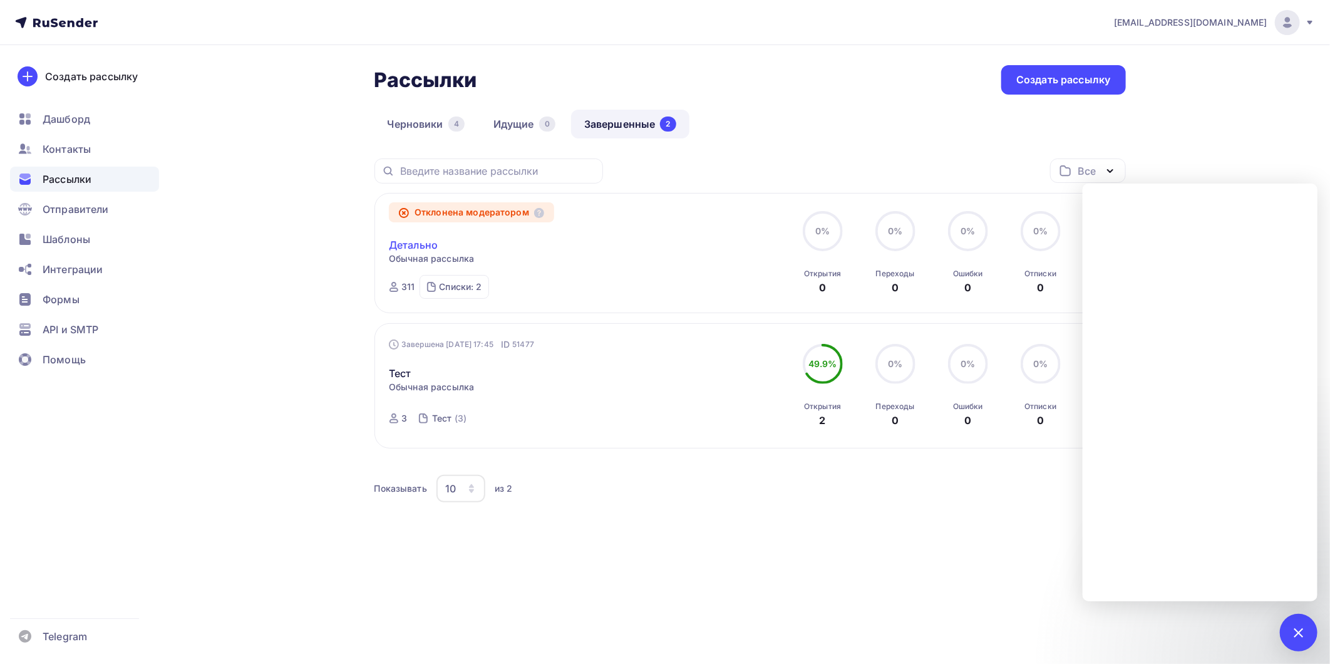
click at [422, 249] on link "Детально" at bounding box center [413, 244] width 49 height 15
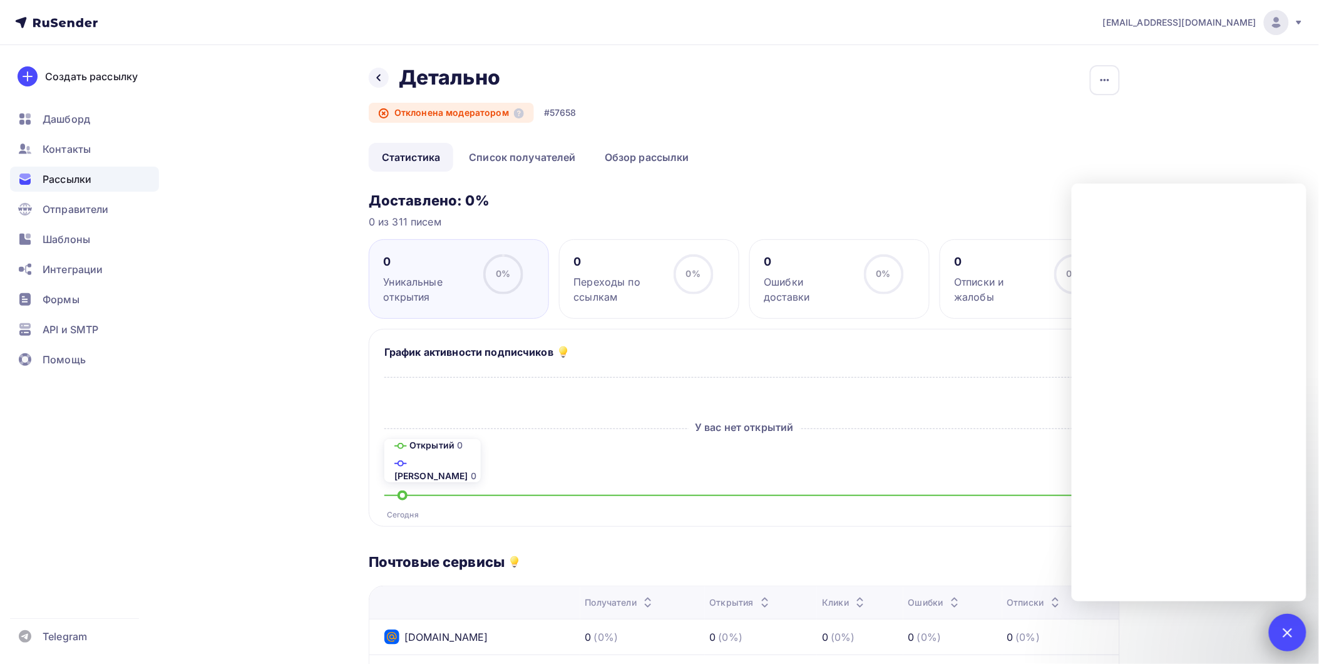
drag, startPoint x: 1286, startPoint y: 630, endPoint x: 1281, endPoint y: 618, distance: 12.9
click at [1285, 629] on div at bounding box center [1287, 631] width 17 height 17
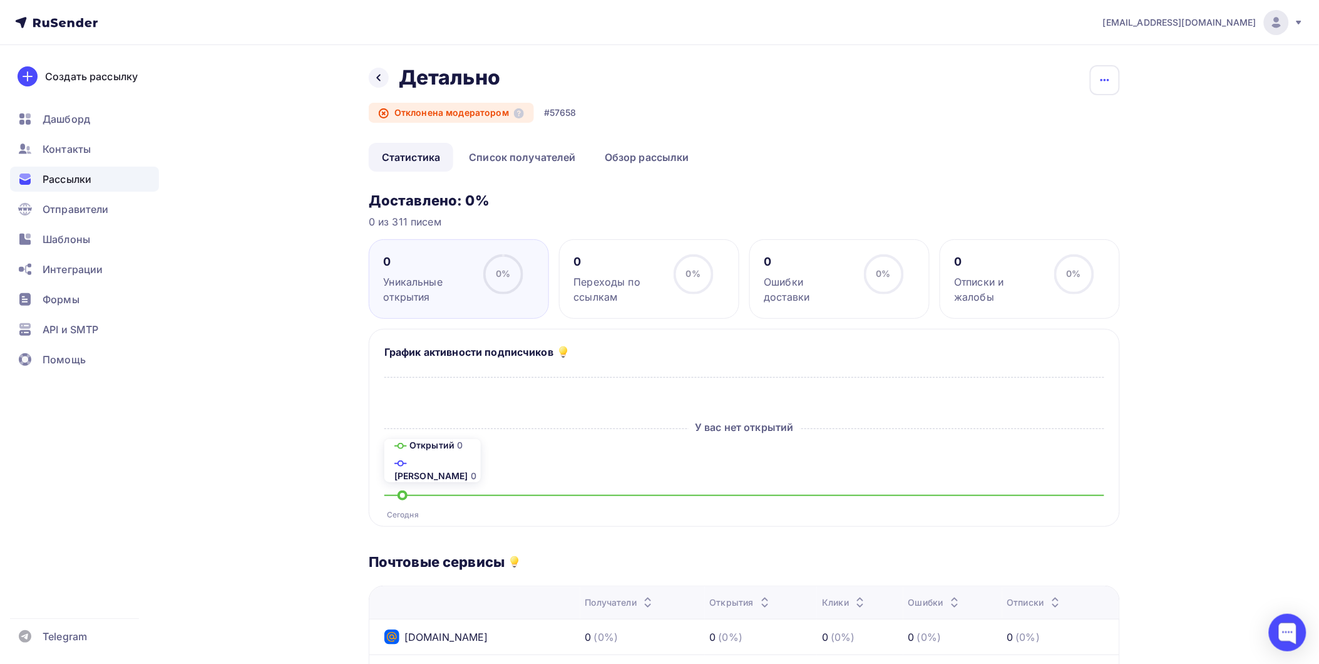
click at [1108, 79] on icon "button" at bounding box center [1104, 80] width 9 height 3
click at [826, 166] on ul "Статистика Список получателей Обзор рассылки" at bounding box center [744, 157] width 751 height 29
click at [516, 160] on link "Список получателей" at bounding box center [522, 157] width 133 height 29
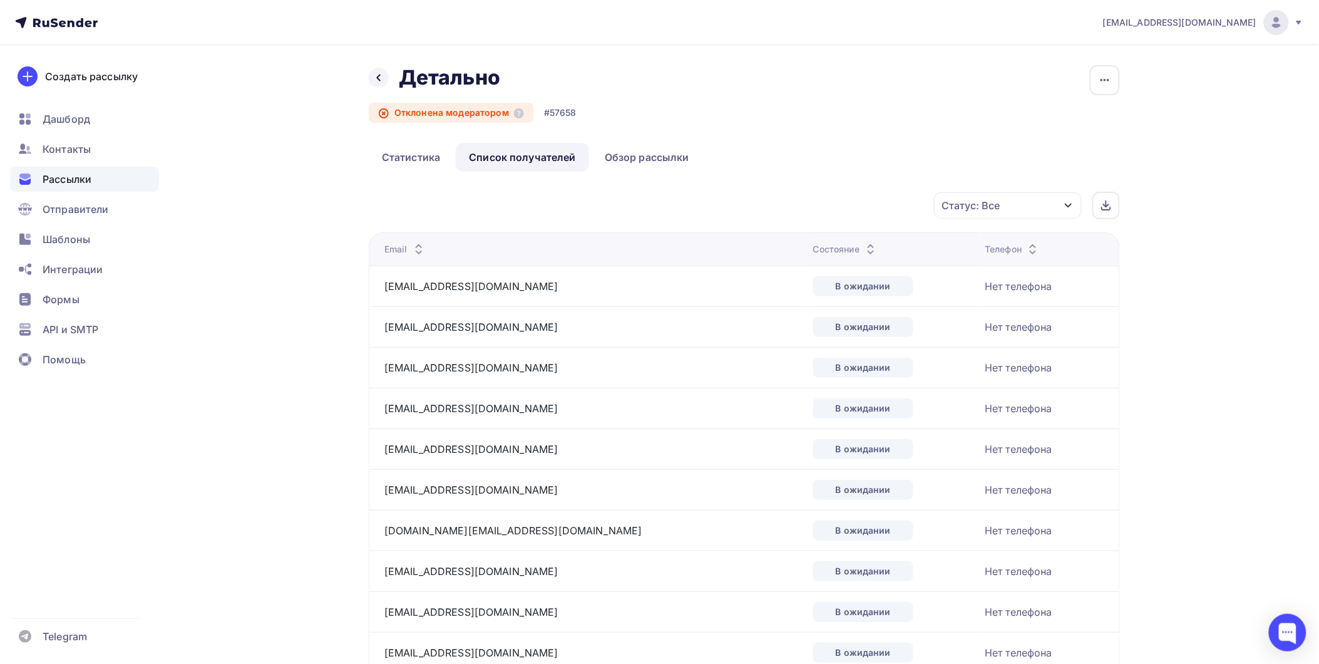
click at [469, 105] on div "Отклонена модератором" at bounding box center [451, 113] width 165 height 20
click at [383, 121] on div "Отклонена модератором" at bounding box center [451, 113] width 165 height 20
click at [385, 116] on icon at bounding box center [384, 113] width 10 height 10
click at [378, 85] on div at bounding box center [379, 78] width 20 height 20
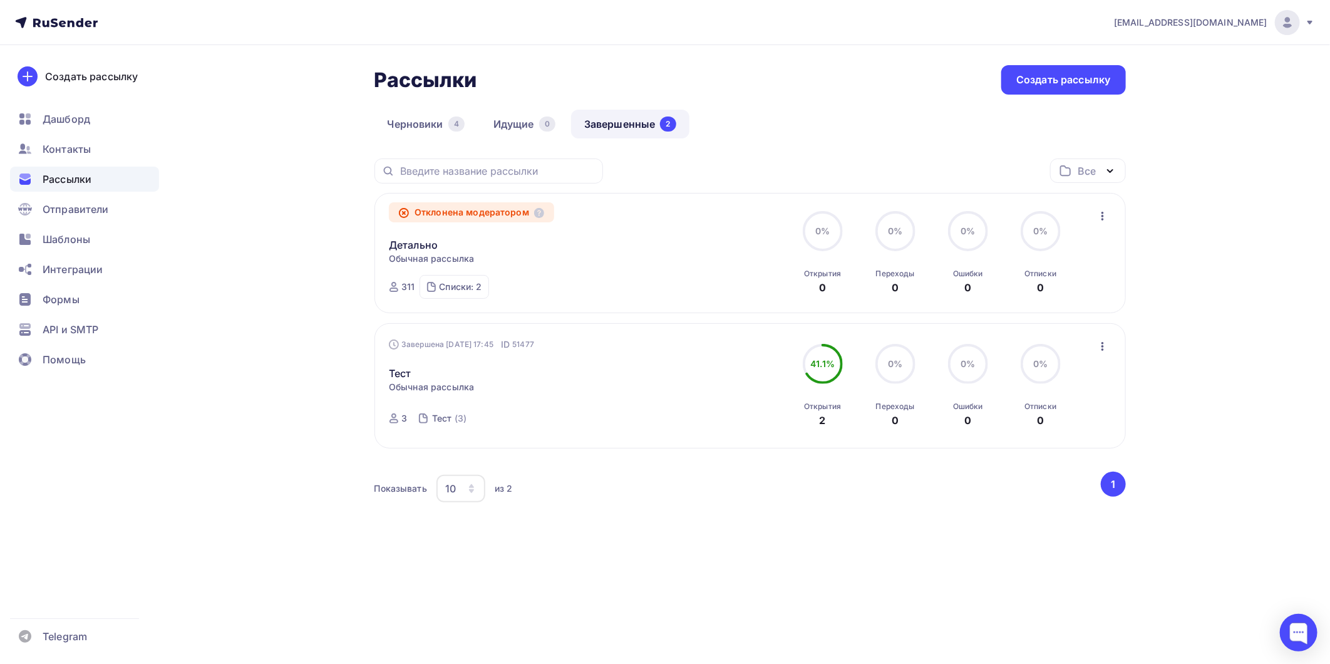
click at [1103, 208] on button "button" at bounding box center [1102, 216] width 16 height 16
click at [1090, 98] on div "Рассылки Рассылки Создать рассылку Черновики 4 Идущие 0 Завершенные 2 Завершенн…" at bounding box center [749, 307] width 751 height 484
click at [1095, 80] on div "Создать рассылку" at bounding box center [1063, 80] width 94 height 14
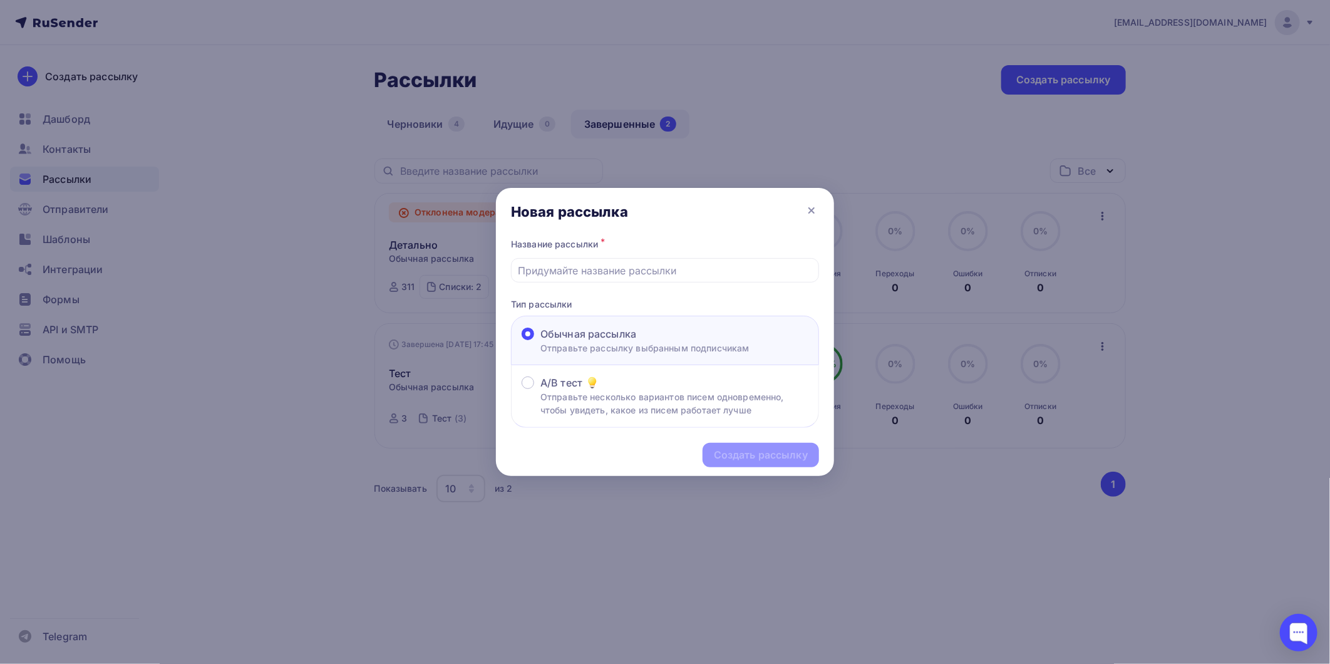
click at [812, 200] on div "Новая рассылка" at bounding box center [665, 212] width 338 height 48
click at [814, 204] on icon at bounding box center [811, 210] width 15 height 15
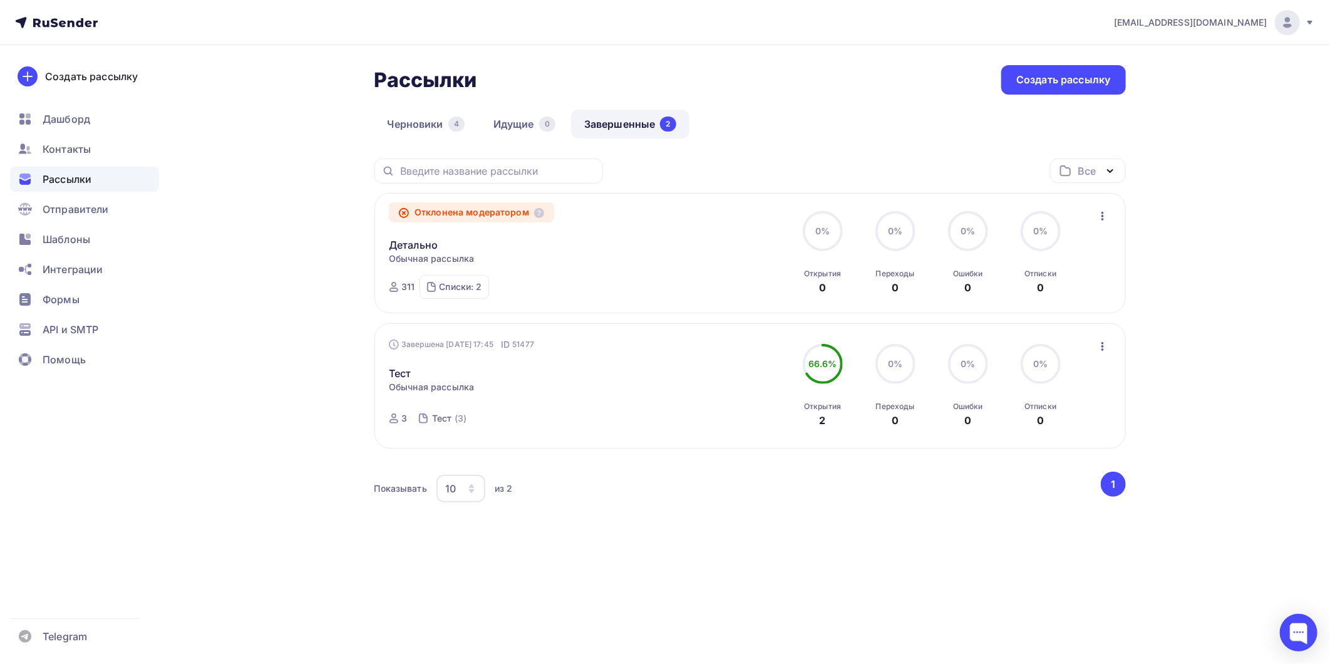
click at [1088, 221] on div "Отклонена модератором Детально Статистика Обзор рассылки Копировать в новую Доб…" at bounding box center [750, 253] width 722 height 91
click at [1096, 218] on icon "button" at bounding box center [1102, 215] width 15 height 15
click at [1044, 302] on div "Копировать в новую" at bounding box center [1045, 298] width 128 height 15
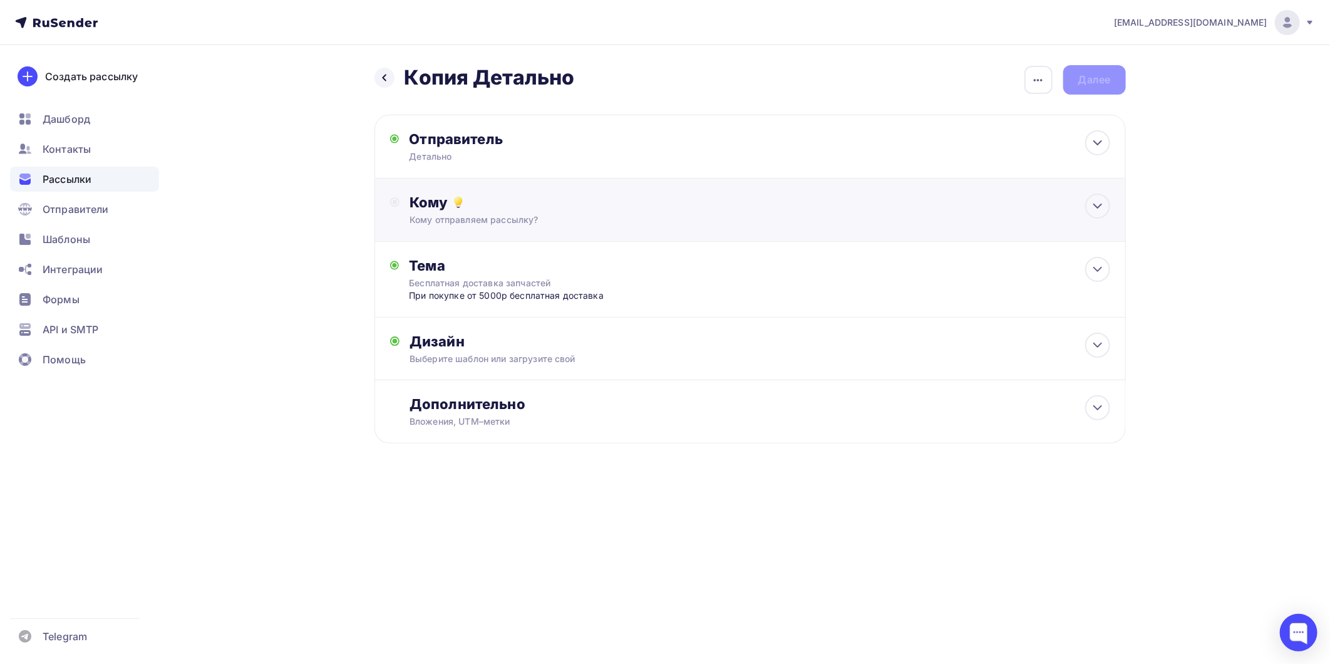
click at [592, 209] on div "Кому" at bounding box center [759, 202] width 700 height 18
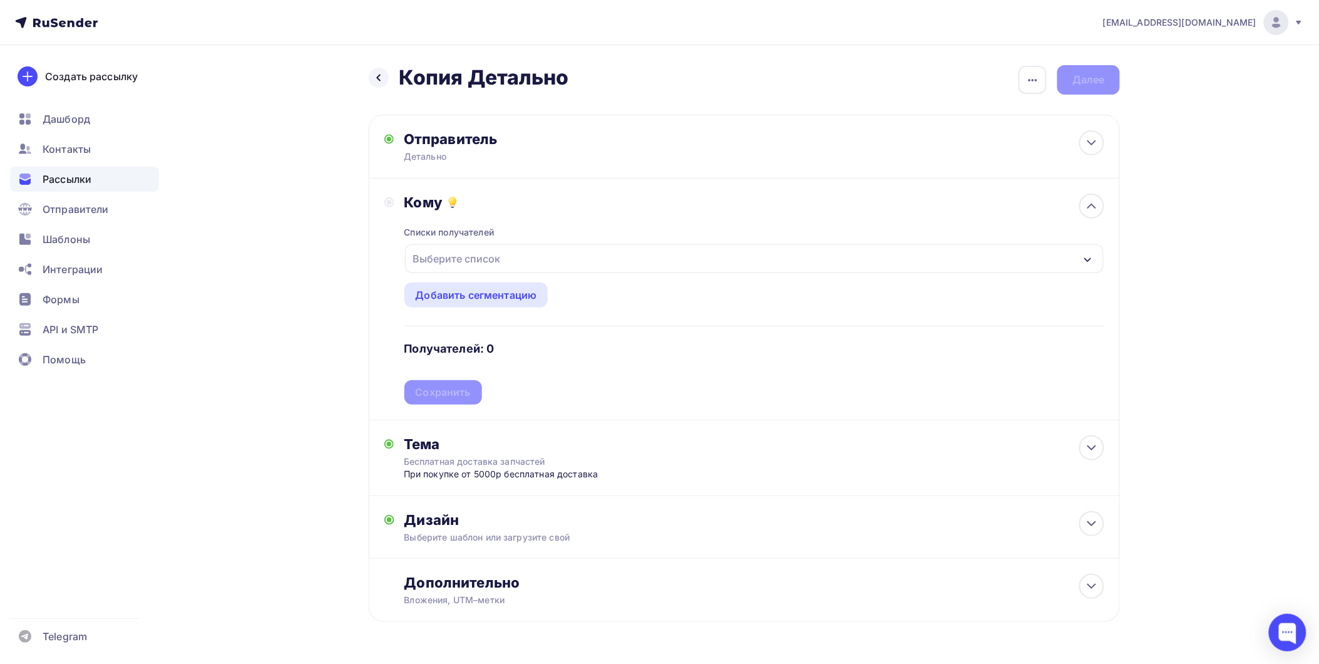
click at [508, 268] on div "Выберите список" at bounding box center [754, 258] width 699 height 29
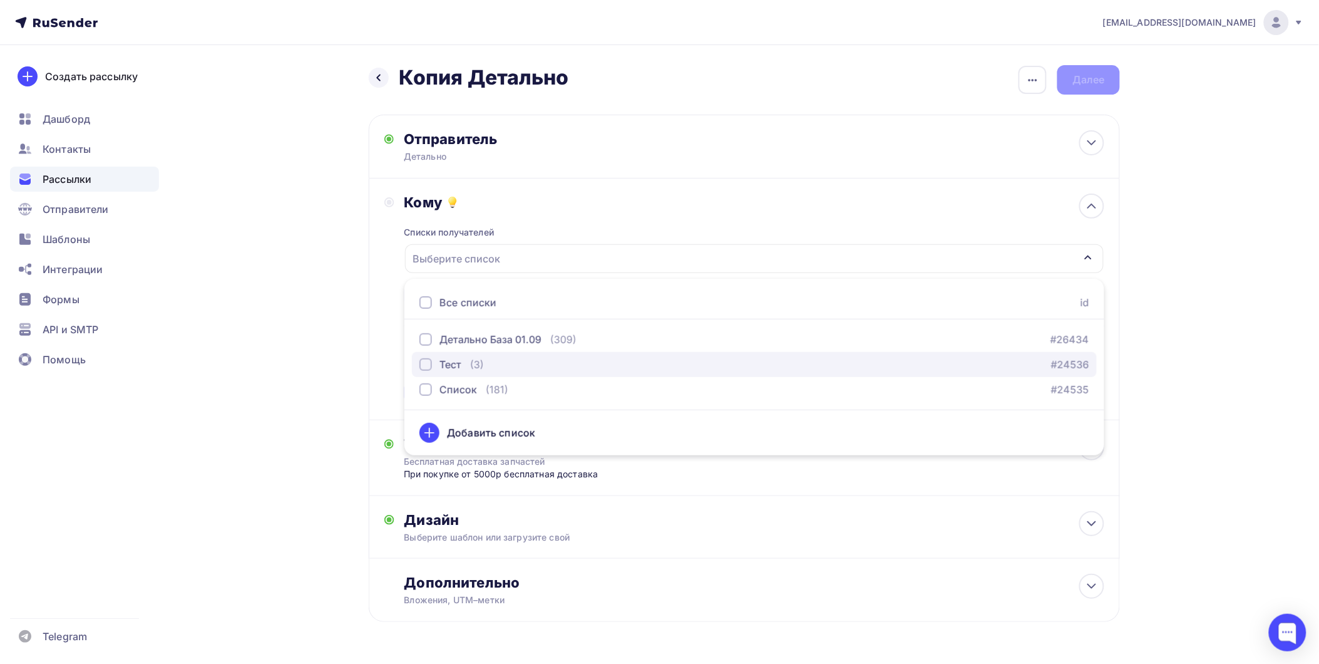
click at [421, 365] on div "button" at bounding box center [425, 364] width 13 height 13
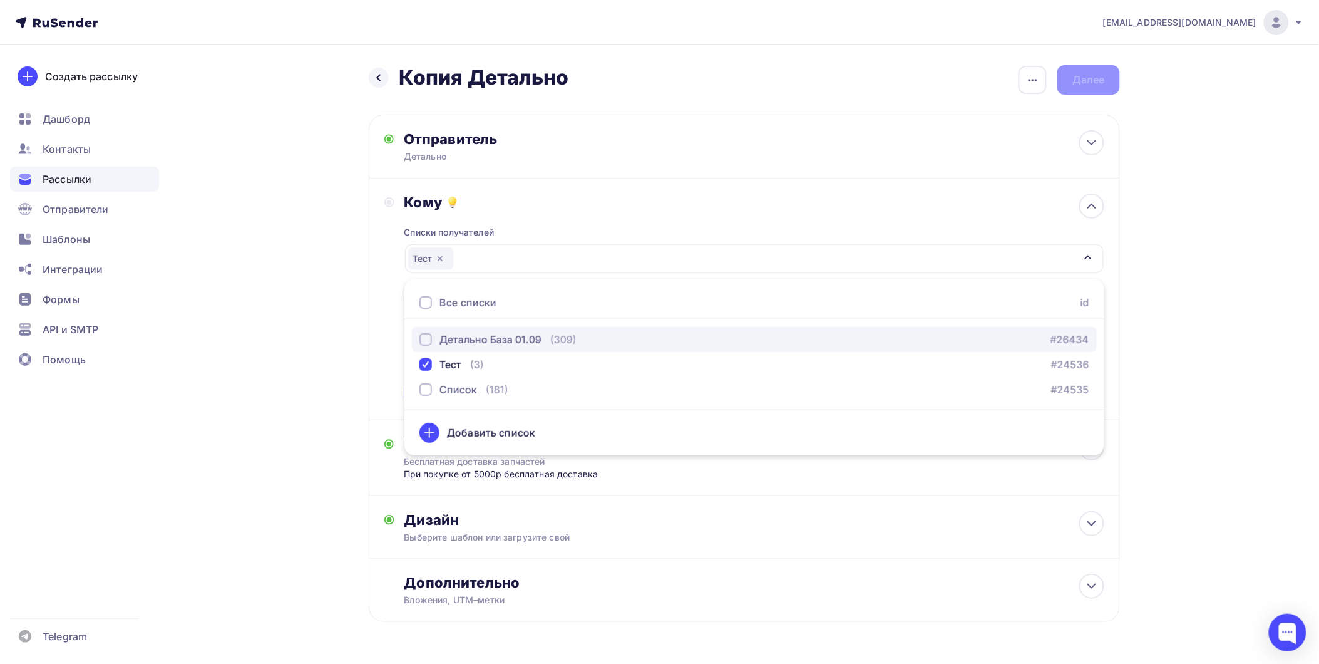
click at [423, 335] on div "button" at bounding box center [425, 339] width 13 height 13
click at [309, 331] on div "Назад Копия Детально Копия Детально Закончить позже Переименовать рассылку Удал…" at bounding box center [659, 373] width 1026 height 657
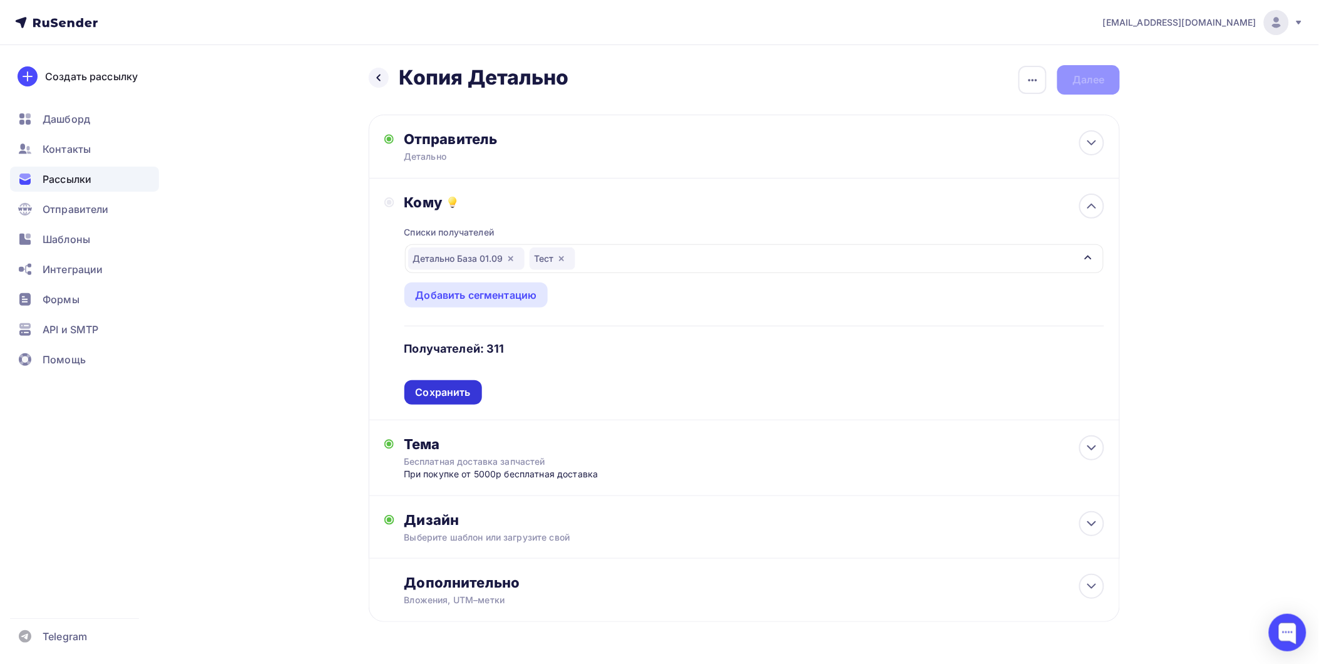
click at [454, 387] on div "Сохранить" at bounding box center [443, 392] width 55 height 14
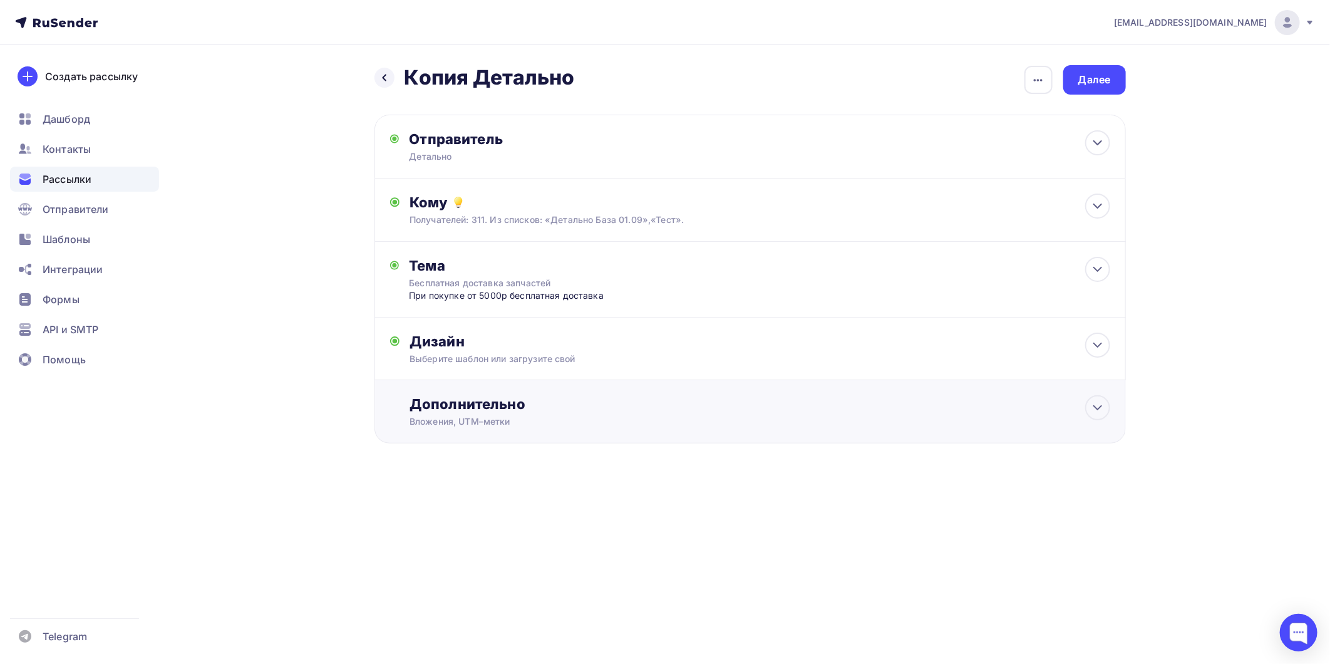
click at [502, 416] on div "Вложения, UTM–метки" at bounding box center [724, 421] width 630 height 13
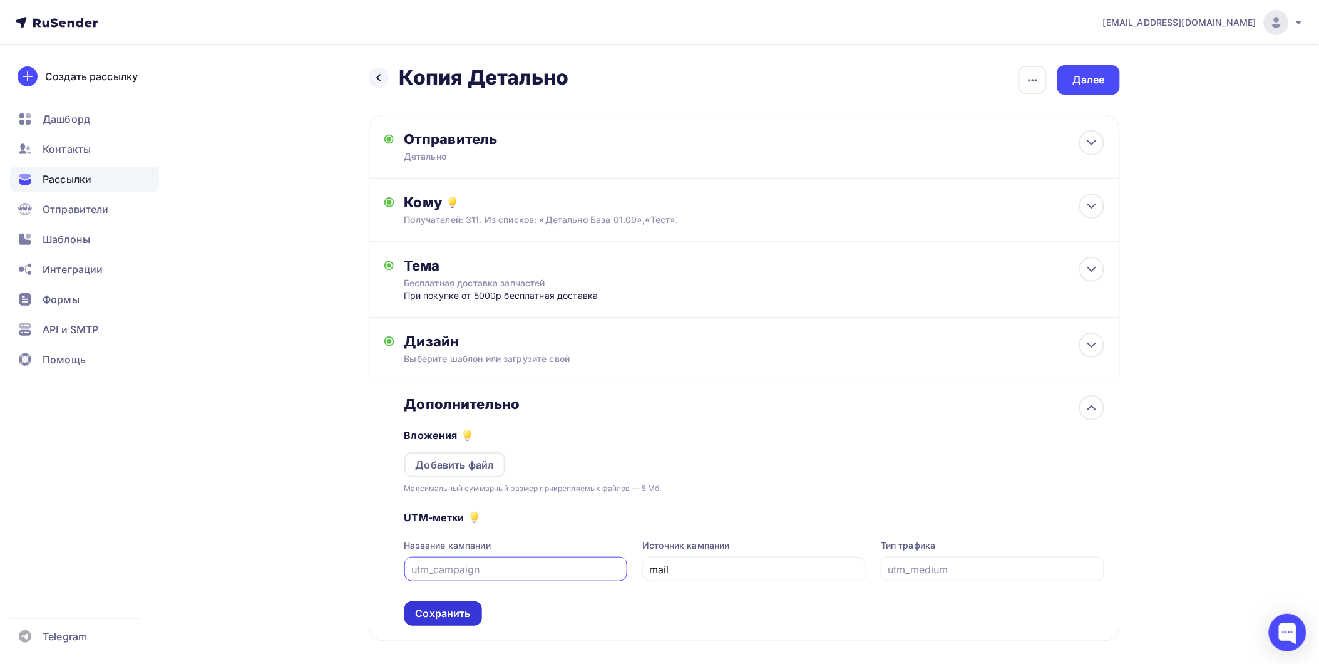
click at [455, 615] on div "Сохранить" at bounding box center [443, 613] width 55 height 14
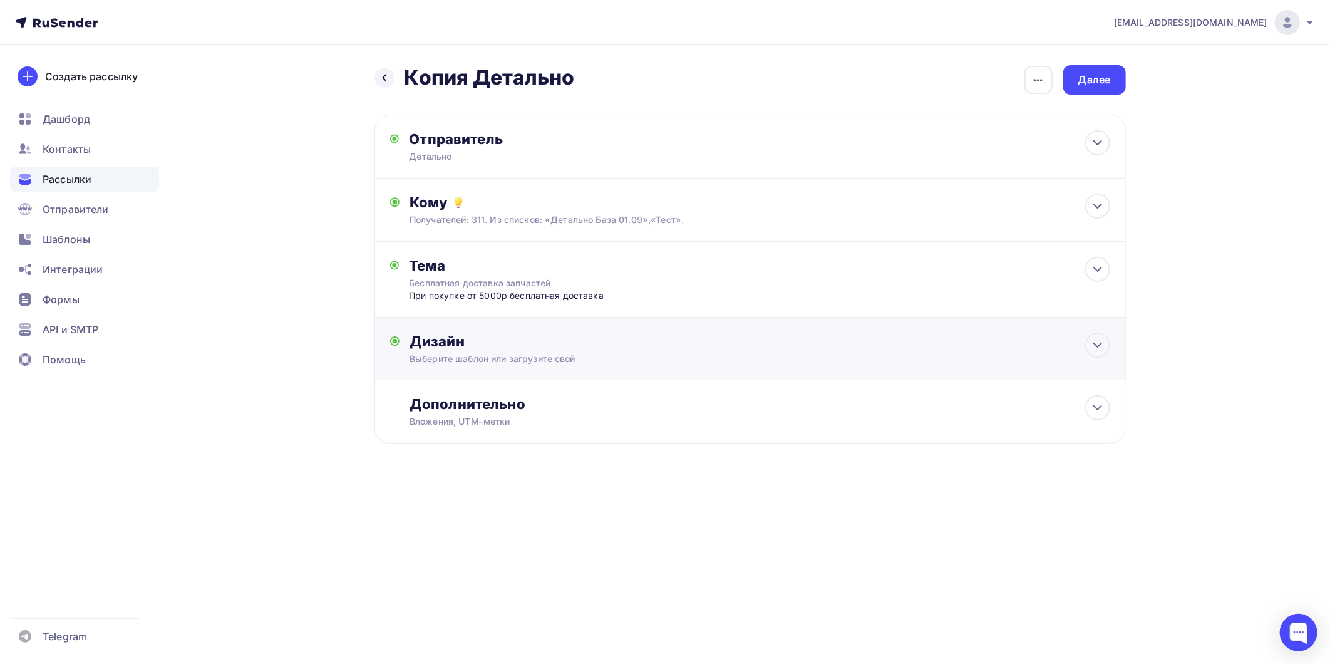
click at [640, 339] on div "Дизайн" at bounding box center [759, 341] width 700 height 18
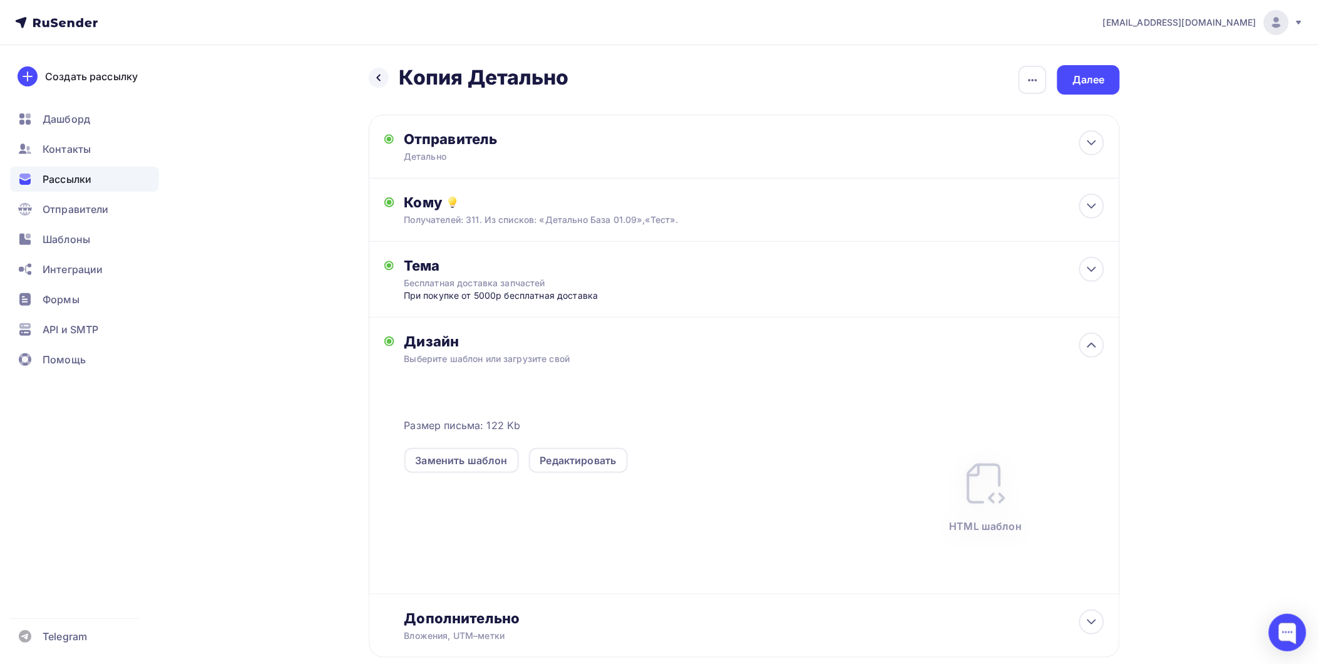
click at [633, 345] on div "Дизайн" at bounding box center [754, 341] width 700 height 18
click at [1100, 82] on div "Далее" at bounding box center [1088, 80] width 33 height 14
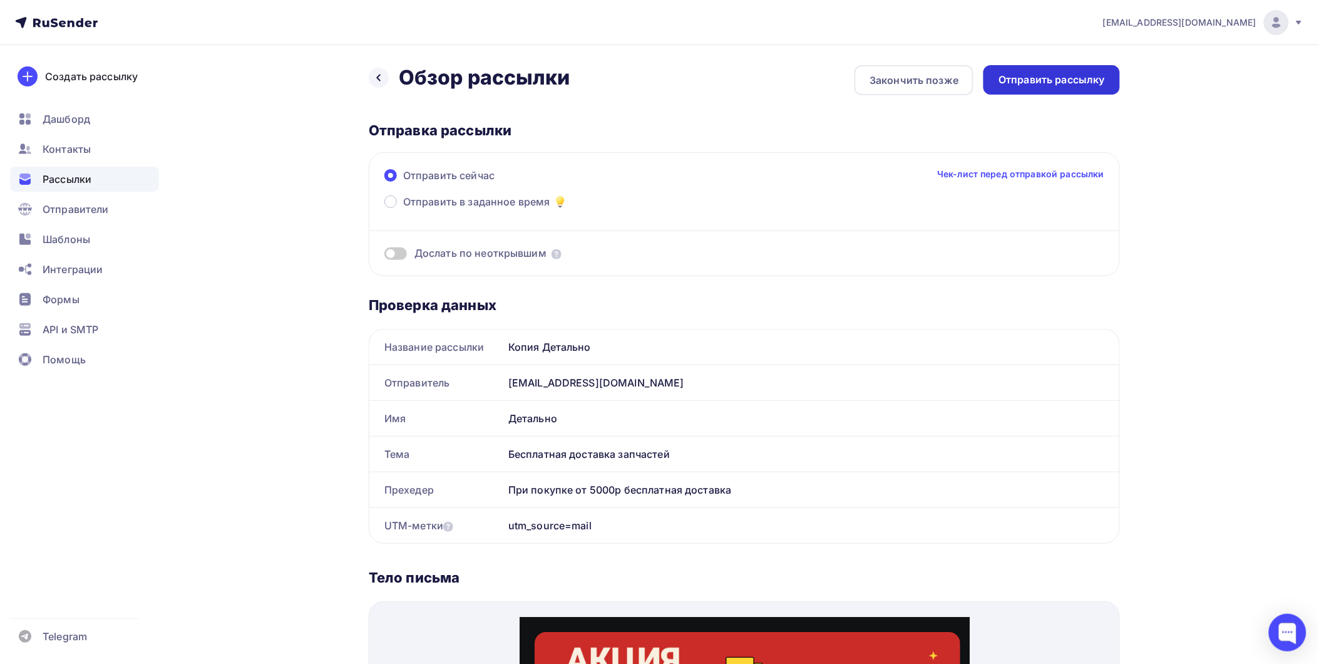
click at [1073, 82] on div "Отправить рассылку" at bounding box center [1051, 80] width 106 height 14
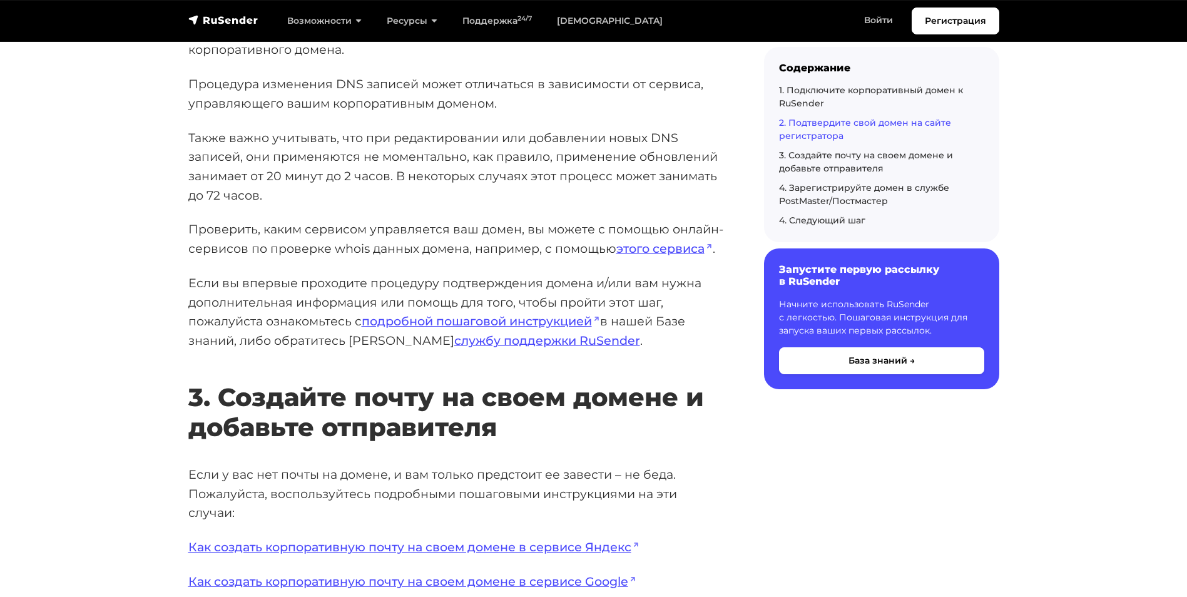
scroll to position [2066, 0]
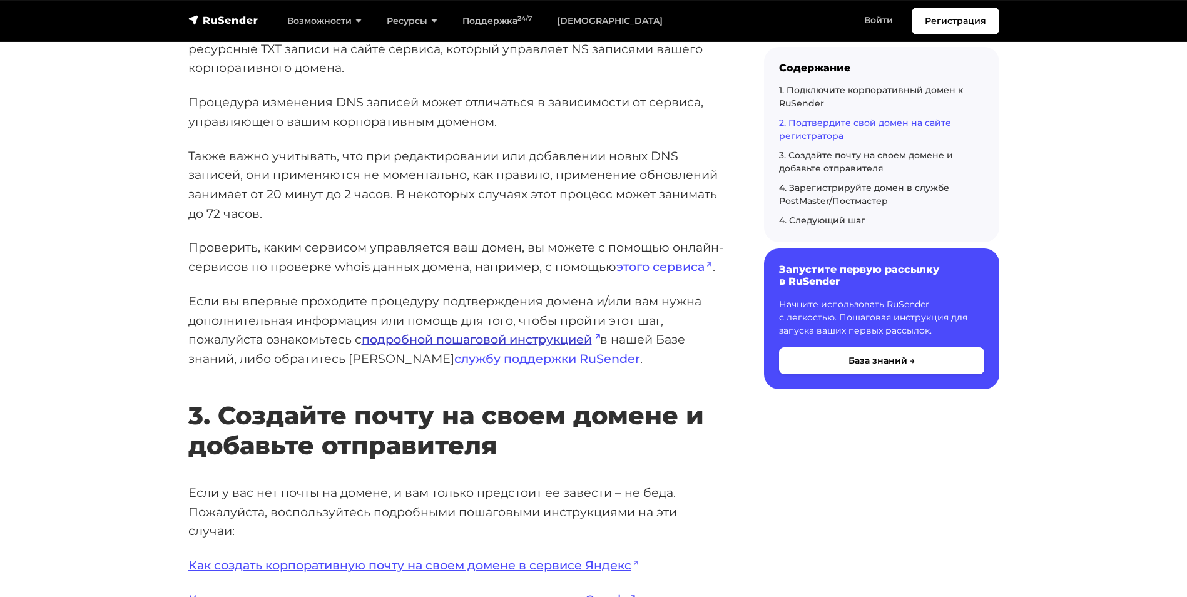
click at [481, 336] on link "подробной пошаговой инструкцией" at bounding box center [481, 339] width 238 height 15
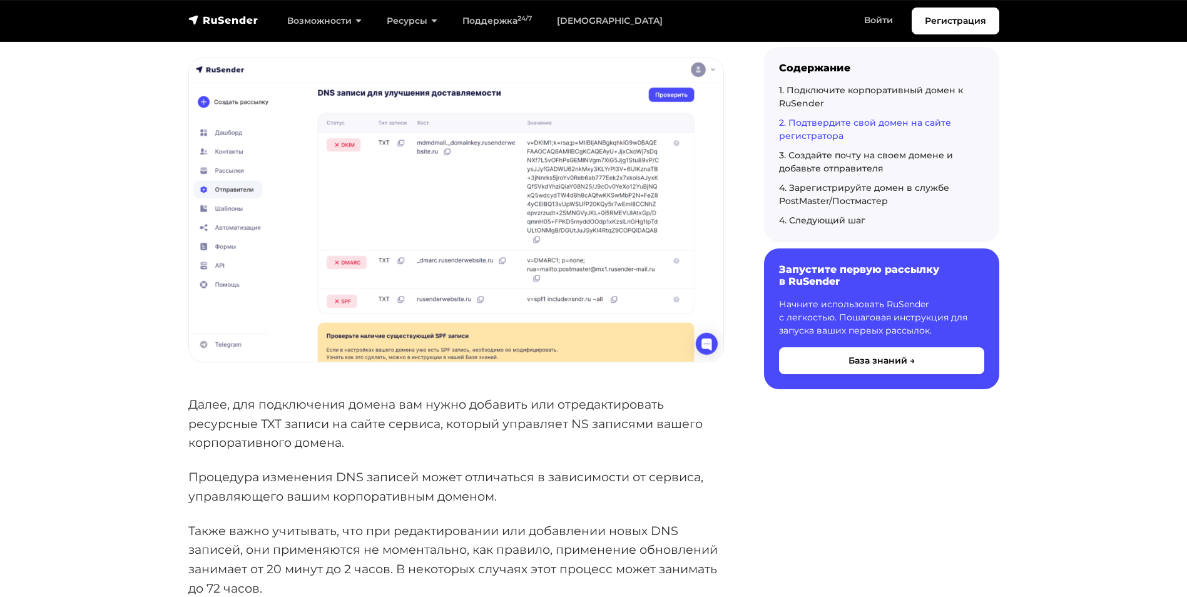
scroll to position [1690, 0]
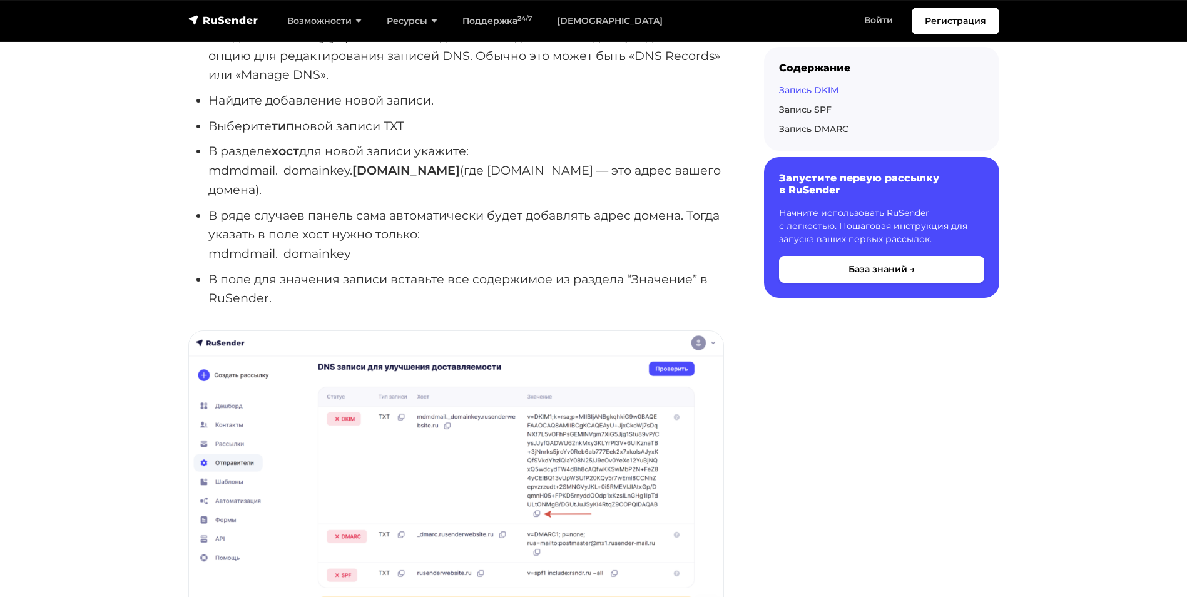
scroll to position [886, 0]
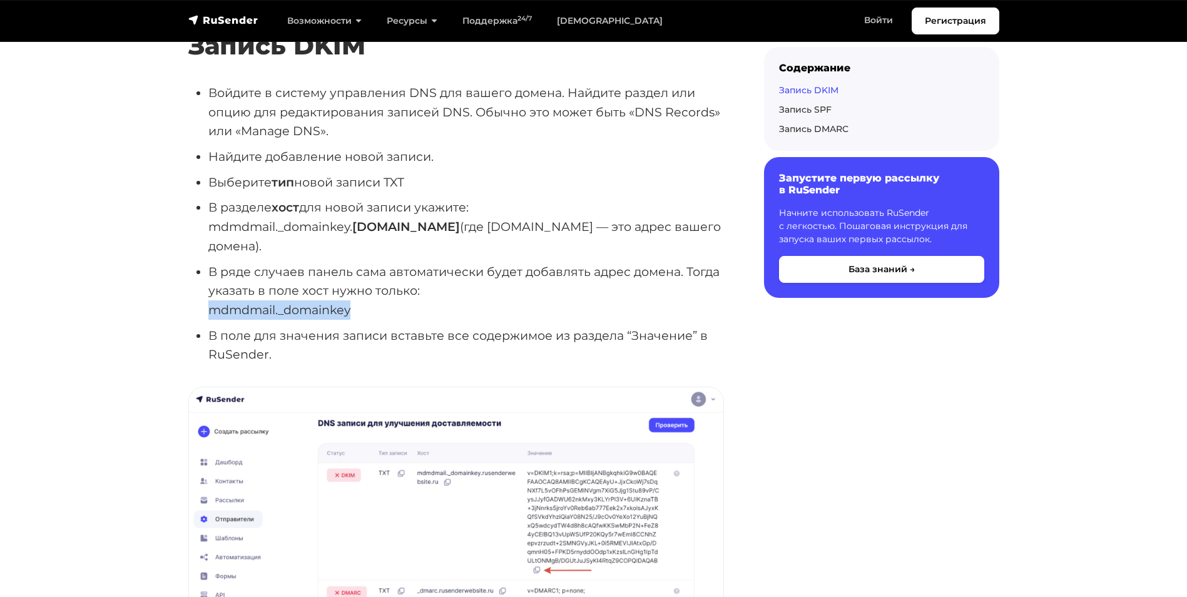
drag, startPoint x: 352, startPoint y: 292, endPoint x: 213, endPoint y: 282, distance: 138.7
click at [213, 282] on li "В ряде случаев панель сама автоматически будет добавлять адрес домена. Тогда ук…" at bounding box center [466, 291] width 516 height 58
drag, startPoint x: 213, startPoint y: 282, endPoint x: 218, endPoint y: 288, distance: 8.0
copy li "mdmdmail._domainkey"
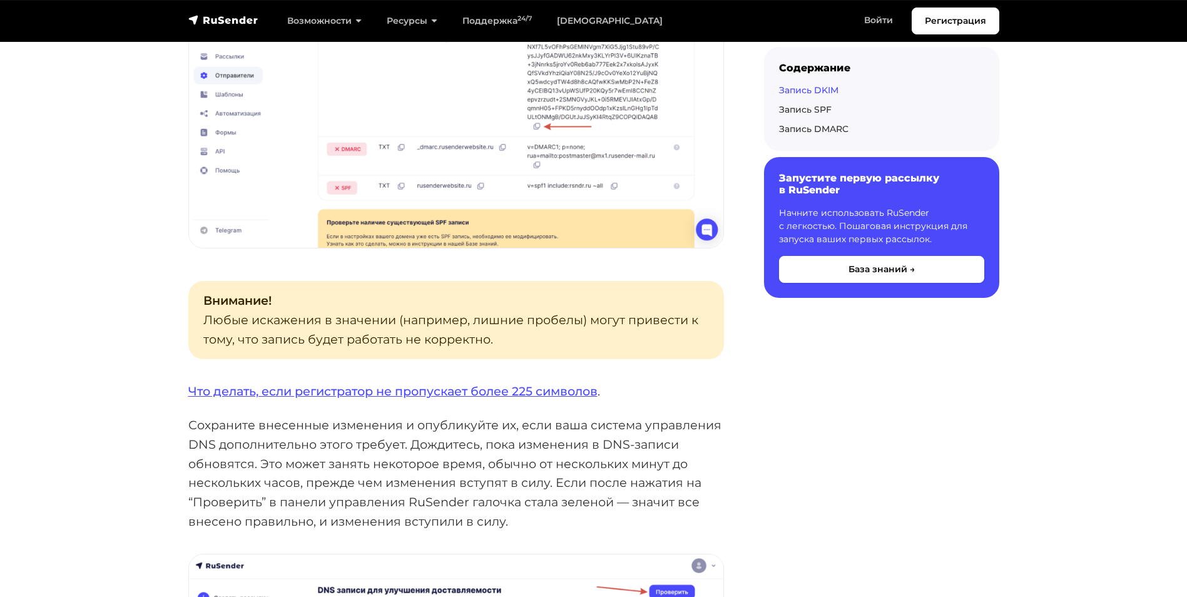
scroll to position [1325, 0]
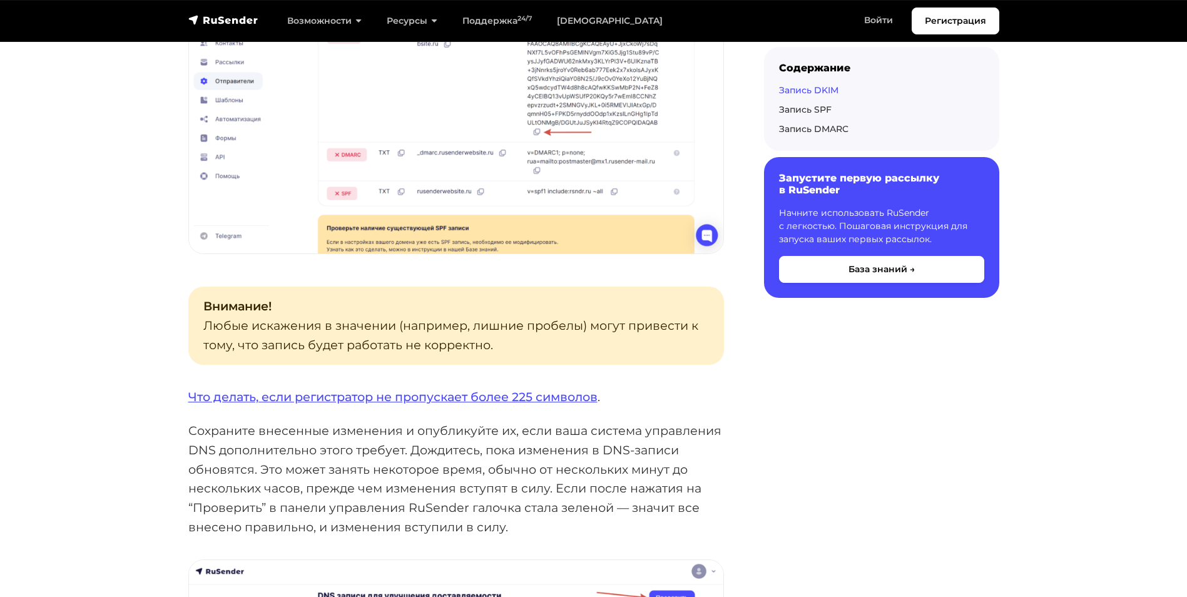
click at [375, 387] on p "Что делать, если регистратор не пропускает более 225 символов ." at bounding box center [456, 396] width 536 height 19
click at [392, 389] on link "Что делать, если регистратор не пропускает более 225 символов" at bounding box center [392, 396] width 409 height 15
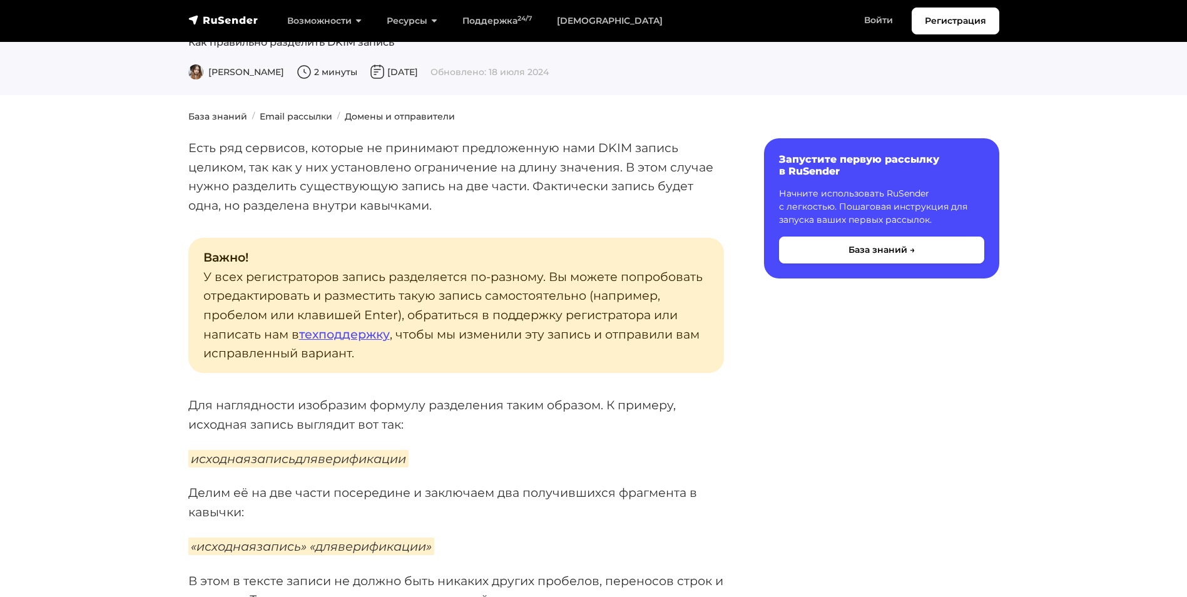
scroll to position [125, 0]
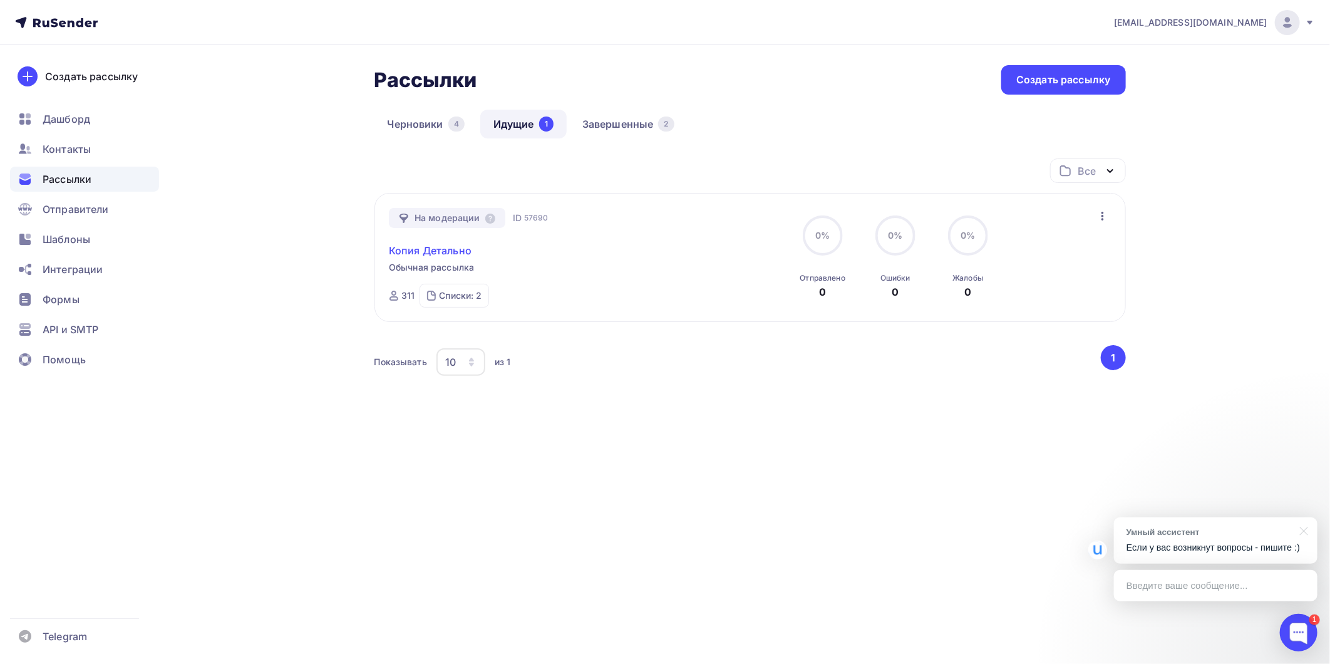
click at [462, 243] on link "Копия Детально" at bounding box center [430, 250] width 83 height 15
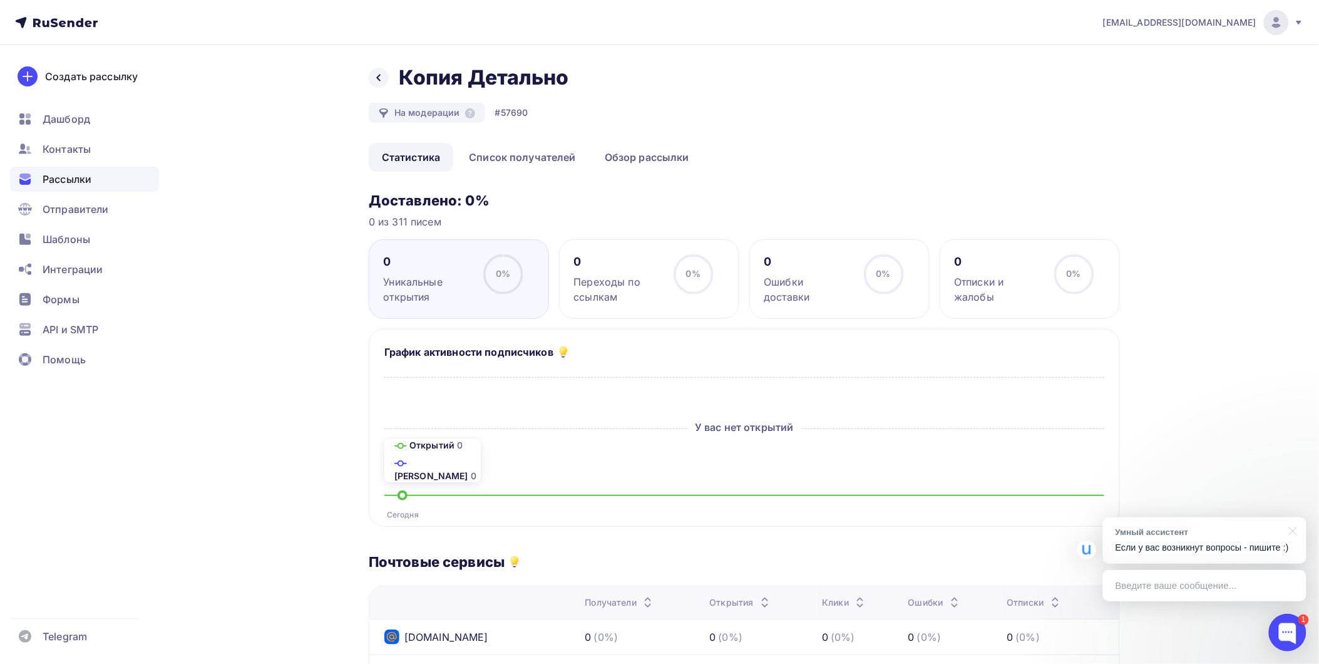
click at [88, 182] on span "Рассылки" at bounding box center [67, 179] width 49 height 15
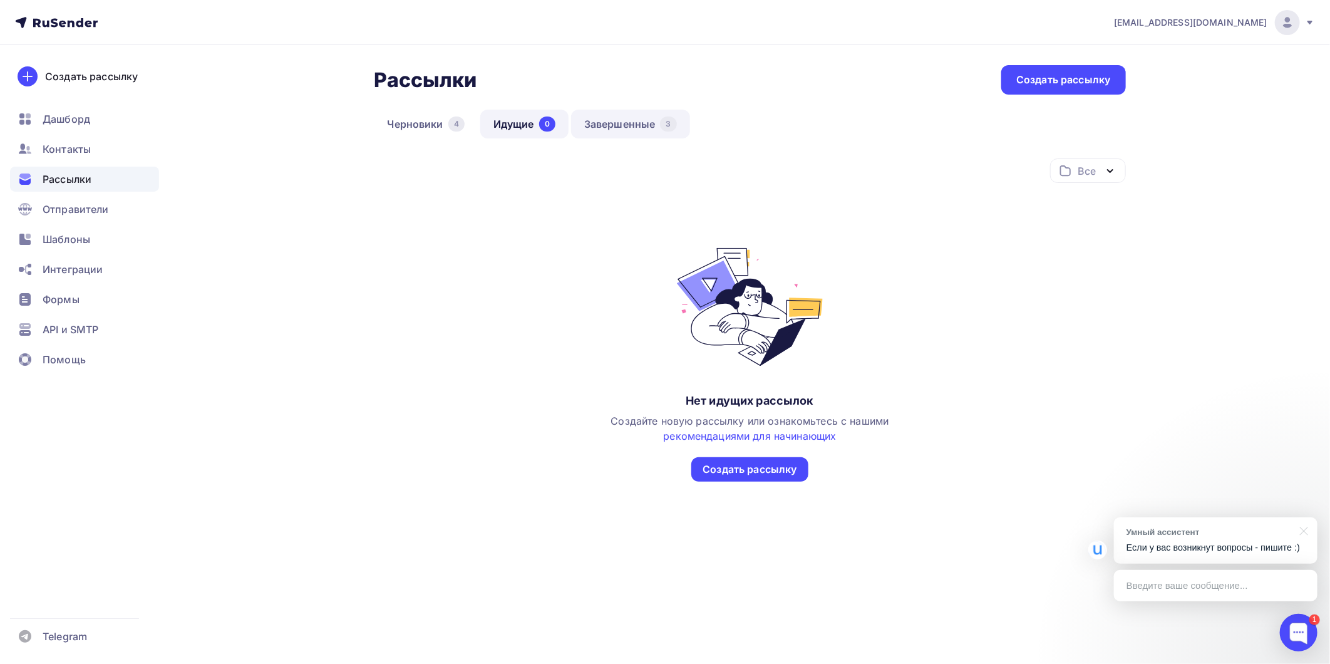
click at [598, 114] on link "Завершенные 3" at bounding box center [630, 124] width 119 height 29
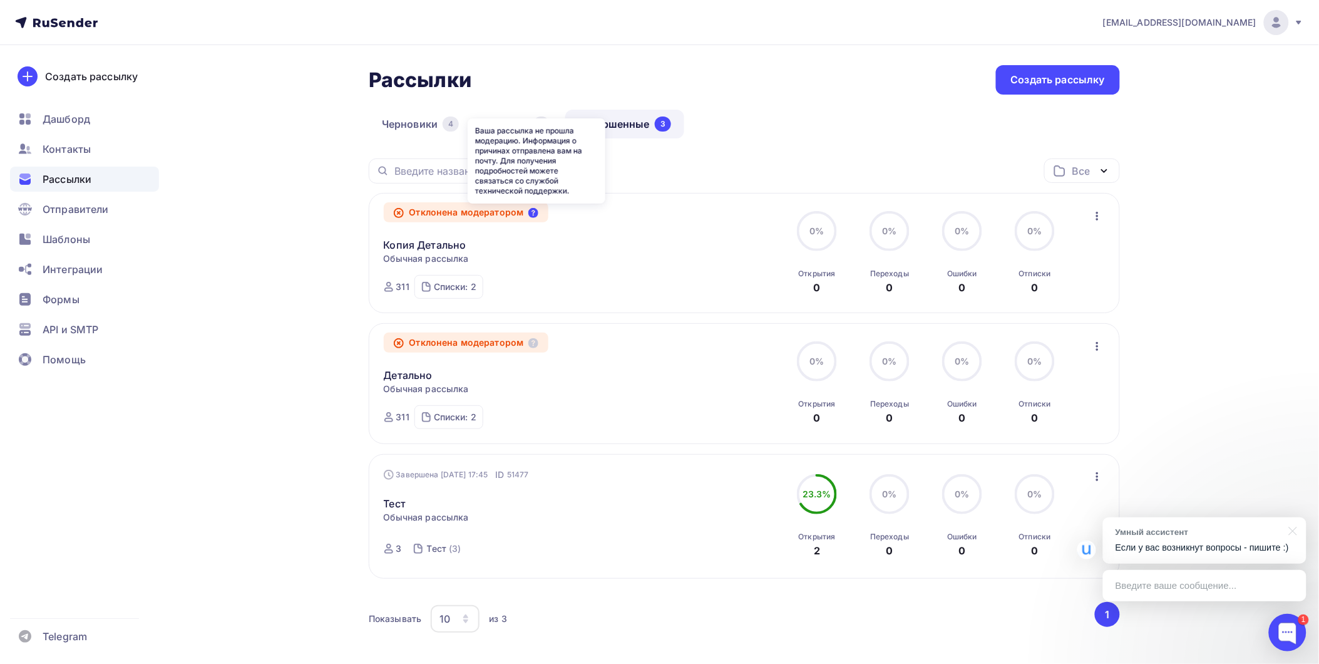
click at [532, 215] on icon at bounding box center [533, 213] width 10 height 10
click at [1184, 580] on div "Введите ваше сообщение..." at bounding box center [1204, 585] width 203 height 31
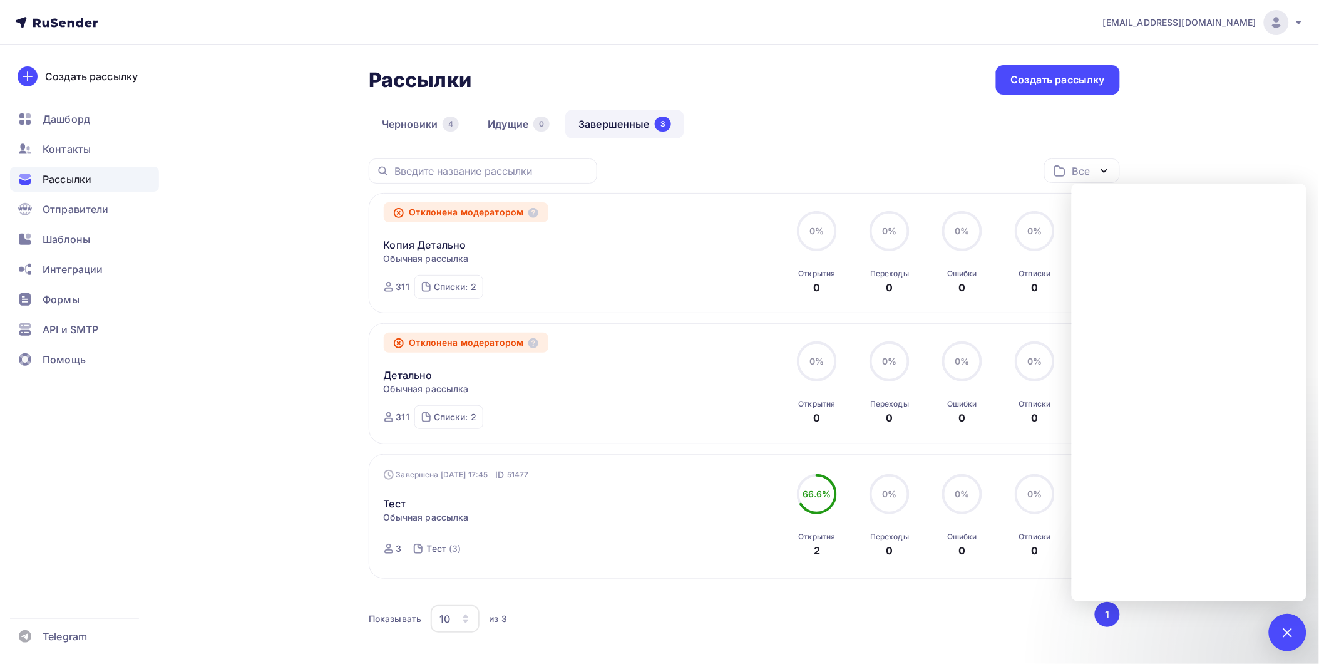
click at [765, 264] on div "Отклонена модератором Копия Детально Статистика Обзор рассылки Копировать в нов…" at bounding box center [745, 253] width 722 height 91
click at [1296, 625] on div "1" at bounding box center [1288, 632] width 38 height 38
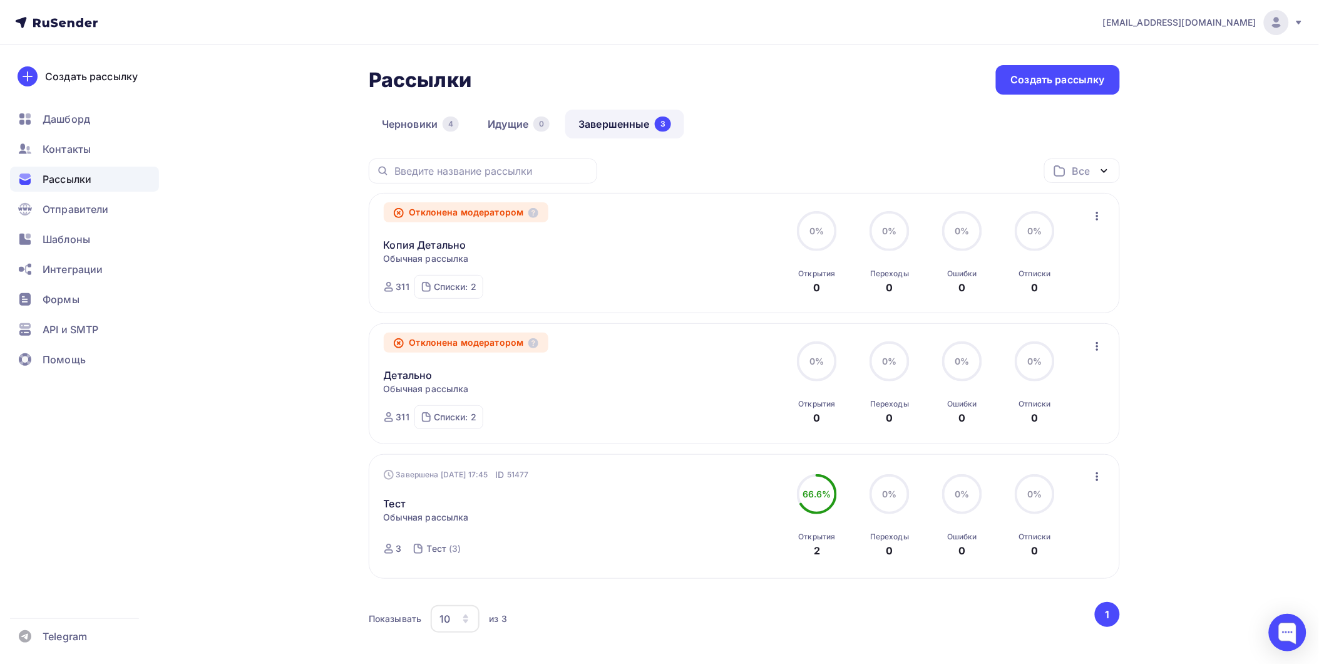
click at [1095, 215] on icon "button" at bounding box center [1097, 215] width 15 height 15
click at [70, 368] on div "Помощь" at bounding box center [84, 359] width 149 height 25
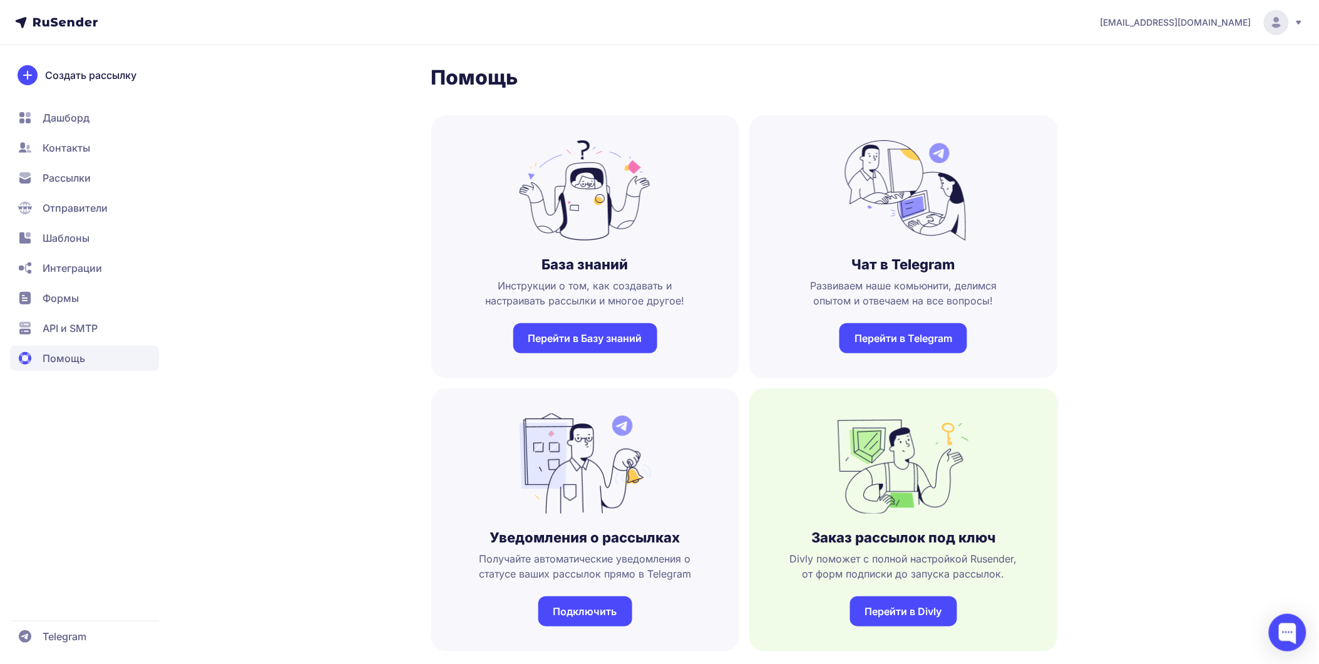
click at [75, 173] on span "Рассылки" at bounding box center [67, 177] width 48 height 15
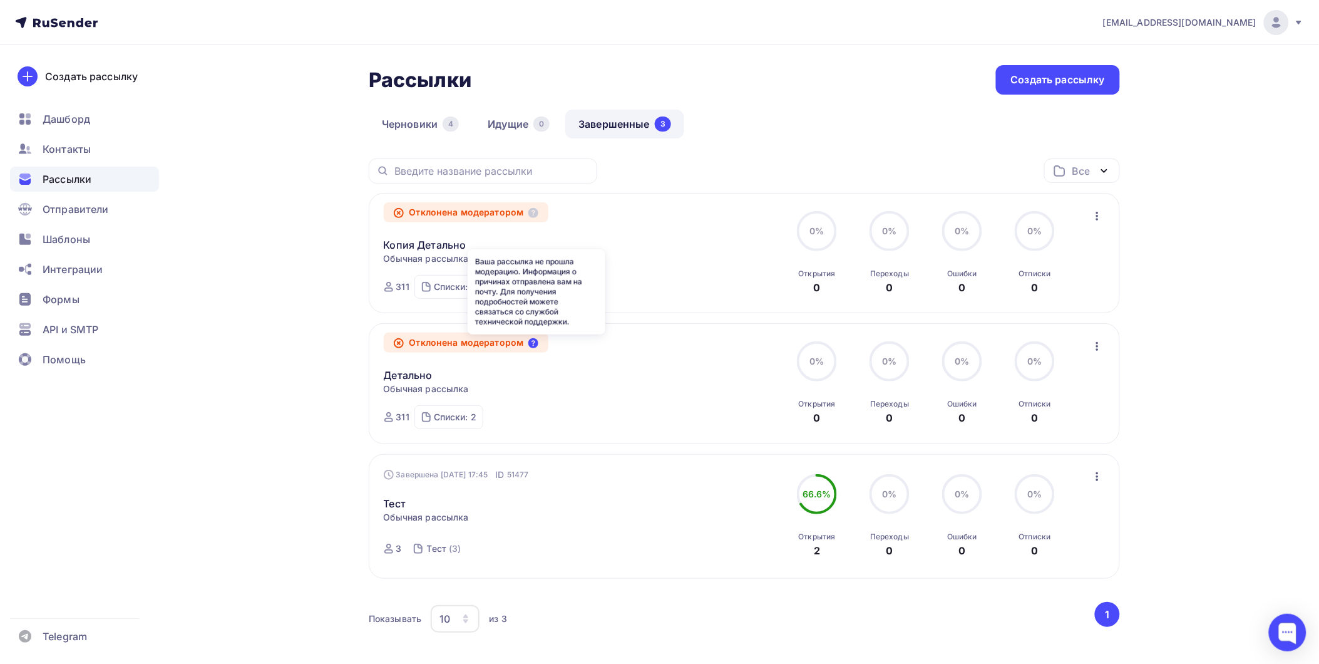
click at [535, 344] on icon at bounding box center [533, 343] width 10 height 10
click at [454, 205] on div "Отклонена модератором" at bounding box center [466, 212] width 165 height 20
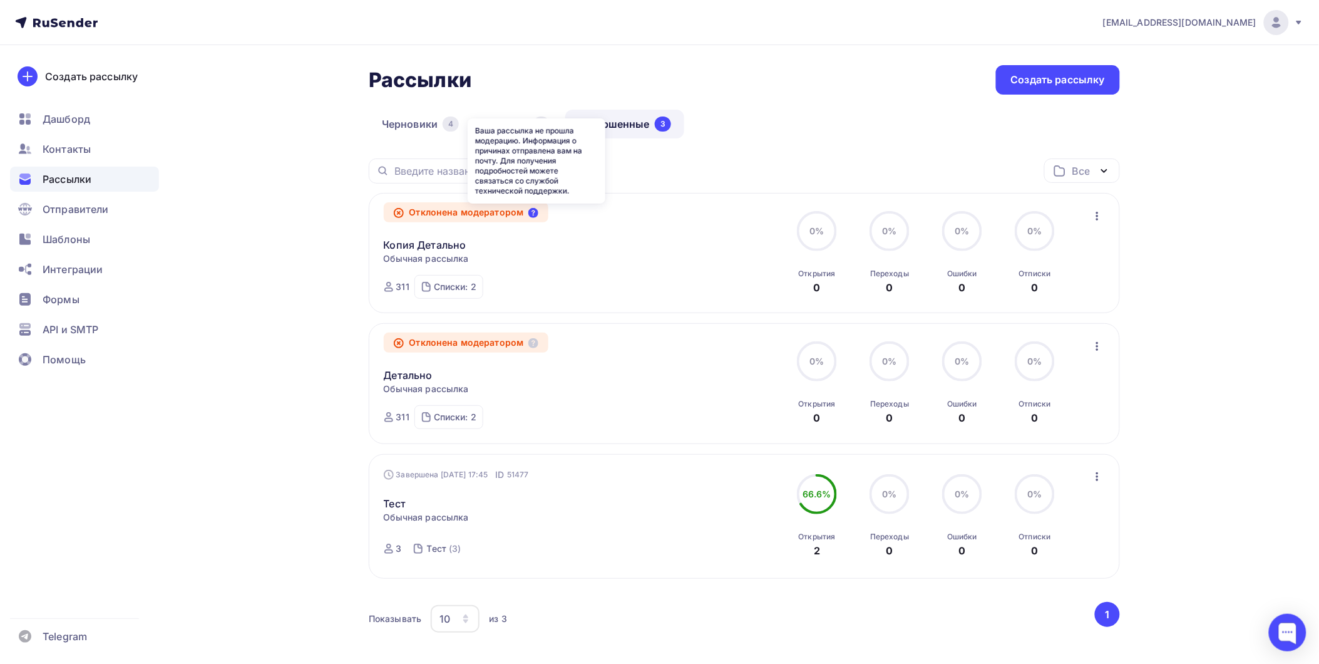
click at [538, 211] on icon at bounding box center [533, 213] width 10 height 10
click at [1099, 222] on icon "button" at bounding box center [1097, 215] width 15 height 15
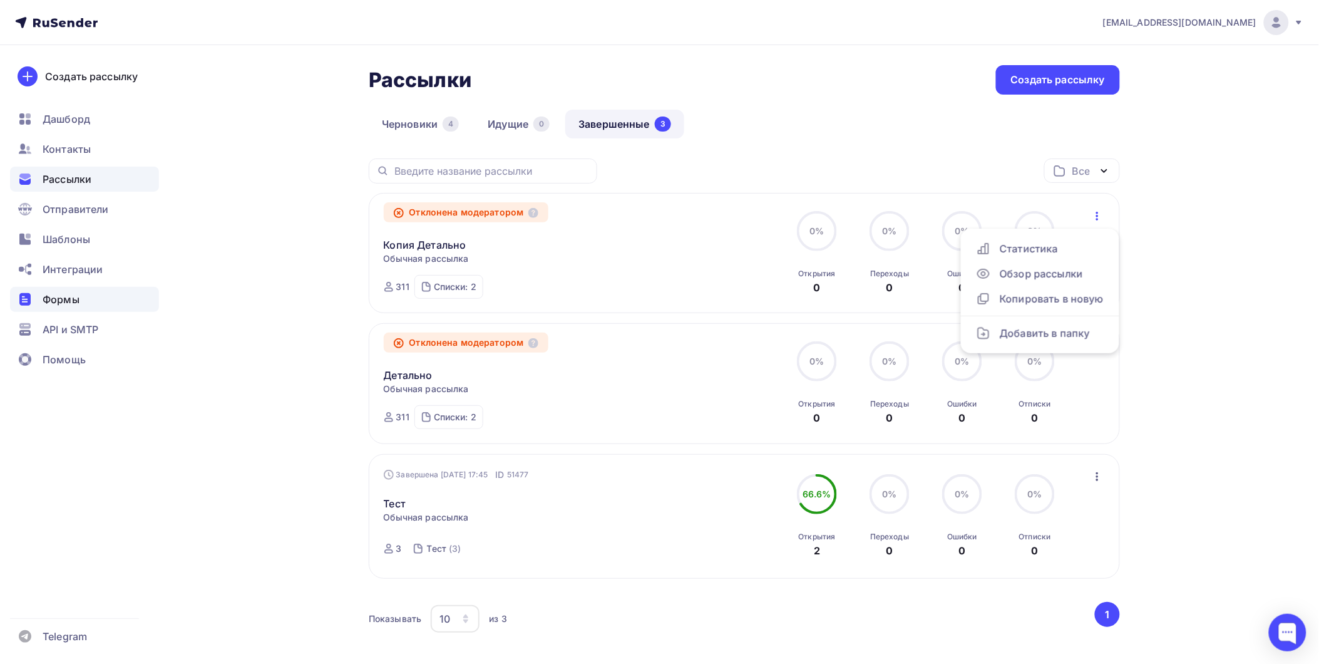
click at [59, 302] on span "Формы" at bounding box center [61, 299] width 37 height 15
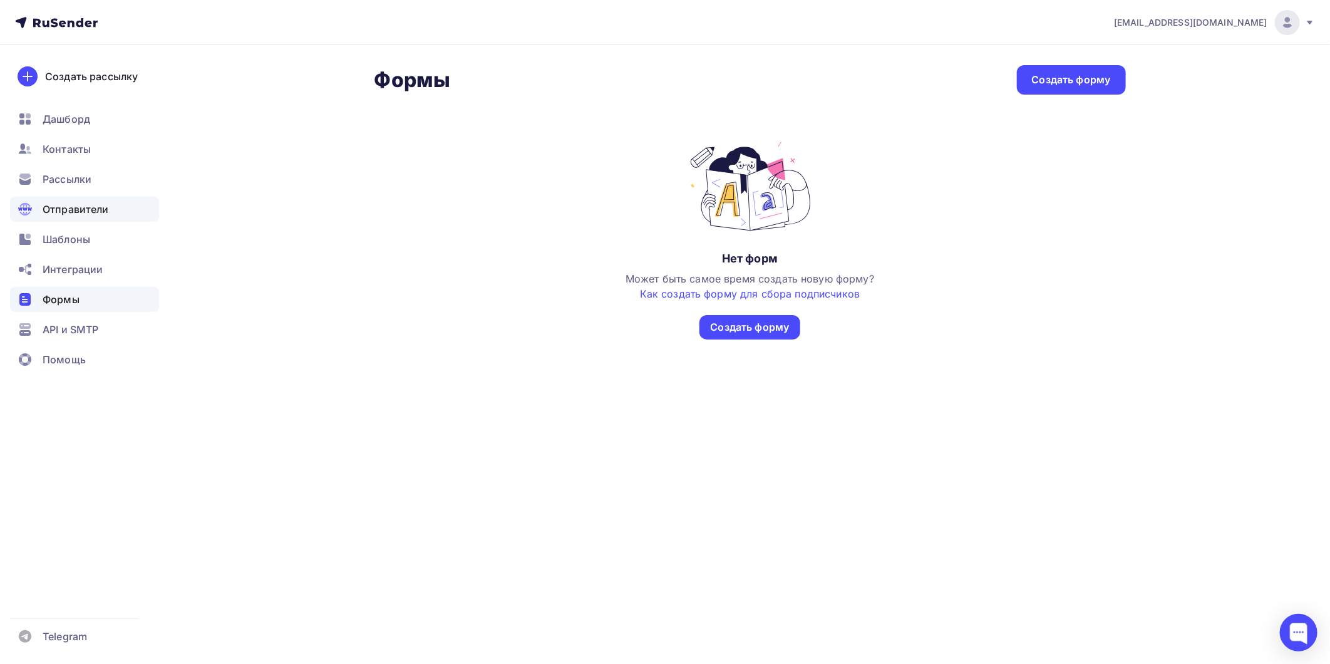
click at [81, 210] on span "Отправители" at bounding box center [76, 209] width 66 height 15
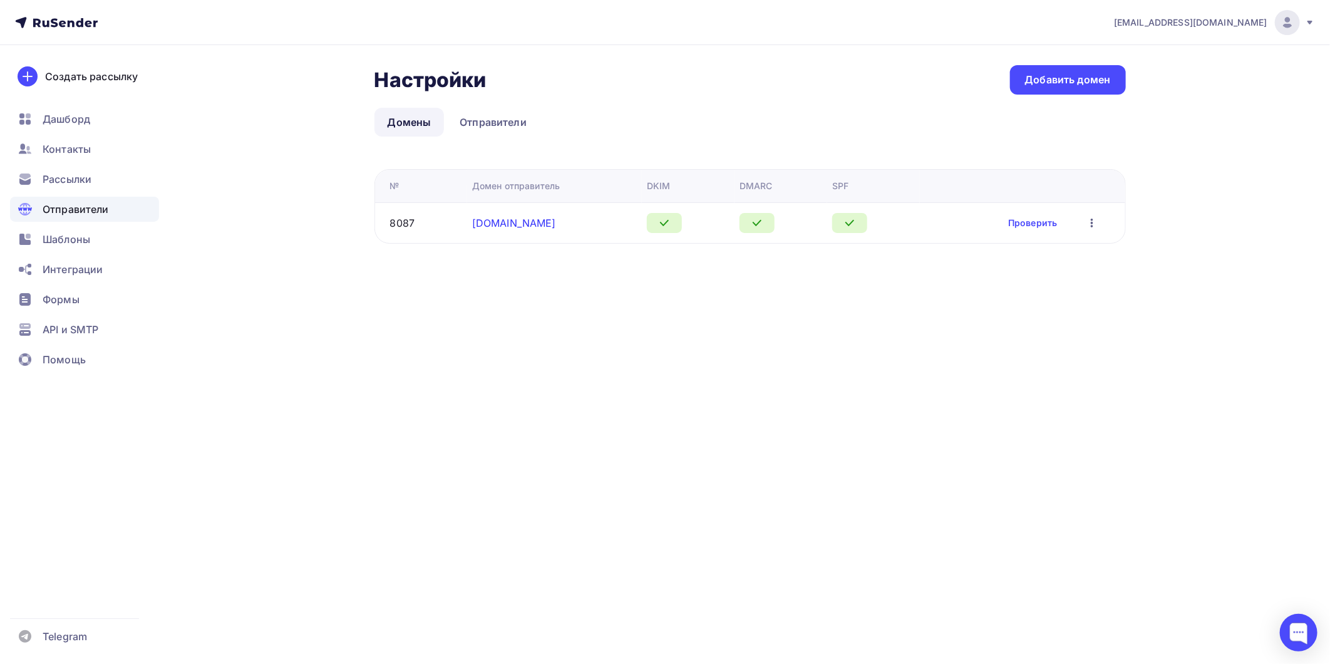
click at [502, 222] on link "[DOMAIN_NAME]" at bounding box center [514, 223] width 84 height 13
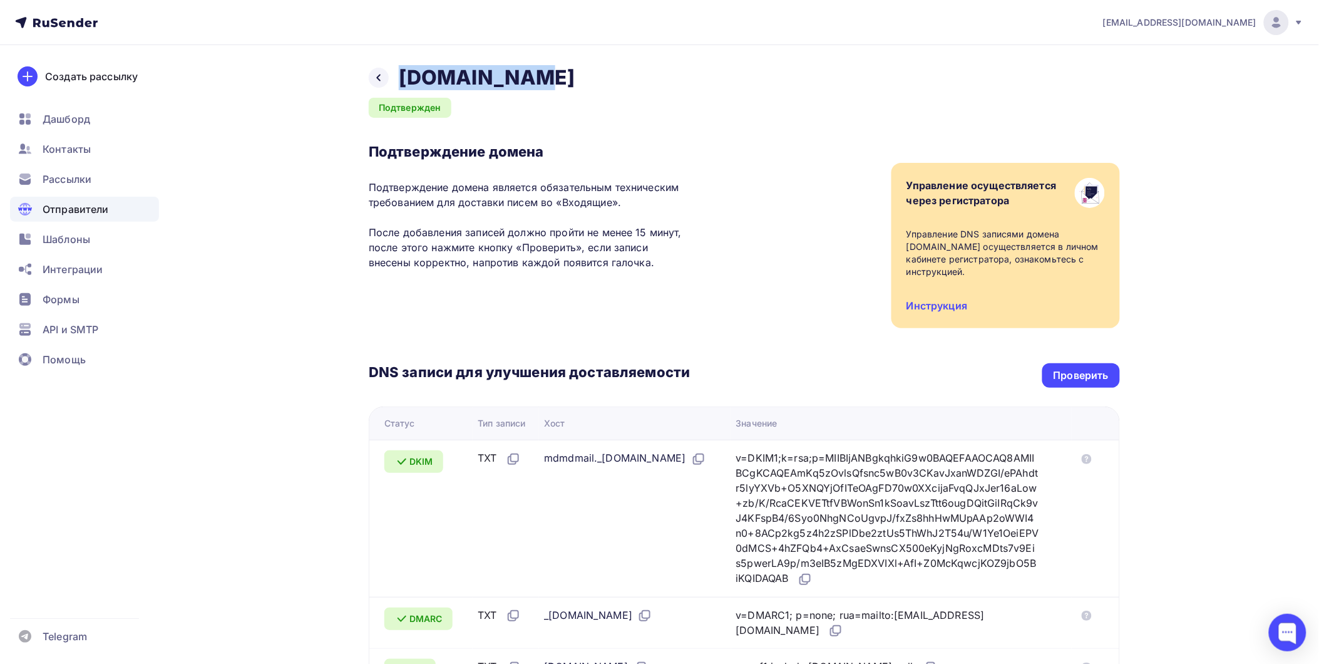
drag, startPoint x: 509, startPoint y: 81, endPoint x: 402, endPoint y: 76, distance: 106.6
click at [402, 76] on h2 "[DOMAIN_NAME]" at bounding box center [487, 77] width 177 height 25
copy h2 "[DOMAIN_NAME]"
click at [106, 81] on div "Создать рассылку" at bounding box center [91, 76] width 93 height 15
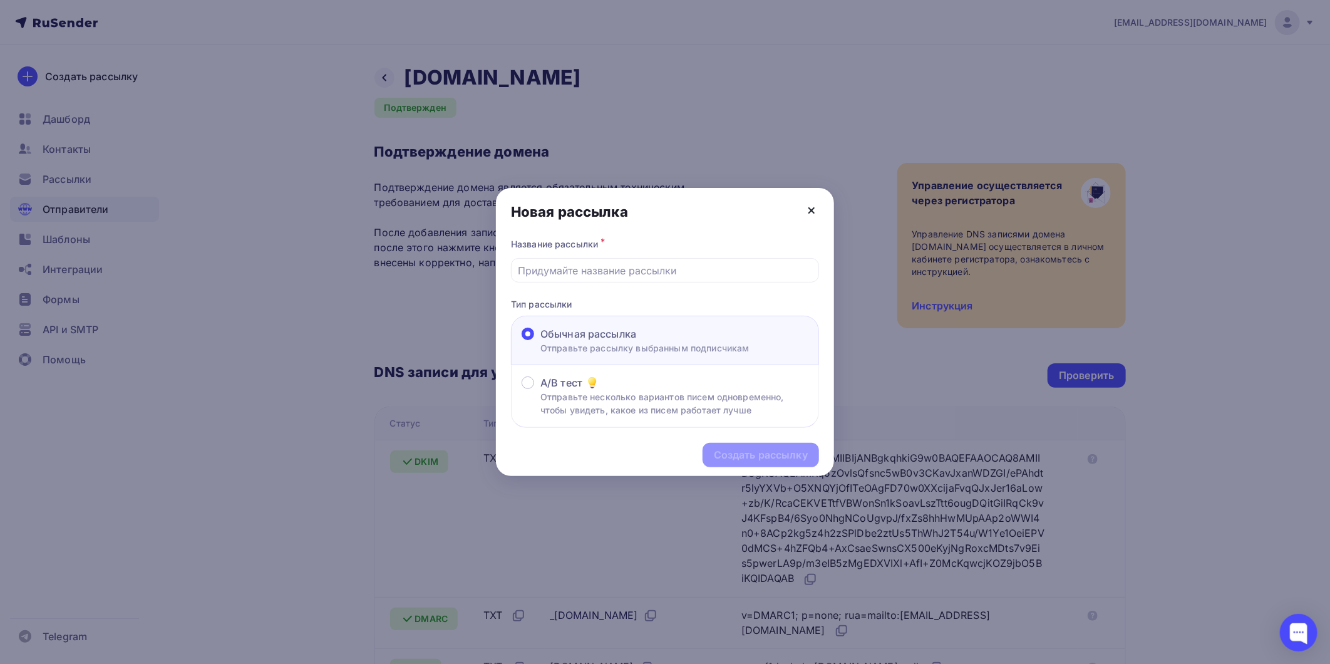
click at [814, 215] on icon at bounding box center [811, 210] width 15 height 15
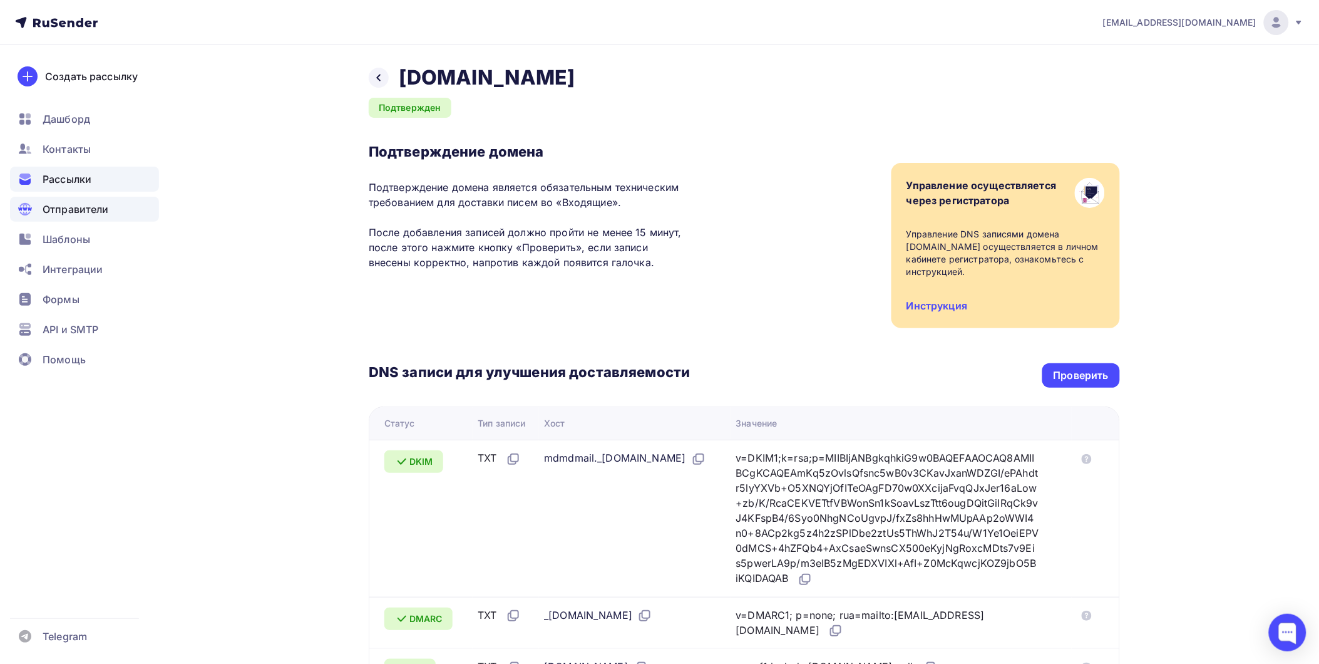
click at [61, 178] on span "Рассылки" at bounding box center [67, 179] width 49 height 15
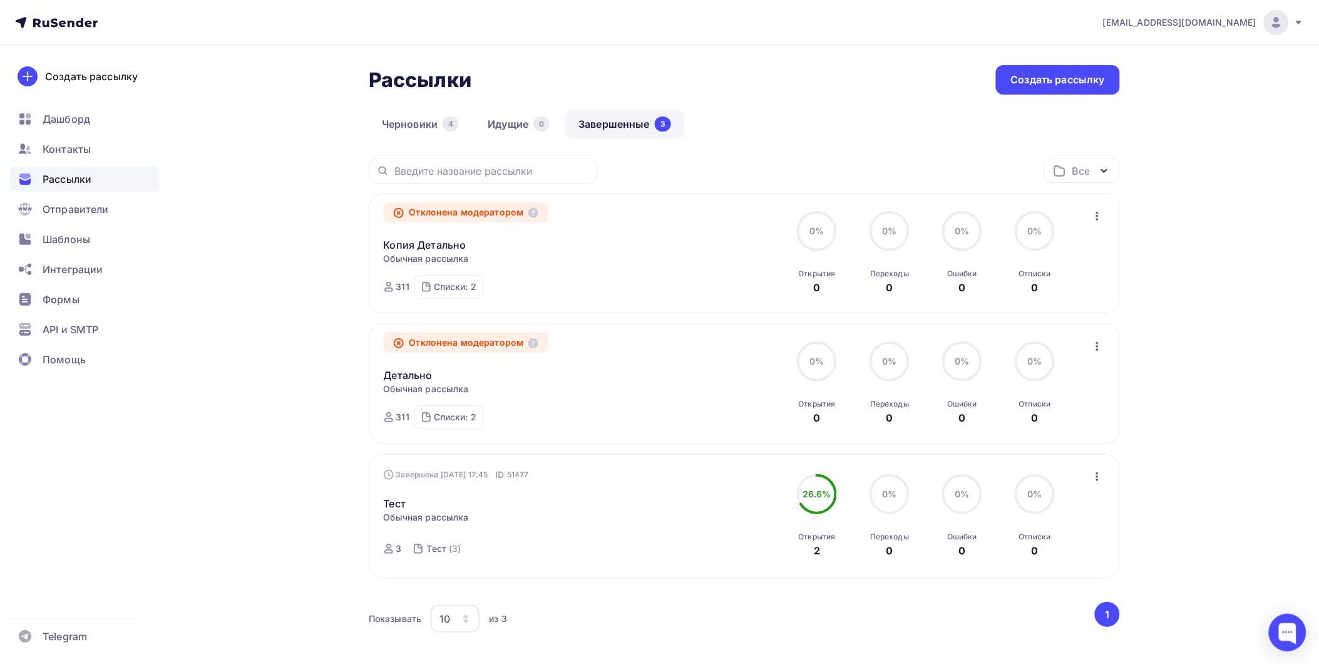
click at [1089, 217] on button "button" at bounding box center [1097, 216] width 16 height 16
click at [1091, 305] on div "Копировать в новую" at bounding box center [1040, 298] width 128 height 15
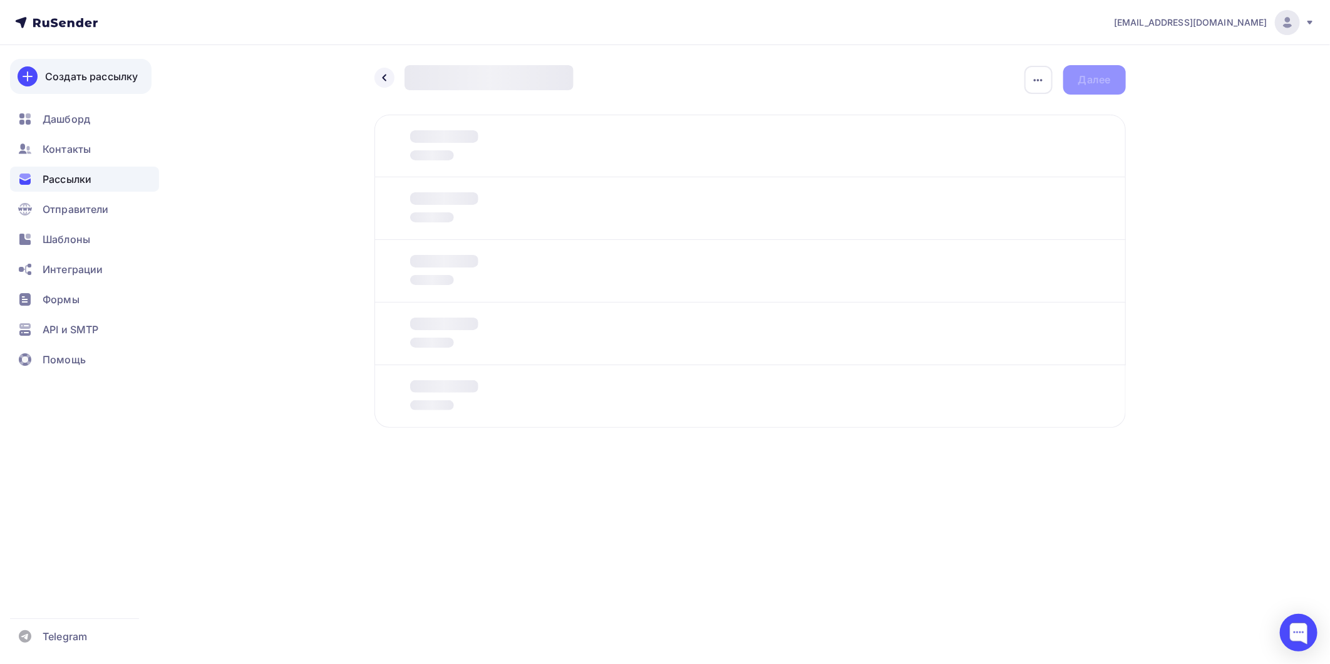
click at [85, 79] on div "Создать рассылку" at bounding box center [91, 76] width 93 height 15
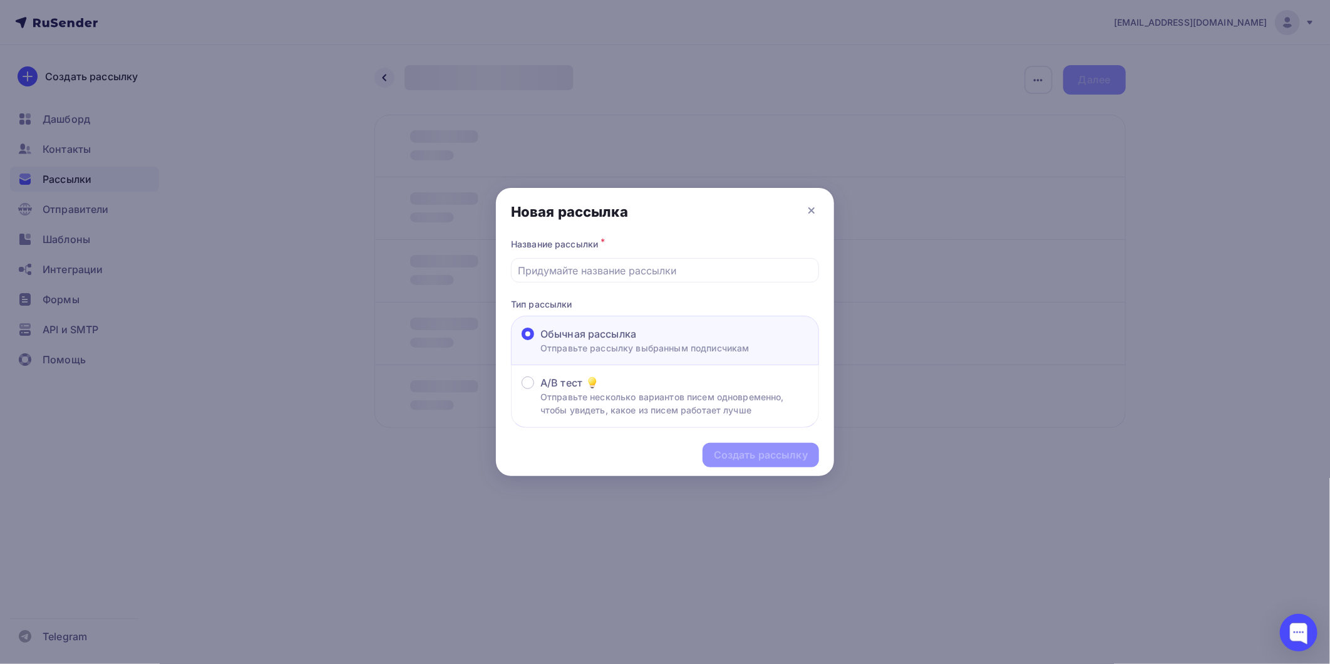
click at [799, 210] on div "Новая рассылка" at bounding box center [665, 212] width 338 height 48
drag, startPoint x: 810, startPoint y: 207, endPoint x: 737, endPoint y: 198, distance: 73.8
click at [811, 207] on icon at bounding box center [811, 210] width 15 height 15
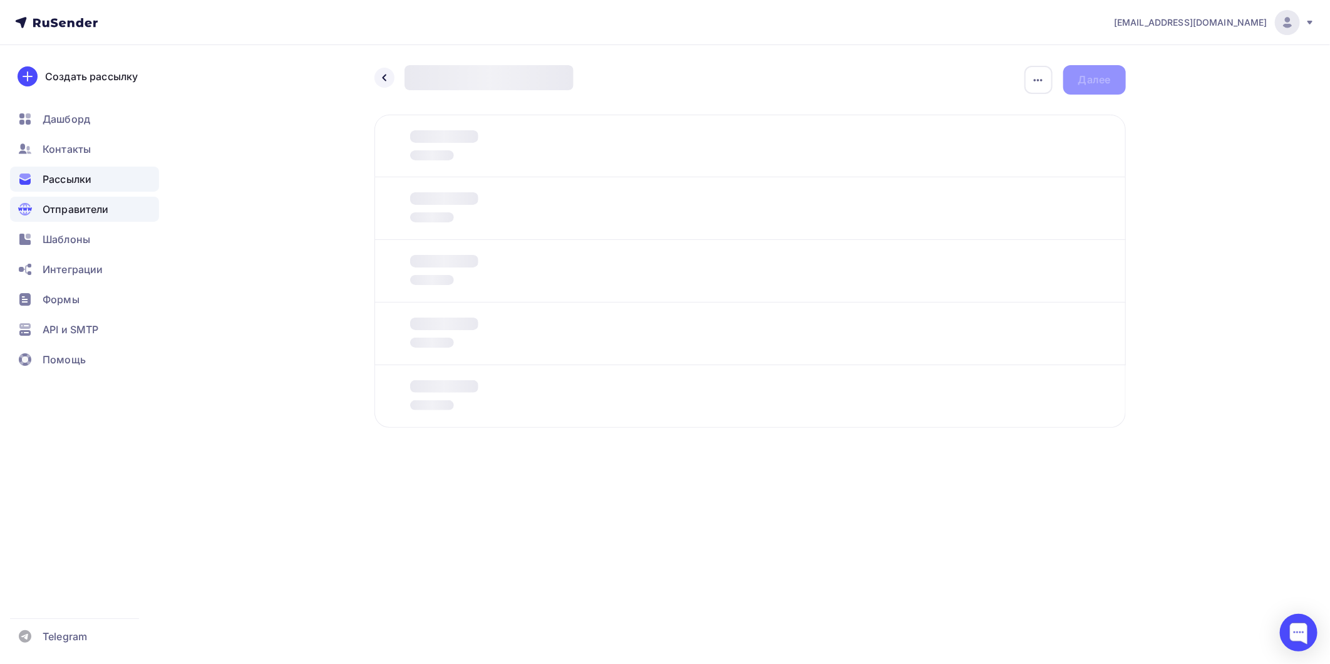
click at [70, 204] on span "Отправители" at bounding box center [76, 209] width 66 height 15
click at [72, 214] on span "Отправители" at bounding box center [76, 209] width 66 height 15
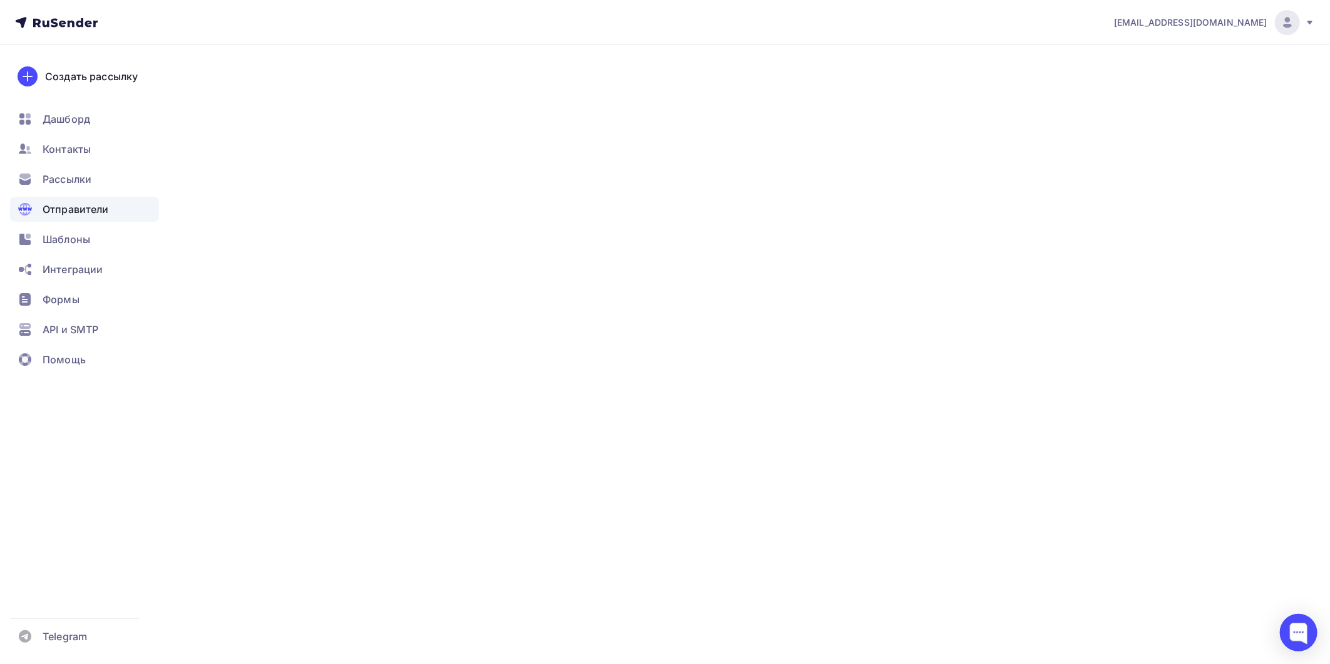
click at [72, 214] on span "Отправители" at bounding box center [76, 209] width 66 height 15
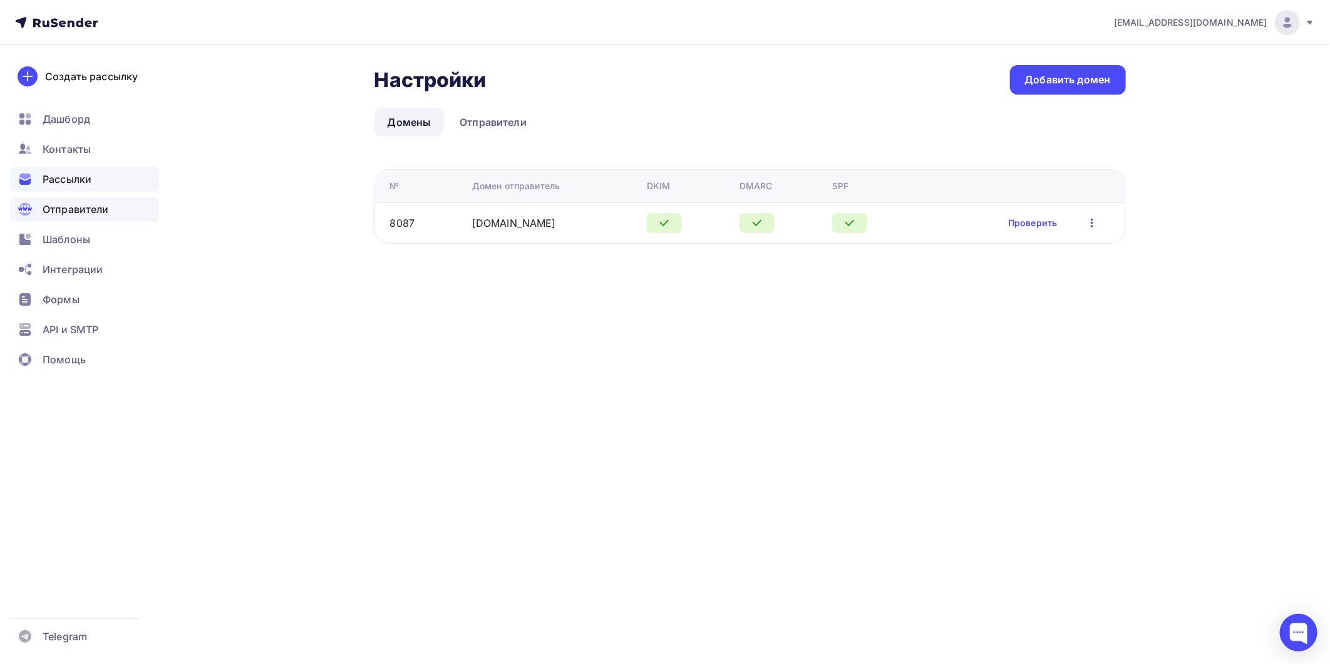
click at [72, 176] on span "Рассылки" at bounding box center [67, 179] width 49 height 15
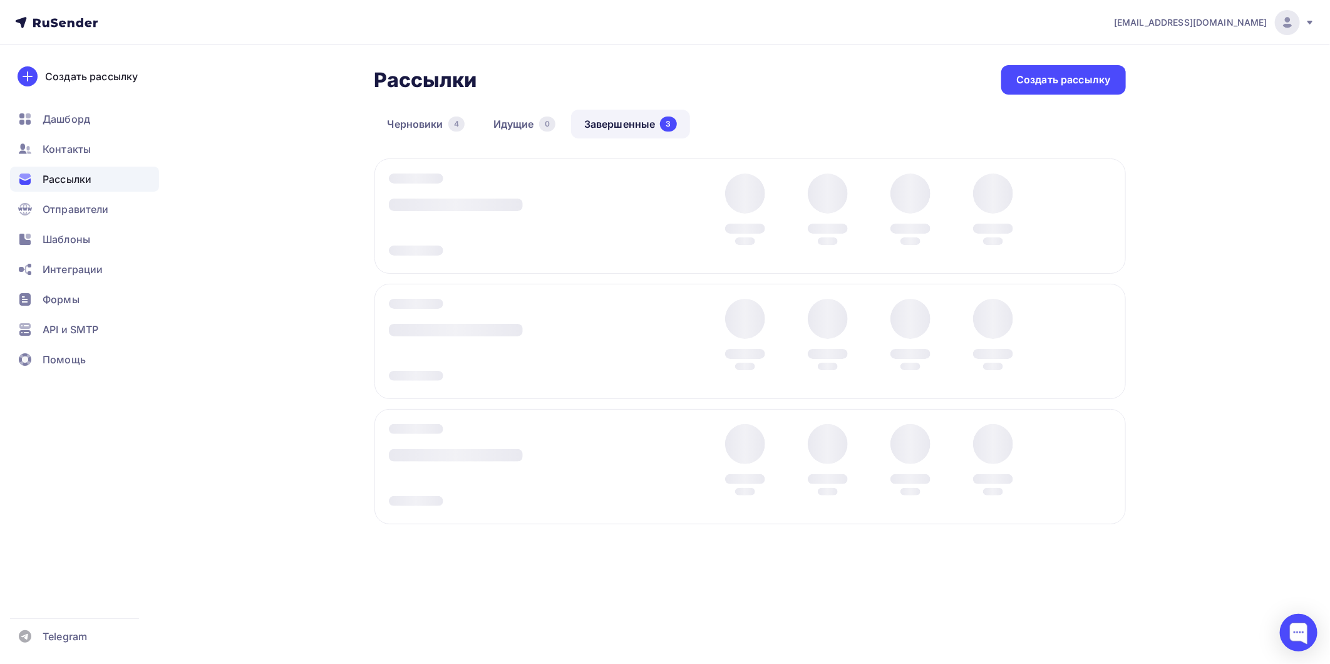
click at [576, 228] on div at bounding box center [508, 216] width 238 height 86
click at [1067, 78] on div "Создать рассылку" at bounding box center [1063, 80] width 94 height 14
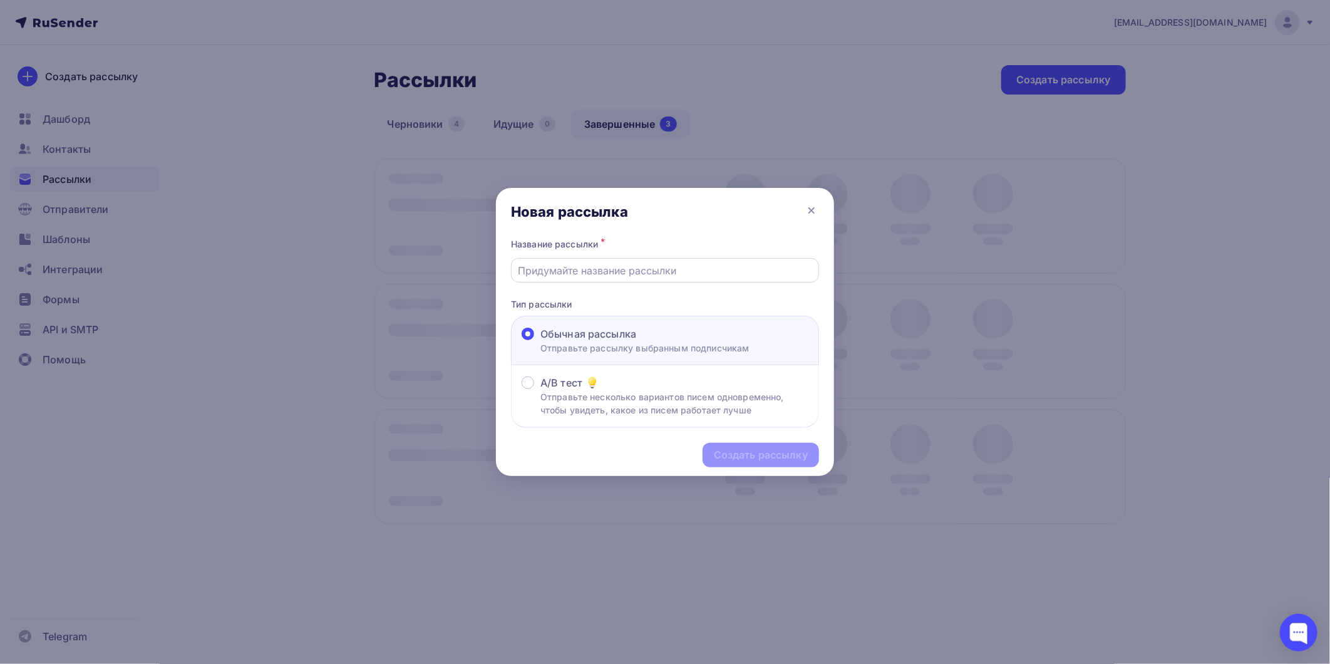
click at [597, 277] on input "text" at bounding box center [665, 270] width 294 height 15
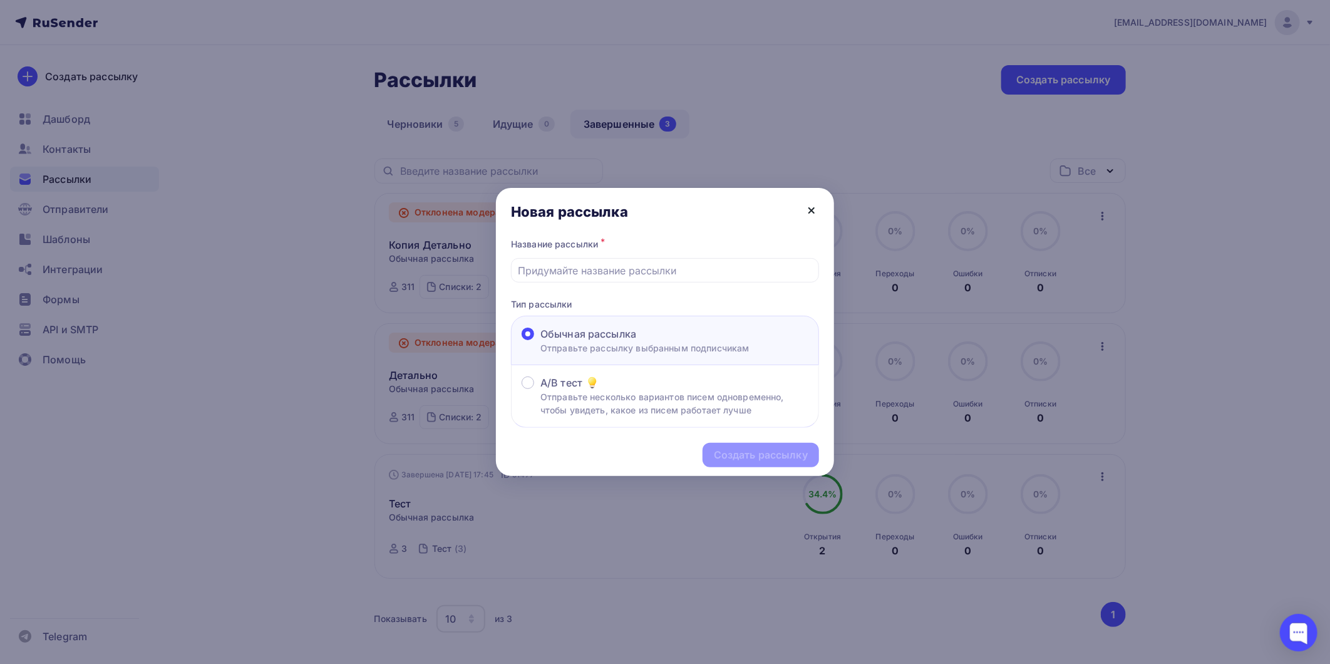
click at [816, 208] on icon at bounding box center [811, 210] width 15 height 15
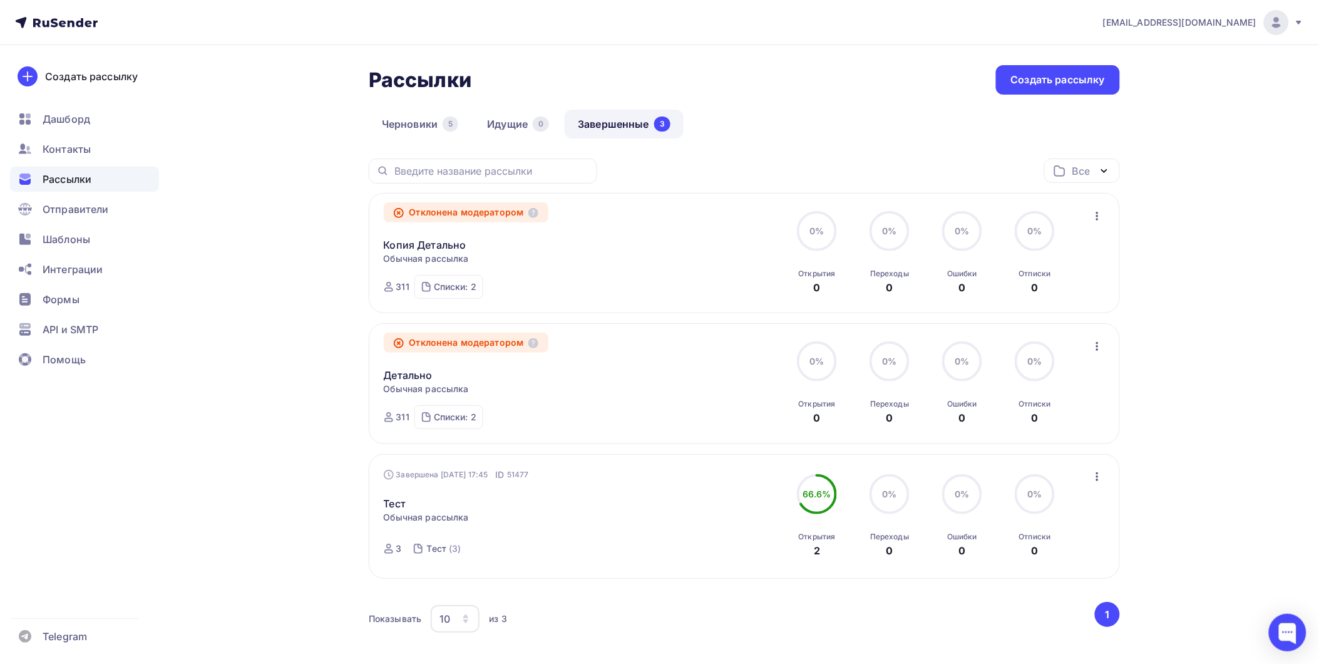
click at [1094, 212] on icon "button" at bounding box center [1097, 215] width 15 height 15
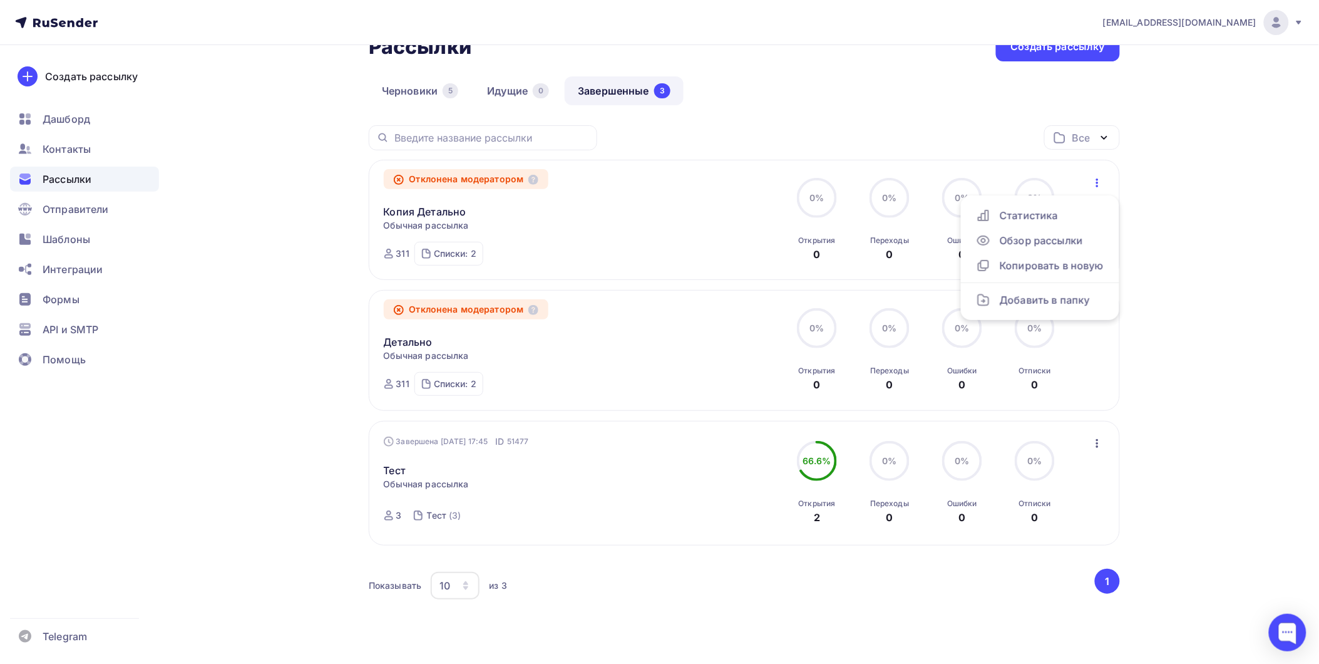
scroll to position [66, 0]
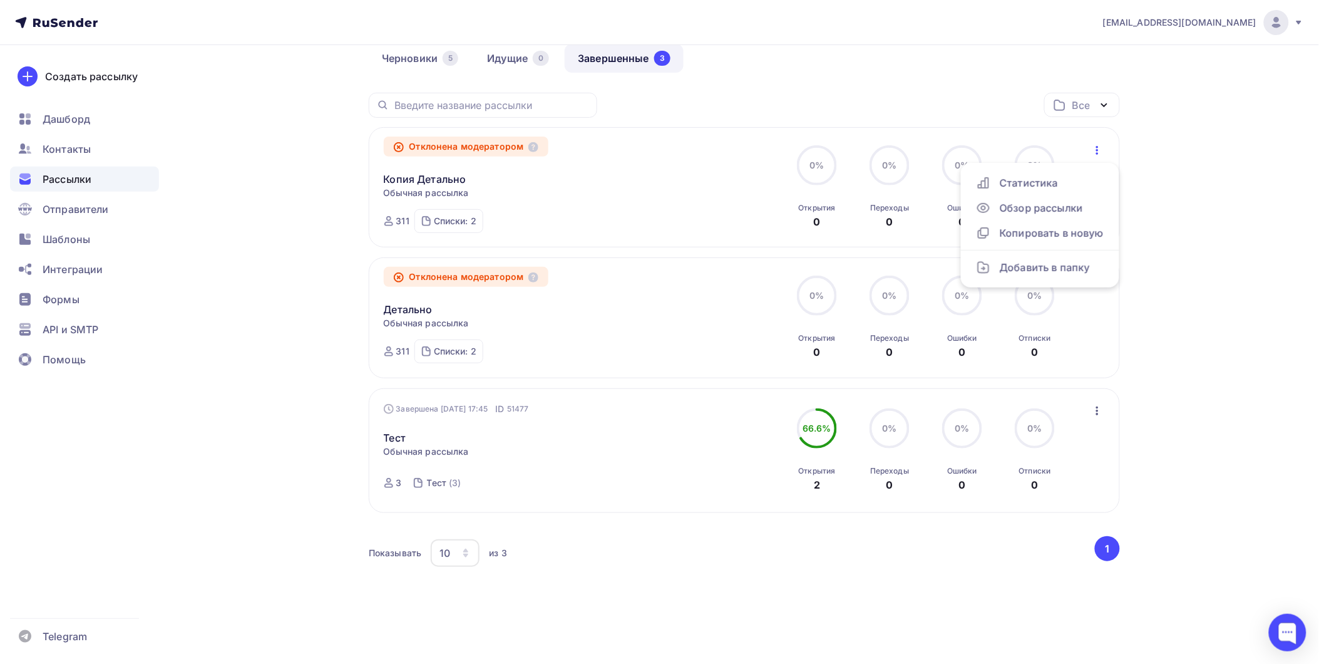
click at [586, 308] on div "Детально Статистика Обзор рассылки Копировать в новую Добавить в папку" at bounding box center [526, 302] width 285 height 30
click at [1098, 280] on icon "button" at bounding box center [1097, 280] width 15 height 15
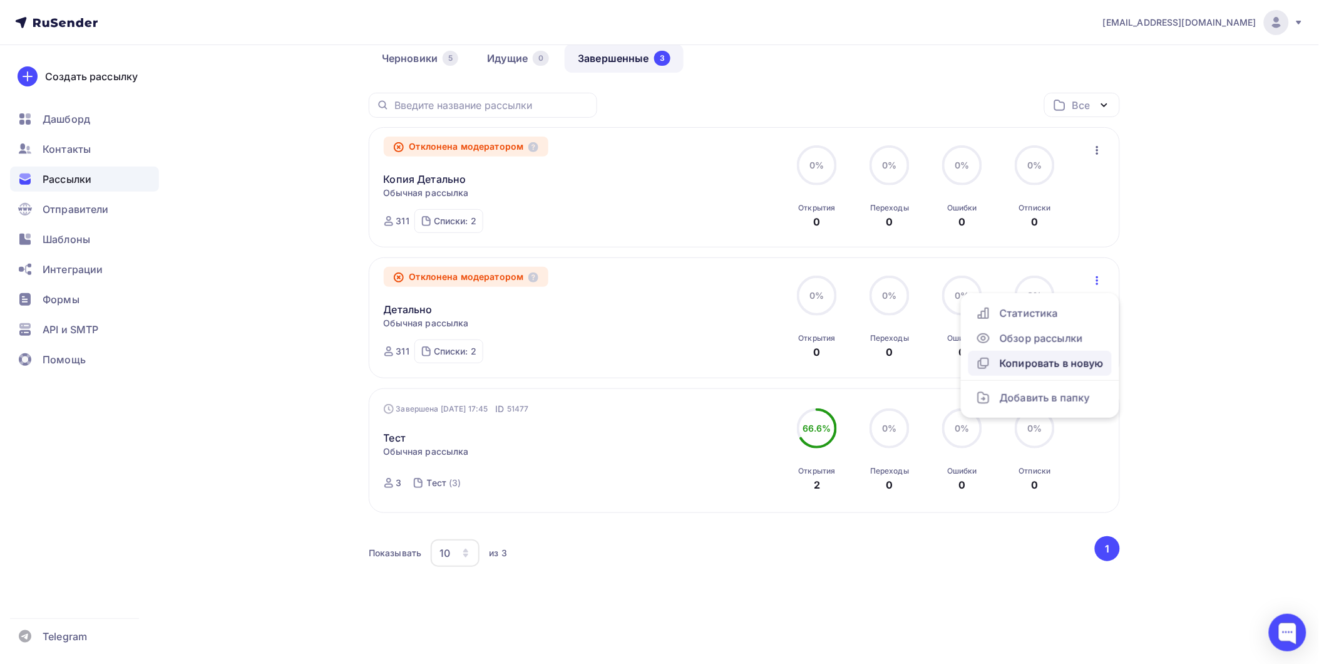
click at [1050, 368] on div "Копировать в новую" at bounding box center [1040, 363] width 128 height 15
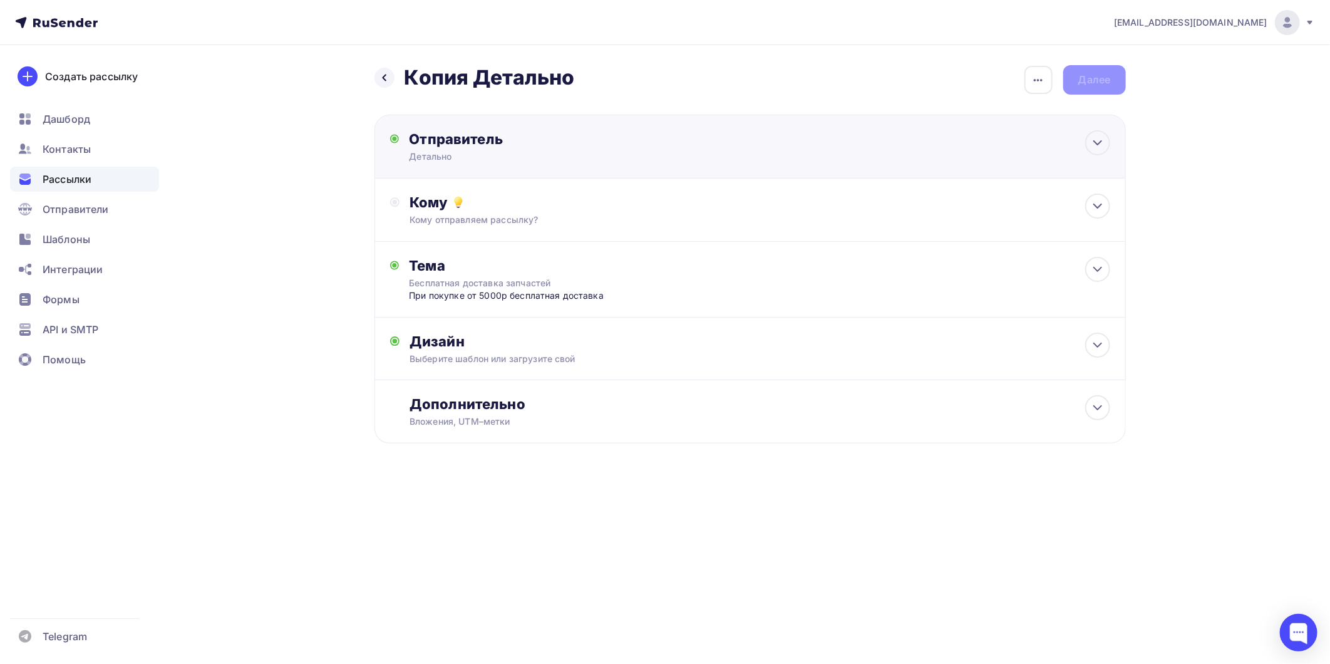
click at [535, 168] on div "Отправитель Детально Email * info@1detalno.ru info@1detalno.ru Добавить отправи…" at bounding box center [749, 147] width 751 height 64
type input "Детально"
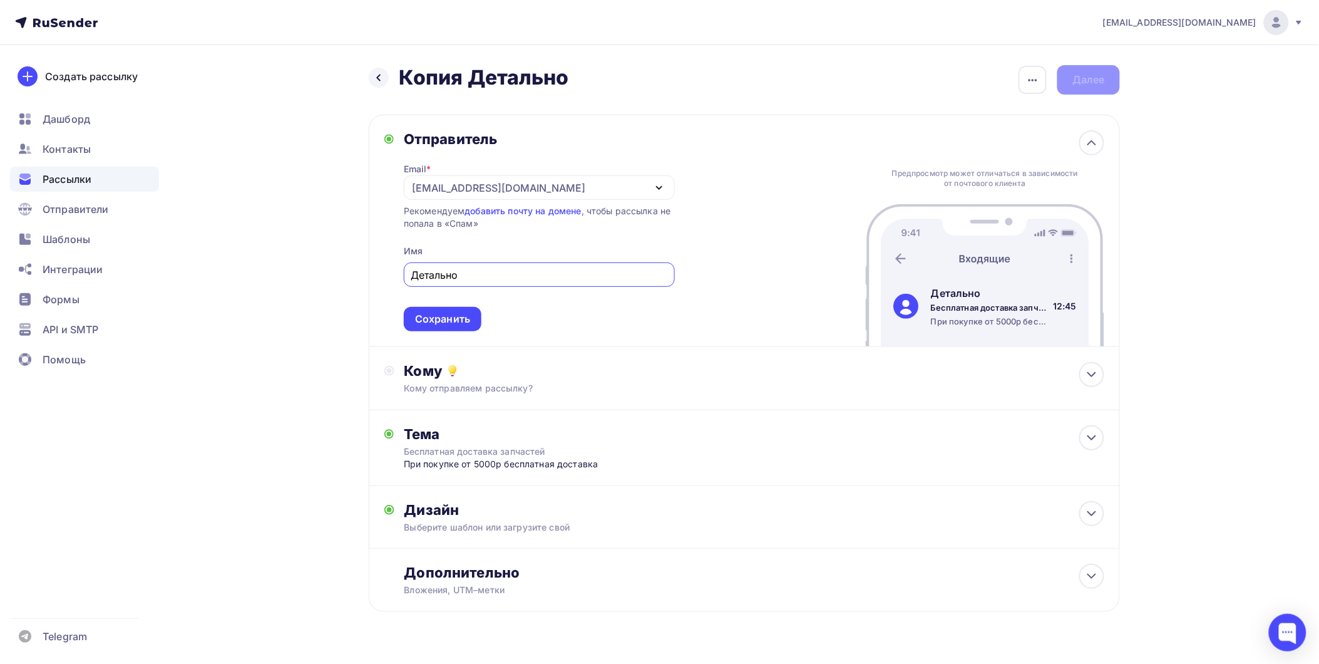
click at [508, 192] on div "[EMAIL_ADDRESS][DOMAIN_NAME]" at bounding box center [539, 187] width 271 height 24
drag, startPoint x: 516, startPoint y: 195, endPoint x: 382, endPoint y: 187, distance: 134.2
click at [386, 186] on div "Отправитель Email * info@1detalno.ru info@1detalno.ru Добавить отправителя Реко…" at bounding box center [529, 230] width 290 height 201
click at [491, 188] on div "[EMAIL_ADDRESS][DOMAIN_NAME]" at bounding box center [498, 187] width 173 height 15
click at [759, 225] on div "Отправитель Email * info@1detalno.ru info@1detalno.ru Добавить отправителя Реко…" at bounding box center [744, 231] width 751 height 232
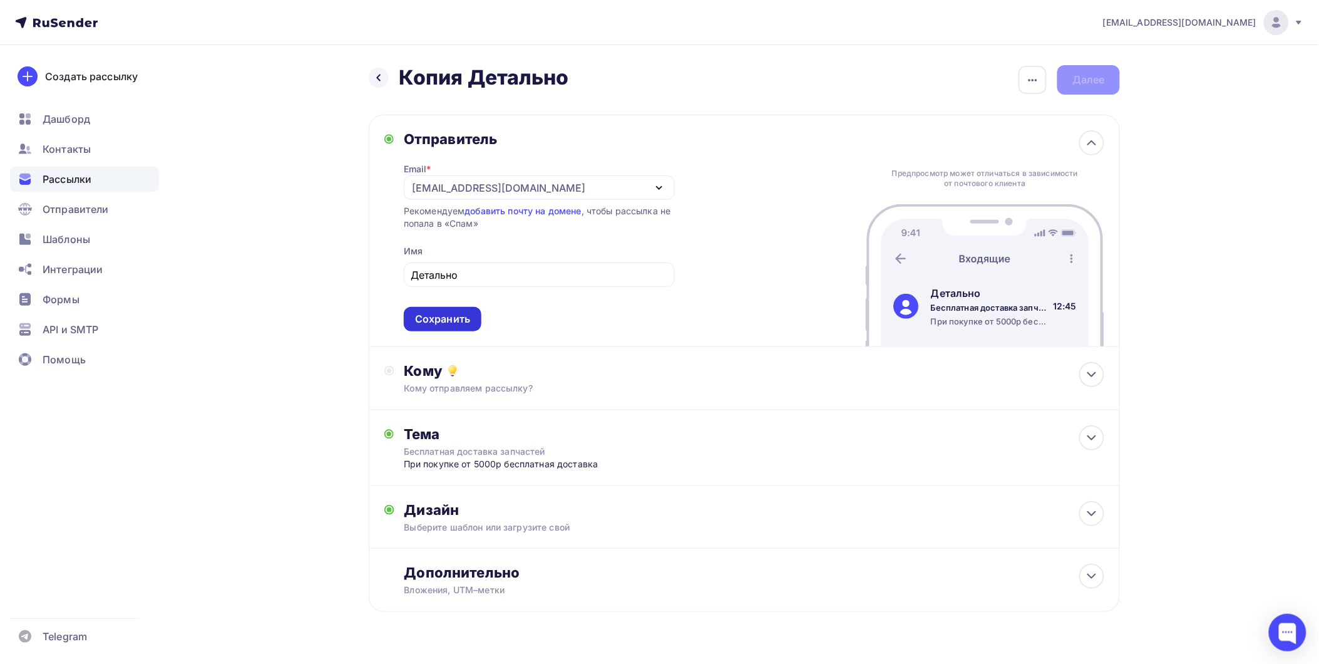
click at [454, 315] on div "Сохранить" at bounding box center [442, 319] width 55 height 14
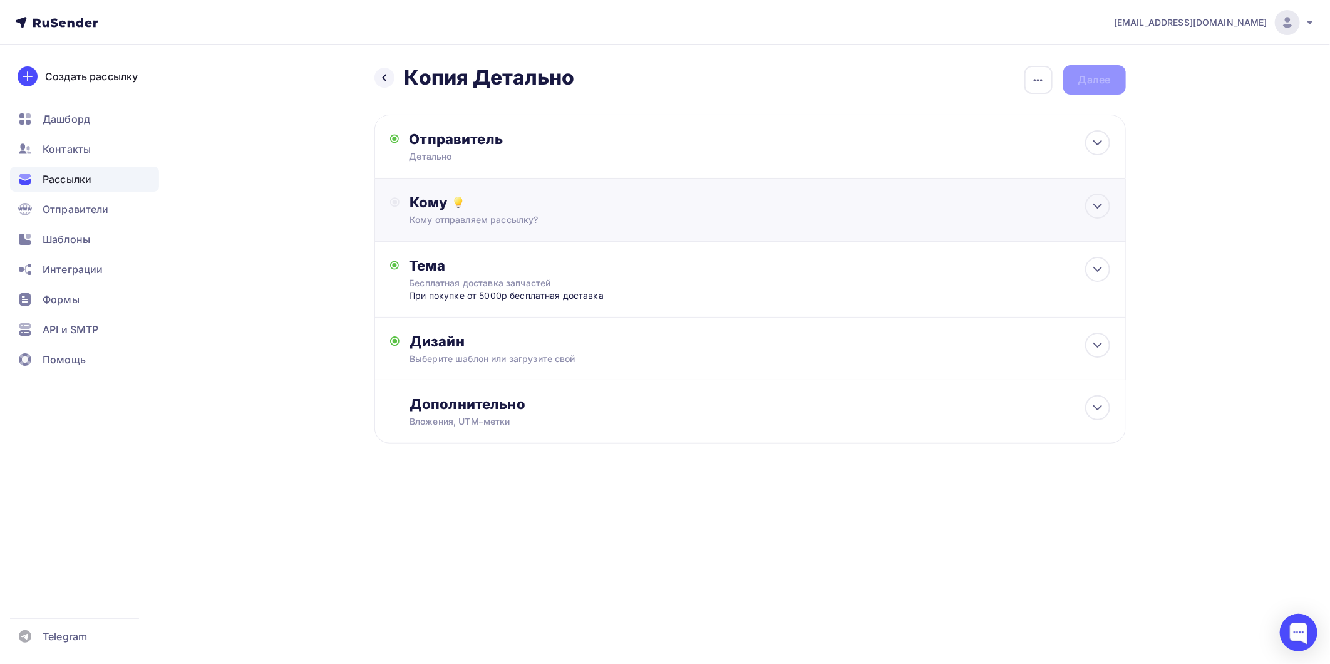
click at [598, 202] on div "Кому" at bounding box center [759, 202] width 700 height 18
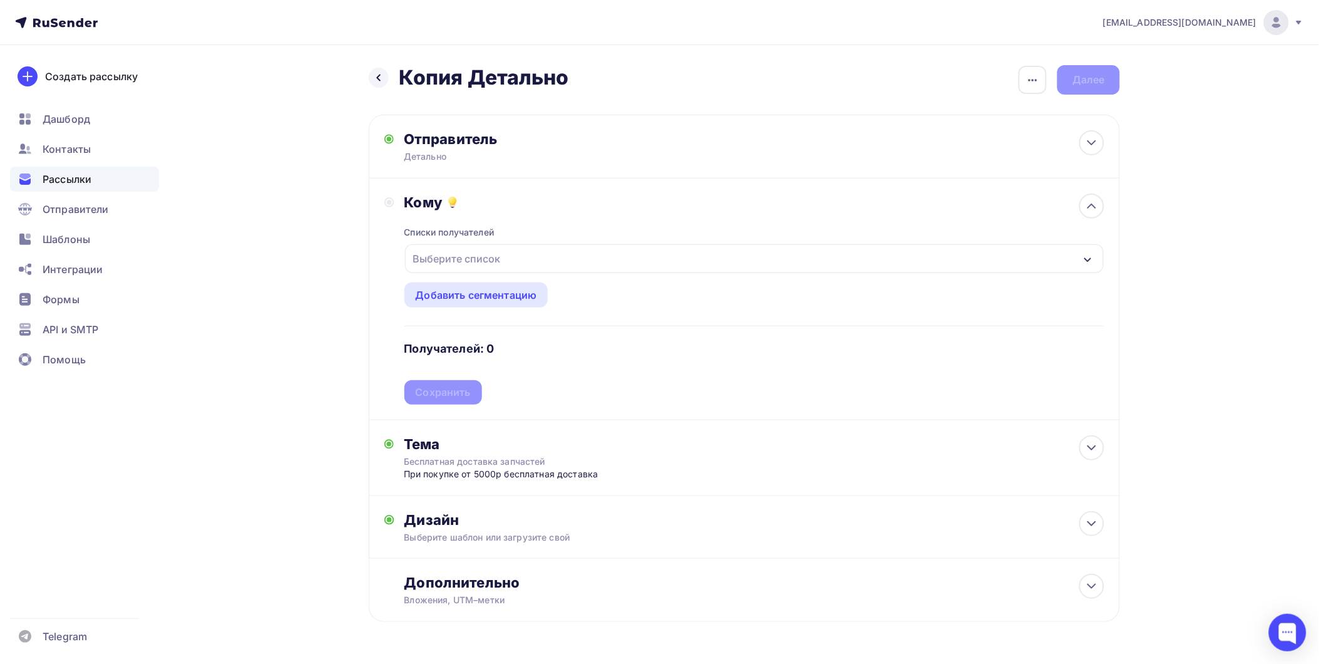
click at [509, 250] on div "Выберите список" at bounding box center [754, 258] width 699 height 29
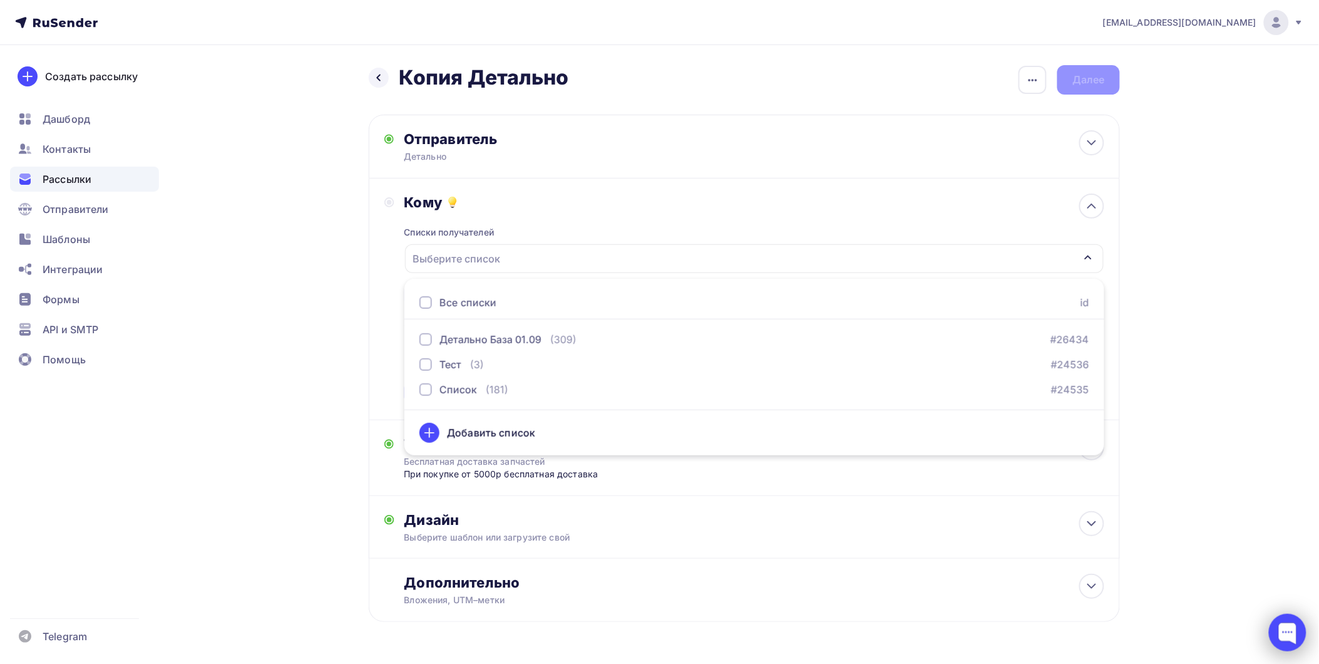
click at [1278, 613] on div at bounding box center [1288, 632] width 38 height 38
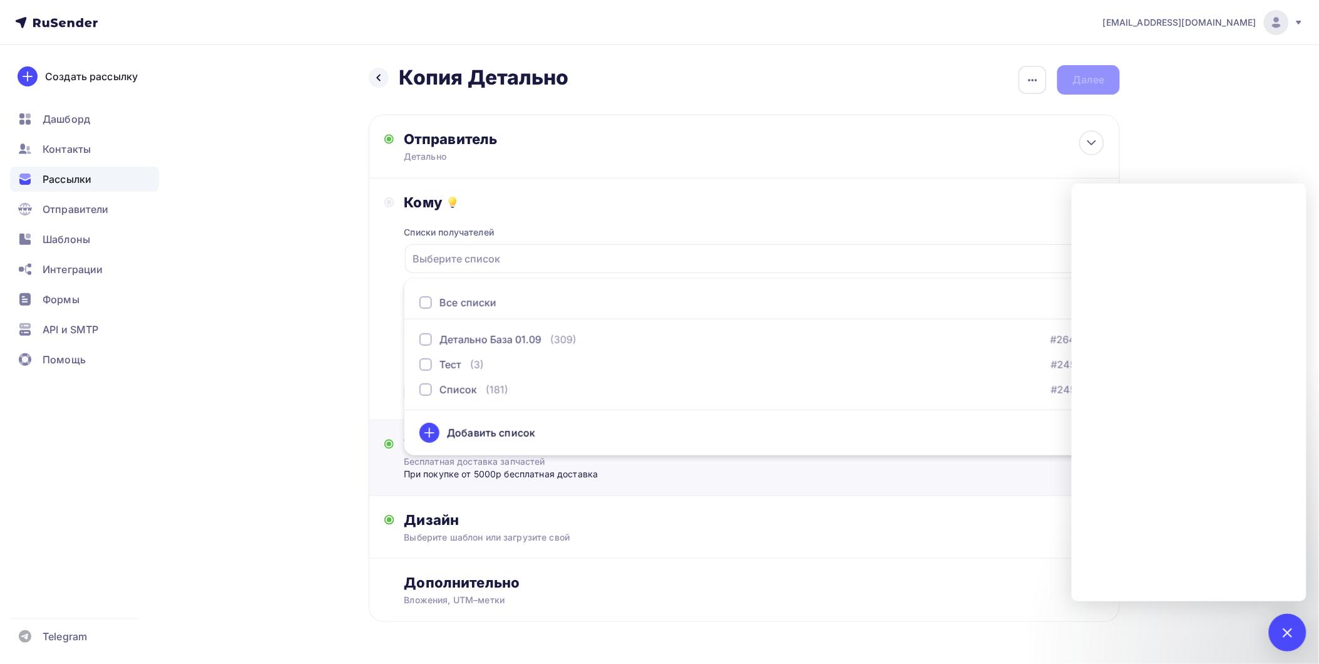
click at [548, 481] on div "Тема Бесплатная доставка запчастей При покупке от 5000р бесплатная доставка Тем…" at bounding box center [744, 458] width 751 height 76
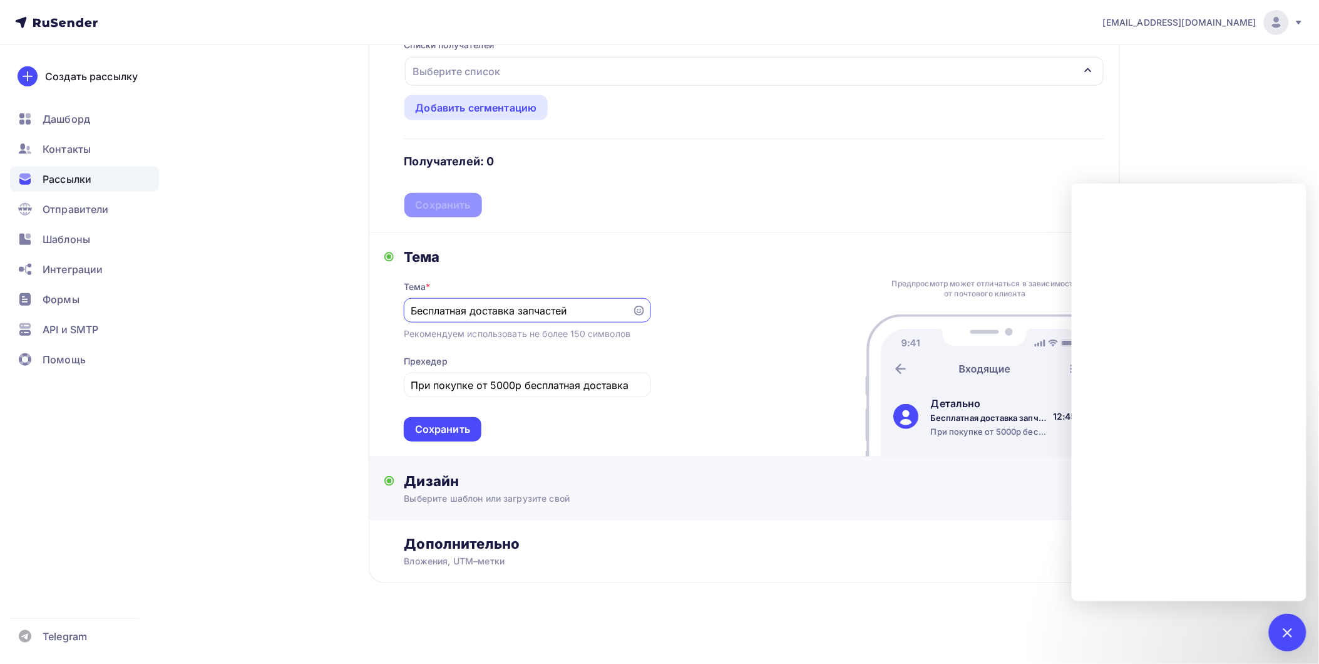
click at [739, 477] on div "Дизайн" at bounding box center [754, 481] width 700 height 18
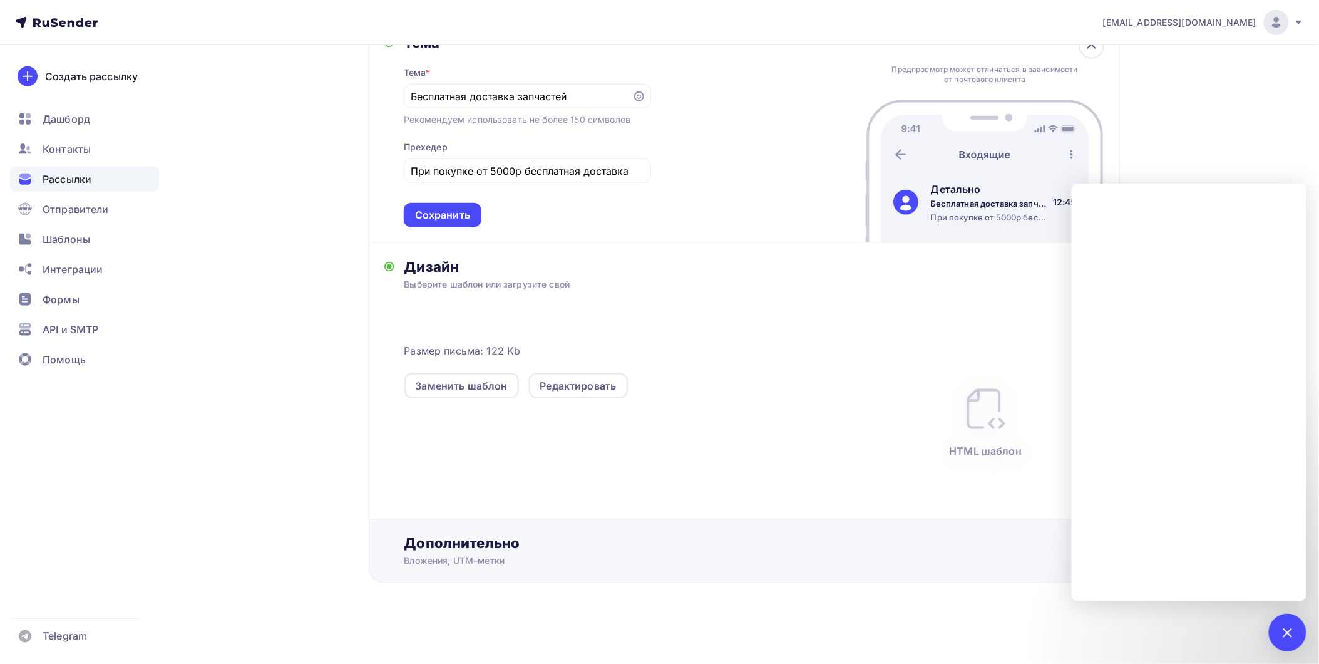
click at [472, 538] on div "Дополнительно" at bounding box center [754, 544] width 700 height 18
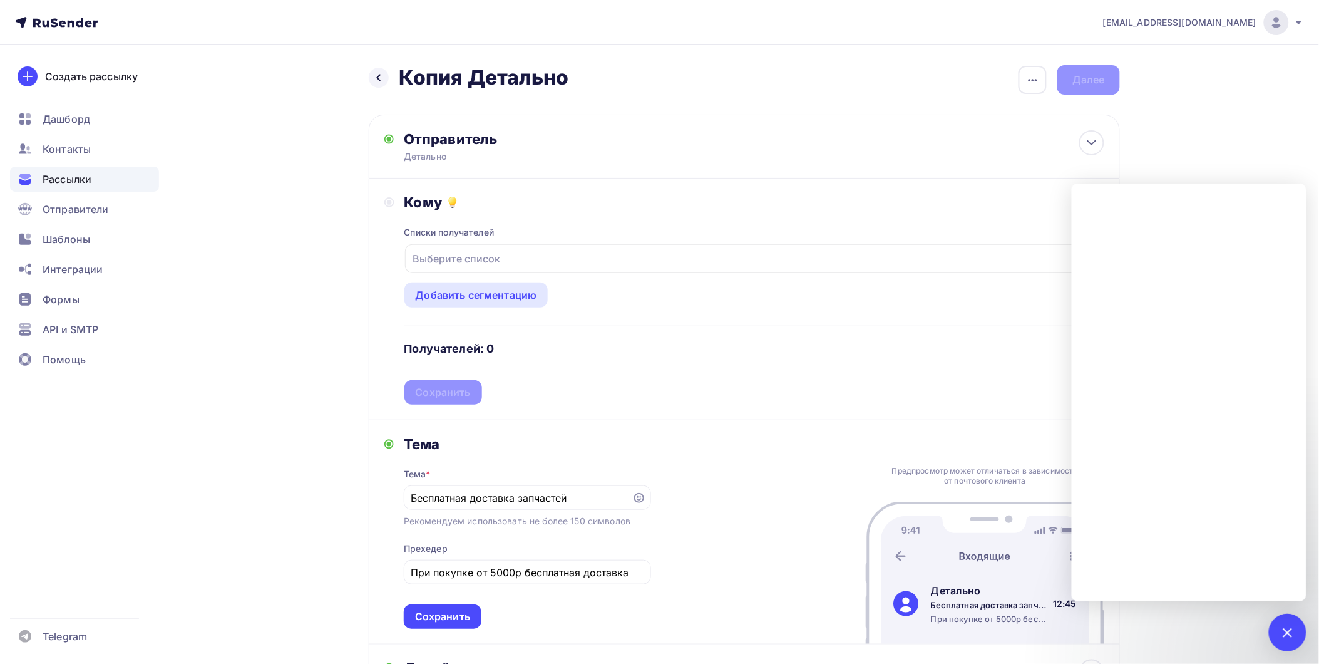
click at [488, 189] on div "Кому Списки получателей Выберите список Все списки id Детально База 01.09 (309)…" at bounding box center [744, 299] width 751 height 242
click at [423, 208] on div "Кому" at bounding box center [754, 202] width 700 height 18
click at [73, 179] on span "Рассылки" at bounding box center [67, 179] width 49 height 15
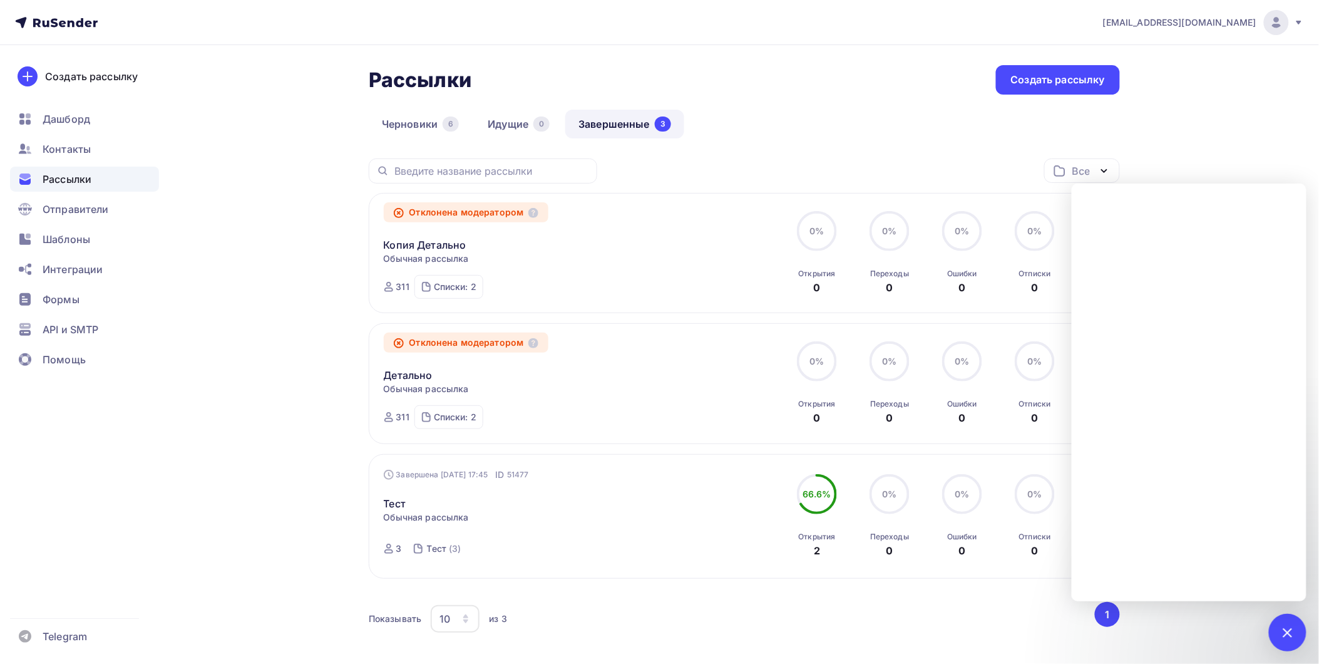
click at [515, 247] on div "Копия Детально Статистика Обзор рассылки Копировать в новую Добавить в папку" at bounding box center [526, 237] width 285 height 30
click at [69, 180] on span "Рассылки" at bounding box center [67, 179] width 49 height 15
click at [433, 120] on link "Черновики 6" at bounding box center [420, 124] width 103 height 29
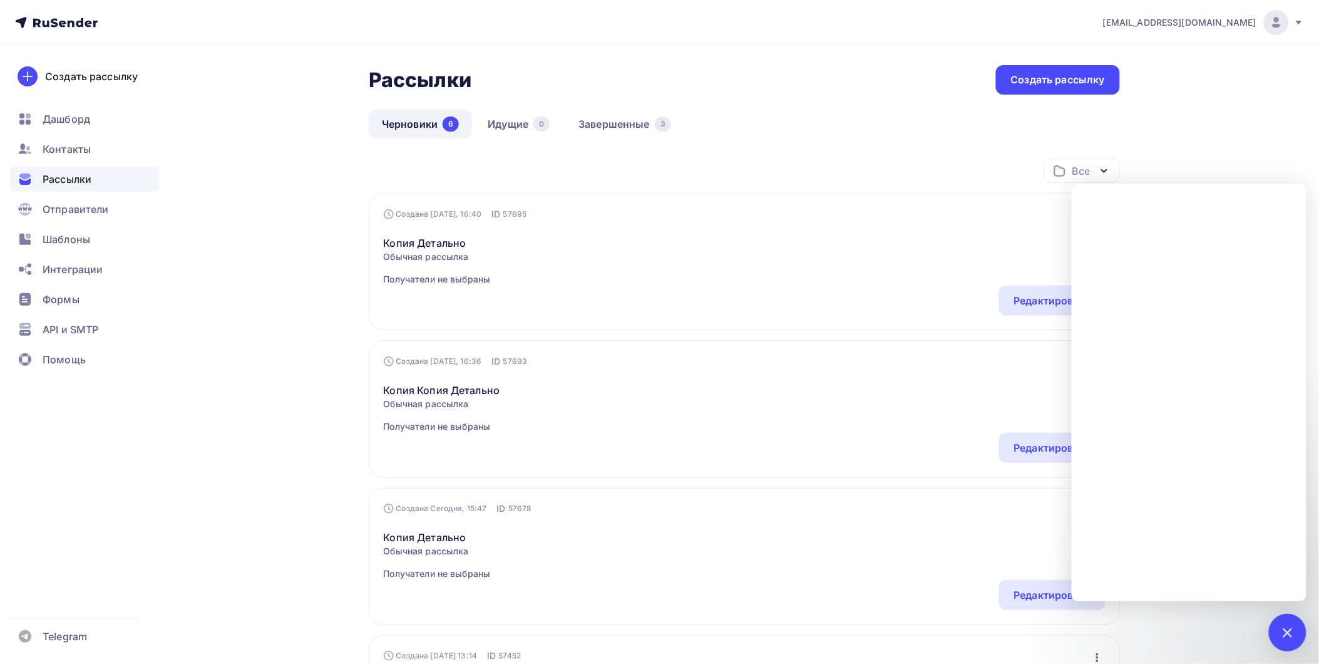
click at [754, 282] on div "Копия Детально Обычная рассылка Получатели не выбраны Редактировать Копировать …" at bounding box center [745, 252] width 722 height 65
click at [431, 242] on link "Копия Детально" at bounding box center [437, 242] width 107 height 15
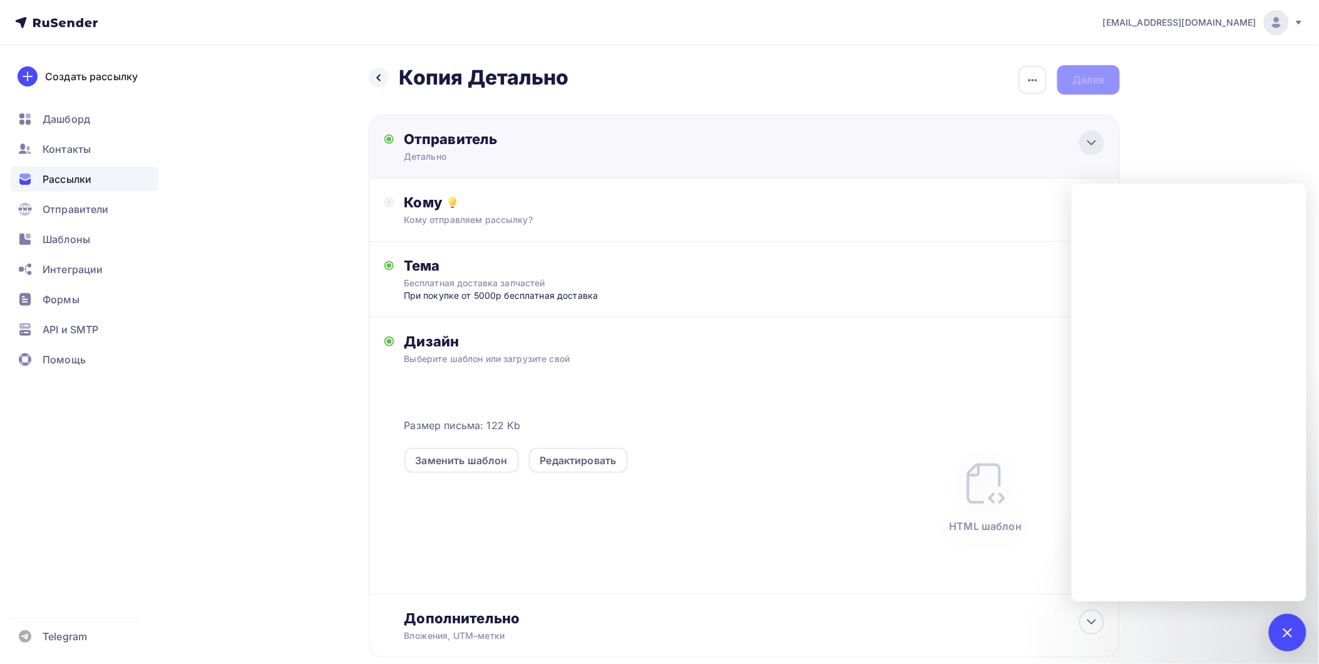
click at [1102, 148] on div at bounding box center [1091, 142] width 25 height 25
type input "Детально"
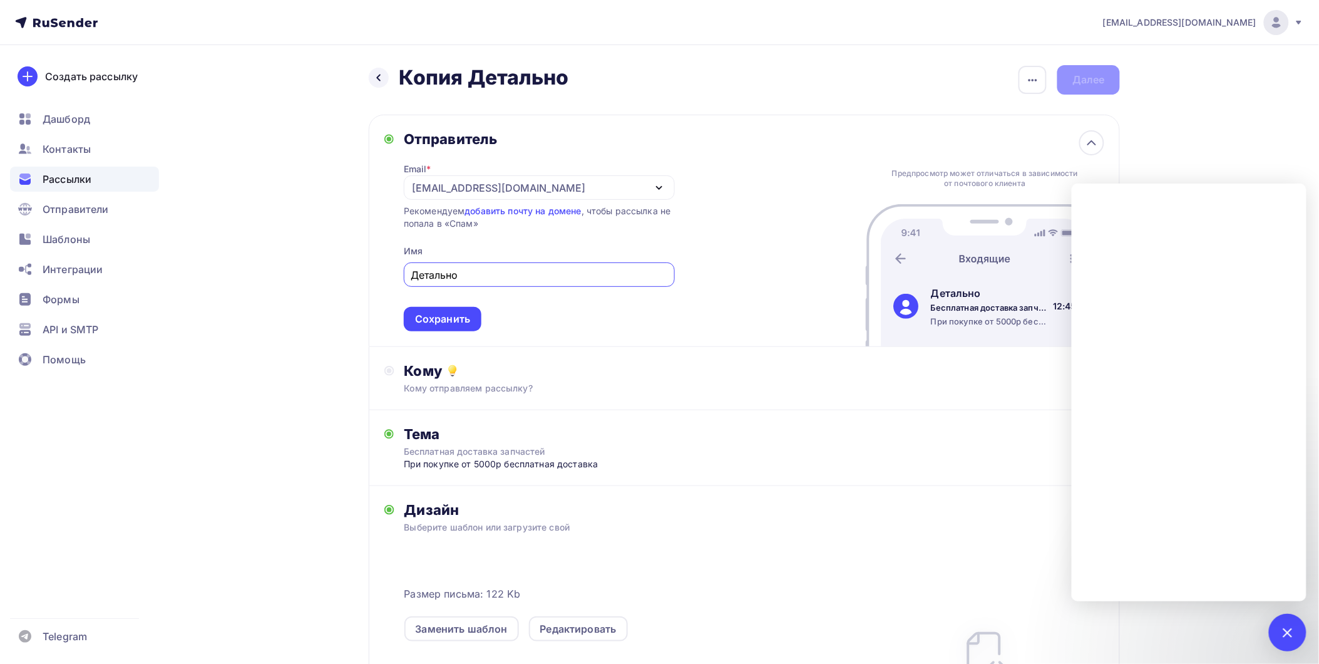
click at [657, 180] on icon "button" at bounding box center [659, 187] width 15 height 15
click at [507, 277] on div "Добавить отправителя" at bounding box center [504, 269] width 116 height 15
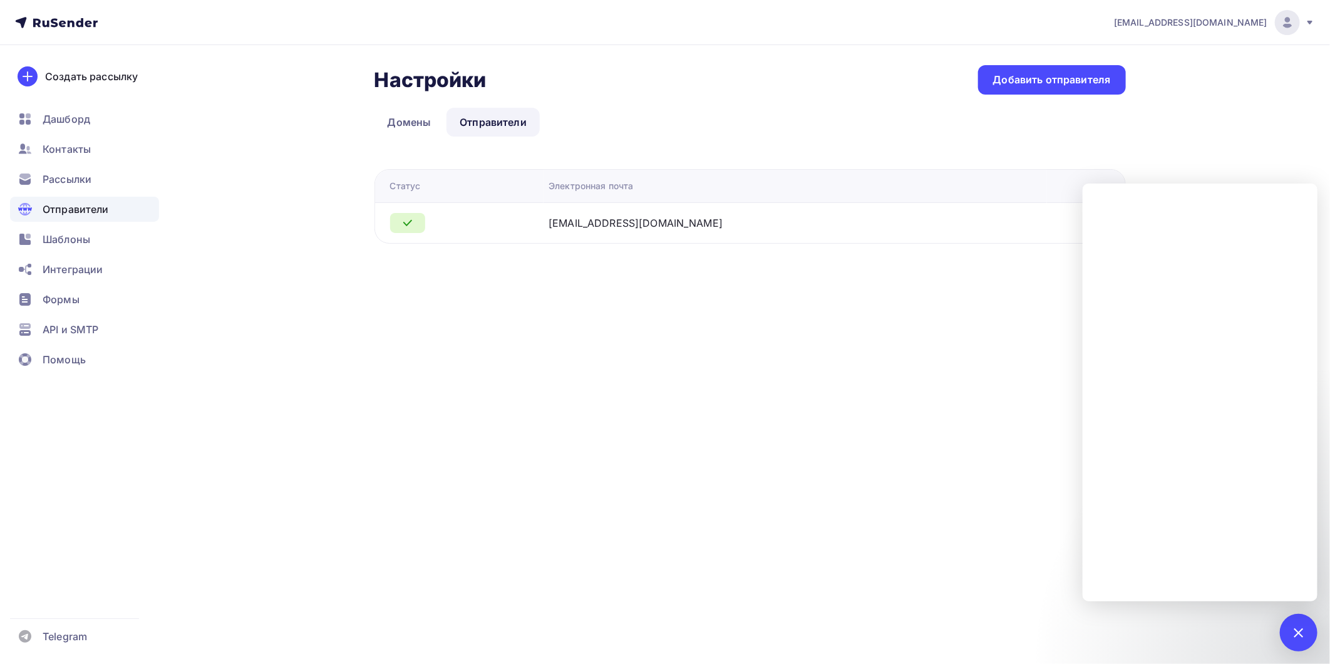
click at [667, 225] on div "[EMAIL_ADDRESS][DOMAIN_NAME]" at bounding box center [635, 222] width 174 height 15
click at [1287, 114] on div "info@1detalno.ru Аккаунт Тарифы Выйти Создать рассылку Дашборд Контакты Рассылк…" at bounding box center [665, 147] width 1330 height 294
click at [743, 322] on div "info@1detalno.ru Аккаунт Тарифы Выйти Создать рассылку Дашборд Контакты Рассылк…" at bounding box center [665, 332] width 1330 height 664
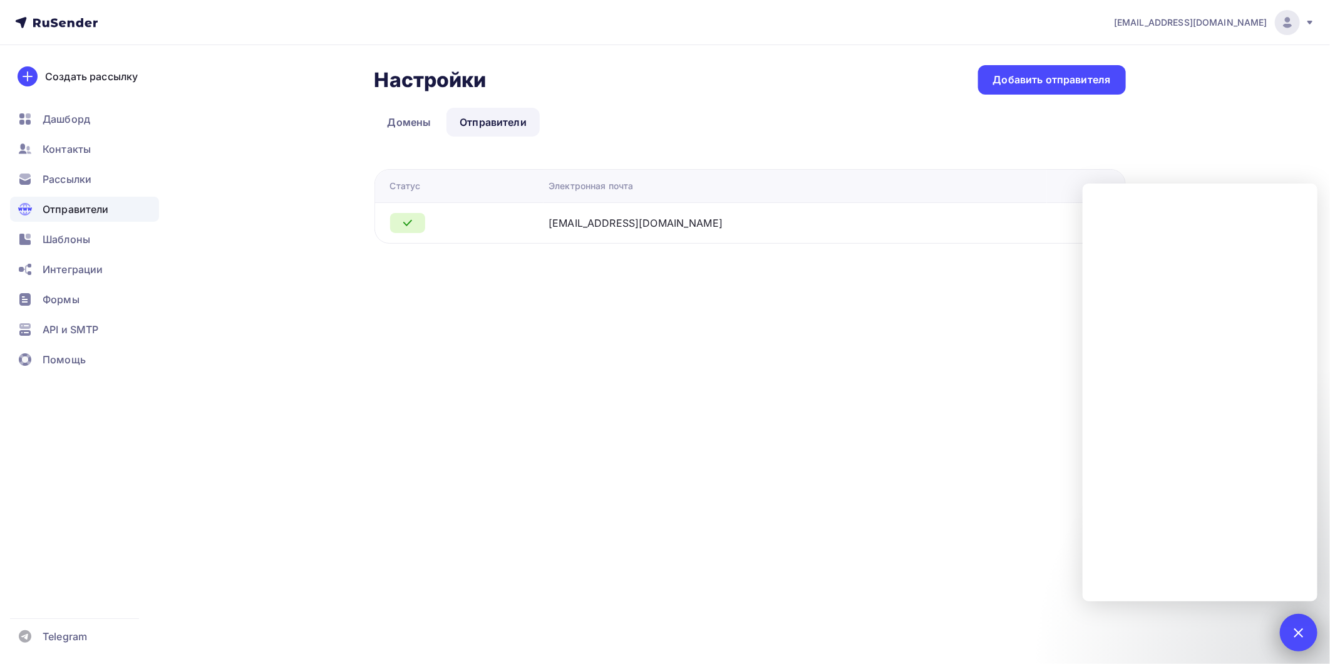
click at [1306, 622] on div at bounding box center [1298, 632] width 38 height 38
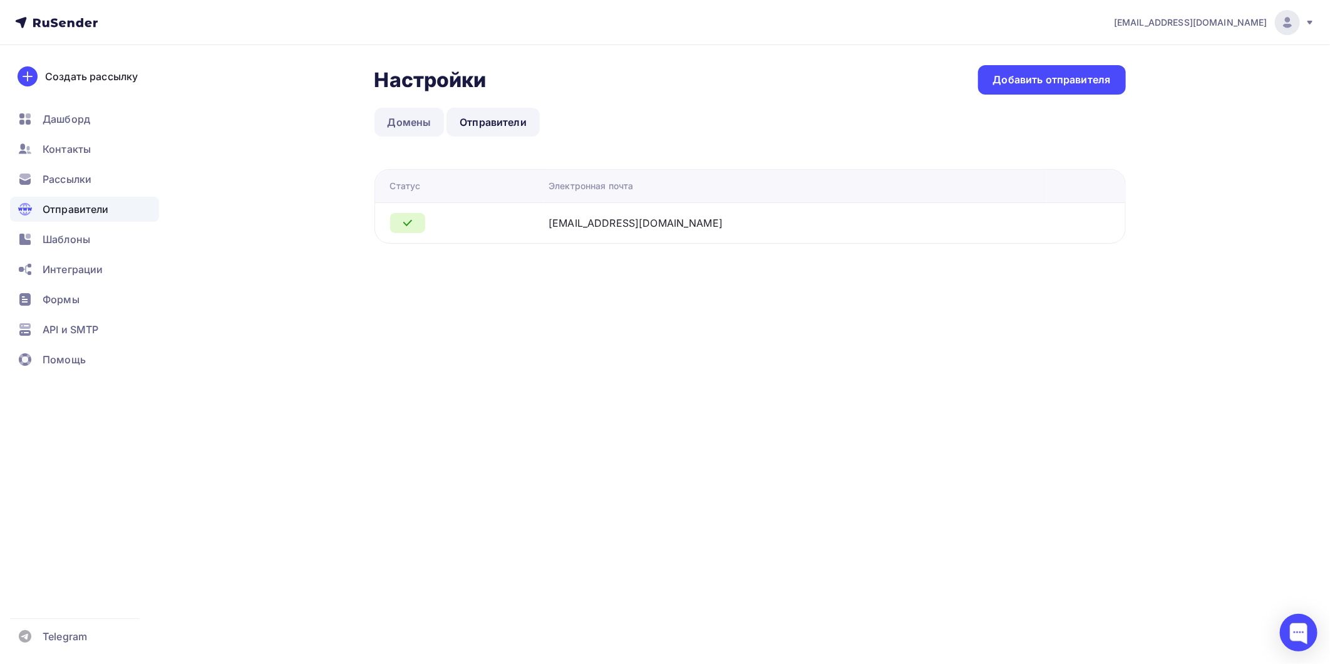
click at [397, 132] on link "Домены" at bounding box center [409, 122] width 70 height 29
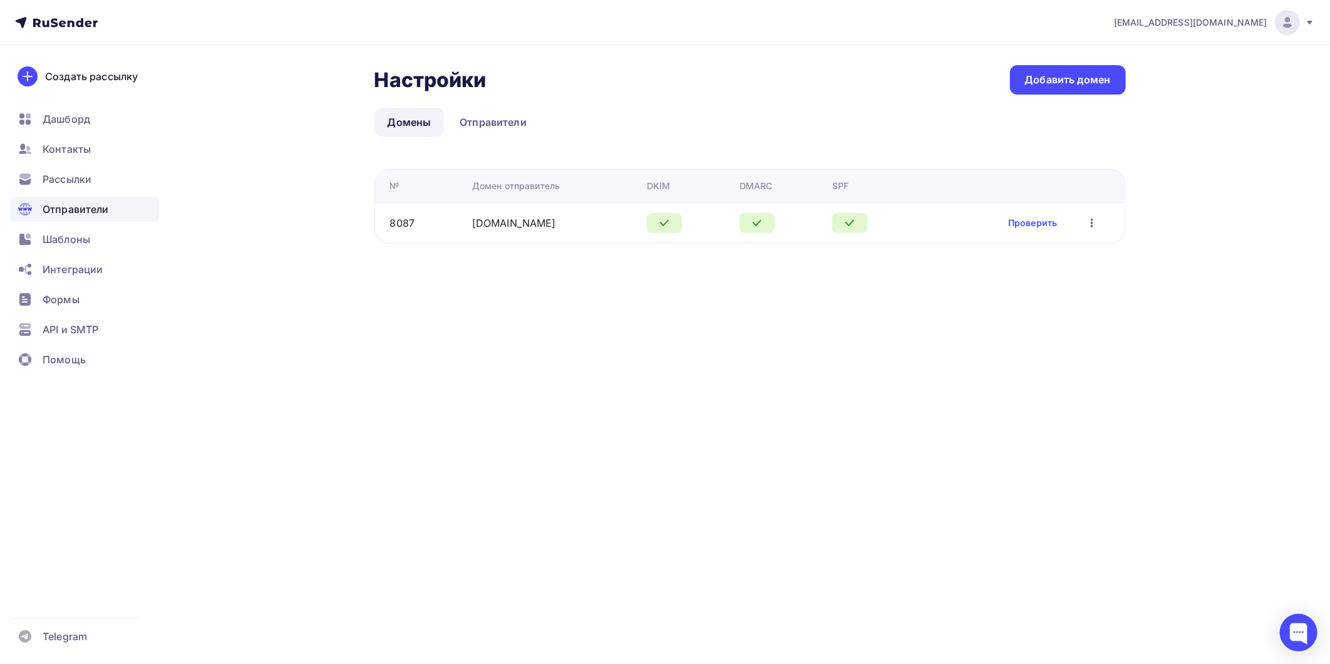
click at [1097, 227] on icon "button" at bounding box center [1091, 222] width 15 height 15
drag, startPoint x: 429, startPoint y: 267, endPoint x: 435, endPoint y: 238, distance: 29.5
click at [429, 267] on div "Настройки Настройки Добавить домен Домены Отправители Домены Отправители № Доме…" at bounding box center [665, 169] width 1026 height 249
click at [465, 224] on td "8087" at bounding box center [421, 222] width 92 height 41
click at [466, 224] on td "8087" at bounding box center [421, 222] width 92 height 41
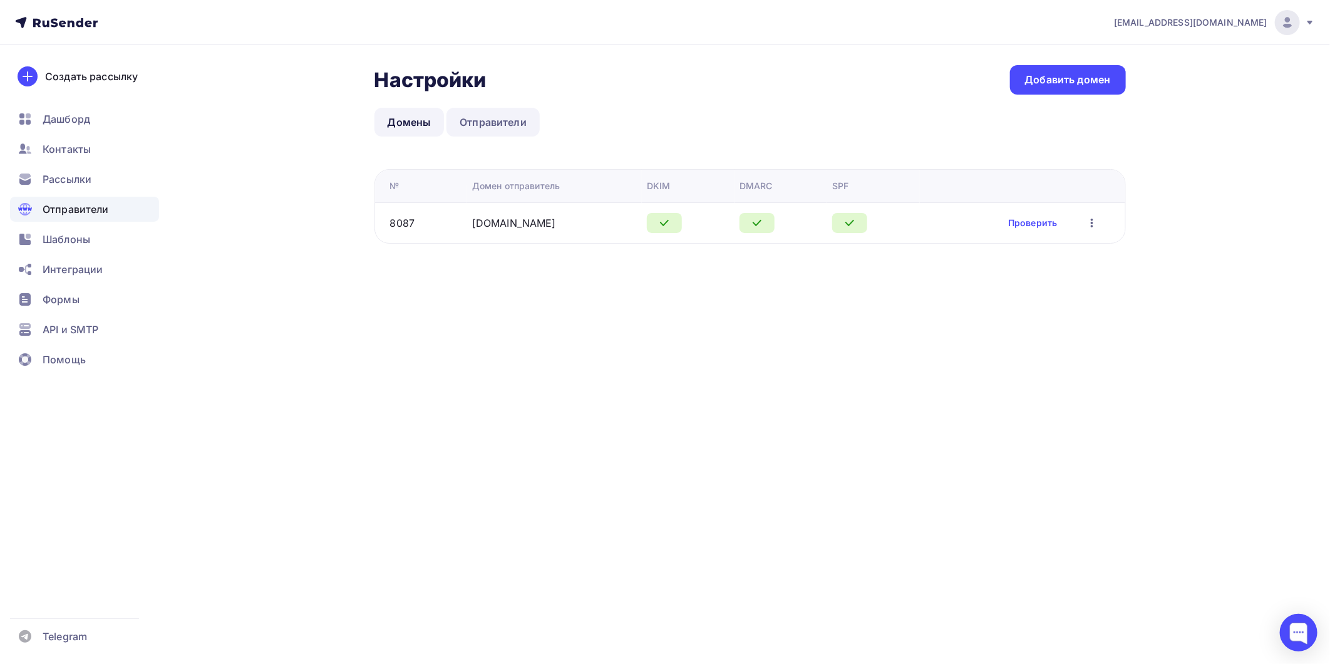
click at [482, 124] on link "Отправители" at bounding box center [492, 122] width 93 height 29
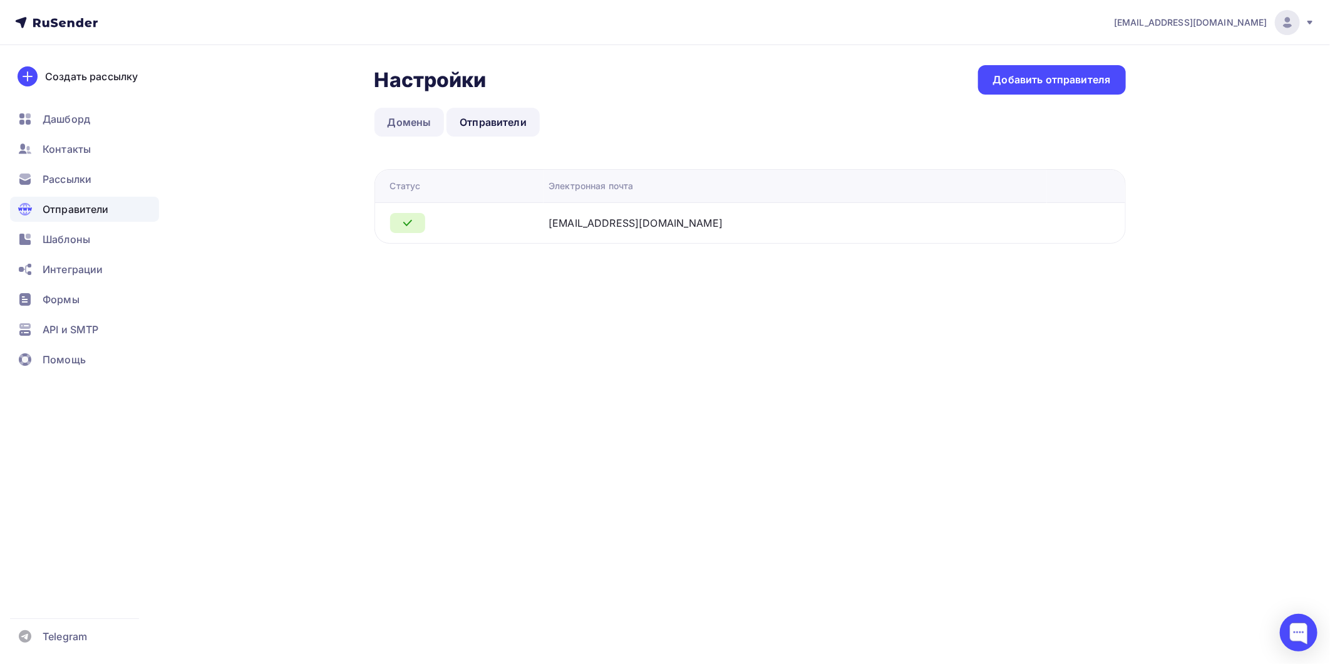
click at [422, 128] on link "Домены" at bounding box center [409, 122] width 70 height 29
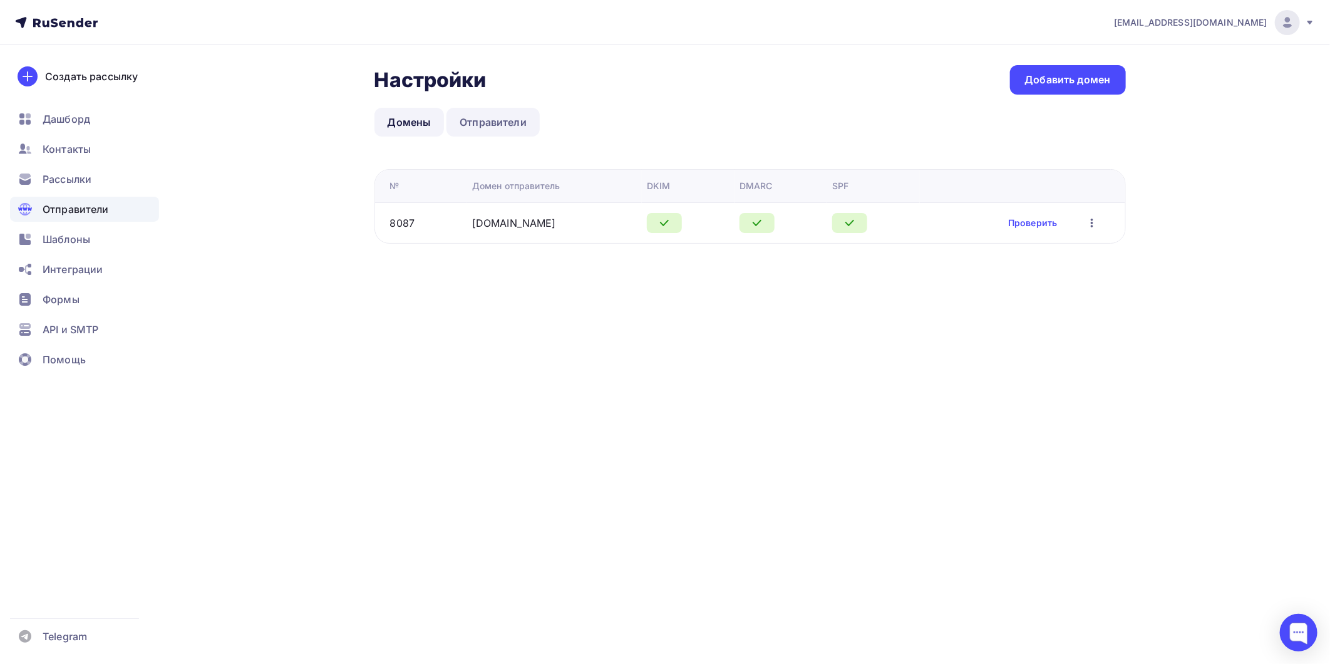
click at [503, 123] on link "Отправители" at bounding box center [492, 122] width 93 height 29
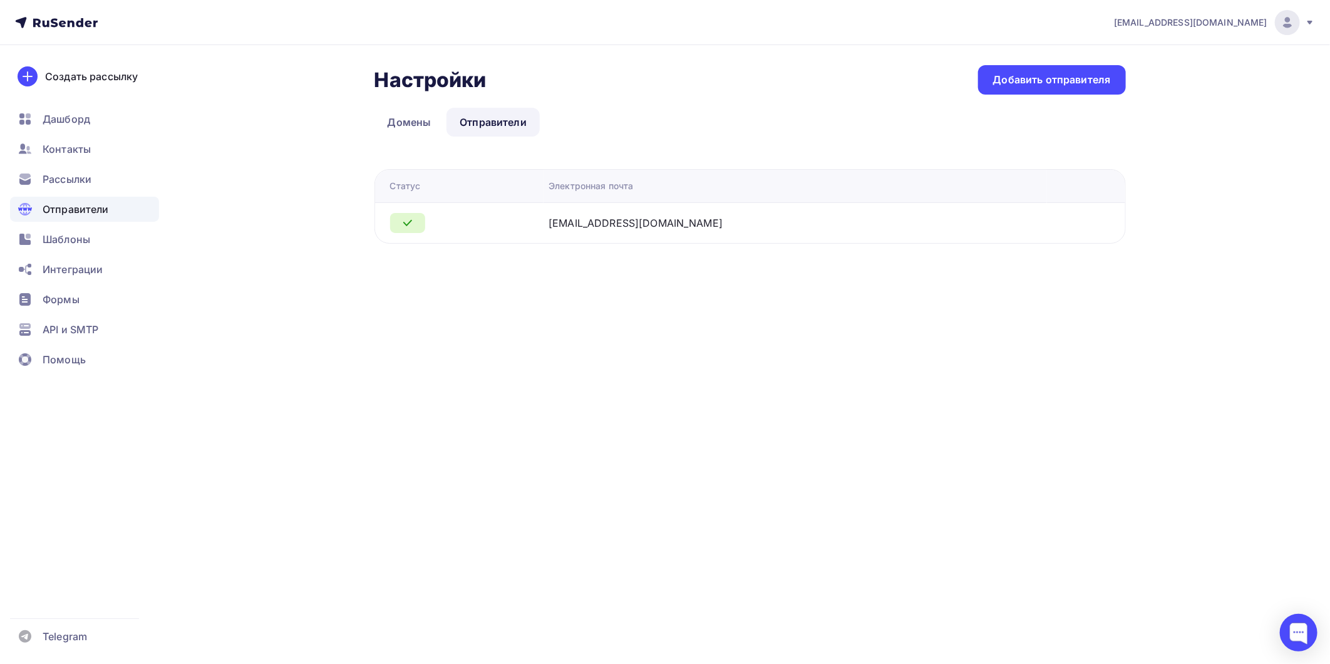
click at [659, 216] on div "[EMAIL_ADDRESS][DOMAIN_NAME]" at bounding box center [635, 222] width 174 height 15
click at [658, 219] on div "[EMAIL_ADDRESS][DOMAIN_NAME]" at bounding box center [635, 222] width 174 height 15
drag, startPoint x: 658, startPoint y: 219, endPoint x: 768, endPoint y: 233, distance: 111.1
click at [768, 233] on td "[EMAIL_ADDRESS][DOMAIN_NAME]" at bounding box center [794, 222] width 503 height 41
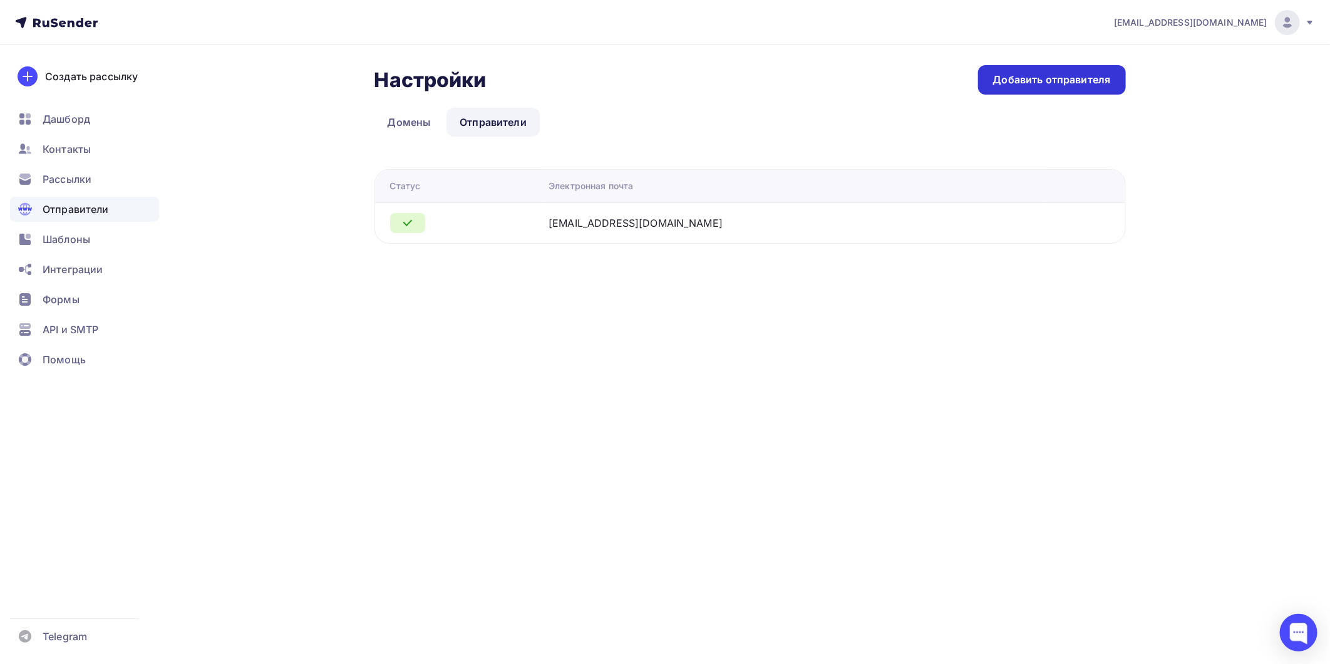
click at [1043, 79] on div "Добавить отправителя" at bounding box center [1052, 80] width 118 height 14
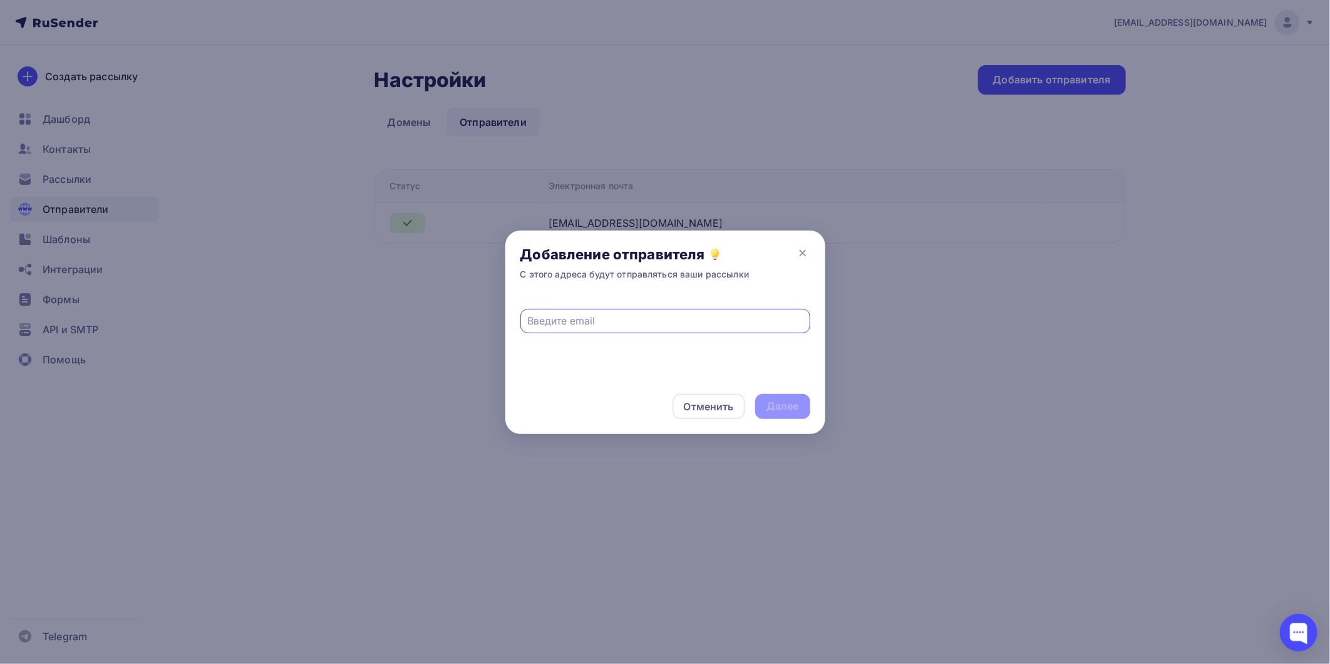
click at [589, 321] on input "text" at bounding box center [664, 320] width 275 height 15
drag, startPoint x: 586, startPoint y: 320, endPoint x: 729, endPoint y: 294, distance: 145.6
click at [587, 320] on input "text" at bounding box center [664, 320] width 275 height 15
click at [807, 249] on icon at bounding box center [802, 252] width 15 height 15
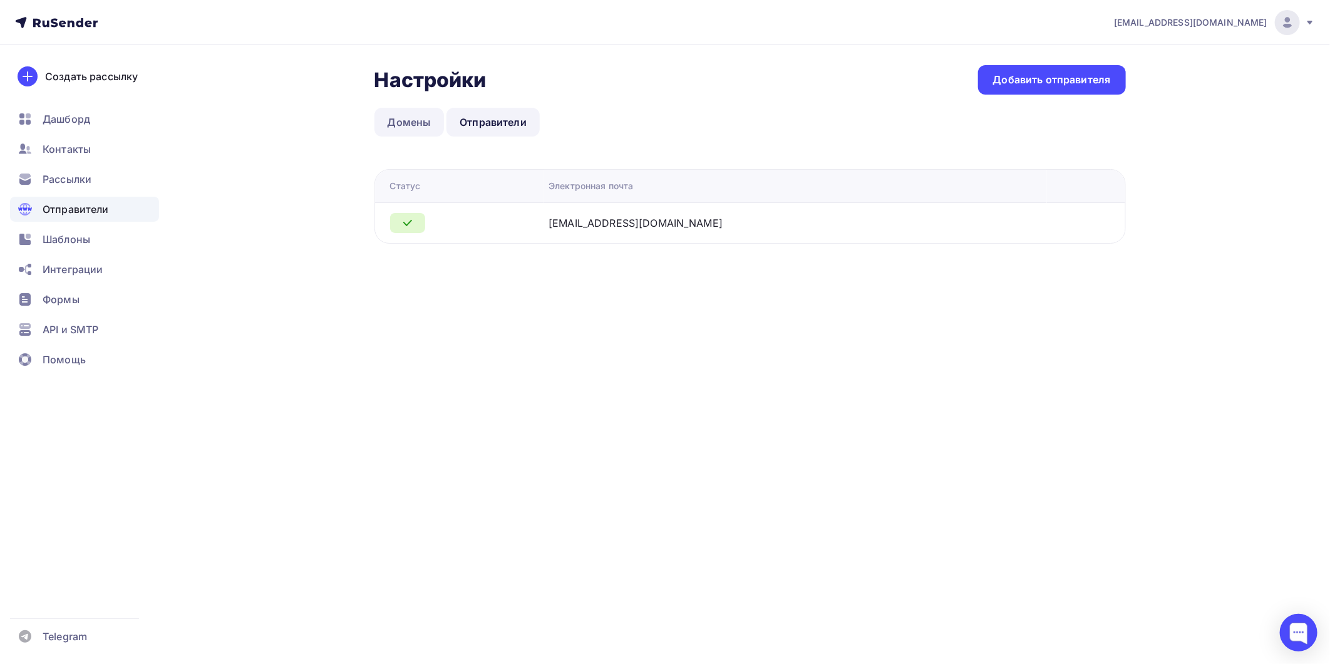
click at [412, 115] on link "Домены" at bounding box center [409, 122] width 70 height 29
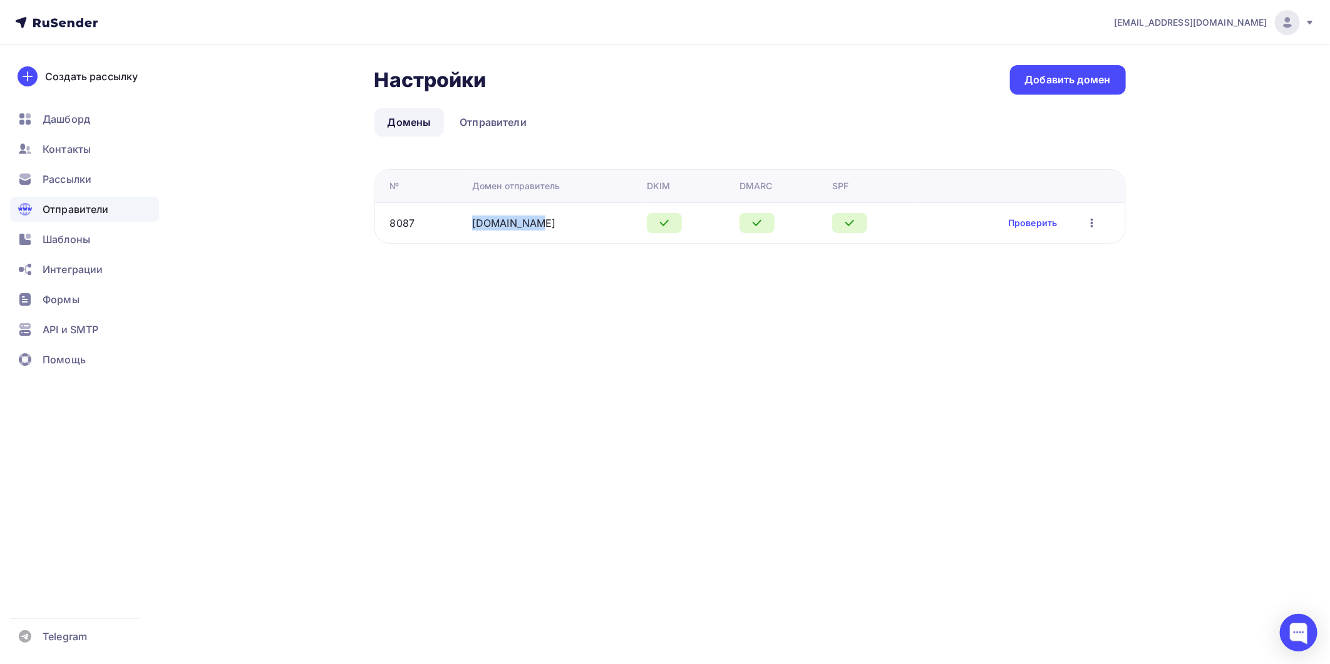
drag, startPoint x: 543, startPoint y: 223, endPoint x: 472, endPoint y: 226, distance: 71.4
click at [472, 226] on td "[DOMAIN_NAME]" at bounding box center [554, 222] width 175 height 41
copy link "[DOMAIN_NAME]"
click at [717, 342] on div "info@1detalno.ru Аккаунт Тарифы Выйти Создать рассылку Дашборд Контакты Рассылк…" at bounding box center [665, 332] width 1330 height 664
click at [497, 135] on link "Отправители" at bounding box center [492, 122] width 93 height 29
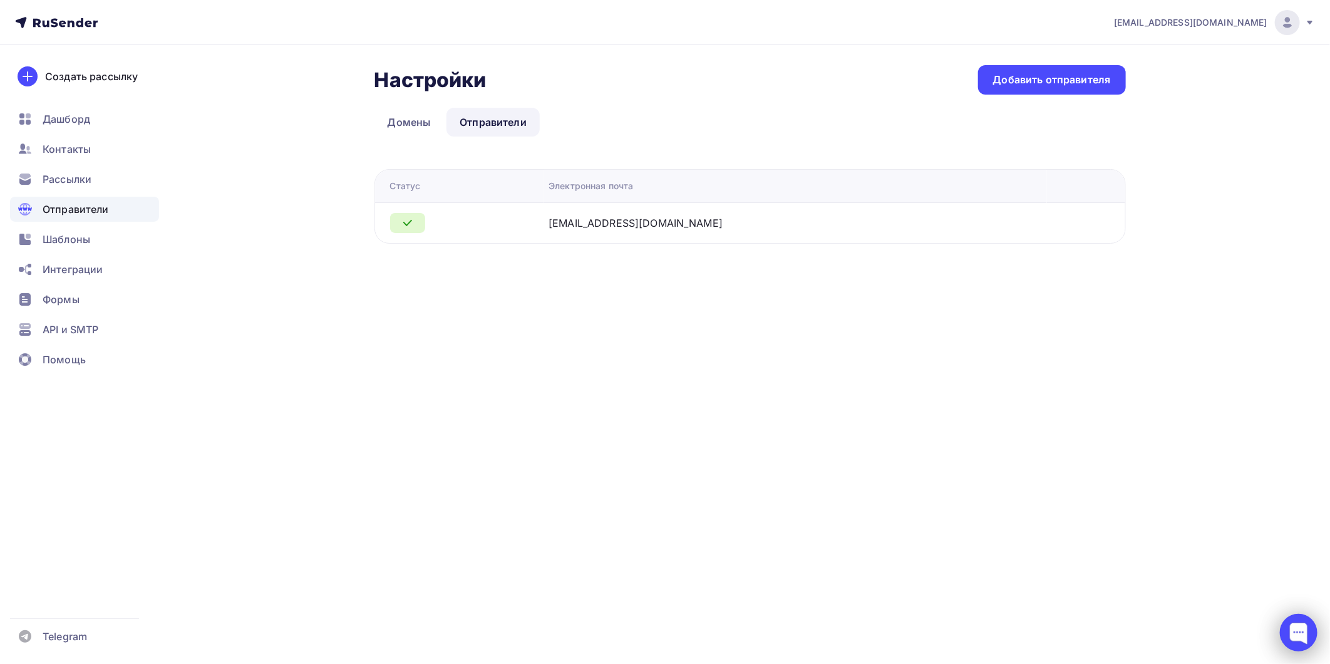
click at [1294, 630] on div at bounding box center [1298, 632] width 38 height 38
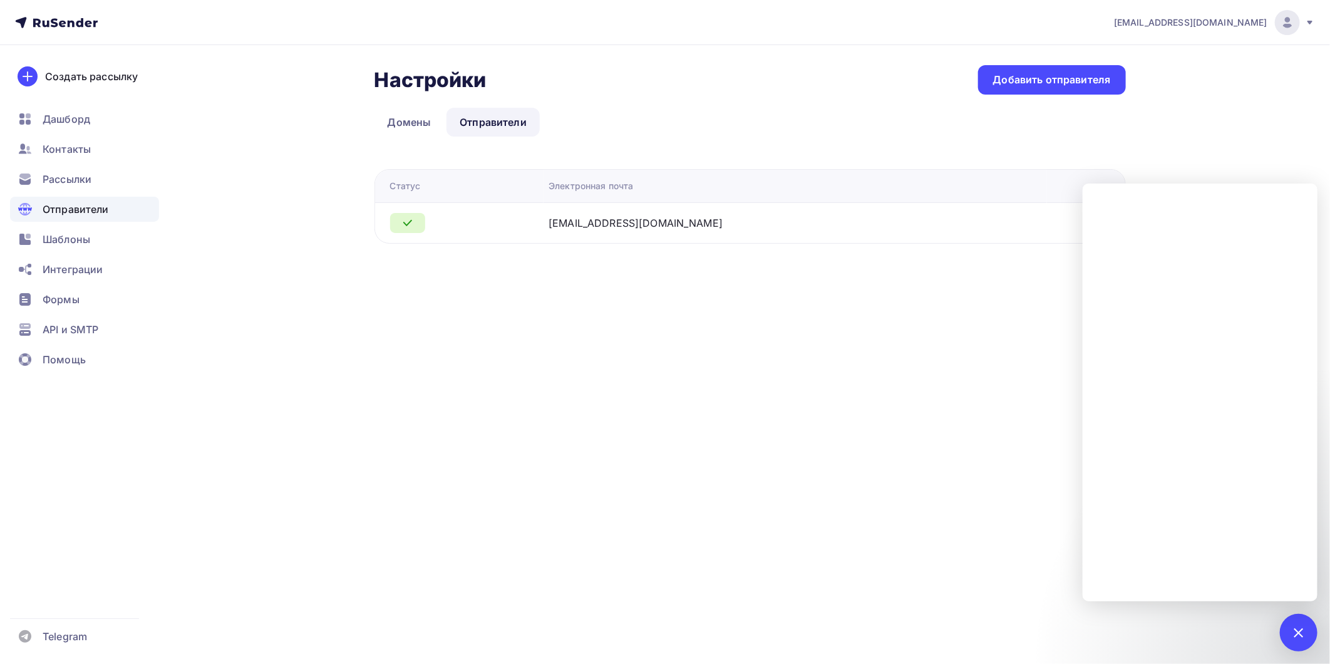
click at [951, 416] on div "[EMAIL_ADDRESS][DOMAIN_NAME] Аккаунт Тарифы Выйти Создать рассылку [GEOGRAPHIC_…" at bounding box center [665, 332] width 1330 height 664
drag, startPoint x: 696, startPoint y: 226, endPoint x: 633, endPoint y: 196, distance: 70.0
click at [696, 225] on div "[EMAIL_ADDRESS][DOMAIN_NAME]" at bounding box center [635, 222] width 174 height 15
click at [418, 122] on link "Домены" at bounding box center [409, 122] width 70 height 29
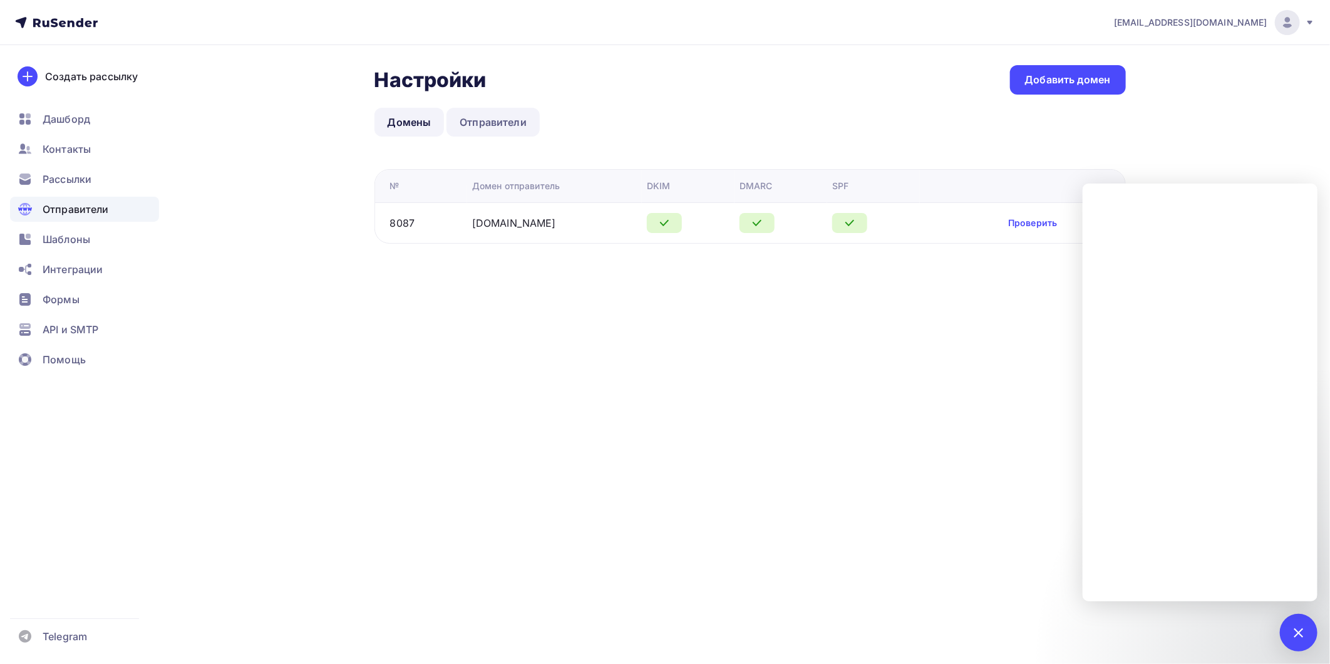
click at [478, 129] on link "Отправители" at bounding box center [492, 122] width 93 height 29
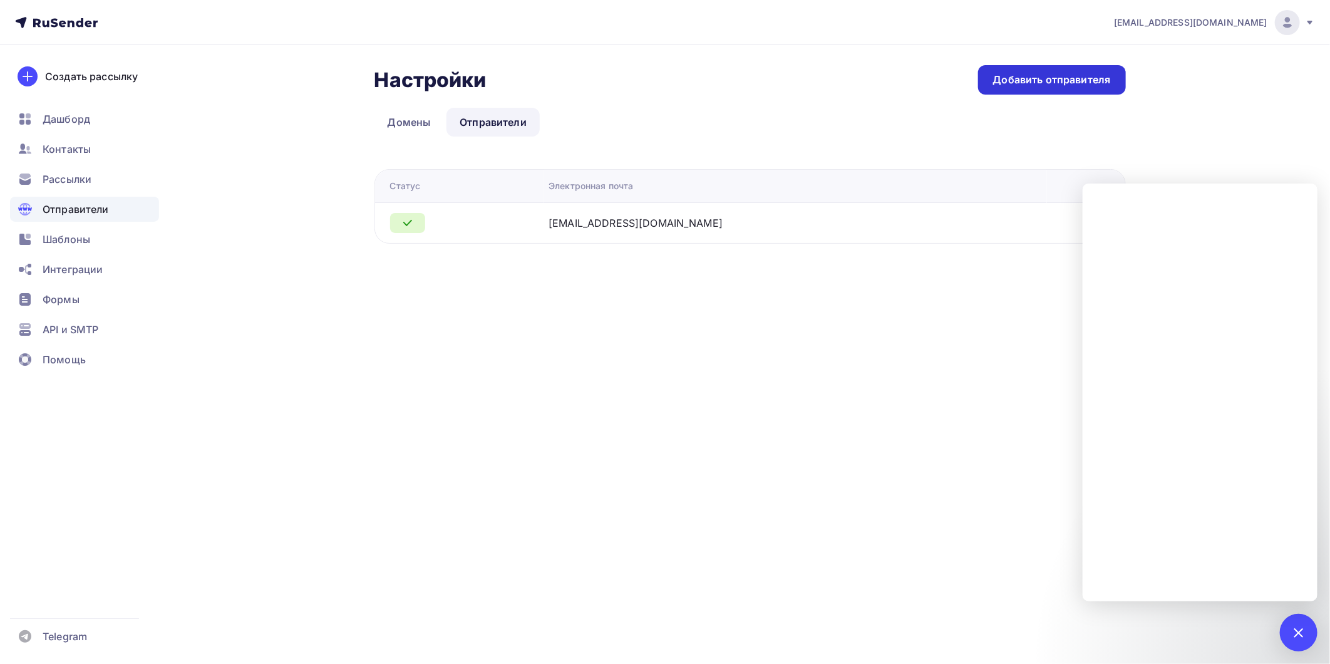
click at [1066, 85] on div "Добавить отправителя" at bounding box center [1052, 80] width 118 height 14
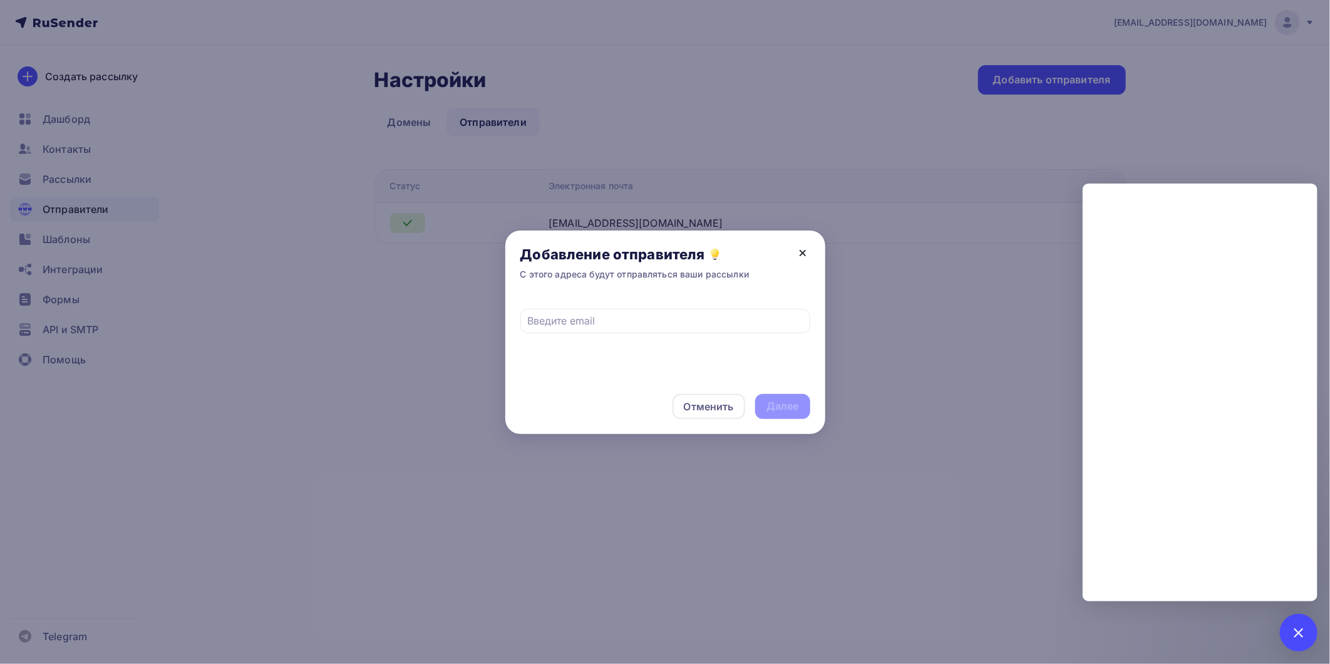
click at [807, 254] on icon at bounding box center [802, 252] width 15 height 15
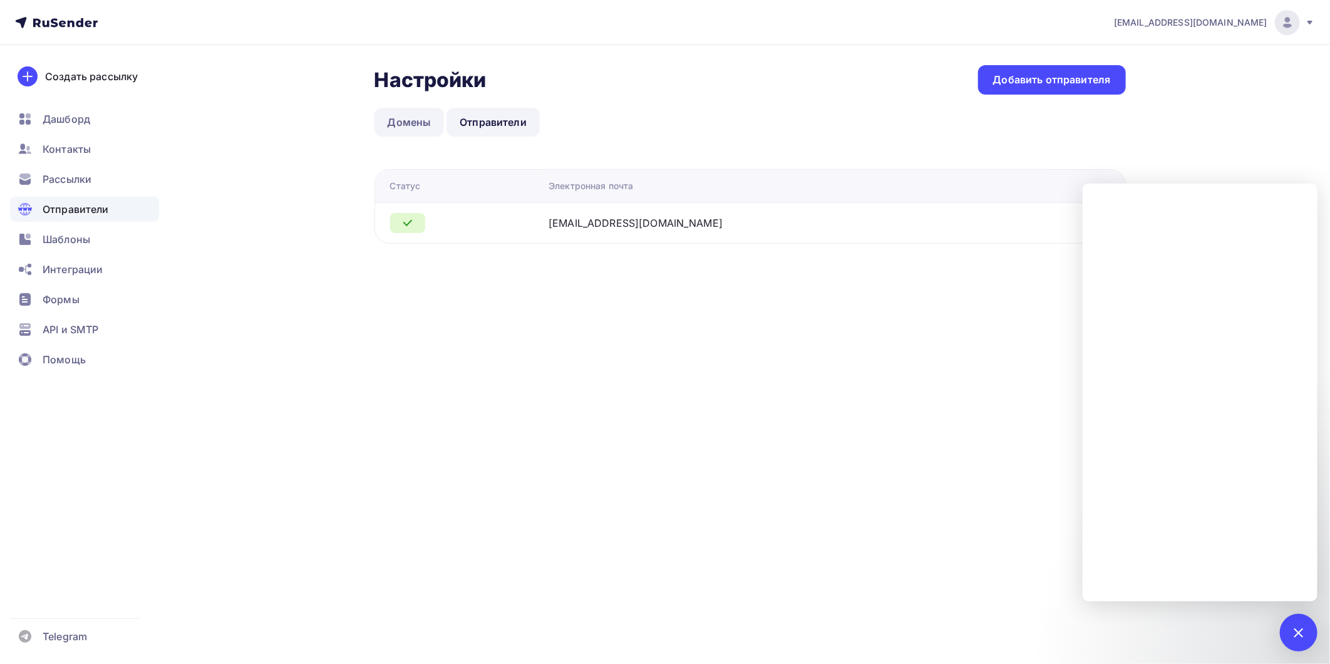
click at [409, 123] on link "Домены" at bounding box center [409, 122] width 70 height 29
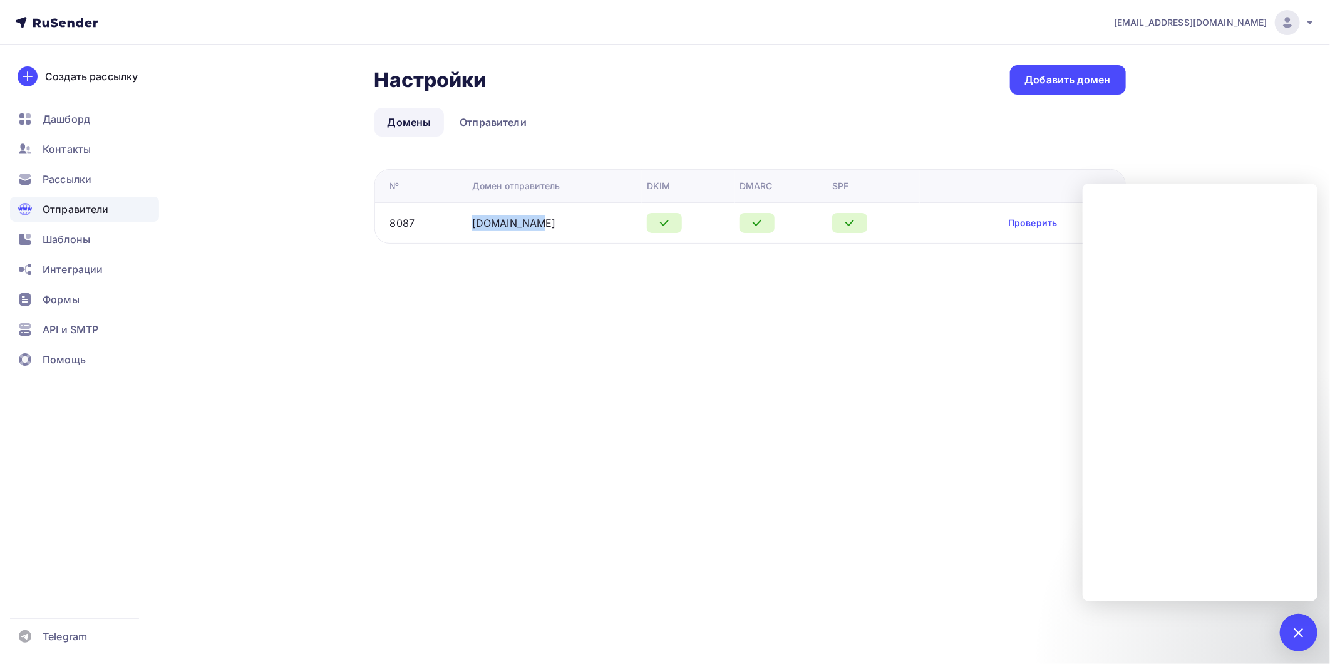
drag, startPoint x: 535, startPoint y: 233, endPoint x: 473, endPoint y: 232, distance: 62.6
click at [473, 232] on td "[DOMAIN_NAME]" at bounding box center [554, 222] width 175 height 41
copy link "[DOMAIN_NAME]"
click at [522, 128] on link "Отправители" at bounding box center [492, 122] width 93 height 29
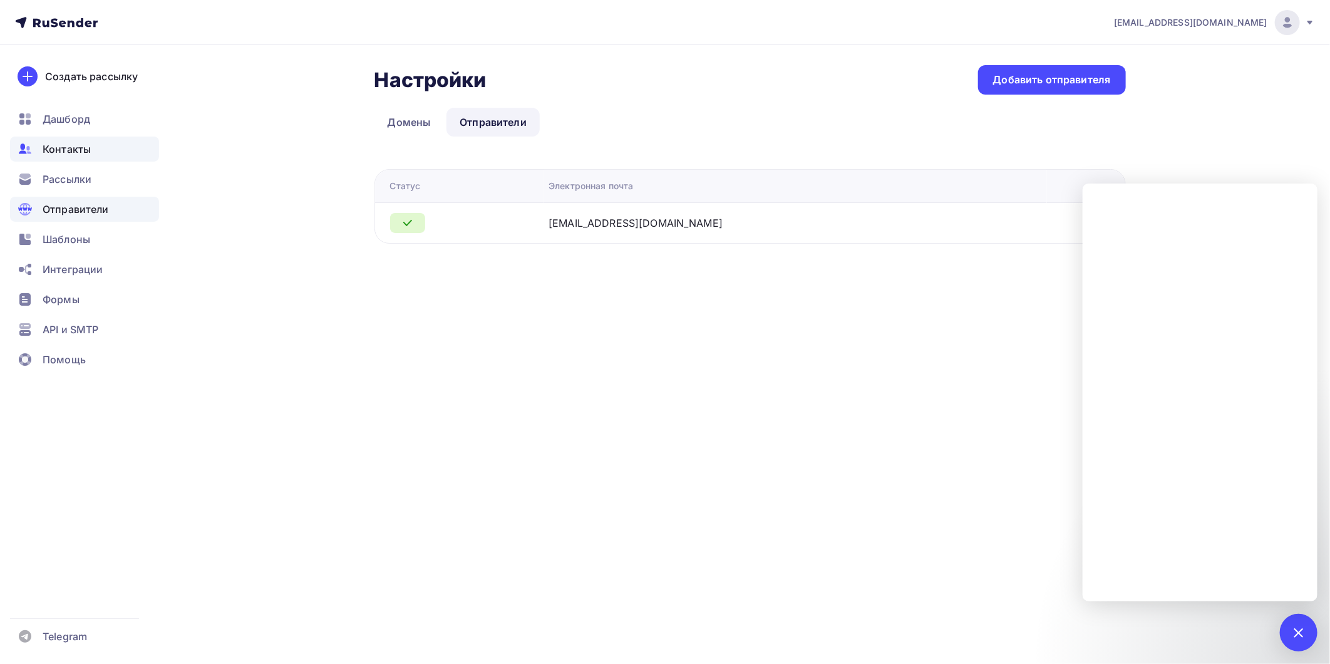
click at [56, 148] on span "Контакты" at bounding box center [67, 148] width 48 height 15
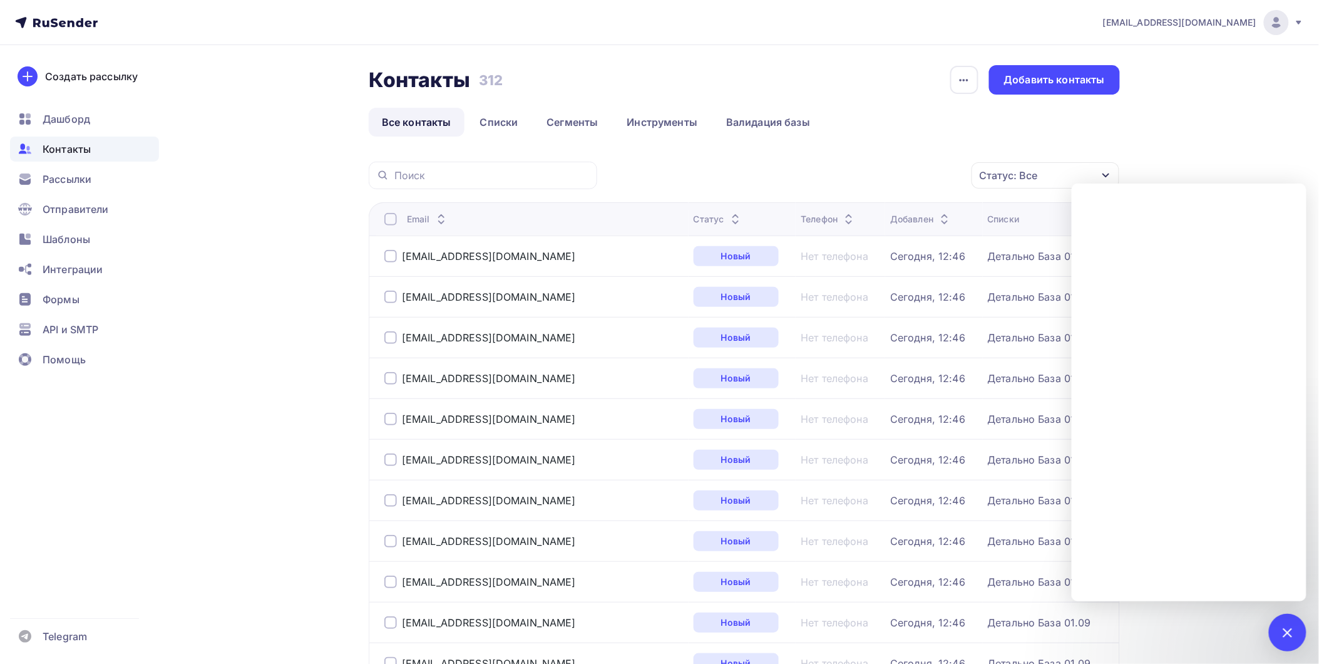
click at [96, 105] on div "Создать рассылку Дашборд Контакты Рассылки Отправители Шаблоны Интеграции Формы…" at bounding box center [84, 354] width 169 height 618
click at [93, 108] on div "Дашборд" at bounding box center [84, 118] width 149 height 25
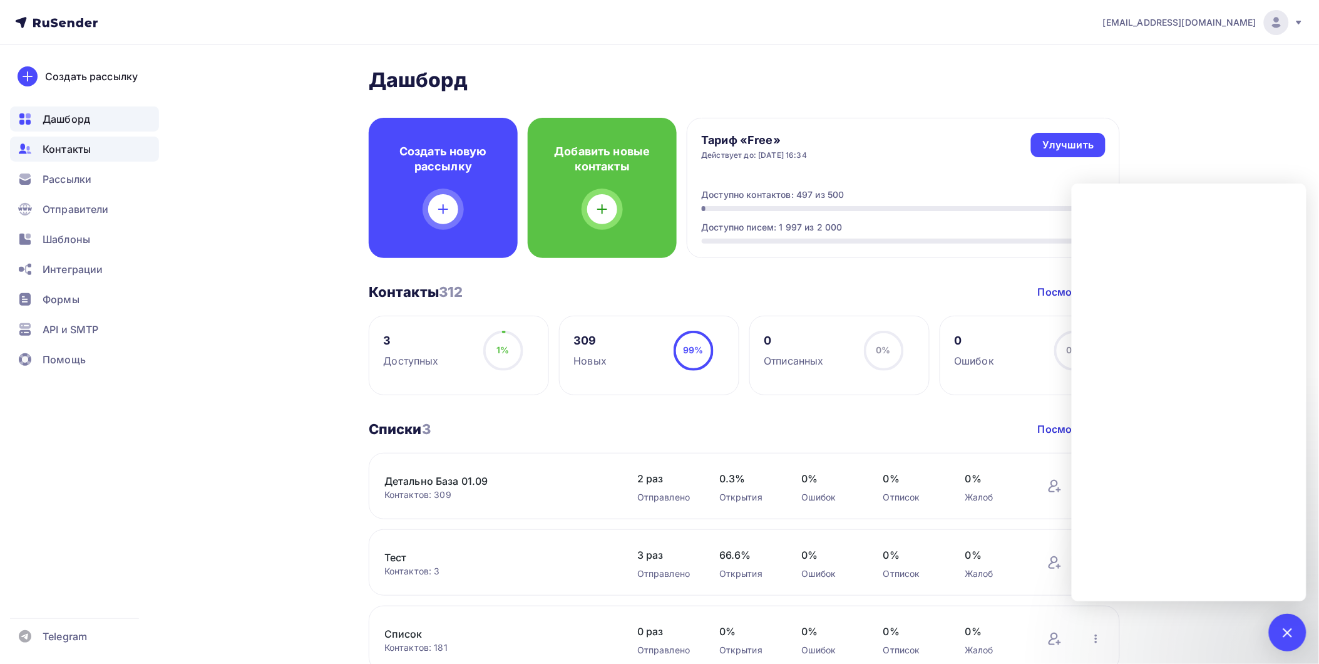
click at [90, 155] on div "Контакты" at bounding box center [84, 148] width 149 height 25
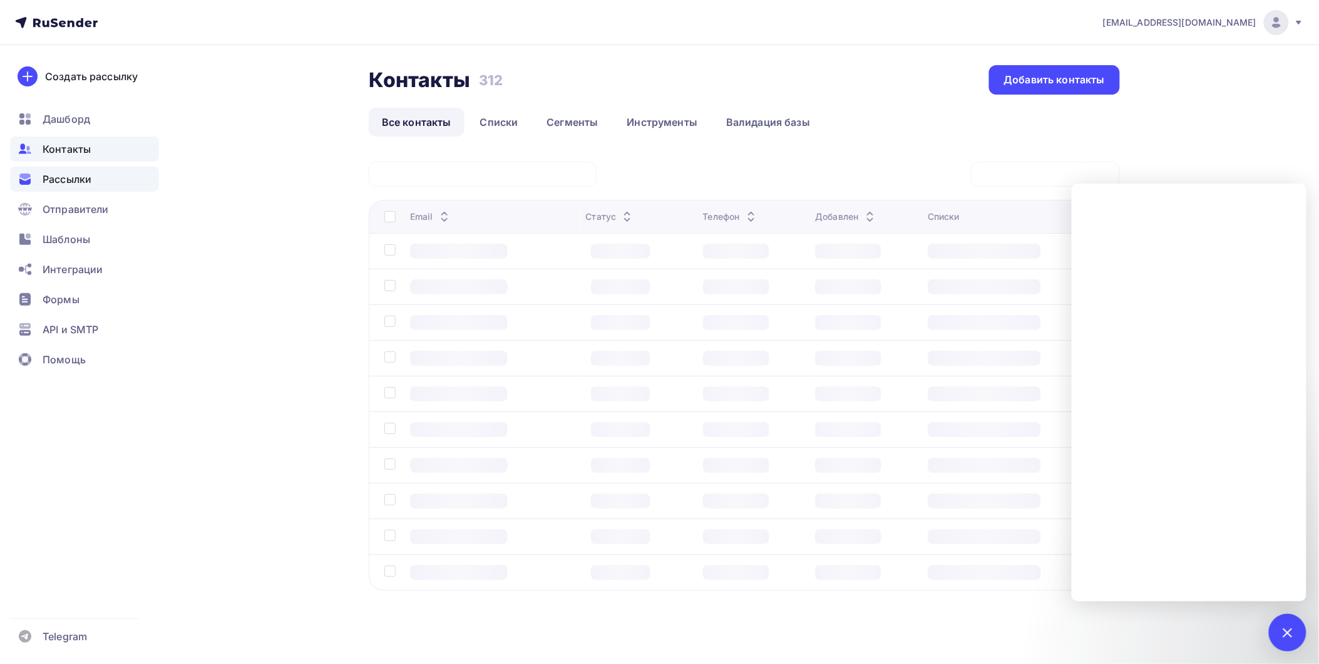
click at [88, 179] on span "Рассылки" at bounding box center [67, 179] width 49 height 15
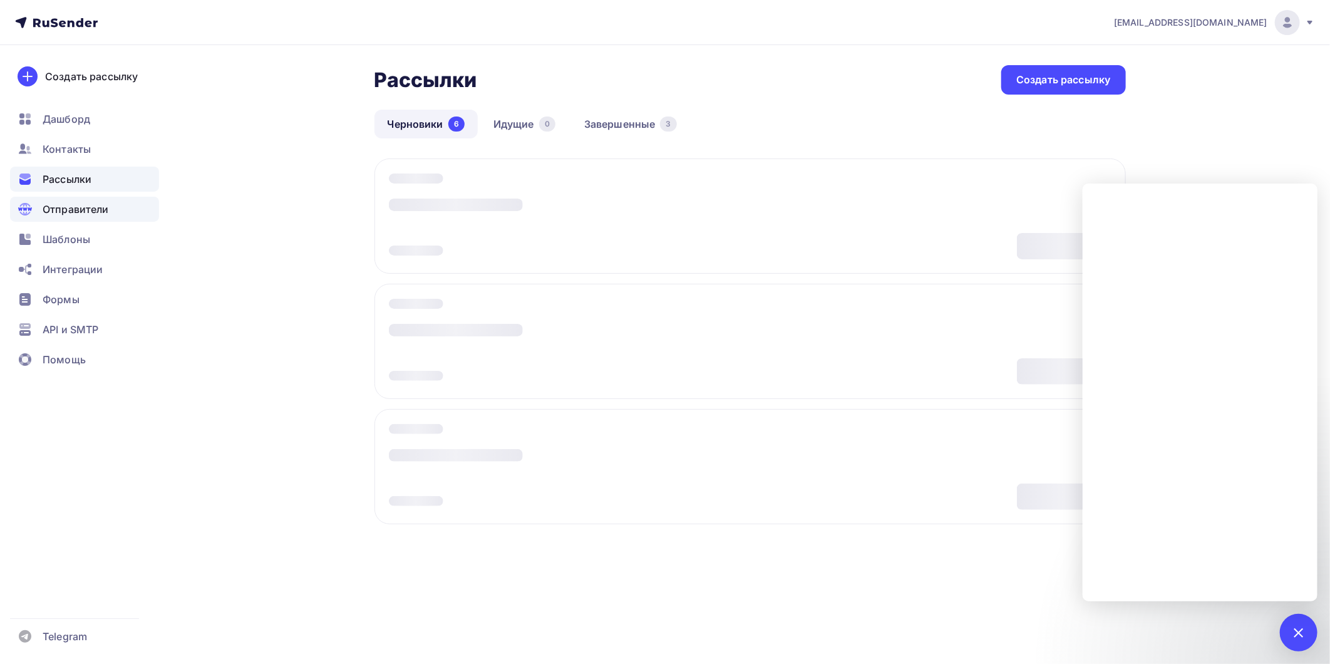
click at [82, 220] on div "Отправители" at bounding box center [84, 209] width 149 height 25
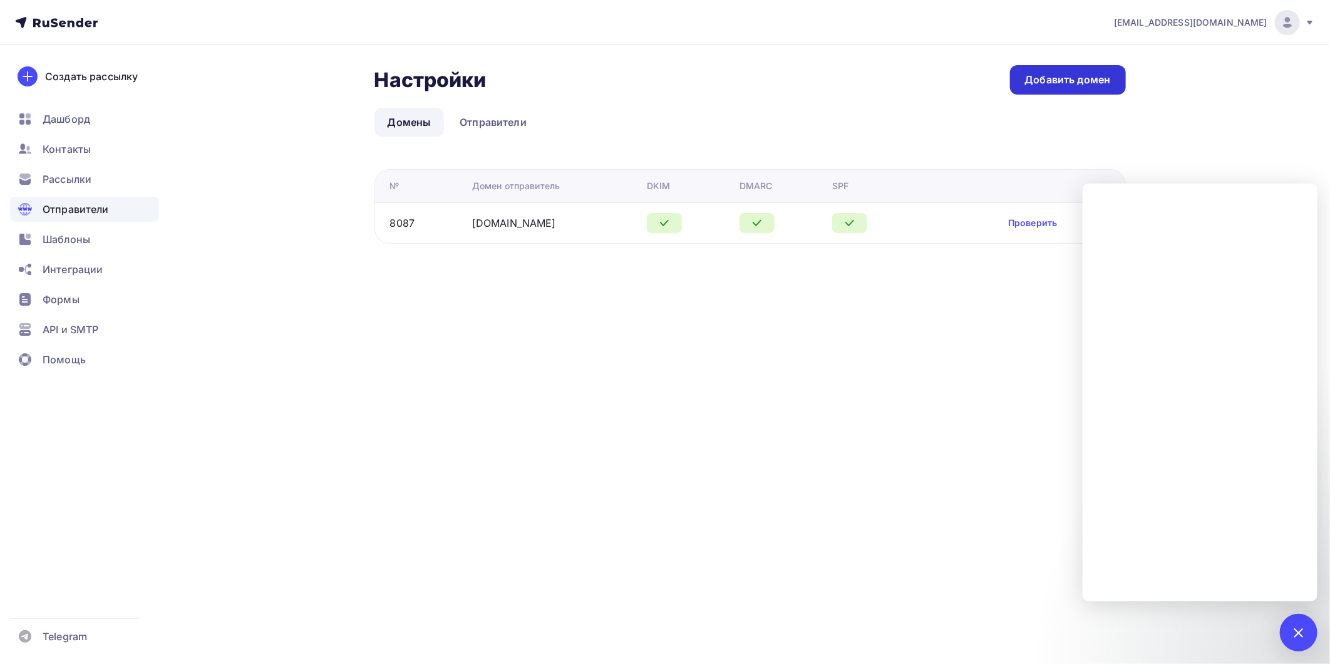
click at [1068, 79] on div "Добавить домен" at bounding box center [1068, 80] width 86 height 14
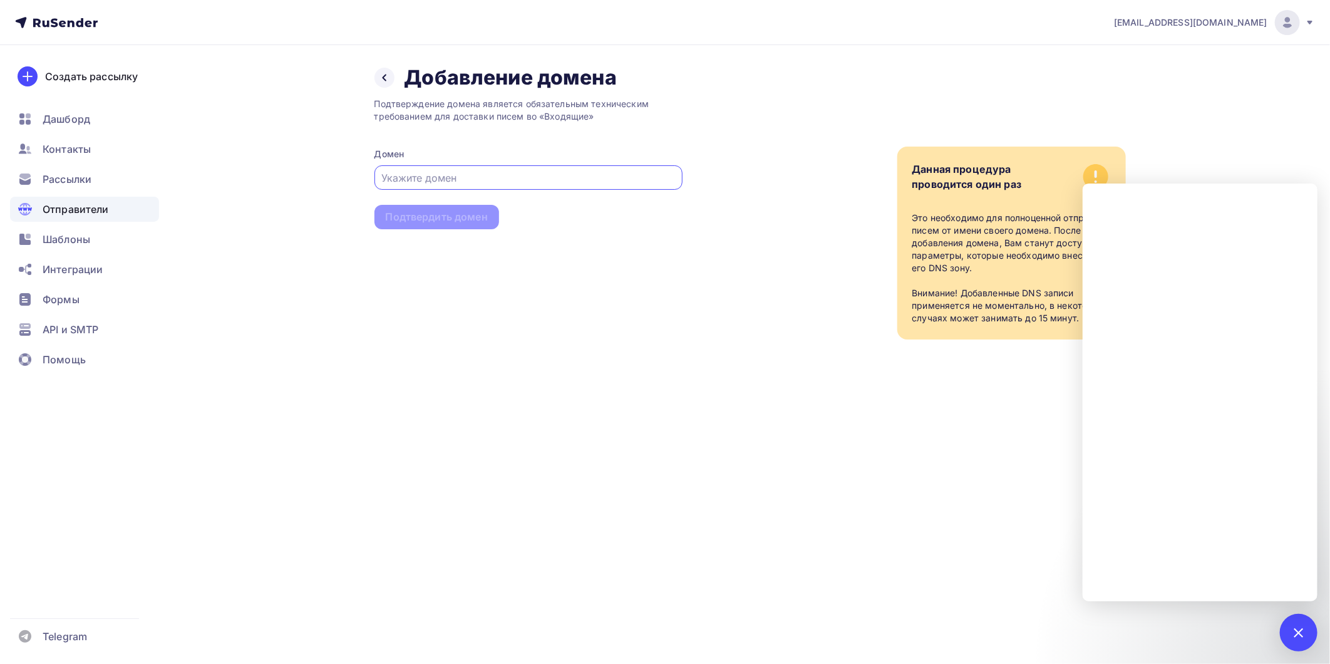
click at [379, 89] on div "Назад Добавление домена Добавление домена" at bounding box center [495, 77] width 242 height 25
click at [392, 78] on div at bounding box center [384, 78] width 20 height 20
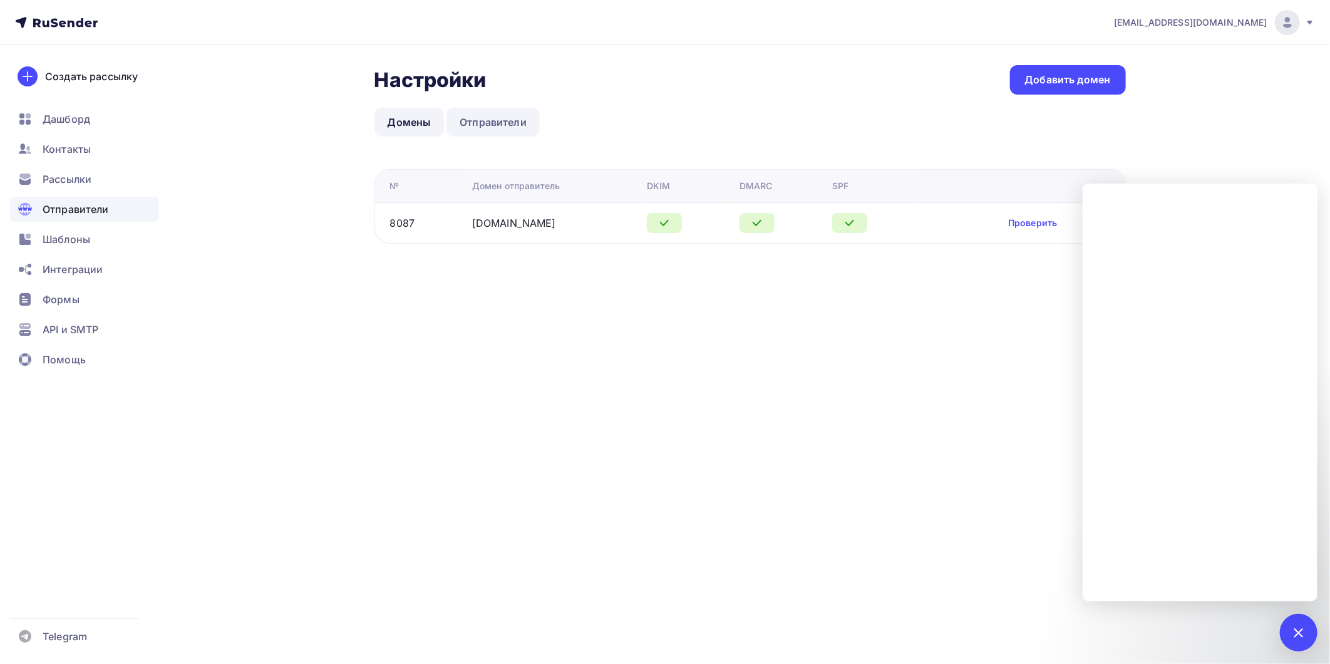
click at [499, 117] on link "Отправители" at bounding box center [492, 122] width 93 height 29
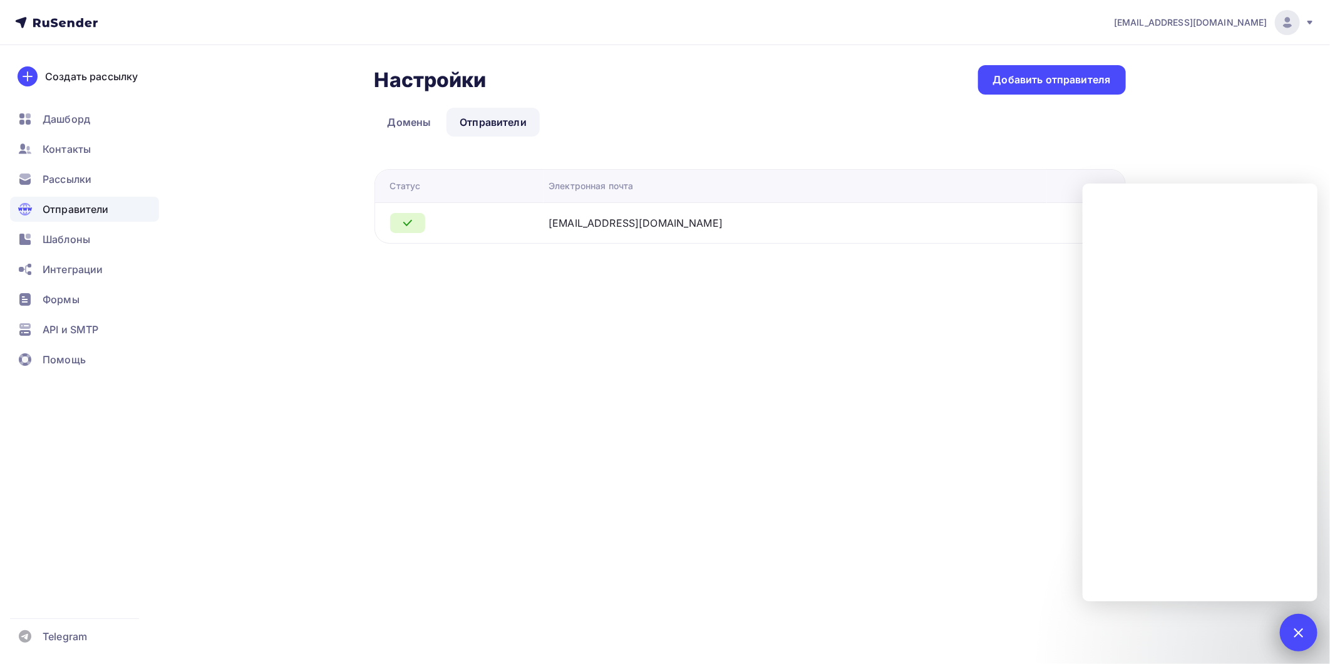
click at [1299, 621] on div at bounding box center [1298, 632] width 38 height 38
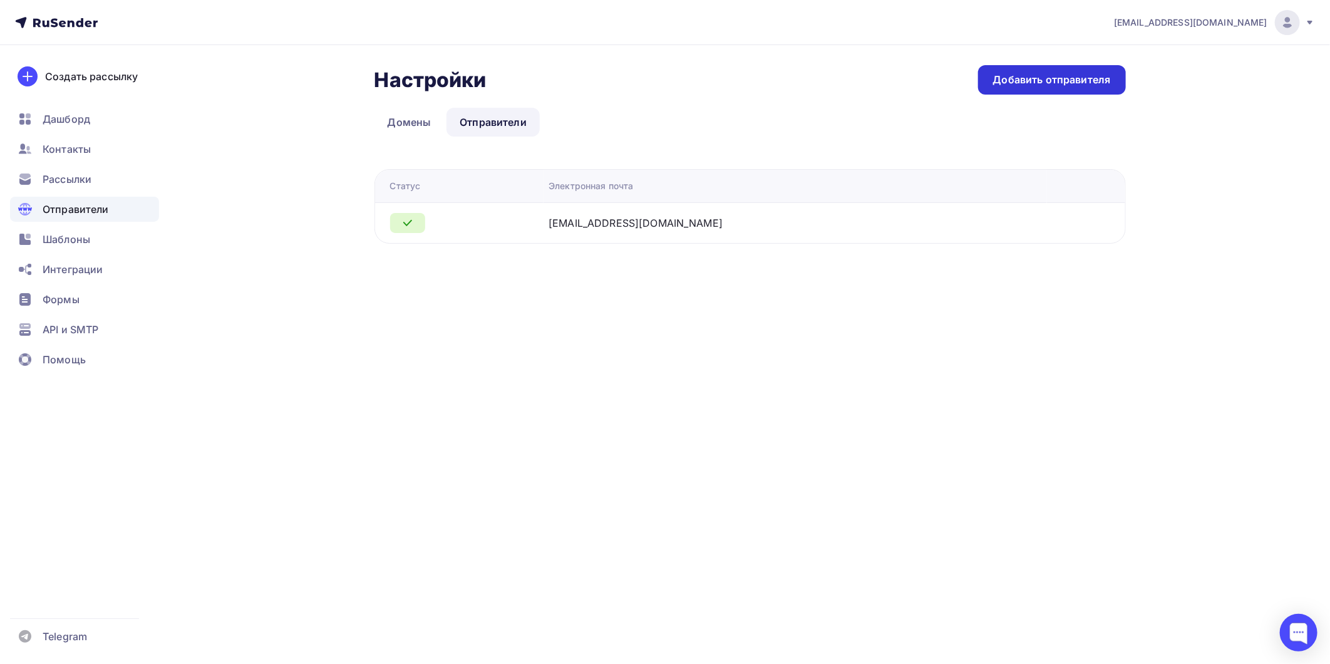
click at [1056, 88] on div "Добавить отправителя" at bounding box center [1052, 79] width 148 height 29
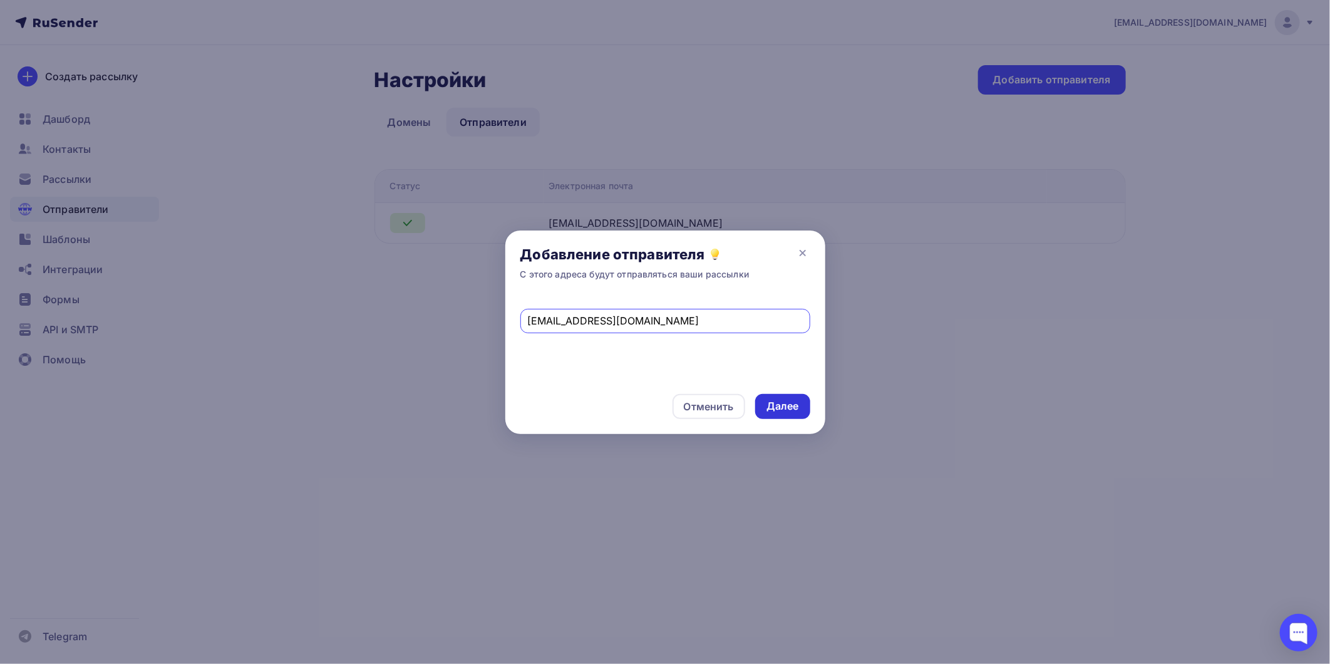
type input "[EMAIL_ADDRESS][DOMAIN_NAME]"
click at [783, 407] on div "Далее" at bounding box center [782, 406] width 33 height 14
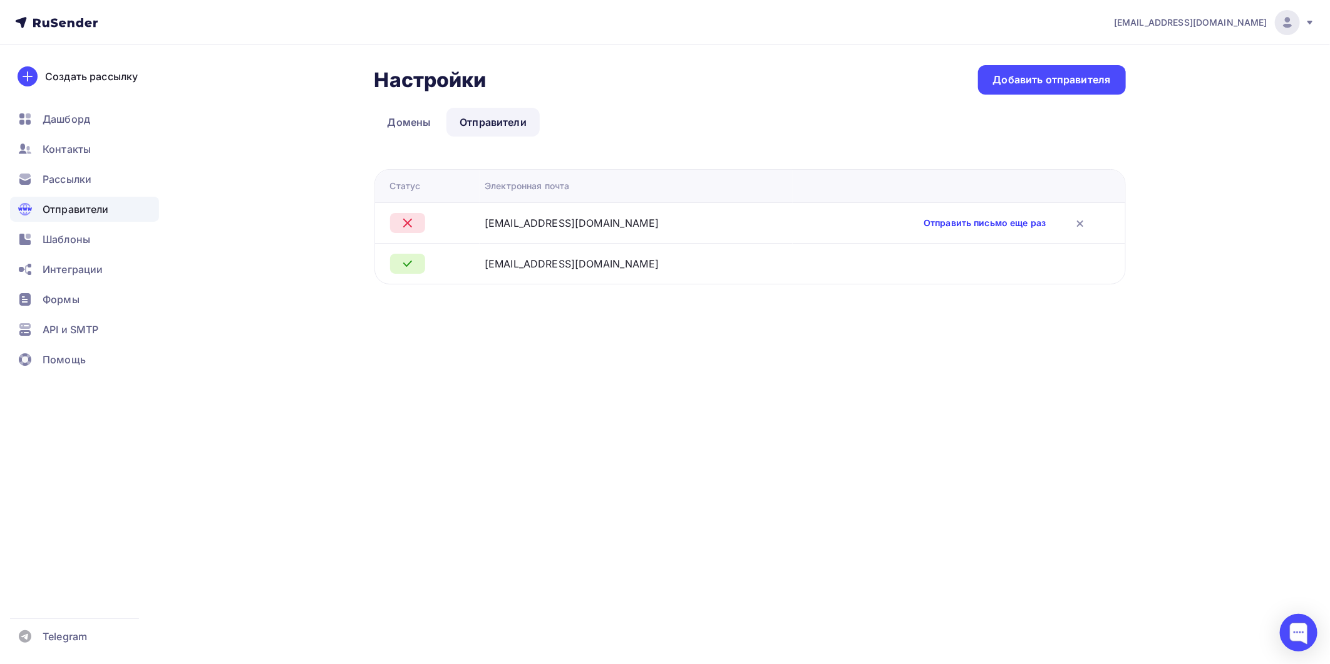
click at [946, 223] on link "Отправить письмо еще раз" at bounding box center [984, 223] width 122 height 13
click at [923, 228] on link "Отправить письмо еще раз" at bounding box center [984, 223] width 122 height 13
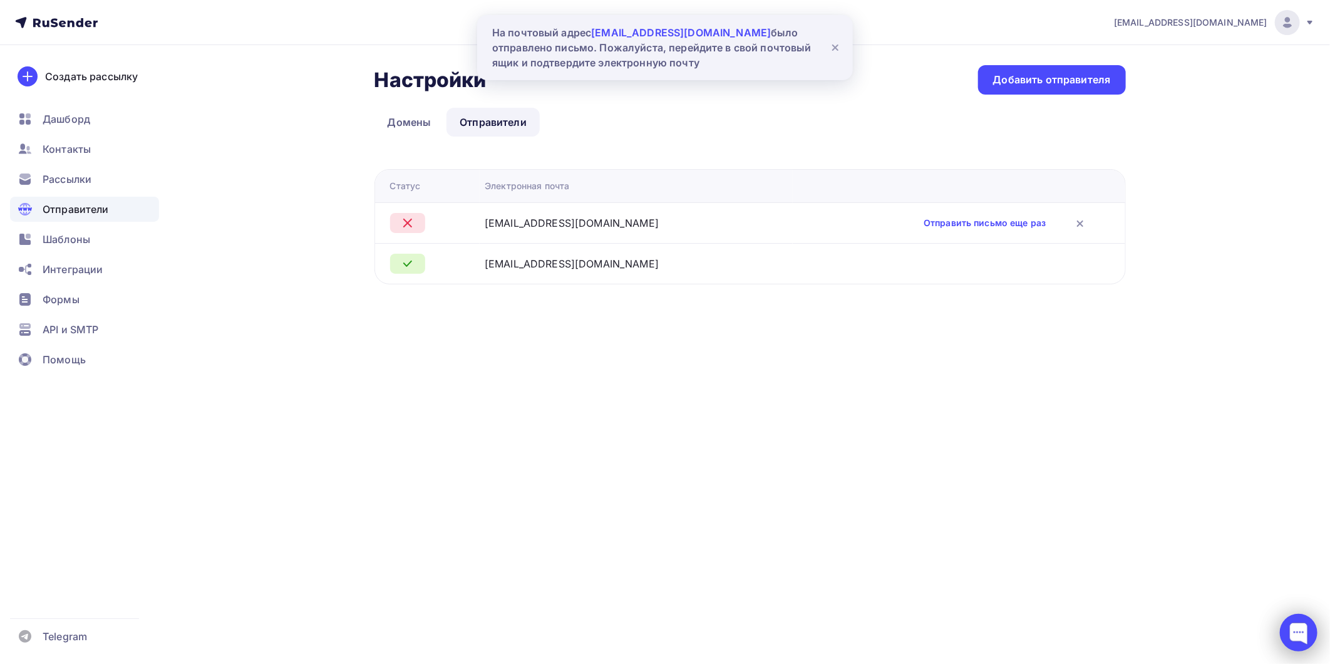
click at [1299, 631] on div at bounding box center [1298, 632] width 38 height 38
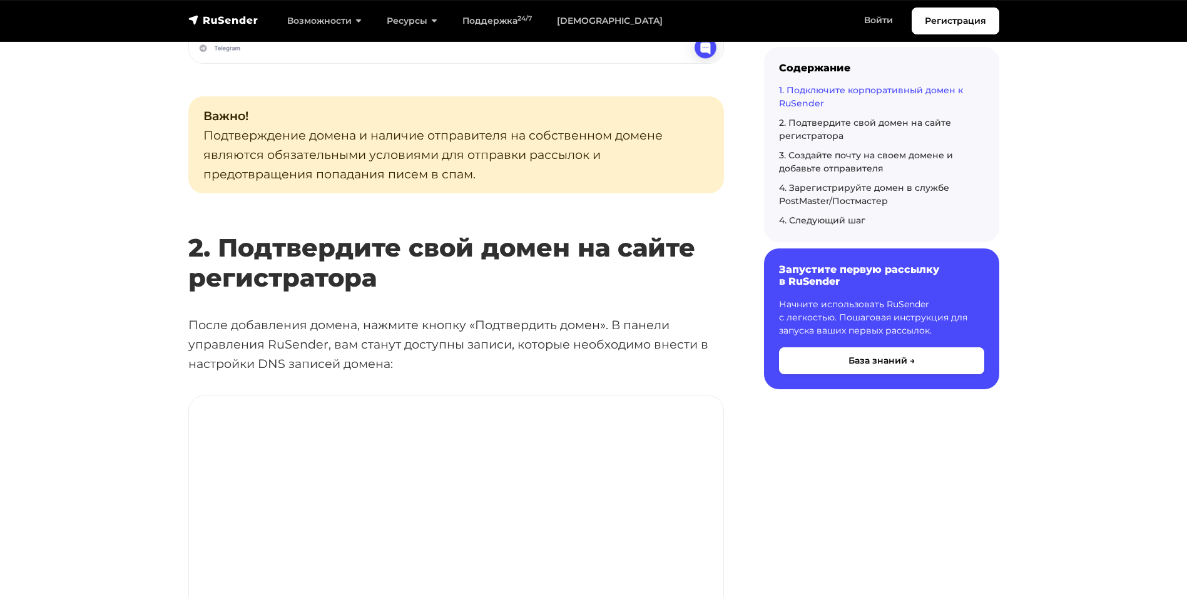
scroll to position [1502, 0]
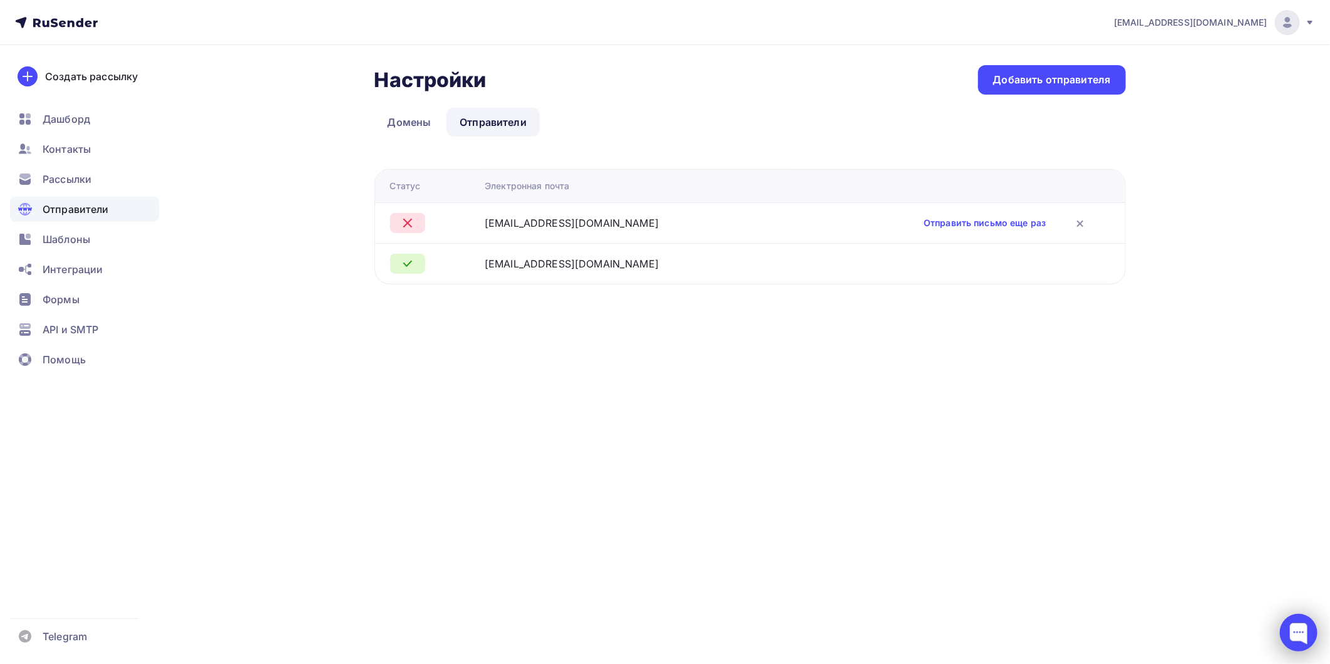
drag, startPoint x: 1275, startPoint y: 631, endPoint x: 1288, endPoint y: 631, distance: 13.1
click at [1279, 631] on div at bounding box center [1298, 632] width 38 height 38
click at [1296, 620] on div at bounding box center [1298, 632] width 38 height 38
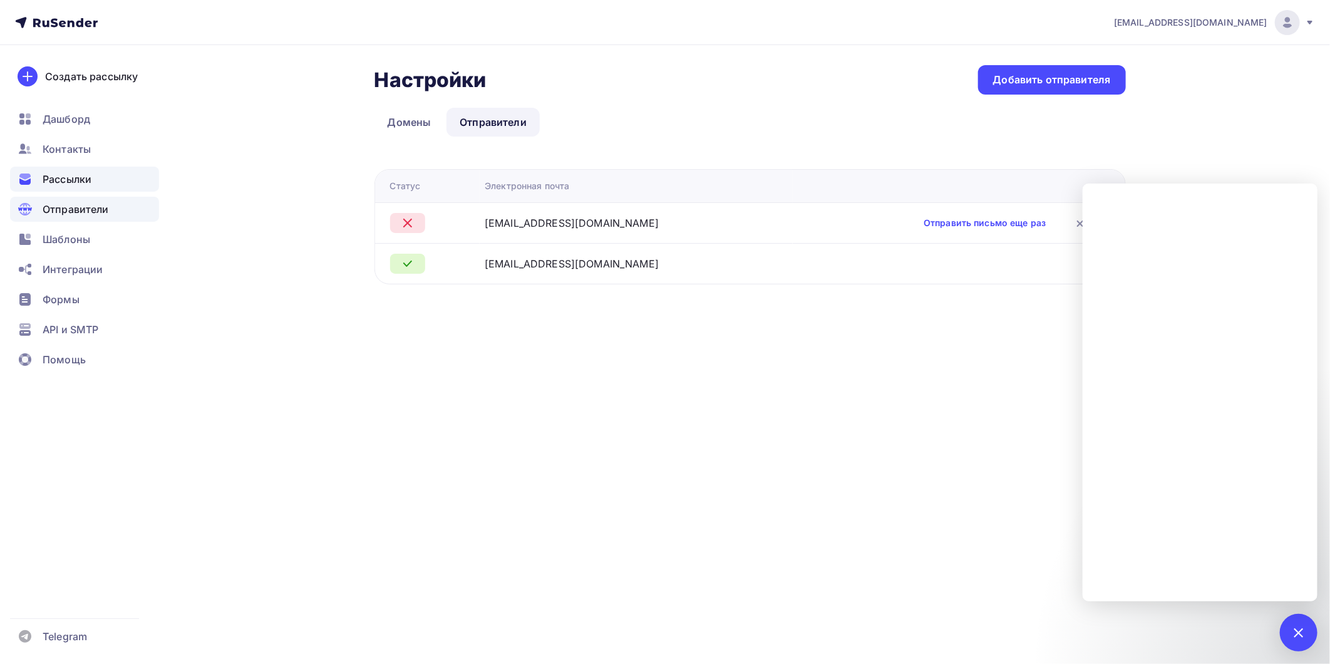
click at [64, 178] on span "Рассылки" at bounding box center [67, 179] width 49 height 15
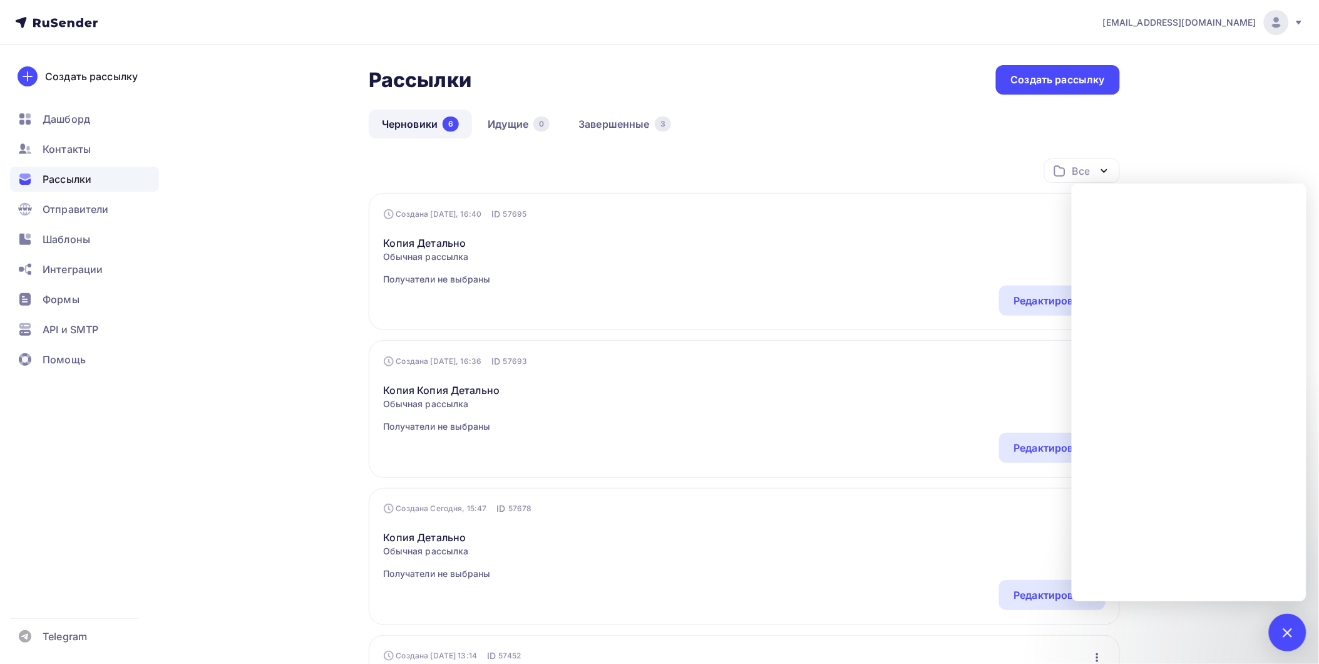
click at [282, 521] on div "Рассылки Рассылки Создать рассылку [GEOGRAPHIC_DATA] 6 Идущие 0 Завершенные 3 Ч…" at bounding box center [659, 598] width 1026 height 1106
click at [67, 210] on span "Отправители" at bounding box center [76, 209] width 66 height 15
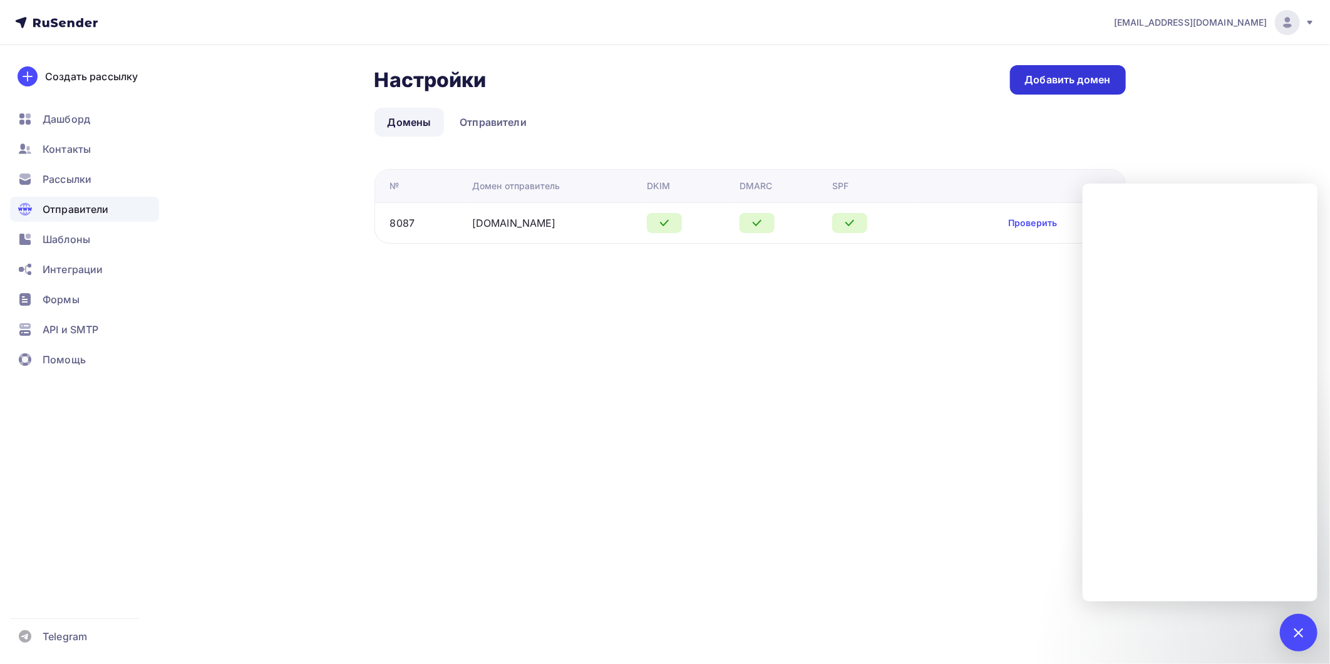
click at [1047, 84] on div "Добавить домен" at bounding box center [1068, 80] width 86 height 14
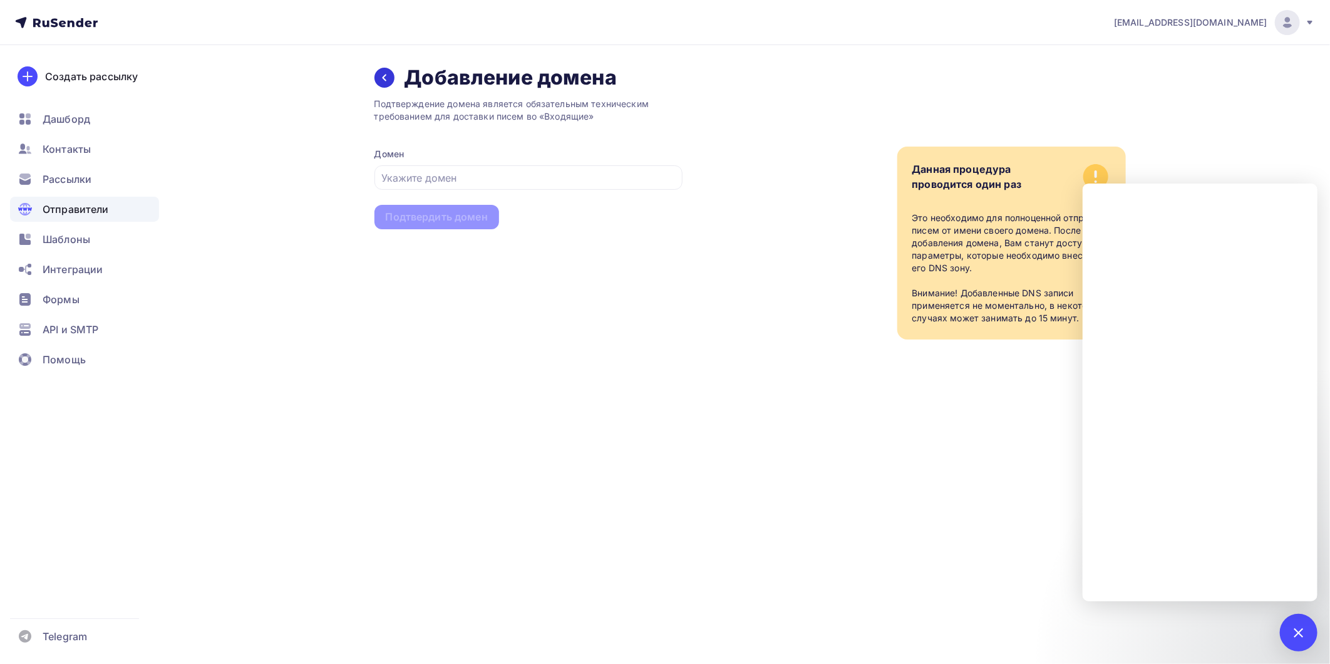
click at [389, 84] on div at bounding box center [384, 78] width 20 height 20
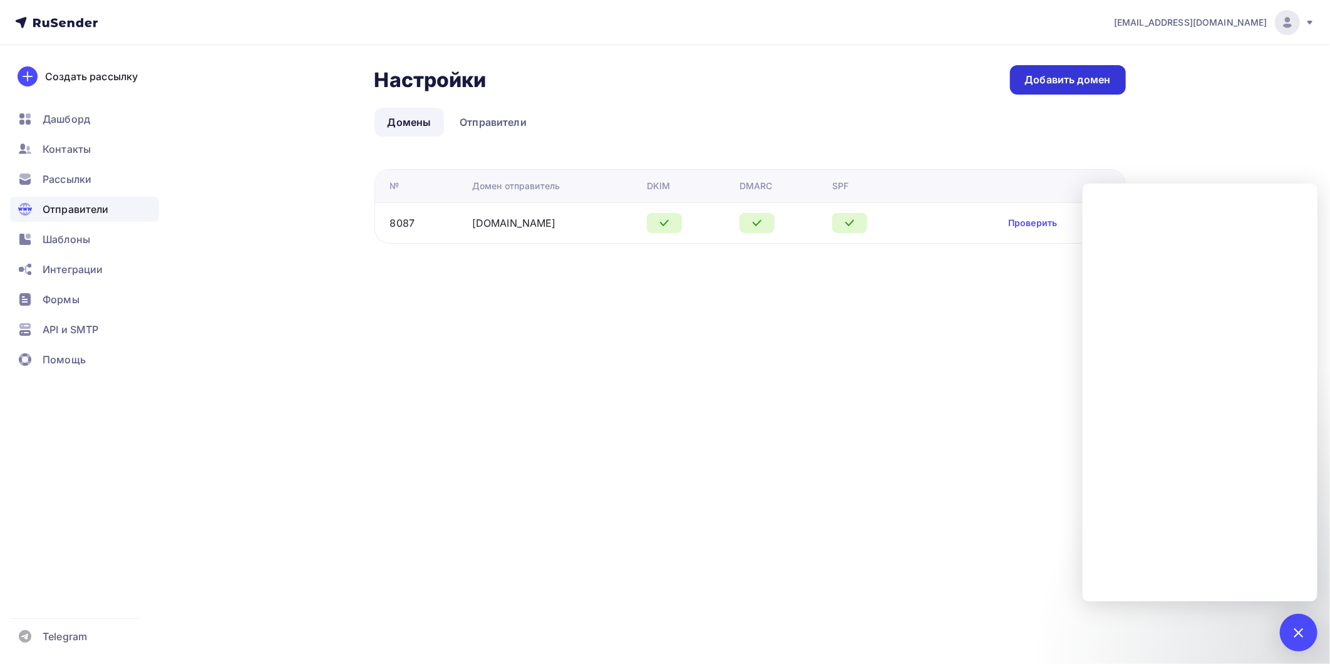
click at [1035, 90] on link "Добавить домен" at bounding box center [1068, 79] width 116 height 29
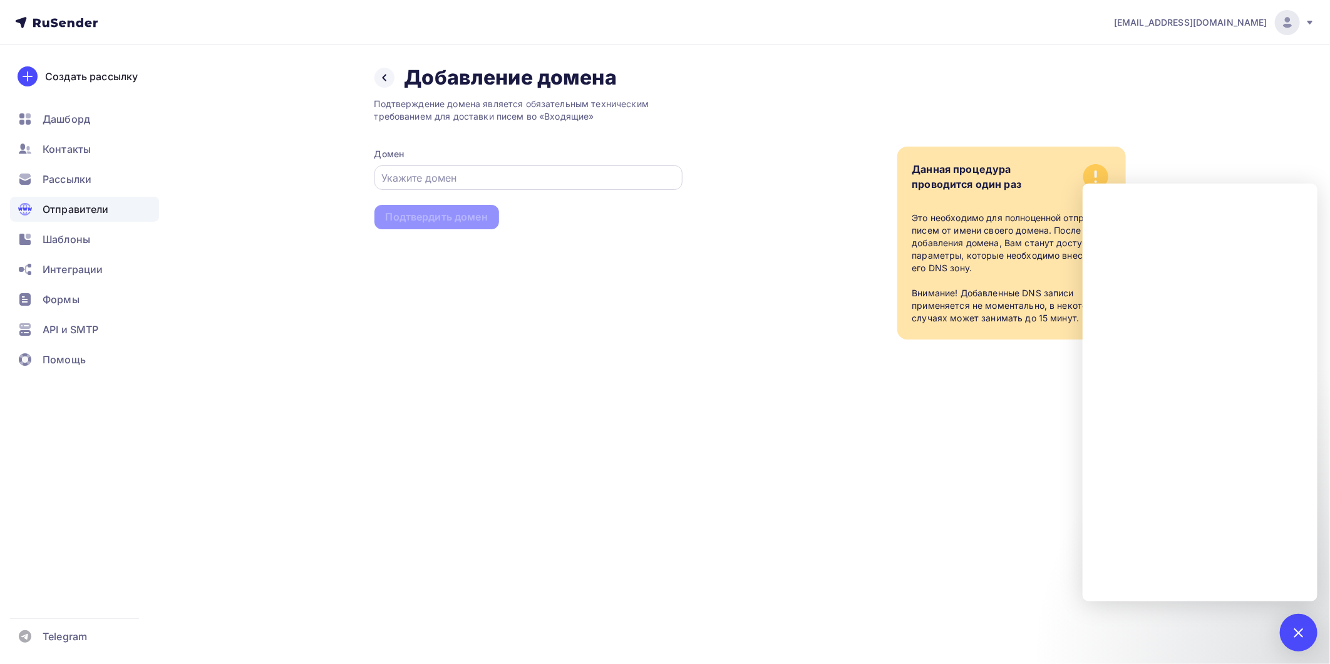
click at [454, 175] on input "text" at bounding box center [528, 177] width 294 height 15
drag, startPoint x: 534, startPoint y: 163, endPoint x: 524, endPoint y: 170, distance: 12.2
click at [533, 163] on div "Домен" at bounding box center [528, 169] width 308 height 42
click at [501, 179] on input "text" at bounding box center [528, 177] width 294 height 15
paste input "[DOMAIN_NAME]"
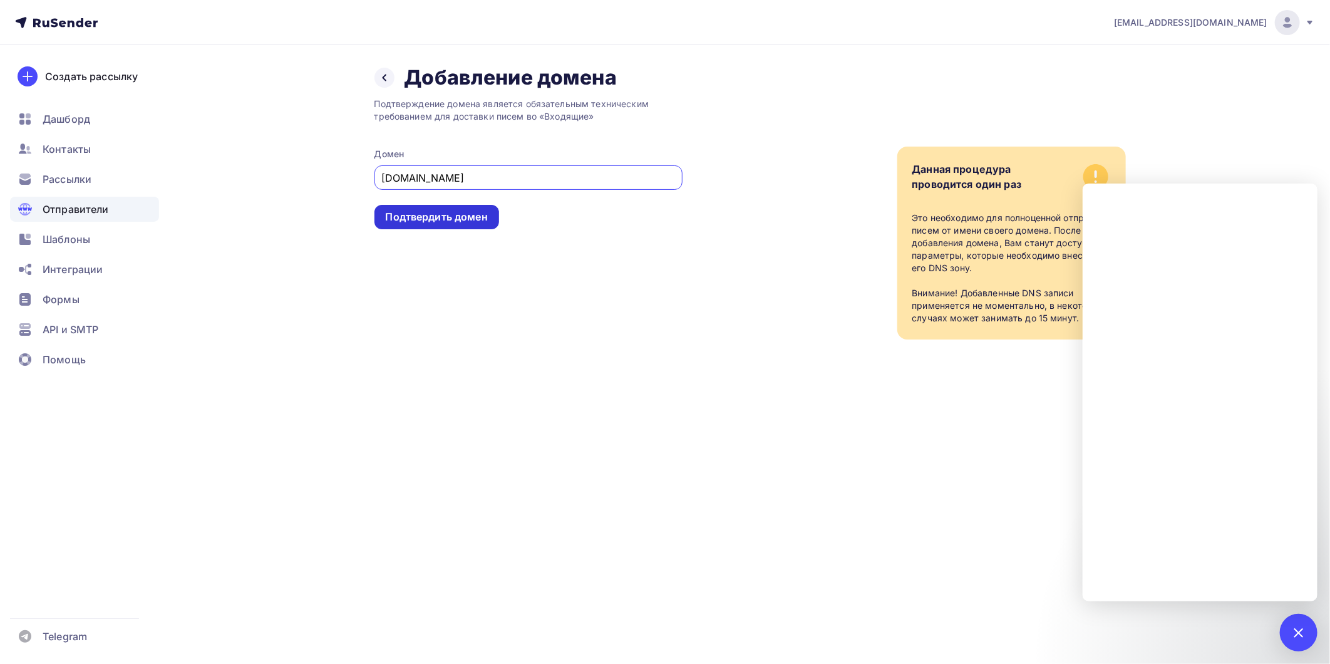
type input "[DOMAIN_NAME]"
click at [428, 220] on div "Подтвердить домен" at bounding box center [437, 217] width 102 height 14
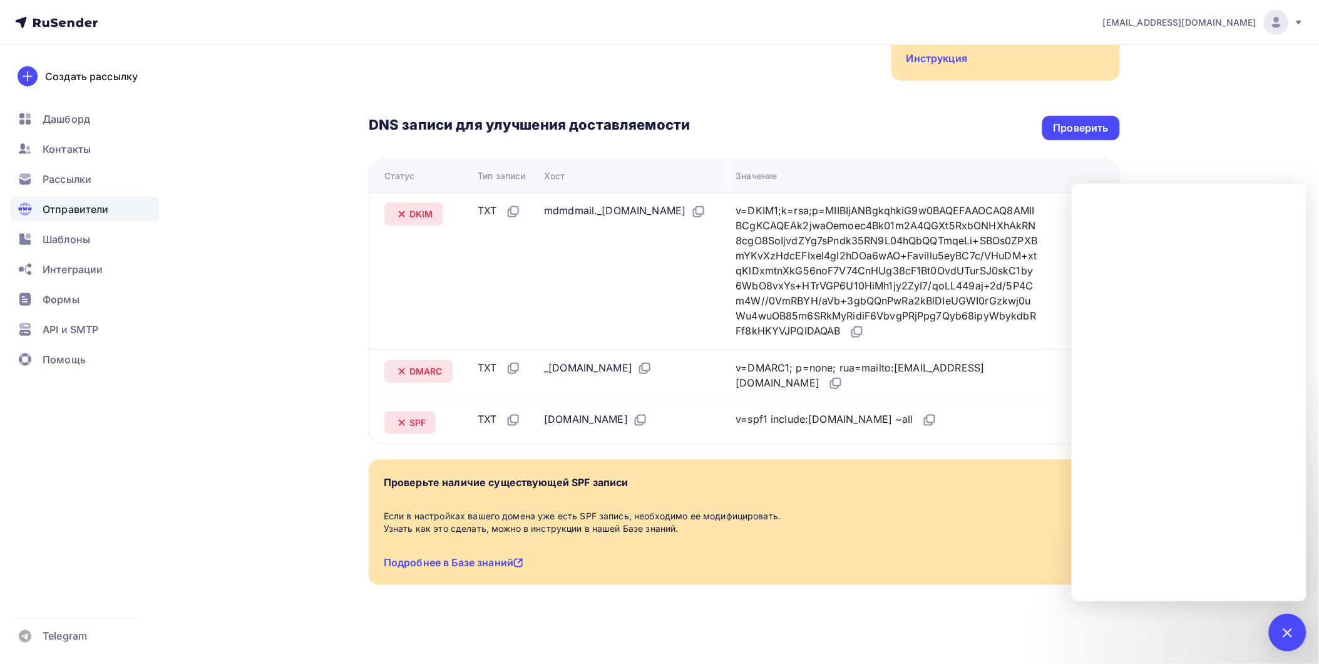
scroll to position [249, 0]
click at [1080, 131] on div "Проверить" at bounding box center [1080, 127] width 55 height 14
click at [922, 423] on icon at bounding box center [929, 418] width 15 height 15
click at [862, 329] on icon at bounding box center [858, 329] width 8 height 8
click at [706, 207] on icon at bounding box center [698, 210] width 15 height 15
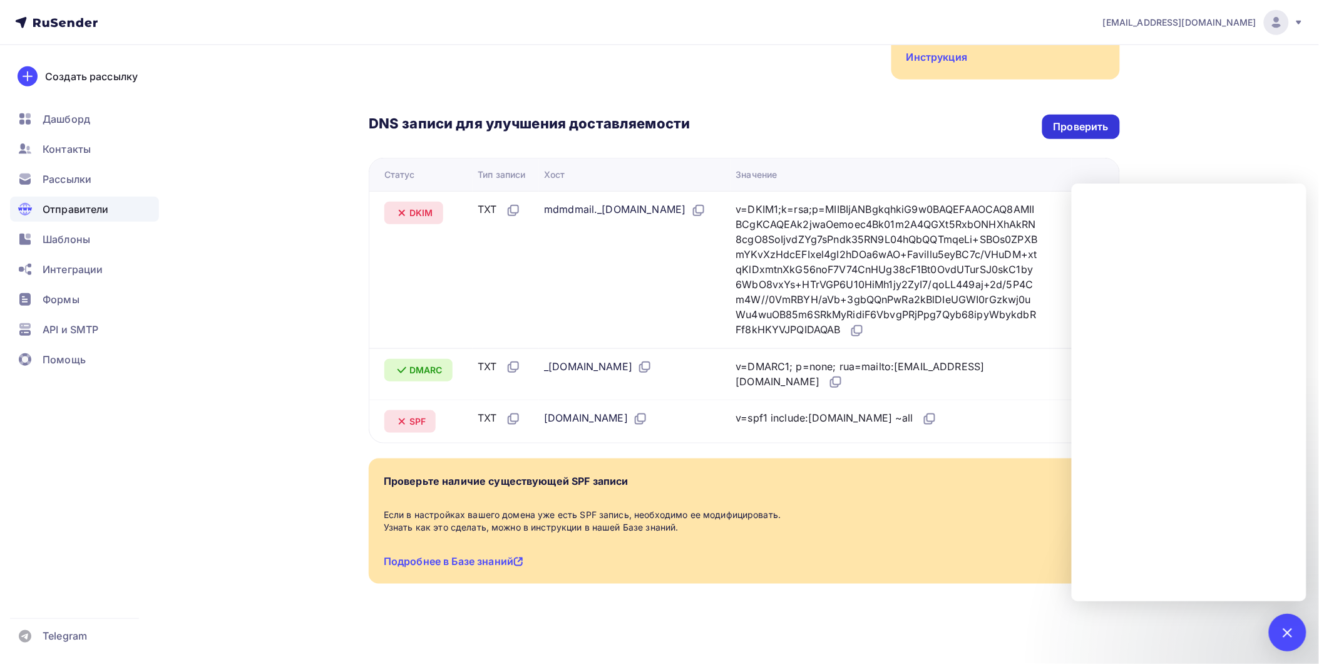
click at [1074, 118] on div "Проверить" at bounding box center [1081, 127] width 78 height 24
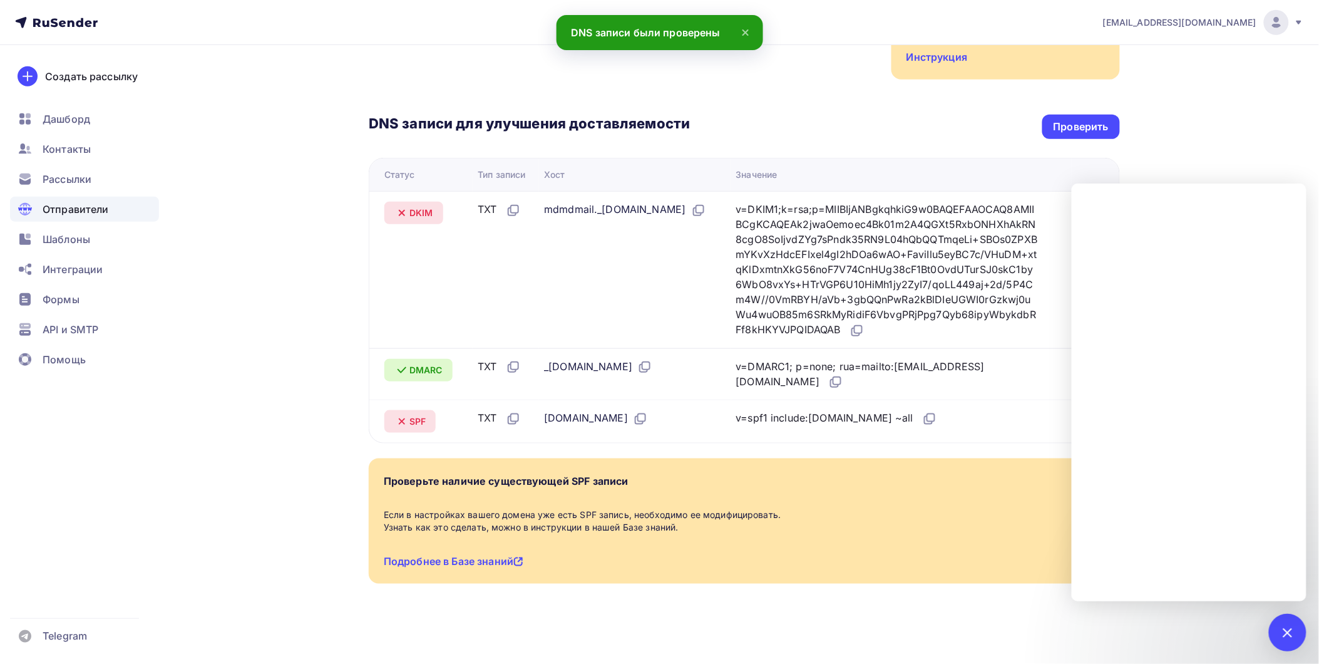
click at [1172, 626] on div "Назад [DOMAIN_NAME] Не подтвержден Подтверждение домена Подтверждение домена яв…" at bounding box center [659, 231] width 1026 height 868
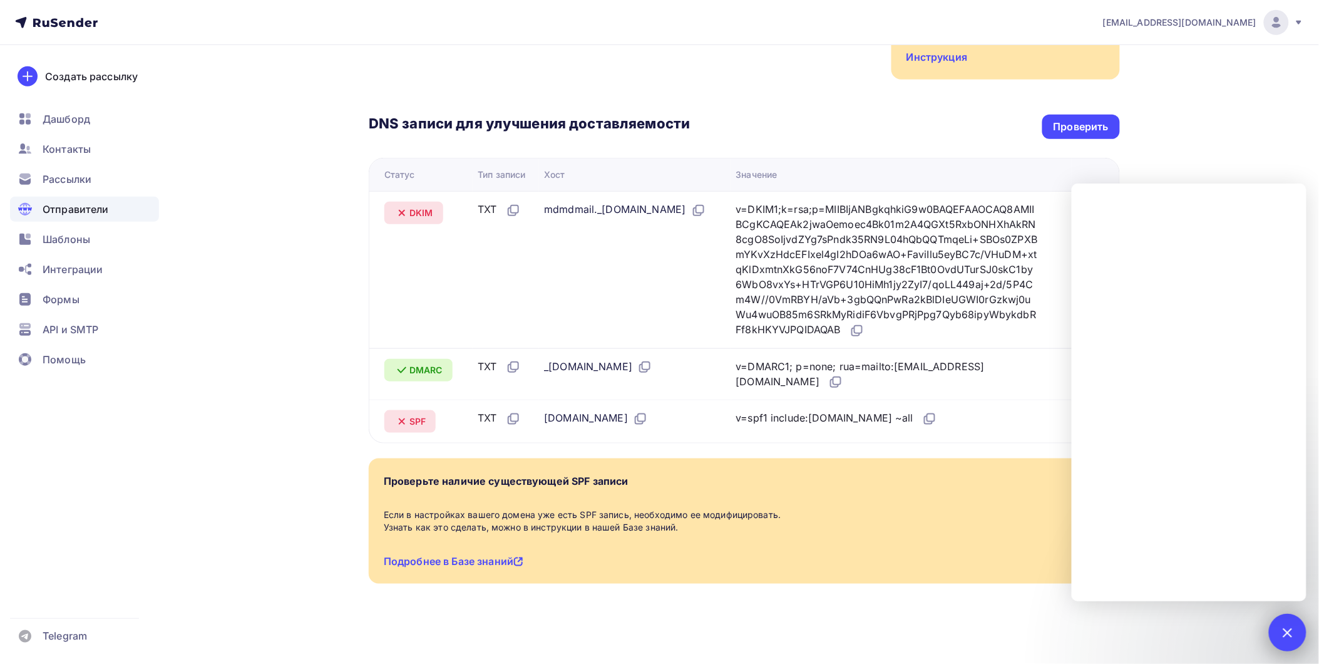
click at [1281, 633] on div at bounding box center [1287, 631] width 17 height 17
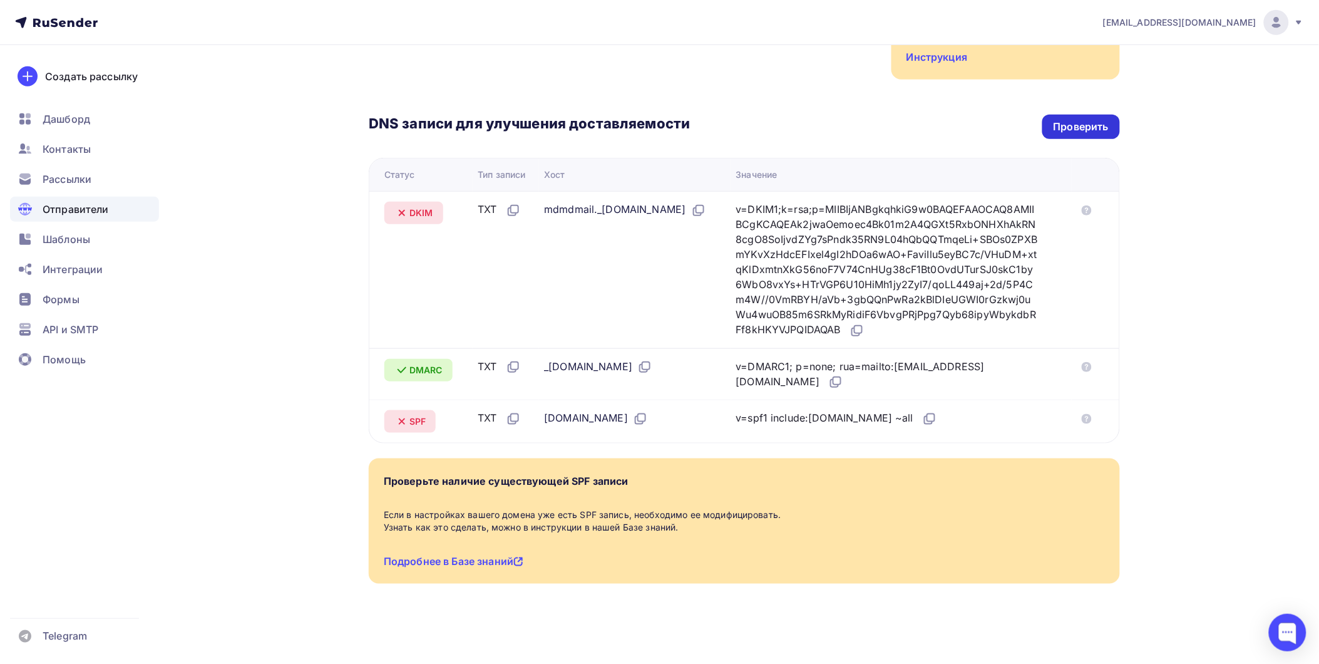
click at [1087, 131] on div "Проверить" at bounding box center [1080, 127] width 55 height 14
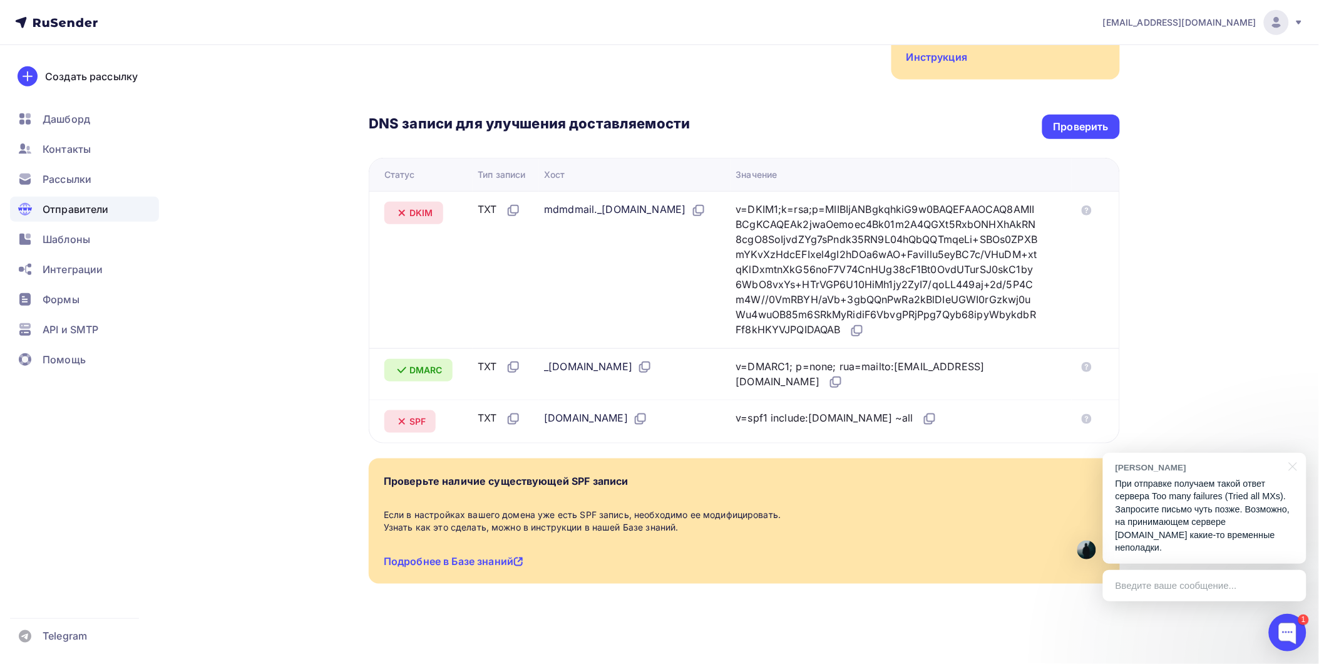
click at [1184, 526] on p "При отправке получаем такой ответ сервера Too many failures (Tried all MXs). За…" at bounding box center [1204, 515] width 178 height 77
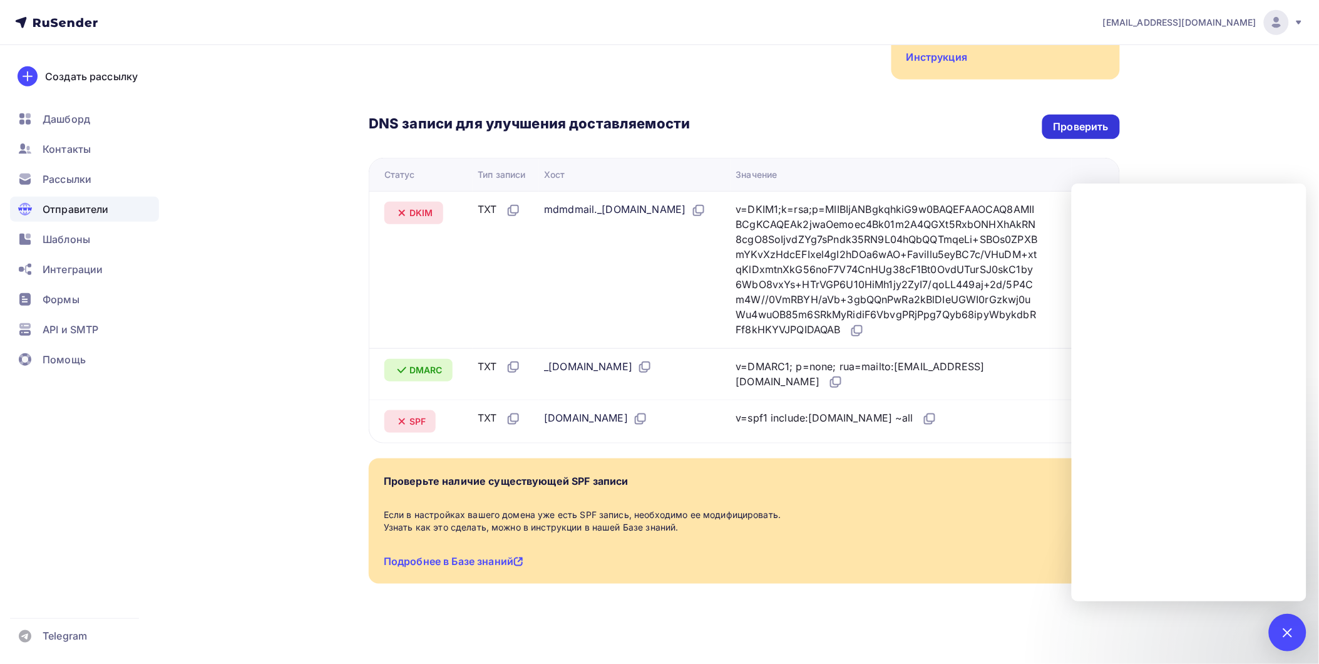
click at [1079, 125] on div "Проверить" at bounding box center [1080, 127] width 55 height 14
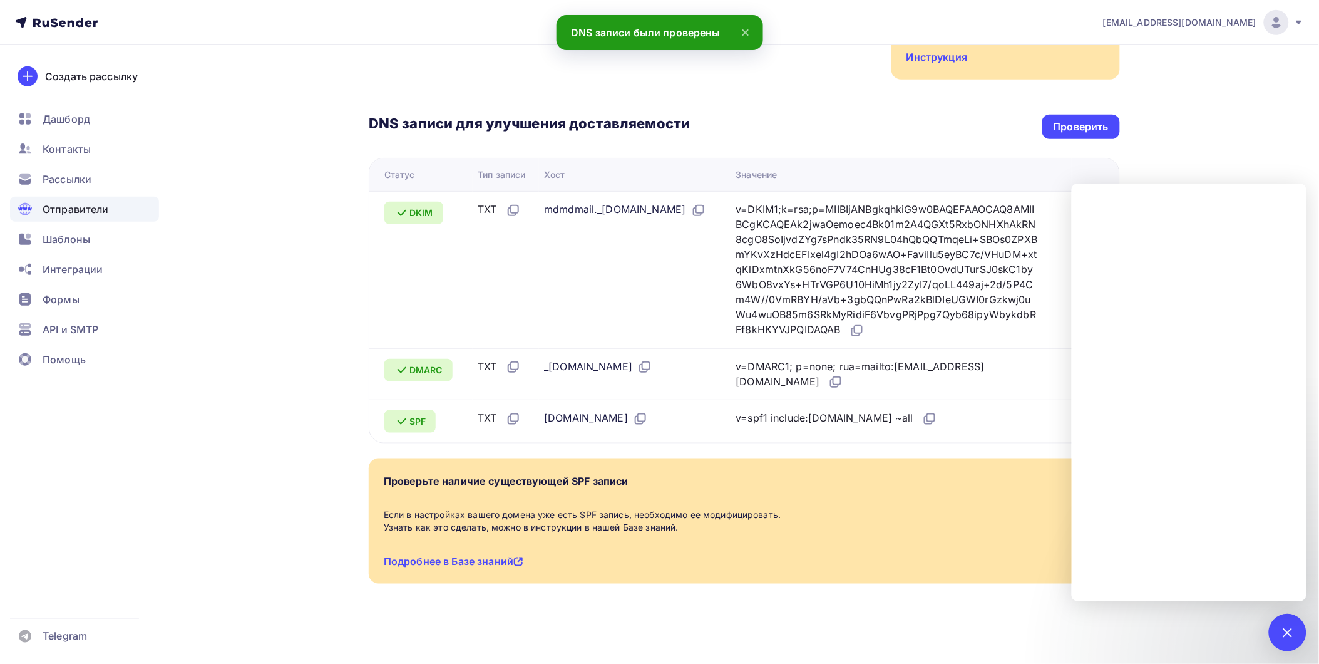
click at [61, 220] on div "Отправители" at bounding box center [84, 209] width 149 height 25
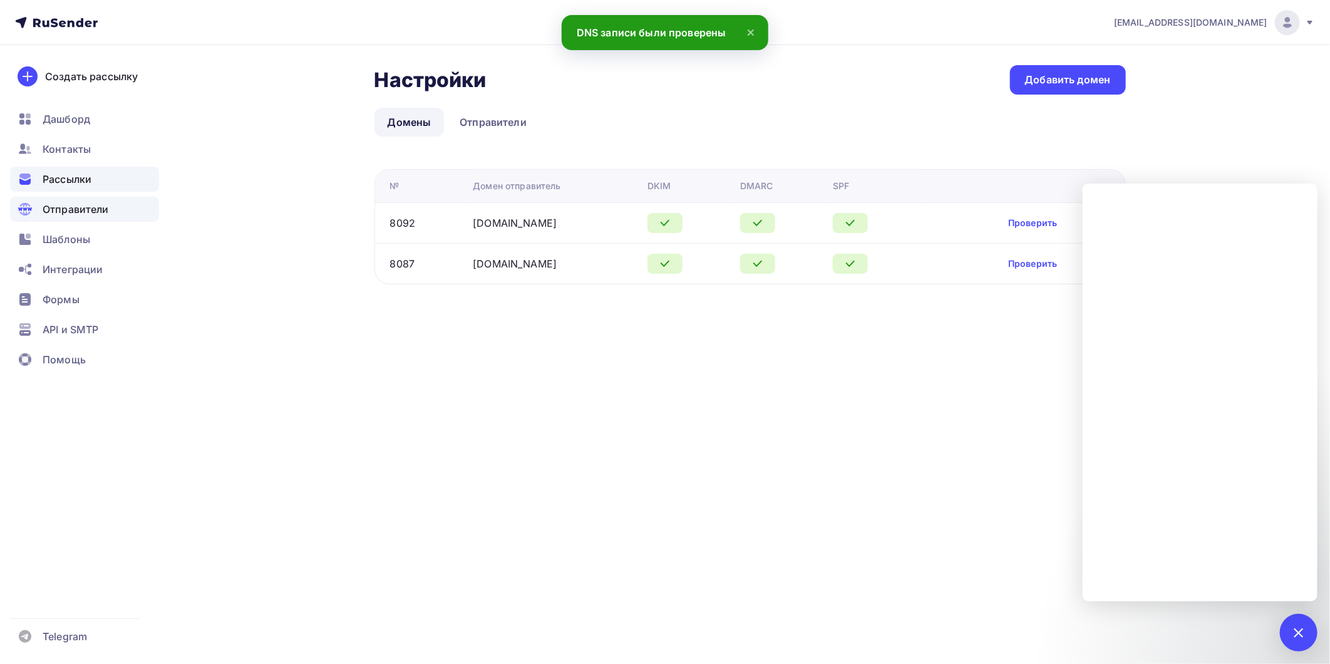
click at [78, 174] on span "Рассылки" at bounding box center [67, 179] width 49 height 15
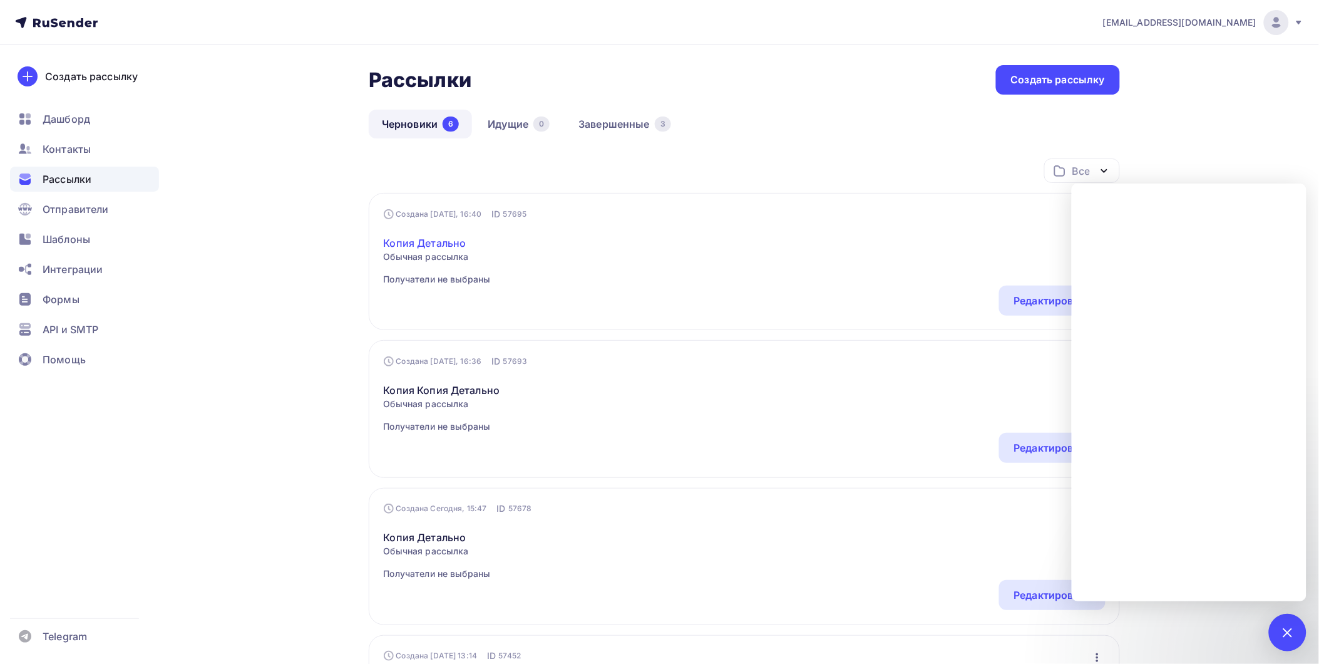
click at [422, 247] on link "Копия Детально" at bounding box center [437, 242] width 107 height 15
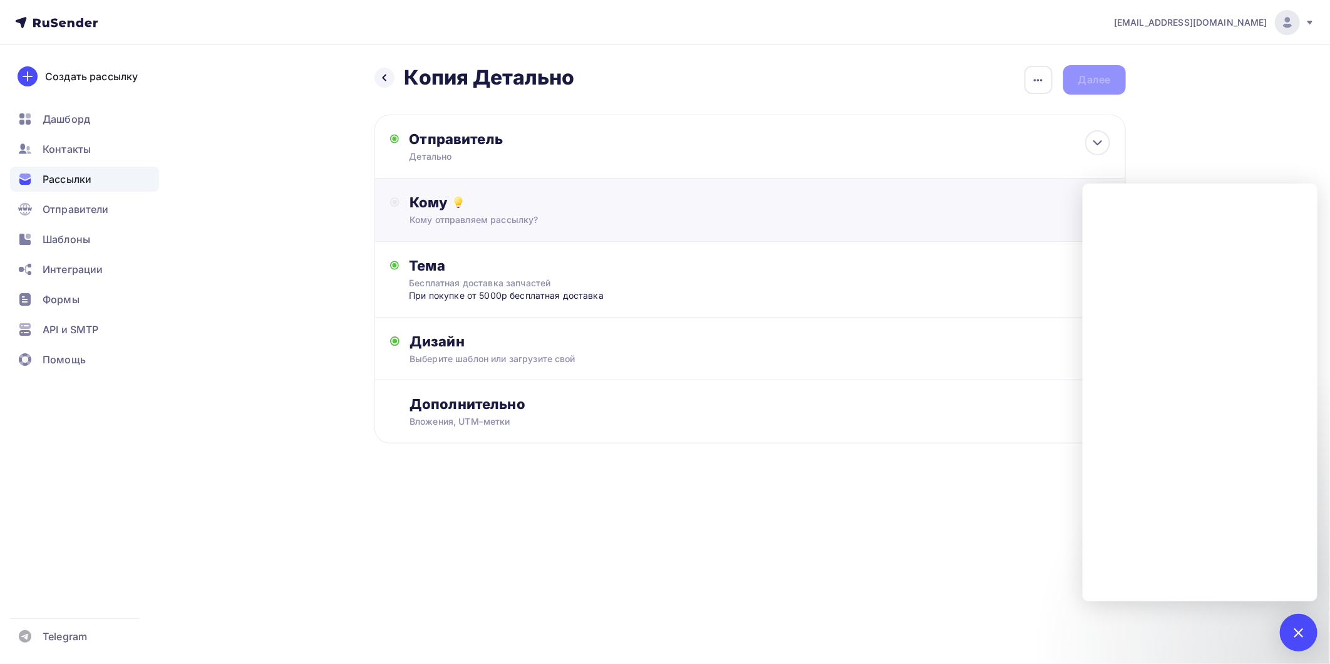
click at [485, 207] on div "Кому" at bounding box center [759, 202] width 700 height 18
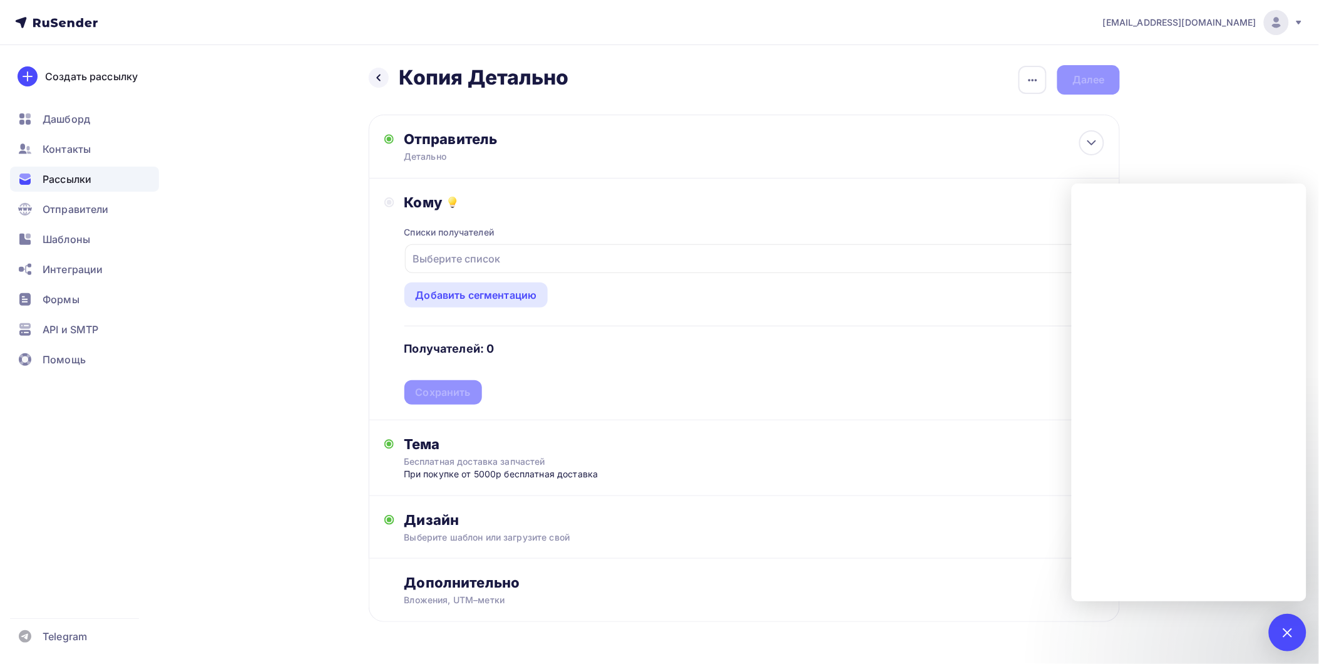
click at [459, 264] on div "Выберите список" at bounding box center [457, 258] width 98 height 23
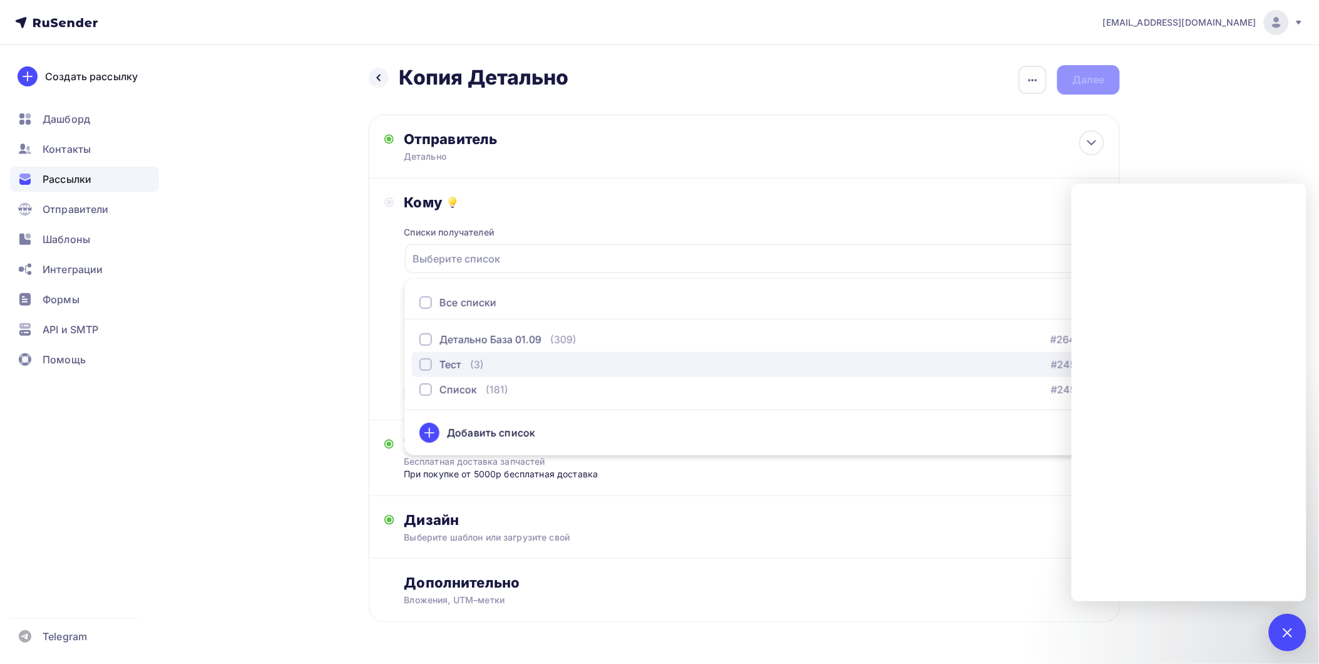
click at [422, 359] on div "button" at bounding box center [425, 364] width 13 height 13
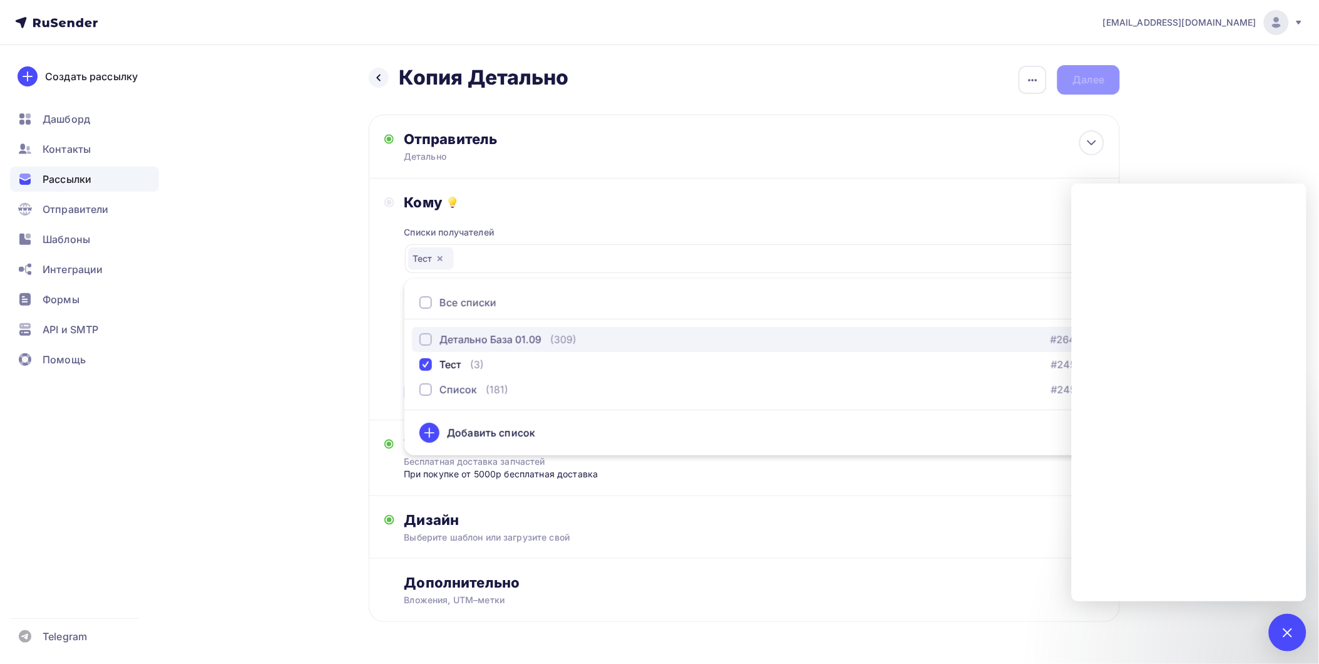
click at [423, 339] on div "button" at bounding box center [425, 339] width 13 height 13
click at [287, 383] on div "Назад Копия Детально Копия Детально Закончить позже Переименовать рассылку Удал…" at bounding box center [659, 373] width 1026 height 657
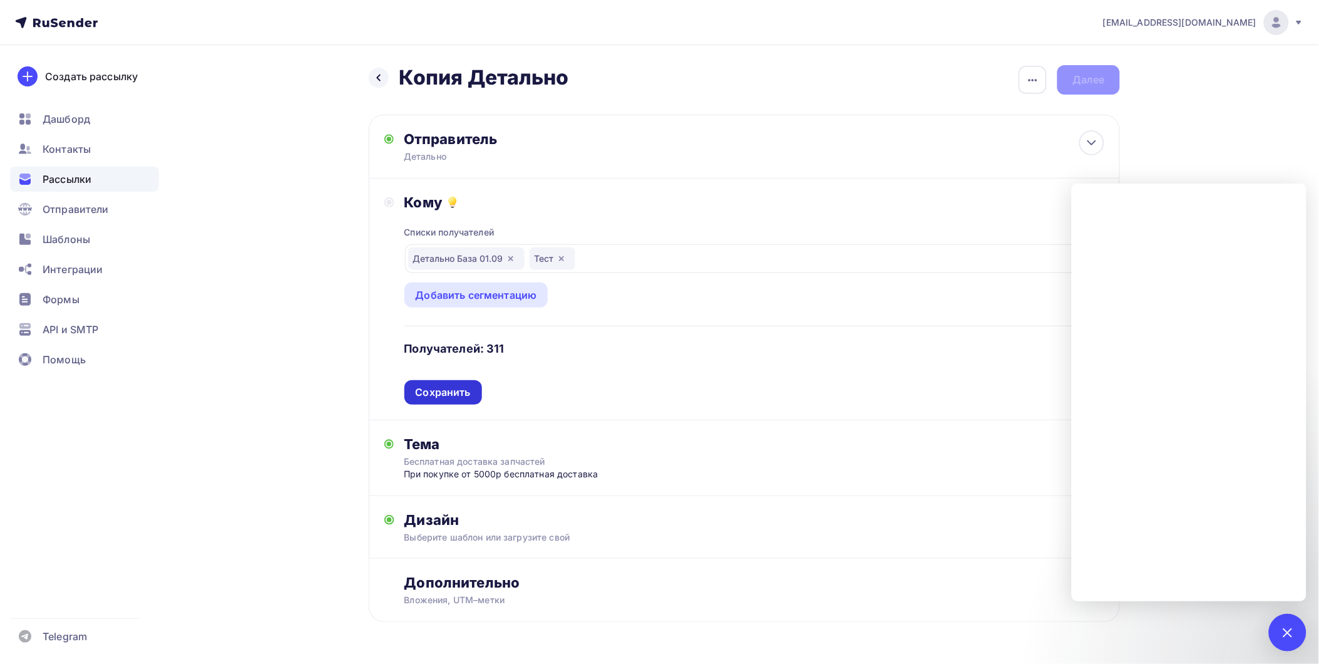
click at [453, 397] on div "Сохранить" at bounding box center [443, 392] width 55 height 14
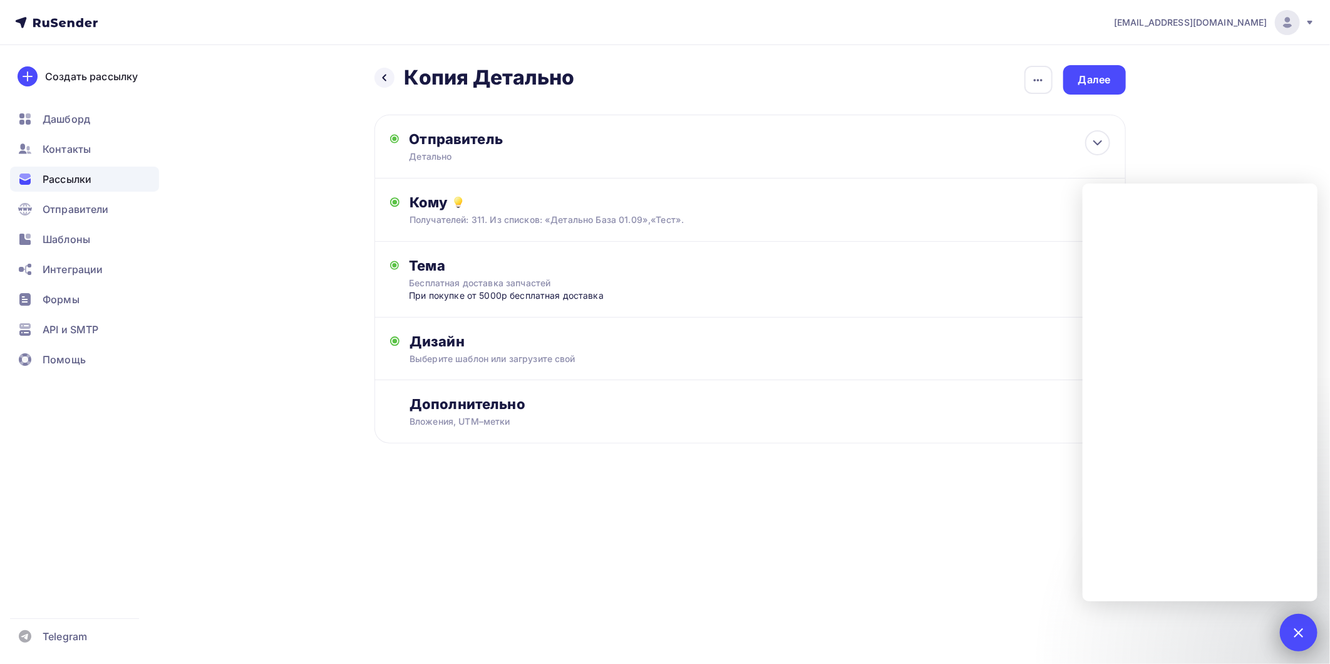
click at [1306, 628] on div "1" at bounding box center [1298, 632] width 38 height 38
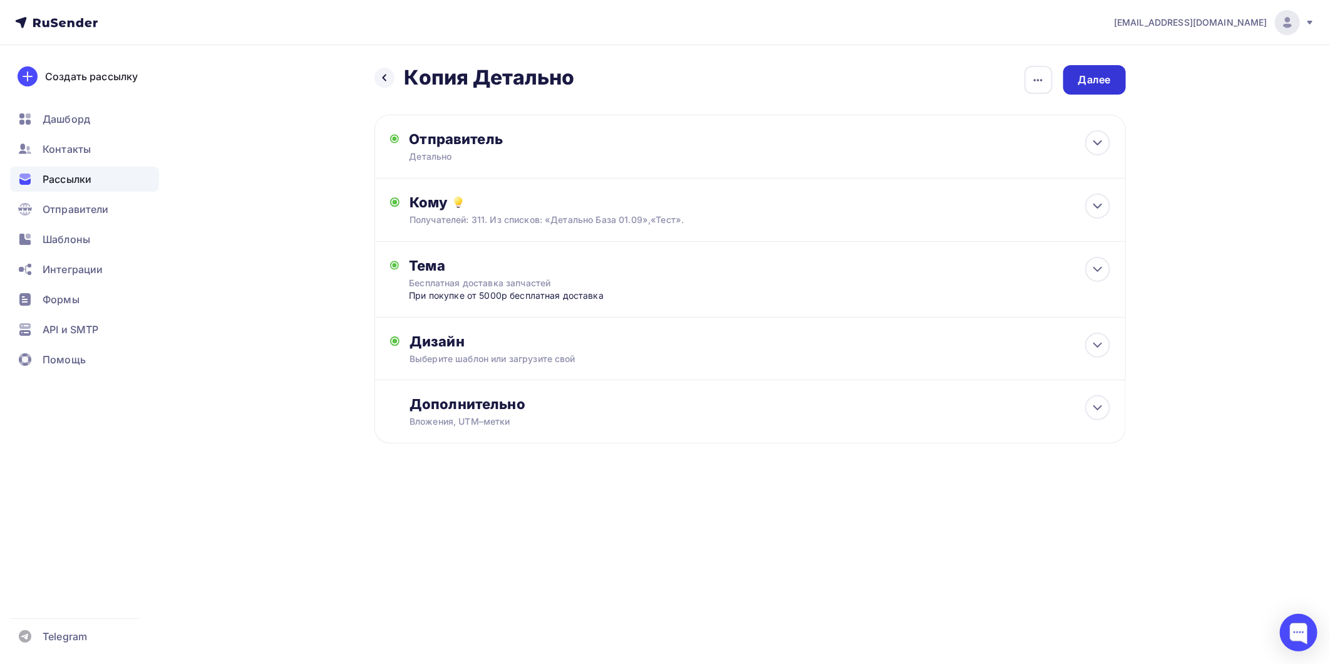
click at [1102, 68] on div "Далее" at bounding box center [1094, 79] width 63 height 29
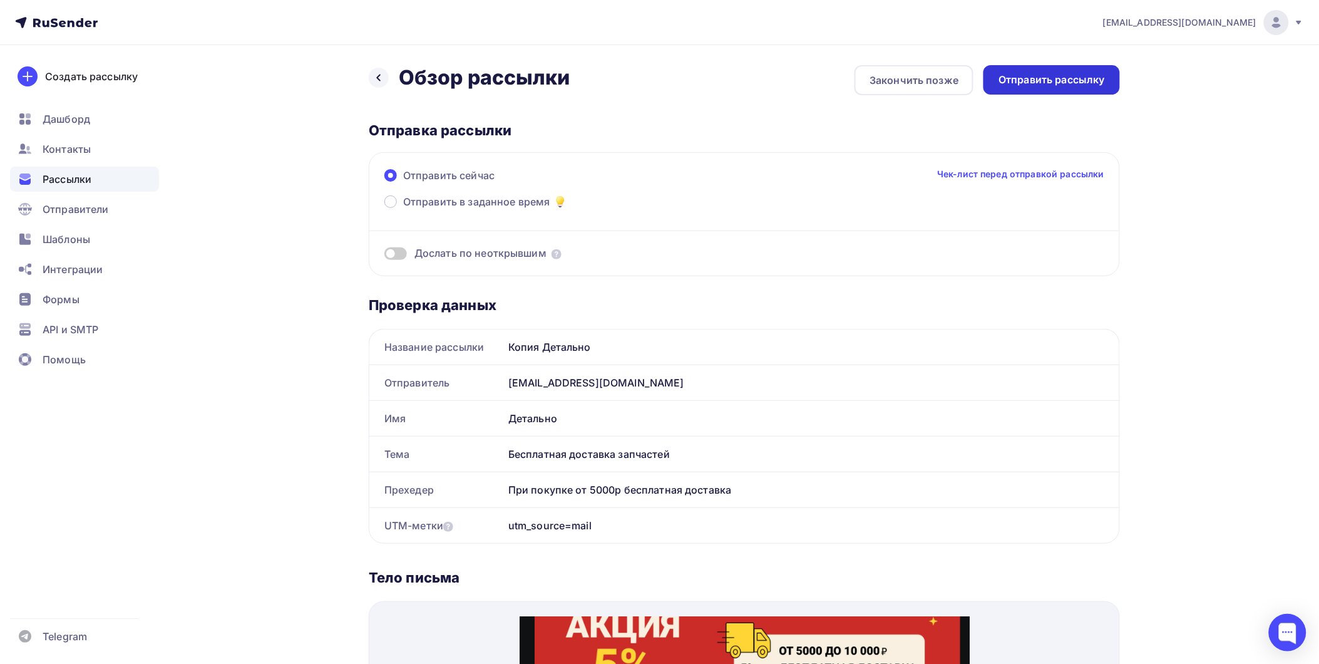
click at [1068, 81] on div "Отправить рассылку" at bounding box center [1051, 80] width 106 height 14
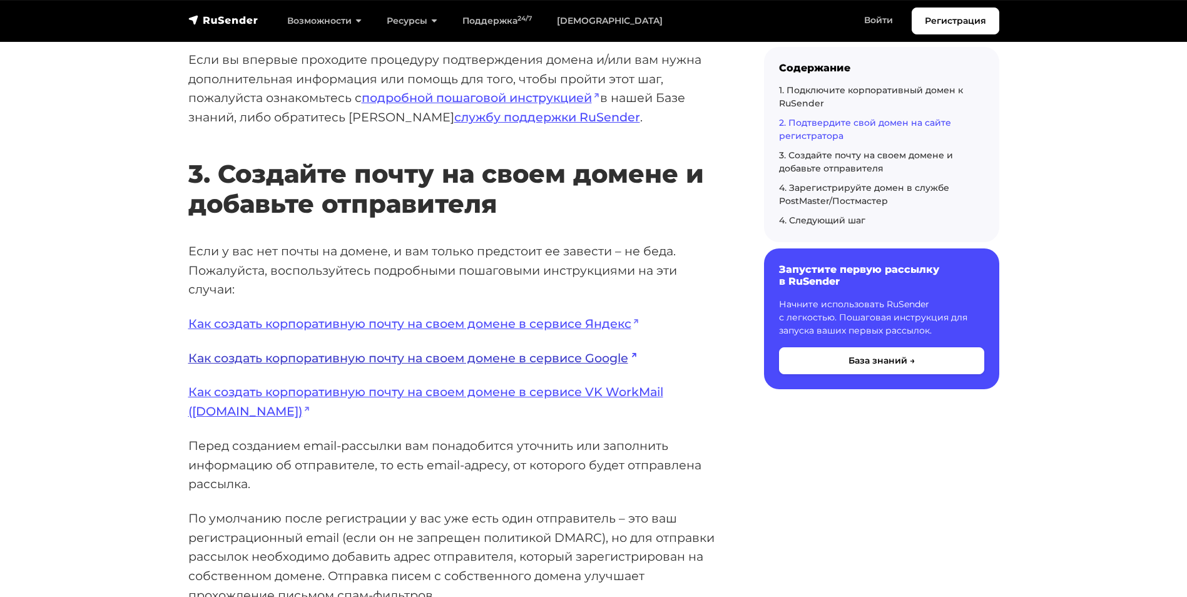
scroll to position [2379, 0]
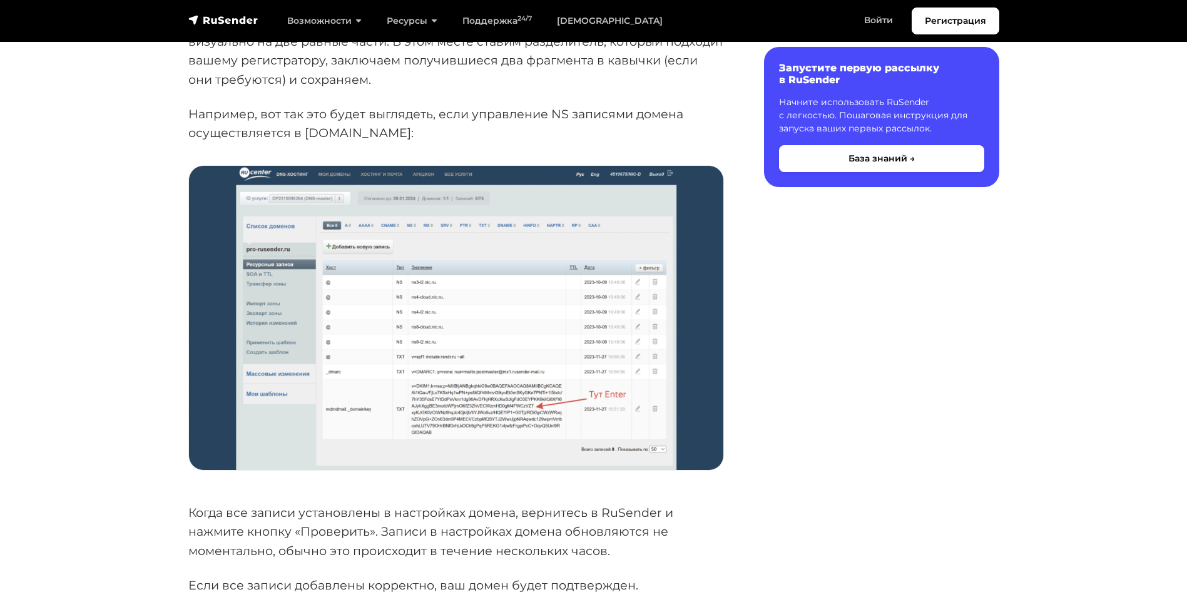
scroll to position [1252, 0]
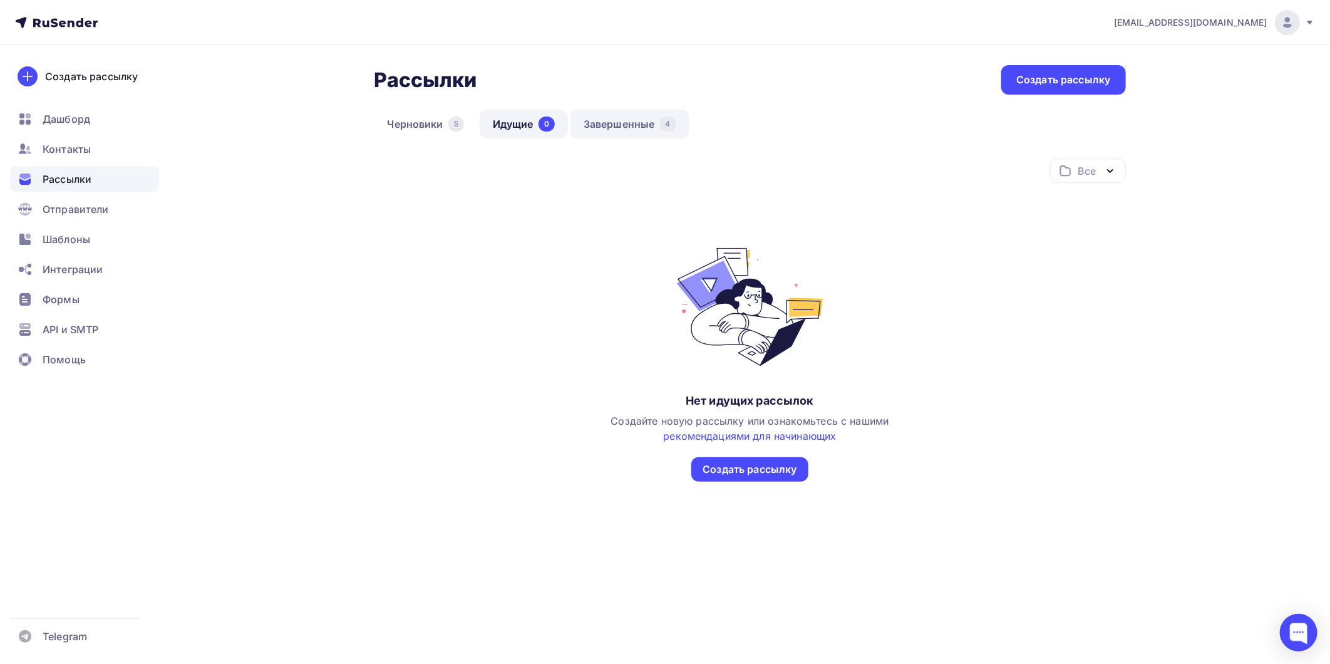
click at [648, 128] on link "Завершенные 4" at bounding box center [629, 124] width 119 height 29
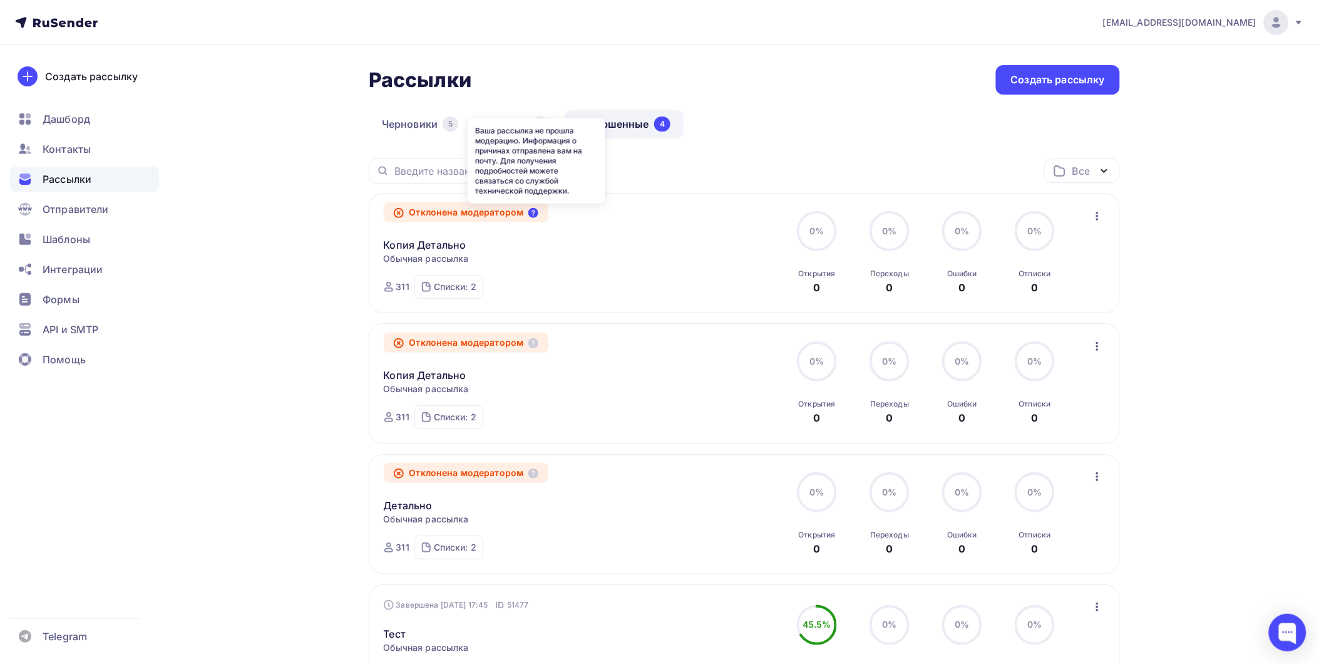
click at [532, 214] on icon at bounding box center [533, 213] width 10 height 10
click at [409, 126] on link "Черновики 5" at bounding box center [420, 124] width 103 height 29
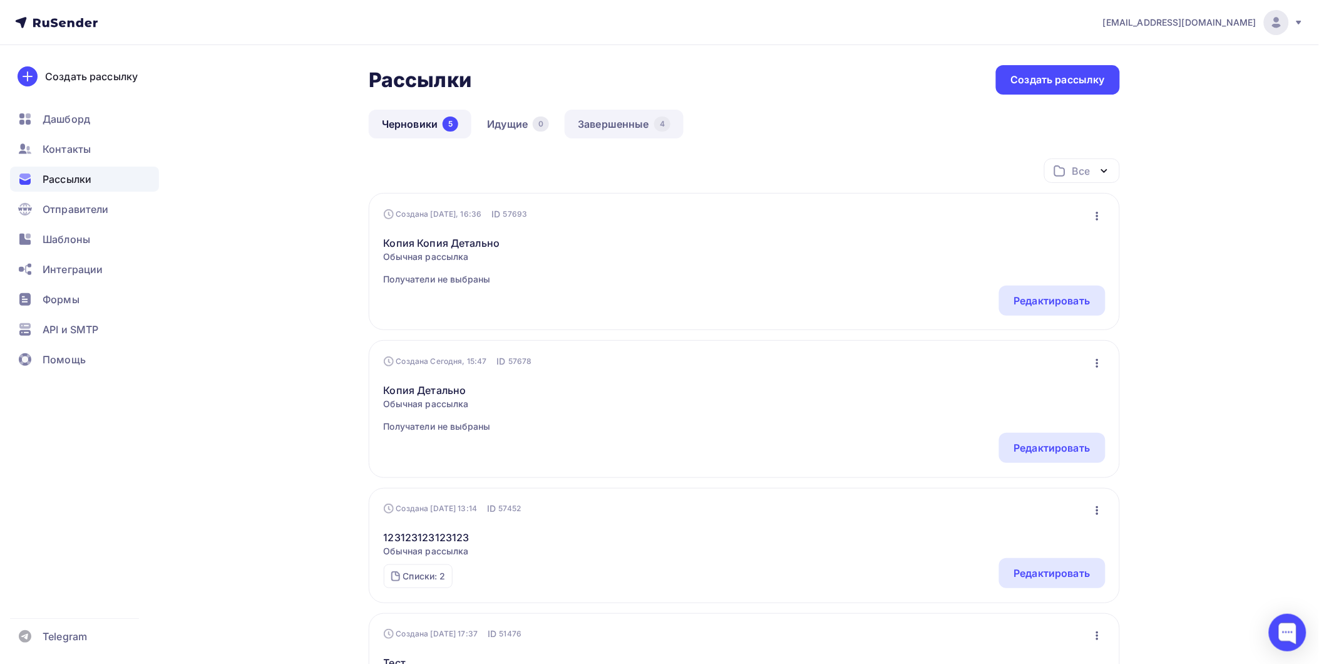
click at [567, 122] on link "Завершенные 4" at bounding box center [624, 124] width 119 height 29
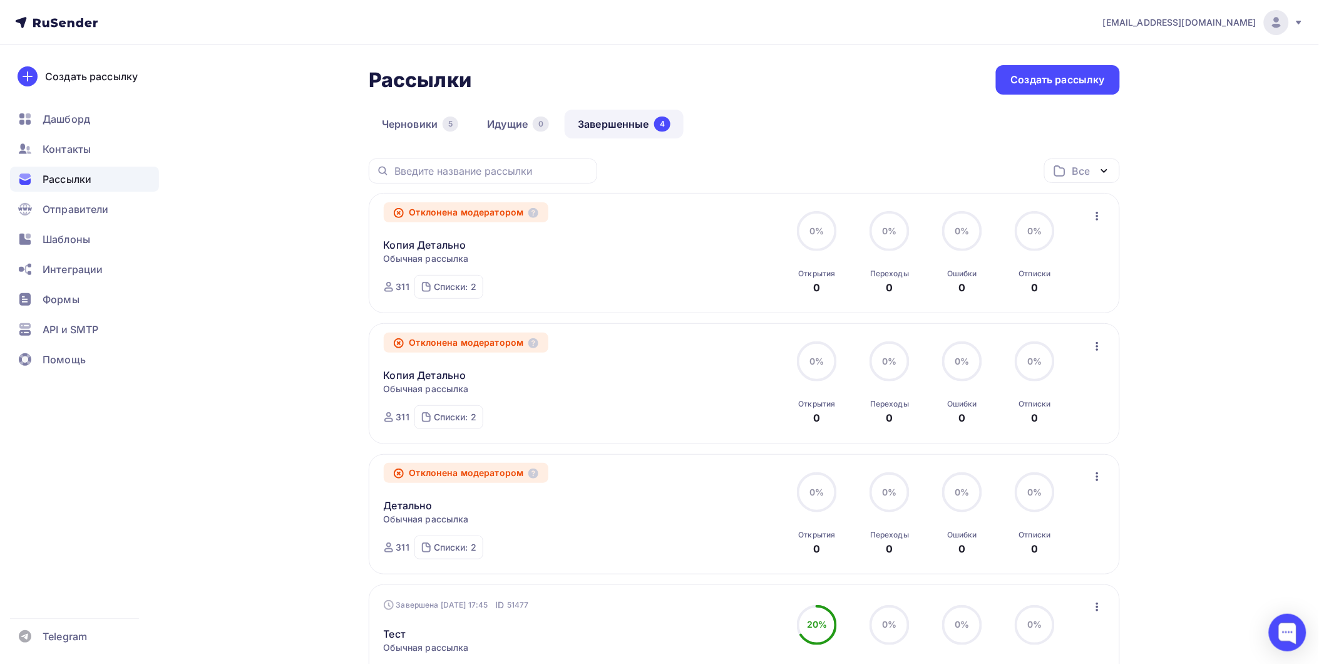
click at [1105, 214] on button "button" at bounding box center [1097, 216] width 16 height 16
click at [1035, 275] on div "Обзор рассылки" at bounding box center [1040, 273] width 128 height 15
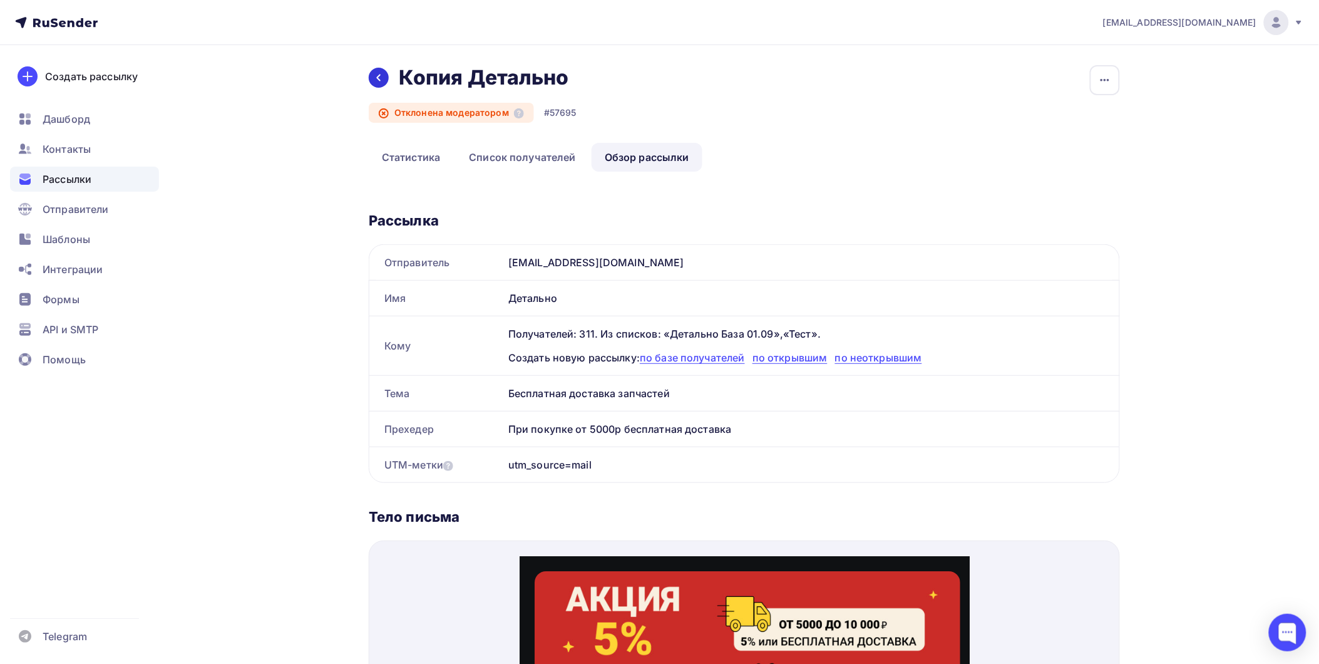
click at [383, 82] on icon at bounding box center [379, 78] width 10 height 10
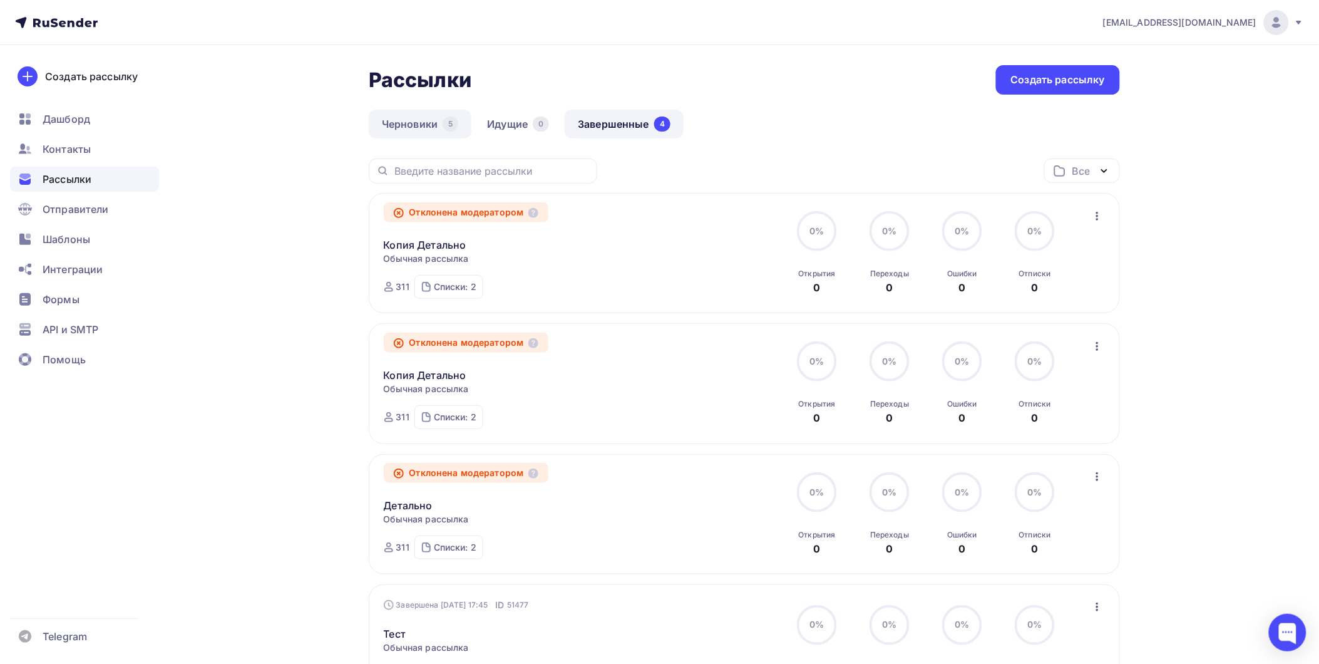
click at [418, 121] on link "Черновики 5" at bounding box center [420, 124] width 103 height 29
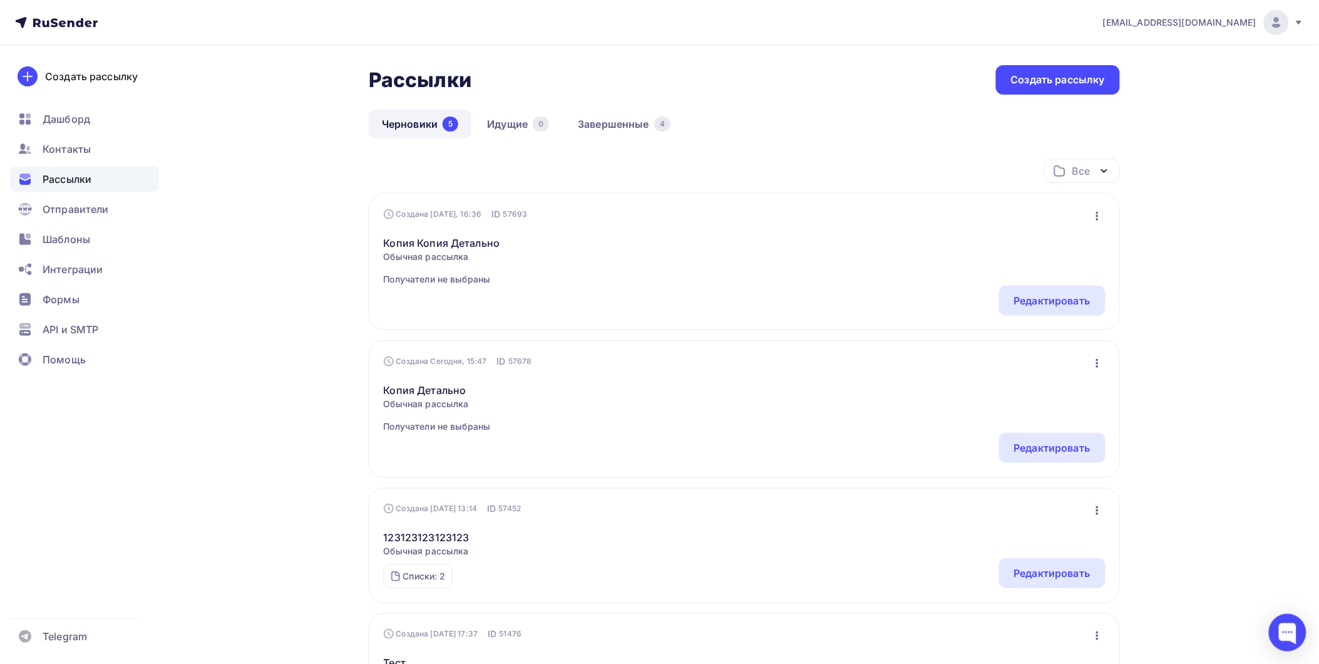
click at [1092, 220] on icon "button" at bounding box center [1097, 215] width 15 height 15
click at [896, 250] on div "Копия Копия Детально Обычная рассылка Получатели не выбраны Редактировать Копир…" at bounding box center [745, 252] width 722 height 65
click at [478, 238] on link "Копия Копия Детально" at bounding box center [442, 242] width 116 height 15
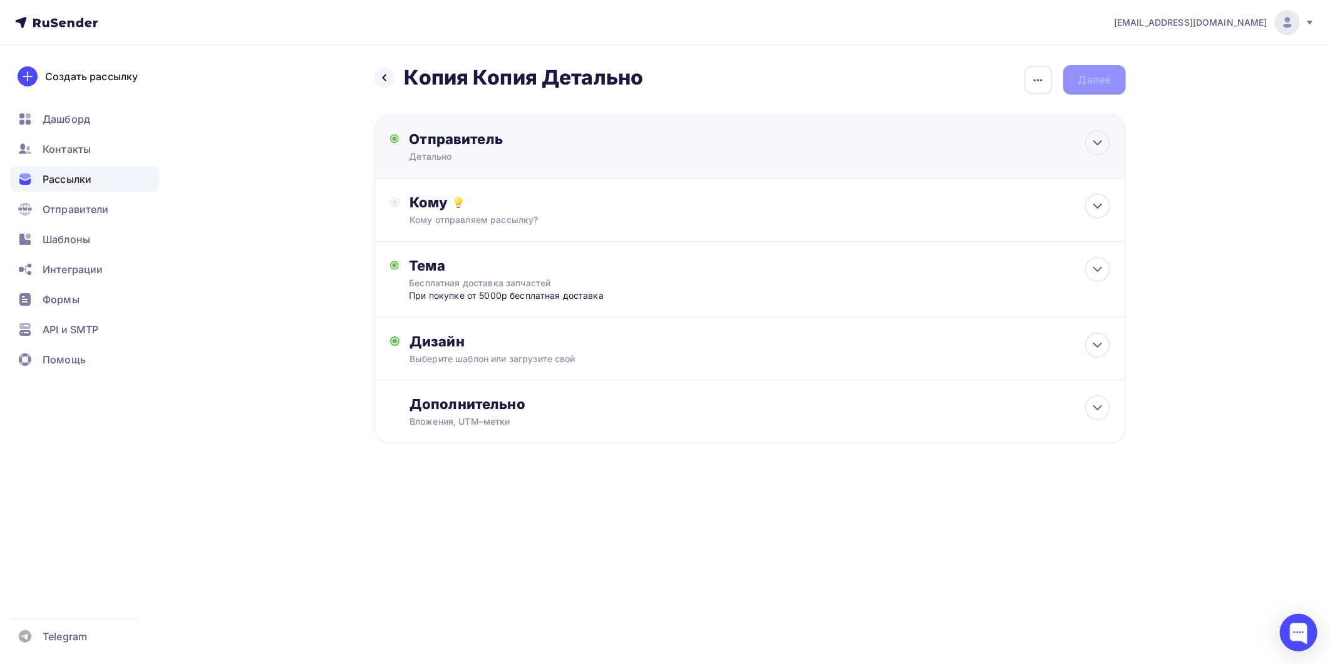
click at [518, 154] on div "Детально" at bounding box center [531, 156] width 244 height 13
type input "Детально"
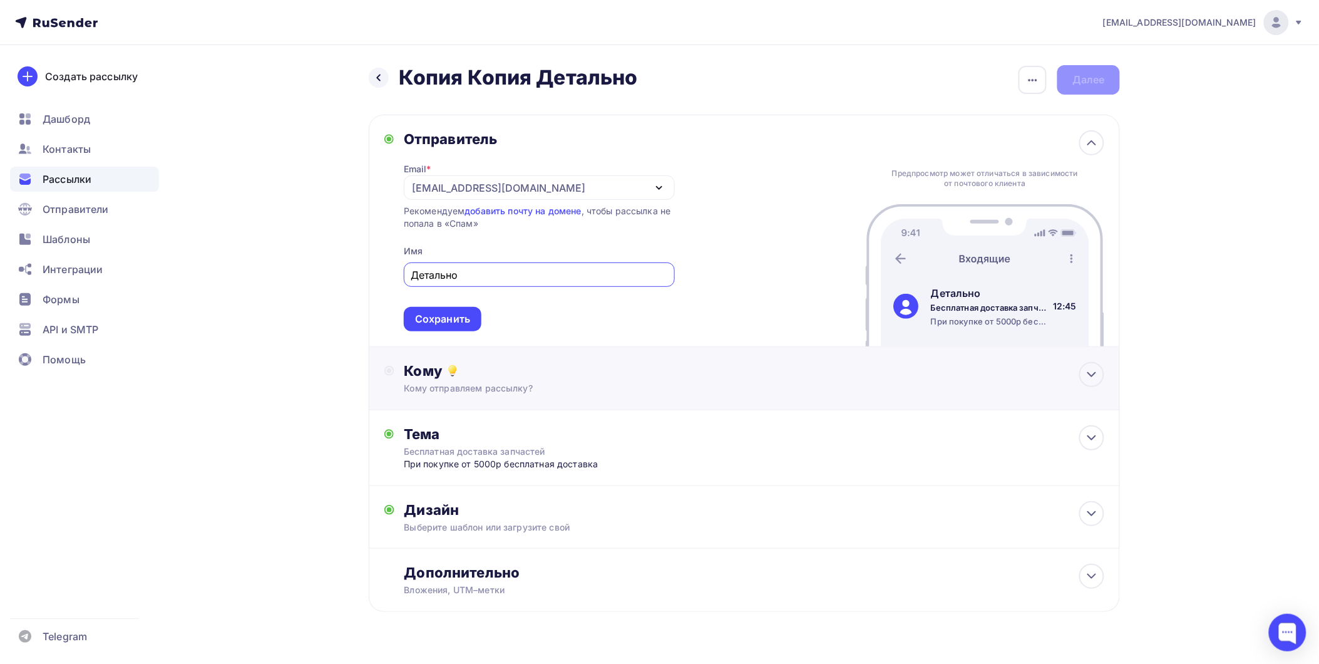
click at [390, 372] on circle at bounding box center [389, 370] width 5 height 5
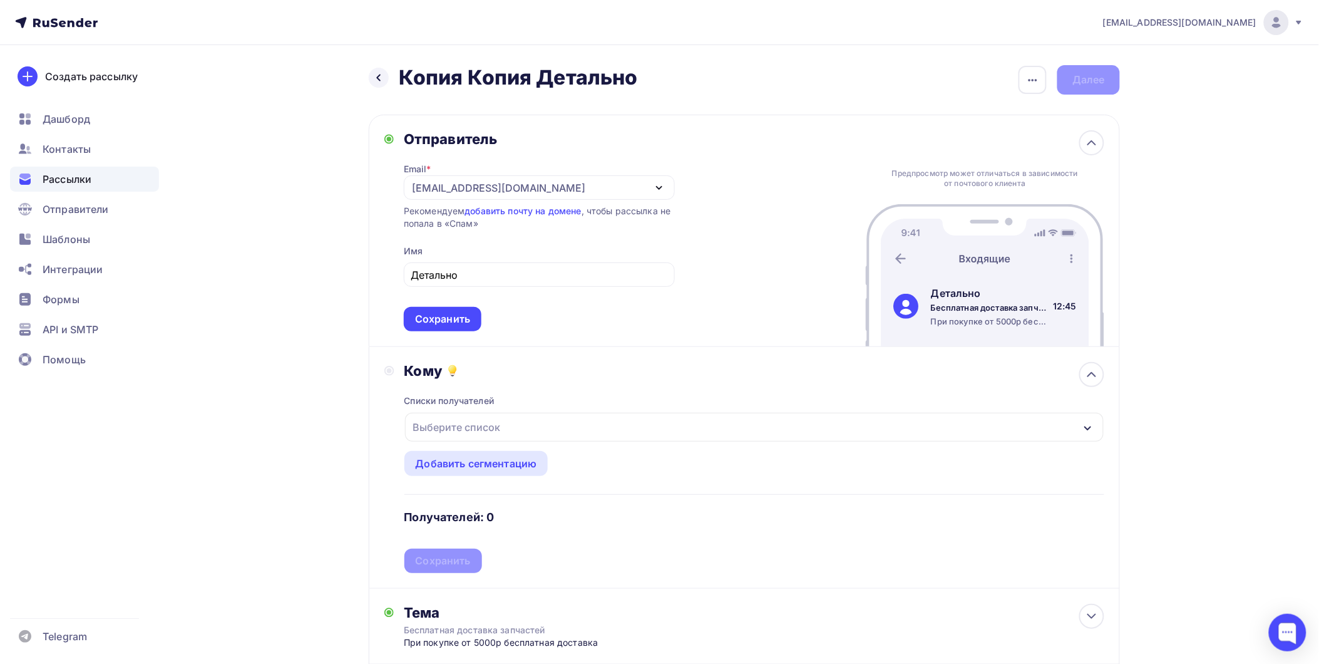
click at [459, 422] on div "Выберите список" at bounding box center [457, 427] width 98 height 23
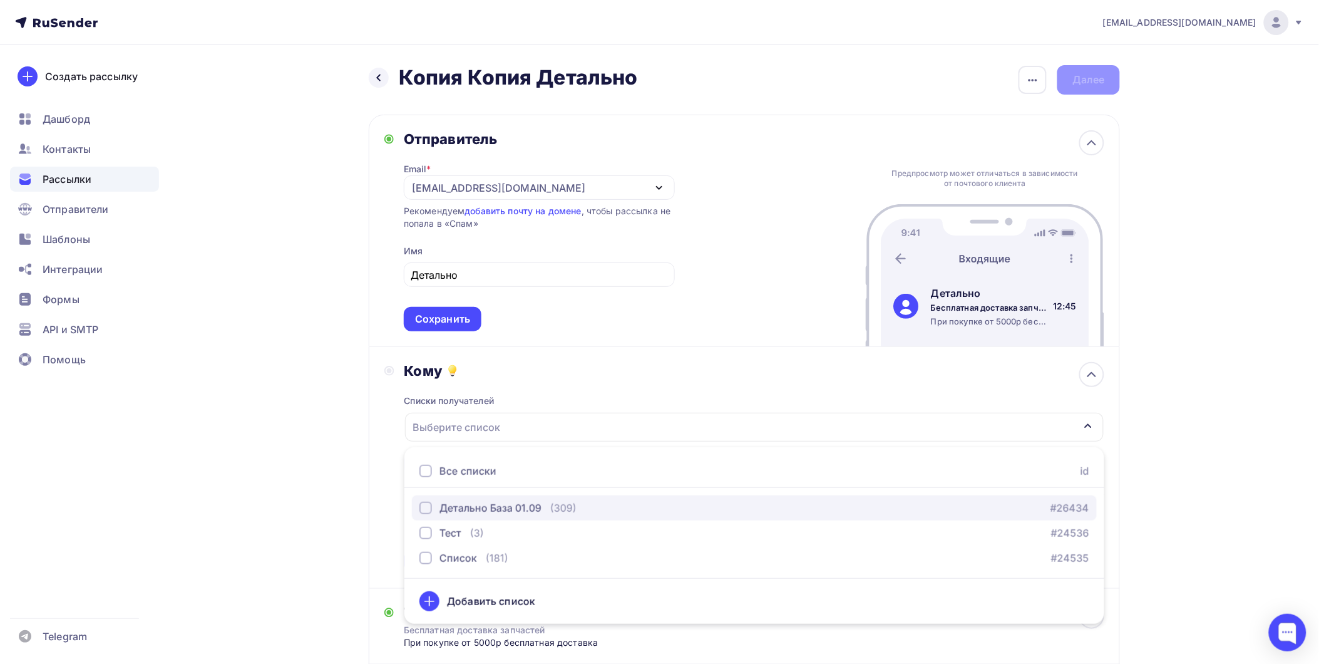
click at [433, 511] on div "Детально База 01.09" at bounding box center [480, 507] width 122 height 15
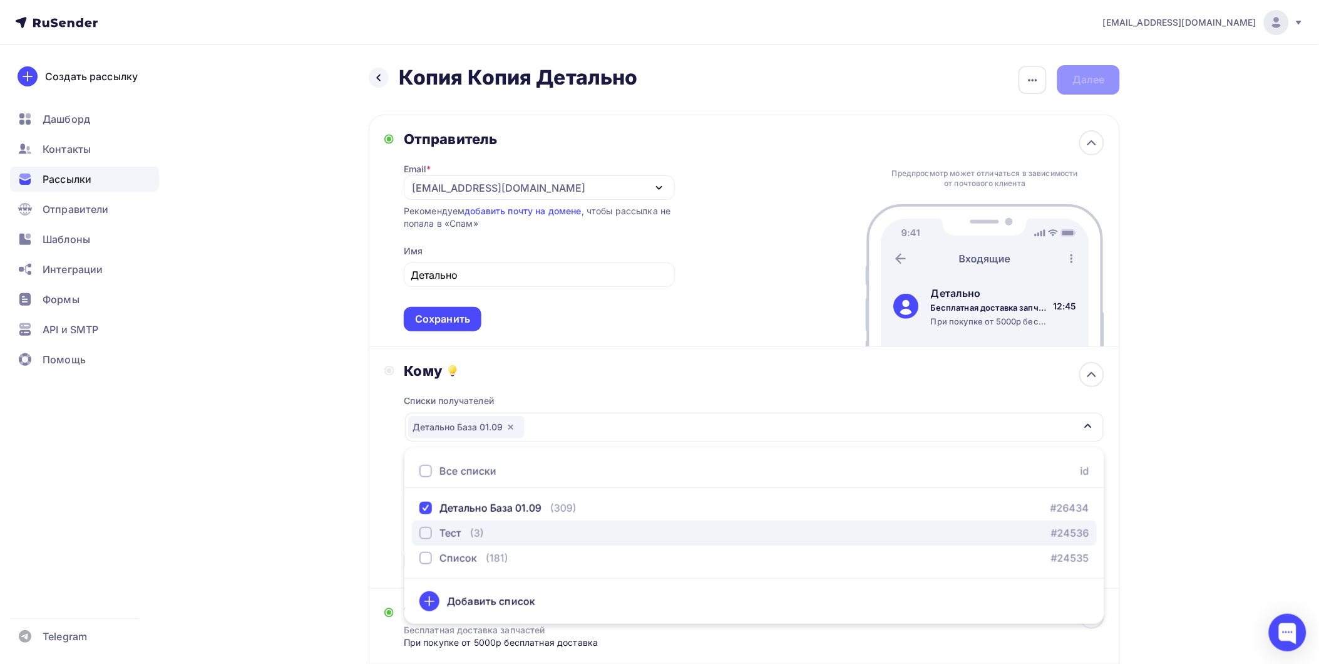
click at [423, 537] on div "button" at bounding box center [425, 532] width 13 height 13
click at [1131, 421] on div "Назад Копия Копия Детально Копия Копия Детально Закончить позже Переименовать р…" at bounding box center [659, 458] width 1026 height 826
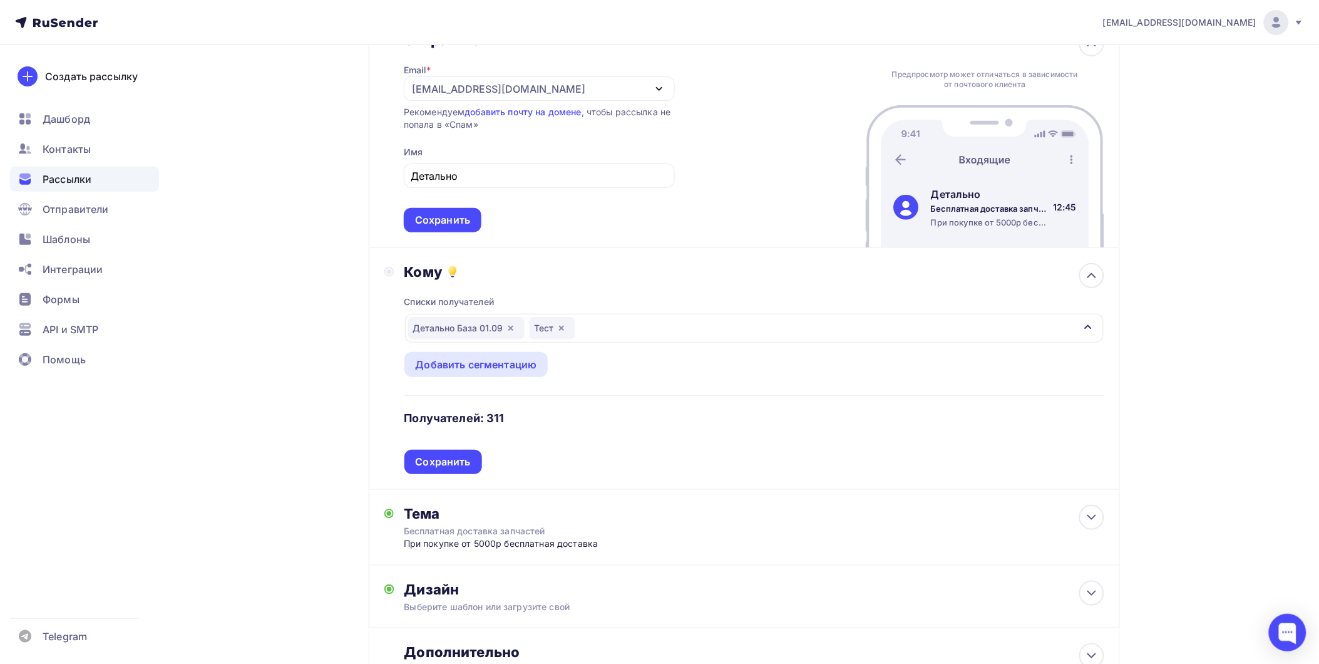
scroll to position [208, 0]
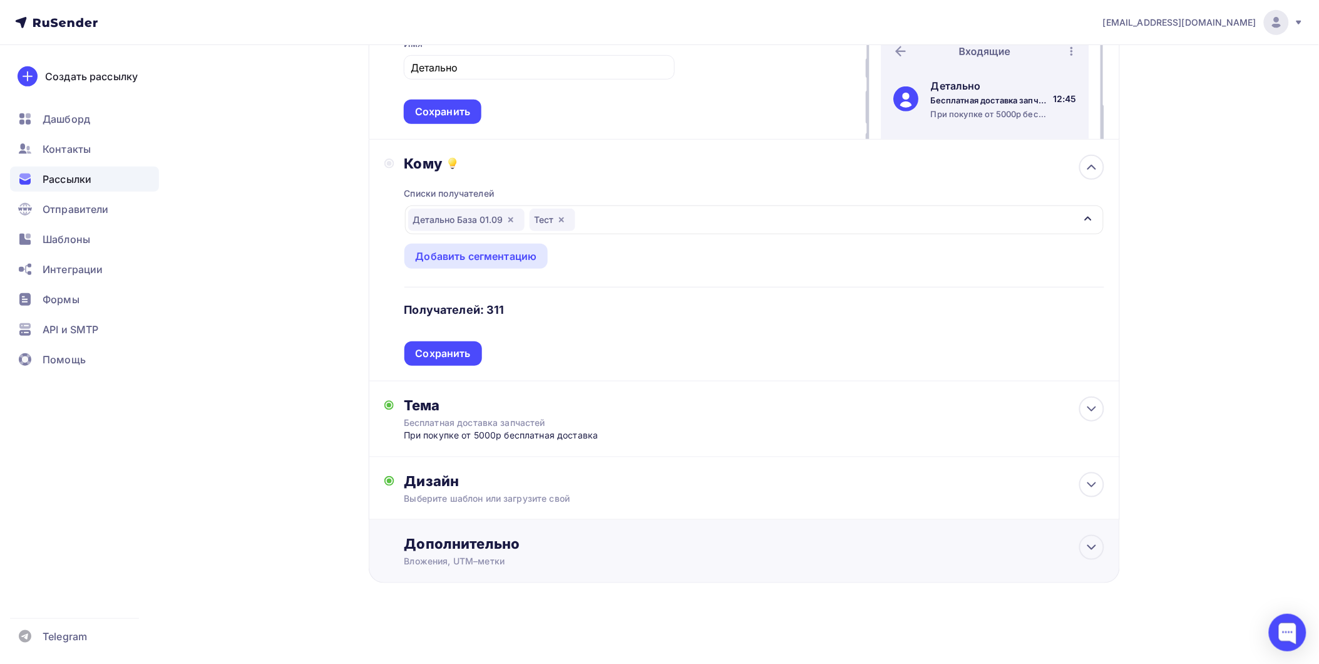
click at [491, 558] on div "Вложения, UTM–метки" at bounding box center [719, 561] width 630 height 13
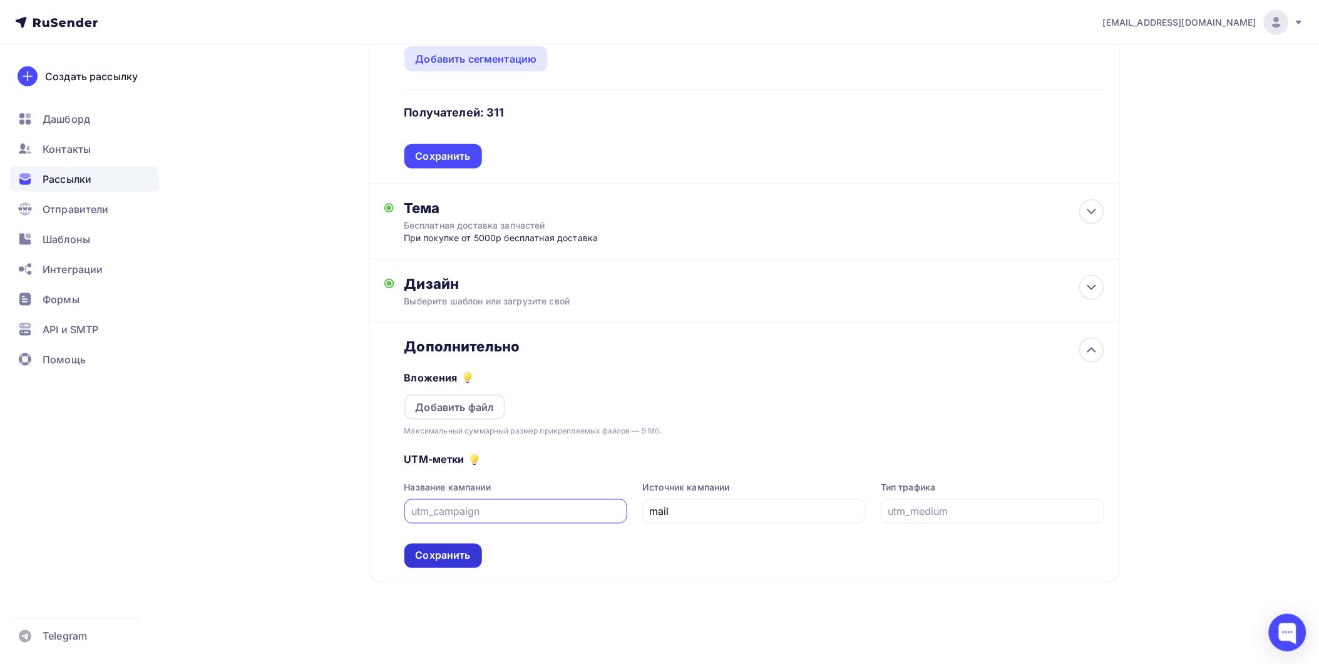
click at [452, 562] on div "Сохранить" at bounding box center [443, 555] width 78 height 24
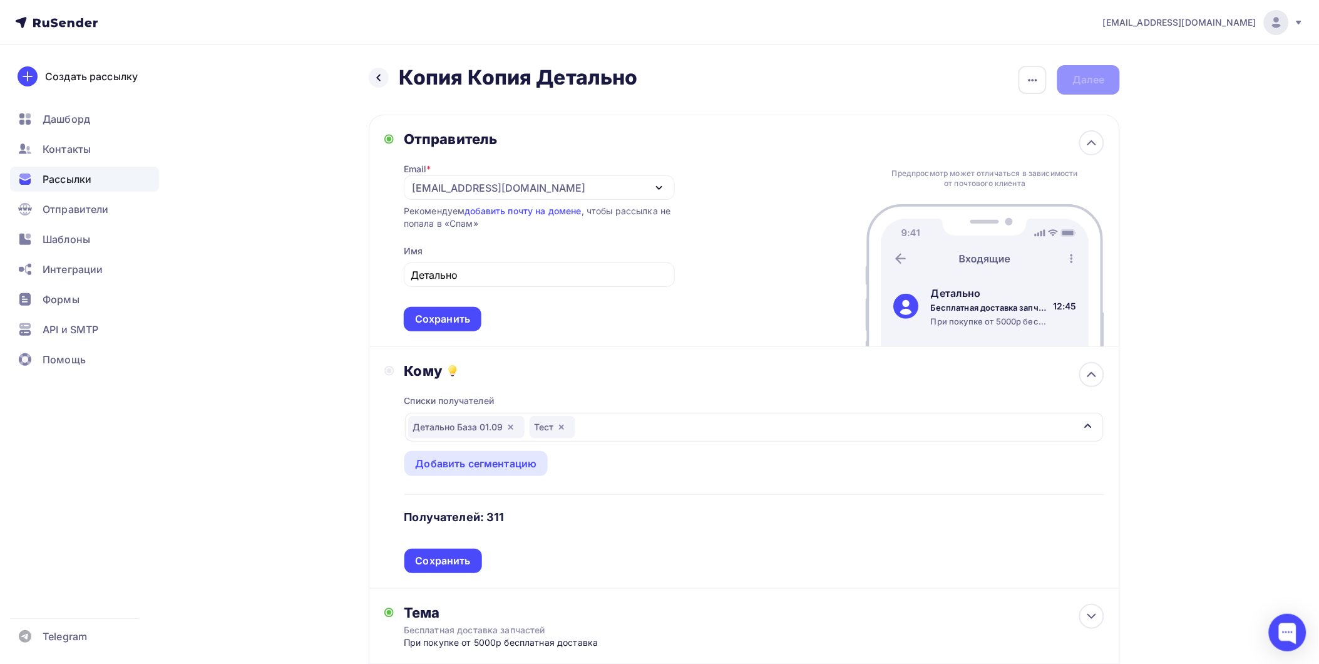
click at [662, 196] on div "[EMAIL_ADDRESS][DOMAIN_NAME]" at bounding box center [539, 187] width 271 height 24
click at [752, 168] on div "Отправитель Email * [EMAIL_ADDRESS][DOMAIN_NAME] [EMAIL_ADDRESS][DOMAIN_NAME] Д…" at bounding box center [744, 231] width 751 height 232
click at [597, 180] on div "[EMAIL_ADDRESS][DOMAIN_NAME]" at bounding box center [539, 187] width 271 height 24
click at [505, 267] on div "Добавить отправителя" at bounding box center [504, 269] width 116 height 15
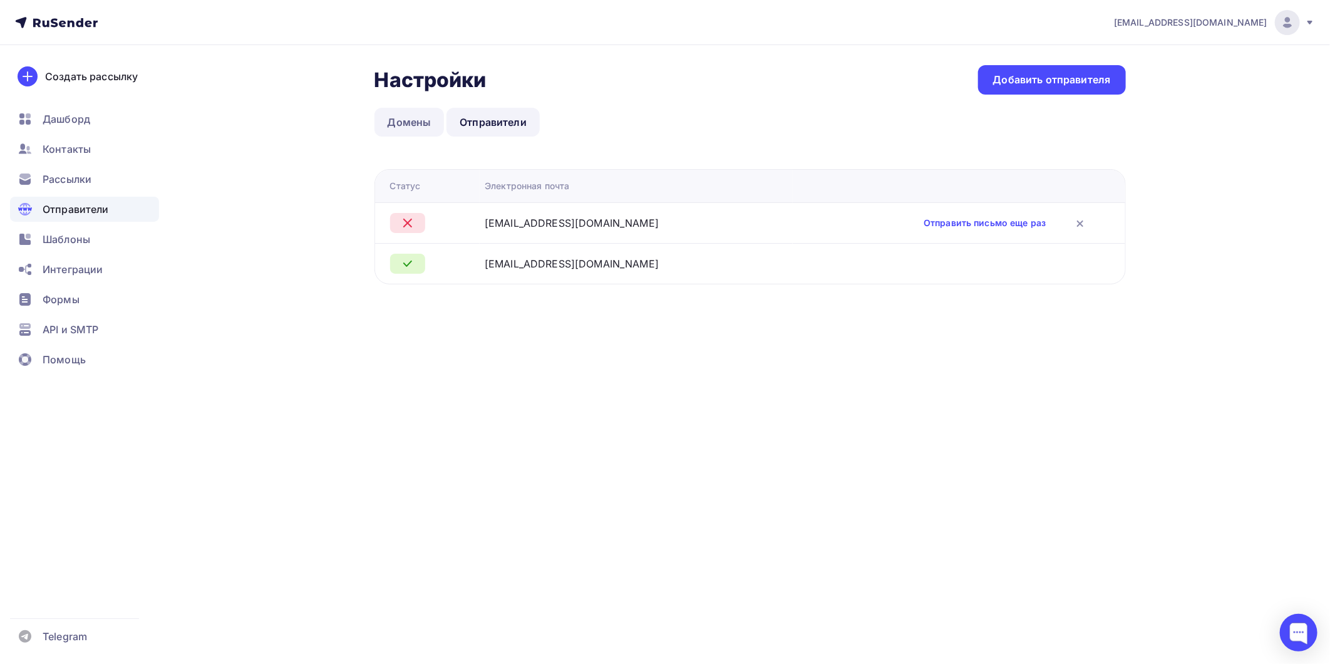
click at [411, 113] on link "Домены" at bounding box center [409, 122] width 70 height 29
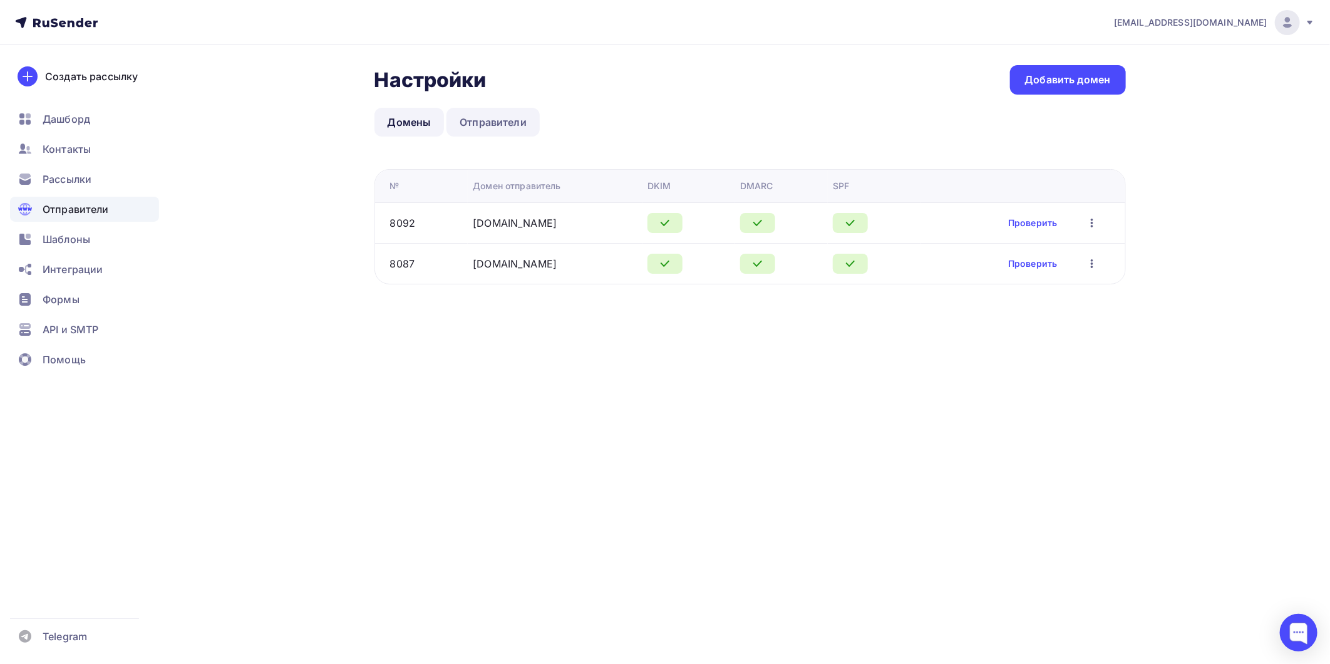
click at [492, 108] on link "Отправители" at bounding box center [492, 122] width 93 height 29
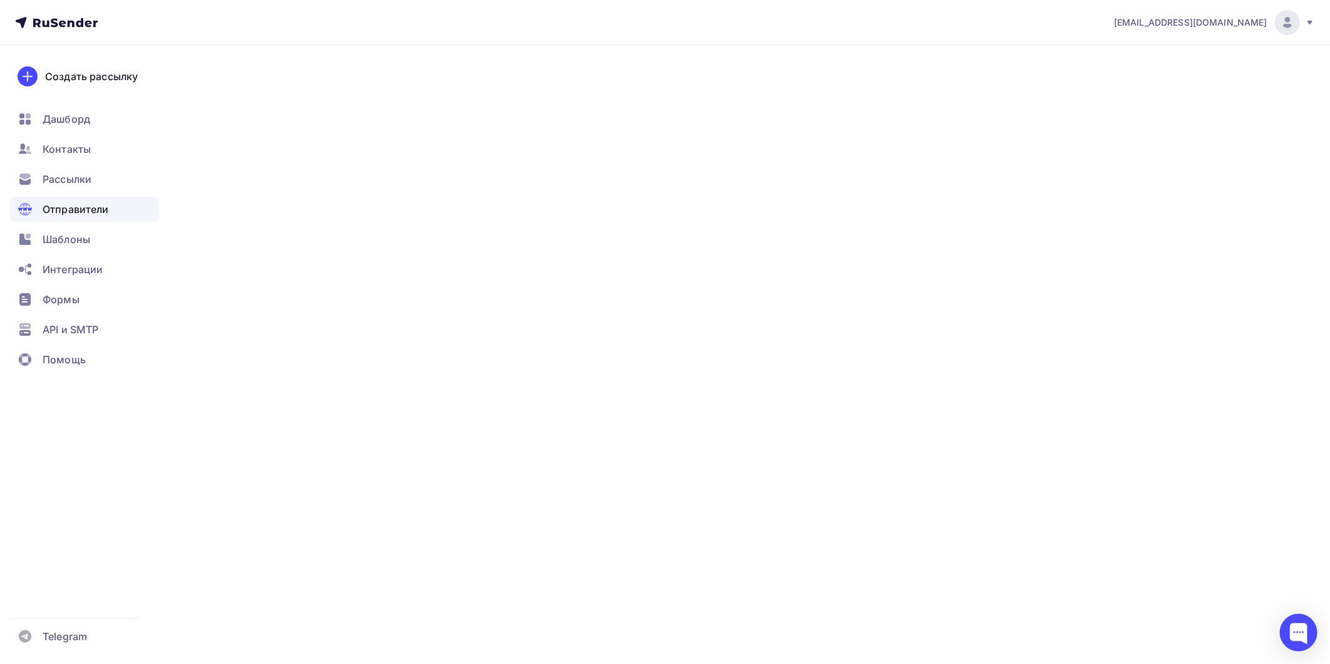
click at [479, 121] on link "Отправители" at bounding box center [492, 122] width 93 height 29
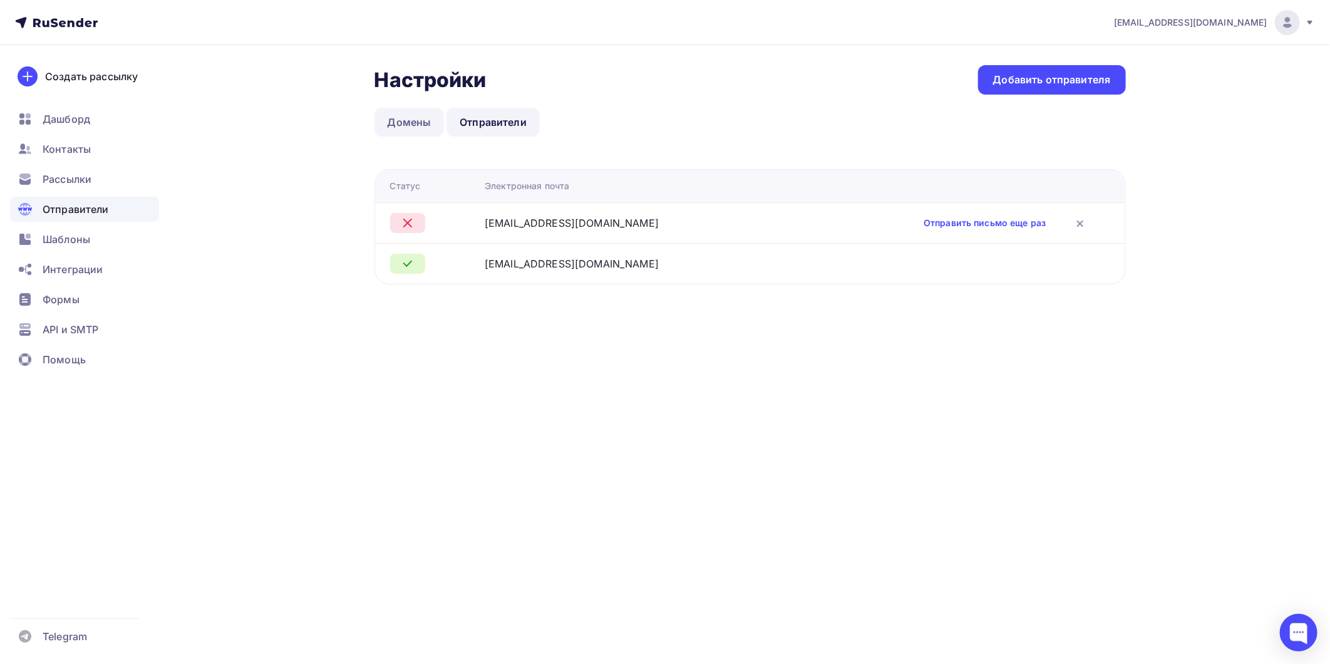
click at [402, 113] on link "Домены" at bounding box center [409, 122] width 70 height 29
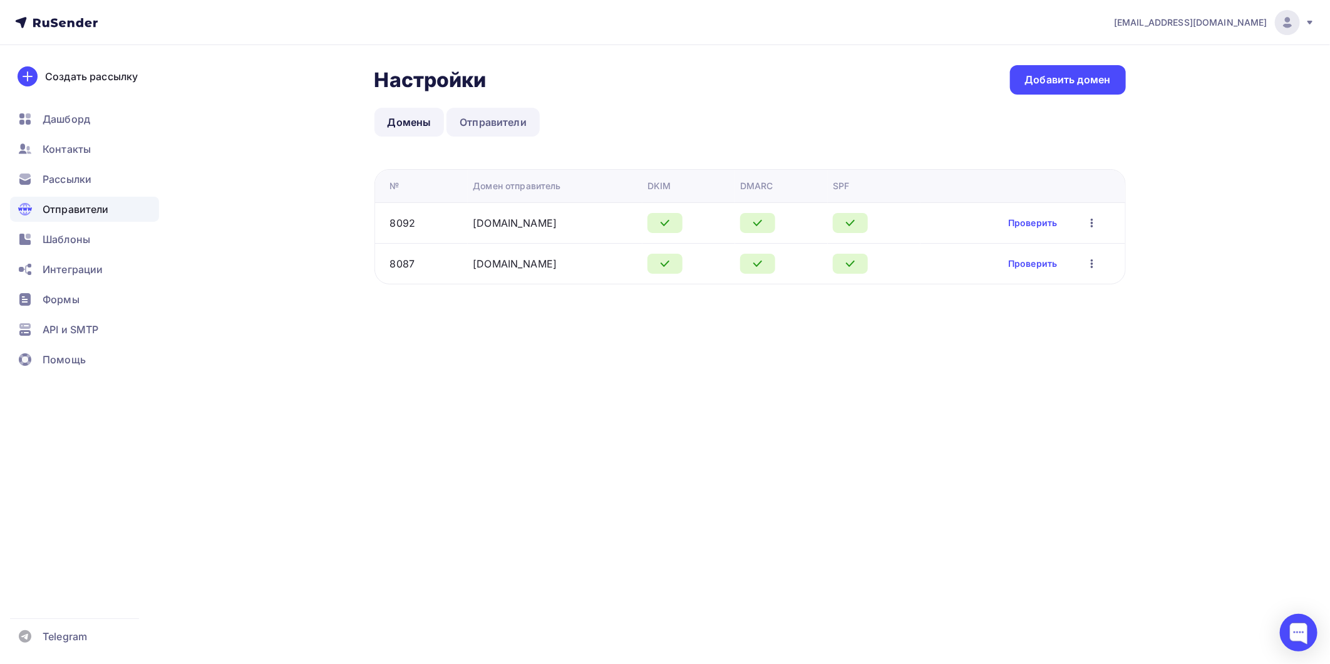
click at [515, 122] on link "Отправители" at bounding box center [492, 122] width 93 height 29
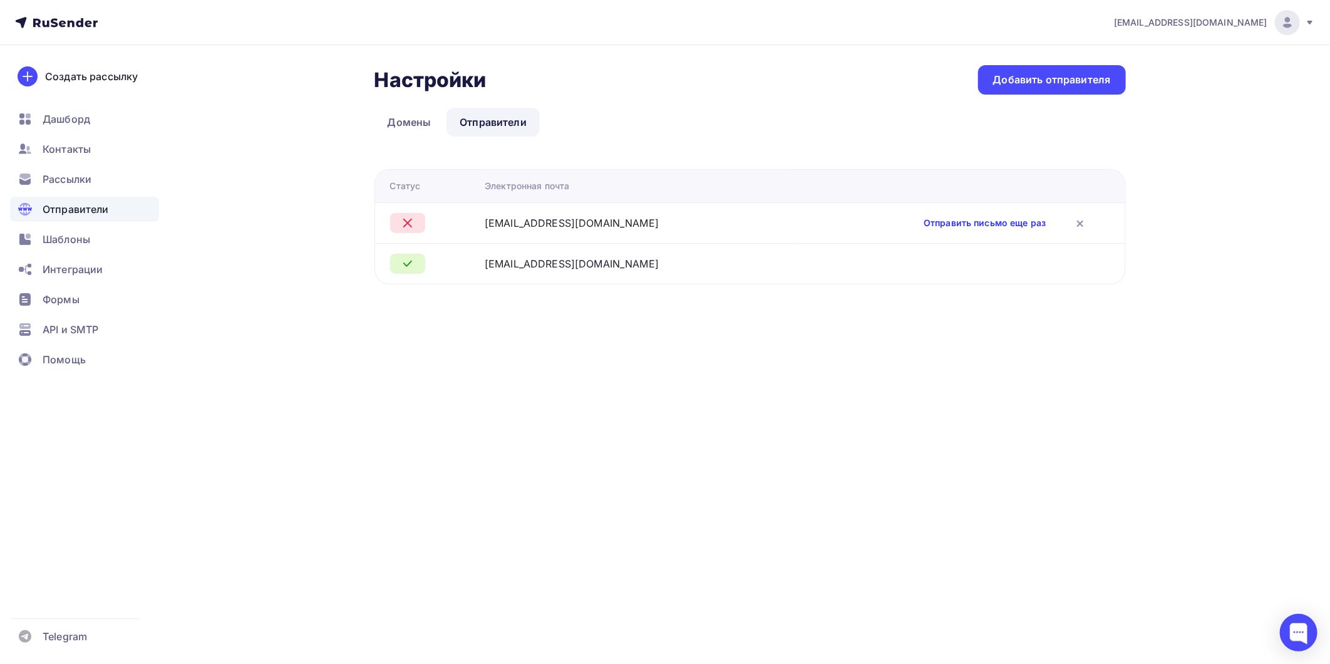
click at [934, 223] on link "Отправить письмо еще раз" at bounding box center [984, 223] width 122 height 13
click at [91, 177] on span "Рассылки" at bounding box center [67, 179] width 49 height 15
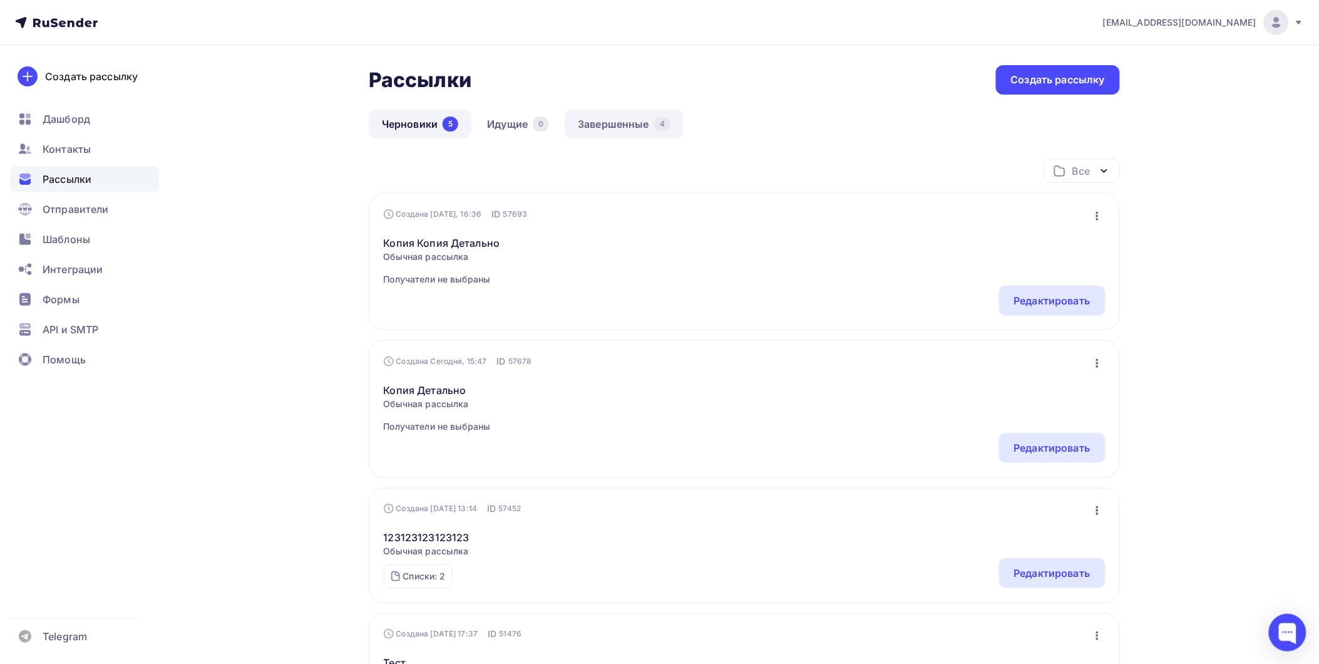
click at [624, 125] on link "Завершенные 4" at bounding box center [624, 124] width 119 height 29
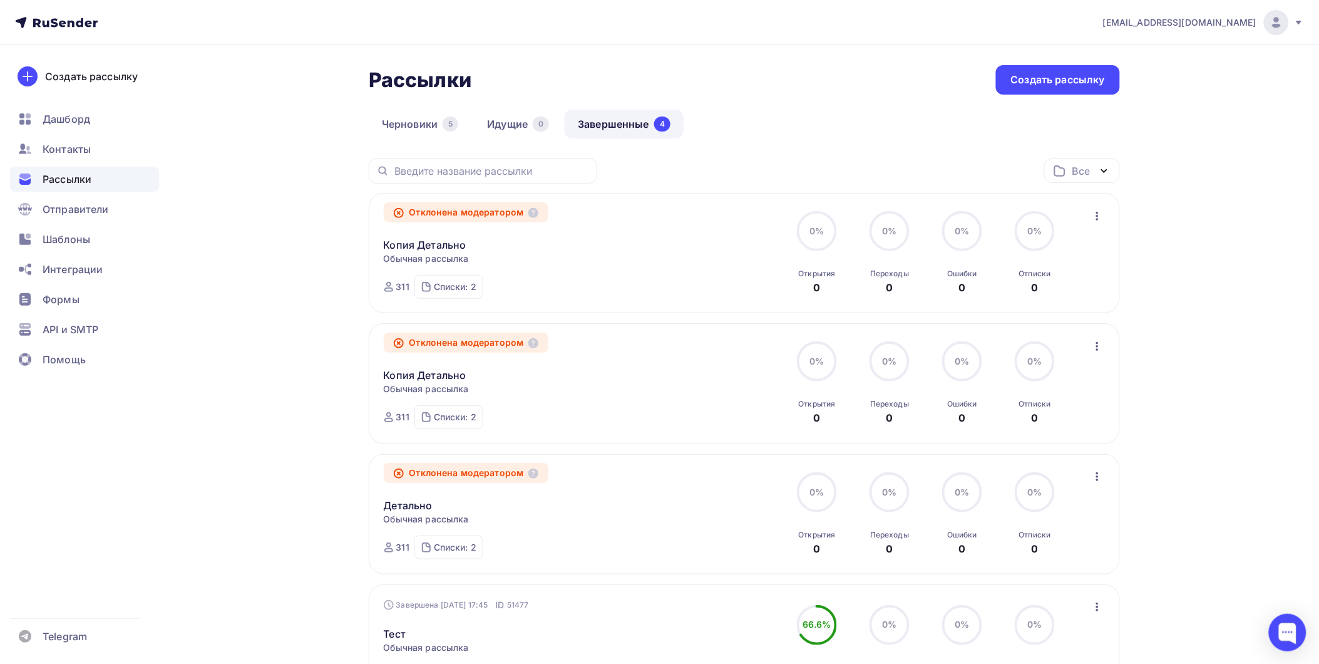
click at [101, 180] on div "Рассылки" at bounding box center [84, 179] width 149 height 25
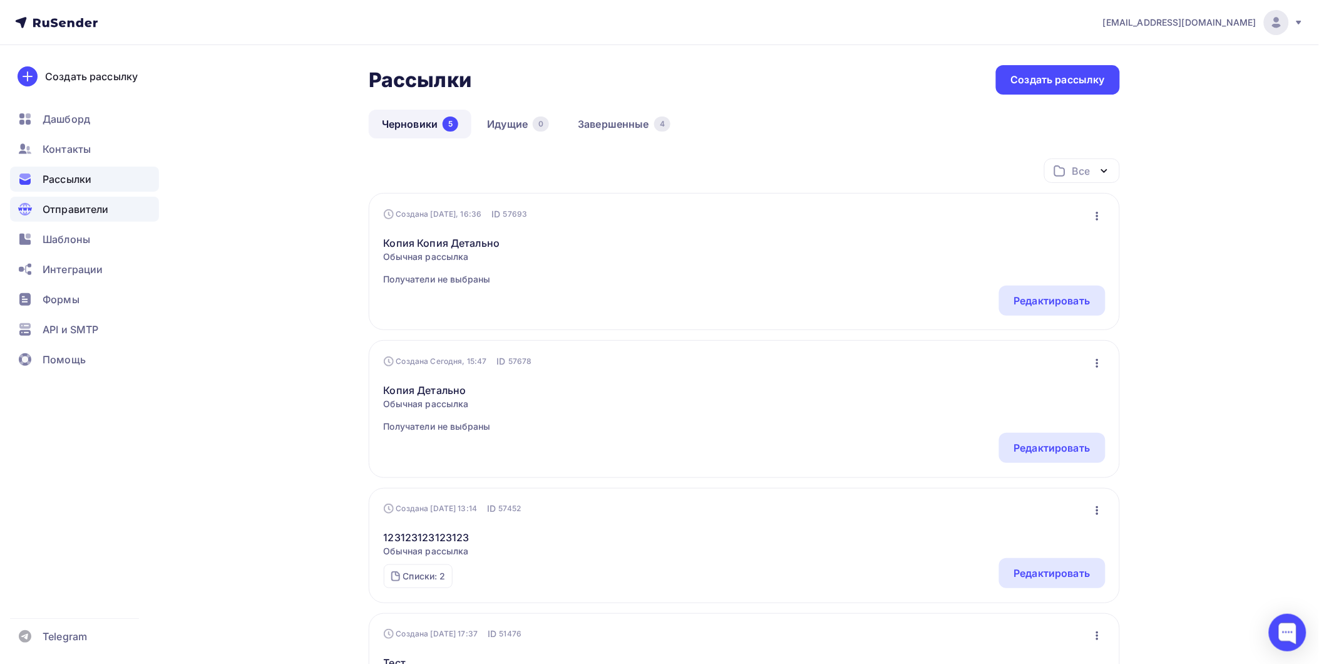
click at [111, 217] on div "Отправители" at bounding box center [84, 209] width 149 height 25
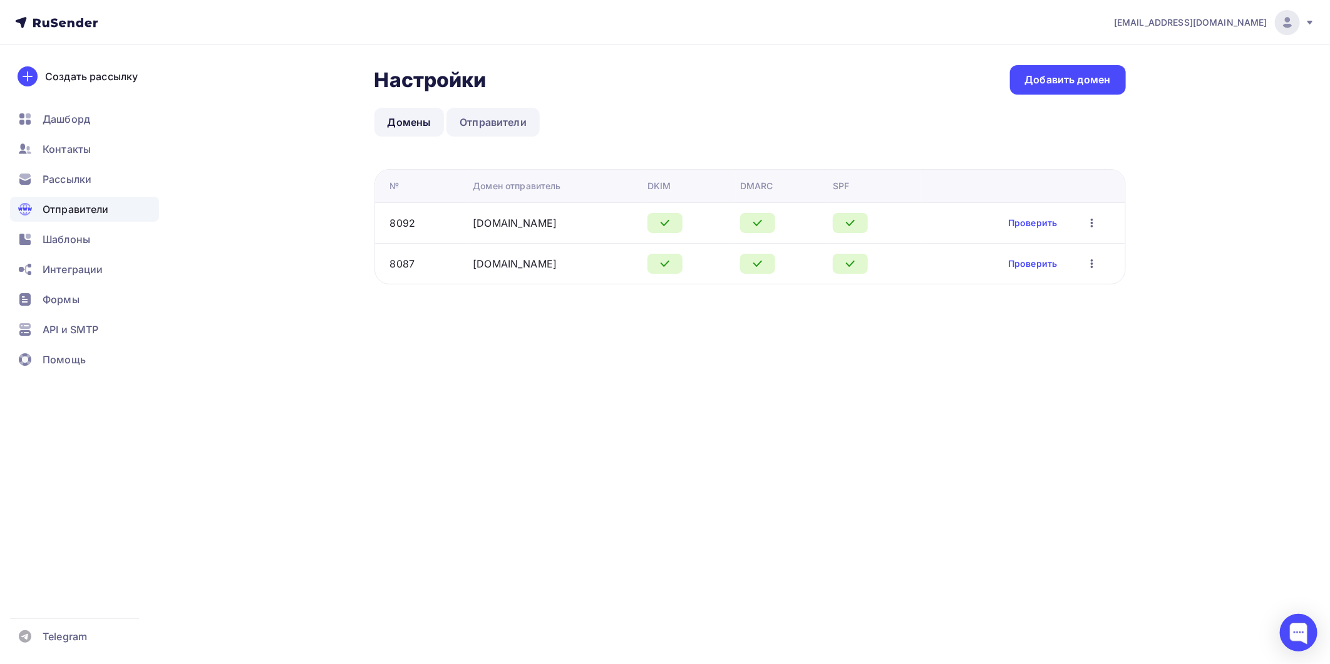
click at [489, 121] on link "Отправители" at bounding box center [492, 122] width 93 height 29
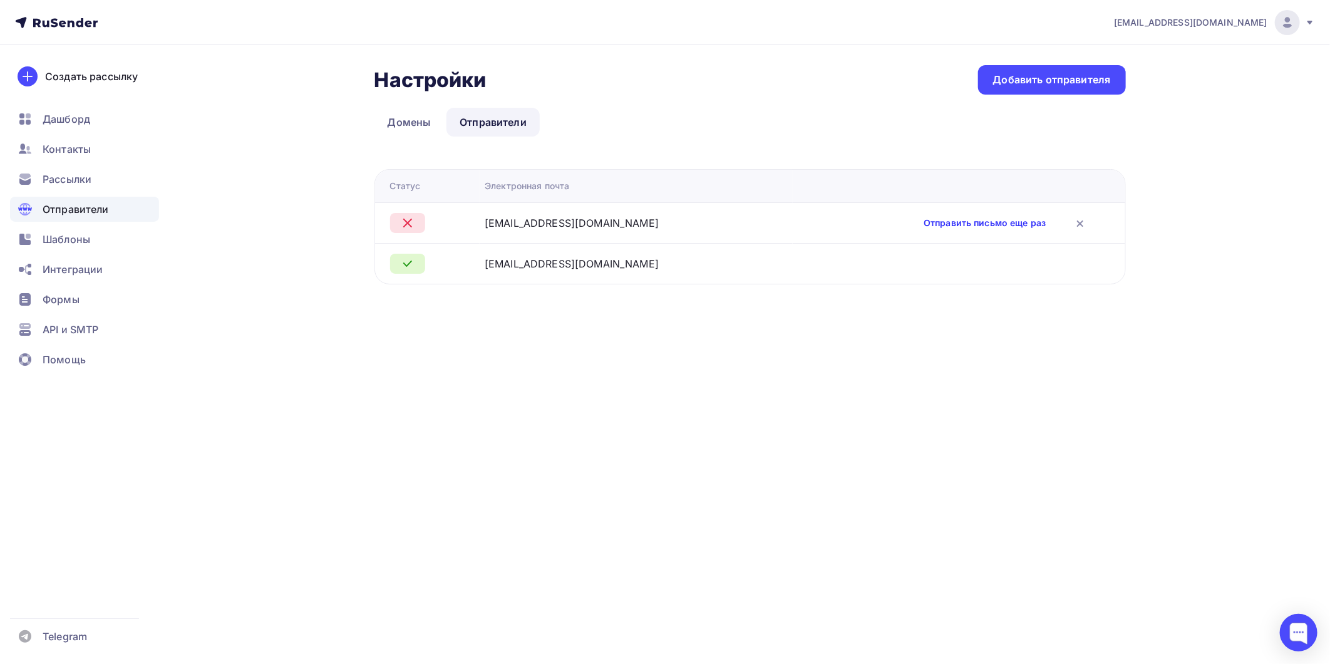
click at [923, 220] on link "Отправить письмо еще раз" at bounding box center [984, 223] width 122 height 13
click at [1043, 82] on div "Добавить отправителя" at bounding box center [1052, 80] width 118 height 14
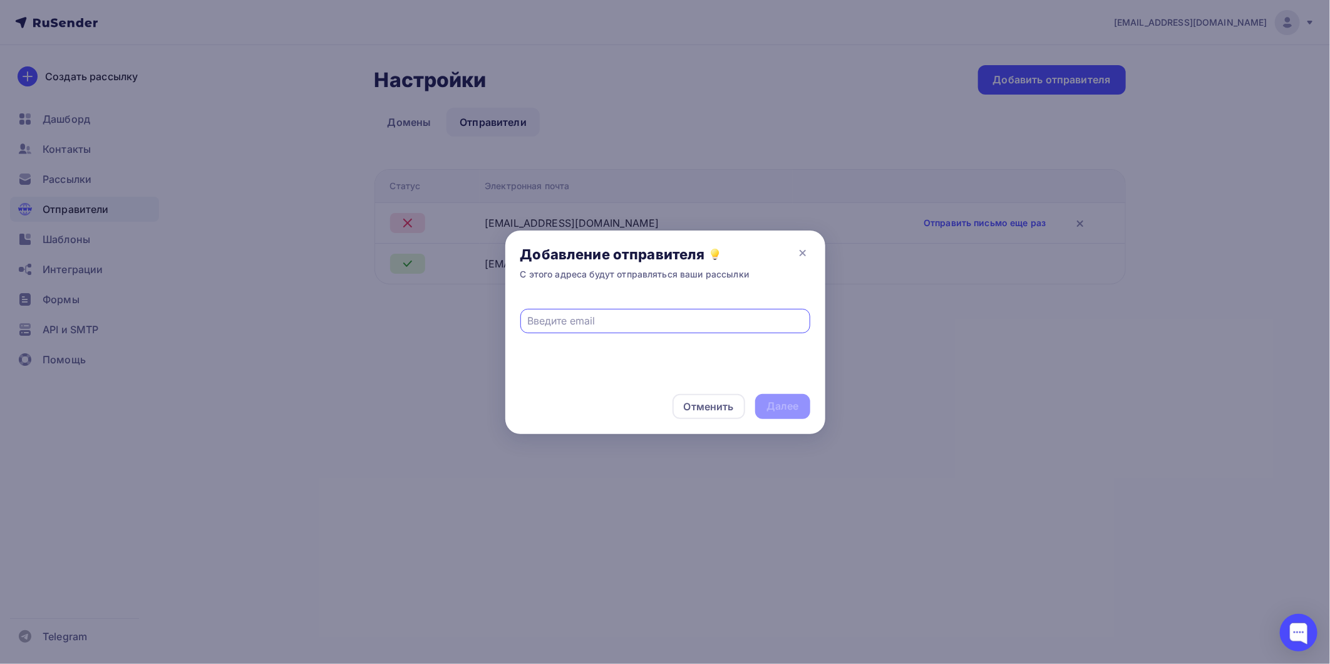
click at [714, 136] on div at bounding box center [665, 332] width 1330 height 664
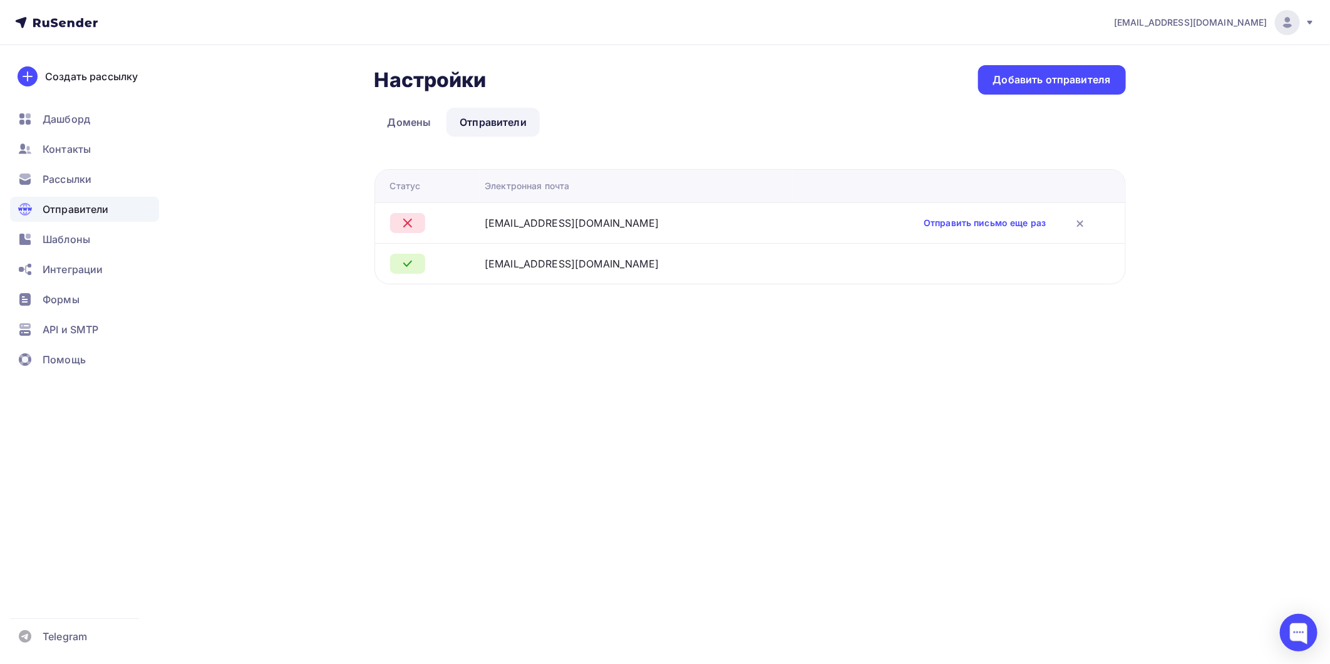
drag, startPoint x: 601, startPoint y: 265, endPoint x: 515, endPoint y: 270, distance: 85.9
click at [515, 270] on div "[EMAIL_ADDRESS][DOMAIN_NAME]" at bounding box center [635, 263] width 303 height 15
drag, startPoint x: 515, startPoint y: 270, endPoint x: 417, endPoint y: 118, distance: 181.6
click at [417, 118] on link "Домены" at bounding box center [409, 122] width 70 height 29
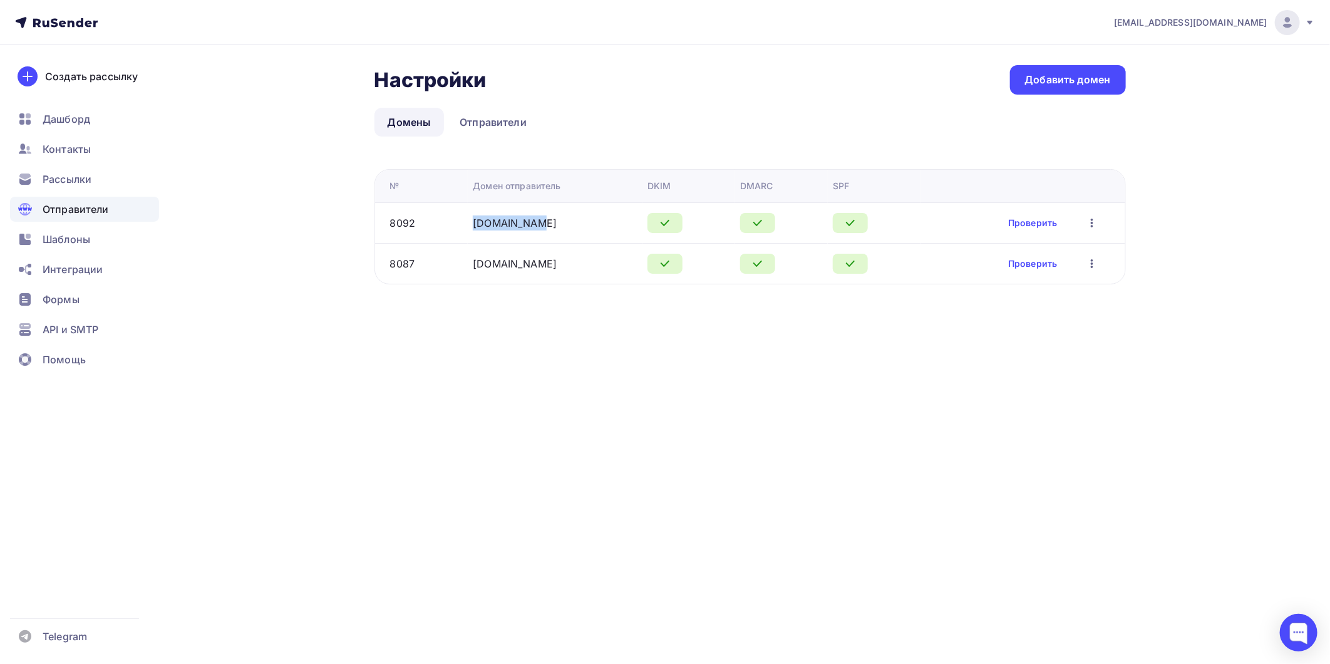
drag, startPoint x: 540, startPoint y: 221, endPoint x: 473, endPoint y: 226, distance: 67.8
click at [473, 226] on td "[DOMAIN_NAME]" at bounding box center [555, 222] width 175 height 41
copy link "[DOMAIN_NAME]"
click at [520, 123] on link "Отправители" at bounding box center [492, 122] width 93 height 29
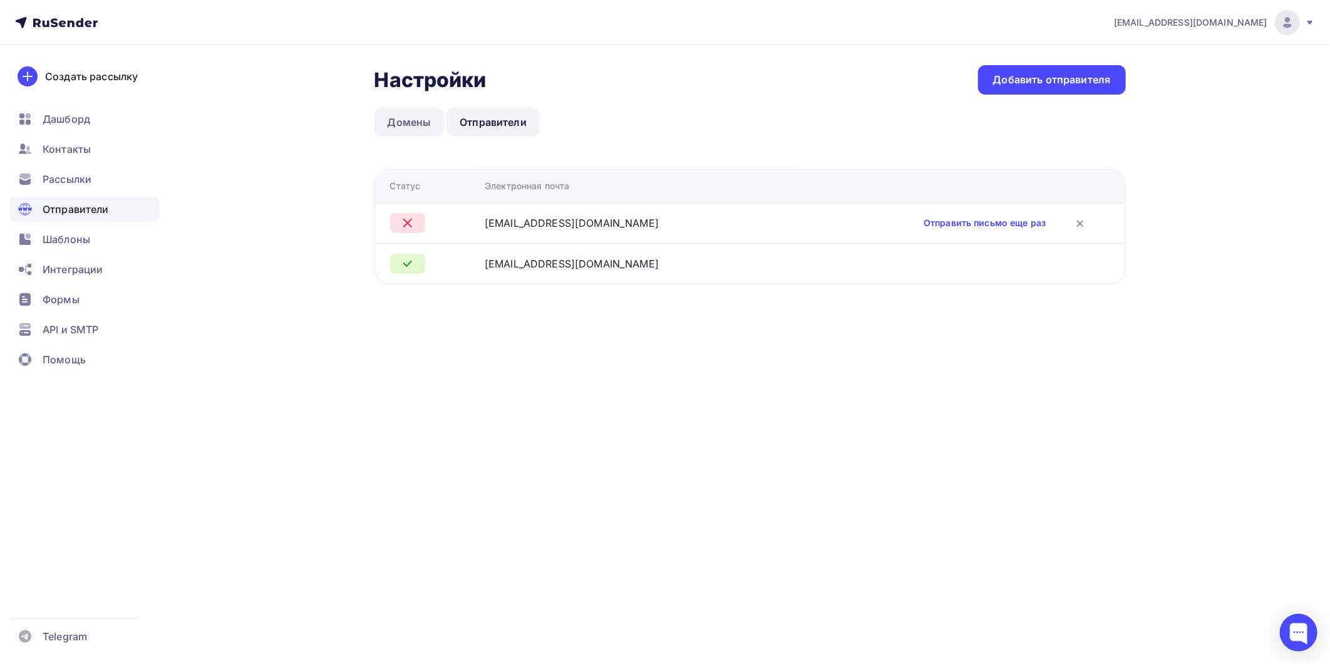
click at [398, 115] on link "Домены" at bounding box center [409, 122] width 70 height 29
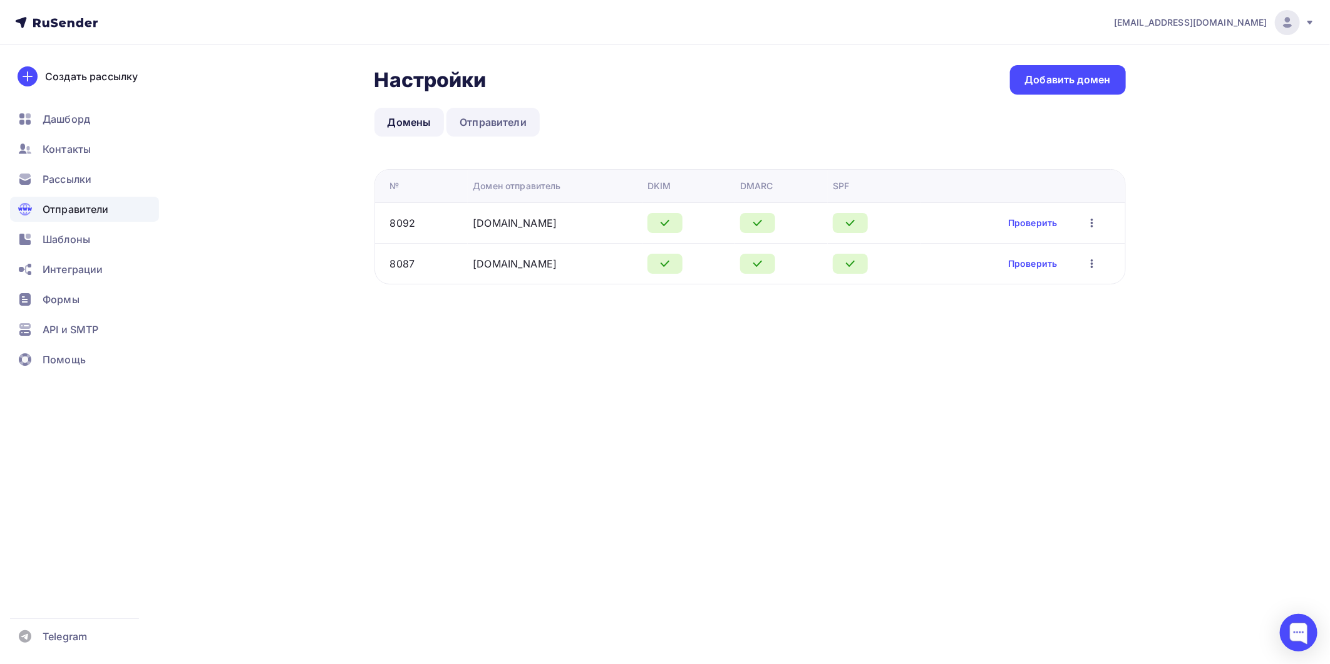
click at [482, 119] on link "Отправители" at bounding box center [492, 122] width 93 height 29
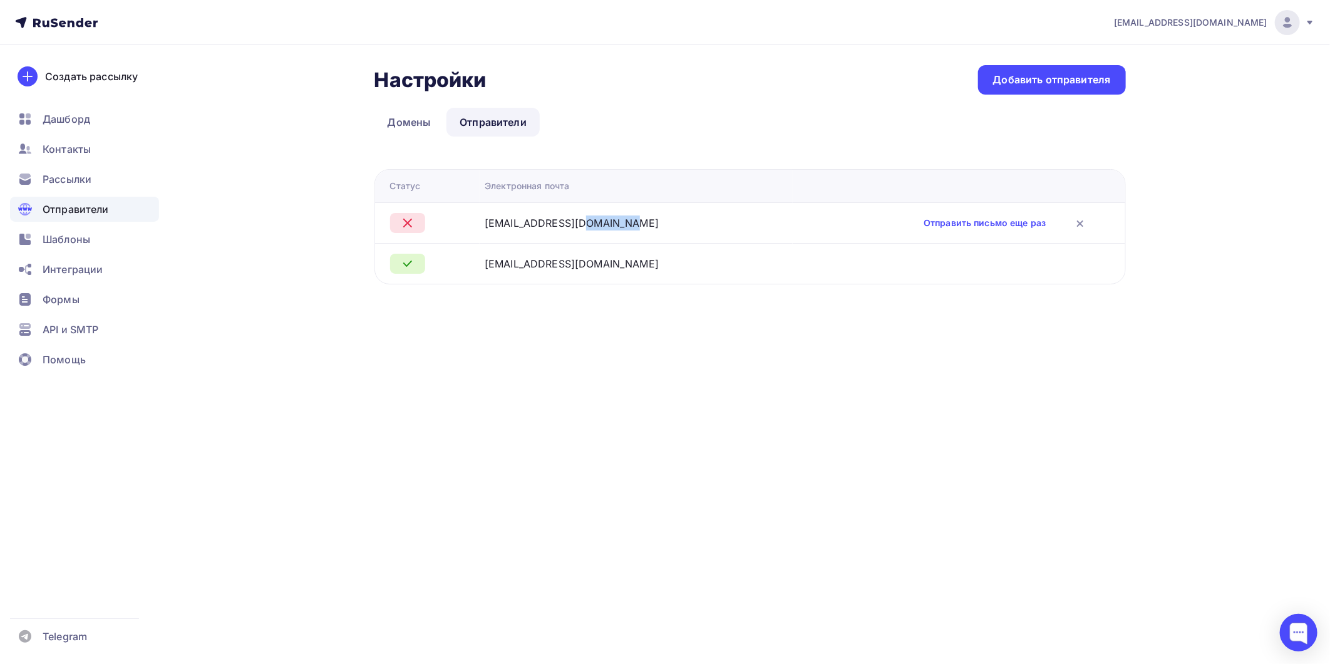
drag, startPoint x: 577, startPoint y: 223, endPoint x: 541, endPoint y: 227, distance: 35.8
click at [541, 227] on div "[EMAIL_ADDRESS][DOMAIN_NAME]" at bounding box center [571, 222] width 174 height 15
copy div "detal-no"
click at [1002, 77] on div "Добавить отправителя" at bounding box center [1052, 80] width 118 height 14
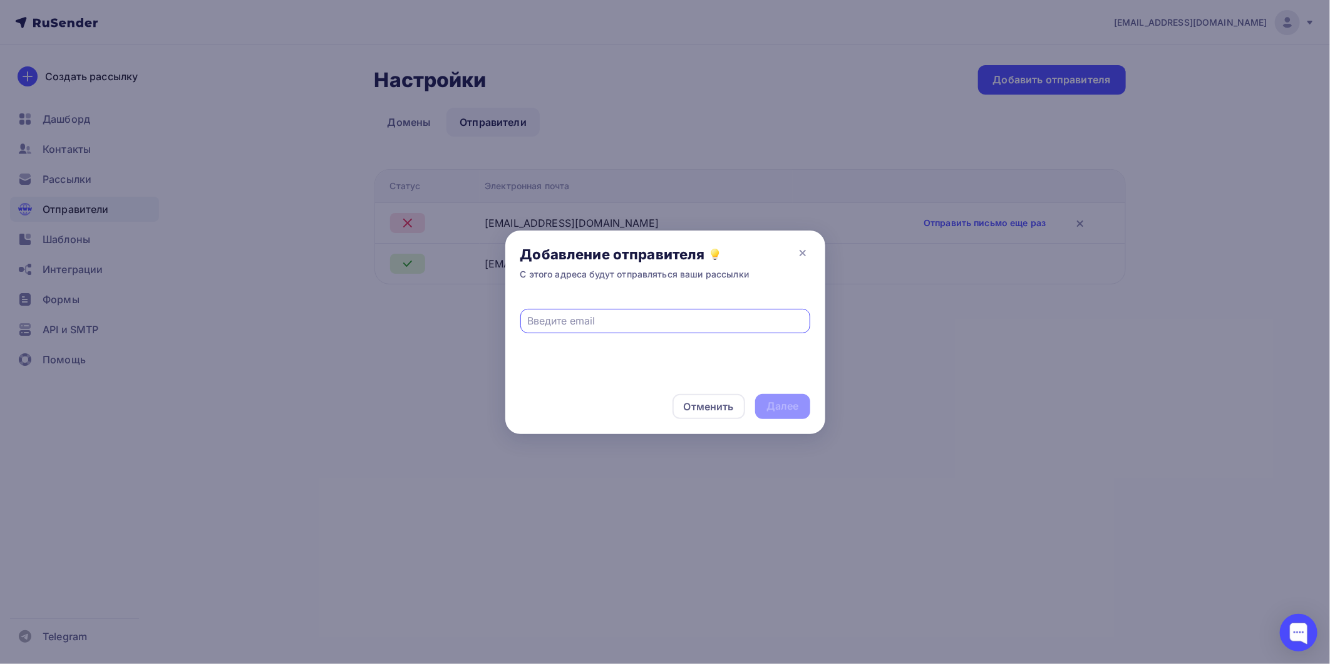
click at [607, 312] on div at bounding box center [665, 321] width 290 height 24
click at [633, 317] on input "text" at bounding box center [664, 320] width 275 height 15
paste input "[EMAIL_ADDRESS][DOMAIN_NAME]"
type input "[EMAIL_ADDRESS][DOMAIN_NAME]"
click at [766, 399] on div "Далее" at bounding box center [782, 406] width 33 height 14
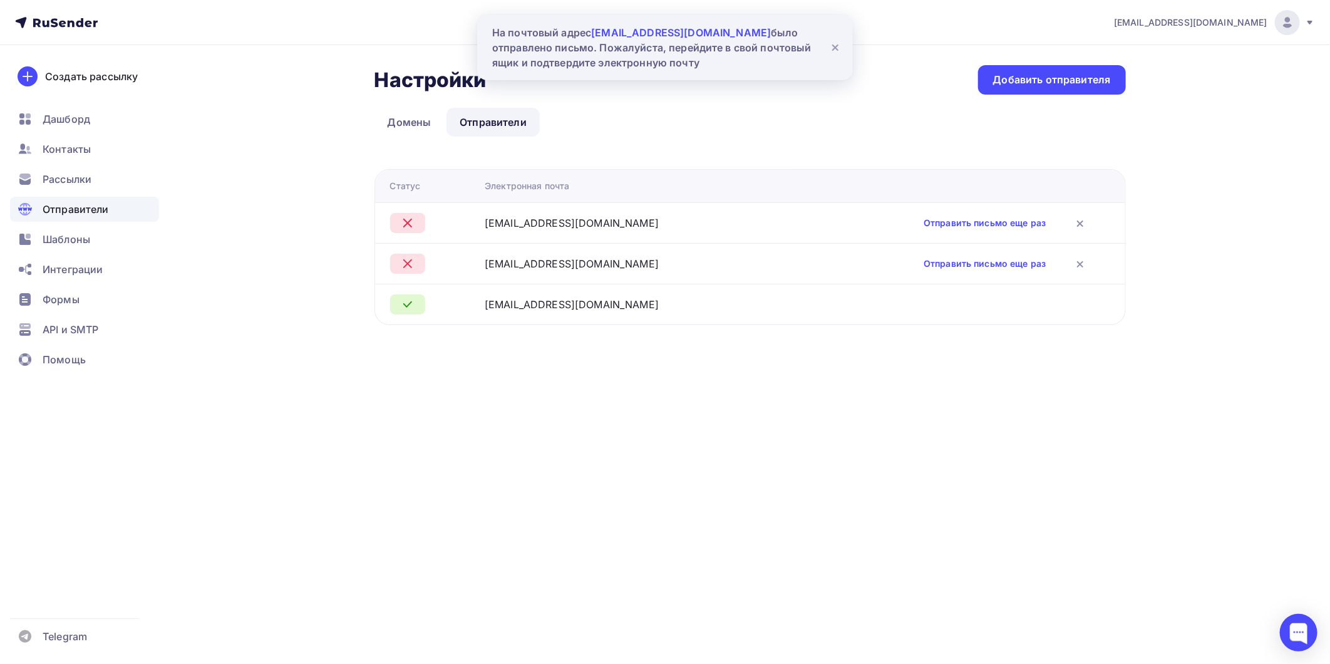
click at [1276, 617] on div "[EMAIL_ADDRESS][DOMAIN_NAME] Аккаунт Тарифы Выйти Создать рассылку [GEOGRAPHIC_…" at bounding box center [665, 332] width 1330 height 664
click at [1293, 623] on div at bounding box center [1298, 632] width 38 height 38
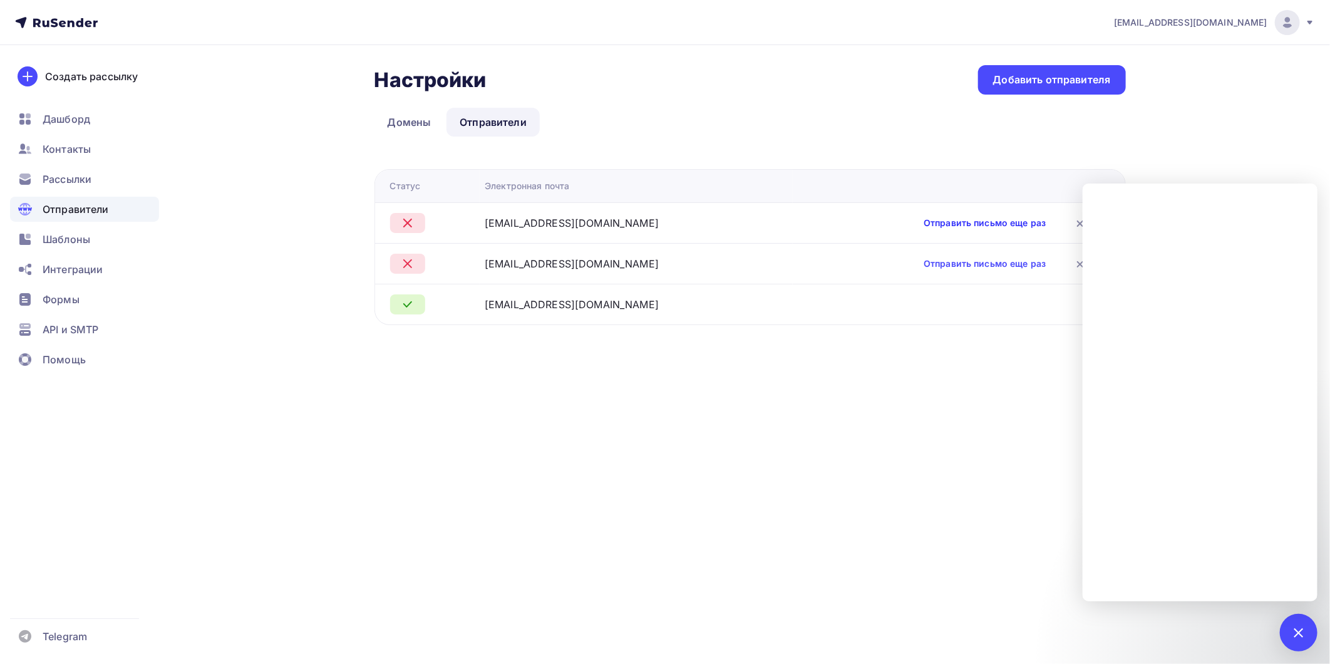
click at [923, 222] on link "Отправить письмо еще раз" at bounding box center [984, 223] width 122 height 13
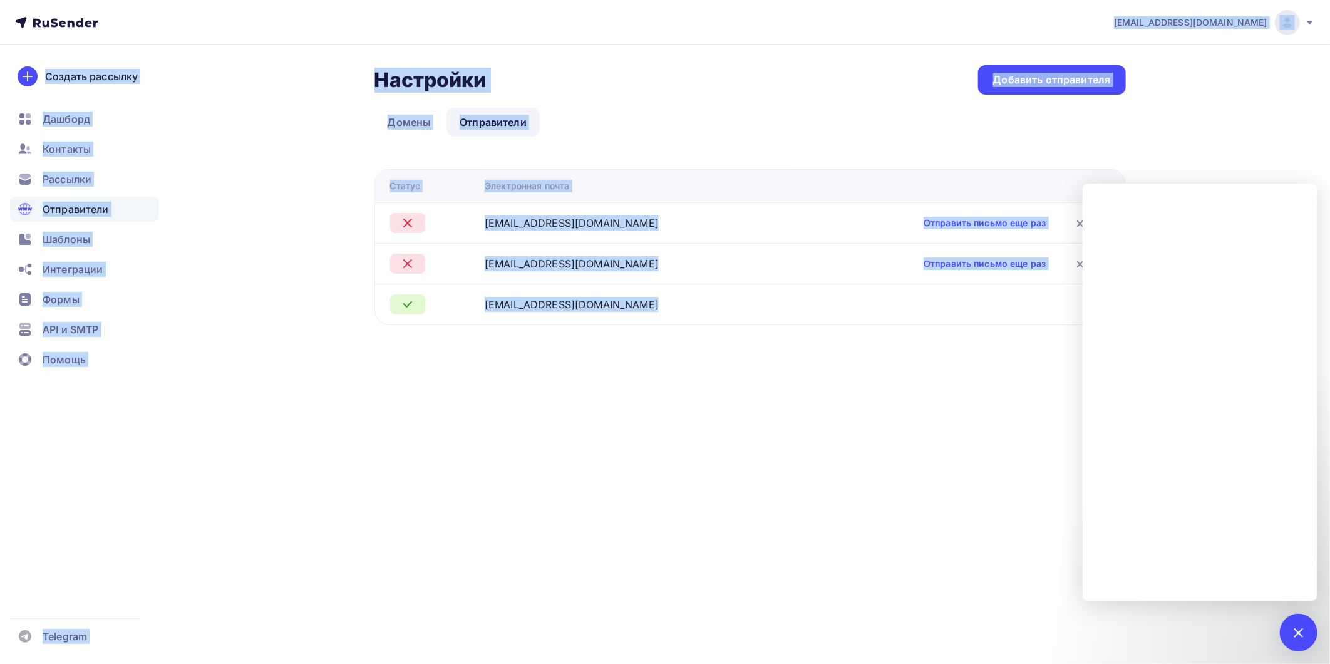
drag, startPoint x: 684, startPoint y: 32, endPoint x: 597, endPoint y: 32, distance: 87.0
click at [689, 389] on div "[EMAIL_ADDRESS][DOMAIN_NAME] Аккаунт Тарифы Выйти Создать рассылку [GEOGRAPHIC_…" at bounding box center [665, 332] width 1330 height 664
click at [559, 210] on td "[EMAIL_ADDRESS][DOMAIN_NAME]" at bounding box center [635, 222] width 313 height 41
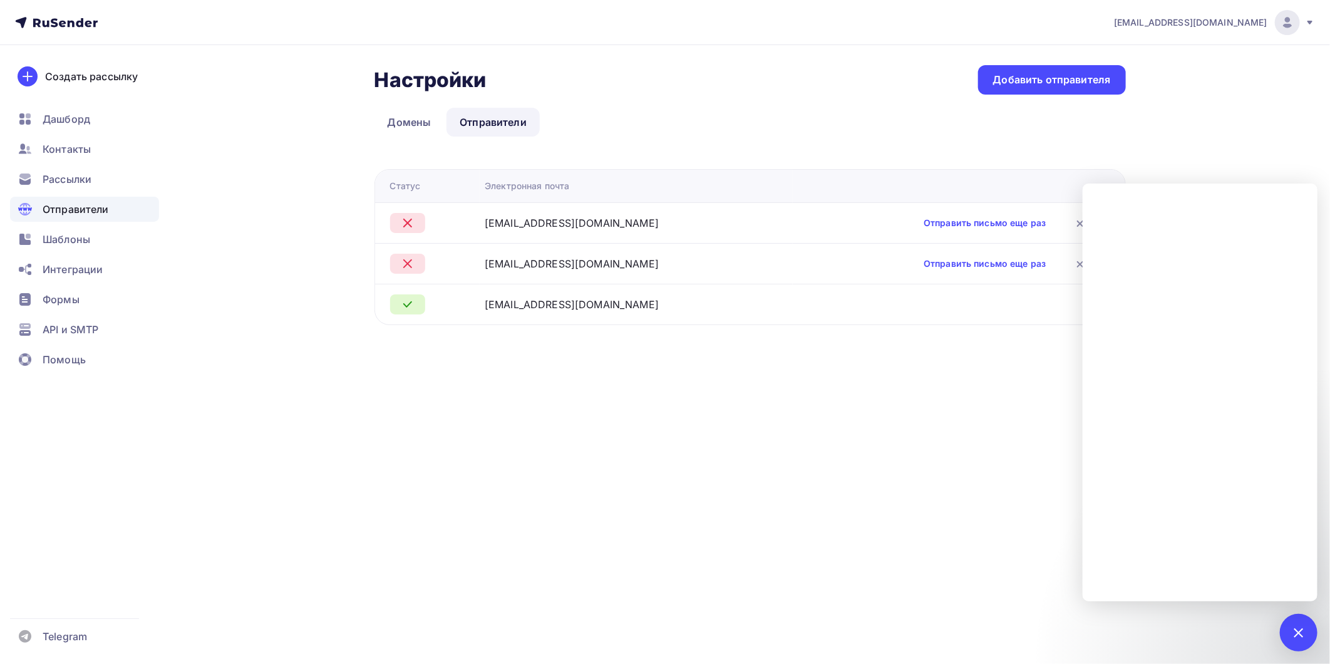
click at [557, 221] on div "[EMAIL_ADDRESS][DOMAIN_NAME]" at bounding box center [571, 222] width 174 height 15
drag, startPoint x: 596, startPoint y: 223, endPoint x: 510, endPoint y: 218, distance: 85.9
click at [510, 218] on div "[EMAIL_ADDRESS][DOMAIN_NAME]" at bounding box center [571, 222] width 174 height 15
copy div "[EMAIL_ADDRESS][DOMAIN_NAME]"
click at [607, 315] on td "[EMAIL_ADDRESS][DOMAIN_NAME]" at bounding box center [635, 304] width 313 height 41
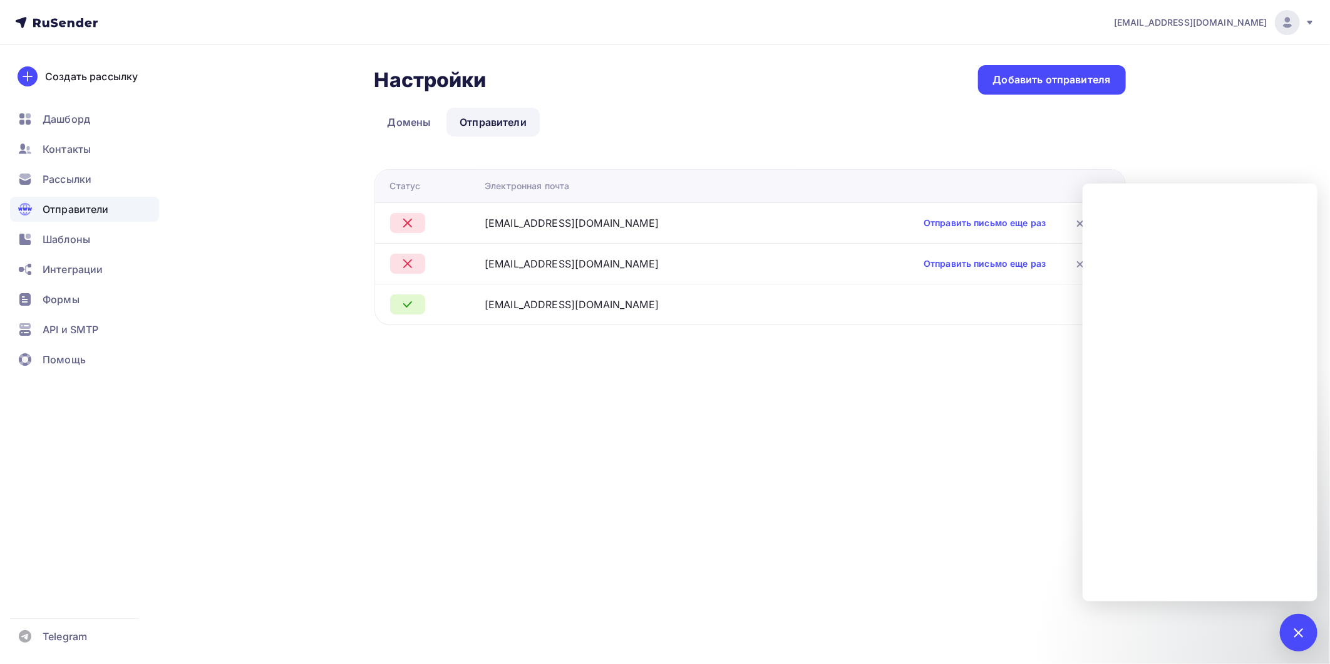
drag, startPoint x: 597, startPoint y: 308, endPoint x: 508, endPoint y: 304, distance: 89.0
click at [508, 304] on div "[EMAIL_ADDRESS][DOMAIN_NAME]" at bounding box center [635, 304] width 303 height 15
copy div "[EMAIL_ADDRESS][DOMAIN_NAME]"
click at [1229, 146] on div "[EMAIL_ADDRESS][DOMAIN_NAME] Аккаунт Тарифы Выйти Создать рассылку [GEOGRAPHIC_…" at bounding box center [665, 187] width 1330 height 375
click at [418, 117] on link "Домены" at bounding box center [409, 122] width 70 height 29
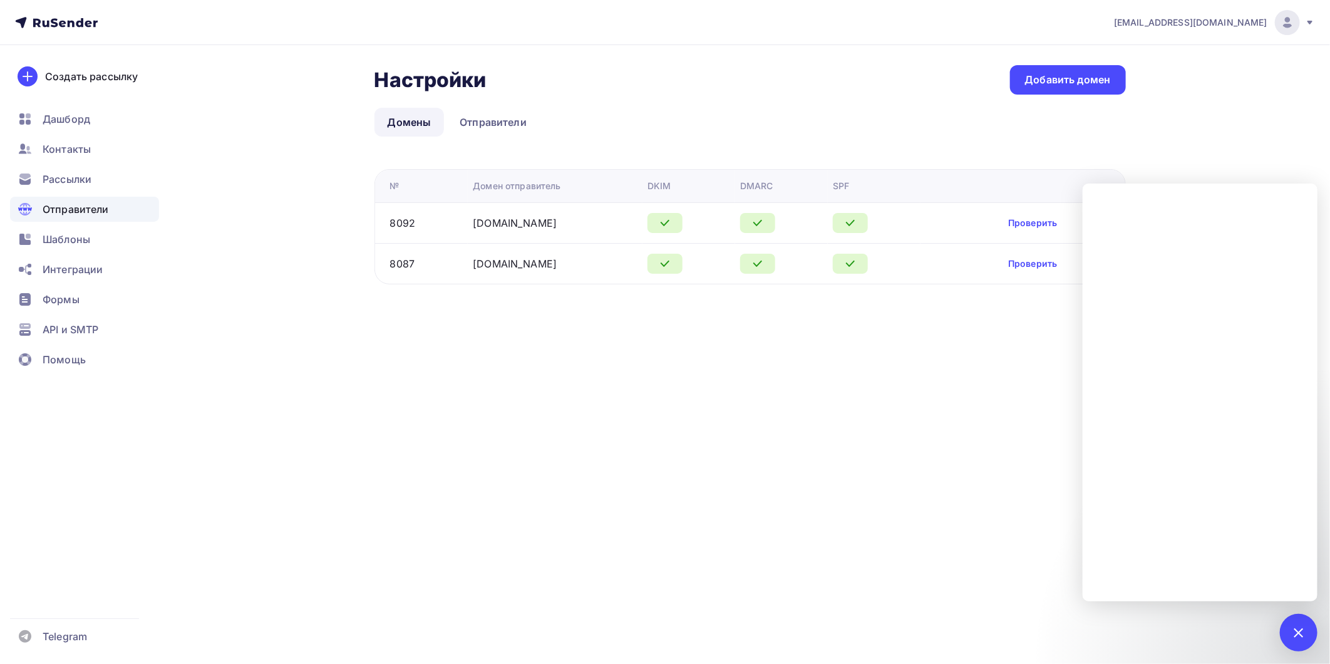
click at [533, 270] on td "[DOMAIN_NAME]" at bounding box center [555, 263] width 175 height 41
click at [573, 384] on div "[EMAIL_ADDRESS][DOMAIN_NAME] Аккаунт Тарифы Выйти Создать рассылку [GEOGRAPHIC_…" at bounding box center [665, 332] width 1330 height 664
